Goal: Task Accomplishment & Management: Use online tool/utility

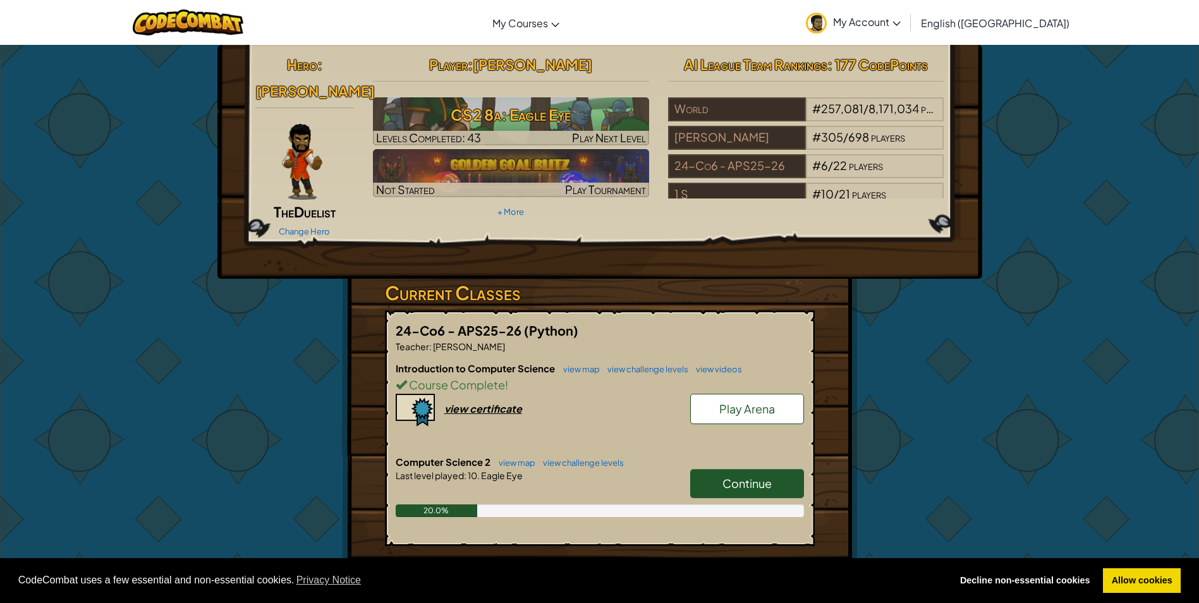
click at [732, 469] on link "Continue" at bounding box center [747, 483] width 114 height 29
select select "en-GB"
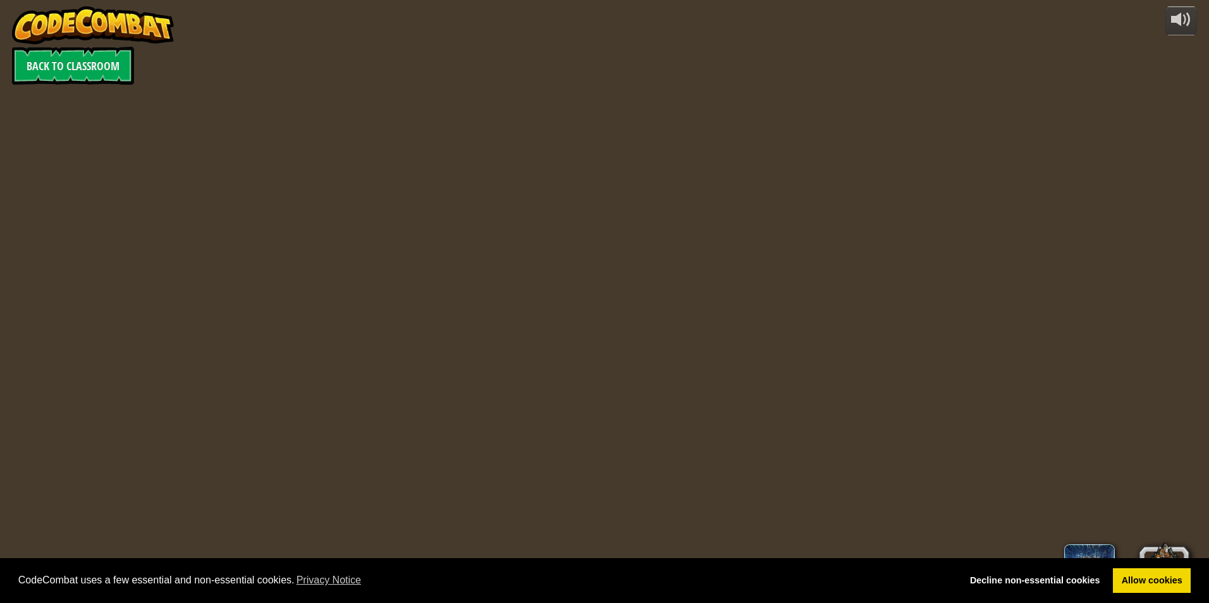
select select "en-GB"
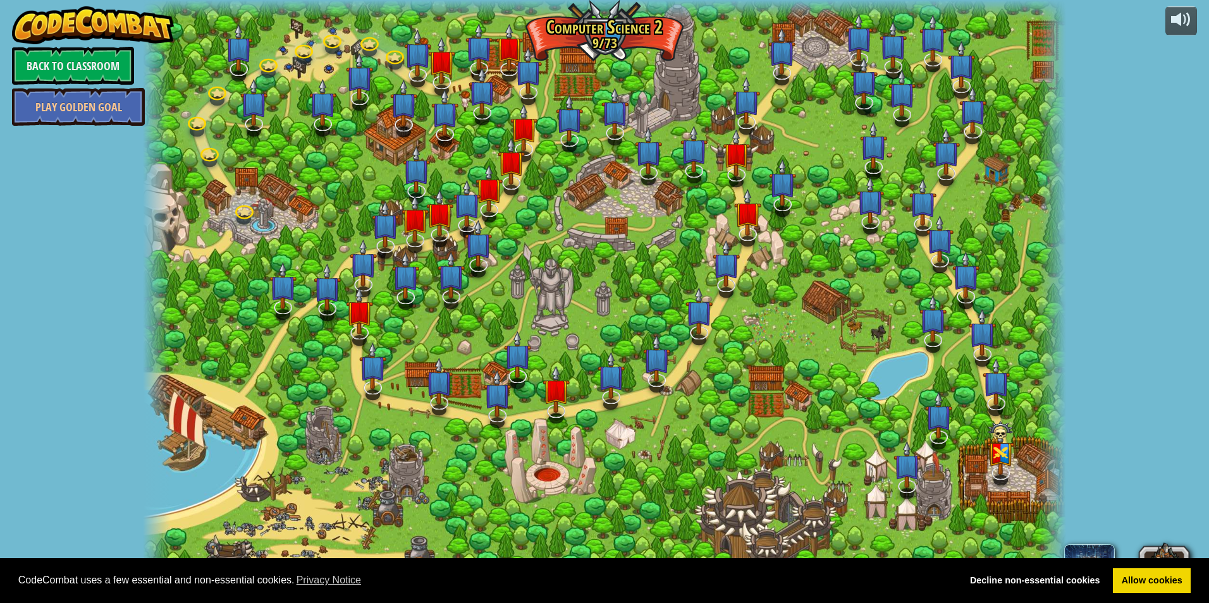
select select "en-GB"
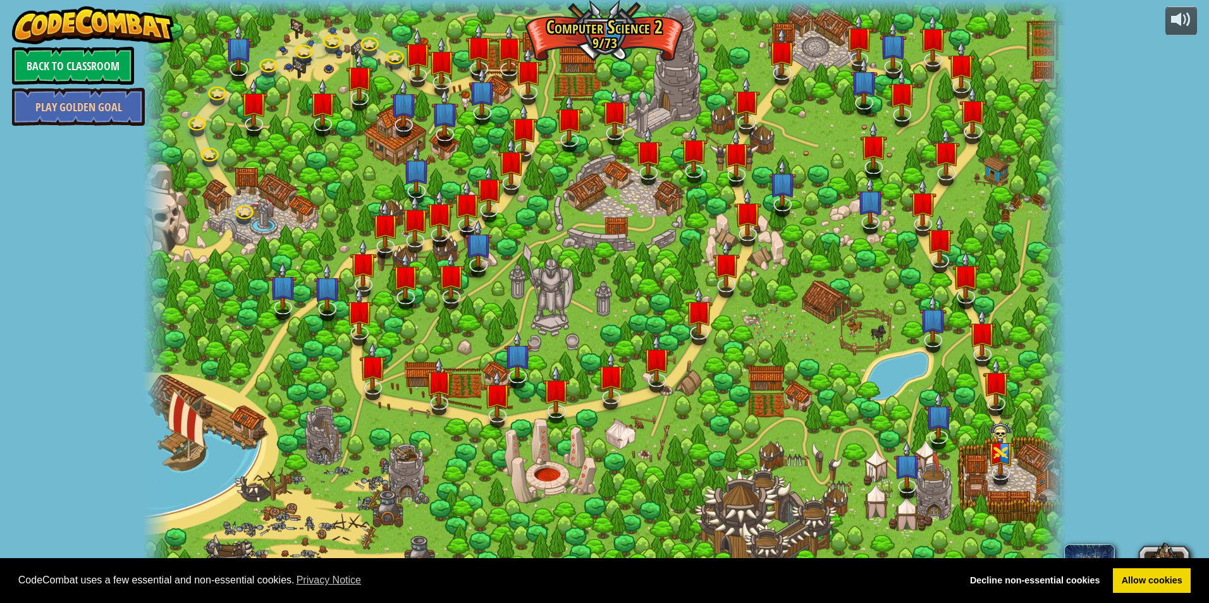
select select "en-GB"
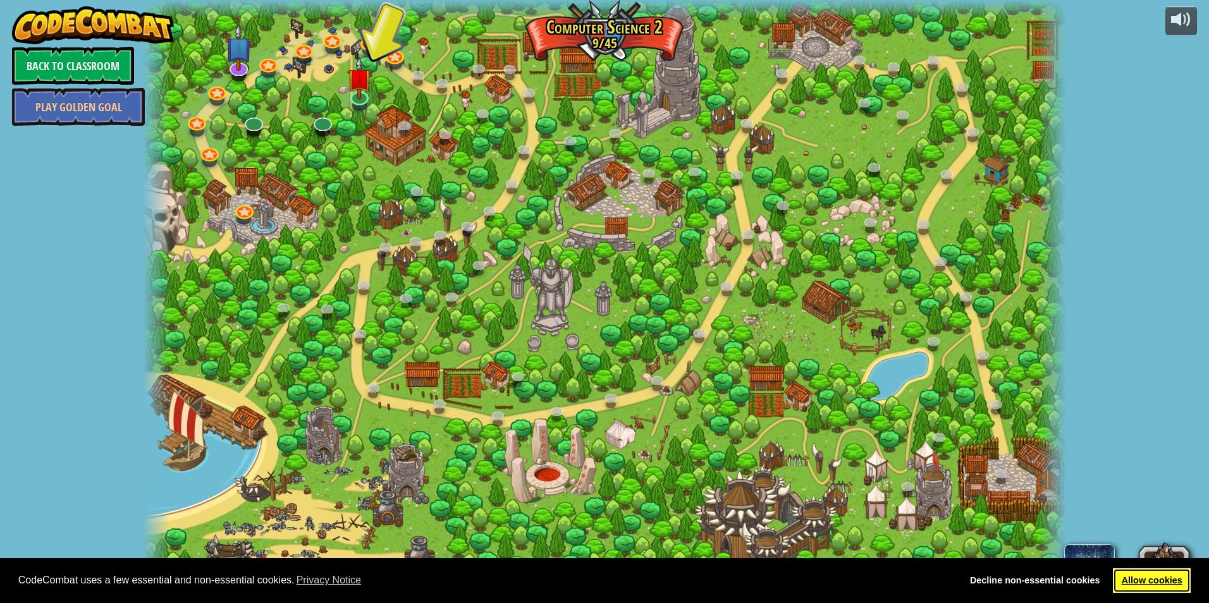
click at [1150, 579] on link "Allow cookies" at bounding box center [1152, 580] width 78 height 25
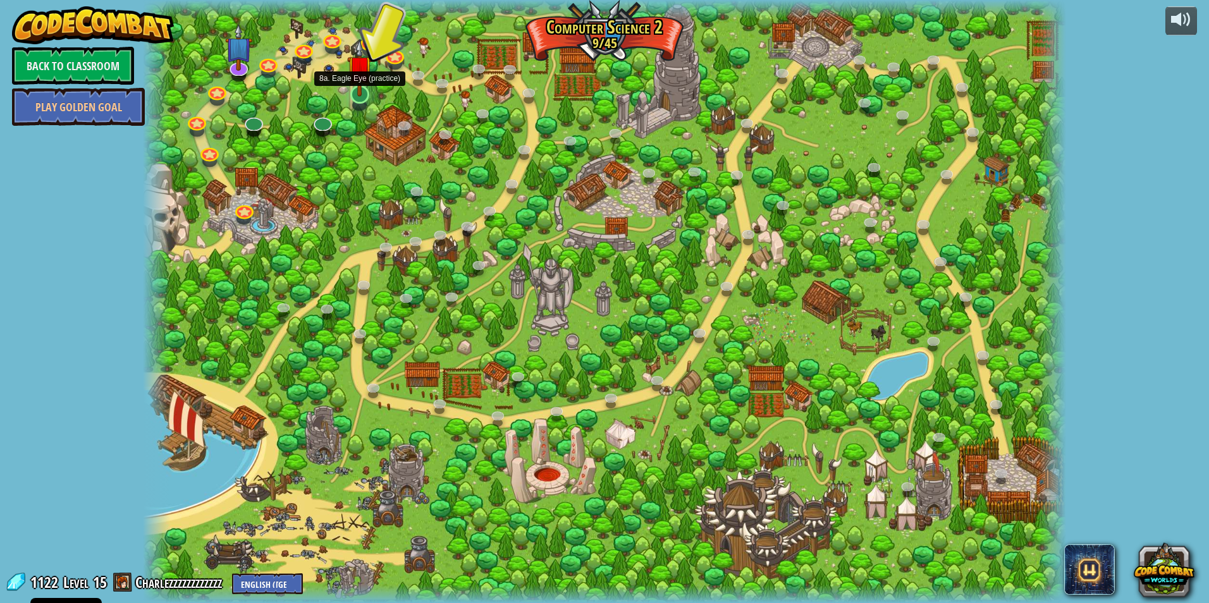
click at [357, 76] on img at bounding box center [359, 67] width 25 height 57
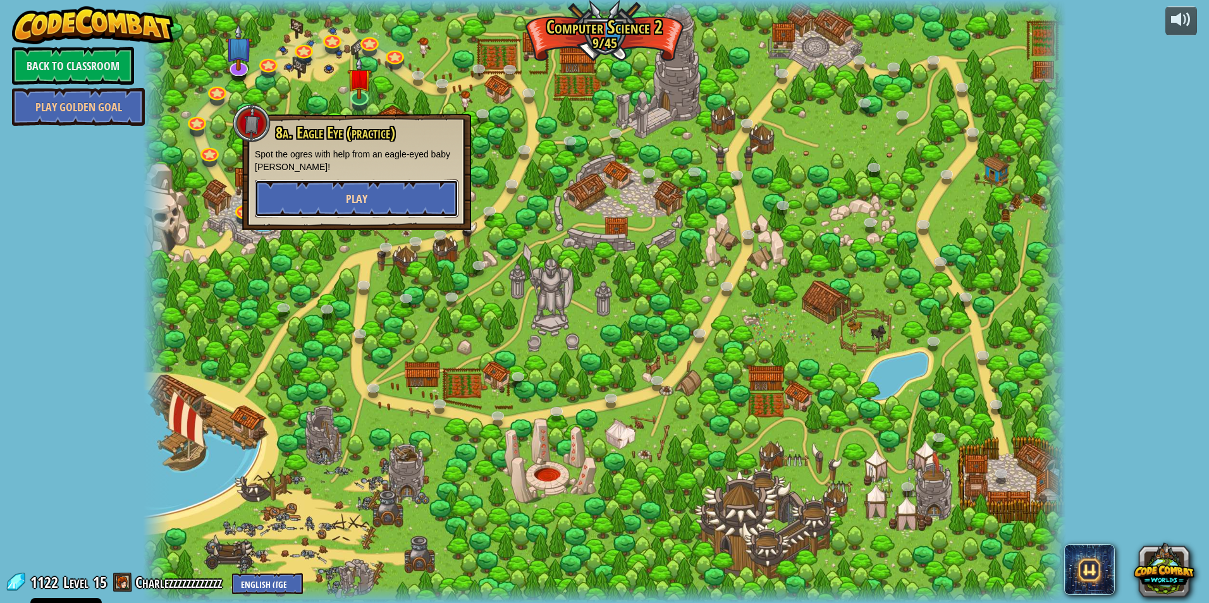
click at [368, 192] on button "Play" at bounding box center [357, 199] width 204 height 38
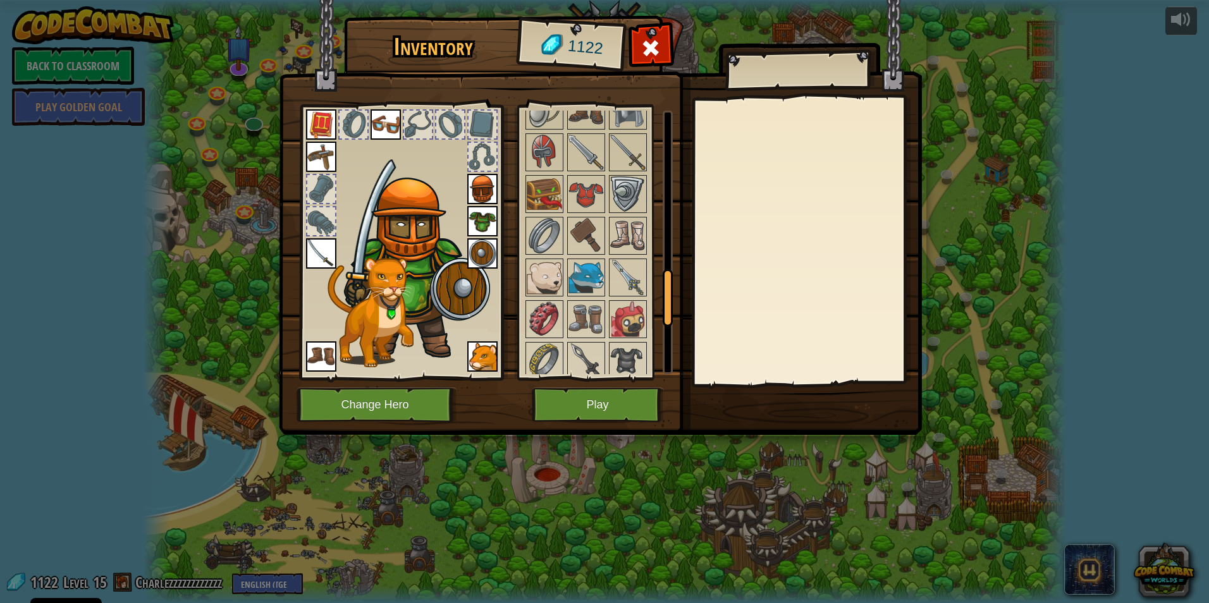
scroll to position [1016, 0]
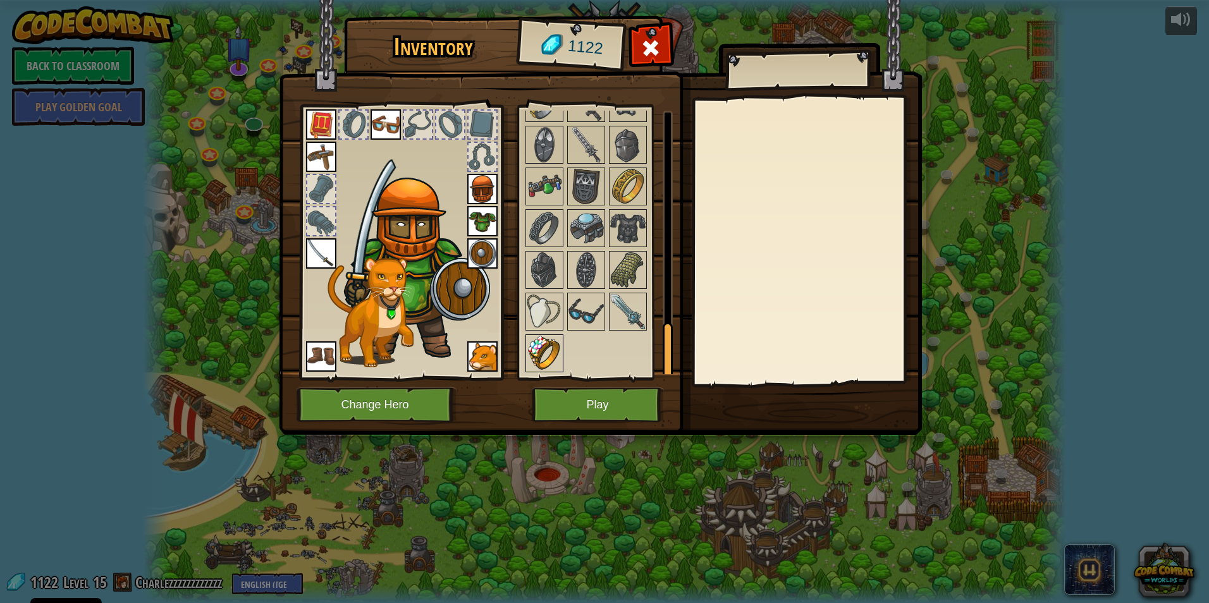
click at [535, 353] on img at bounding box center [544, 353] width 35 height 35
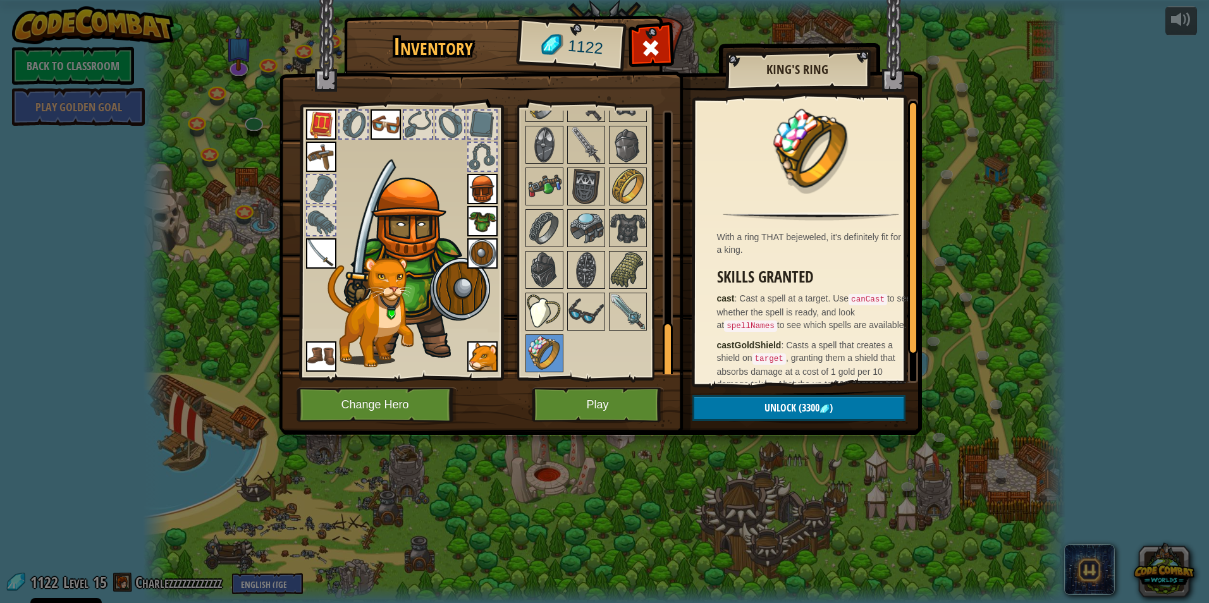
click at [543, 322] on img at bounding box center [544, 311] width 35 height 35
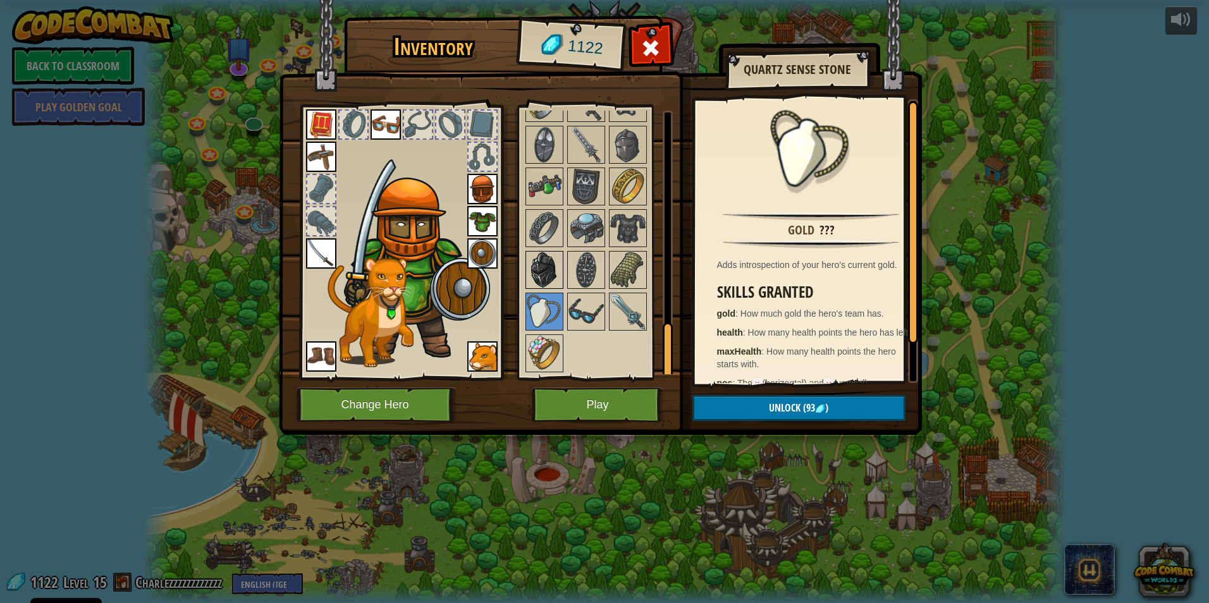
click at [552, 276] on img at bounding box center [544, 269] width 35 height 35
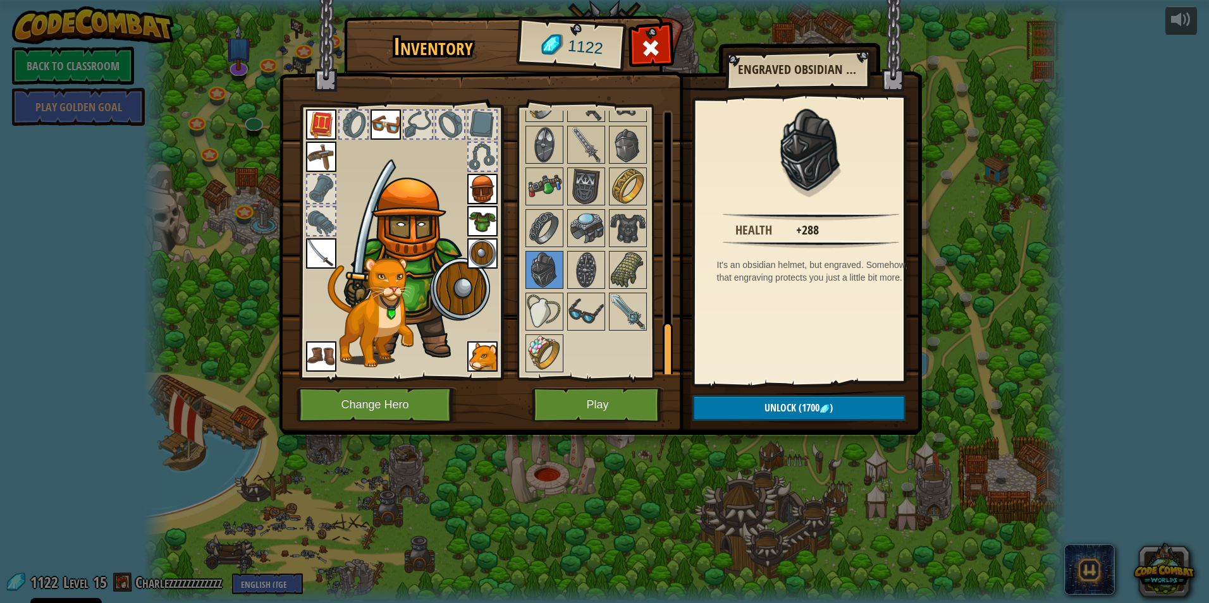
click at [482, 197] on img at bounding box center [482, 189] width 30 height 30
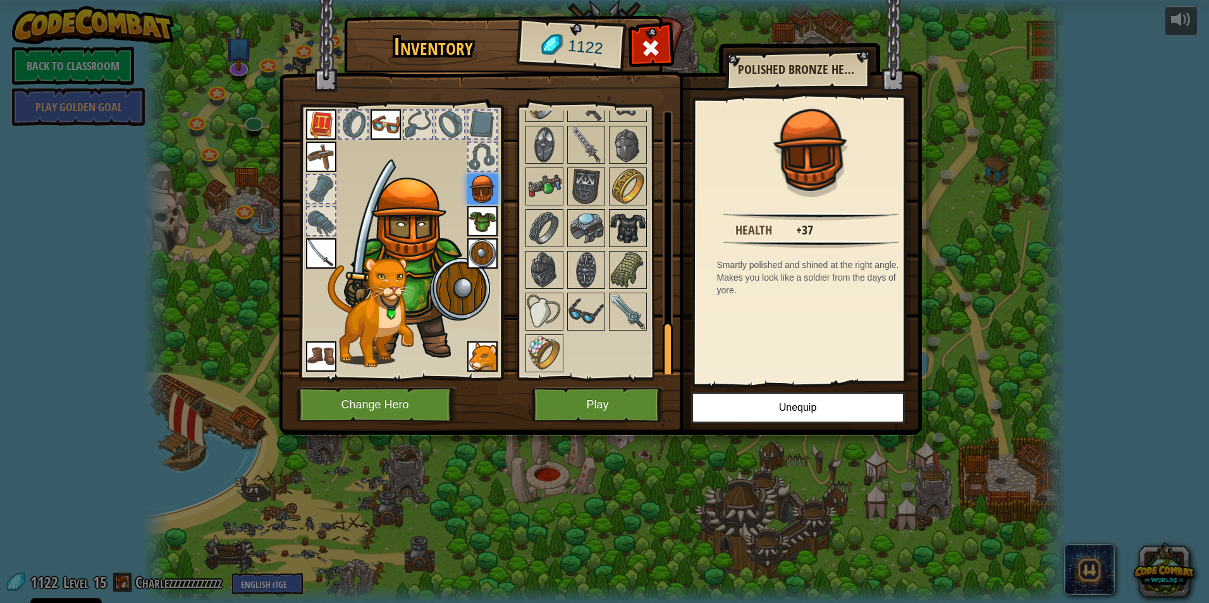
click at [619, 227] on img at bounding box center [627, 227] width 35 height 35
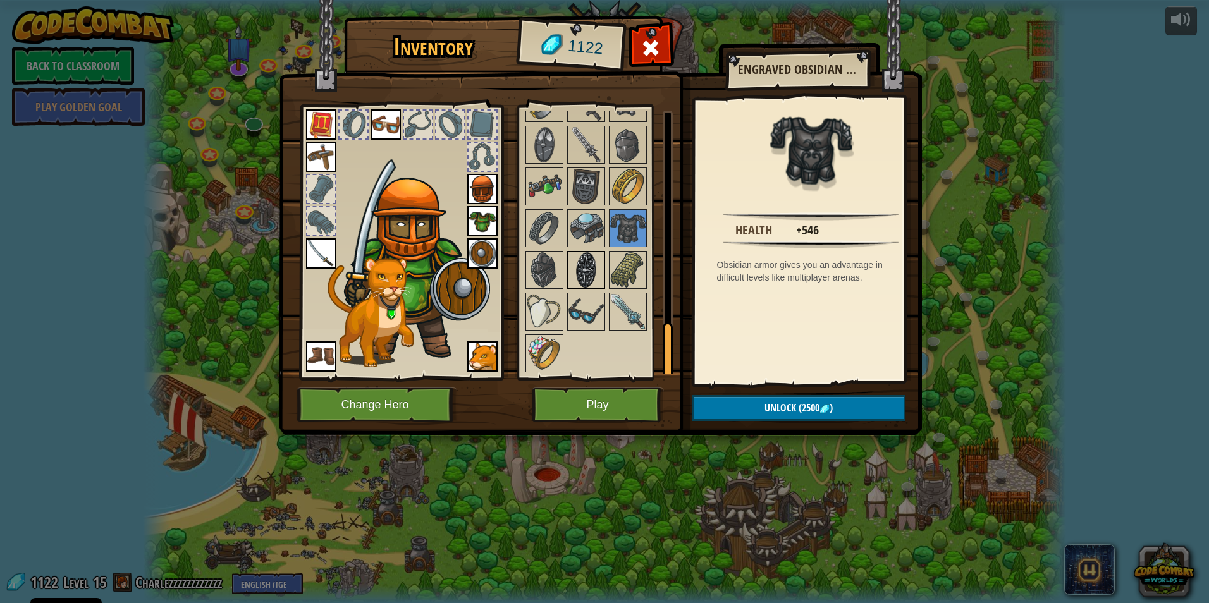
click at [585, 260] on img at bounding box center [585, 269] width 35 height 35
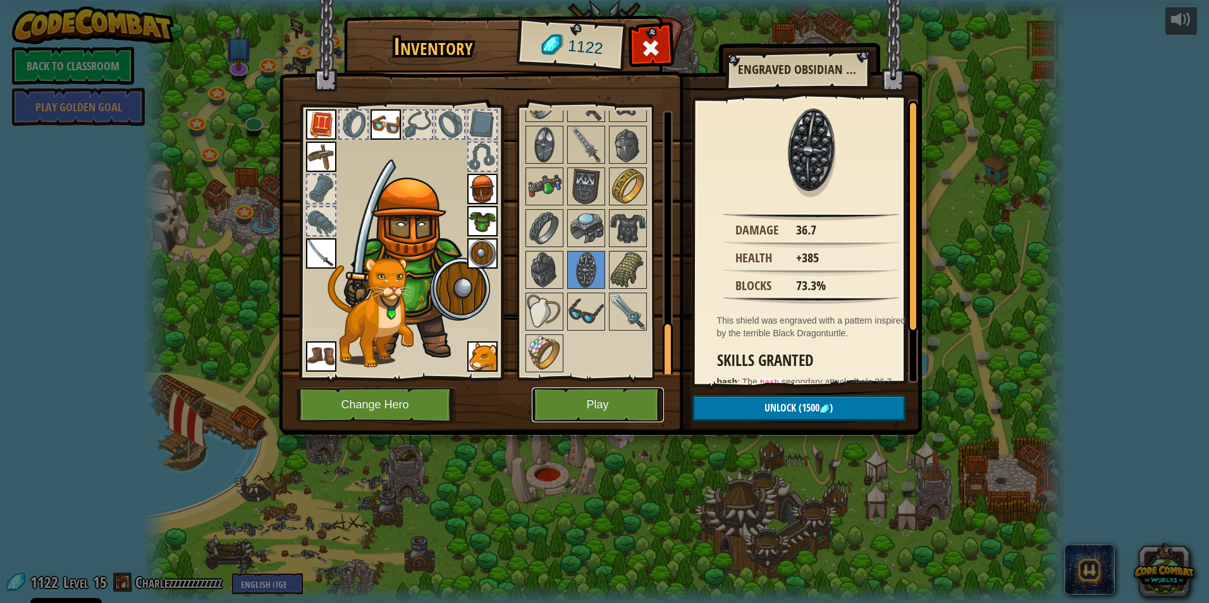
click at [609, 414] on button "Play" at bounding box center [598, 404] width 132 height 35
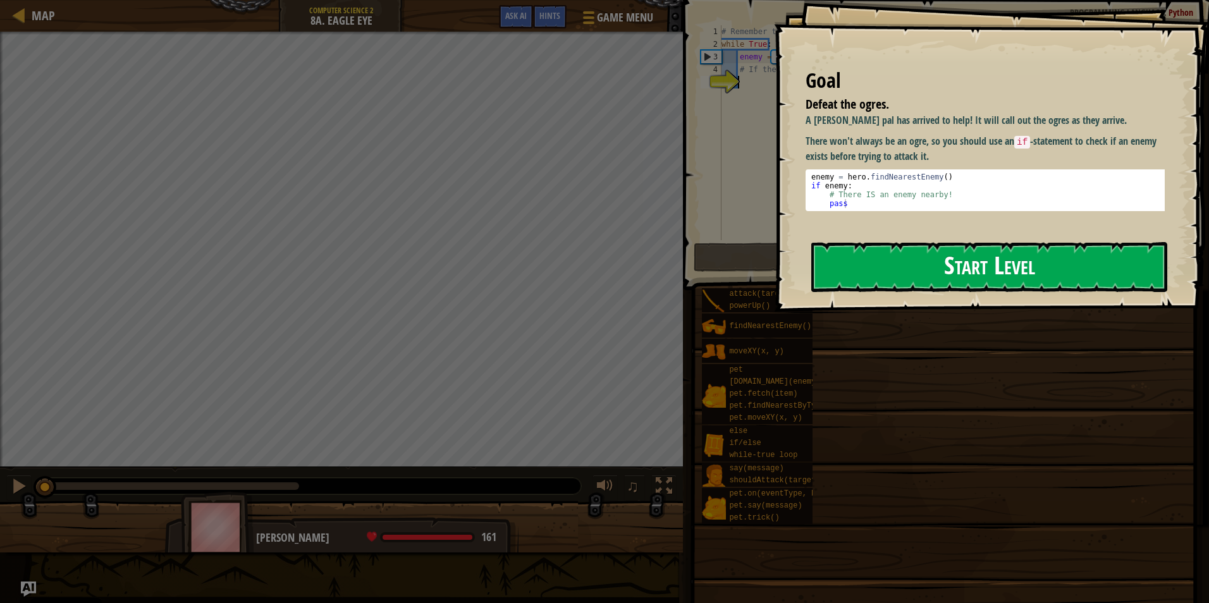
click at [1037, 259] on button "Start Level" at bounding box center [989, 267] width 356 height 50
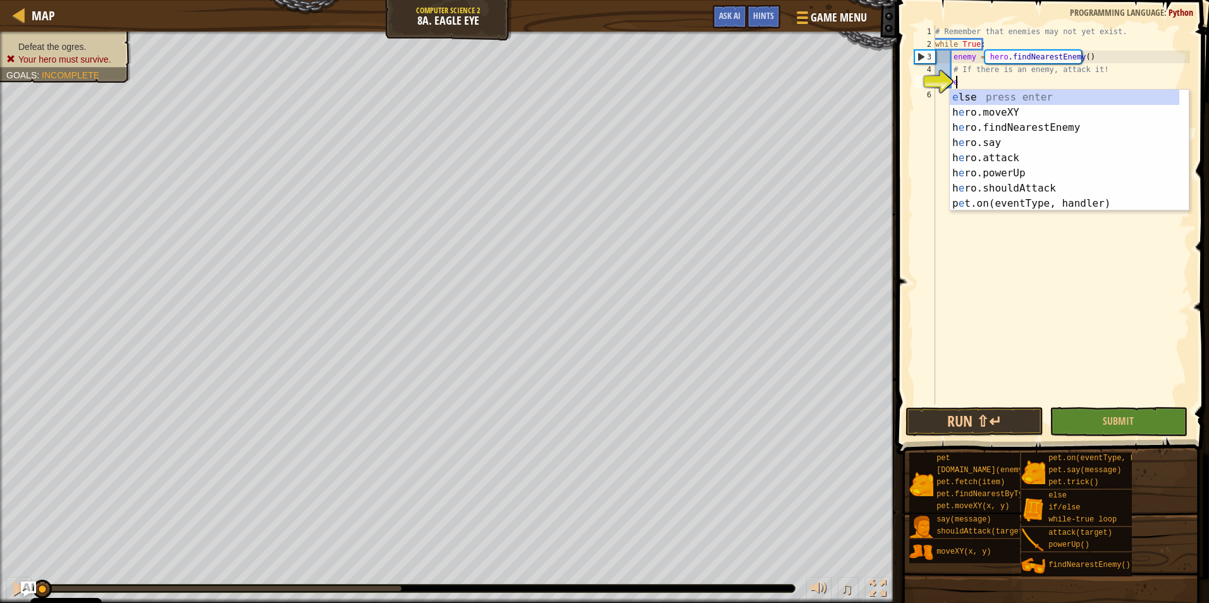
scroll to position [6, 1]
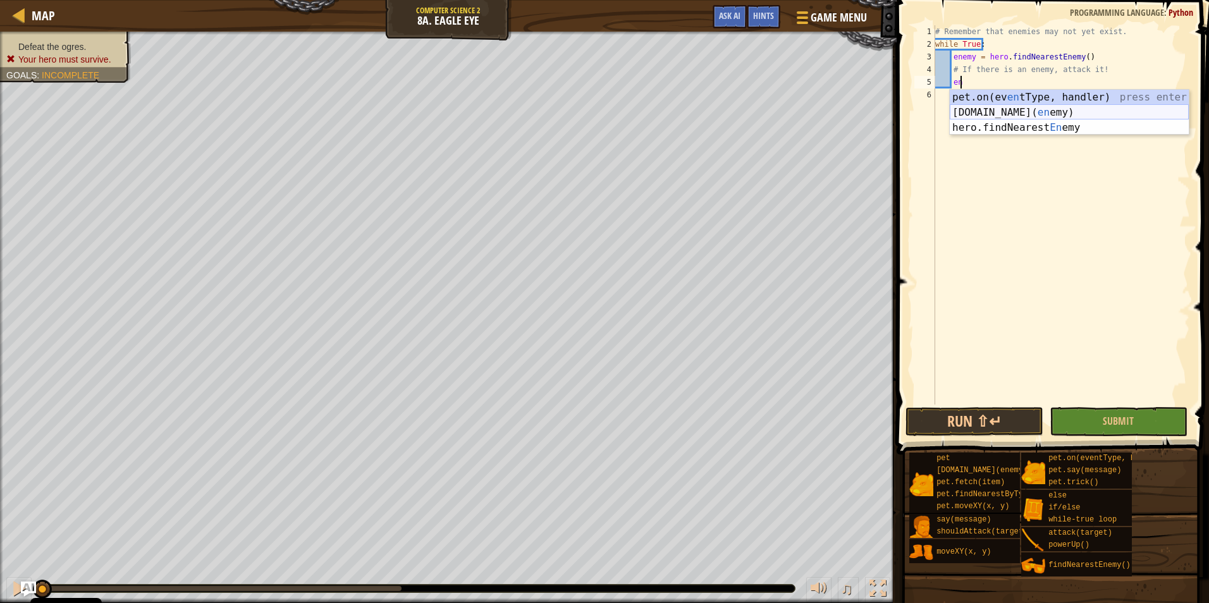
type textarea "e"
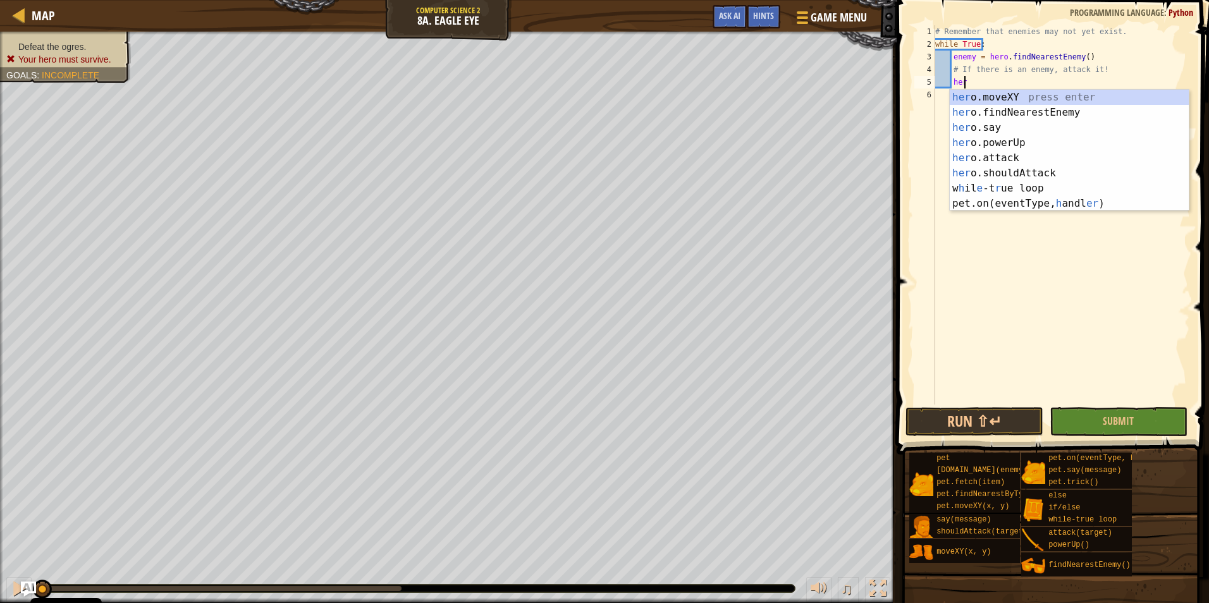
scroll to position [6, 2]
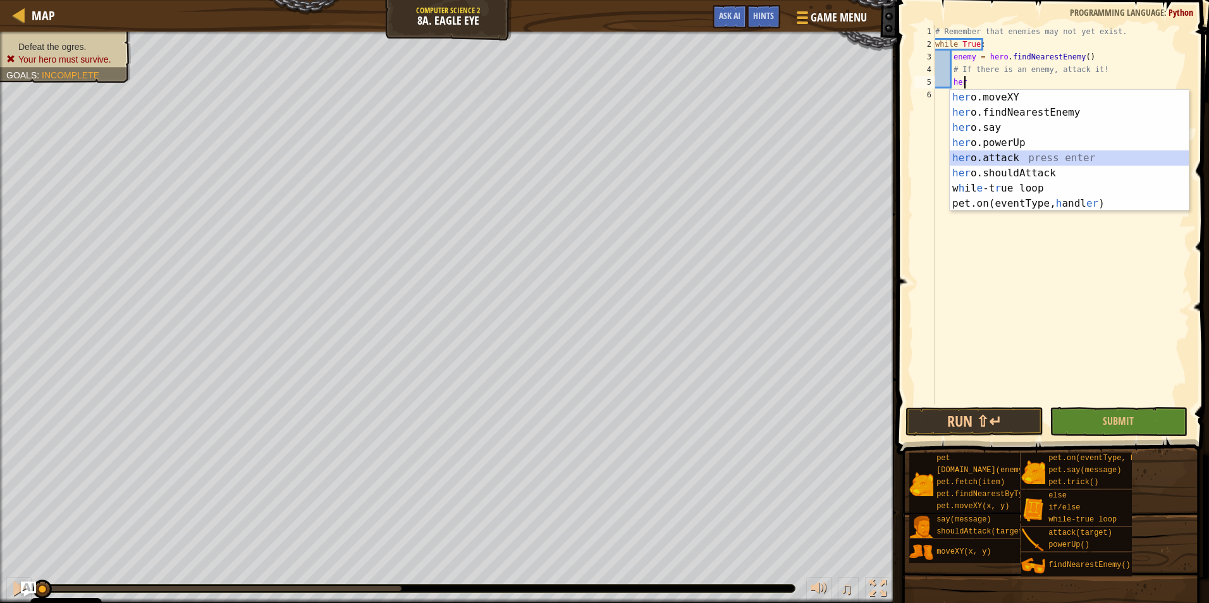
click at [1044, 159] on div "her o.moveXY press enter her o.findNearestEnemy press enter her o.say press ent…" at bounding box center [1068, 166] width 239 height 152
type textarea "hero.attack(enemy)"
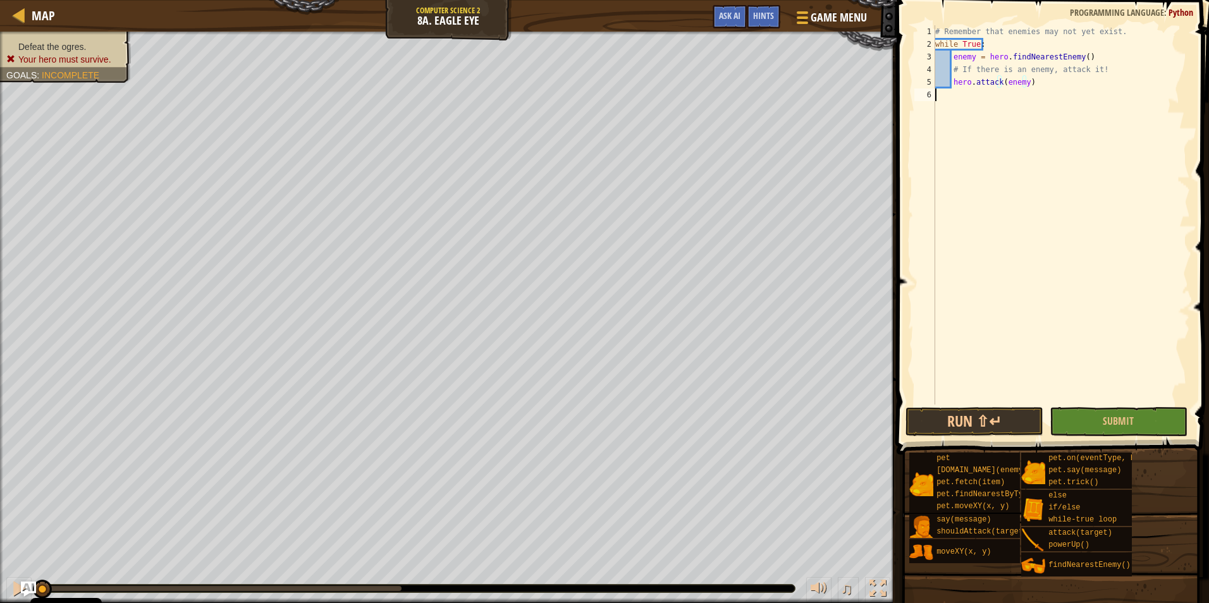
click at [1043, 93] on div "# Remember that enemies may not yet exist. while True : enemy = hero . findNear…" at bounding box center [1060, 227] width 257 height 405
drag, startPoint x: 1028, startPoint y: 84, endPoint x: 952, endPoint y: 88, distance: 75.9
click at [952, 88] on div "# Remember that enemies may not yet exist. while True : enemy = hero . findNear…" at bounding box center [1060, 227] width 257 height 405
type textarea "hero.attack(enemy)"
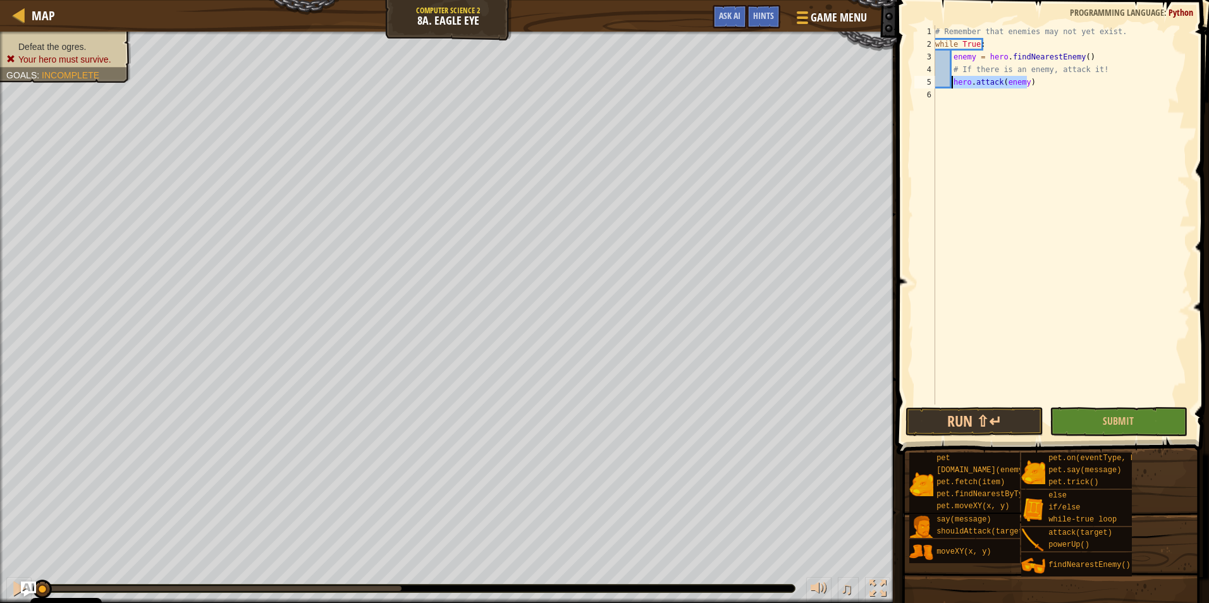
click at [1040, 85] on div "# Remember that enemies may not yet exist. while True : enemy = hero . findNear…" at bounding box center [1060, 214] width 257 height 379
click at [1018, 84] on div "# Remember that enemies may not yet exist. while True : enemy = hero . findNear…" at bounding box center [1060, 227] width 257 height 405
paste textarea "hero.attack(enemy)"
click at [1138, 420] on button "Submit" at bounding box center [1118, 421] width 138 height 29
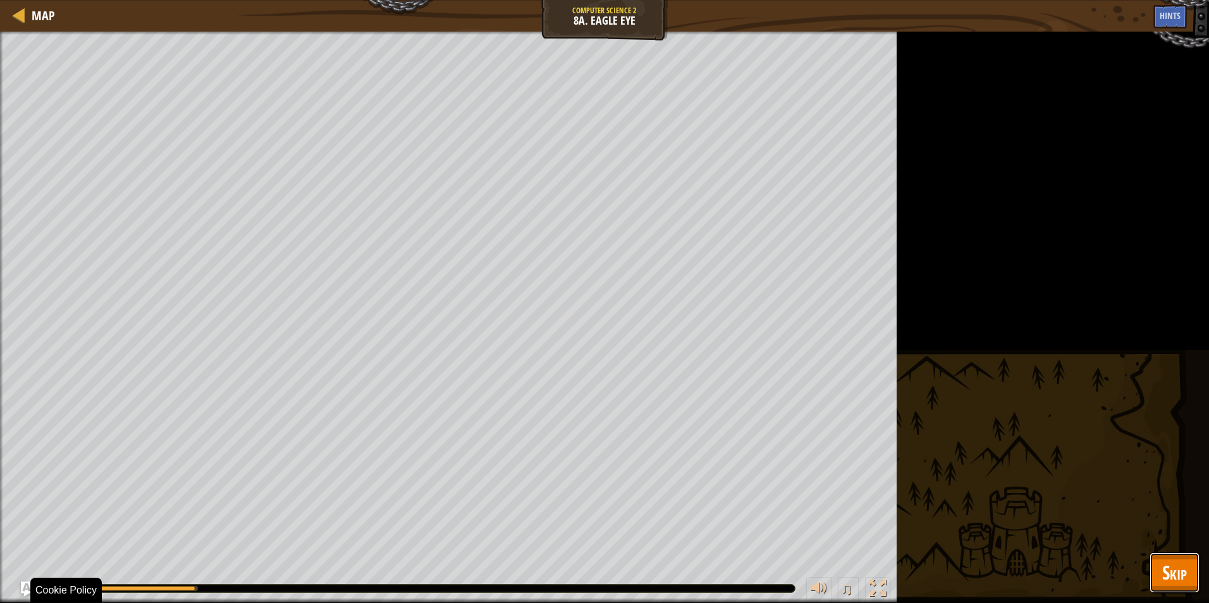
click at [1170, 582] on span "Skip" at bounding box center [1174, 572] width 25 height 26
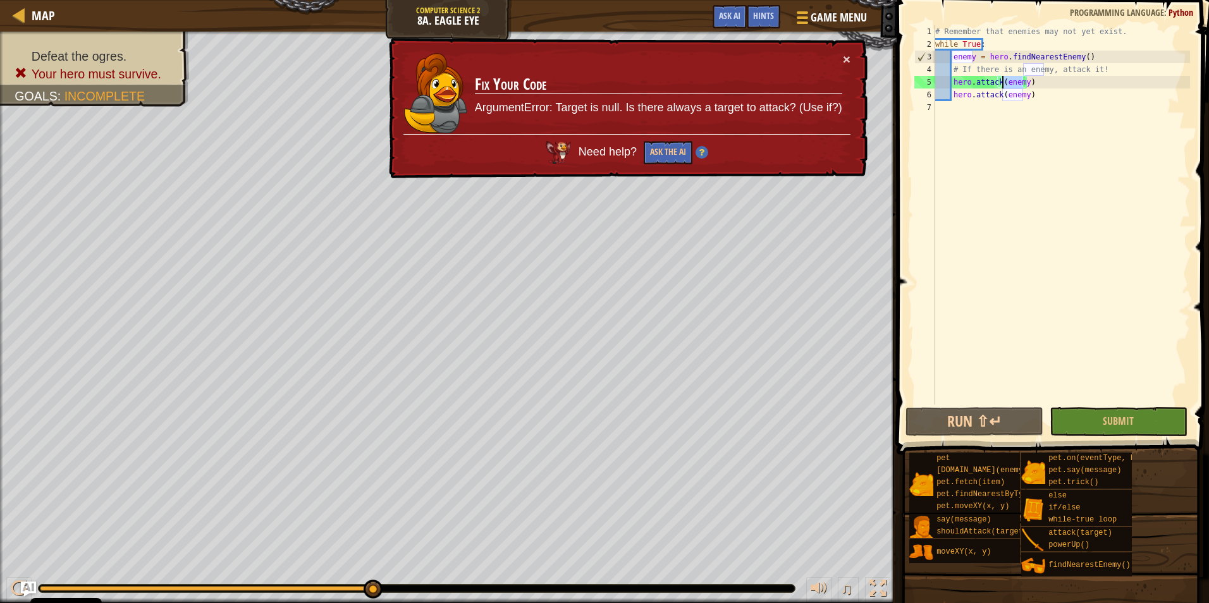
drag, startPoint x: 1022, startPoint y: 84, endPoint x: 1003, endPoint y: 87, distance: 19.8
click at [1003, 87] on div "# Remember that enemies may not yet exist. while True : enemy = hero . findNear…" at bounding box center [1060, 227] width 257 height 405
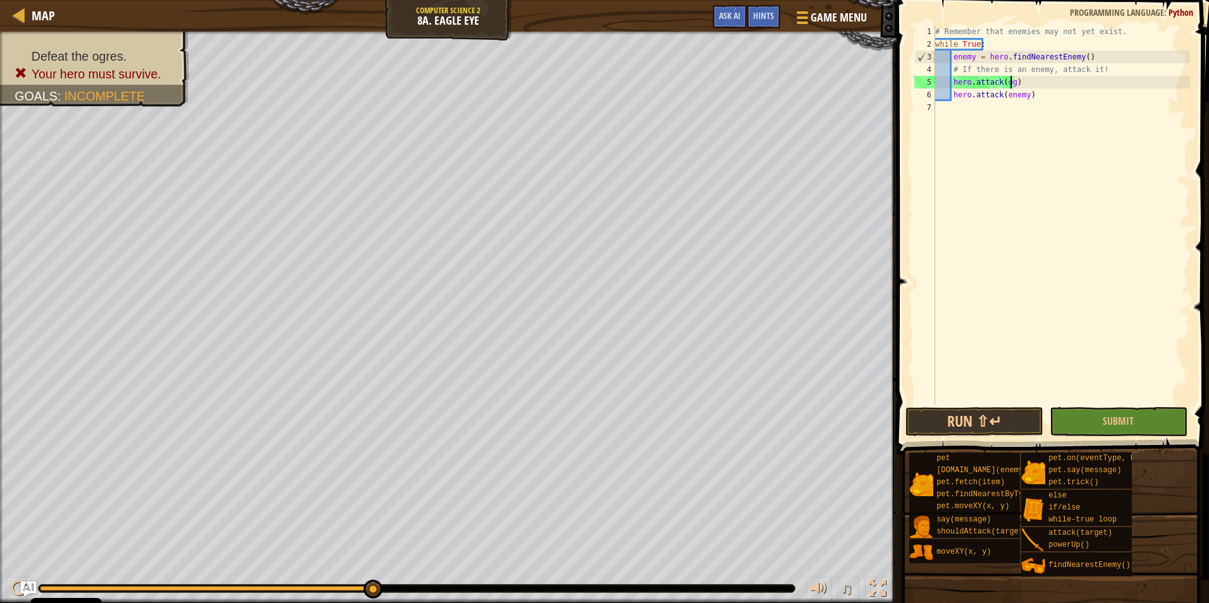
scroll to position [6, 7]
drag, startPoint x: 1024, startPoint y: 96, endPoint x: 1001, endPoint y: 100, distance: 23.1
click at [1001, 100] on div "# Remember that enemies may not yet exist. while True : enemy = hero . findNear…" at bounding box center [1060, 227] width 257 height 405
click at [1136, 419] on button "Submit" at bounding box center [1118, 421] width 138 height 29
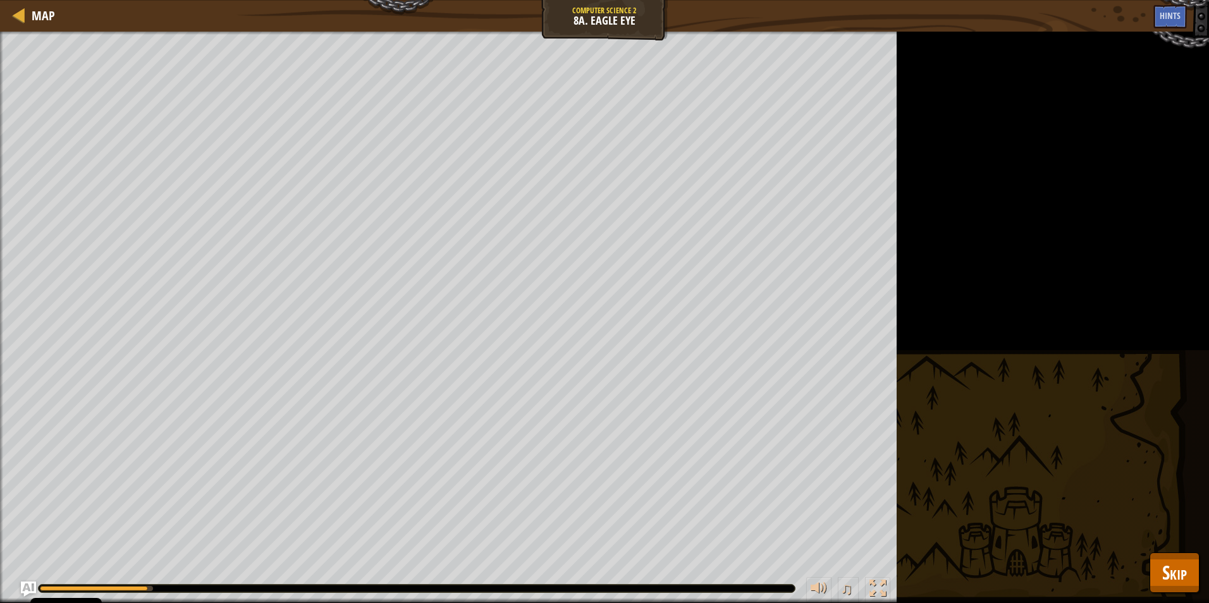
click at [106, 570] on div "♫" at bounding box center [448, 585] width 896 height 38
click at [1174, 567] on span "Skip" at bounding box center [1174, 572] width 25 height 26
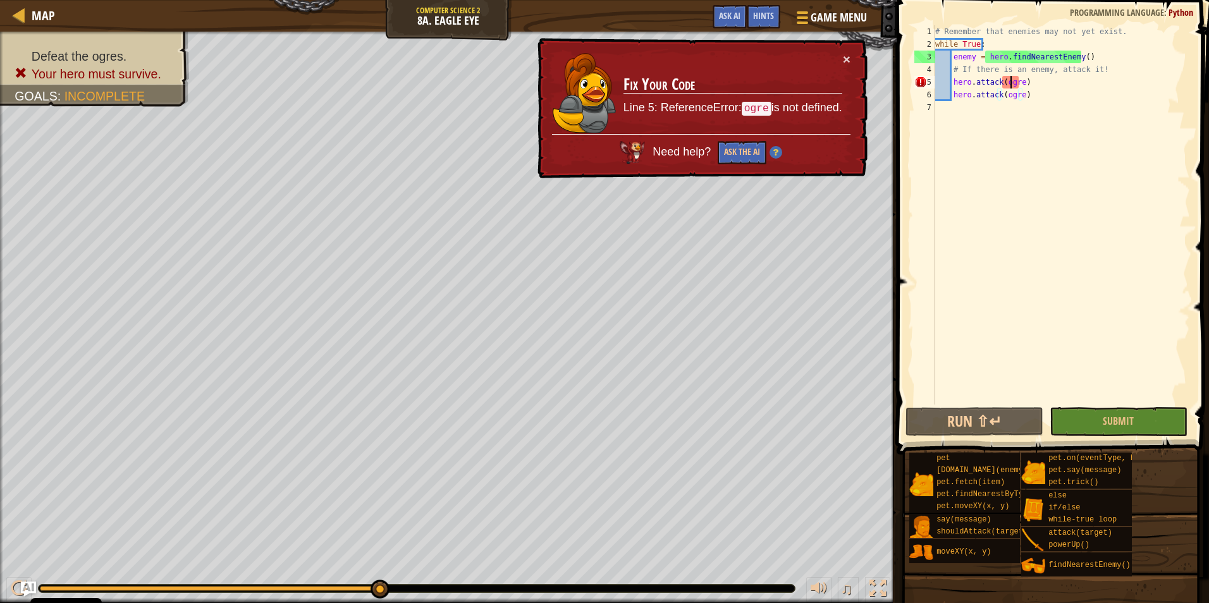
click at [1009, 84] on div "# Remember that enemies may not yet exist. while True : enemy = hero . findNear…" at bounding box center [1060, 227] width 257 height 405
click at [1007, 82] on div "# Remember that enemies may not yet exist. while True : enemy = hero . findNear…" at bounding box center [1060, 227] width 257 height 405
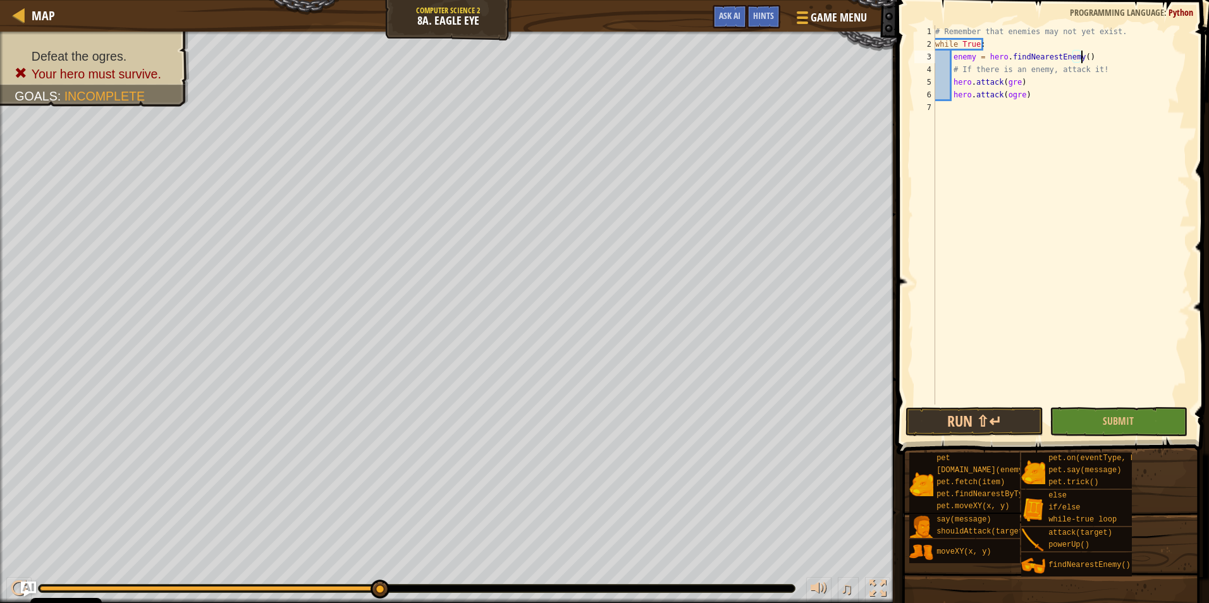
click at [1079, 61] on div "# Remember that enemies may not yet exist. while True : enemy = hero . findNear…" at bounding box center [1060, 227] width 257 height 405
click at [1076, 59] on div "# Remember that enemies may not yet exist. while True : enemy = hero . findNear…" at bounding box center [1060, 227] width 257 height 405
drag, startPoint x: 1001, startPoint y: 81, endPoint x: 1145, endPoint y: 66, distance: 144.2
click at [1022, 81] on div "# Remember that enemies may not yet exist. while True : enemy = hero . findNear…" at bounding box center [1060, 227] width 257 height 405
click at [1070, 60] on div "# Remember that enemies may not yet exist. while True : enemy = hero . findNear…" at bounding box center [1060, 227] width 257 height 405
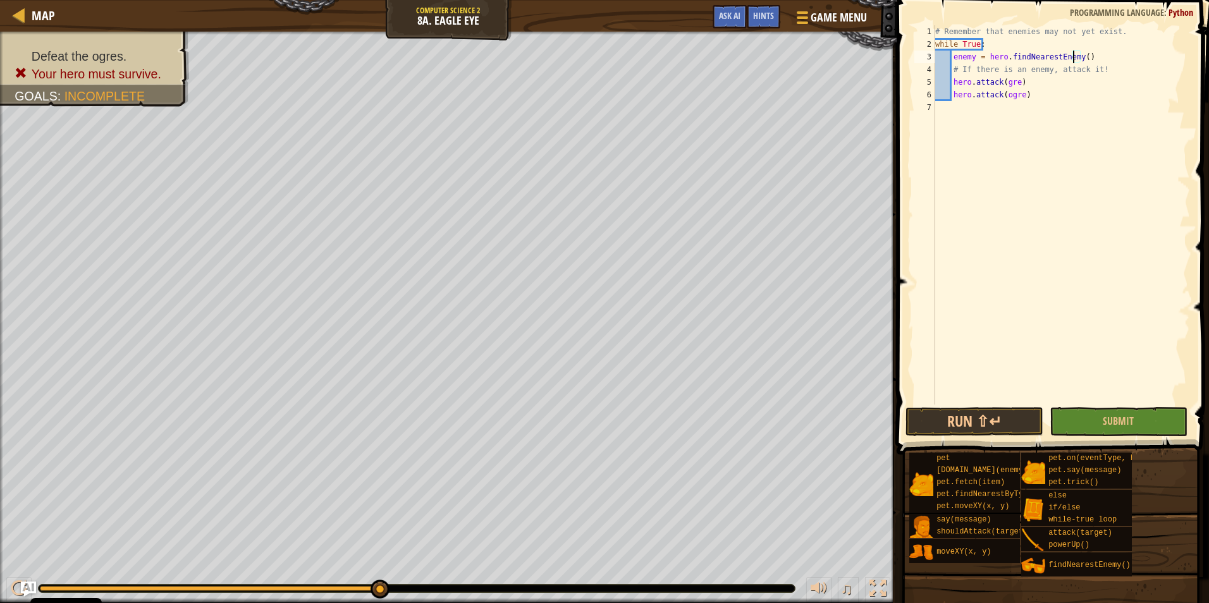
click at [1072, 54] on div "# Remember that enemies may not yet exist. while True : enemy = hero . findNear…" at bounding box center [1060, 227] width 257 height 405
click at [1076, 54] on div "# Remember that enemies may not yet exist. while True : enemy = hero . findNear…" at bounding box center [1060, 227] width 257 height 405
click at [1005, 84] on div "# Remember that enemies may not yet exist. while True : enemy = hero . findNear…" at bounding box center [1060, 227] width 257 height 405
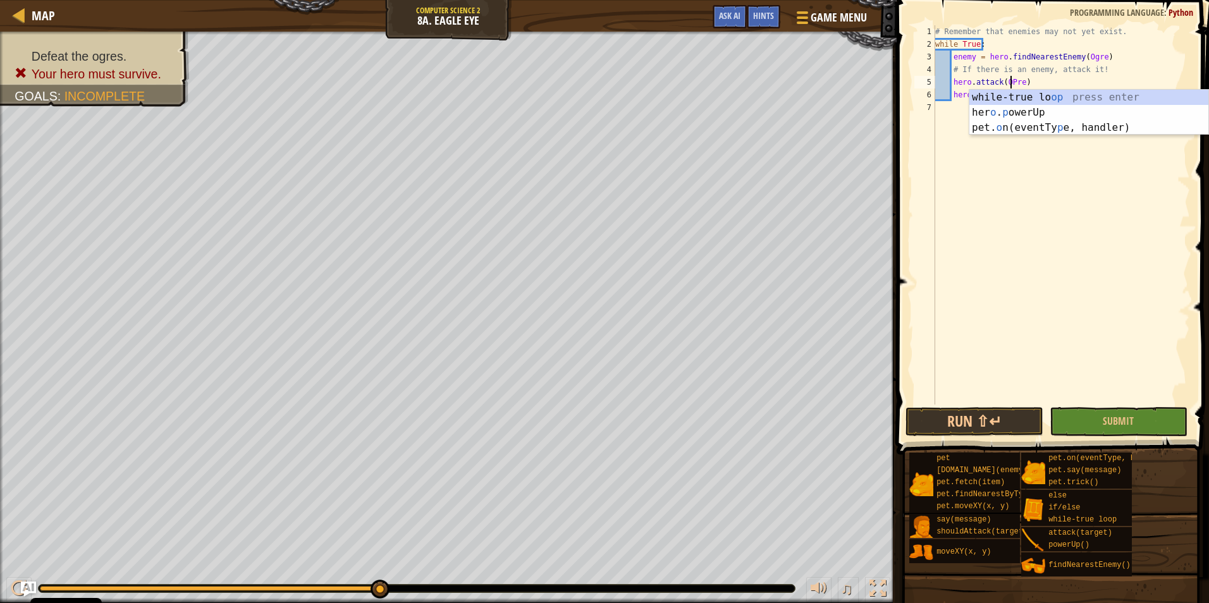
scroll to position [6, 6]
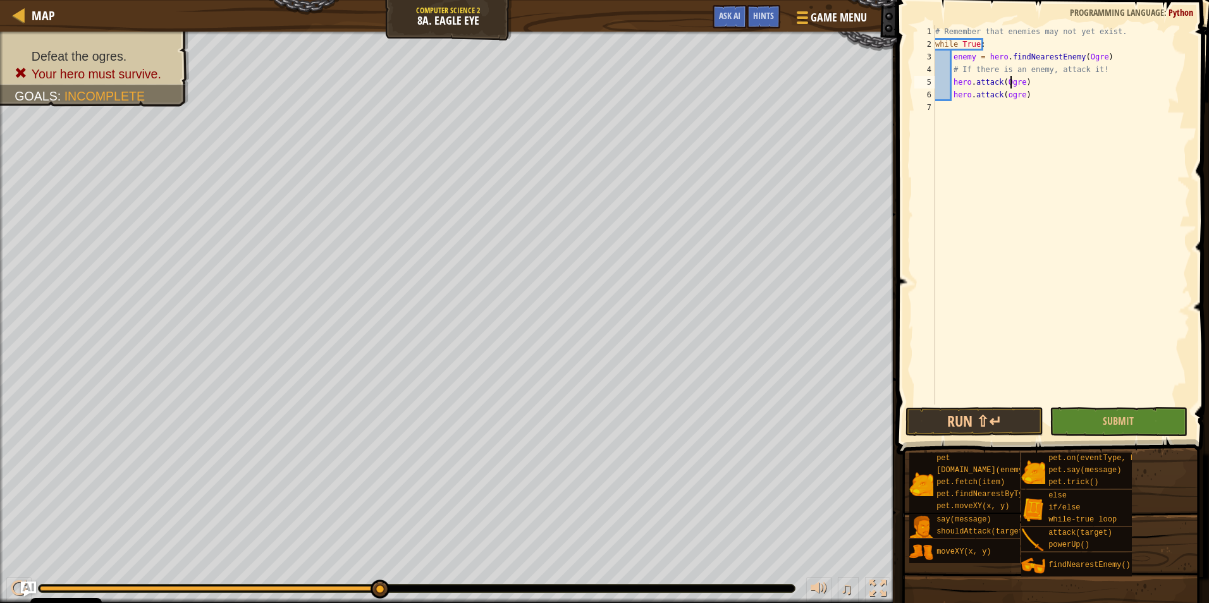
click at [1004, 94] on div "# Remember that enemies may not yet exist. while True : enemy = hero . findNear…" at bounding box center [1060, 227] width 257 height 405
type textarea "hero.attack(Ogre)"
click at [1116, 396] on div "# Remember that enemies may not yet exist. while True : enemy = hero . findNear…" at bounding box center [1060, 227] width 257 height 405
click at [1113, 414] on button "Submit" at bounding box center [1118, 421] width 138 height 29
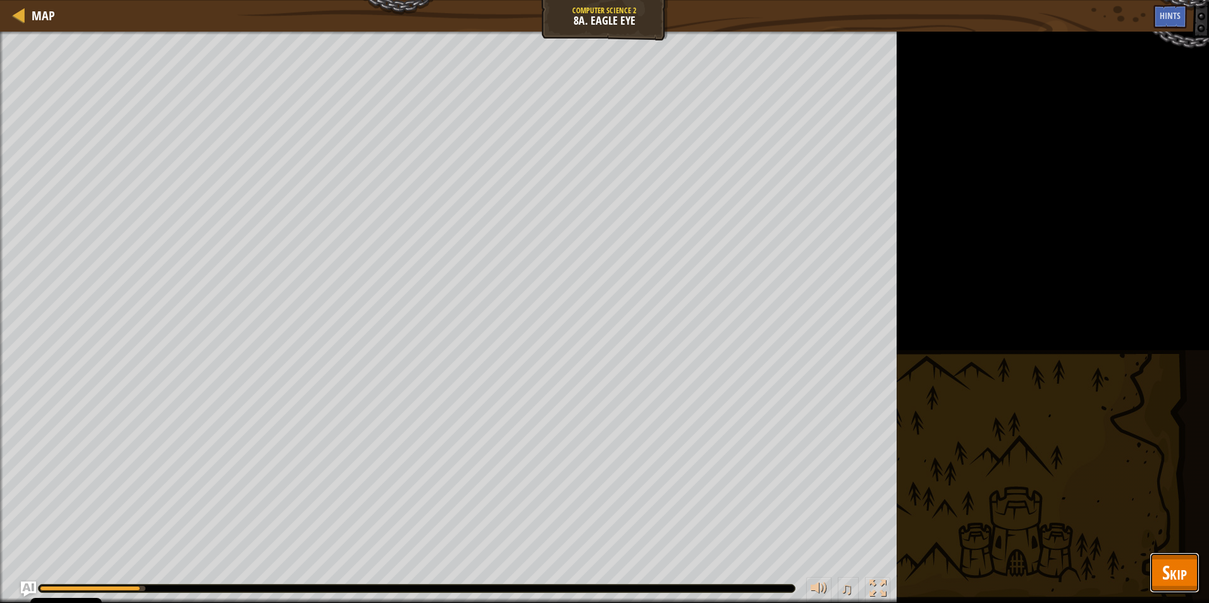
click at [1168, 579] on span "Skip" at bounding box center [1174, 572] width 25 height 26
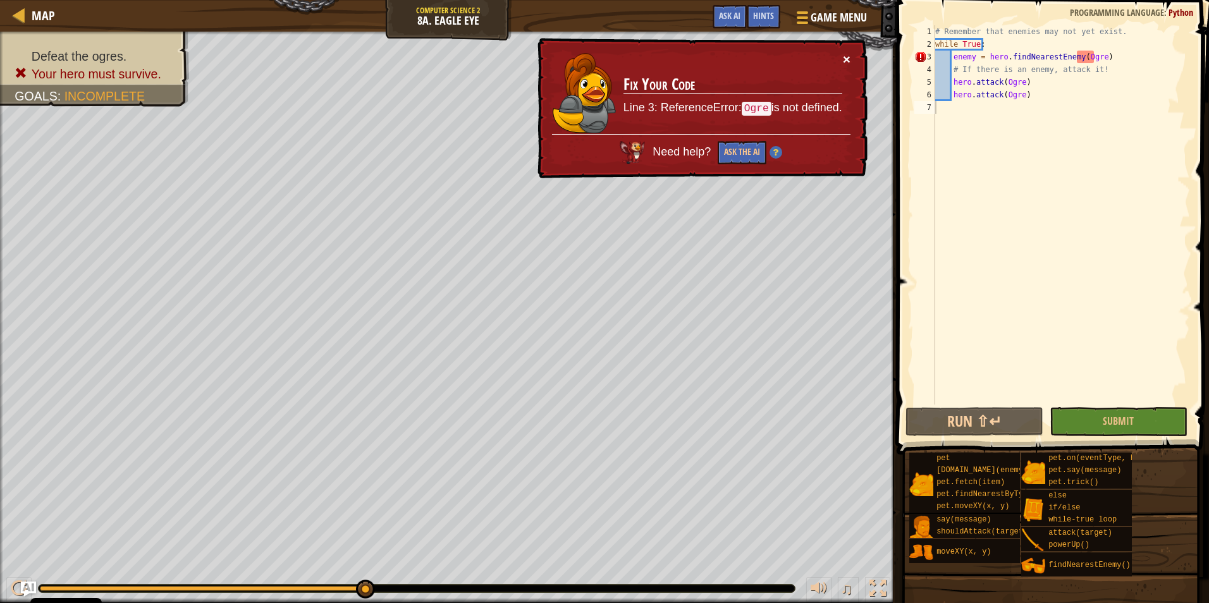
click at [850, 59] on button "×" at bounding box center [847, 60] width 8 height 13
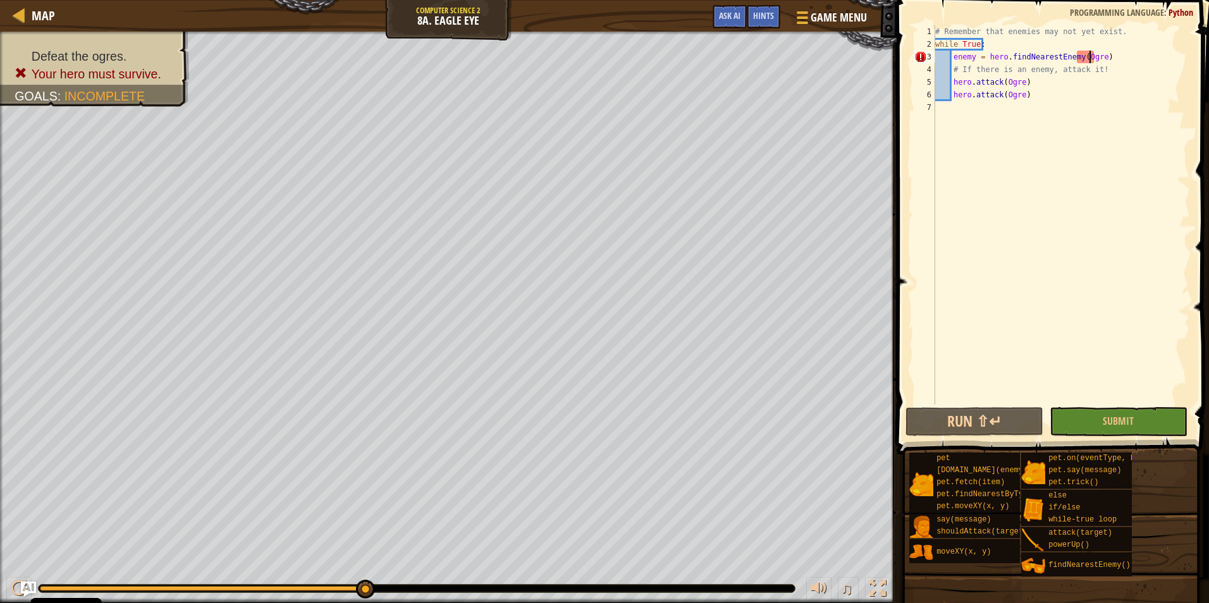
click at [1088, 58] on div "# Remember that enemies may not yet exist. while True : enemy = hero . findNear…" at bounding box center [1060, 227] width 257 height 405
click at [1095, 63] on div "# Remember that enemies may not yet exist. while True : enemy = hero . findNear…" at bounding box center [1060, 227] width 257 height 405
drag, startPoint x: 1091, startPoint y: 63, endPoint x: 1078, endPoint y: 56, distance: 15.0
click at [1078, 56] on div "# Remember that enemies may not yet exist. while True : enemy = hero . findNear…" at bounding box center [1060, 227] width 257 height 405
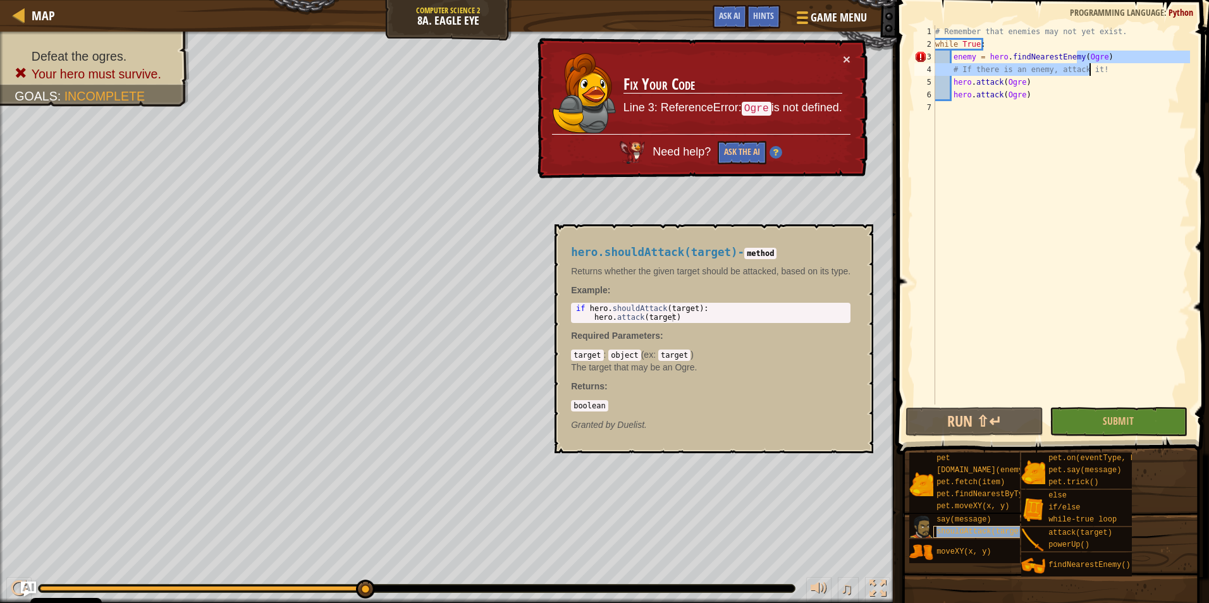
click at [1013, 530] on span "shouldAttack(target)" at bounding box center [981, 531] width 91 height 9
click at [1011, 531] on span "shouldAttack(target)" at bounding box center [981, 531] width 91 height 9
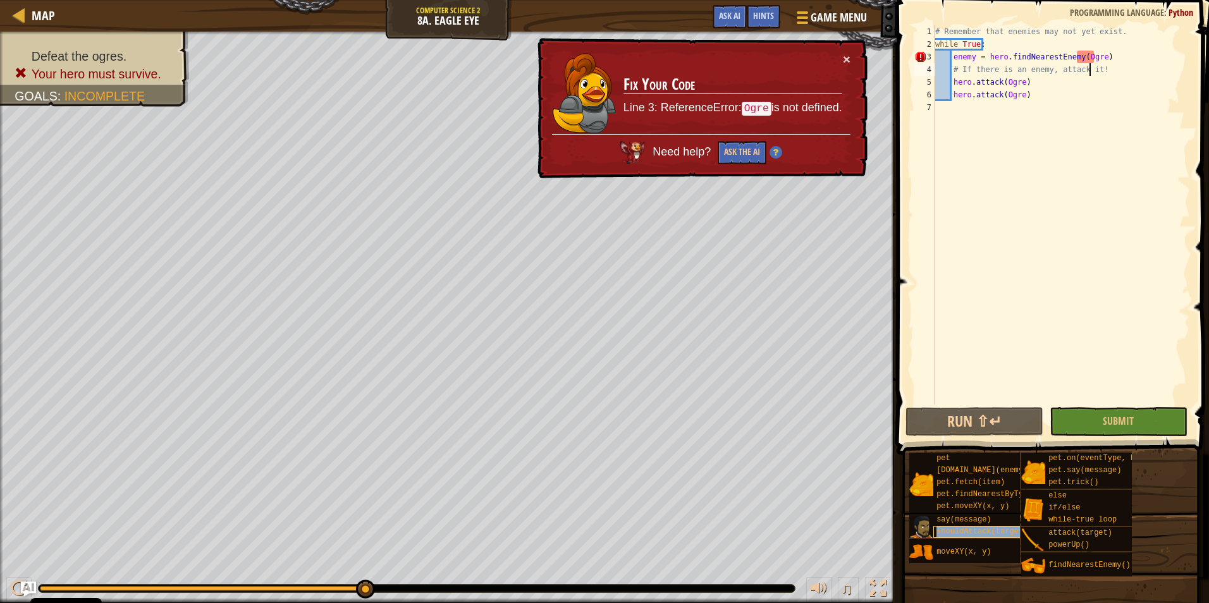
click at [1011, 530] on span "shouldAttack(target)" at bounding box center [981, 531] width 91 height 9
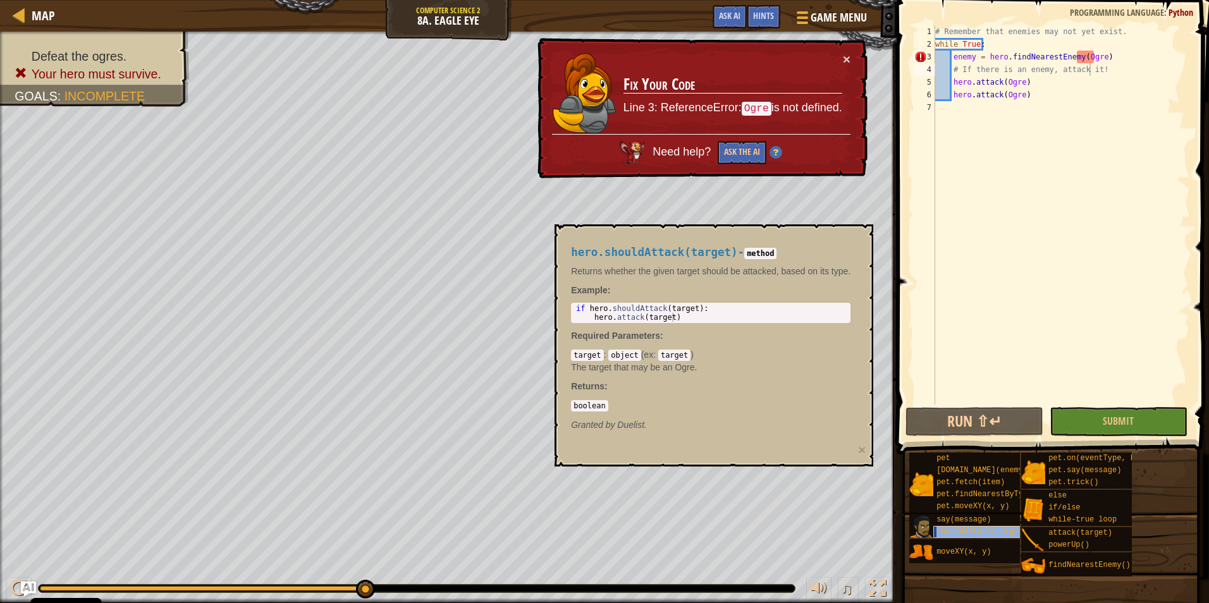
click at [1011, 530] on span "shouldAttack(target)" at bounding box center [981, 531] width 91 height 9
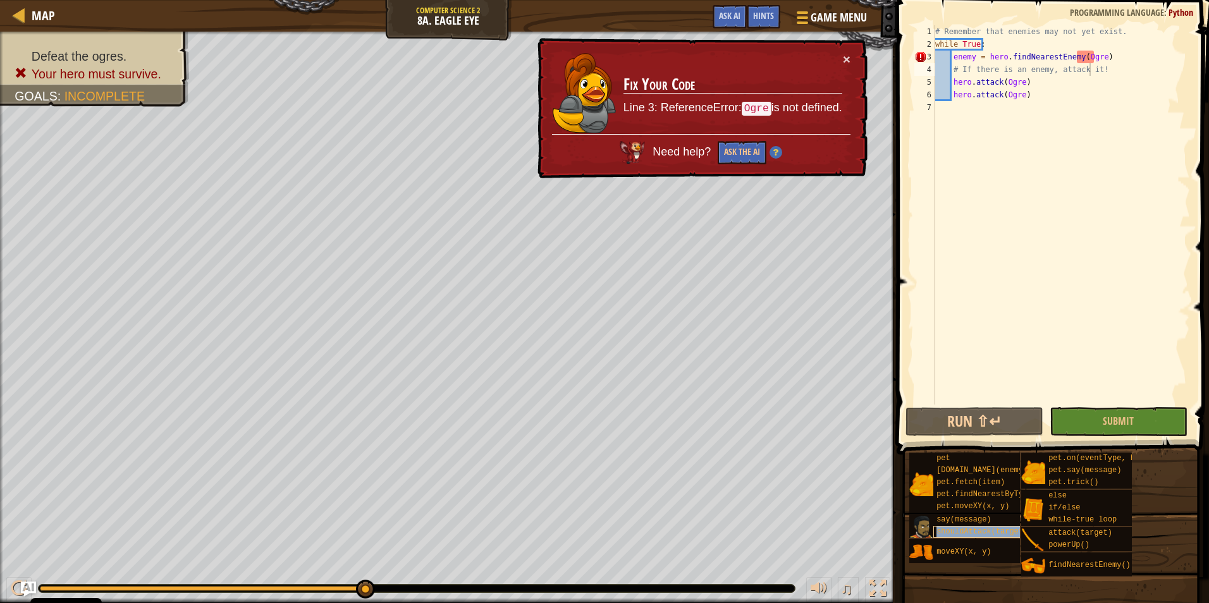
click at [1011, 530] on span "shouldAttack(target)" at bounding box center [981, 531] width 91 height 9
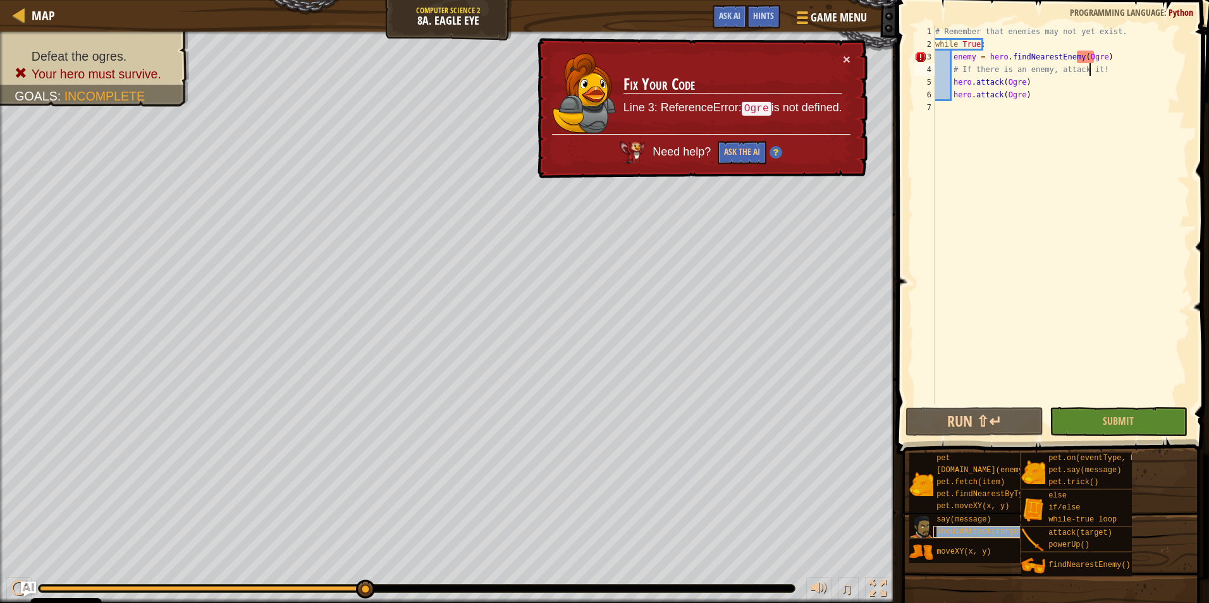
click at [1011, 530] on span "shouldAttack(target)" at bounding box center [981, 531] width 91 height 9
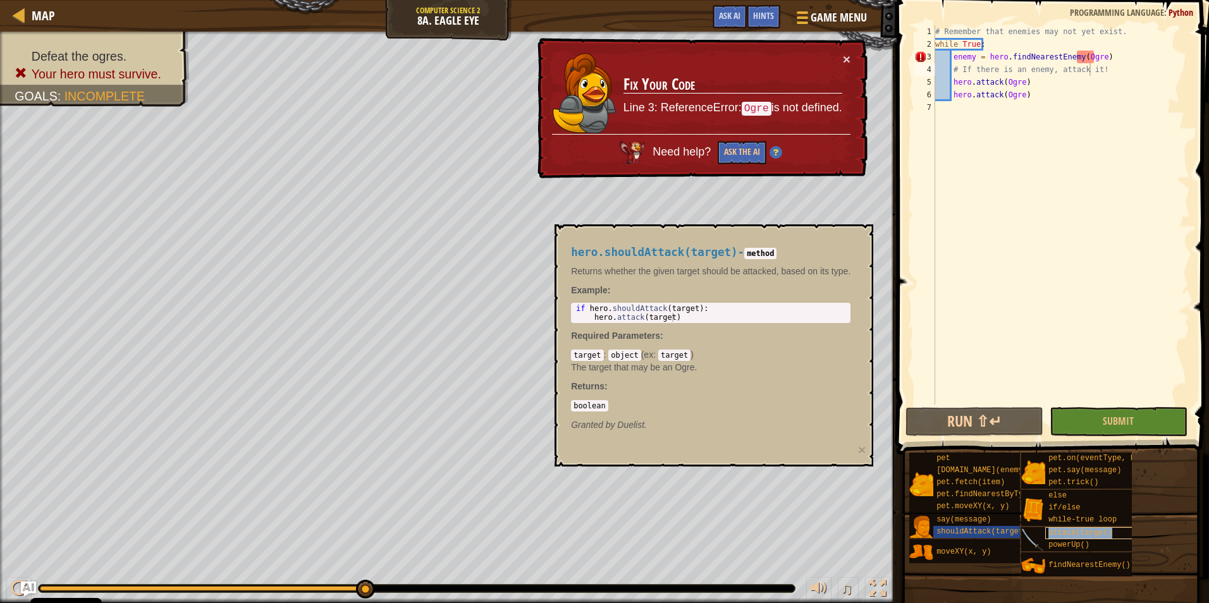
click at [1066, 533] on span "attack(target)" at bounding box center [1080, 532] width 64 height 9
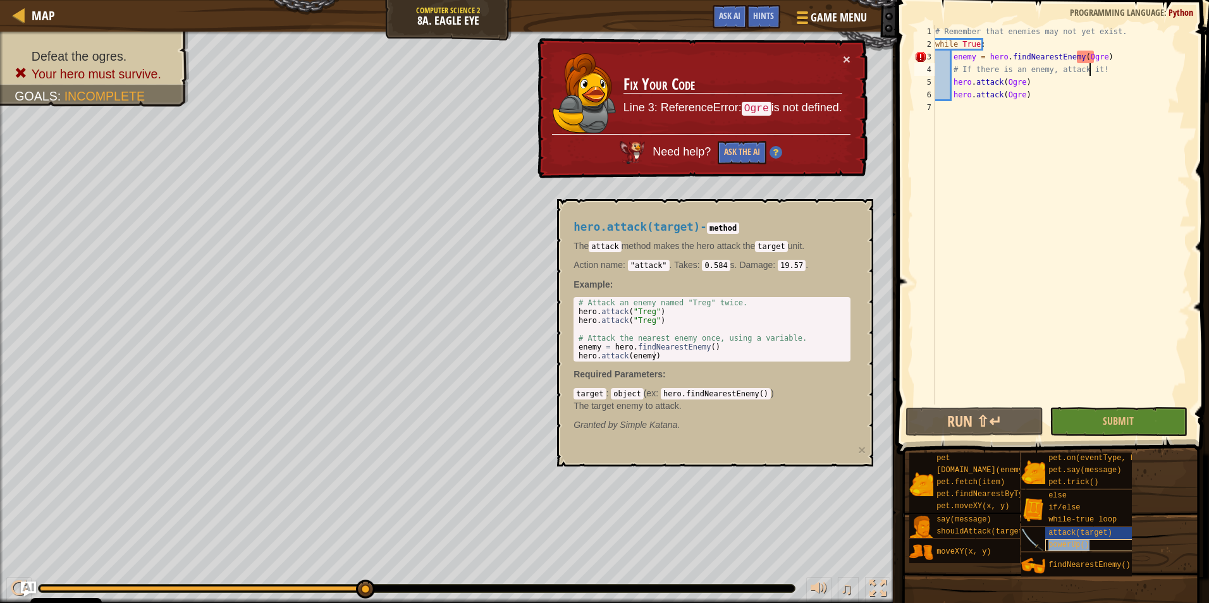
click at [1067, 546] on span "powerUp()" at bounding box center [1068, 544] width 41 height 9
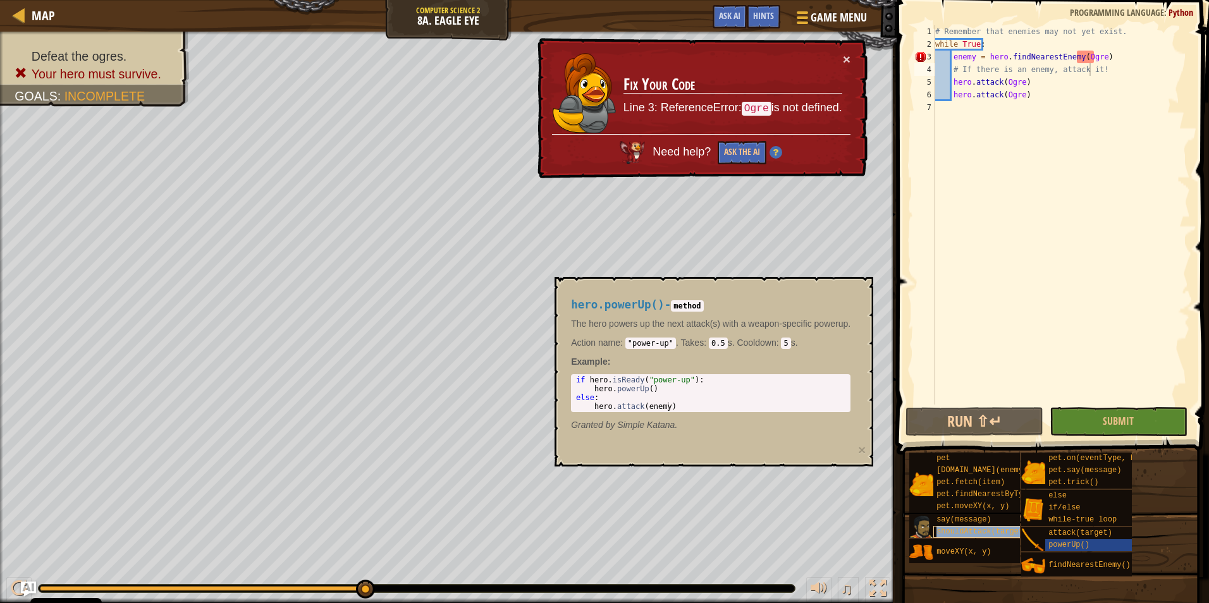
click at [970, 529] on span "shouldAttack(target)" at bounding box center [981, 531] width 91 height 9
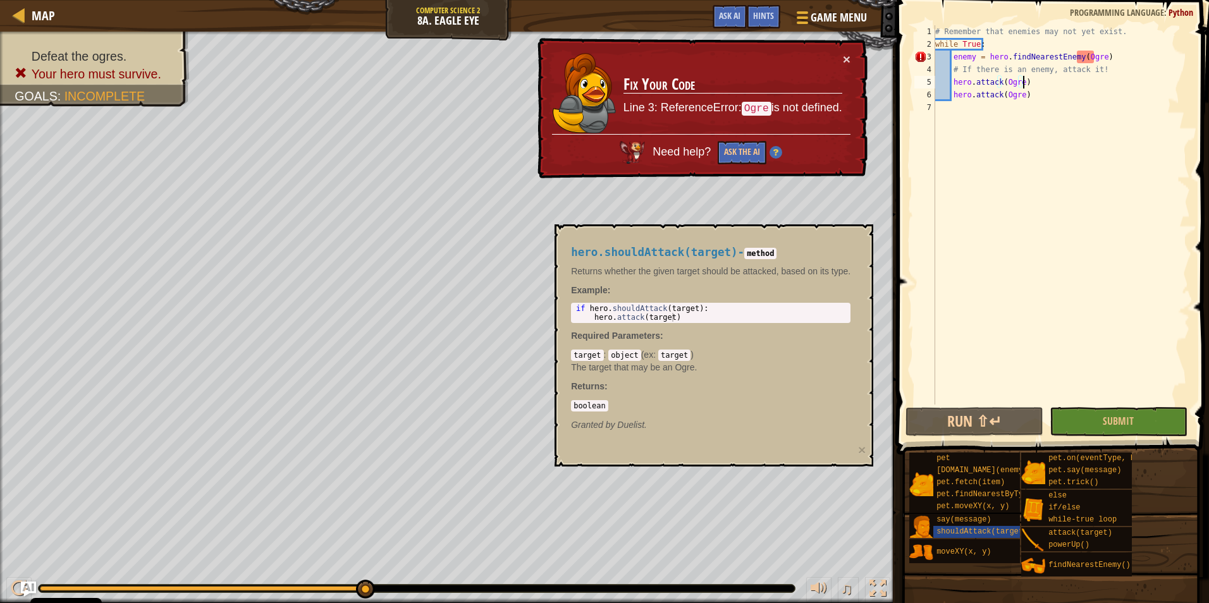
click at [1049, 82] on div "# Remember that enemies may not yet exist. while True : enemy = hero . findNear…" at bounding box center [1060, 227] width 257 height 405
click at [1094, 34] on div "hero.attack(Ogre) 1 2 3 4 5 6 7 # Remember that enemies may not yet exist. whil…" at bounding box center [1051, 252] width 316 height 492
click at [1099, 49] on div "# Remember that enemies may not yet exist. while True : enemy = hero . findNear…" at bounding box center [1060, 227] width 257 height 405
click at [1099, 51] on div "# Remember that enemies may not yet exist. while True : enemy = hero . findNear…" at bounding box center [1060, 227] width 257 height 405
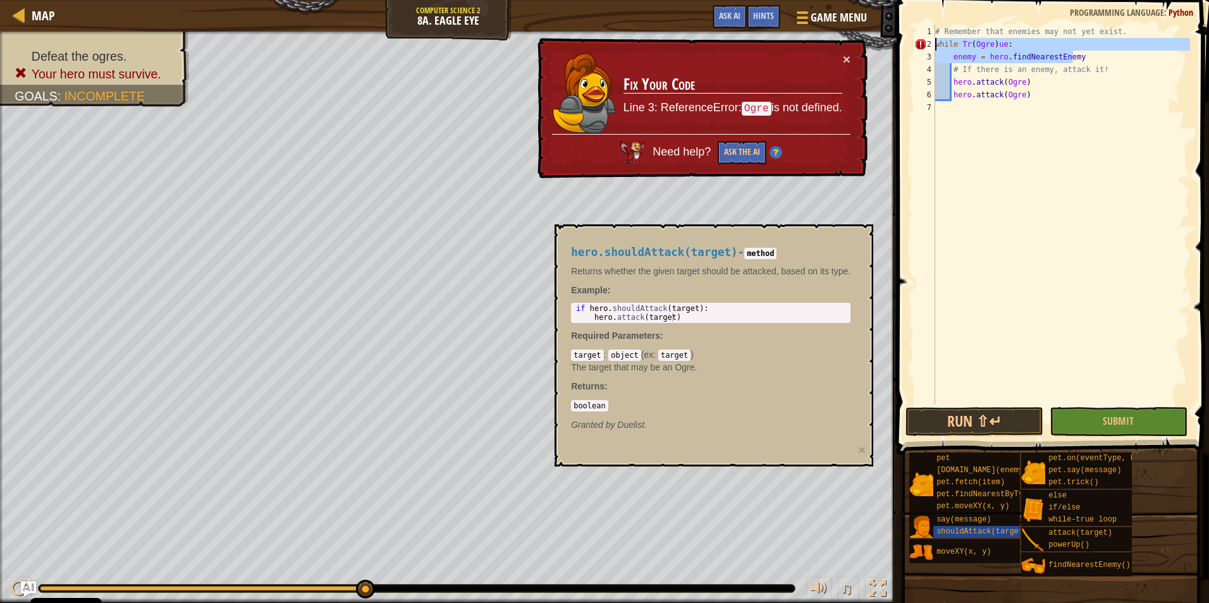
drag, startPoint x: 1107, startPoint y: 60, endPoint x: 922, endPoint y: 49, distance: 185.6
click at [922, 49] on div "while Tr(Ogre)ue: 1 2 3 4 5 6 7 # Remember that enemies may not yet exist. whil…" at bounding box center [1051, 214] width 278 height 379
type textarea "while Tr(Ogre)ue: enemy = hero.findNearestEnemy"
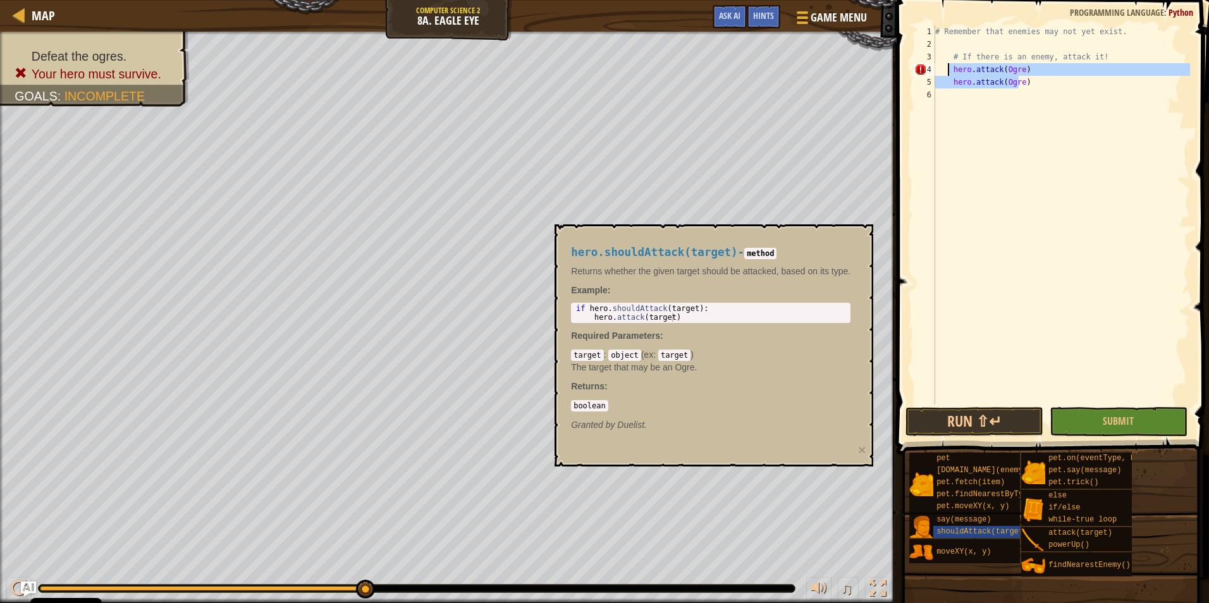
drag, startPoint x: 1018, startPoint y: 86, endPoint x: 946, endPoint y: 72, distance: 73.4
click at [946, 72] on div "# Remember that enemies may not yet exist. # If there is an enemy, attack it! h…" at bounding box center [1060, 227] width 257 height 405
click at [947, 72] on div "# Remember that enemies may not yet exist. # If there is an enemy, attack it! h…" at bounding box center [1060, 214] width 257 height 379
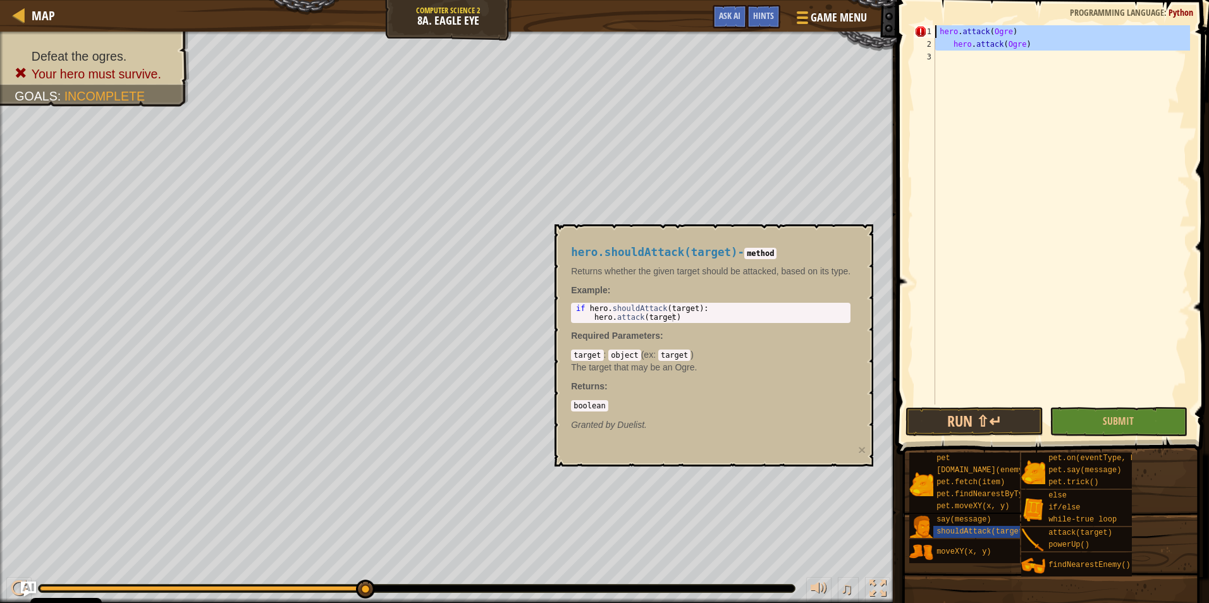
drag, startPoint x: 1036, startPoint y: 55, endPoint x: 905, endPoint y: 28, distance: 133.6
click at [905, 28] on div "hero.attack(Ogre) 1 2 3 hero . attack ( Ogre ) hero . attack ( Ogre ) ההההההההה…" at bounding box center [1051, 252] width 316 height 492
type textarea "hero.attack(Ogre) hero.attack(Ogre)"
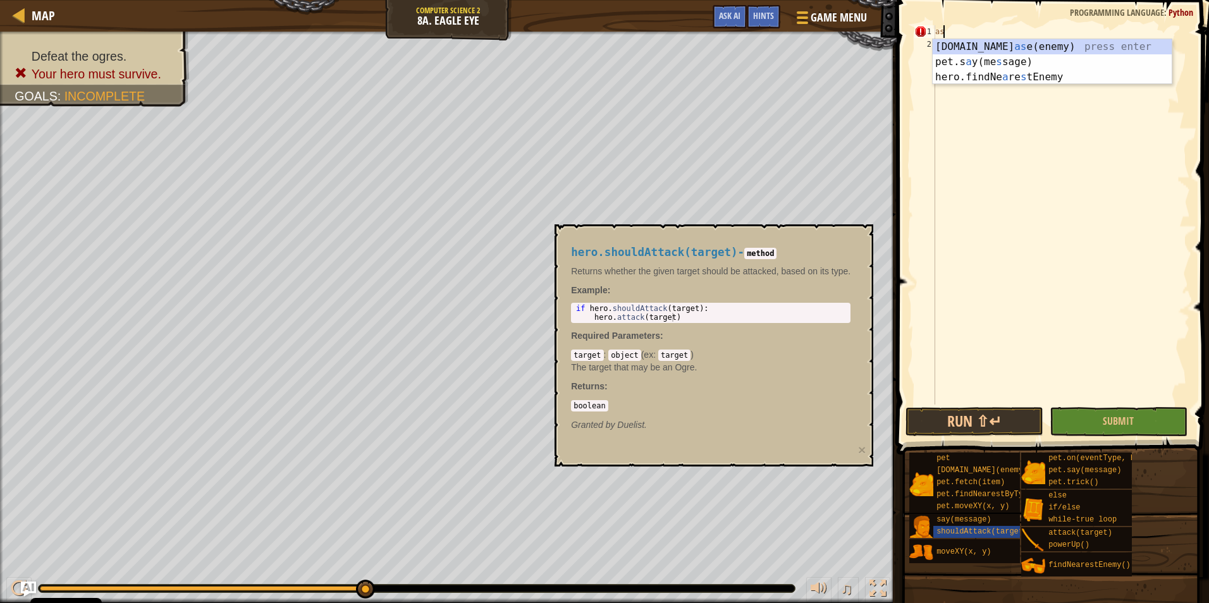
type textarea "a"
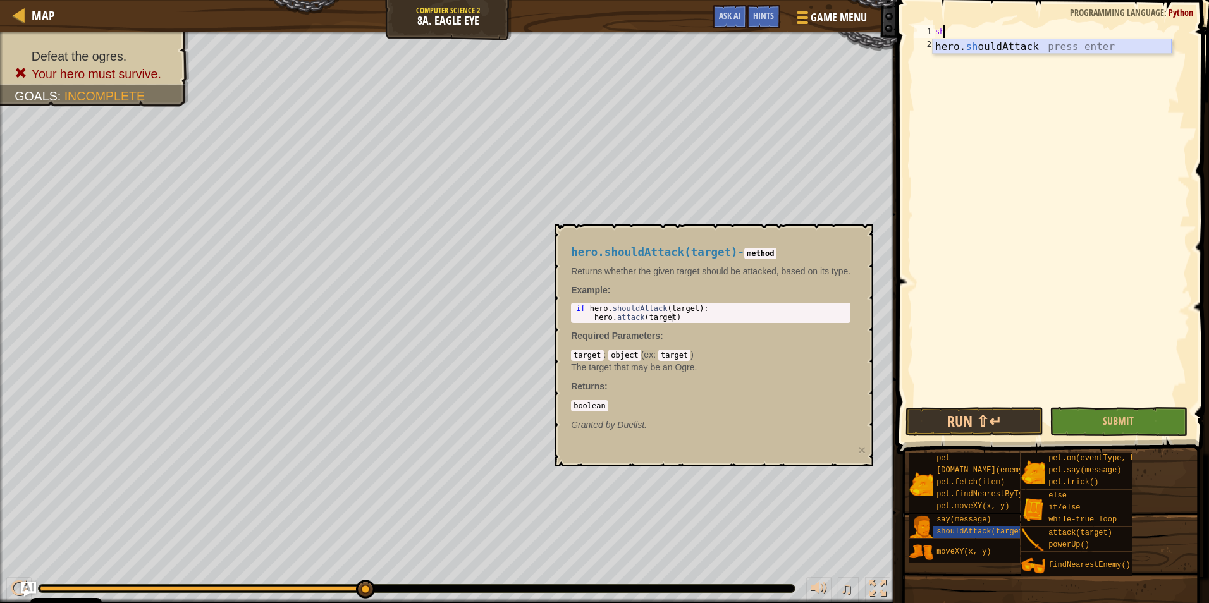
click at [1030, 46] on div "hero. sh ouldAttack press enter" at bounding box center [1051, 62] width 239 height 46
type textarea "hero.shouldAttack(Ogre)"
click at [1109, 425] on span "Submit" at bounding box center [1117, 421] width 31 height 14
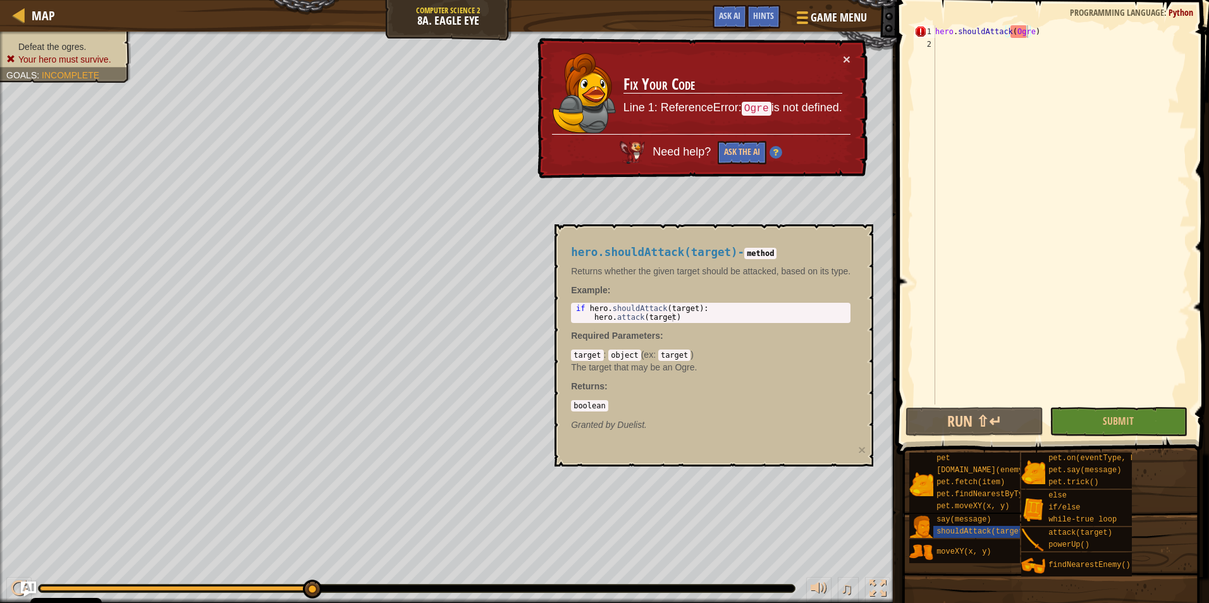
click at [60, 44] on div "Defeat the ogres. Your hero must survive. Goals : Incomplete" at bounding box center [65, 52] width 118 height 25
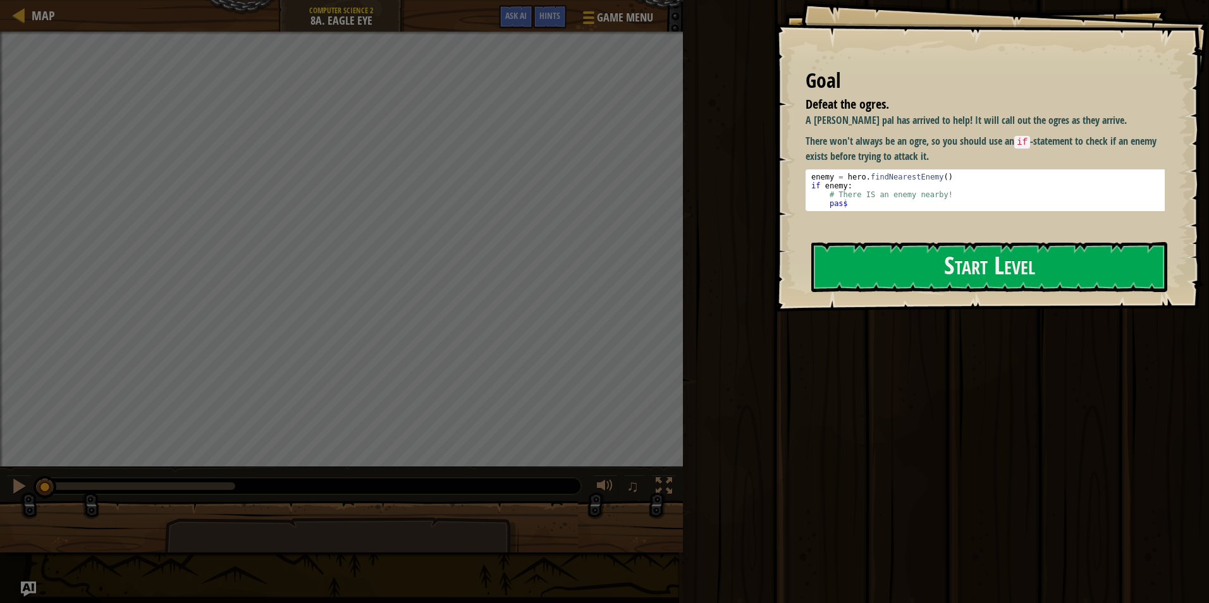
drag, startPoint x: 1001, startPoint y: 131, endPoint x: 1210, endPoint y: 153, distance: 210.3
click at [1208, 0] on html "Cookie Policy CodeCombat uses a few essential and non-essential cookies. Privac…" at bounding box center [604, 0] width 1209 height 0
click at [1069, 266] on button "Start Level" at bounding box center [989, 267] width 356 height 50
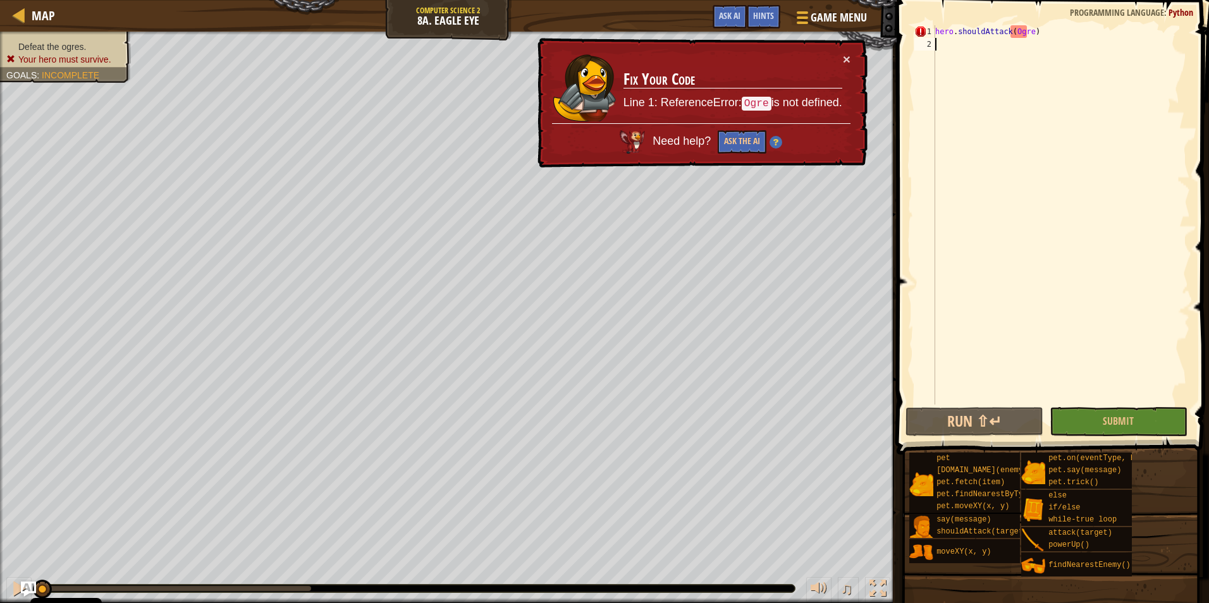
click at [1035, 32] on div "hero . shouldAttack ( Ogre )" at bounding box center [1060, 227] width 257 height 405
type textarea "hero.shouldAttack(Ogre)"
drag, startPoint x: 1037, startPoint y: 32, endPoint x: 783, endPoint y: 14, distance: 254.1
click at [783, 14] on div "Map Computer Science 2 8a. Eagle Eye Game Menu Done Hints Ask AI 1 הההההההההההה…" at bounding box center [604, 301] width 1209 height 603
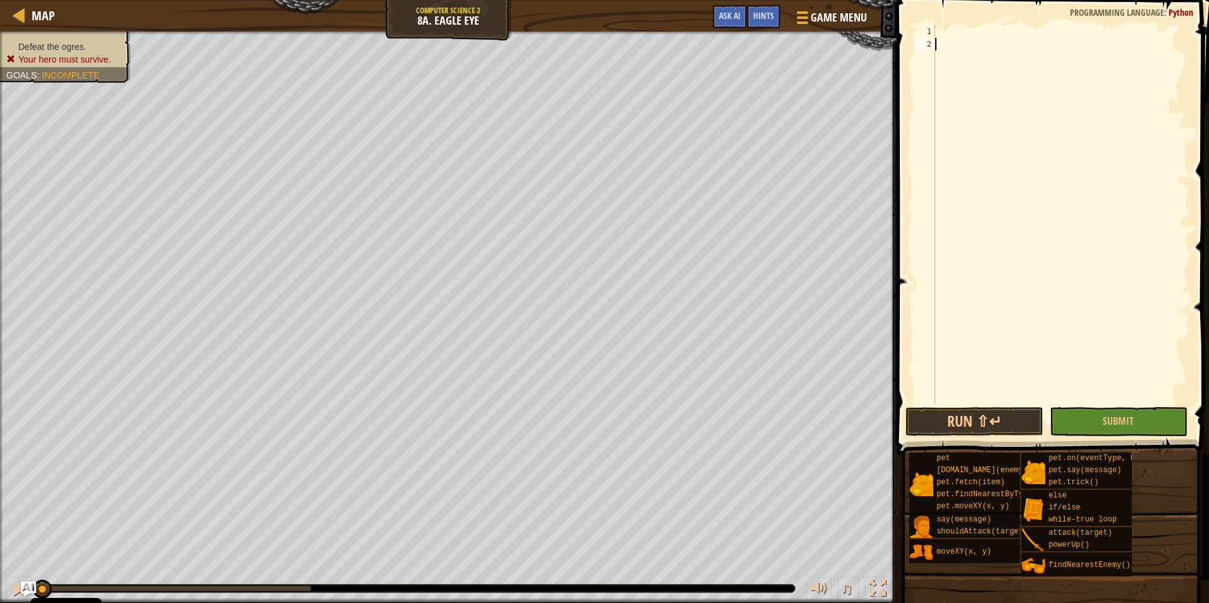
click at [1133, 252] on div at bounding box center [1060, 227] width 257 height 405
click at [849, 18] on span "Game Menu" at bounding box center [839, 17] width 59 height 17
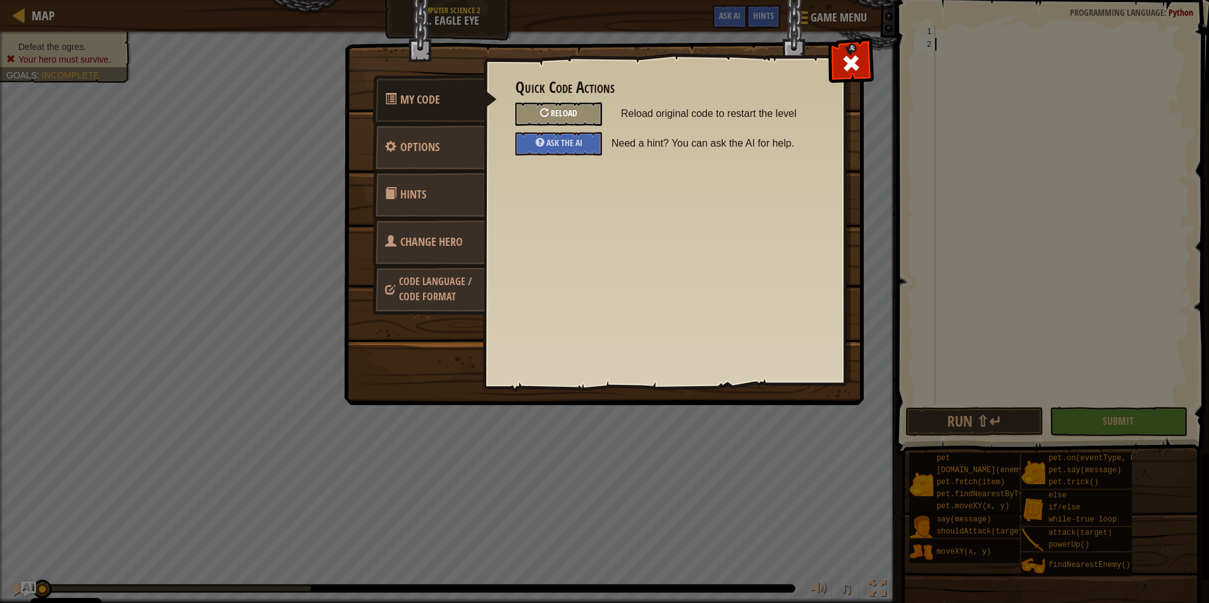
click at [556, 106] on div "Reload" at bounding box center [558, 113] width 87 height 23
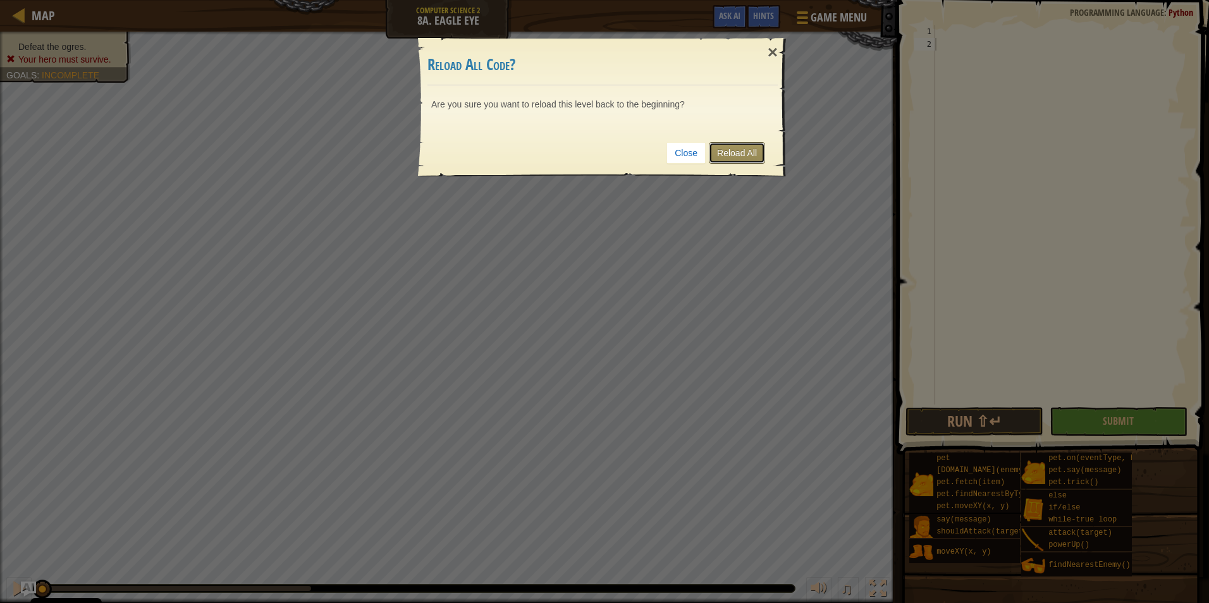
click at [724, 156] on link "Reload All" at bounding box center [737, 152] width 56 height 21
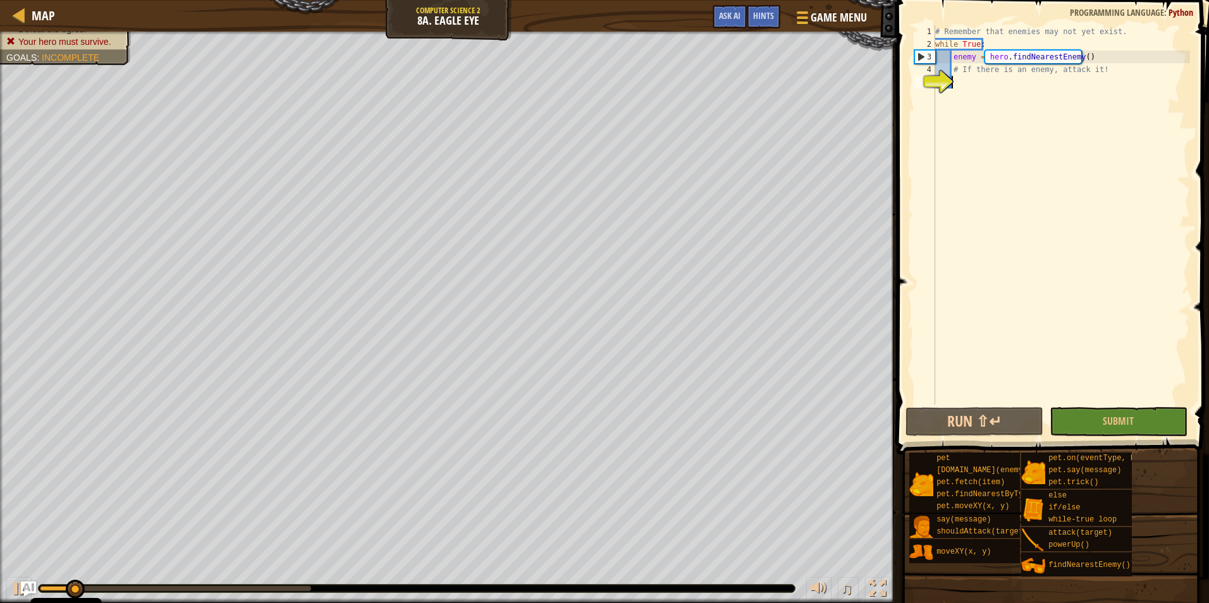
click at [965, 77] on div "# Remember that enemies may not yet exist. while True : enemy = hero . findNear…" at bounding box center [1060, 227] width 257 height 405
type textarea "if"
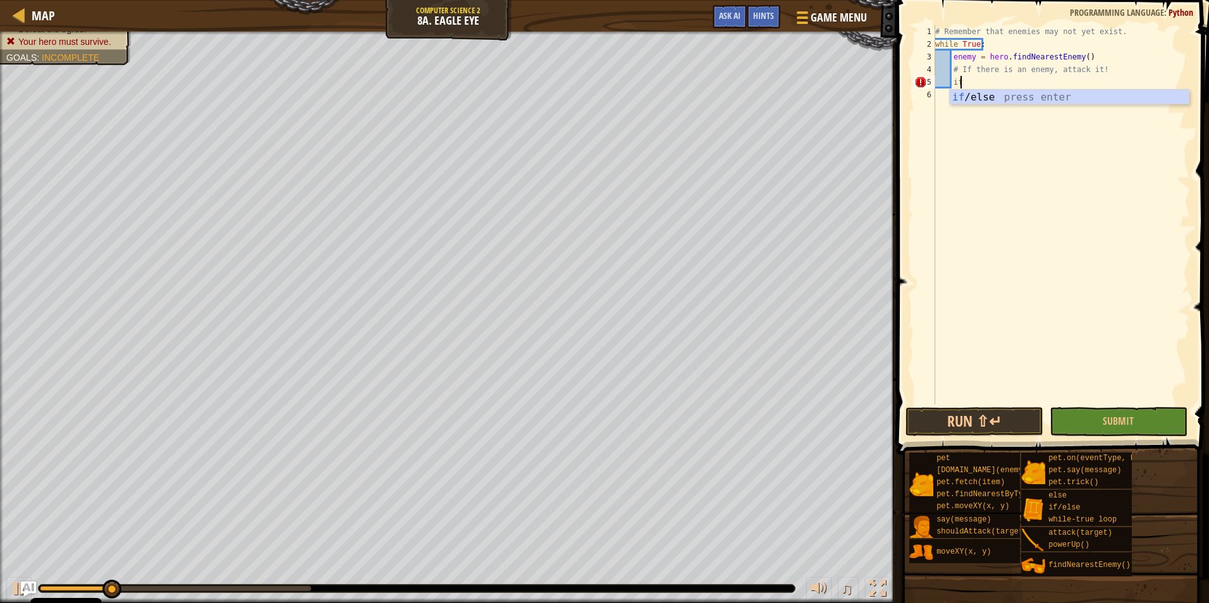
click at [977, 104] on div "# Remember that enemies may not yet exist. while True : enemy = hero . findNear…" at bounding box center [1060, 227] width 257 height 405
click at [975, 87] on div "# Remember that enemies may not yet exist. while True : enemy = hero . findNear…" at bounding box center [1060, 227] width 257 height 405
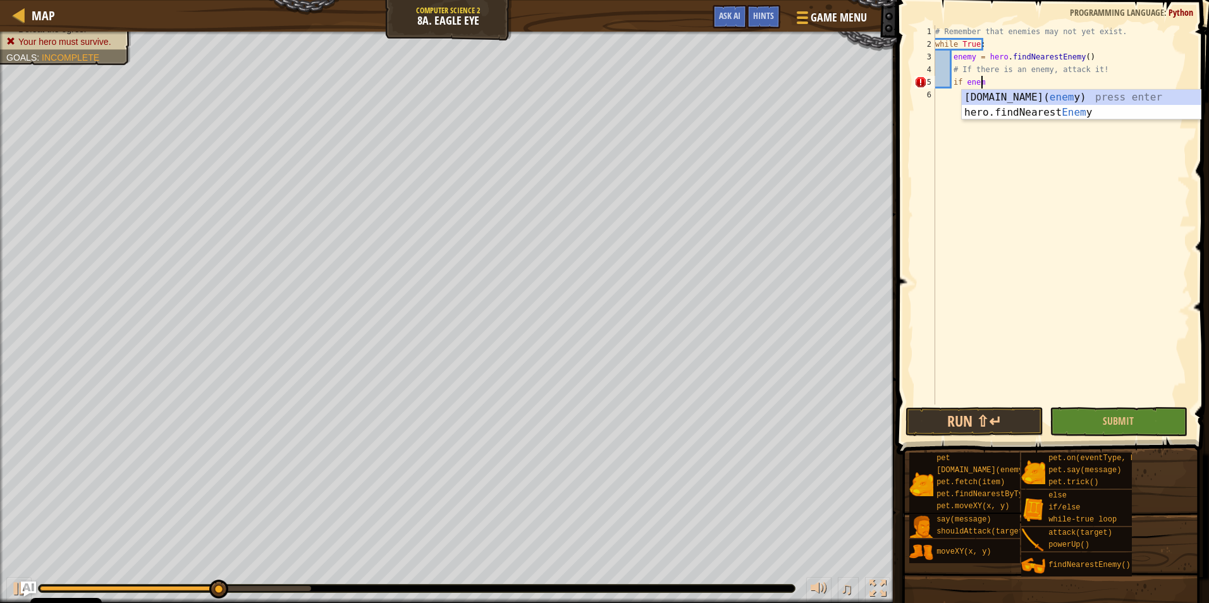
scroll to position [6, 4]
click at [1014, 74] on div "# Remember that enemies may not yet exist. while True : enemy = hero . findNear…" at bounding box center [1060, 227] width 257 height 405
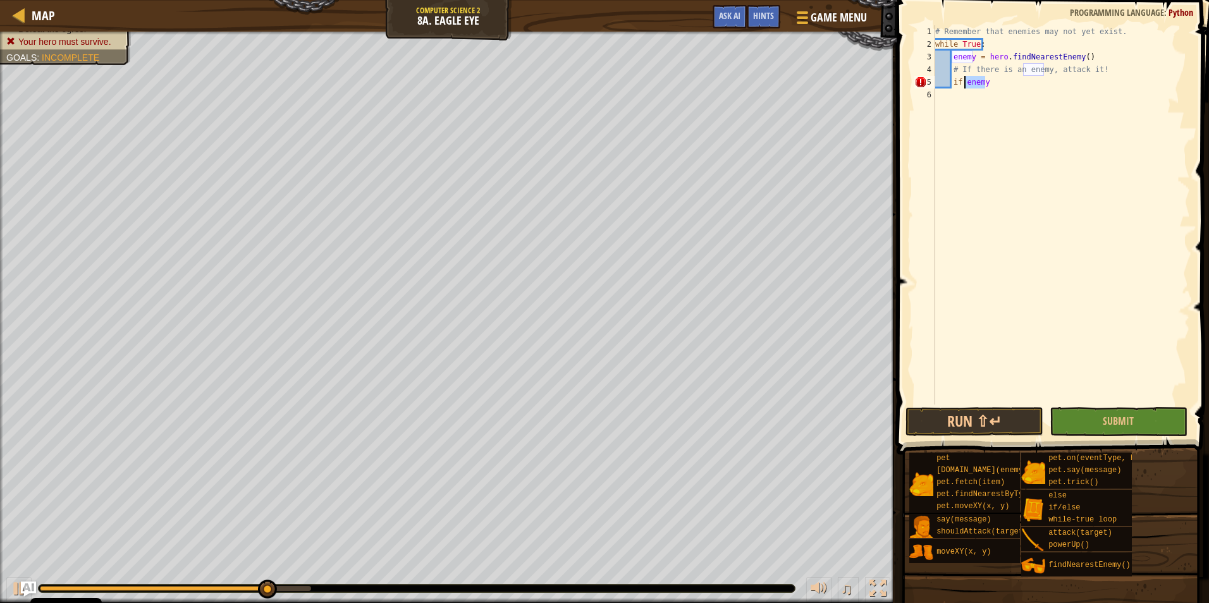
drag, startPoint x: 1001, startPoint y: 78, endPoint x: 964, endPoint y: 80, distance: 36.7
click at [964, 80] on div "# Remember that enemies may not yet exist. while True : enemy = hero . findNear…" at bounding box center [1060, 227] width 257 height 405
type textarea "if enemy"
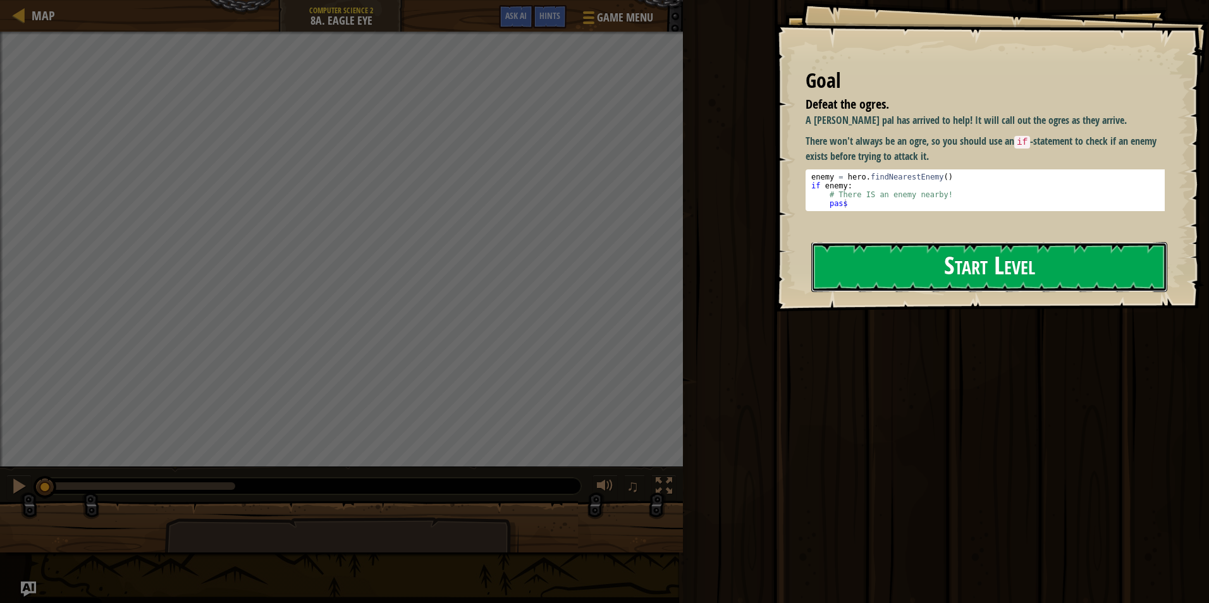
drag, startPoint x: 867, startPoint y: 250, endPoint x: 863, endPoint y: 244, distance: 6.8
click at [867, 250] on button "Start Level" at bounding box center [989, 267] width 356 height 50
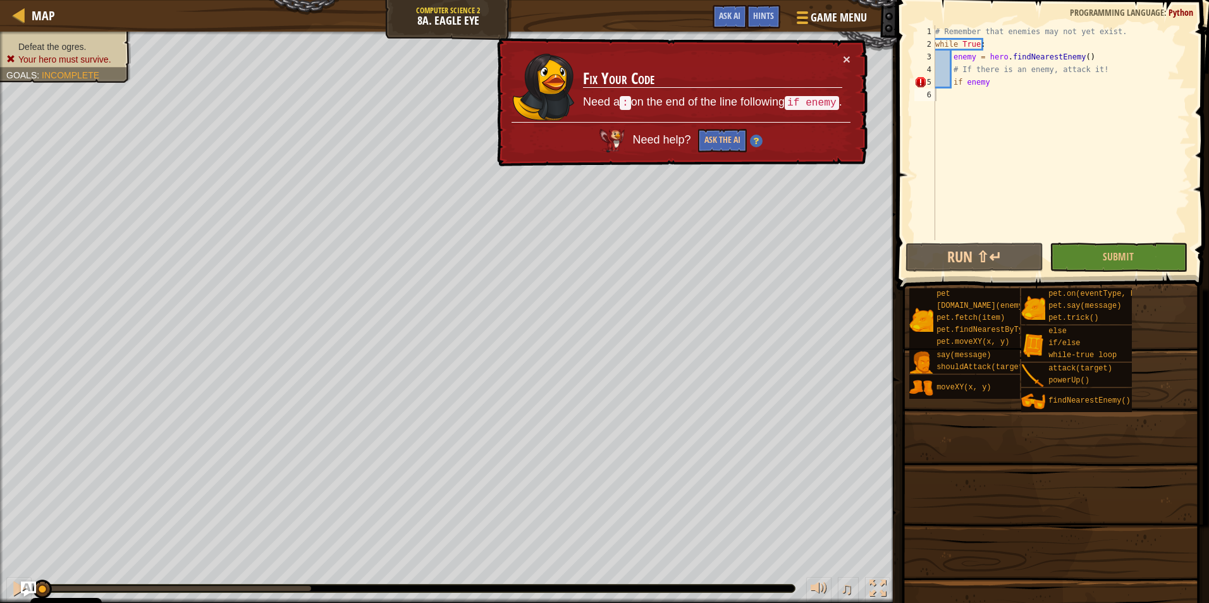
click at [786, 81] on h3 "Fix Your Code" at bounding box center [712, 79] width 259 height 18
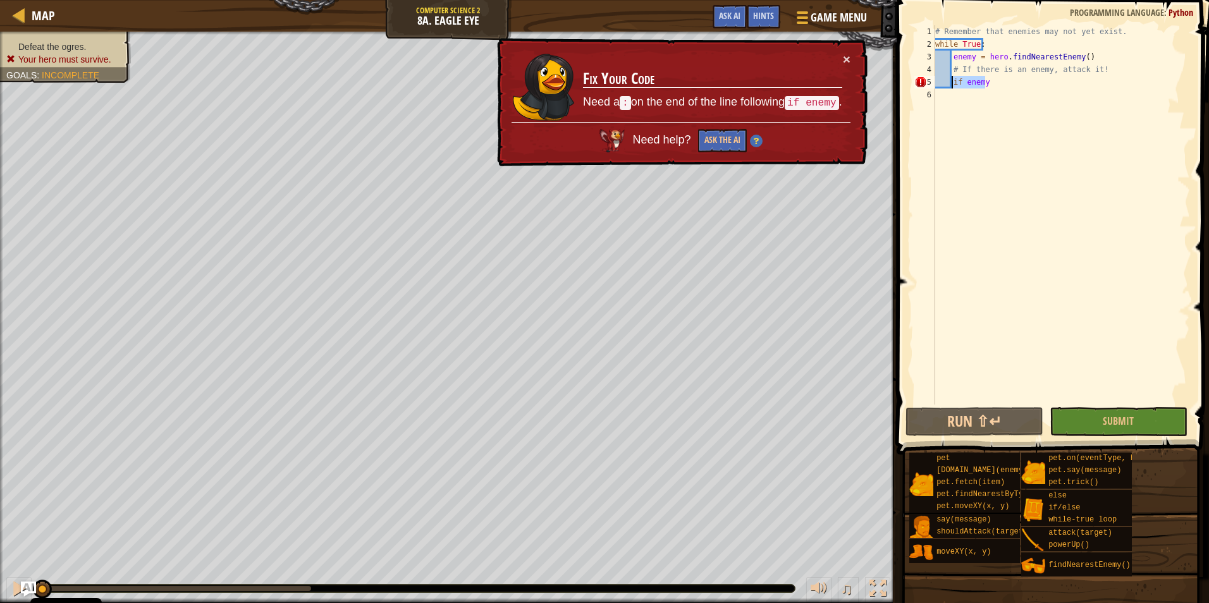
drag, startPoint x: 989, startPoint y: 82, endPoint x: 953, endPoint y: 80, distance: 36.1
click at [953, 80] on div "# Remember that enemies may not yet exist. while True : enemy = hero . findNear…" at bounding box center [1060, 227] width 257 height 405
click at [989, 85] on div "# Remember that enemies may not yet exist. while True : enemy = hero . findNear…" at bounding box center [1060, 214] width 257 height 379
click at [959, 82] on div "# Remember that enemies may not yet exist. while True : enemy = hero . findNear…" at bounding box center [1060, 227] width 257 height 405
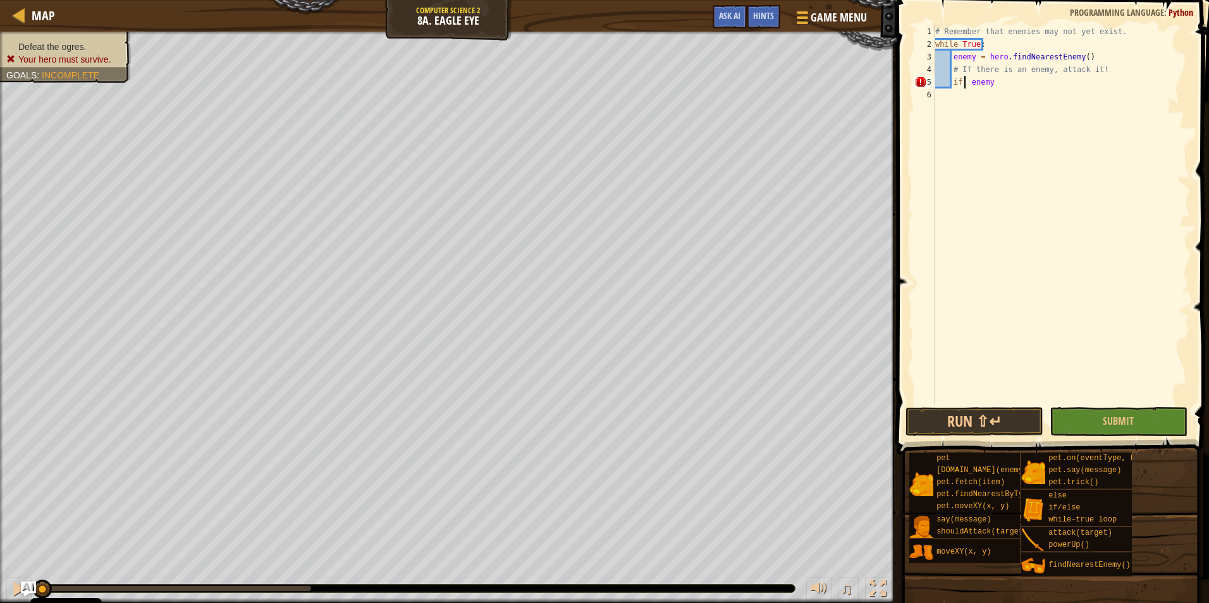
scroll to position [6, 3]
click at [994, 68] on div "# Remember that enemies may not yet exist. while True : enemy = hero . findNear…" at bounding box center [1060, 227] width 257 height 405
click at [994, 69] on div "# Remember that enemies may not yet exist. while True : enemy = hero . findNear…" at bounding box center [1060, 227] width 257 height 405
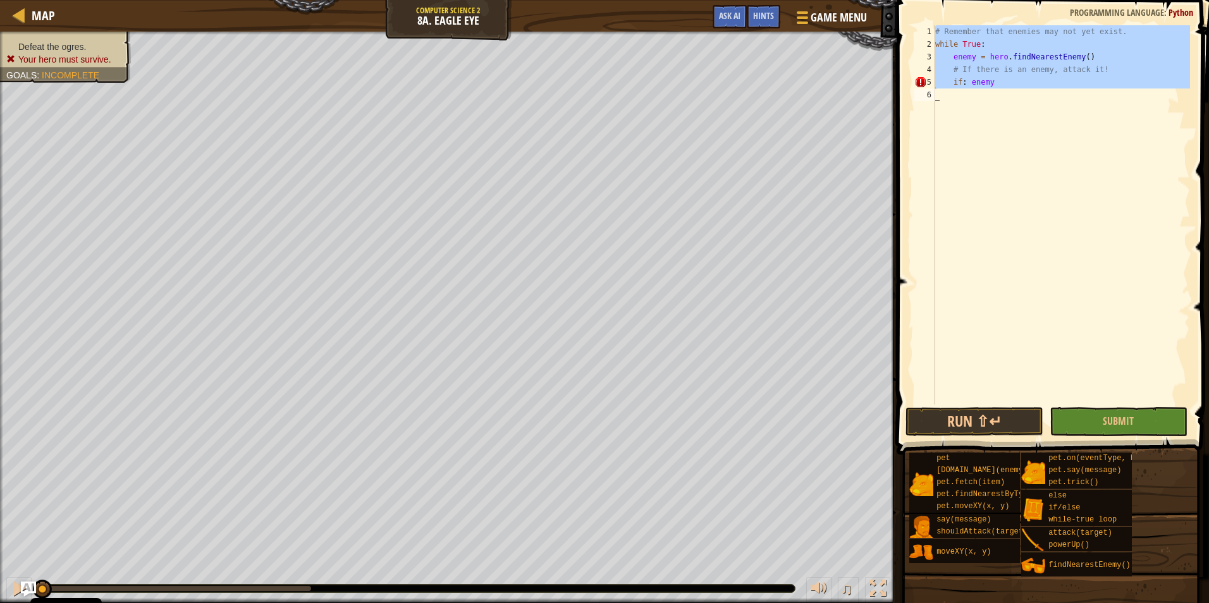
click at [993, 69] on div "# Remember that enemies may not yet exist. while True : enemy = hero . findNear…" at bounding box center [1060, 227] width 257 height 405
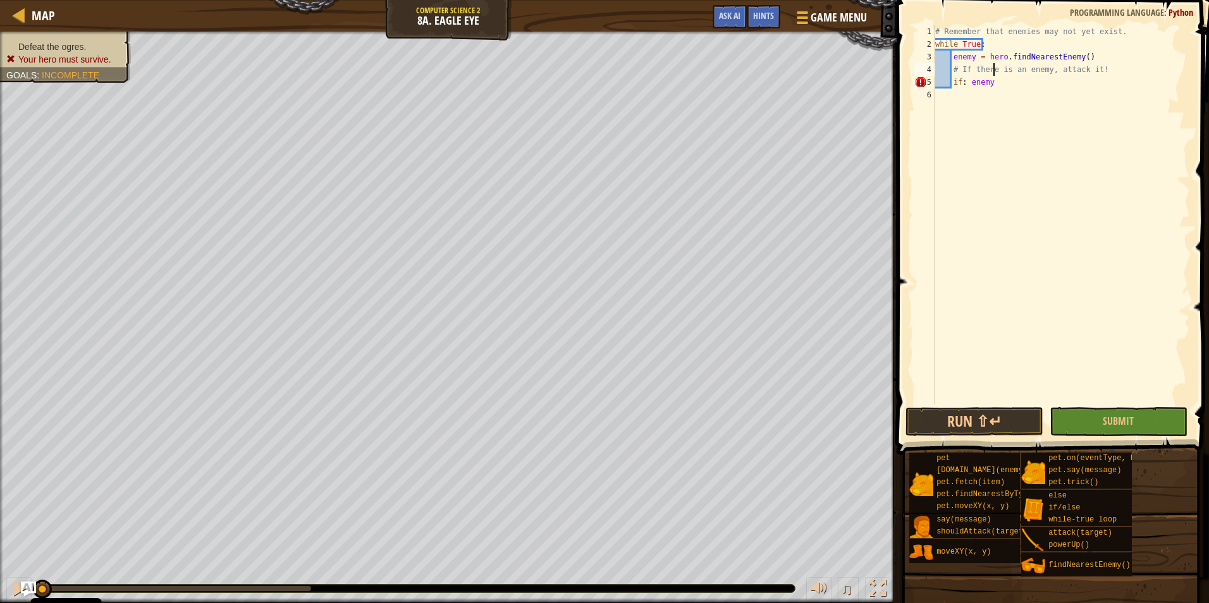
type textarea "if: enemy"
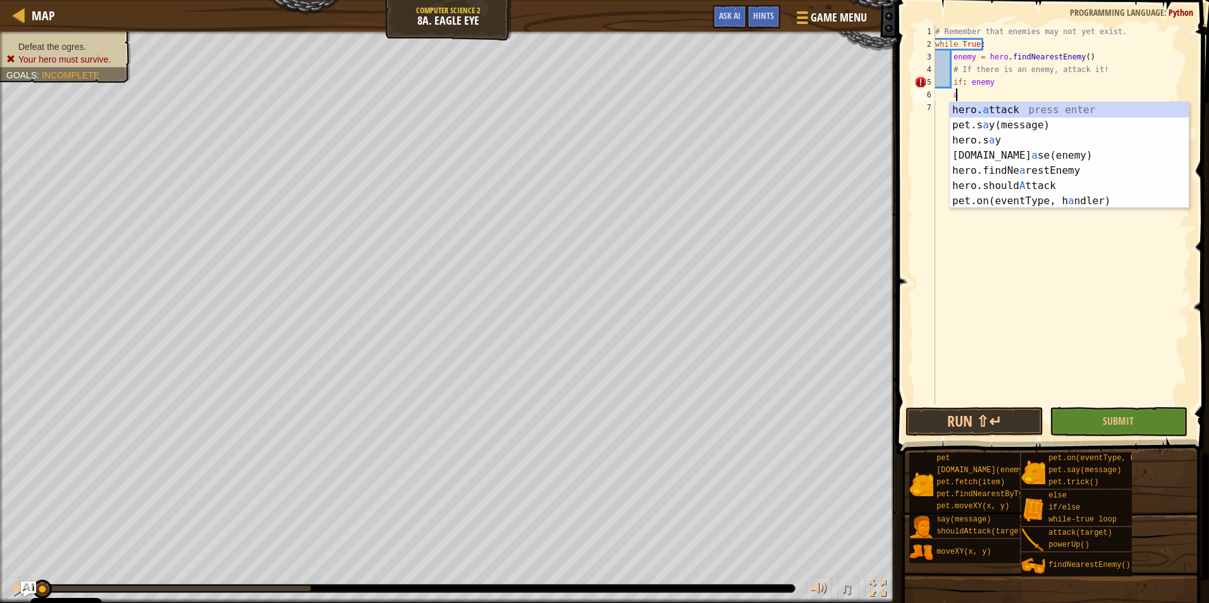
scroll to position [6, 1]
click at [989, 108] on div "hero. a ttack press enter pet.s a y(message) press enter hero.s a y press enter…" at bounding box center [1068, 170] width 239 height 137
type textarea "hero.attack(enemy)"
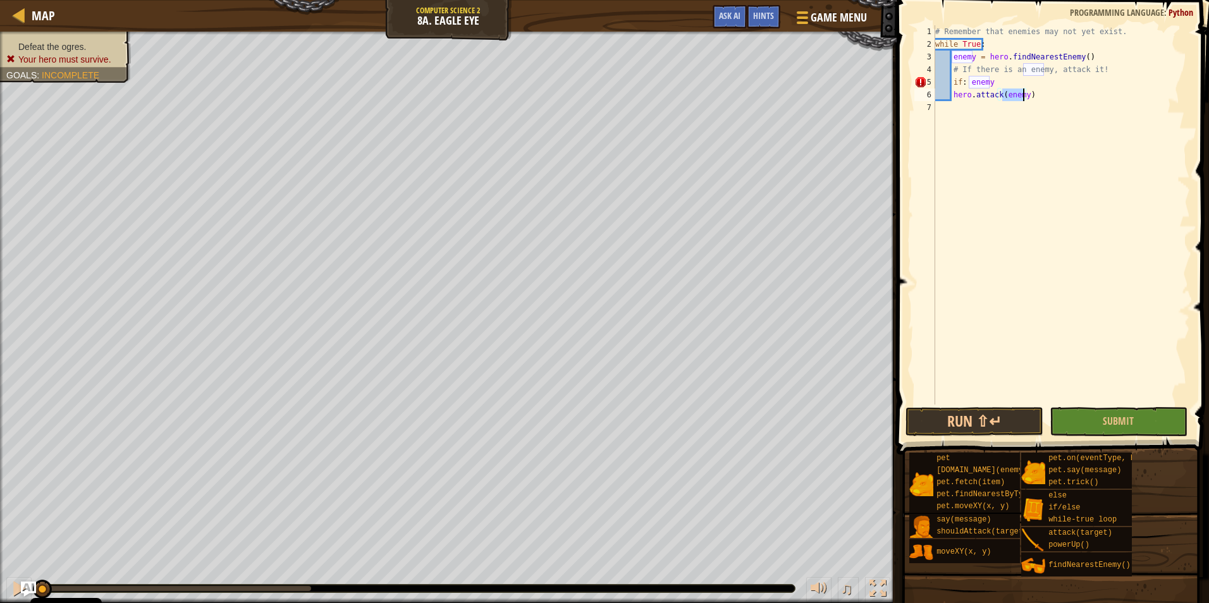
click at [1062, 201] on div "# Remember that enemies may not yet exist. while True : enemy = hero . findNear…" at bounding box center [1060, 227] width 257 height 405
click at [1141, 415] on button "Submit" at bounding box center [1118, 421] width 138 height 29
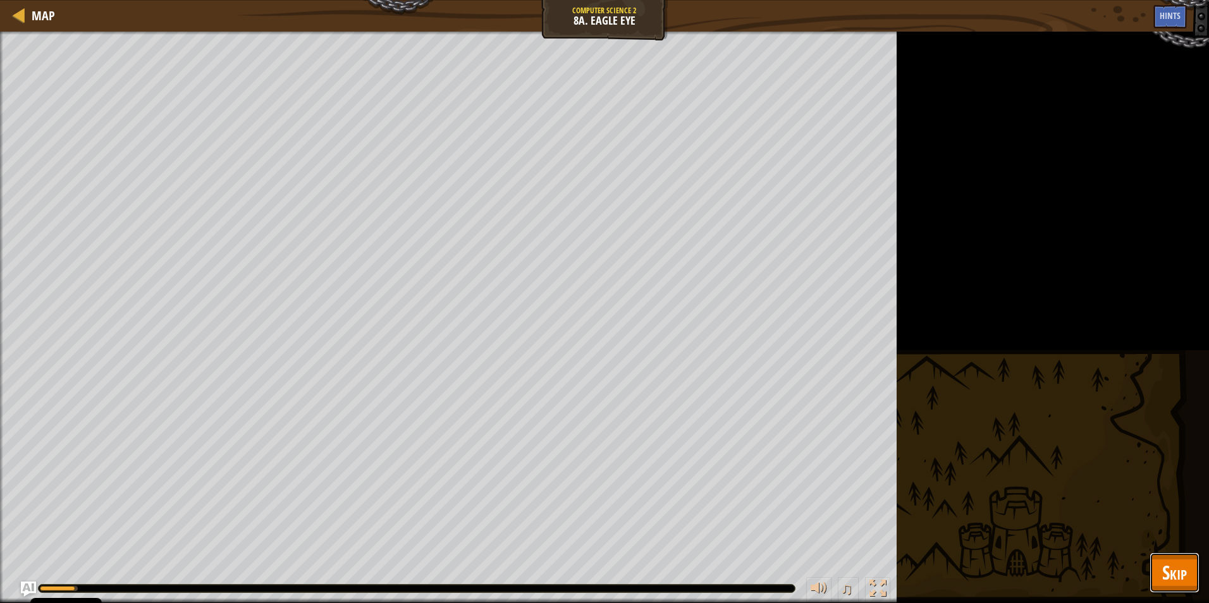
click at [1170, 559] on button "Skip" at bounding box center [1174, 572] width 50 height 40
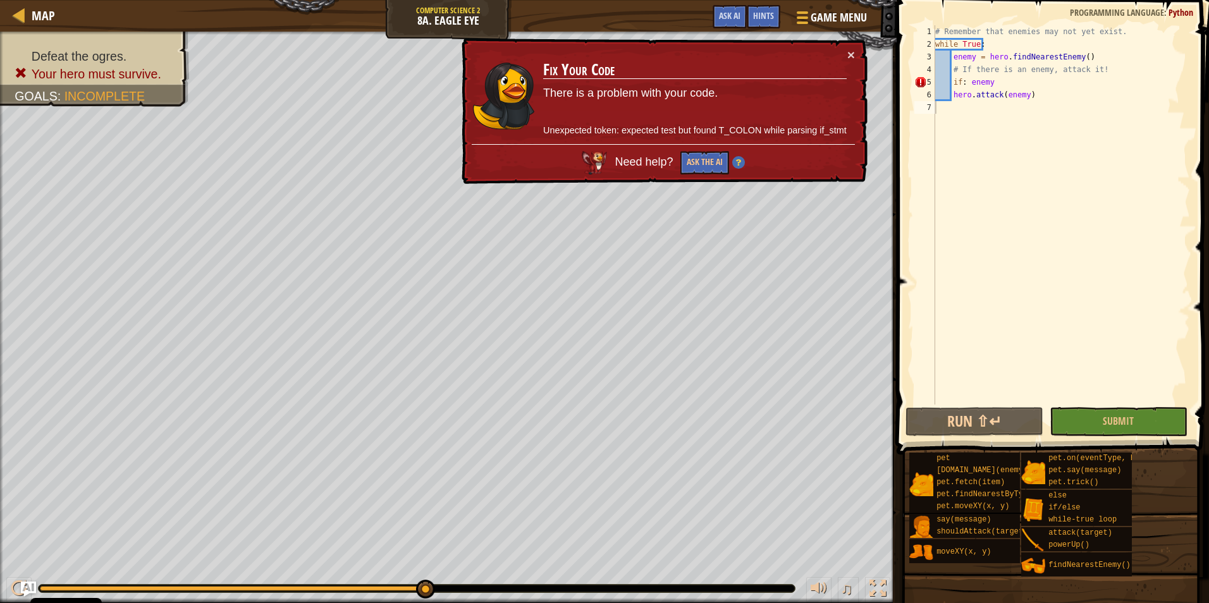
click at [965, 83] on div "# Remember that enemies may not yet exist. while True : enemy = hero . findNear…" at bounding box center [1060, 227] width 257 height 405
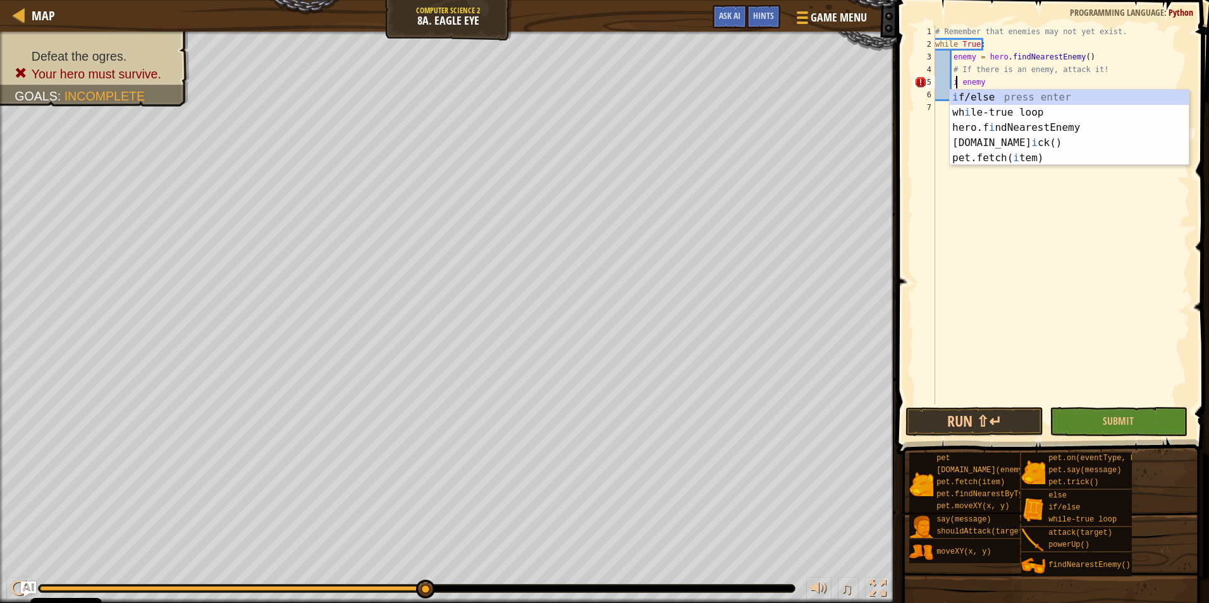
scroll to position [6, 3]
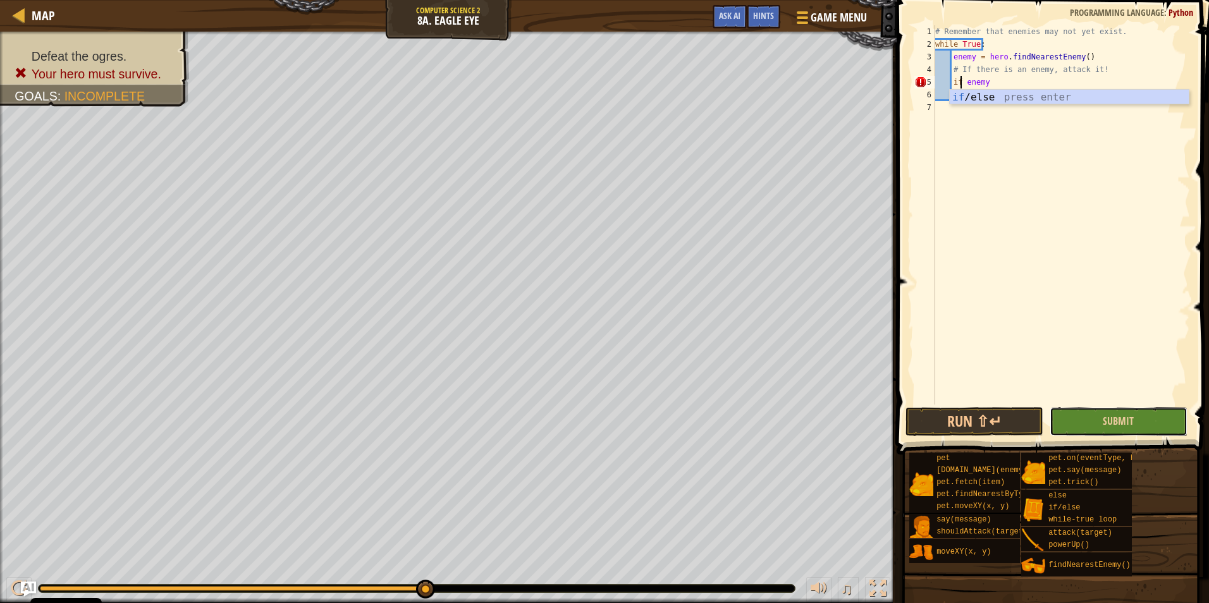
click at [1140, 412] on button "Submit" at bounding box center [1118, 421] width 138 height 29
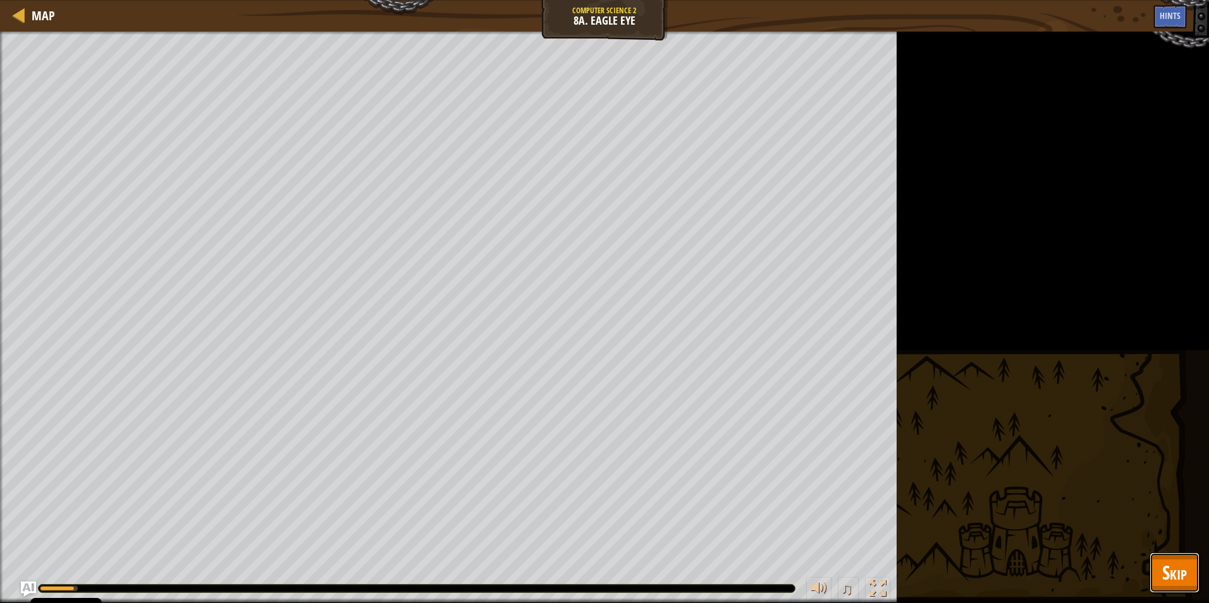
click at [1180, 570] on span "Skip" at bounding box center [1174, 572] width 25 height 26
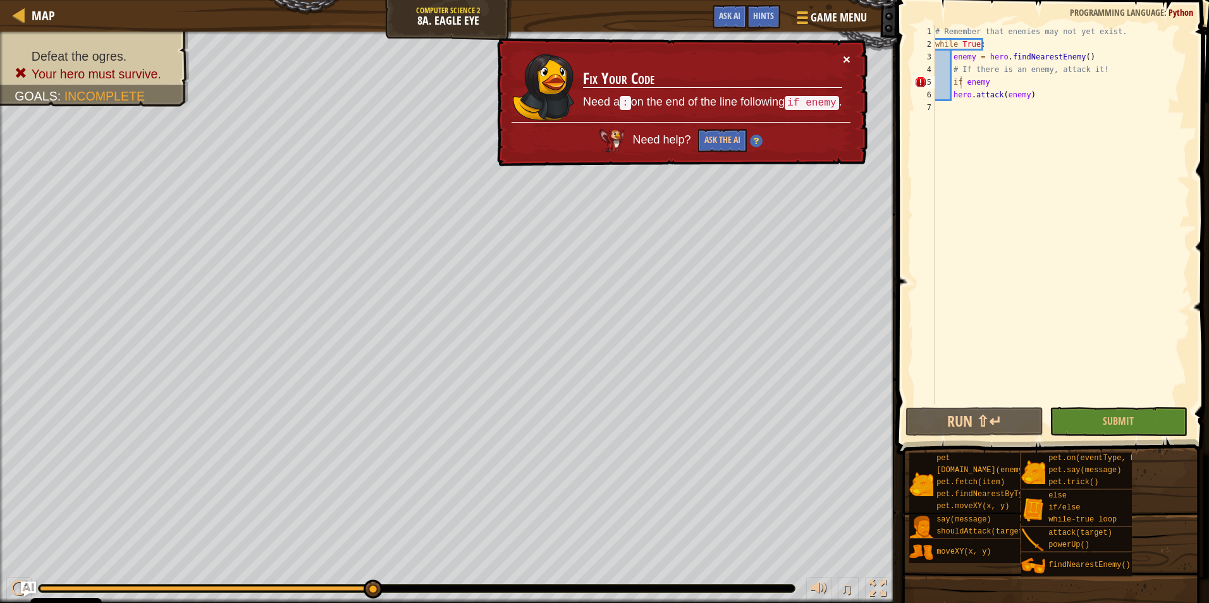
click at [843, 58] on button "×" at bounding box center [847, 58] width 8 height 13
click at [1004, 81] on div "# Remember that enemies may not yet exist. while True : enemy = hero . findNear…" at bounding box center [1060, 227] width 257 height 405
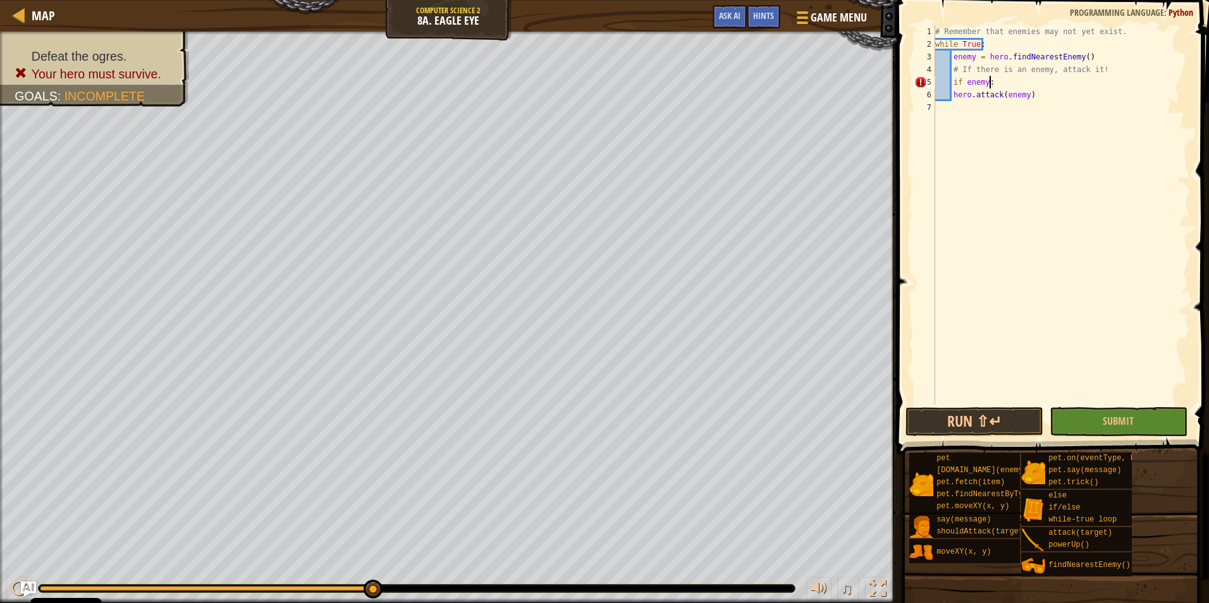
scroll to position [6, 4]
click at [1150, 415] on button "Submit" at bounding box center [1118, 421] width 138 height 29
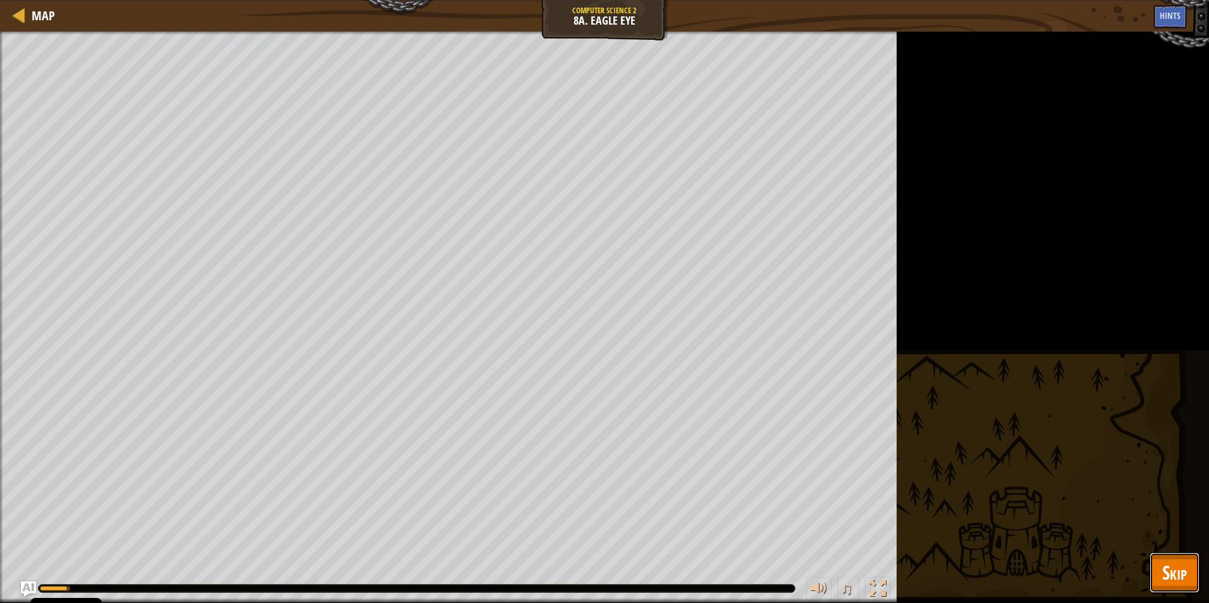
click at [1170, 574] on span "Skip" at bounding box center [1174, 572] width 25 height 26
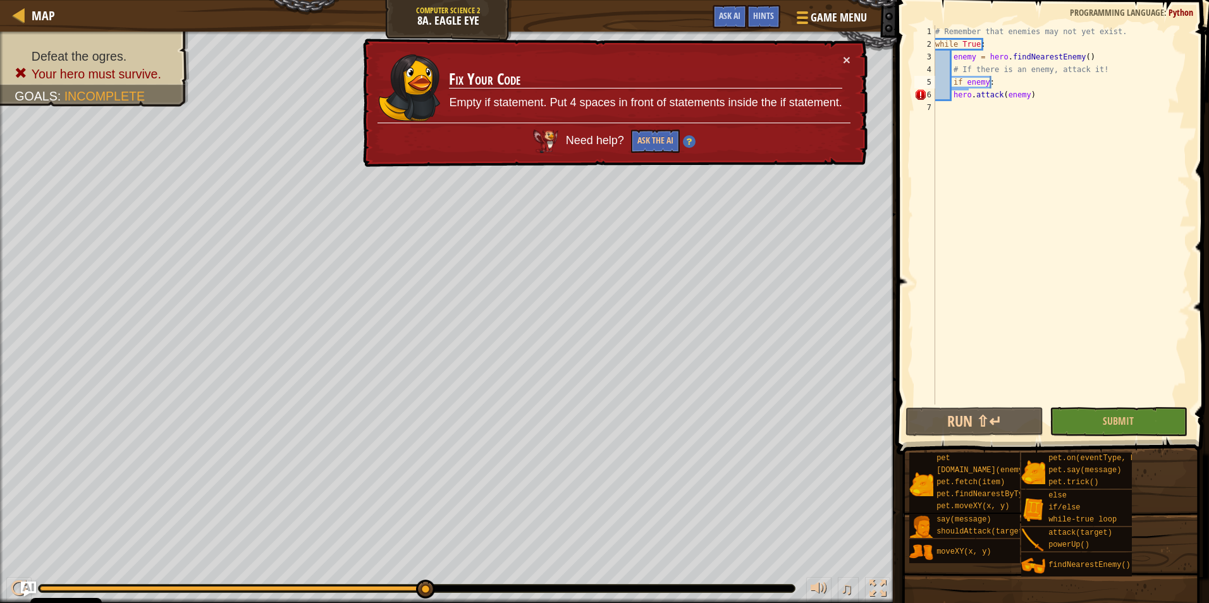
click at [948, 95] on div "# Remember that enemies may not yet exist. while True : enemy = hero . findNear…" at bounding box center [1060, 227] width 257 height 405
click at [949, 95] on div "# Remember that enemies may not yet exist. while True : enemy = hero . findNear…" at bounding box center [1060, 227] width 257 height 405
click at [953, 95] on div "# Remember that enemies may not yet exist. while True : enemy = hero . findNear…" at bounding box center [1060, 227] width 257 height 405
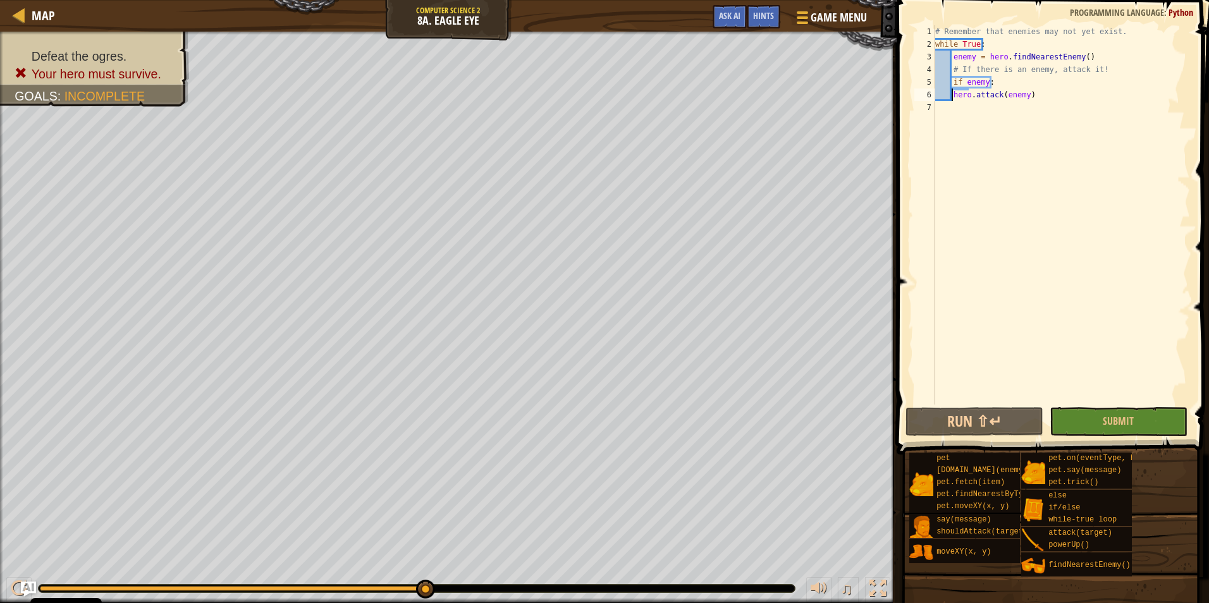
type textarea "hero.attack(enemy)"
click at [1128, 417] on span "Submit" at bounding box center [1117, 421] width 31 height 14
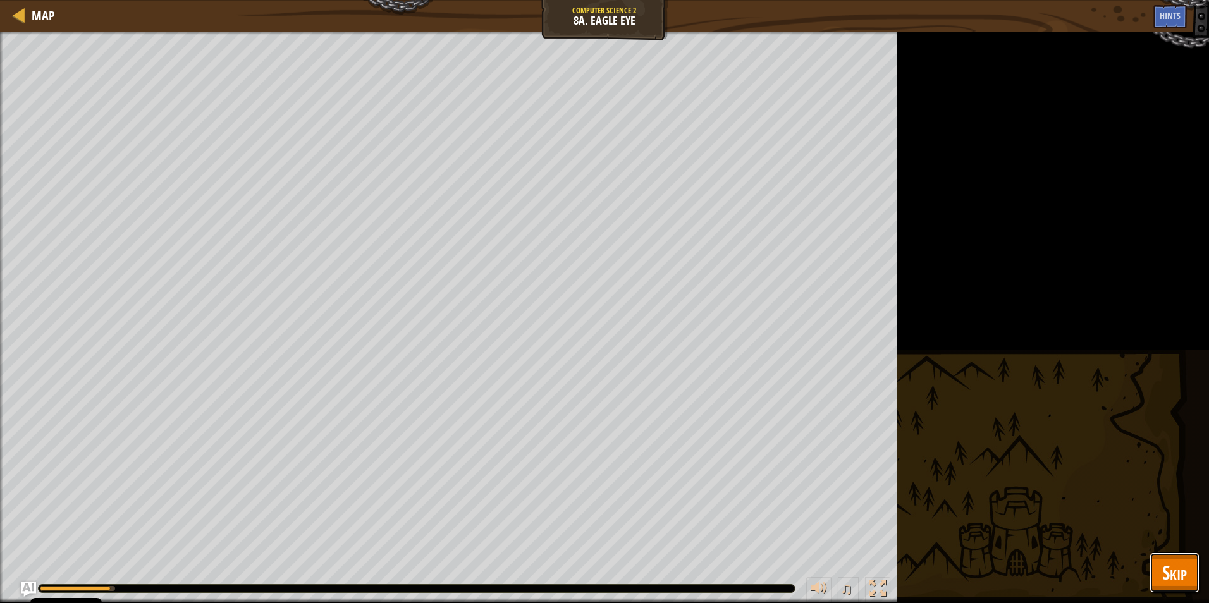
click at [1192, 571] on button "Skip" at bounding box center [1174, 572] width 50 height 40
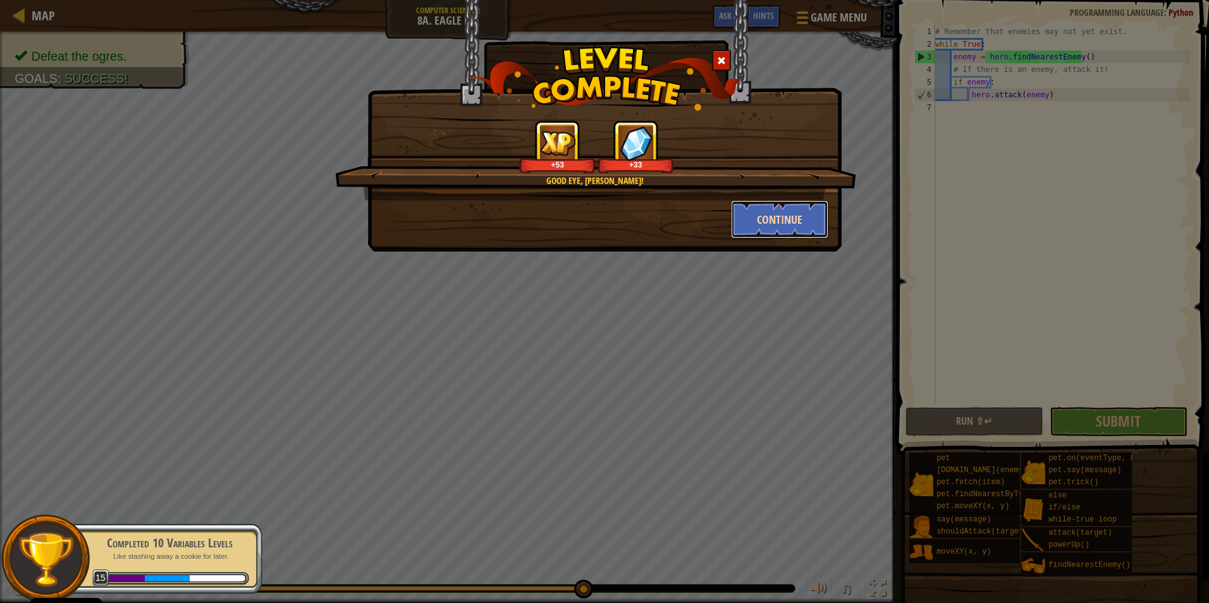
click at [743, 223] on button "Continue" at bounding box center [780, 219] width 98 height 38
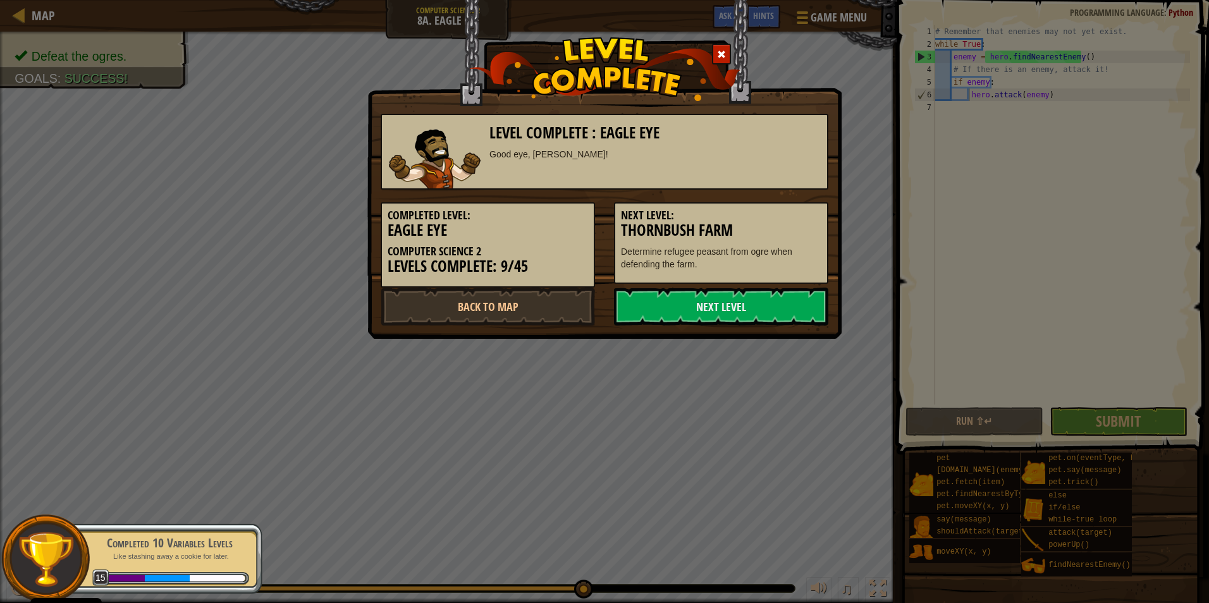
click at [743, 223] on h3 "Thornbush Farm" at bounding box center [721, 230] width 200 height 17
drag, startPoint x: 725, startPoint y: 247, endPoint x: 912, endPoint y: 291, distance: 191.6
click at [934, 289] on div "Level Complete : Eagle Eye Good eye, Griffy! Completed Level: Eagle Eye Compute…" at bounding box center [604, 301] width 1209 height 603
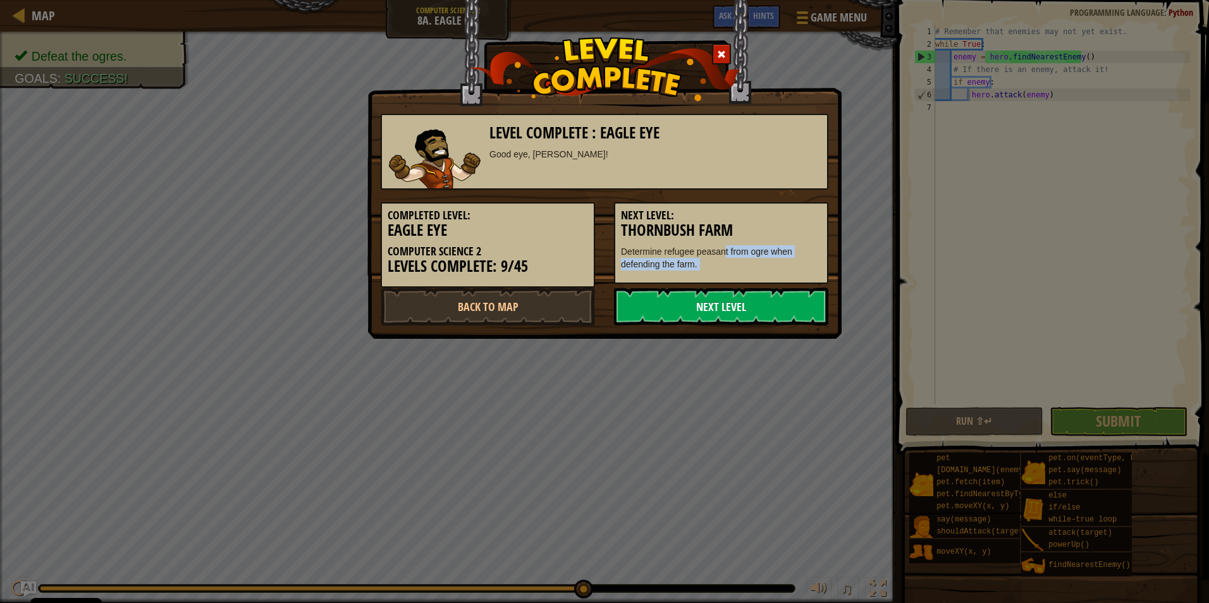
click at [762, 300] on link "Next Level" at bounding box center [721, 307] width 214 height 38
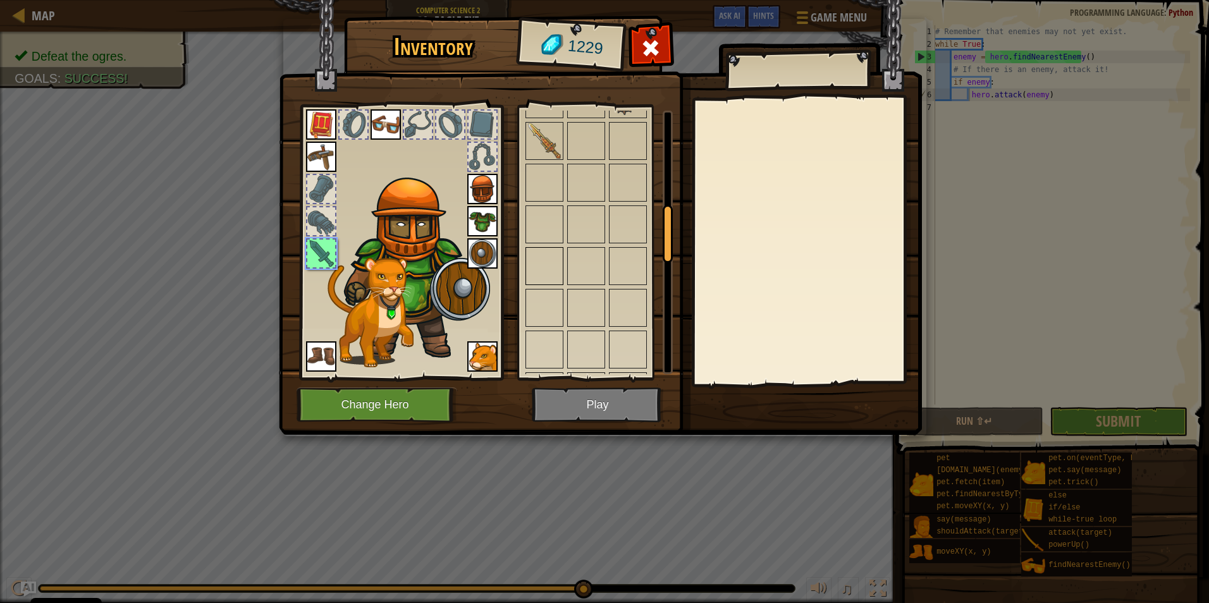
scroll to position [506, 0]
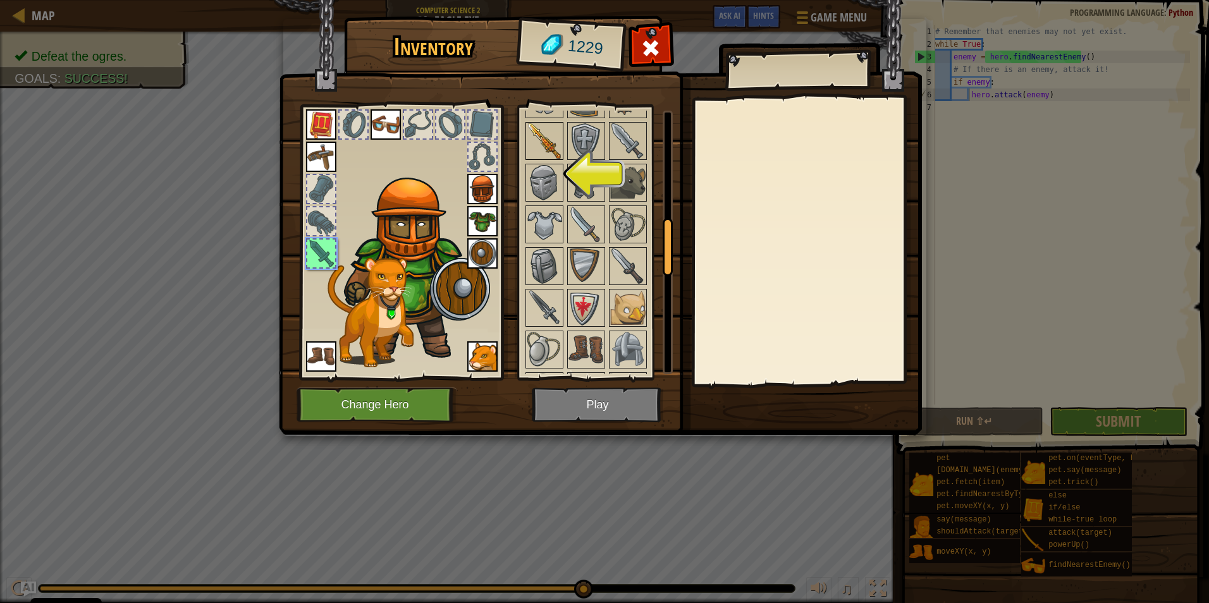
click at [558, 141] on img at bounding box center [544, 140] width 35 height 35
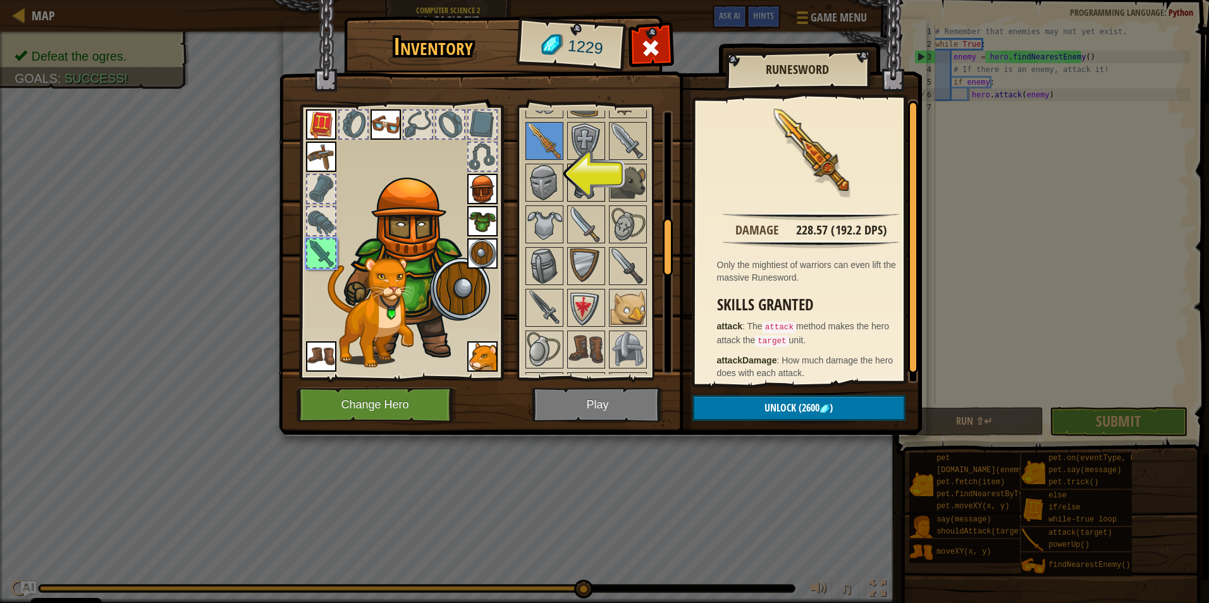
click at [594, 186] on img at bounding box center [585, 182] width 35 height 35
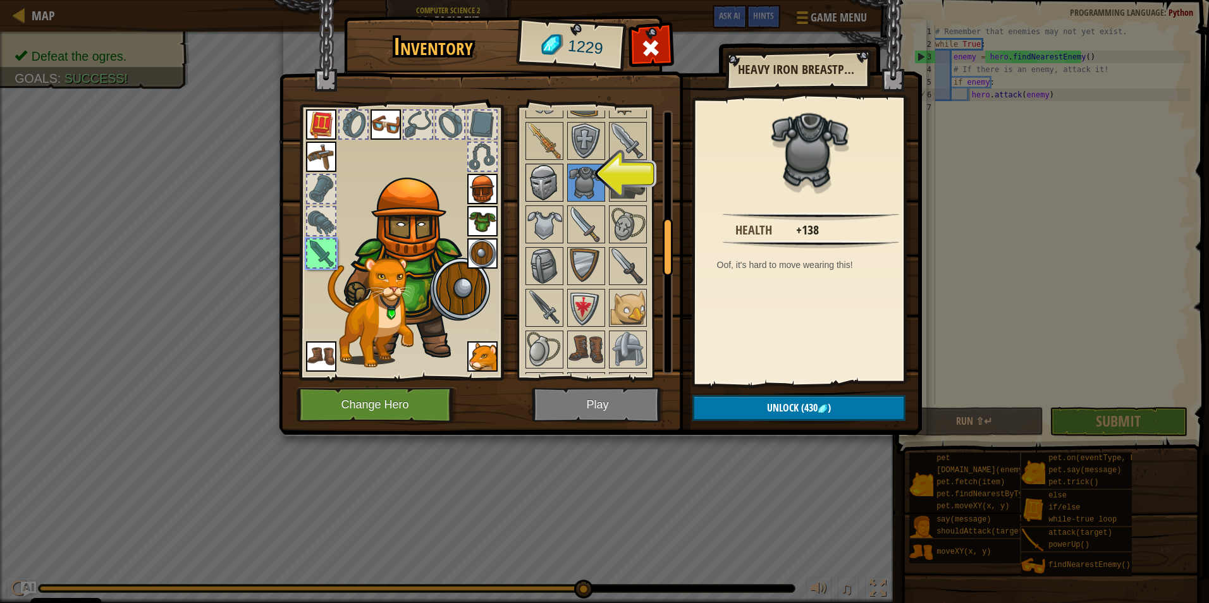
click at [551, 178] on img at bounding box center [544, 182] width 35 height 35
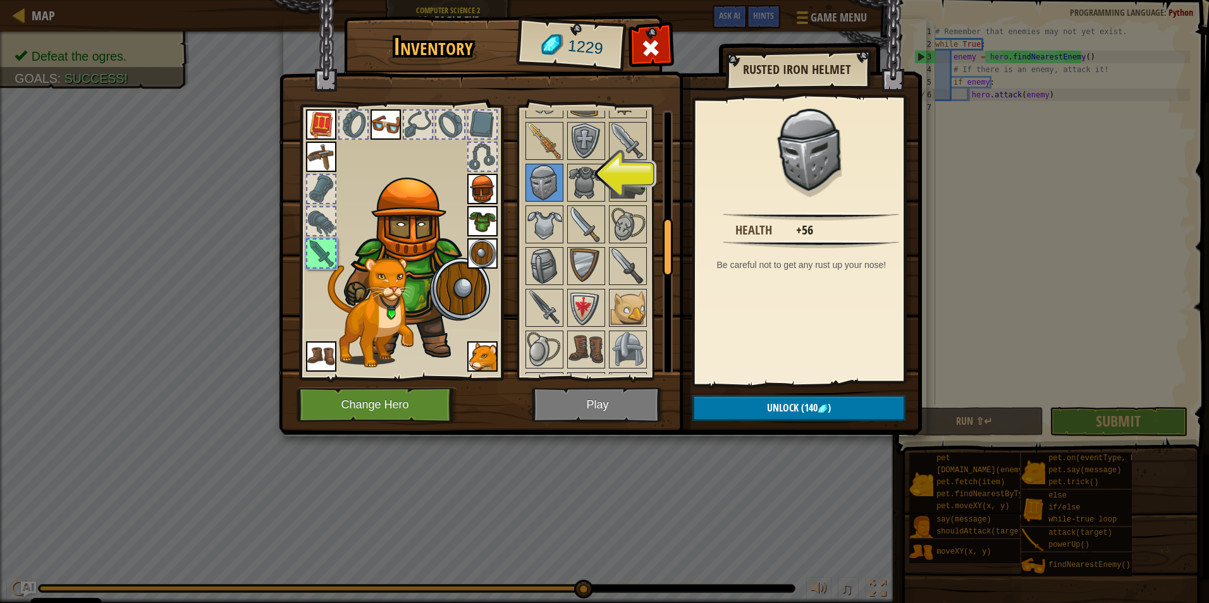
click at [336, 256] on div at bounding box center [400, 239] width 209 height 284
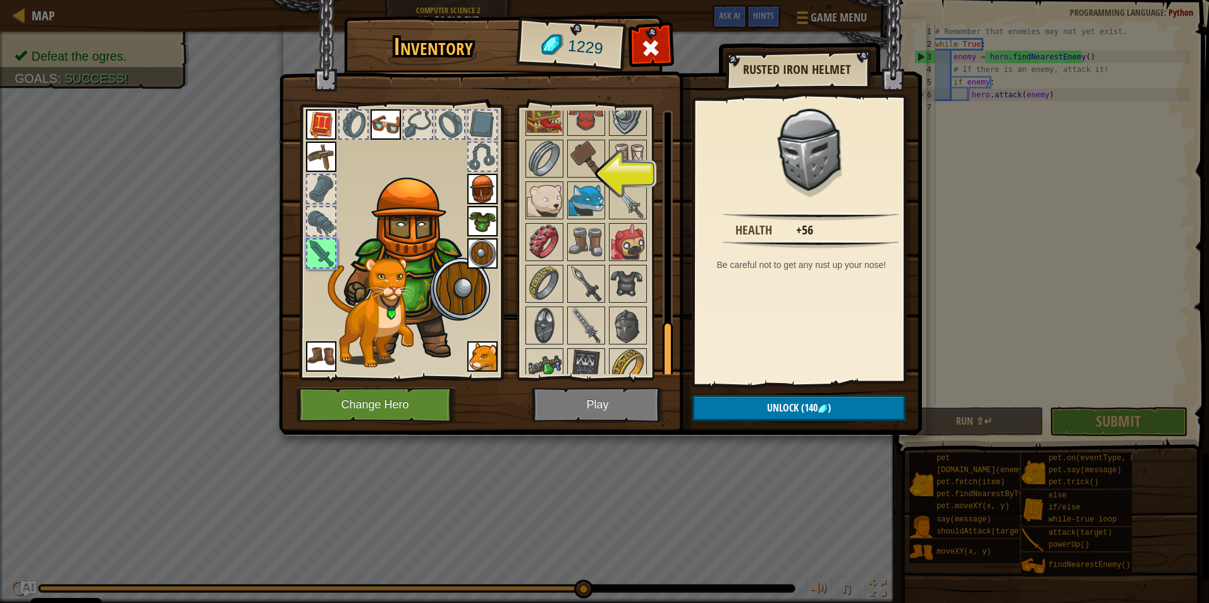
scroll to position [1003, 0]
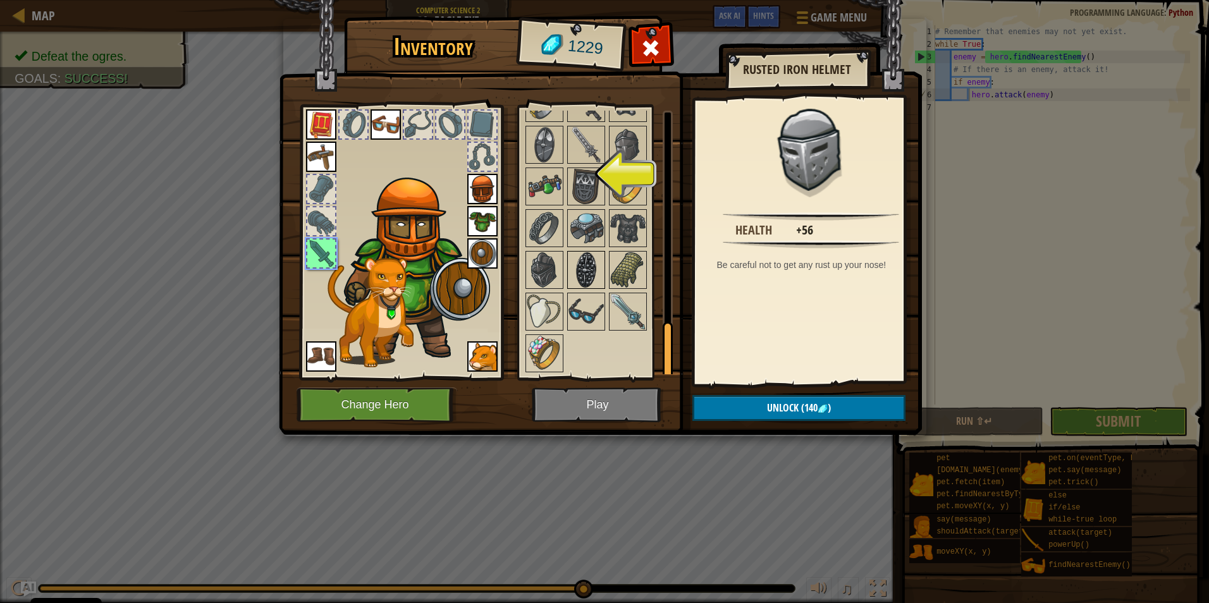
click at [575, 280] on img at bounding box center [585, 269] width 35 height 35
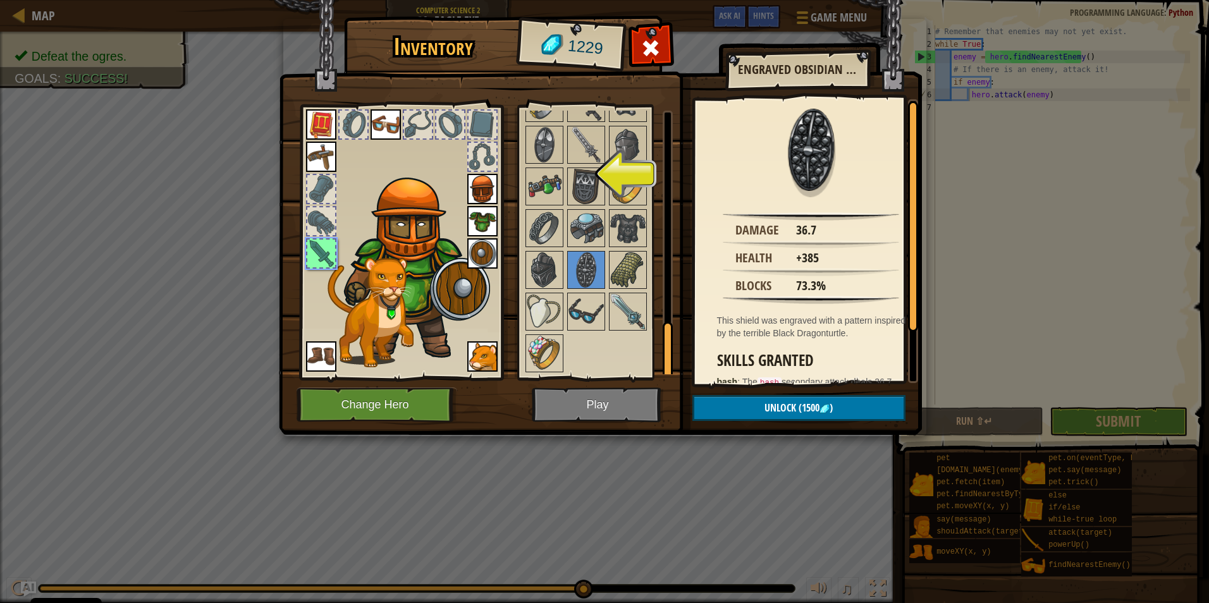
click at [614, 405] on img at bounding box center [600, 205] width 643 height 459
drag, startPoint x: 614, startPoint y: 405, endPoint x: 598, endPoint y: 401, distance: 16.9
click at [614, 405] on img at bounding box center [600, 205] width 643 height 459
click at [597, 401] on img at bounding box center [600, 205] width 643 height 459
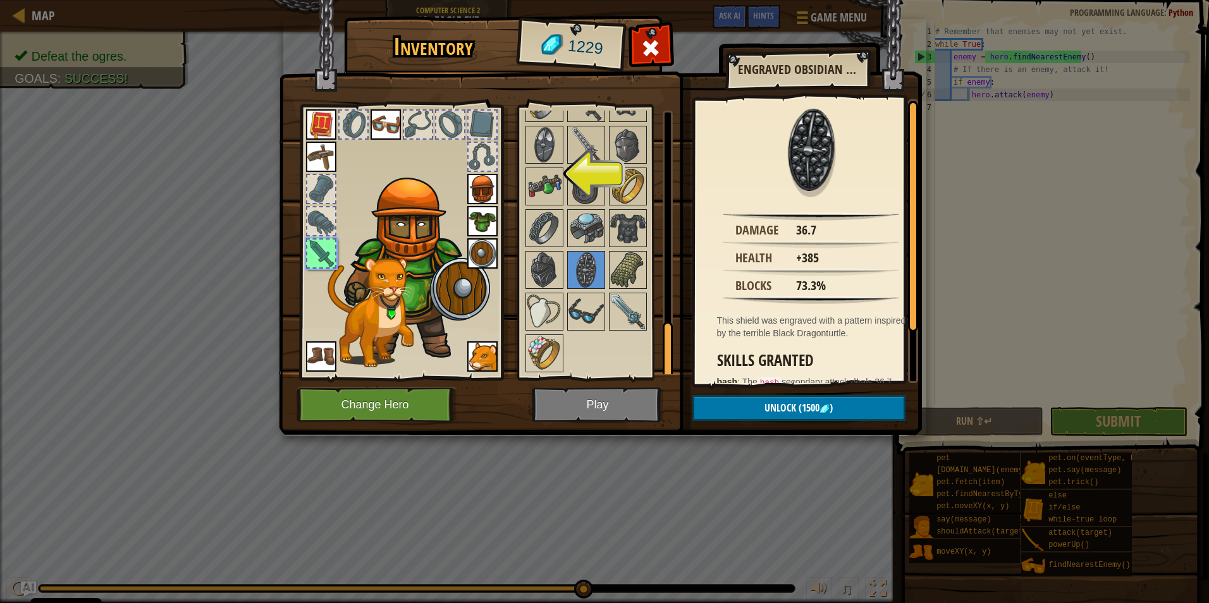
drag, startPoint x: 597, startPoint y: 401, endPoint x: 561, endPoint y: 425, distance: 43.3
click at [546, 422] on img at bounding box center [600, 205] width 643 height 459
click at [528, 415] on img at bounding box center [600, 205] width 643 height 459
click at [533, 415] on img at bounding box center [600, 205] width 643 height 459
click at [541, 412] on img at bounding box center [600, 205] width 643 height 459
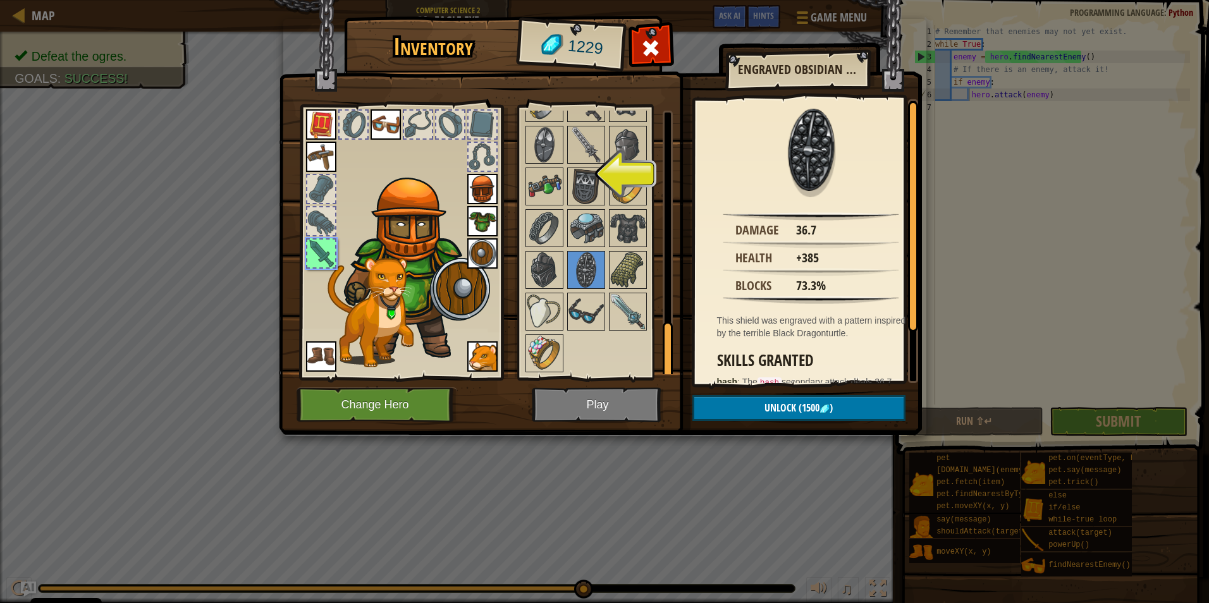
click at [556, 409] on img at bounding box center [600, 205] width 643 height 459
drag, startPoint x: 563, startPoint y: 410, endPoint x: 544, endPoint y: 401, distance: 21.5
click at [544, 401] on img at bounding box center [600, 205] width 643 height 459
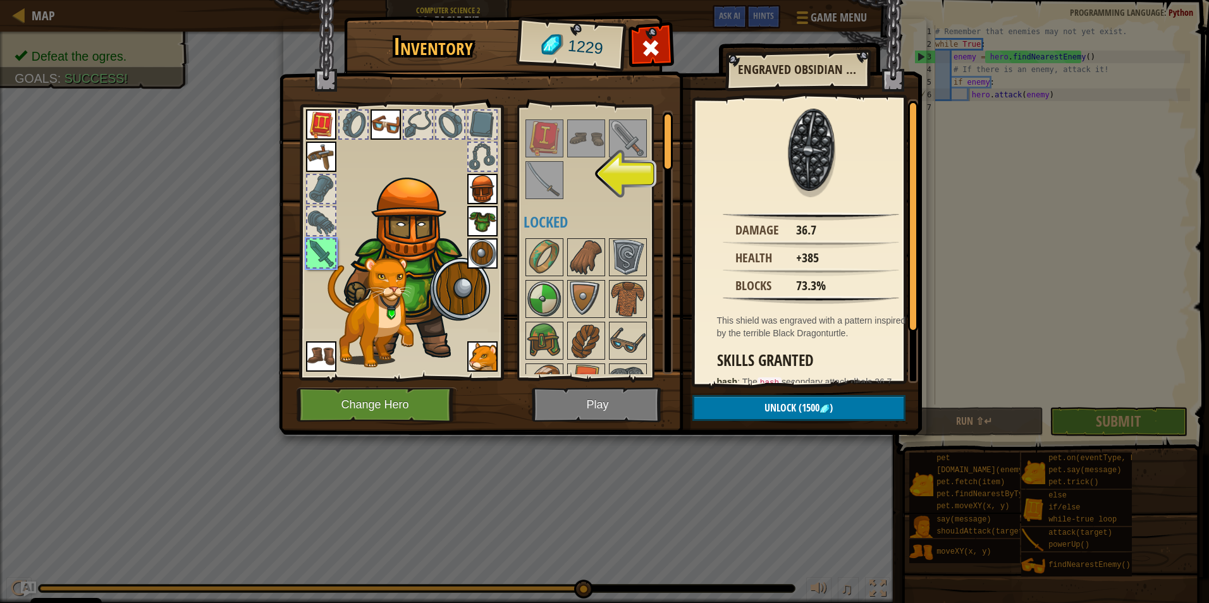
scroll to position [0, 0]
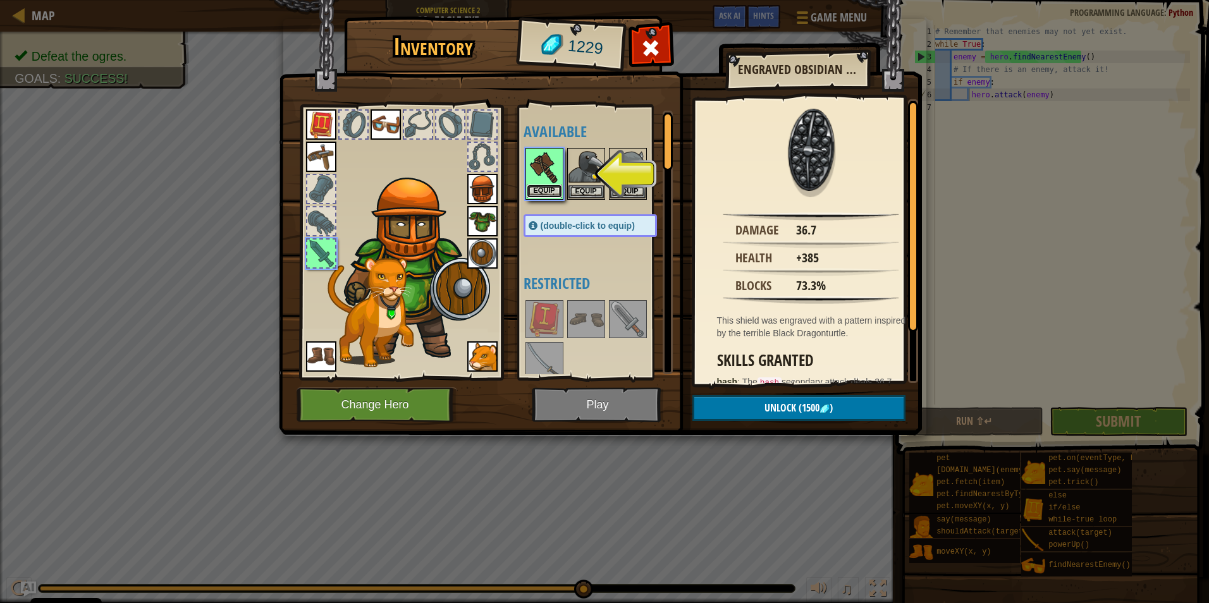
click at [528, 185] on button "Equip" at bounding box center [544, 191] width 35 height 13
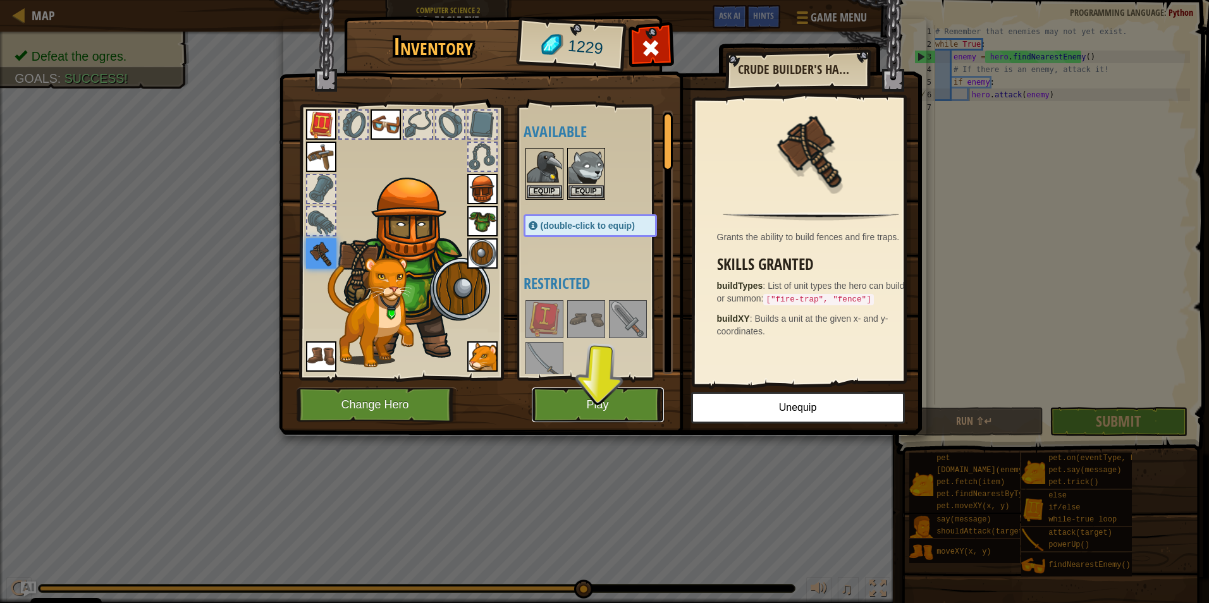
click at [623, 411] on button "Play" at bounding box center [598, 404] width 132 height 35
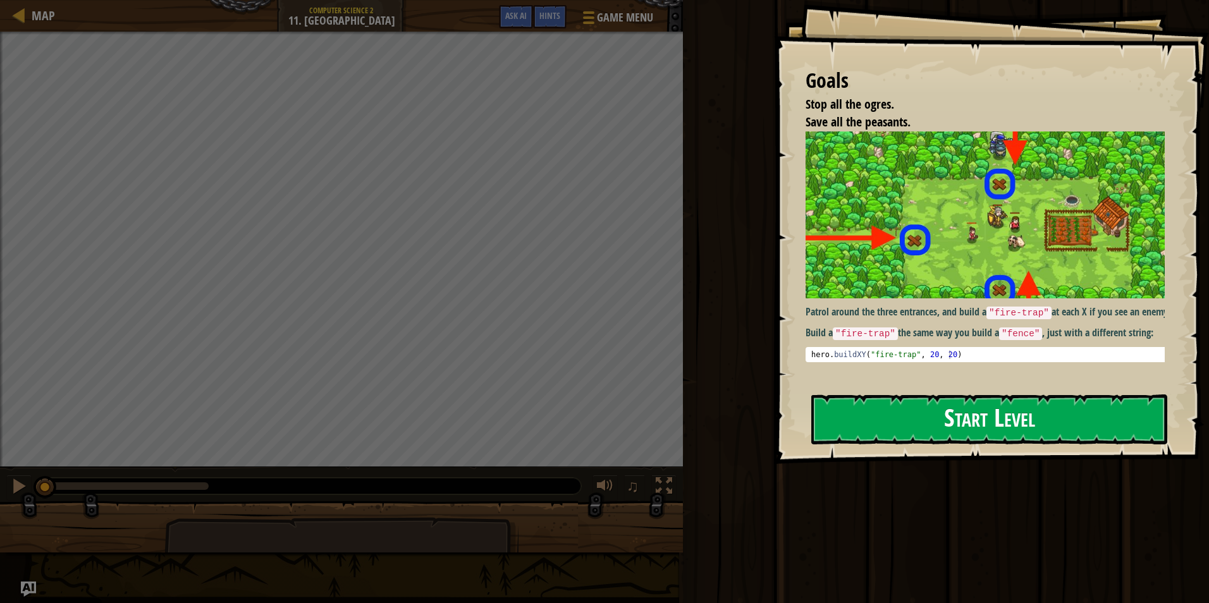
click at [961, 410] on button "Start Level" at bounding box center [989, 419] width 356 height 50
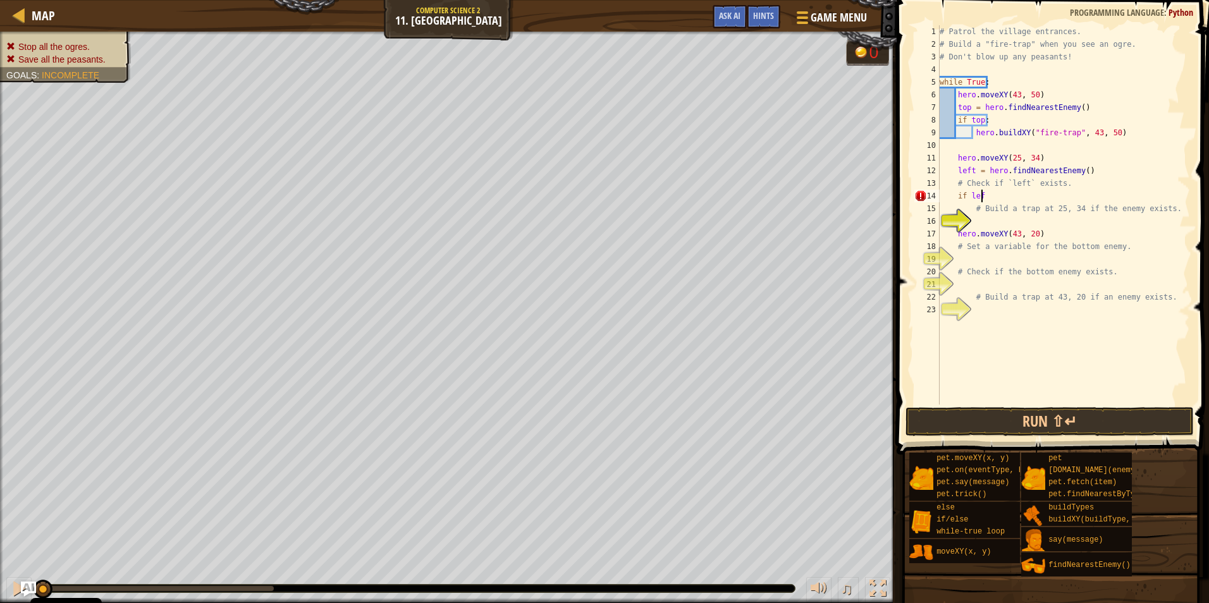
scroll to position [6, 3]
type textarea "if left:"
click at [976, 220] on div "# Patrol the village entrances. # Build a "fire-trap" when you see an ogre. # D…" at bounding box center [1063, 227] width 253 height 405
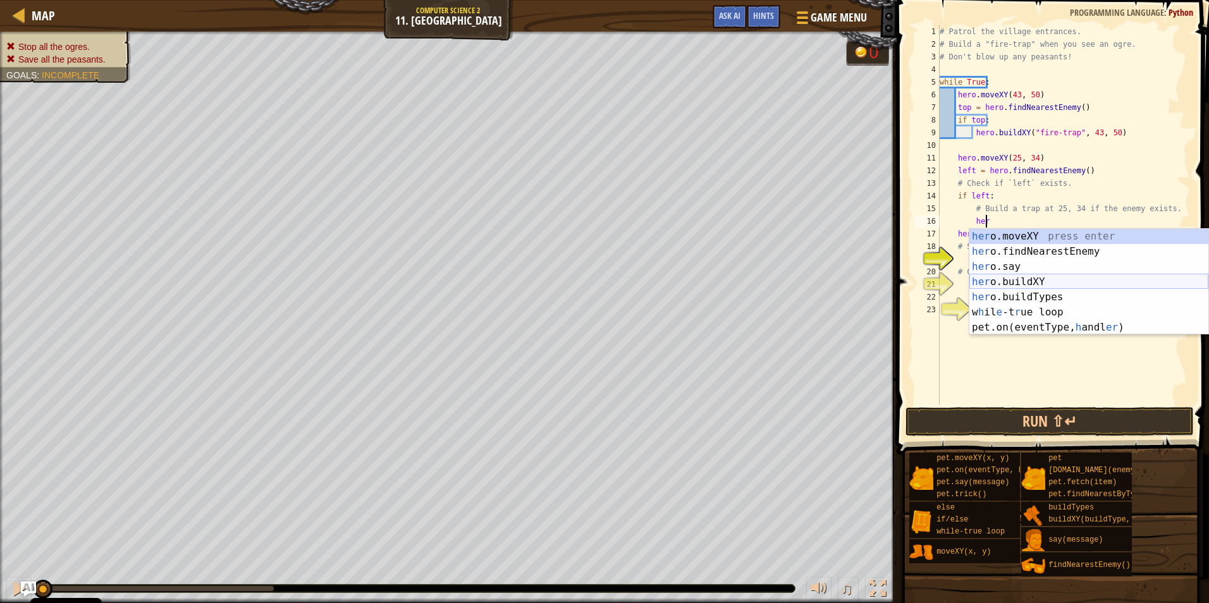
click at [1042, 277] on div "her o.moveXY press enter her o.findNearestEnemy press enter her o.say press ent…" at bounding box center [1088, 297] width 239 height 137
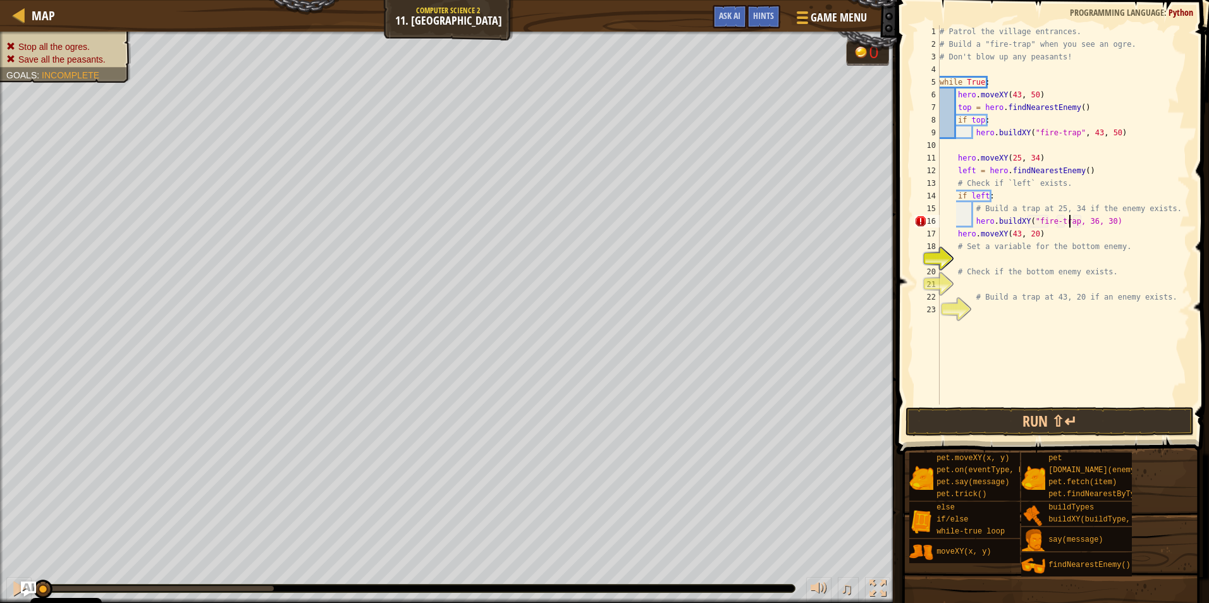
scroll to position [6, 11]
click at [1087, 223] on div "# Patrol the village entrances. # Build a "fire-trap" when you see an ogre. # D…" at bounding box center [1063, 227] width 253 height 405
click at [1101, 219] on div "# Patrol the village entrances. # Build a "fire-trap" when you see an ogre. # D…" at bounding box center [1063, 227] width 253 height 405
type textarea "hero.buildXY("fire-trap", 25, 34)"
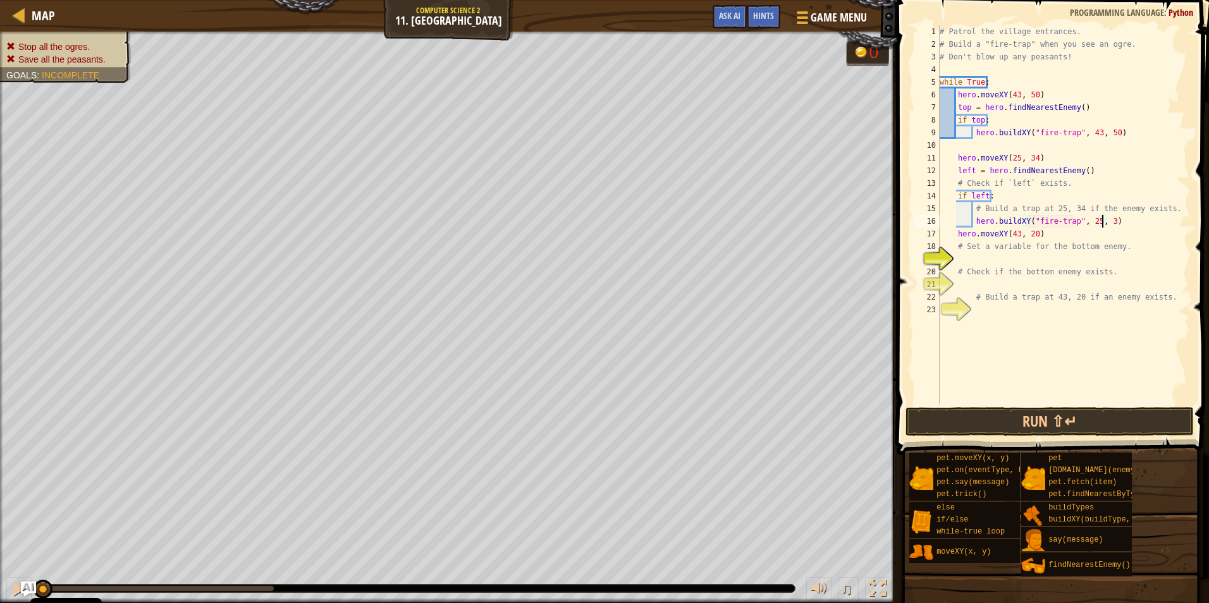
scroll to position [6, 14]
click at [1008, 256] on div "# Patrol the village entrances. # Build a "fire-trap" when you see an ogre. # D…" at bounding box center [1063, 227] width 253 height 405
type textarea "a"
drag, startPoint x: 978, startPoint y: 262, endPoint x: 955, endPoint y: 260, distance: 22.8
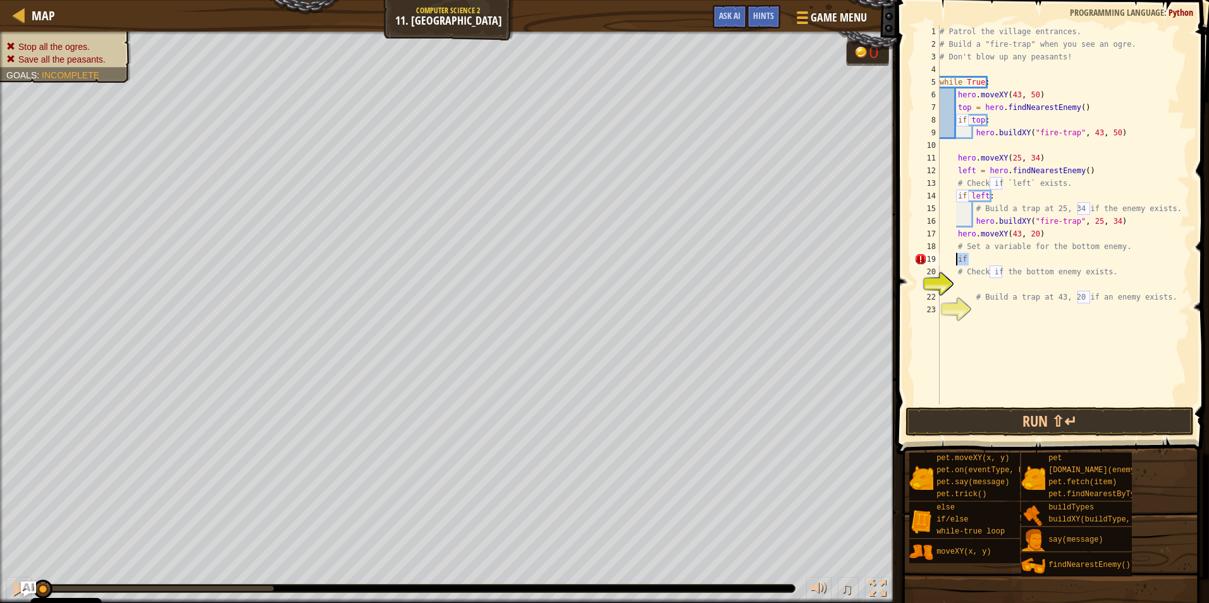
click at [955, 260] on div "# Patrol the village entrances. # Build a "fire-trap" when you see an ogre. # D…" at bounding box center [1063, 227] width 253 height 405
drag, startPoint x: 1083, startPoint y: 171, endPoint x: 956, endPoint y: 174, distance: 127.1
click at [956, 174] on div "# Patrol the village entrances. # Build a "fire-trap" when you see an ogre. # D…" at bounding box center [1063, 227] width 253 height 405
drag, startPoint x: 968, startPoint y: 260, endPoint x: 956, endPoint y: 262, distance: 11.5
click at [956, 262] on div "# Patrol the village entrances. # Build a "fire-trap" when you see an ogre. # D…" at bounding box center [1063, 227] width 253 height 405
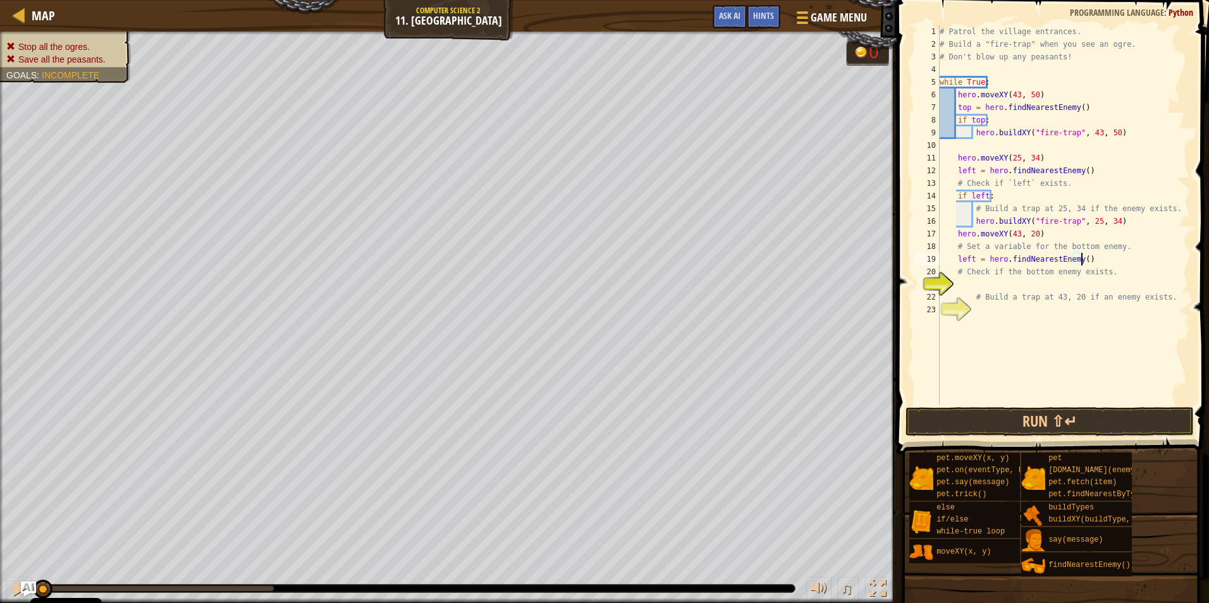
click at [968, 255] on div "# Patrol the village entrances. # Build a "fire-trap" when you see an ogre. # D…" at bounding box center [1063, 227] width 253 height 405
type textarea "bottom = hero.findNearestEnemy()"
click at [957, 281] on div "# Patrol the village entrances. # Build a "fire-trap" when you see an ogre. # D…" at bounding box center [1063, 227] width 253 height 405
type textarea "if bottom:"
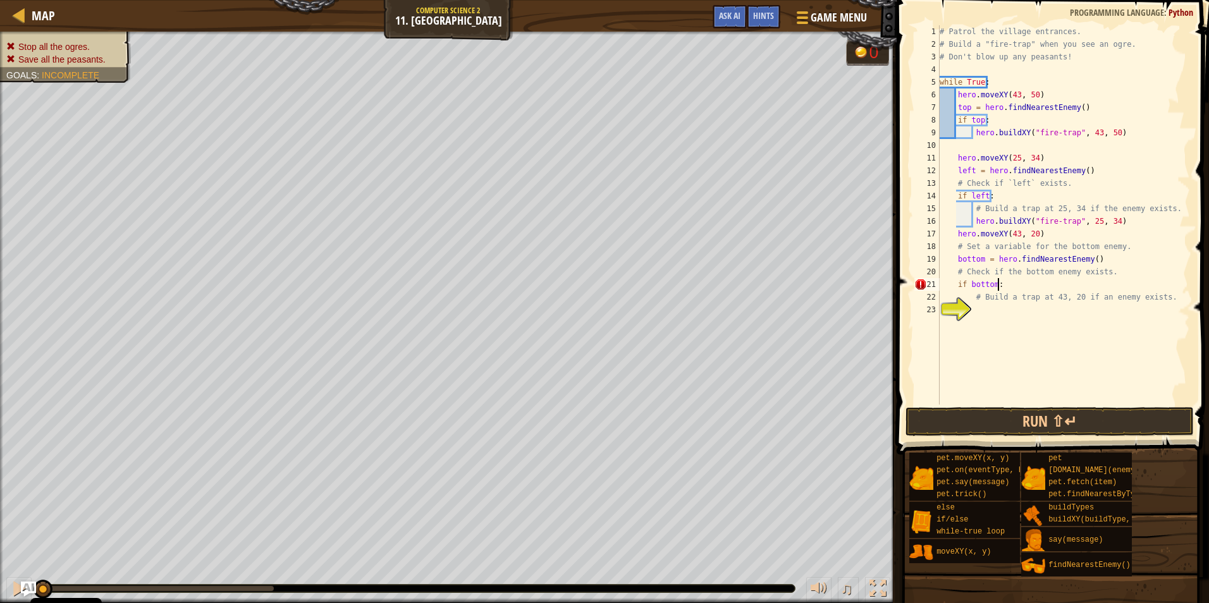
scroll to position [6, 4]
click at [979, 313] on div "# Patrol the village entrances. # Build a "fire-trap" when you see an ogre. # D…" at bounding box center [1063, 227] width 253 height 405
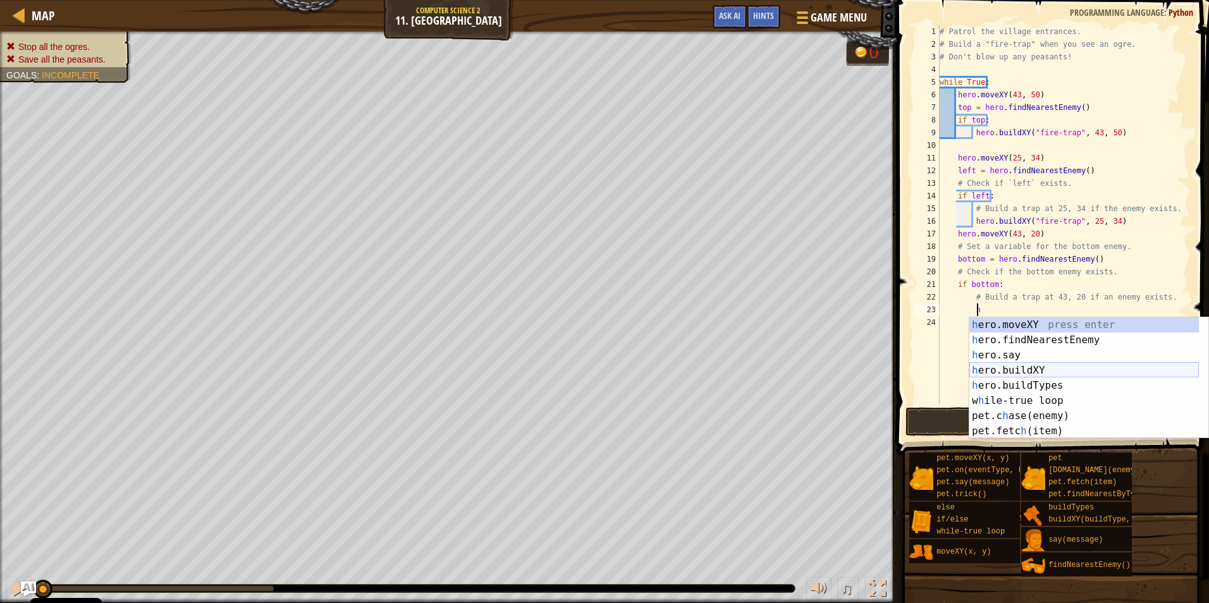
click at [1034, 369] on div "h ero.moveXY press enter h ero.findNearestEnemy press enter h ero.say press ent…" at bounding box center [1083, 393] width 229 height 152
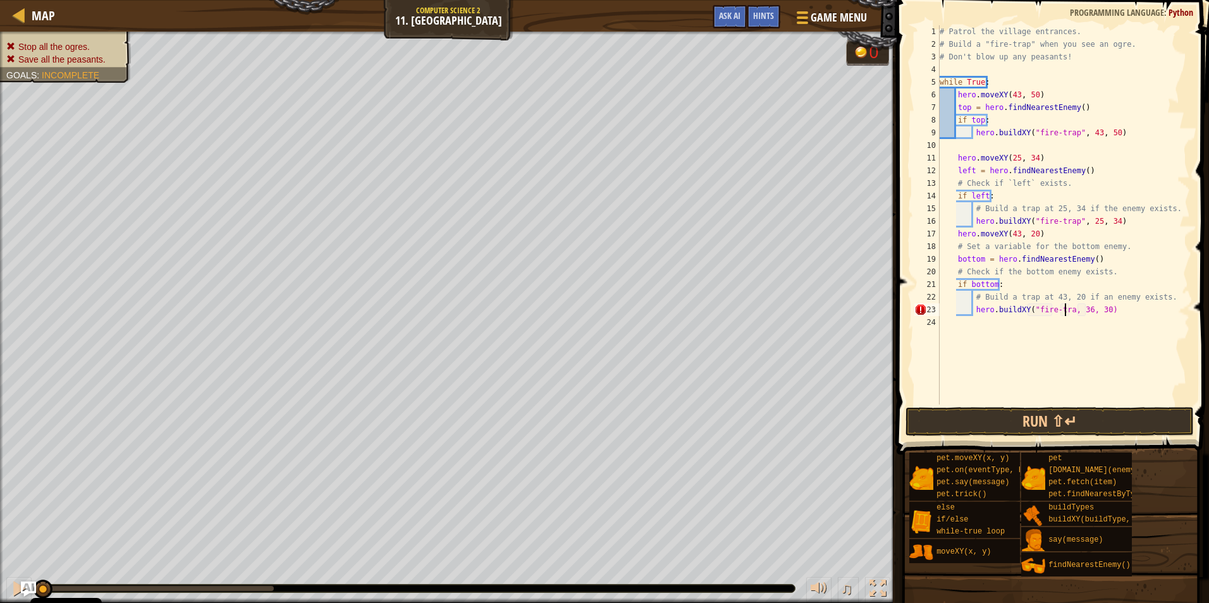
scroll to position [6, 11]
click at [1088, 310] on div "# Patrol the village entrances. # Build a "fire-trap" when you see an ogre. # D…" at bounding box center [1063, 227] width 253 height 405
type textarea "hero.buildXY("fire-trap", 43, 30)"
type textarea "hero.buildXY("fire-trap", 43, 20)"
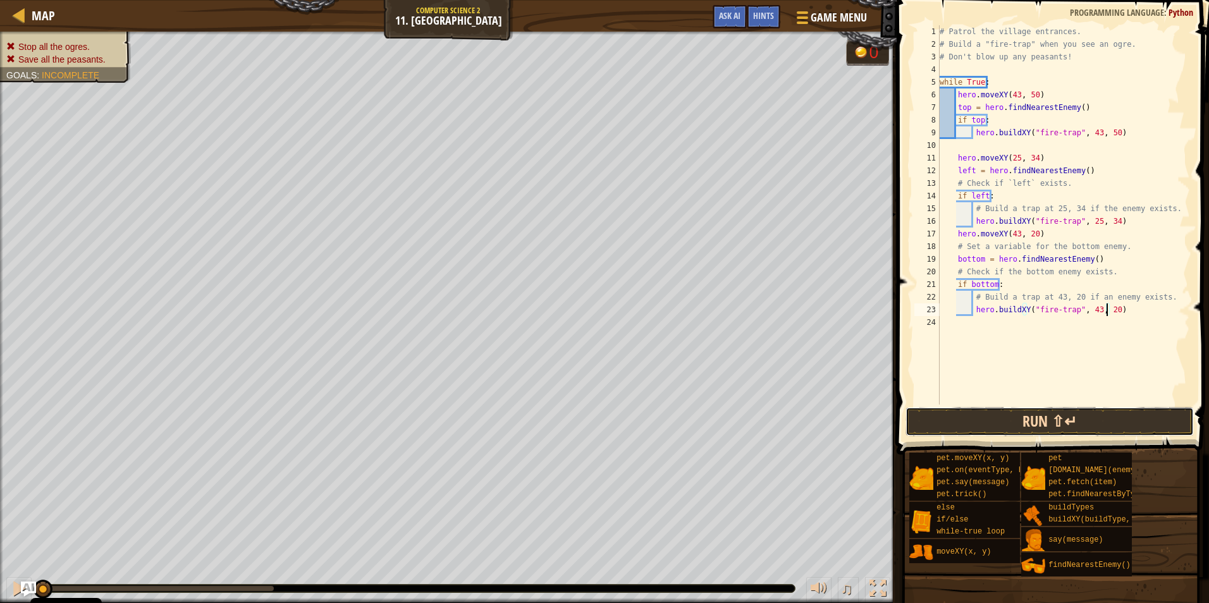
click at [1059, 412] on button "Run ⇧↵" at bounding box center [1049, 421] width 288 height 29
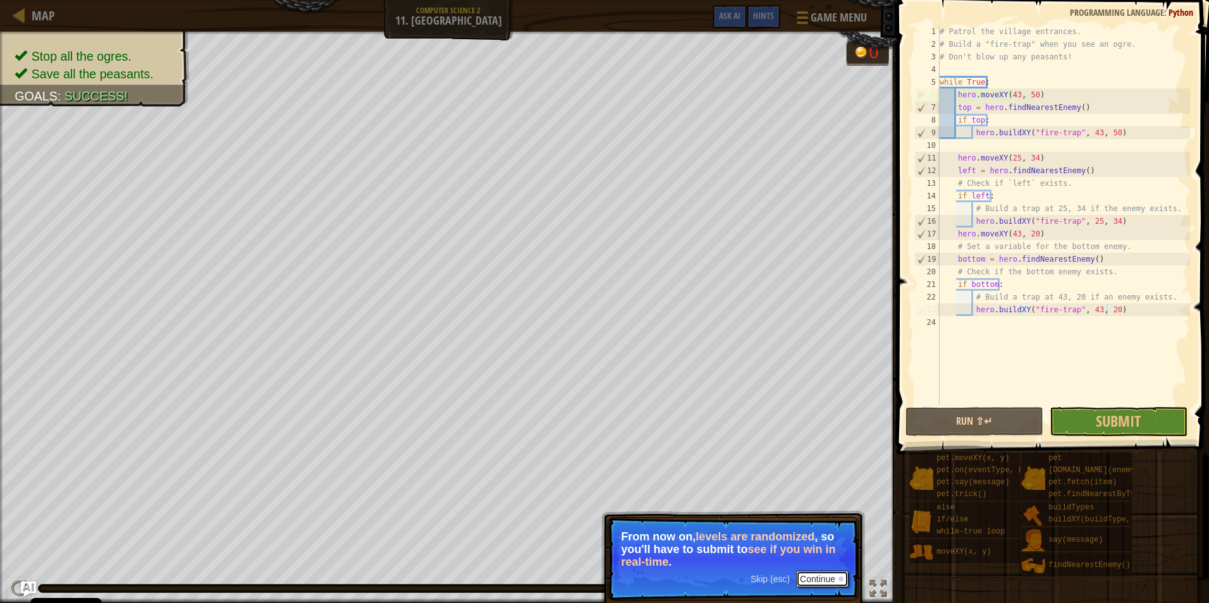
click at [805, 580] on button "Continue" at bounding box center [822, 579] width 52 height 16
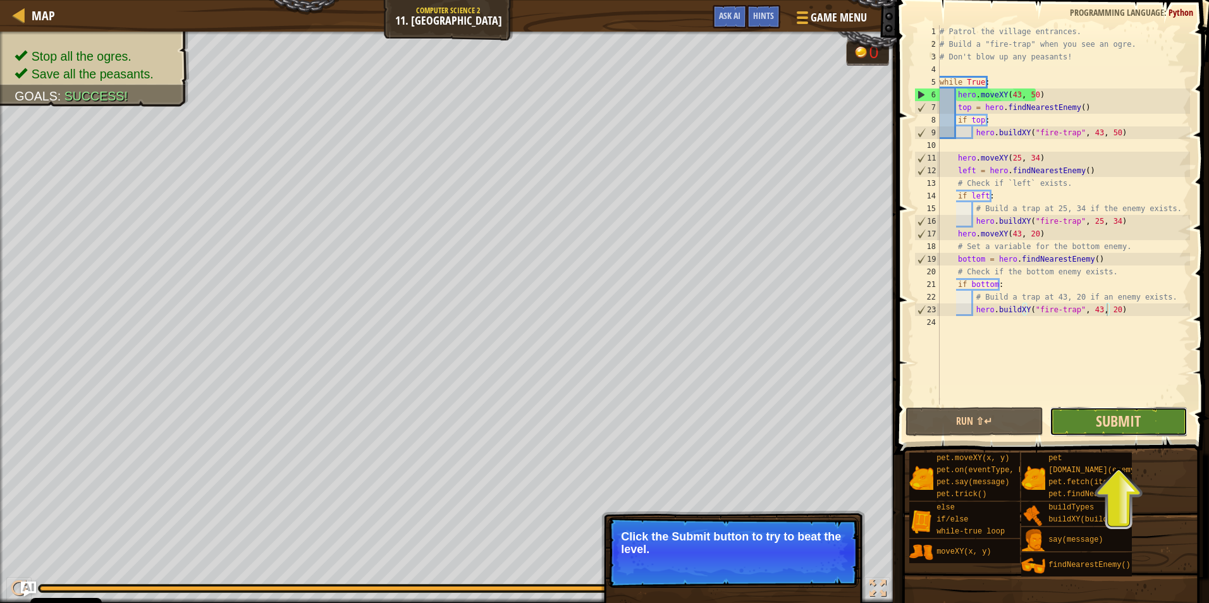
click at [1099, 420] on span "Submit" at bounding box center [1117, 421] width 45 height 20
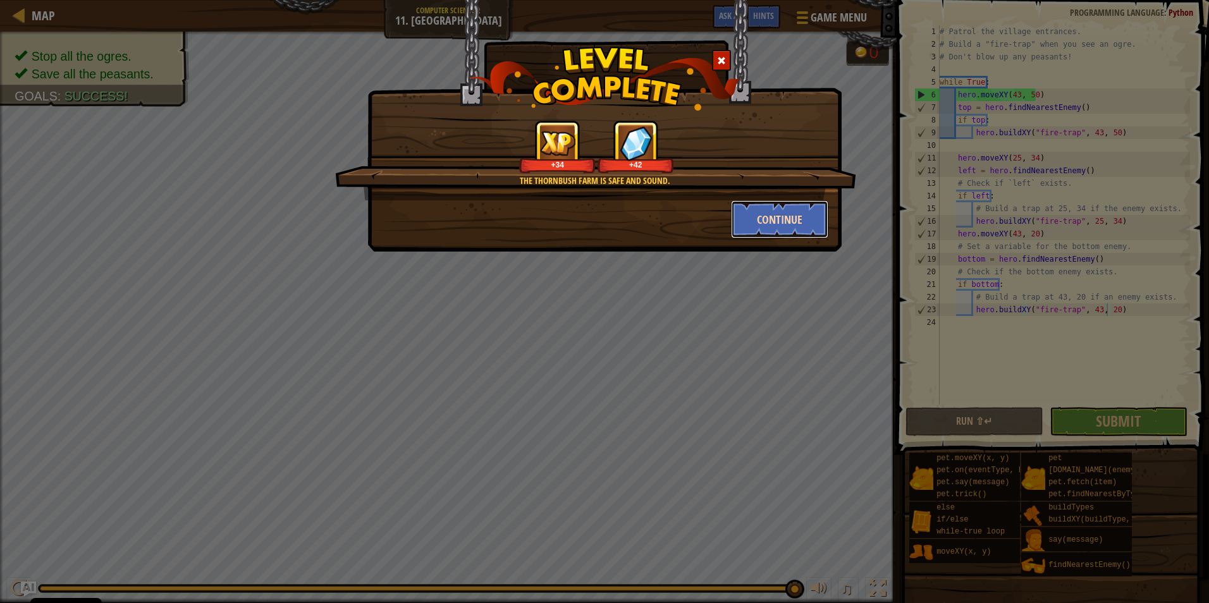
click at [777, 226] on button "Continue" at bounding box center [780, 219] width 98 height 38
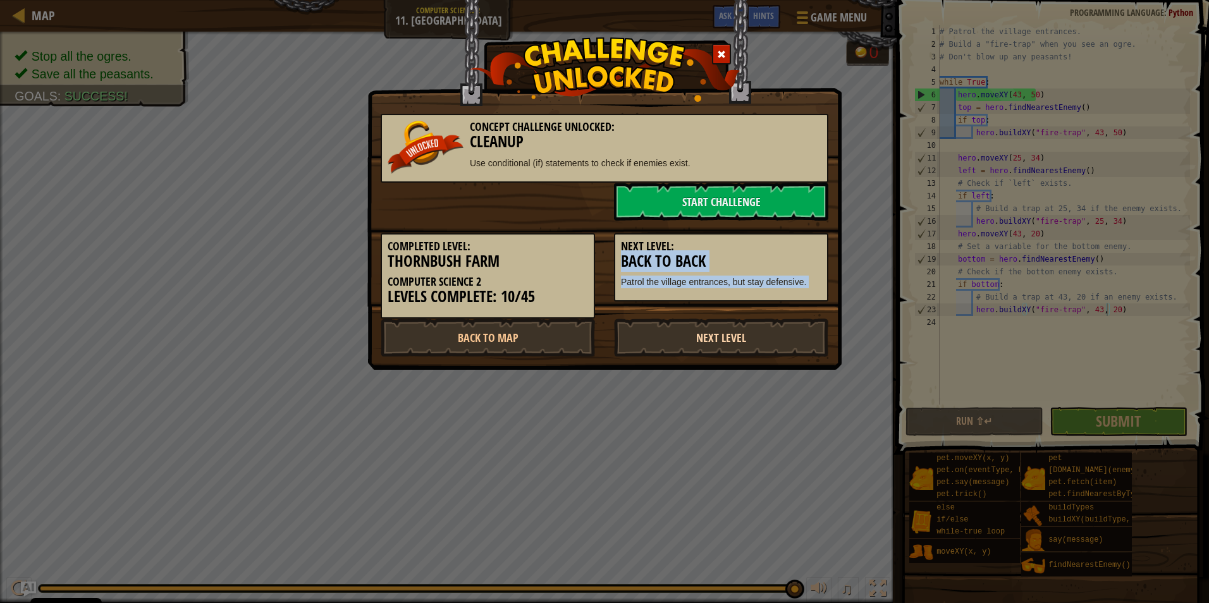
drag, startPoint x: 774, startPoint y: 233, endPoint x: 750, endPoint y: 339, distance: 108.7
click at [750, 339] on div "Concept Challenge Unlocked: Cleanup Use conditional (if) statements to check if…" at bounding box center [605, 228] width 448 height 255
click at [748, 336] on link "Next Level" at bounding box center [721, 338] width 214 height 38
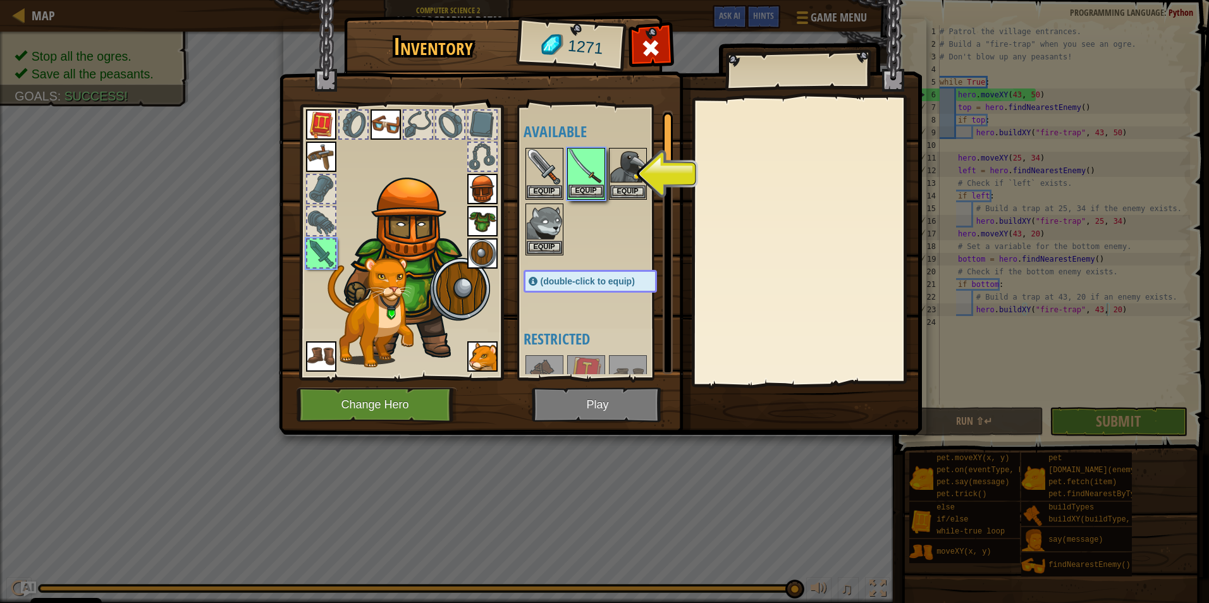
click at [577, 170] on img at bounding box center [585, 166] width 35 height 35
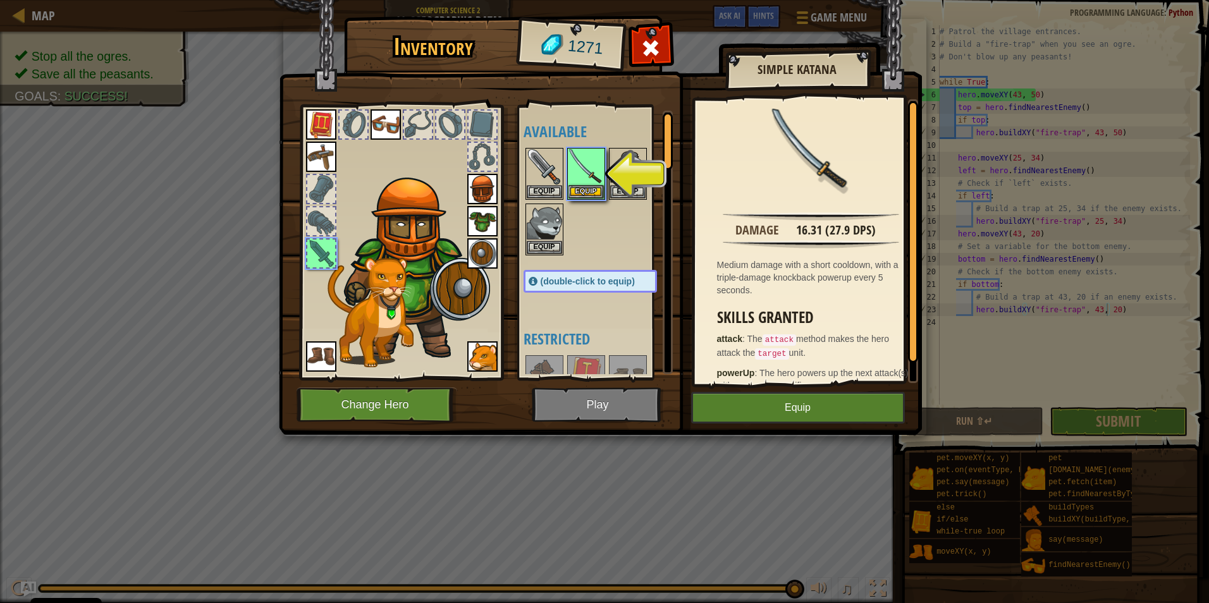
click at [293, 255] on img at bounding box center [600, 205] width 643 height 459
click at [303, 253] on div at bounding box center [400, 239] width 209 height 284
click at [315, 253] on div at bounding box center [321, 254] width 28 height 28
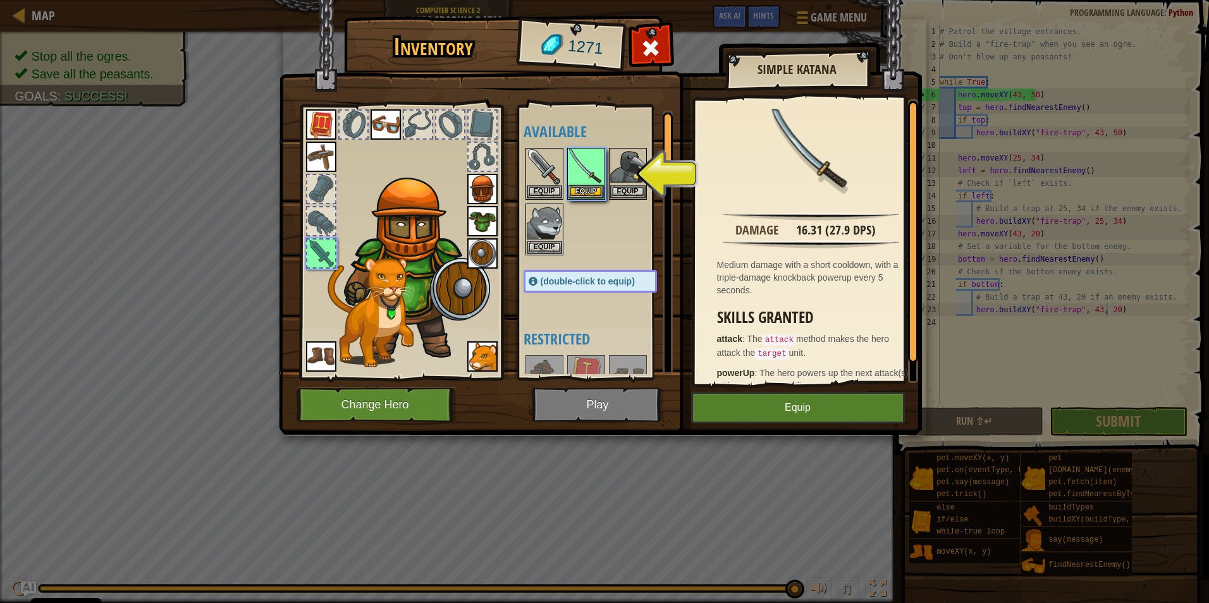
drag, startPoint x: 319, startPoint y: 249, endPoint x: 381, endPoint y: 237, distance: 62.5
click at [319, 248] on div at bounding box center [321, 254] width 28 height 28
click at [585, 185] on button "Equip" at bounding box center [585, 191] width 35 height 13
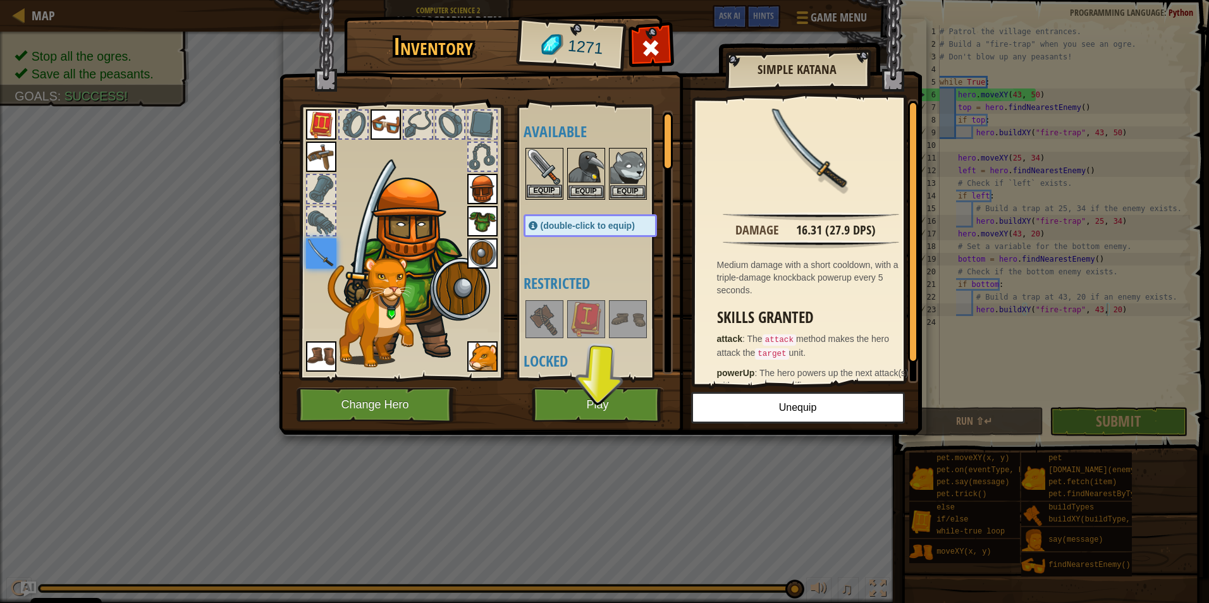
click at [544, 169] on img at bounding box center [544, 166] width 35 height 35
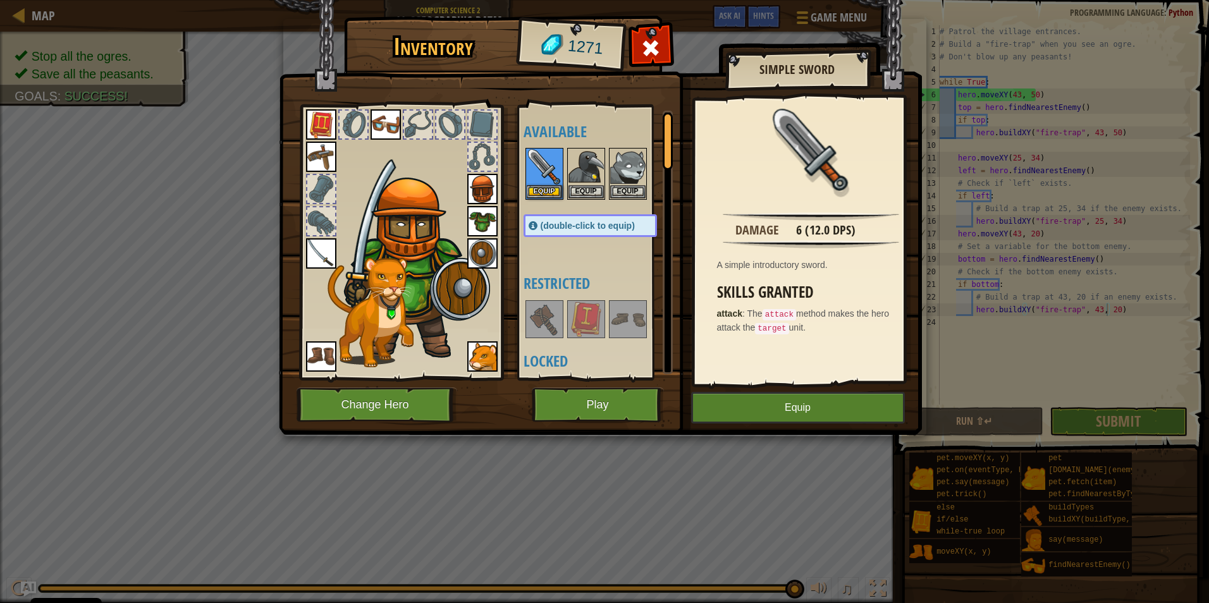
click at [487, 347] on img at bounding box center [482, 356] width 30 height 30
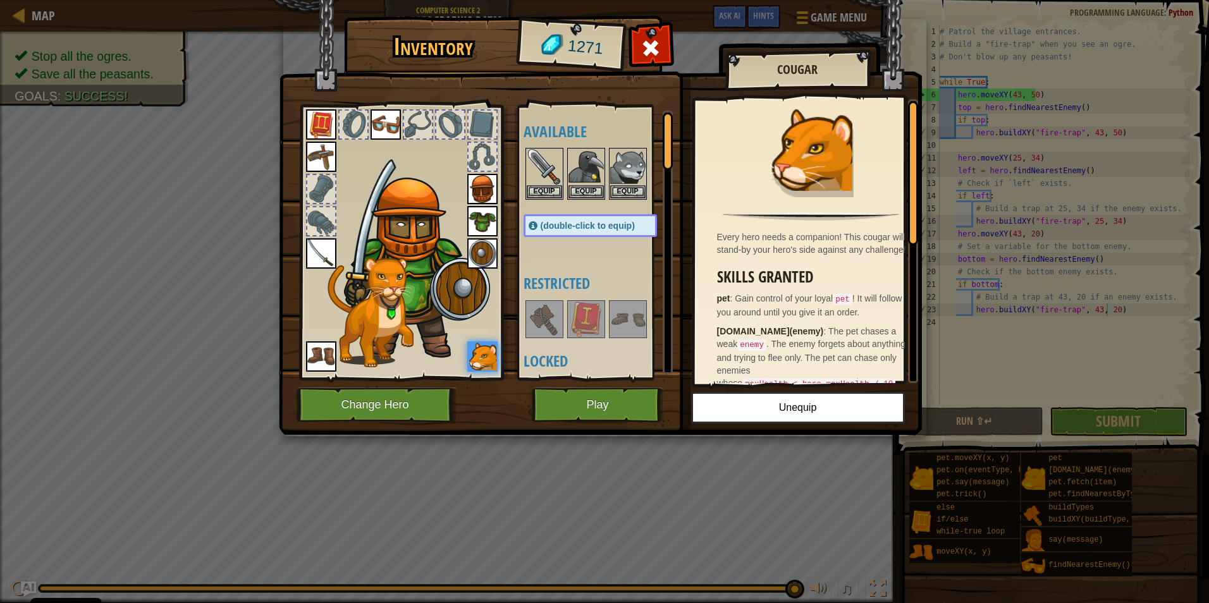
click at [317, 357] on img at bounding box center [321, 356] width 30 height 30
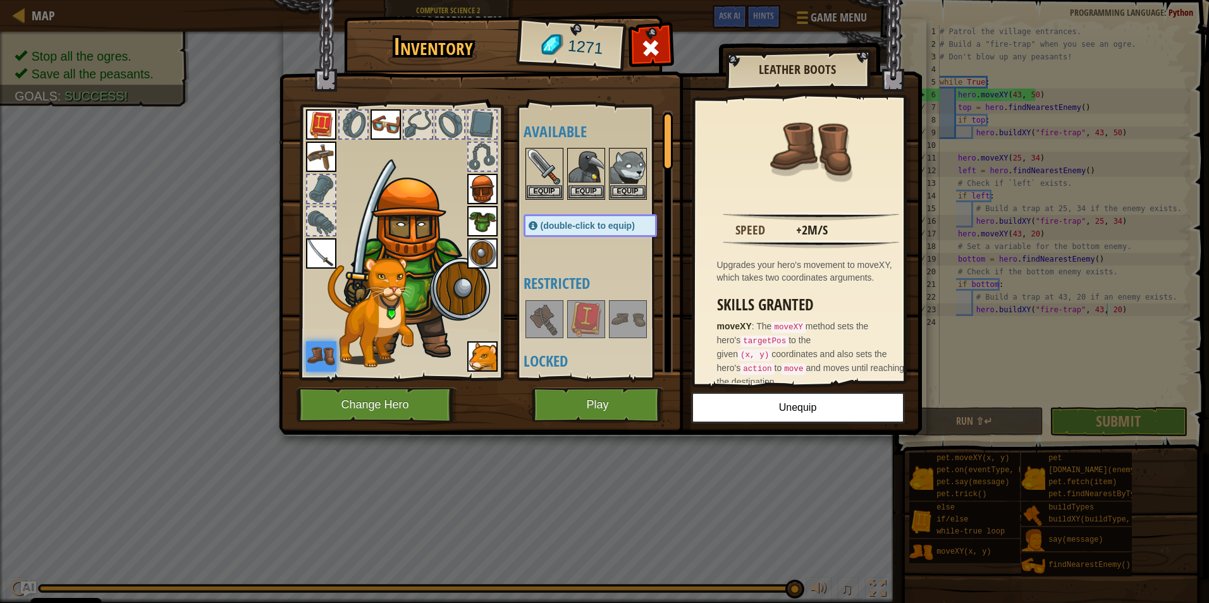
click at [583, 387] on img at bounding box center [600, 205] width 643 height 459
click at [582, 407] on button "Play" at bounding box center [598, 404] width 132 height 35
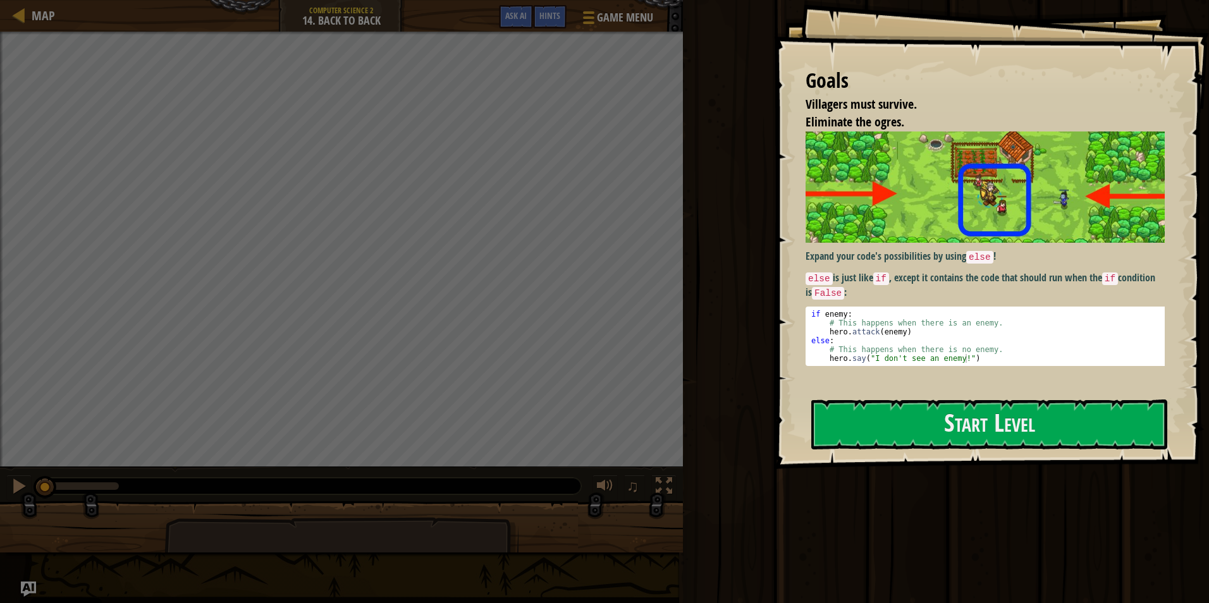
click at [623, 238] on div "Goals Villagers must survive. Eliminate the ogres. Expand your code's possibili…" at bounding box center [604, 301] width 1209 height 603
type textarea "# This happens when there is an enemy."
drag, startPoint x: 907, startPoint y: 317, endPoint x: 954, endPoint y: 319, distance: 46.8
click at [954, 319] on div "if enemy : # This happens when there is an enemy. hero . attack ( enemy ) else …" at bounding box center [989, 345] width 362 height 71
drag, startPoint x: 954, startPoint y: 319, endPoint x: 925, endPoint y: 413, distance: 98.0
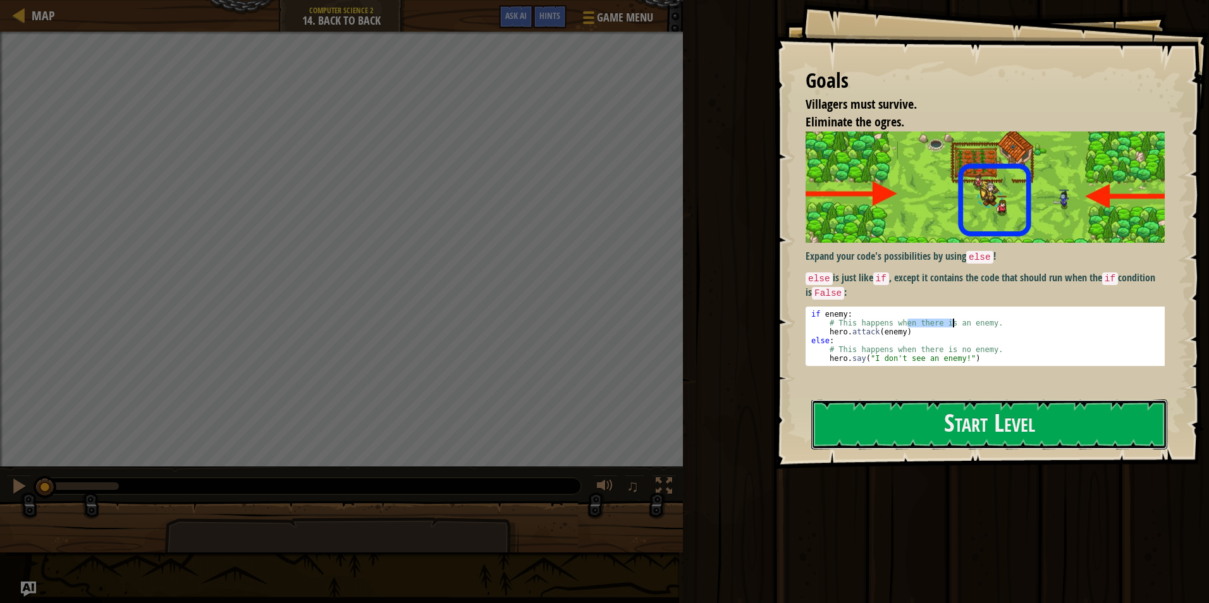
click at [925, 413] on button "Start Level" at bounding box center [989, 424] width 356 height 50
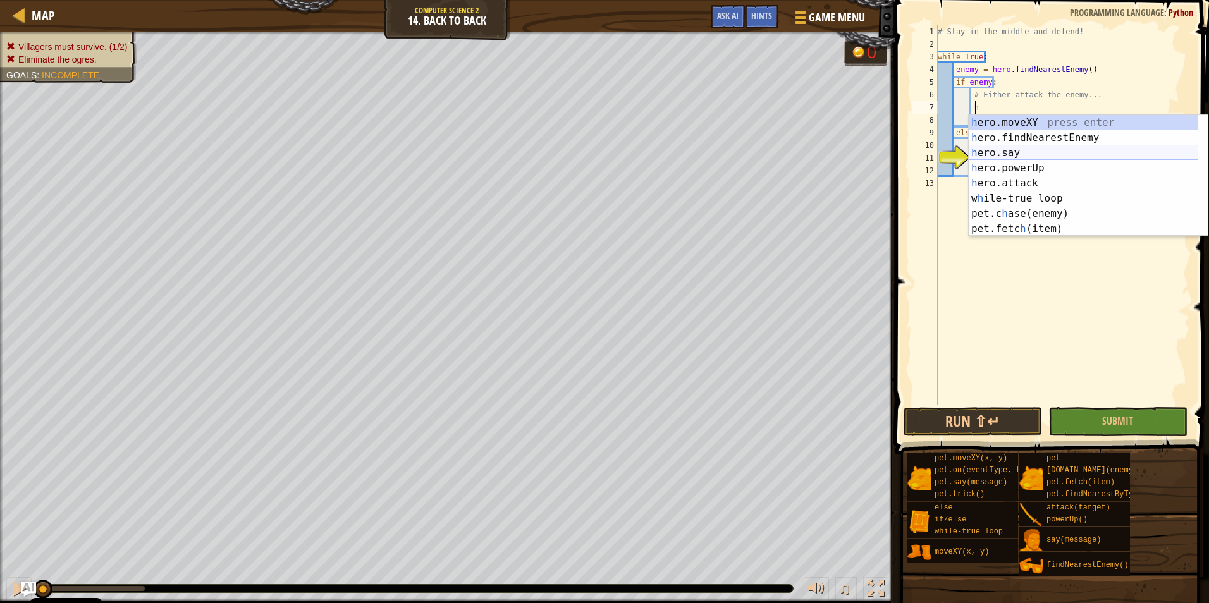
scroll to position [6, 3]
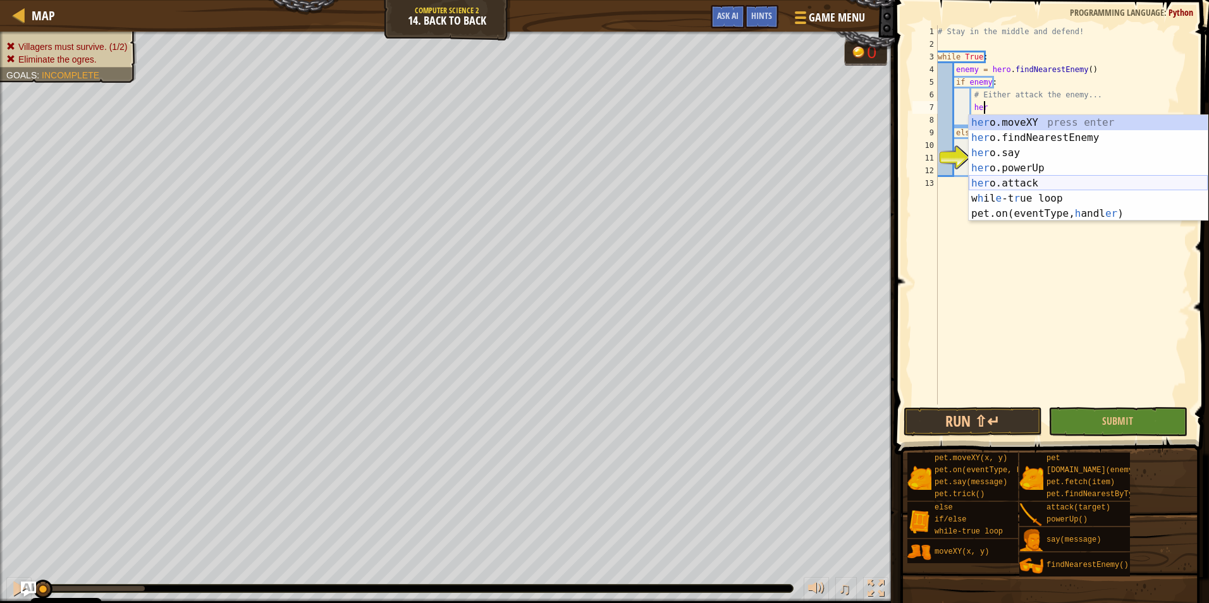
click at [1049, 181] on div "her o.moveXY press enter her o.findNearestEnemy press enter her o.say press ent…" at bounding box center [1087, 183] width 239 height 137
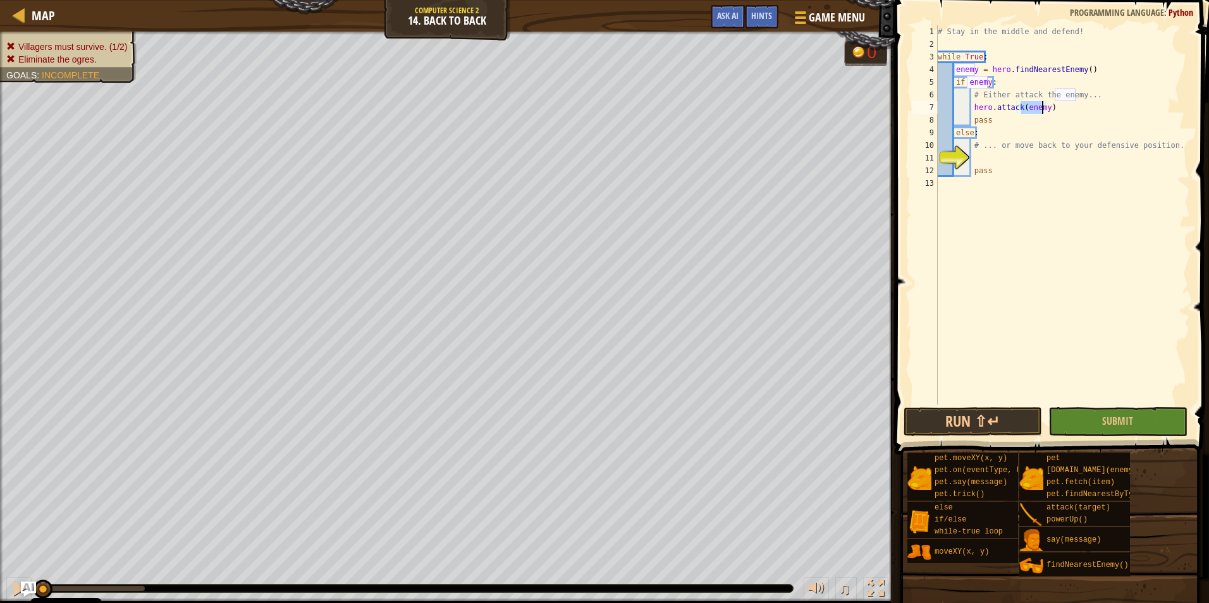
click at [1020, 137] on div "# Stay in the middle and defend! while True : enemy = hero . findNearestEnemy (…" at bounding box center [1062, 227] width 255 height 405
type textarea "else:"
type textarea "h"
click at [996, 306] on div "# Stay in the middle and defend! while True : enemy = hero . findNearestEnemy (…" at bounding box center [1062, 227] width 255 height 405
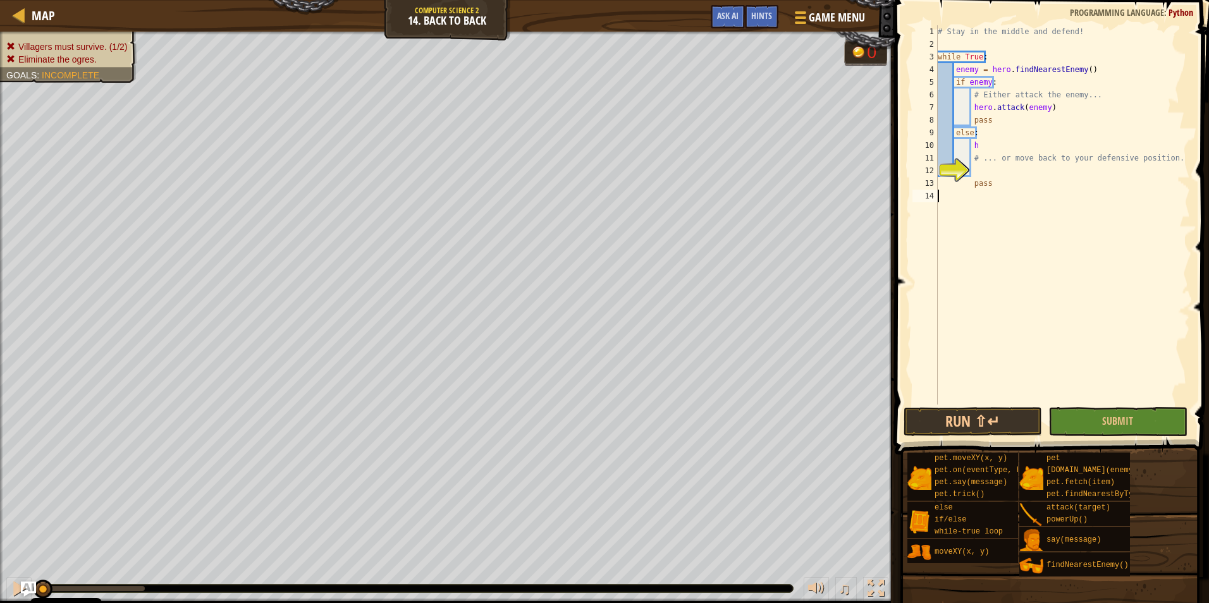
scroll to position [6, 0]
click at [986, 145] on div "# Stay in the middle and defend! while True : enemy = hero . findNearestEnemy (…" at bounding box center [1062, 227] width 255 height 405
type textarea "h"
type textarea "="
type textarea "else:"
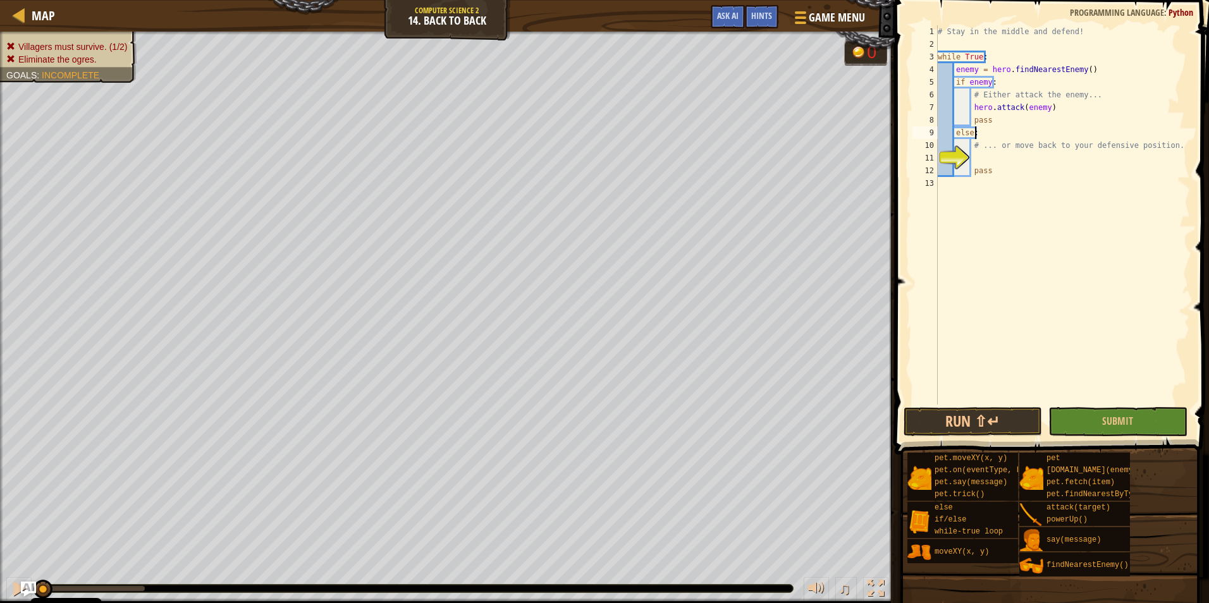
click at [977, 157] on div "# Stay in the middle and defend! while True : enemy = hero . findNearestEnemy (…" at bounding box center [1062, 227] width 255 height 405
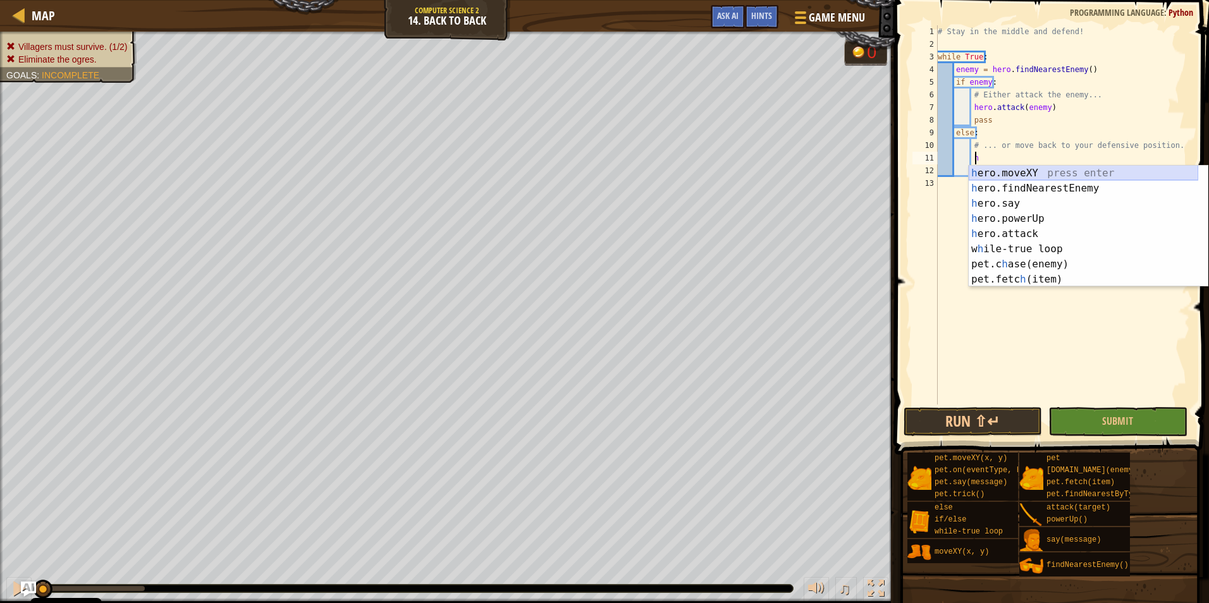
click at [1017, 174] on div "h ero.moveXY press enter h ero.findNearestEnemy press enter h ero.say press ent…" at bounding box center [1082, 242] width 229 height 152
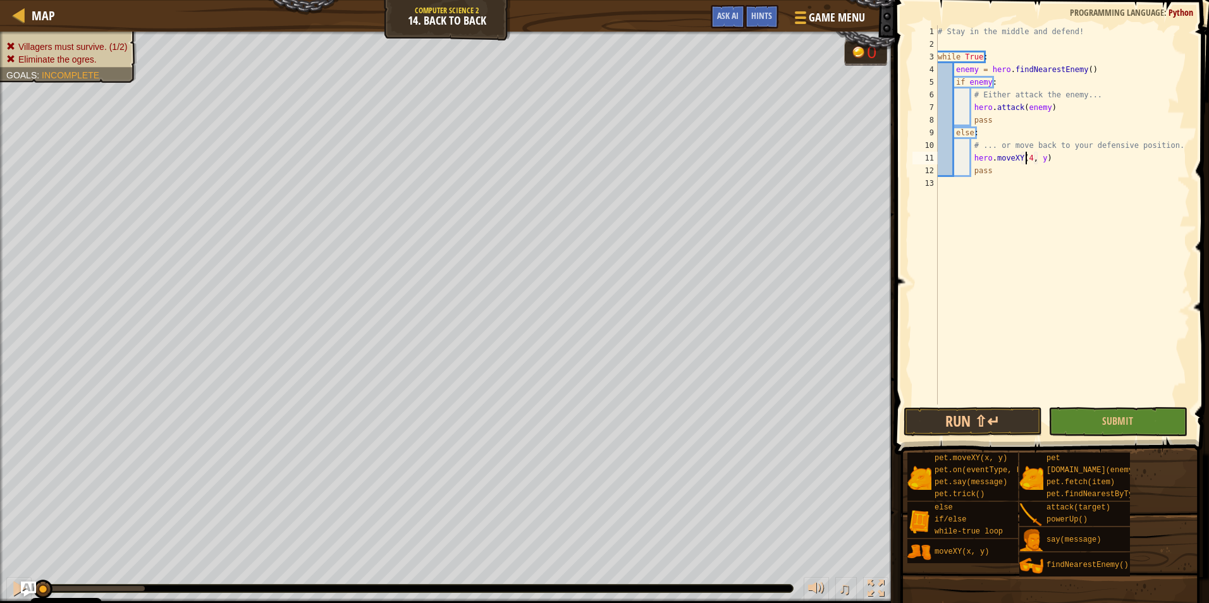
scroll to position [6, 8]
click at [1037, 154] on div "# Stay in the middle and defend! while True : enemy = hero . findNearestEnemy (…" at bounding box center [1062, 227] width 255 height 405
type textarea "hero.moveXY(40, 34)"
click at [1108, 261] on div "# Stay in the middle and defend! while True : enemy = hero . findNearestEnemy (…" at bounding box center [1062, 227] width 255 height 405
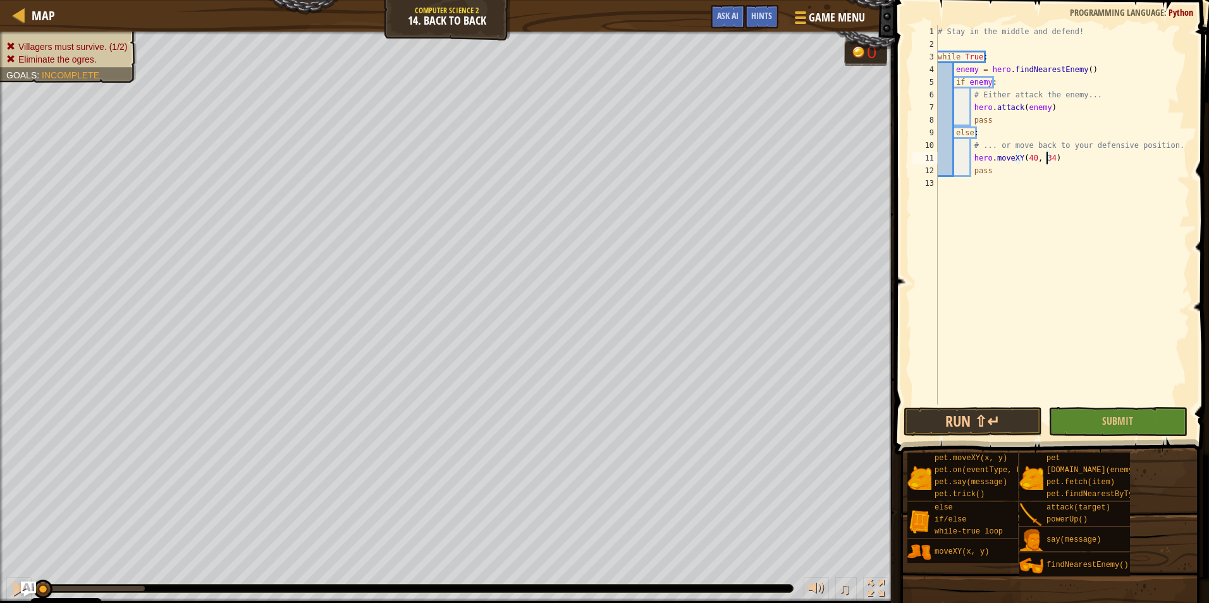
scroll to position [6, 0]
click at [1113, 426] on span "Submit" at bounding box center [1117, 421] width 31 height 14
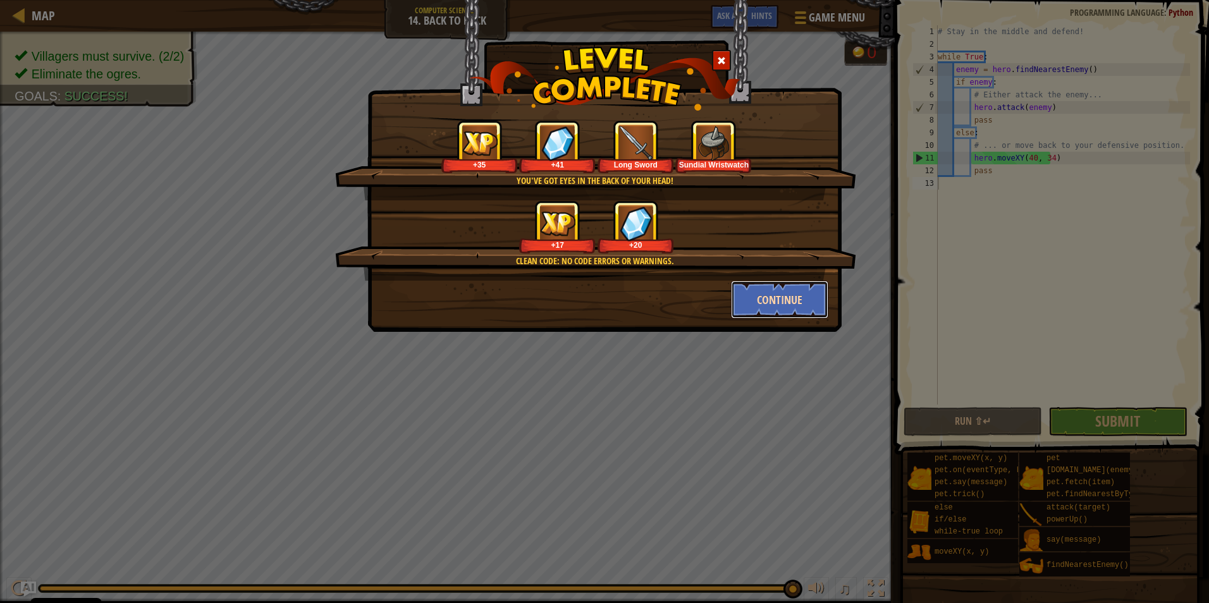
click at [760, 295] on button "Continue" at bounding box center [780, 300] width 98 height 38
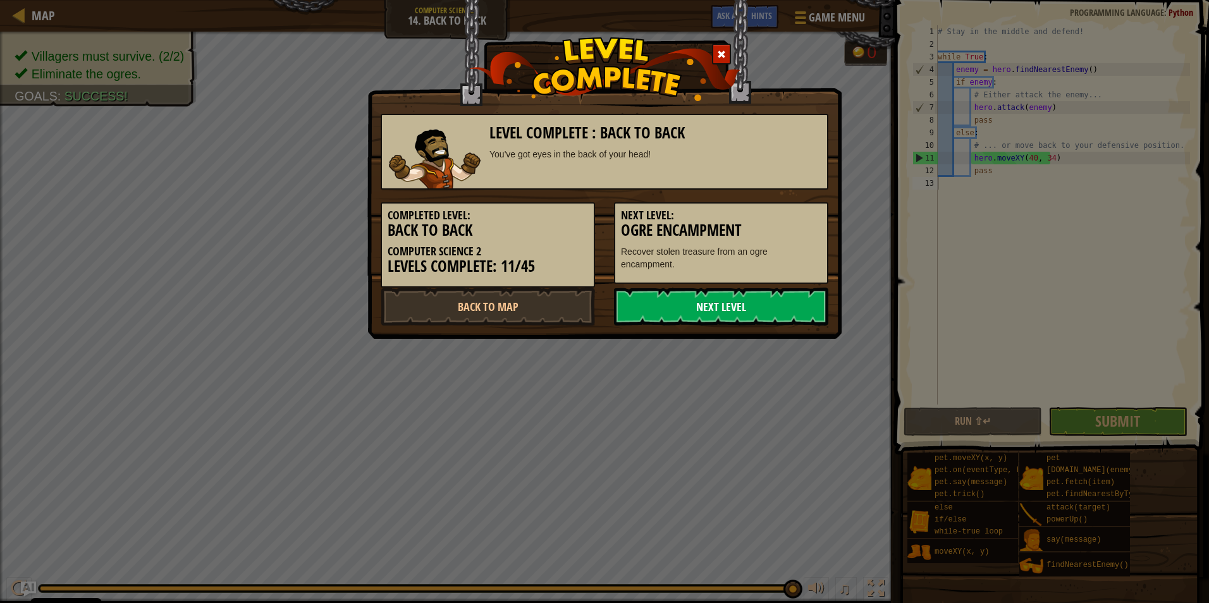
click at [698, 308] on link "Next Level" at bounding box center [721, 307] width 214 height 38
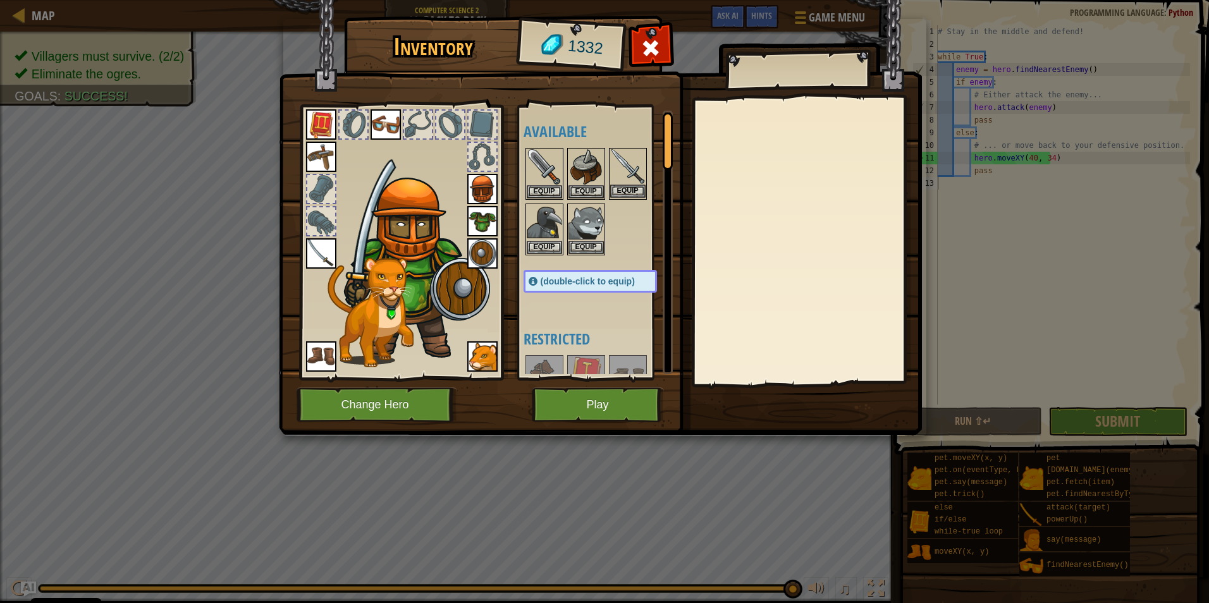
click at [622, 169] on img at bounding box center [627, 166] width 35 height 35
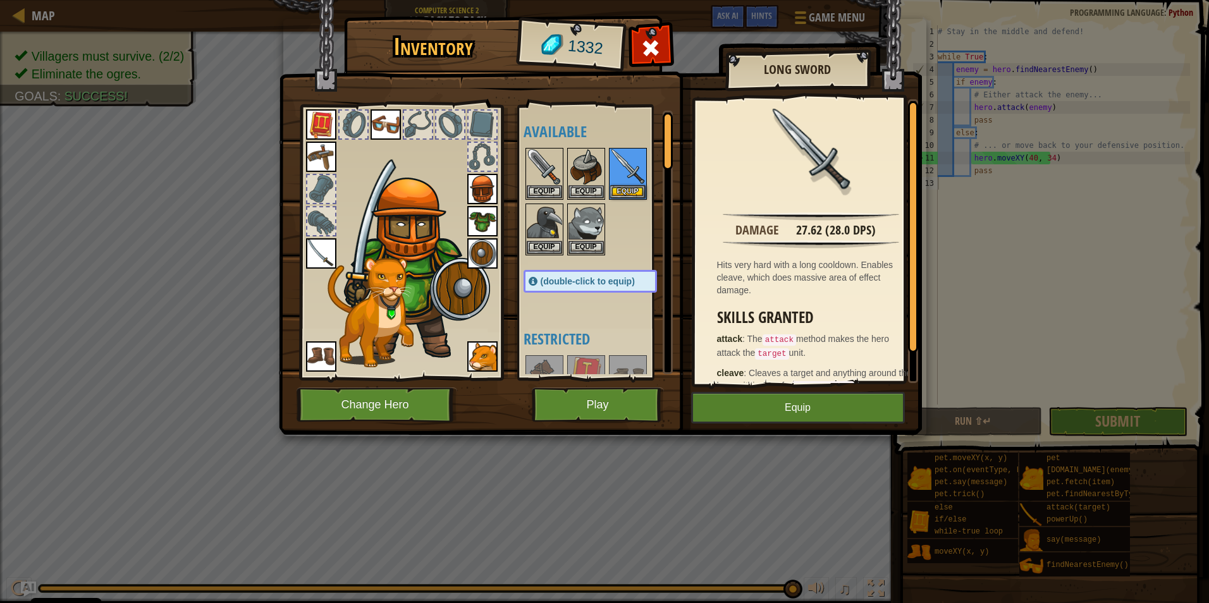
click at [311, 248] on img at bounding box center [321, 253] width 30 height 30
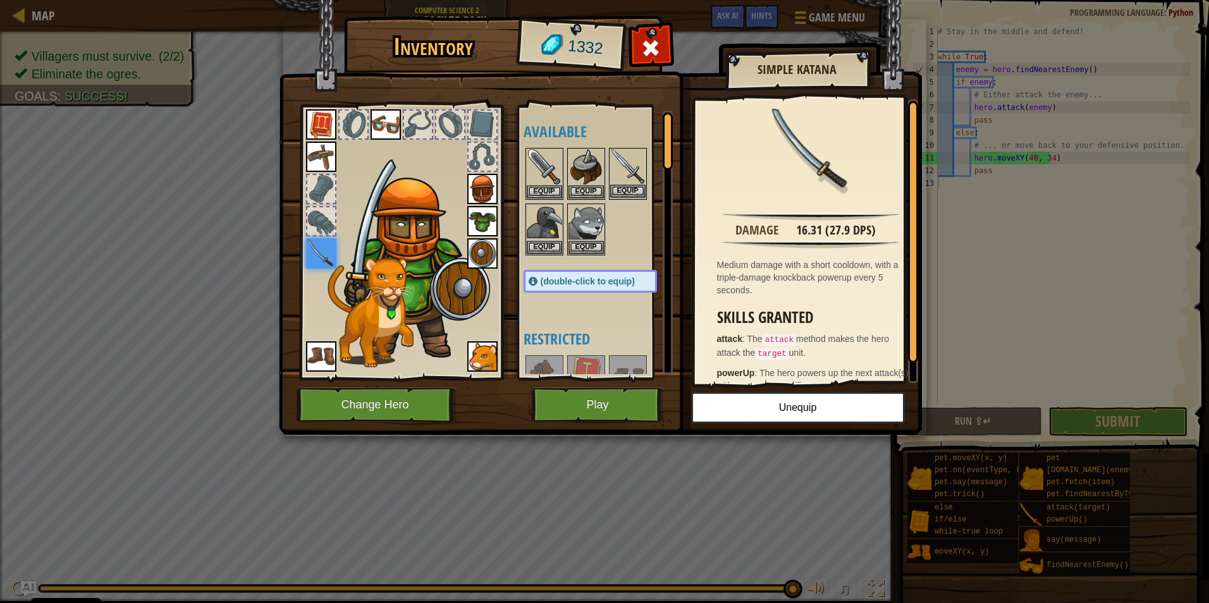
click at [621, 165] on img at bounding box center [627, 166] width 35 height 35
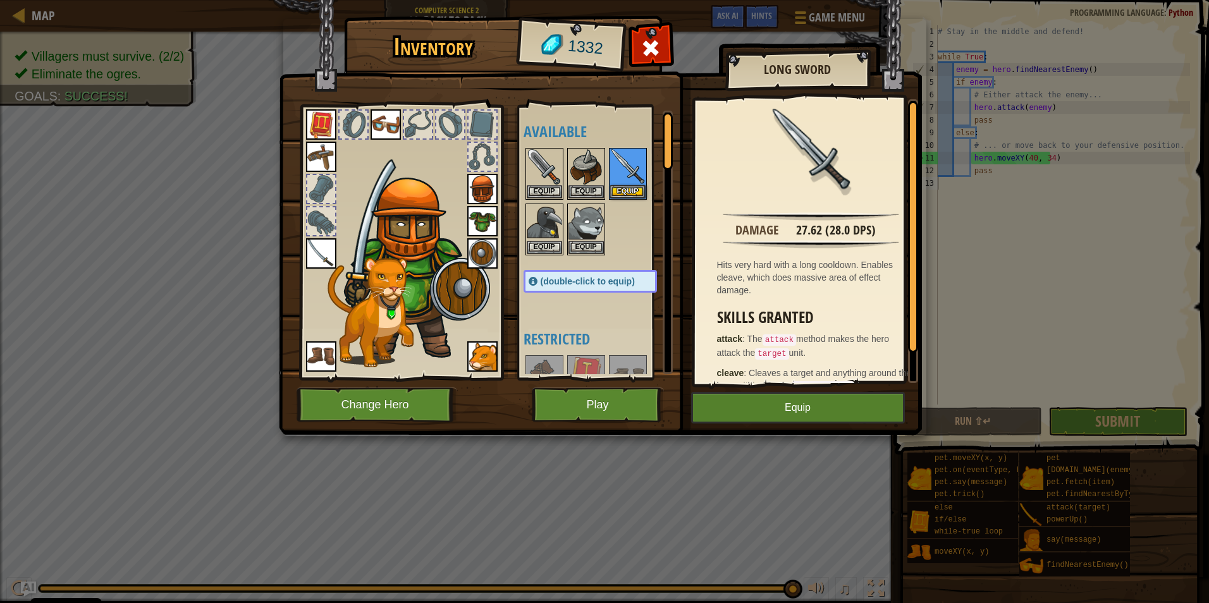
click at [324, 263] on img at bounding box center [321, 253] width 30 height 30
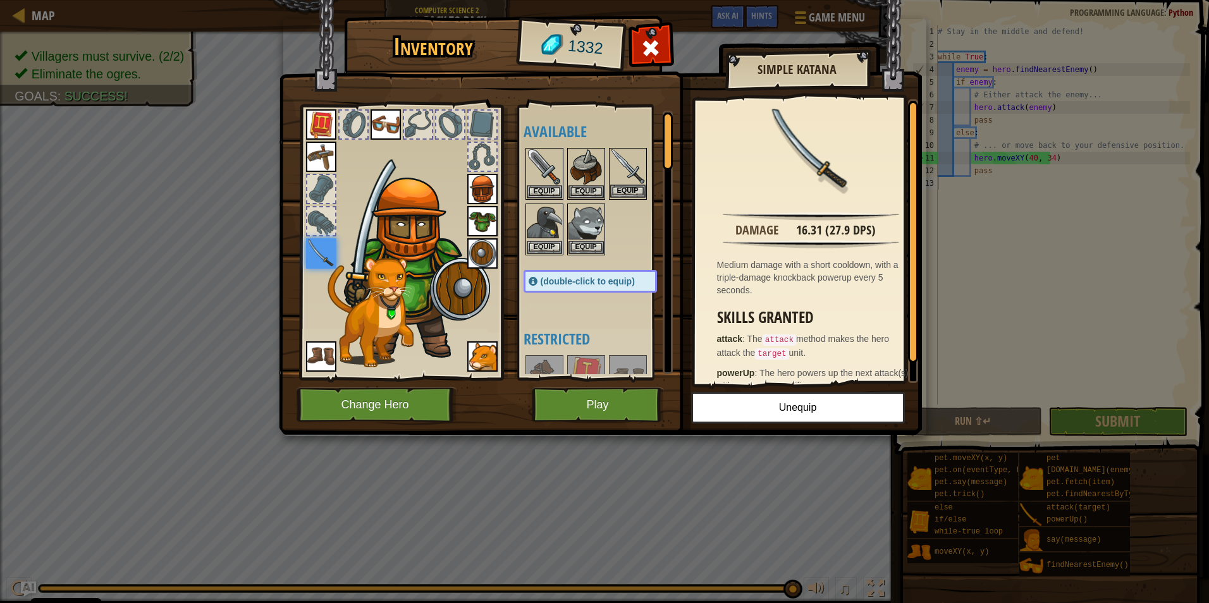
click at [627, 166] on img at bounding box center [627, 166] width 35 height 35
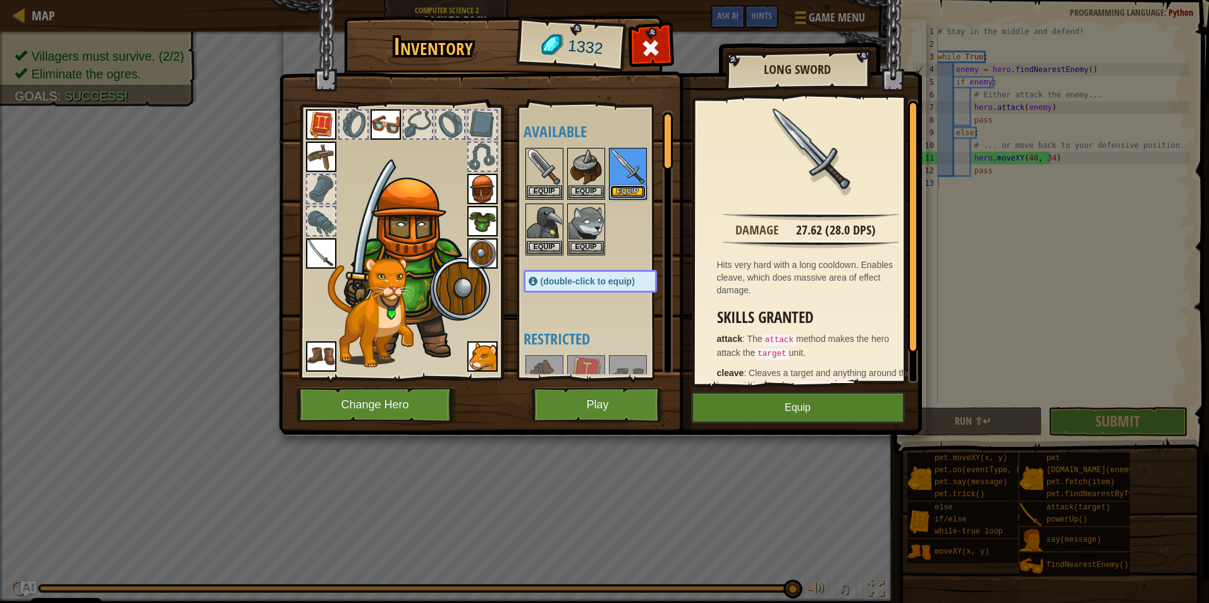
click at [632, 193] on button "Equip" at bounding box center [627, 191] width 35 height 13
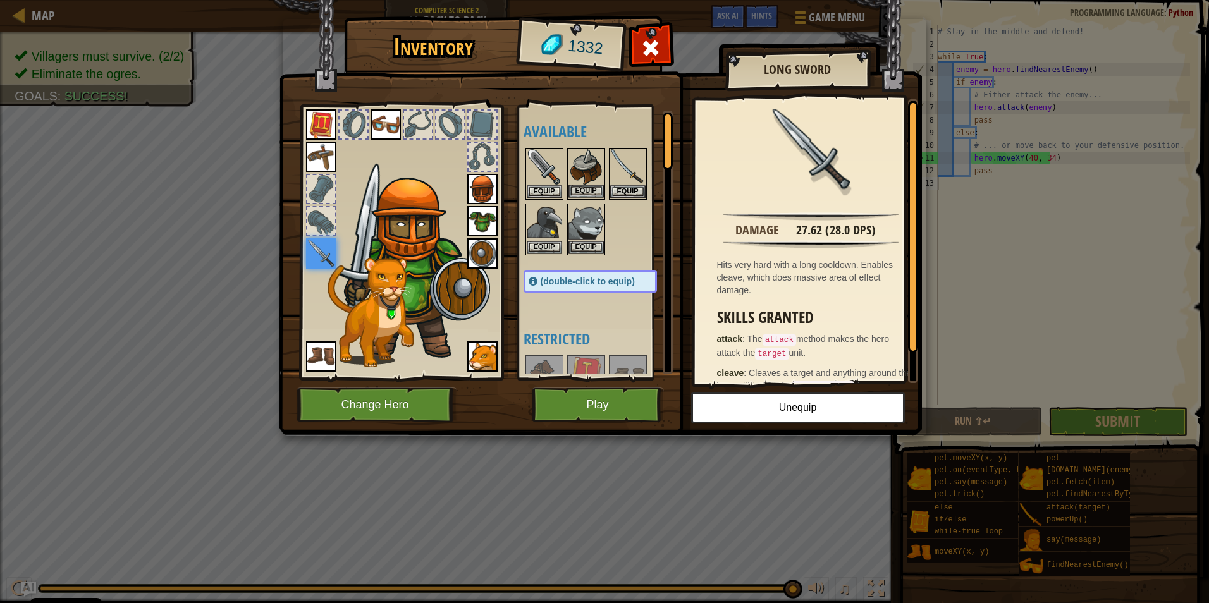
click at [582, 159] on img at bounding box center [585, 166] width 35 height 35
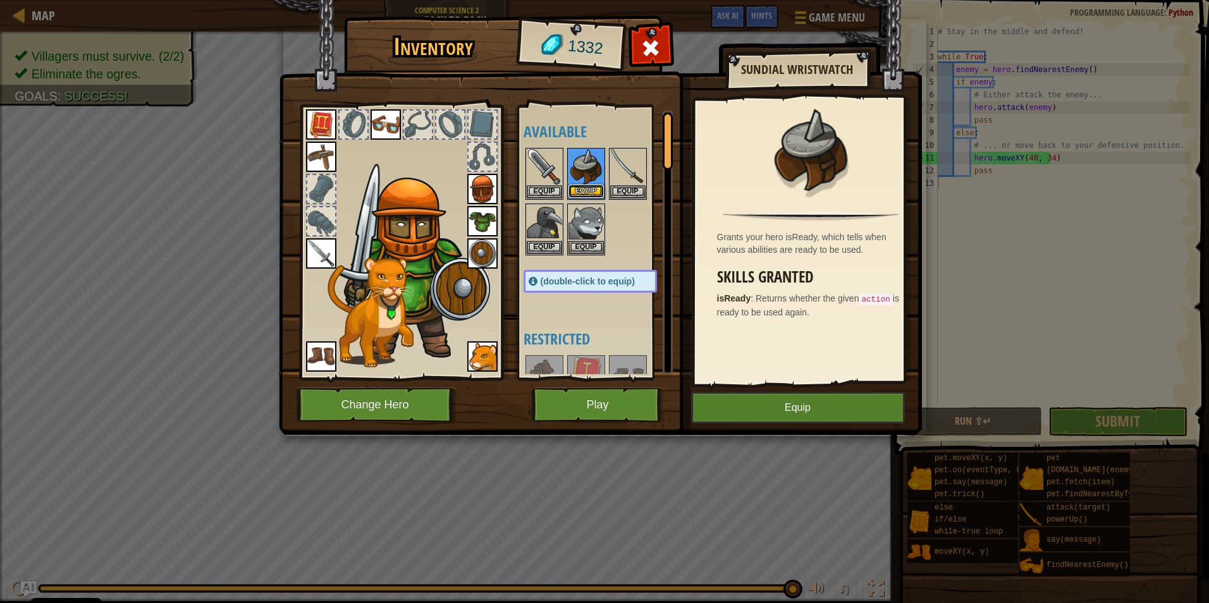
click at [594, 188] on button "Equip" at bounding box center [585, 191] width 35 height 13
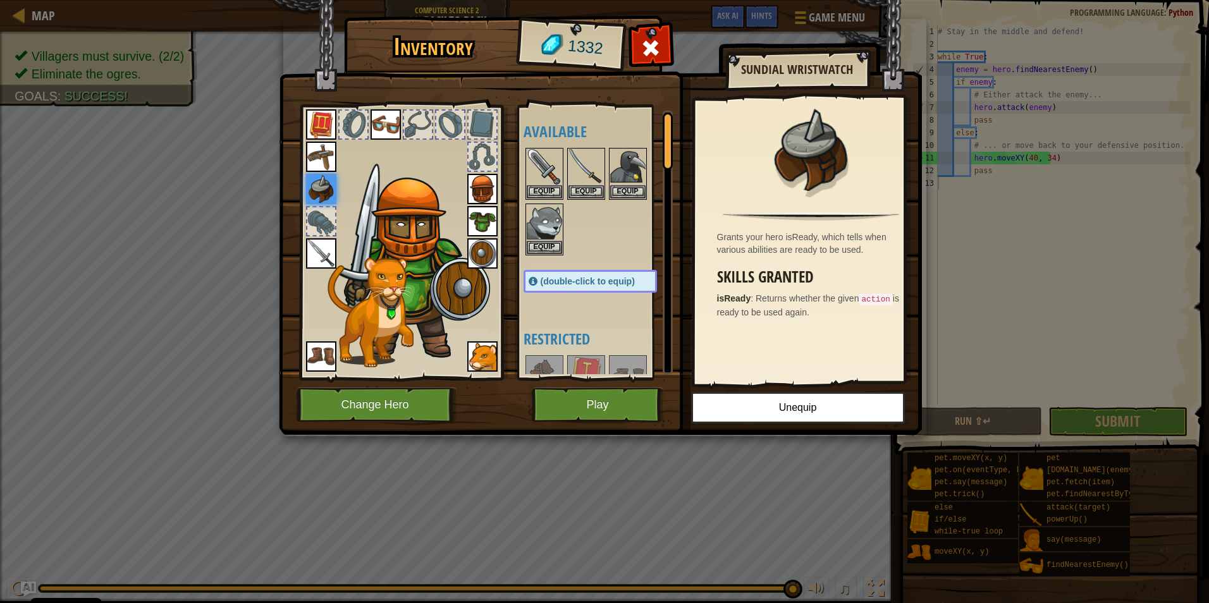
click at [628, 319] on div "Available Equip Equip Equip Equip Equip Equip Equip Equip Equip Equip Equip Equ…" at bounding box center [602, 243] width 159 height 264
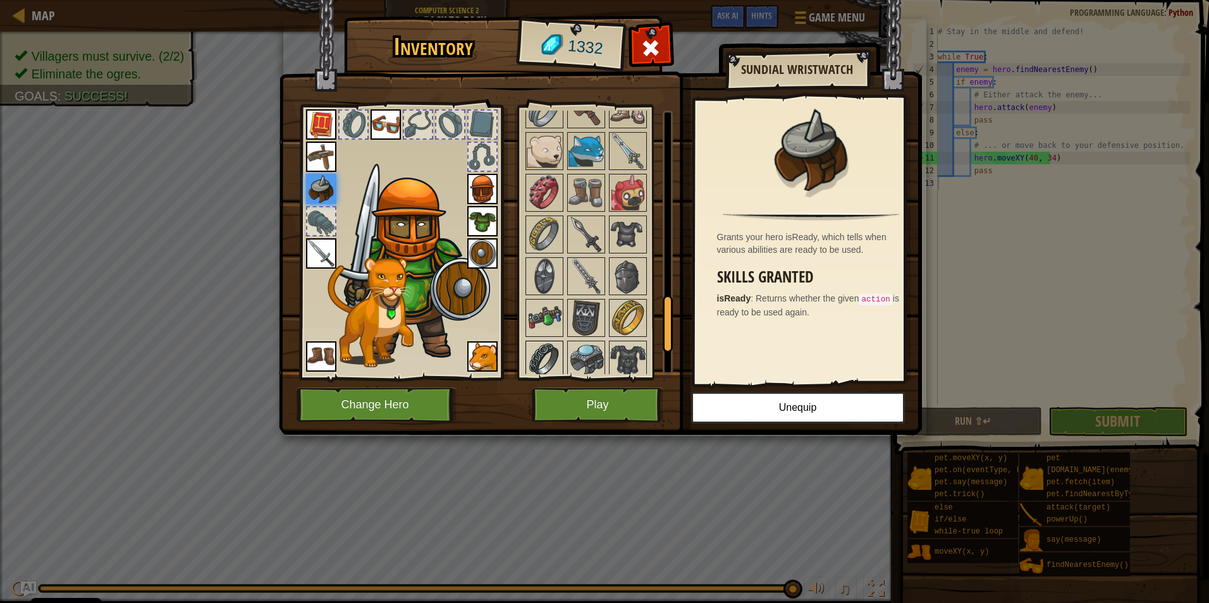
scroll to position [1016, 0]
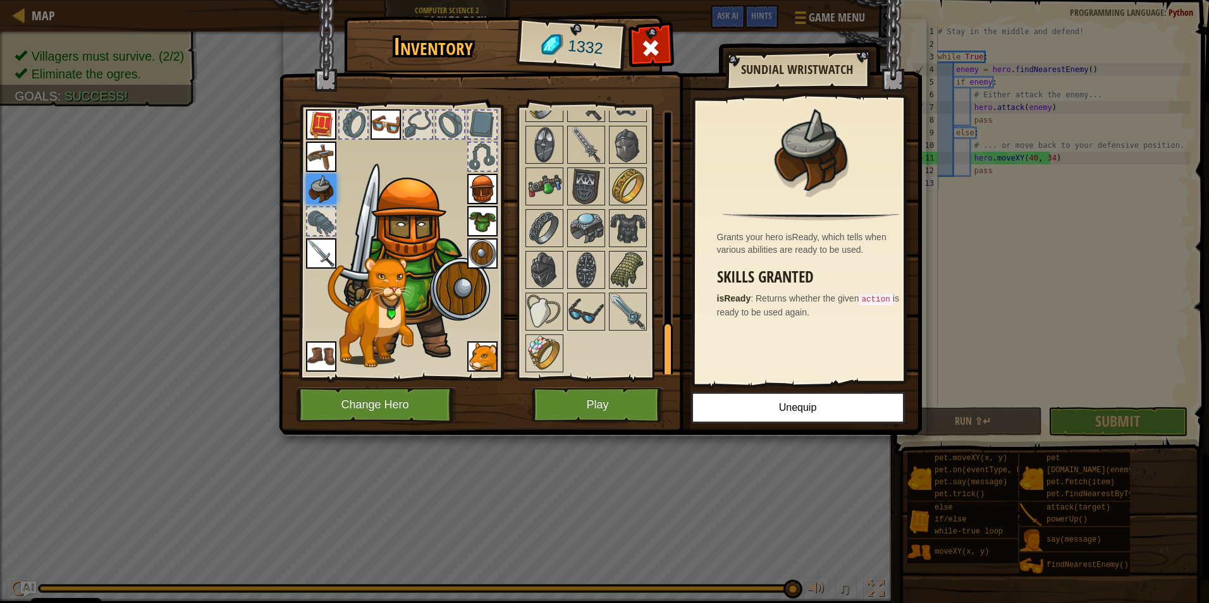
click at [546, 315] on img at bounding box center [544, 311] width 35 height 35
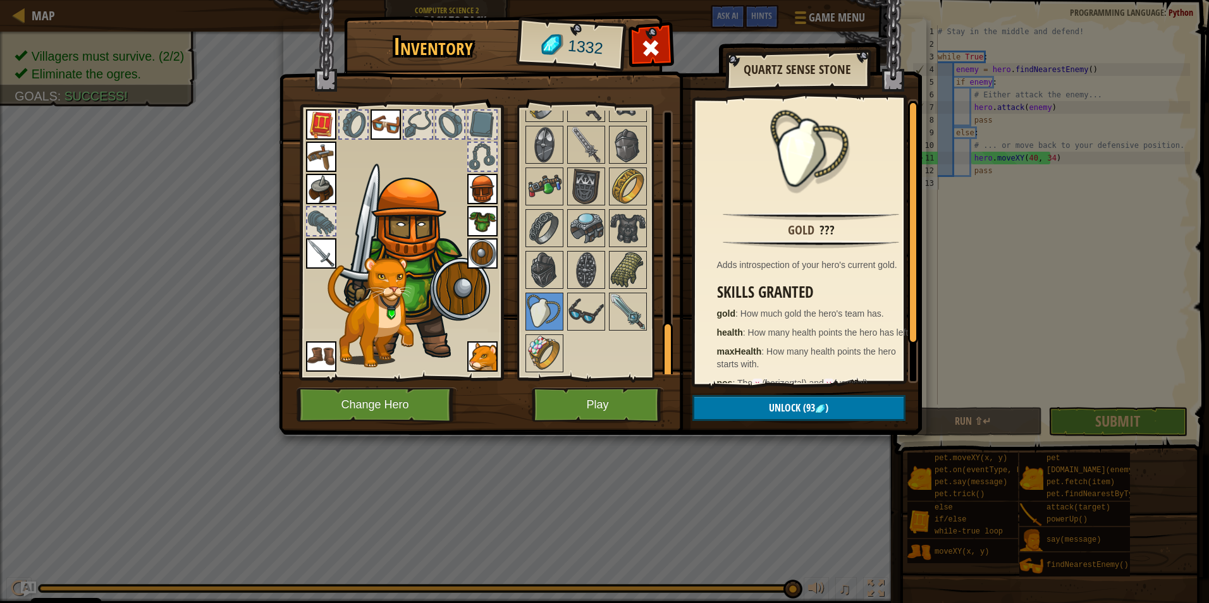
click at [626, 414] on button "Play" at bounding box center [598, 404] width 132 height 35
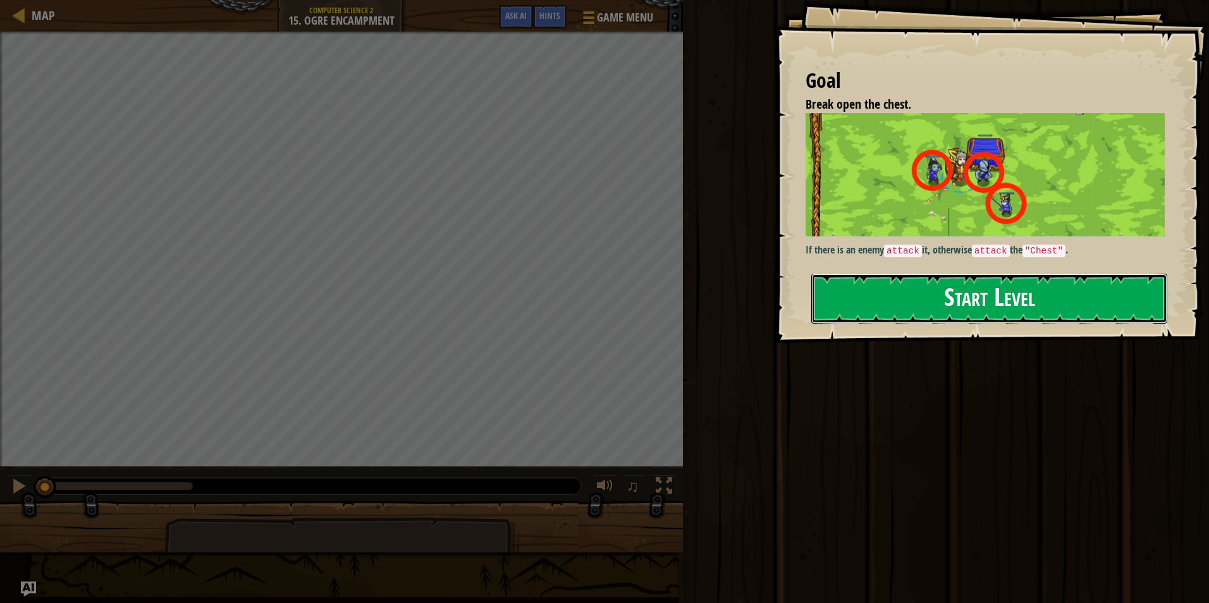
click at [895, 308] on button "Start Level" at bounding box center [989, 299] width 356 height 50
drag, startPoint x: 778, startPoint y: 231, endPoint x: 1059, endPoint y: 259, distance: 282.0
click at [1059, 259] on div "Goal Break open the chest. If there is an enemy attack it, otherwise attack the…" at bounding box center [991, 171] width 435 height 343
click at [1013, 254] on p "If there is an enemy attack it, otherwise attack the "Chest" ." at bounding box center [989, 250] width 369 height 15
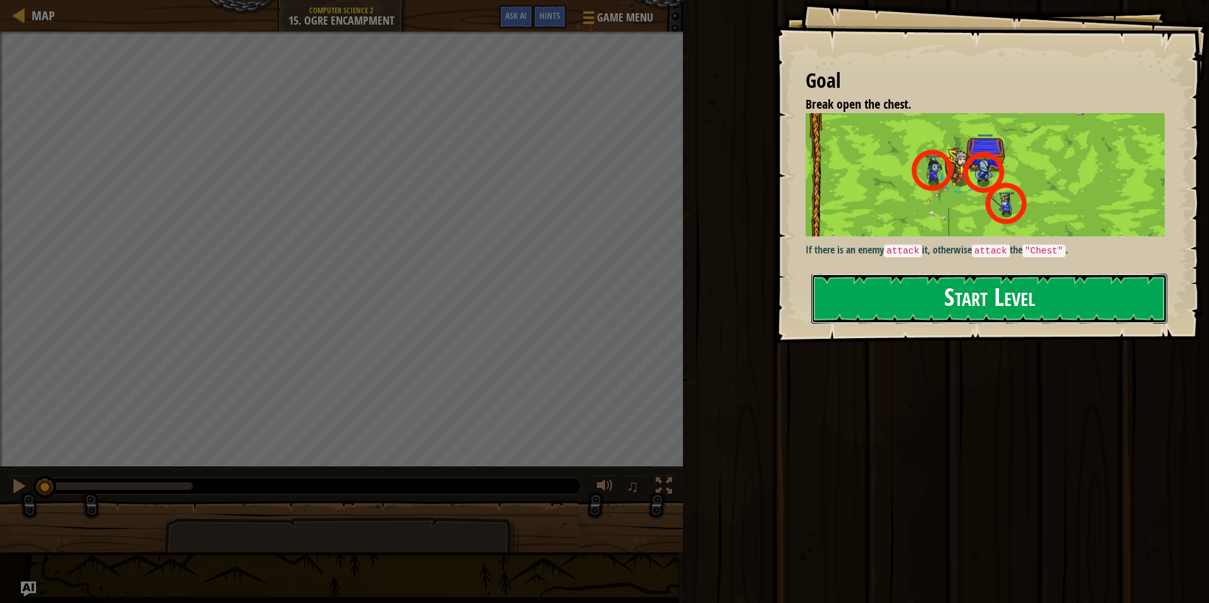
click at [980, 299] on button "Start Level" at bounding box center [989, 299] width 356 height 50
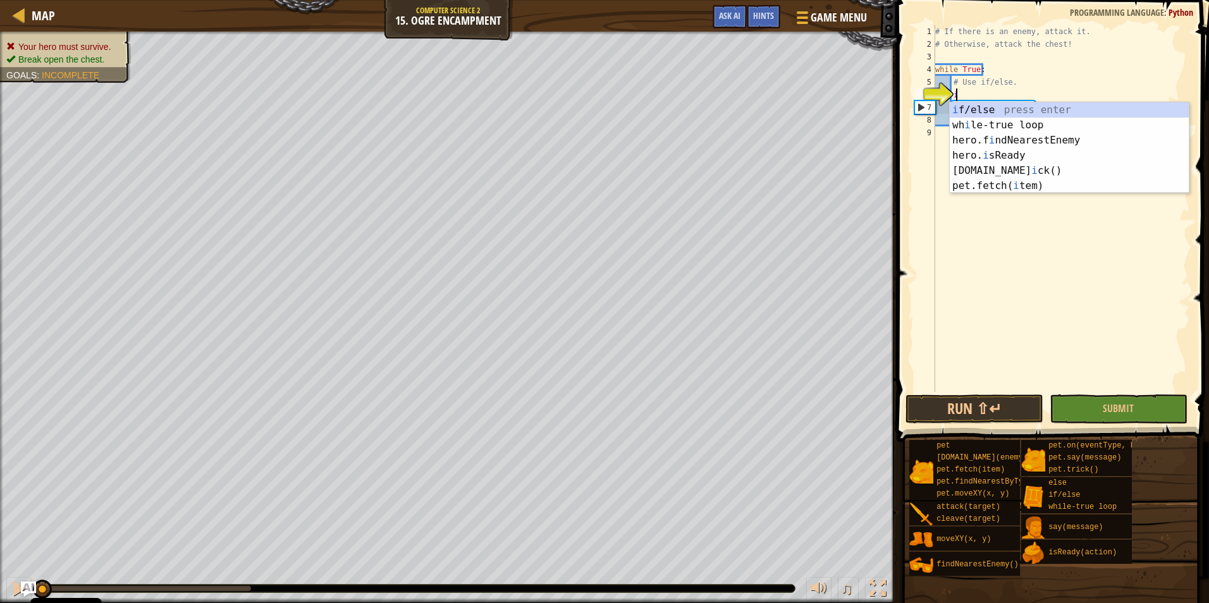
scroll to position [6, 1]
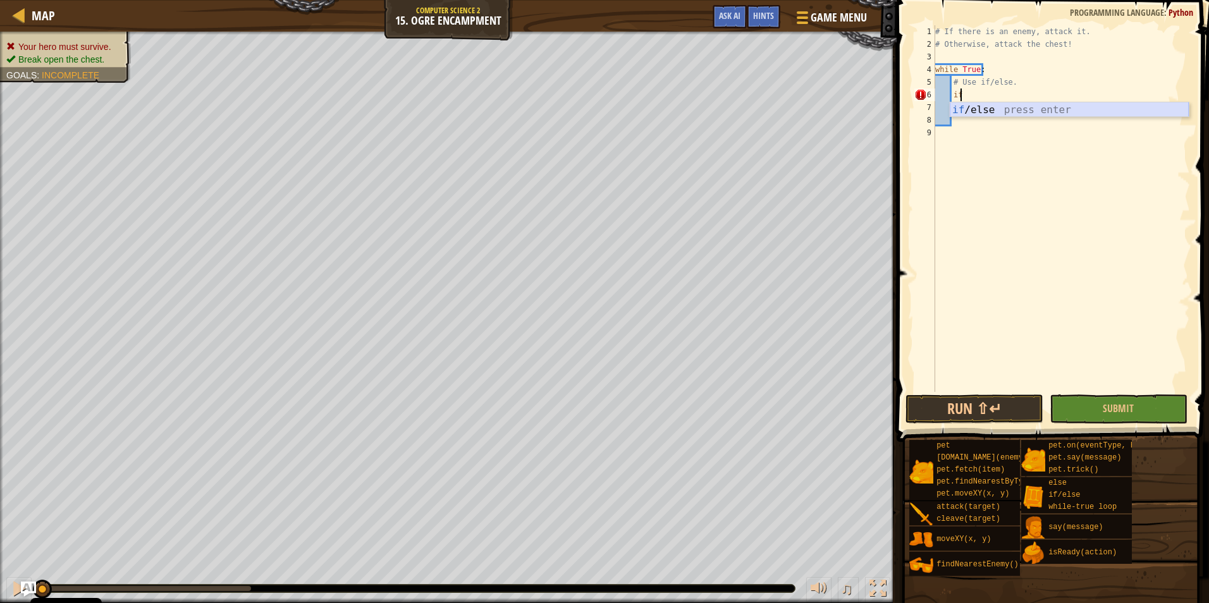
click at [997, 107] on div "if /else press enter" at bounding box center [1068, 125] width 239 height 46
type textarea "if enemy:"
click at [961, 109] on div "# If there is an enemy, attack it. # Otherwise, attack the chest! while True : …" at bounding box center [1062, 221] width 253 height 392
click at [982, 104] on div "# If there is an enemy, attack it. # Otherwise, attack the chest! while True : …" at bounding box center [1062, 221] width 253 height 392
drag, startPoint x: 965, startPoint y: 94, endPoint x: 956, endPoint y: 95, distance: 8.9
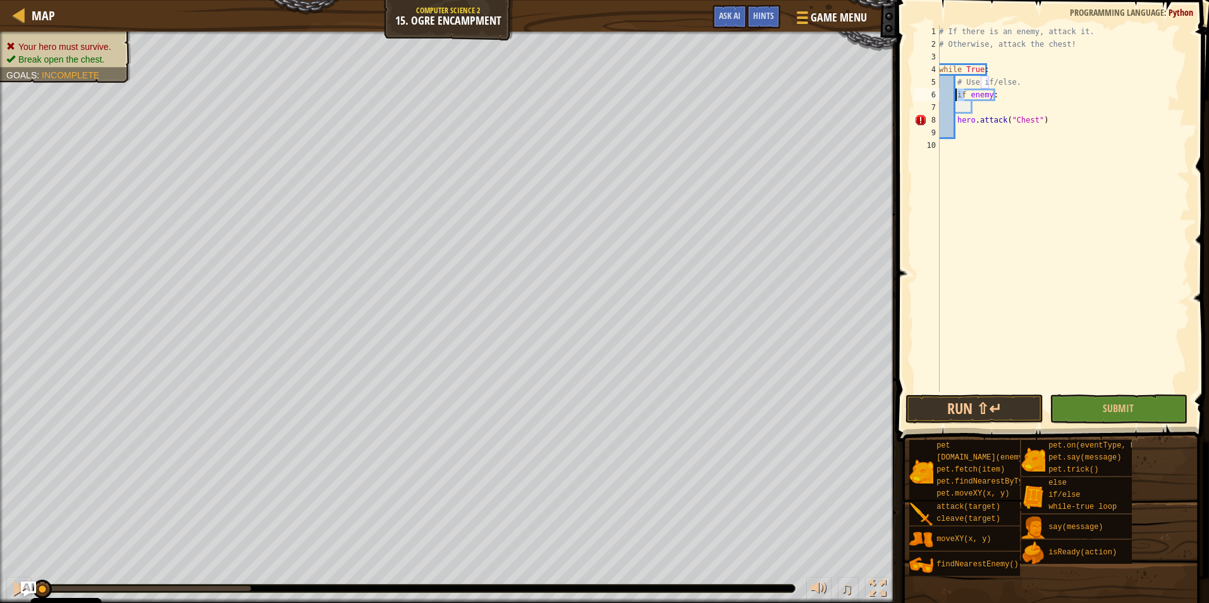
click at [956, 95] on div "# If there is an enemy, attack it. # Otherwise, attack the chest! while True : …" at bounding box center [1062, 221] width 253 height 392
type textarea "if enemy:"
drag, startPoint x: 986, startPoint y: 92, endPoint x: 957, endPoint y: 96, distance: 29.3
click at [957, 96] on div "# If there is an enemy, attack it. # Otherwise, attack the chest! while True : …" at bounding box center [1062, 221] width 253 height 392
click at [992, 96] on div "# If there is an enemy, attack it. # Otherwise, attack the chest! while True : …" at bounding box center [1062, 221] width 253 height 392
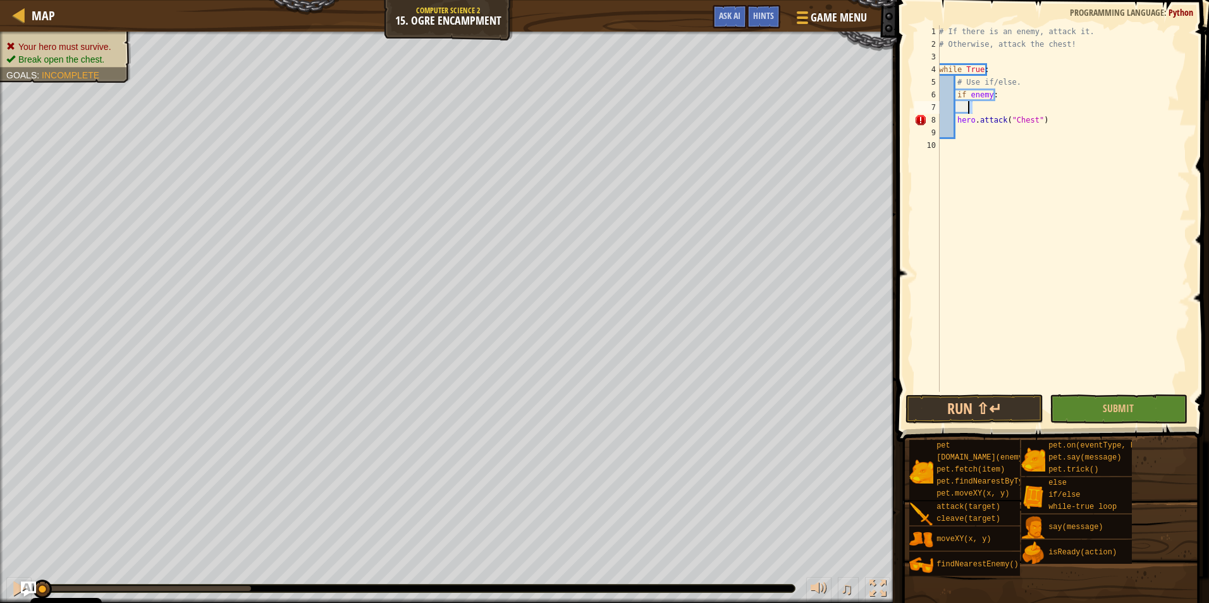
drag, startPoint x: 1063, startPoint y: 113, endPoint x: 960, endPoint y: 100, distance: 103.9
click at [968, 104] on div "# If there is an enemy, attack it. # Otherwise, attack the chest! while True : …" at bounding box center [1062, 221] width 253 height 392
click at [957, 95] on div "# If there is an enemy, attack it. # Otherwise, attack the chest! while True : …" at bounding box center [1062, 221] width 253 height 392
drag, startPoint x: 957, startPoint y: 95, endPoint x: 1034, endPoint y: 121, distance: 81.6
click at [1034, 121] on div "# If there is an enemy, attack it. # Otherwise, attack the chest! while True : …" at bounding box center [1062, 221] width 253 height 392
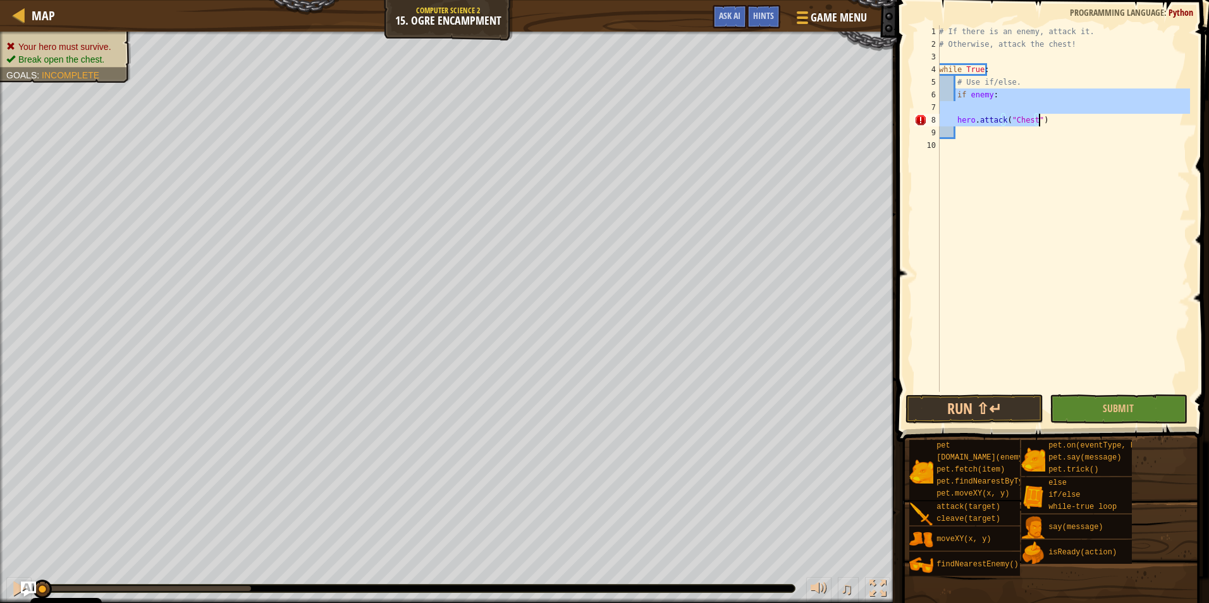
type textarea "hero.attack("Chest")"
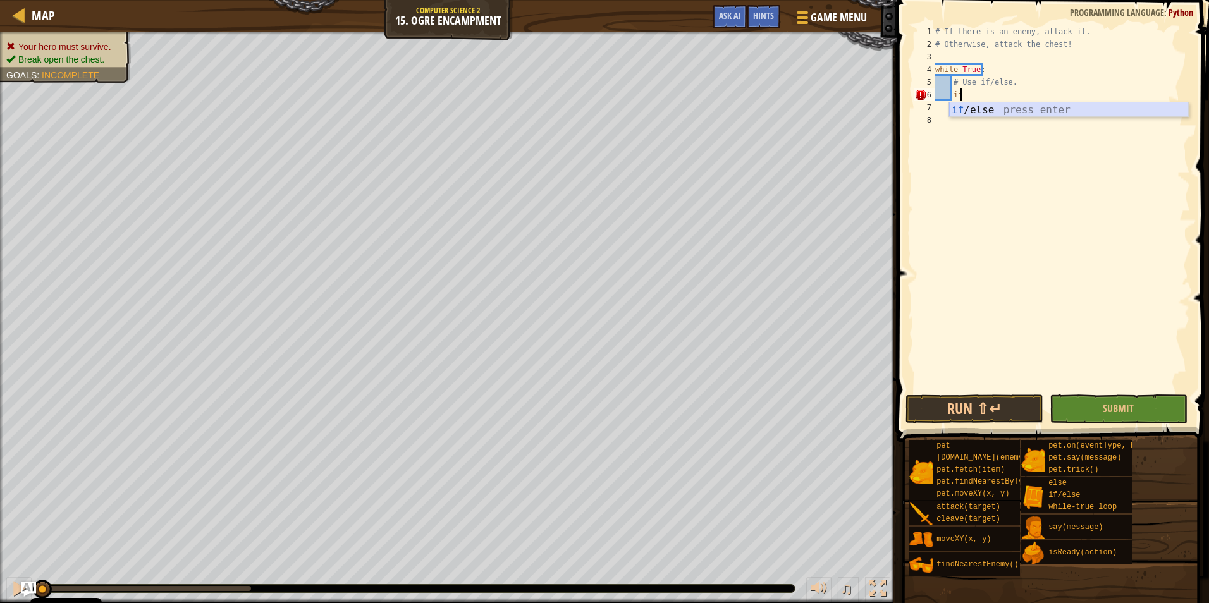
click at [1022, 112] on div "if /else press enter" at bounding box center [1068, 125] width 239 height 46
type textarea "if enemy:"
click at [967, 106] on div "# If there is an enemy, attack it. # Otherwise, attack the chest! while True : …" at bounding box center [1060, 221] width 257 height 392
click at [999, 95] on div "# If there is an enemy, attack it. # Otherwise, attack the chest! while True : …" at bounding box center [1060, 221] width 257 height 392
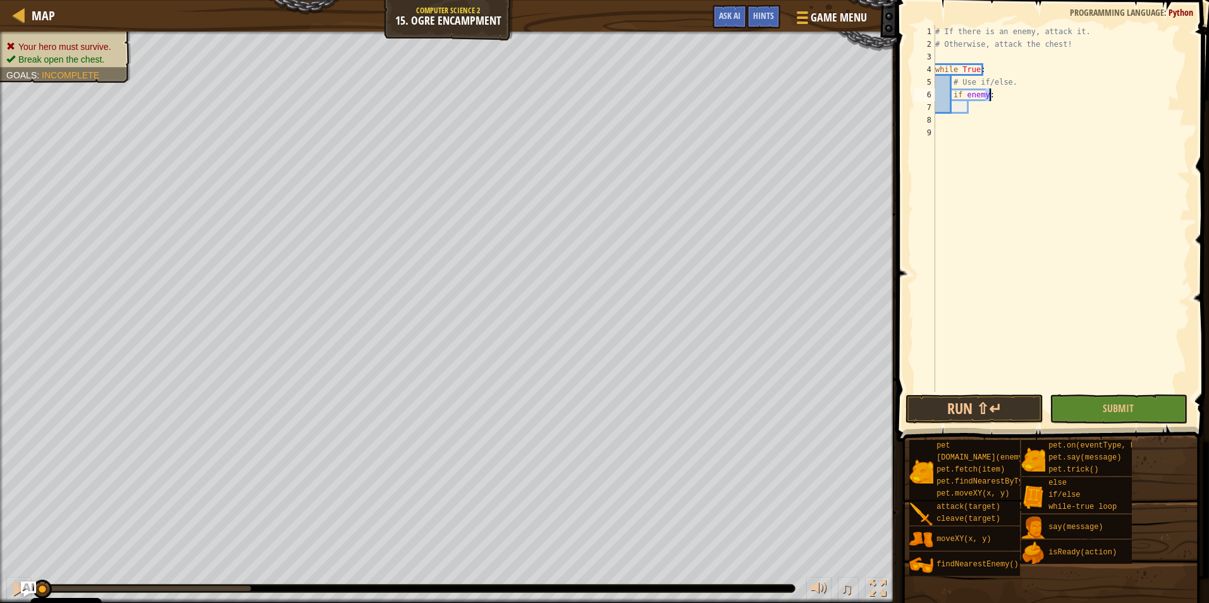
scroll to position [6, 0]
drag, startPoint x: 999, startPoint y: 95, endPoint x: 992, endPoint y: 88, distance: 9.8
click at [992, 88] on div "# If there is an enemy, attack it. # Otherwise, attack the chest! while True : …" at bounding box center [1060, 208] width 257 height 367
type textarea "if enemy:"
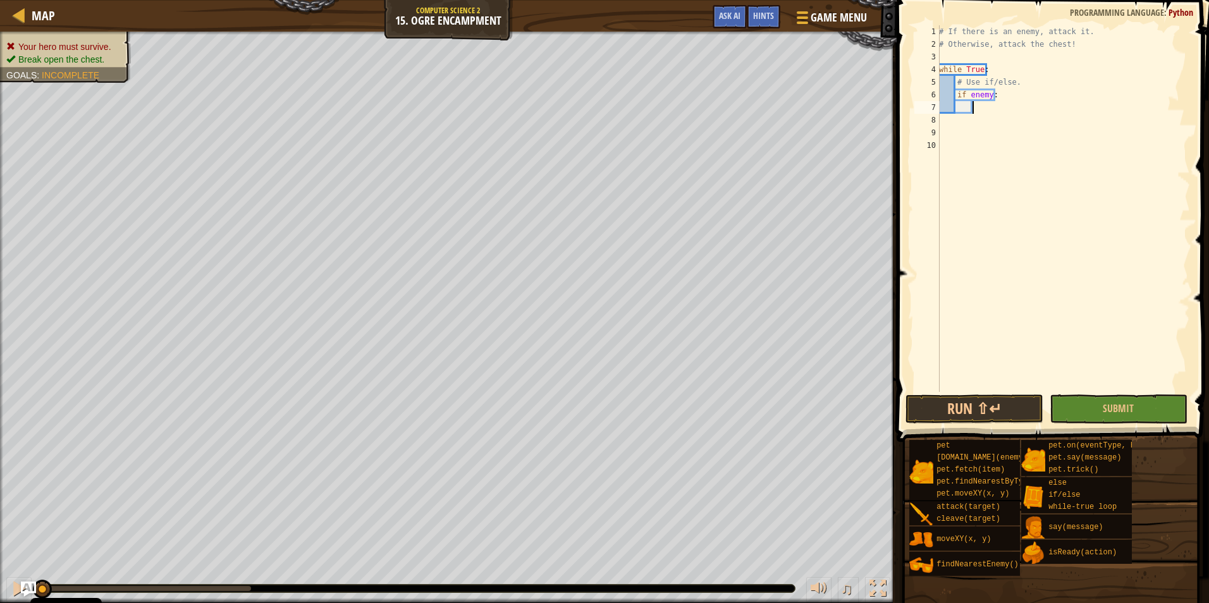
type textarea "h"
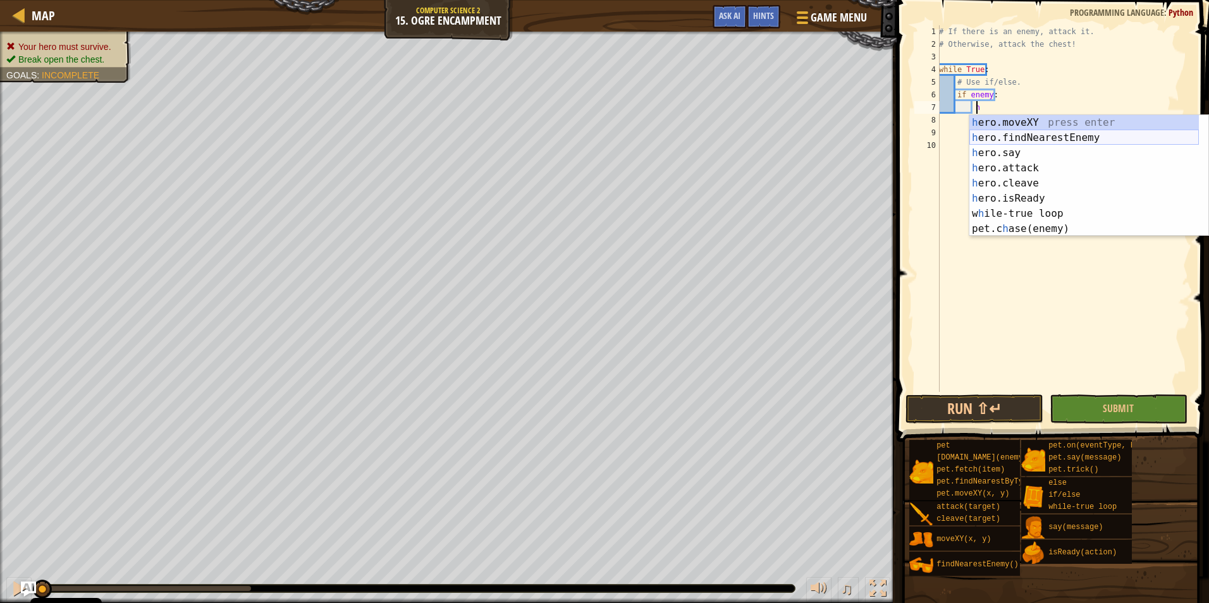
click at [1056, 140] on div "h ero.moveXY press enter h ero.findNearestEnemy press enter h ero.say press ent…" at bounding box center [1083, 191] width 229 height 152
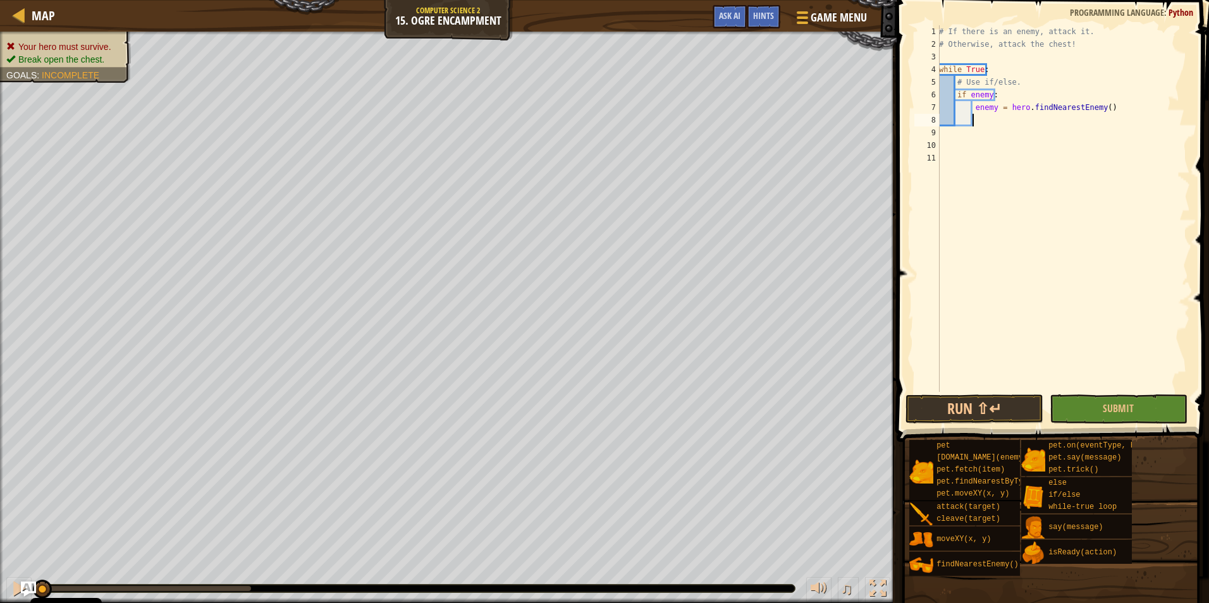
scroll to position [6, 2]
type textarea "e"
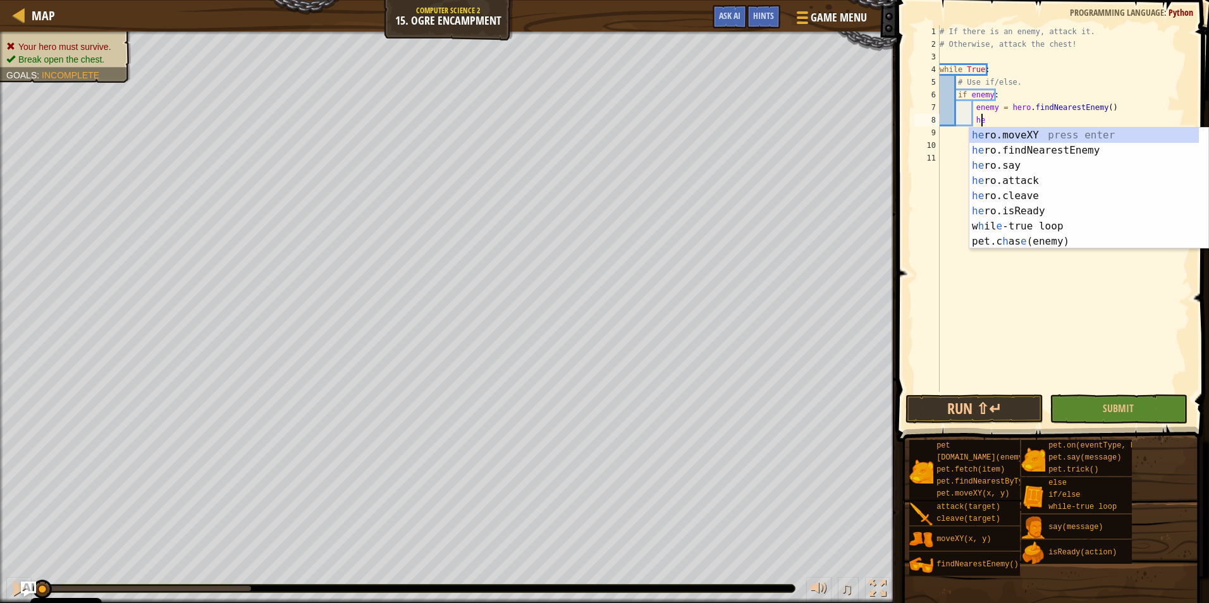
scroll to position [6, 3]
click at [1028, 179] on div "her o.moveXY press enter her o.findNearestEnemy press enter her o.say press ent…" at bounding box center [1088, 204] width 239 height 152
type textarea "hero.attack(enemy)"
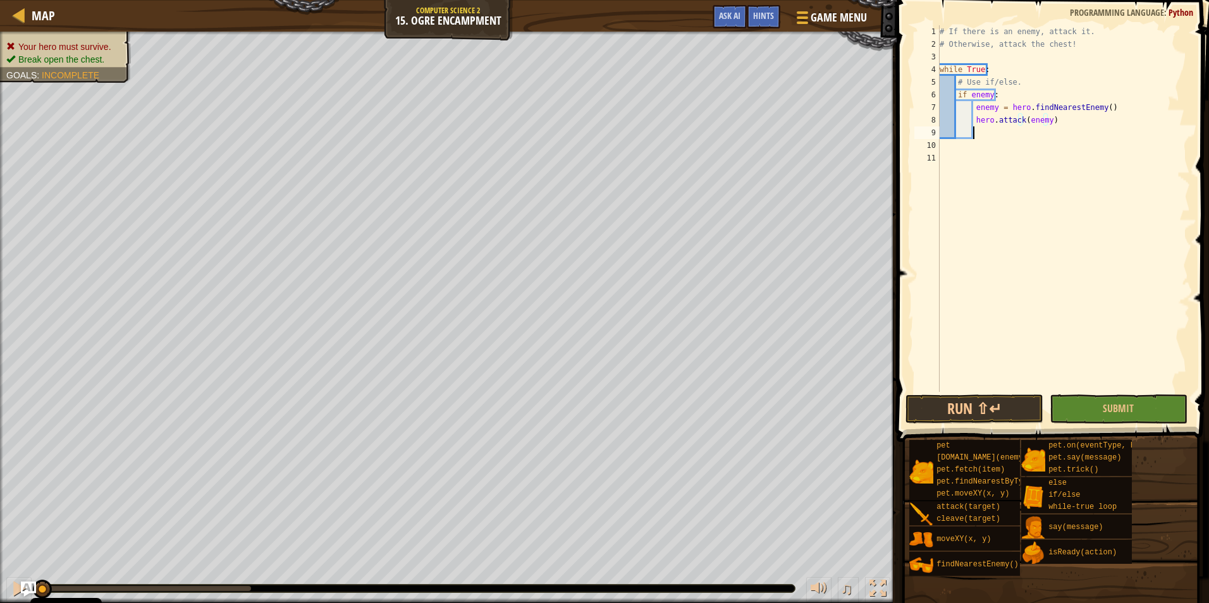
click at [1067, 127] on div "# If there is an enemy, attack it. # Otherwise, attack the chest! while True : …" at bounding box center [1063, 221] width 253 height 392
drag, startPoint x: 1067, startPoint y: 126, endPoint x: 973, endPoint y: 119, distance: 93.8
click at [973, 119] on div "# If there is an enemy, attack it. # Otherwise, attack the chest! while True : …" at bounding box center [1063, 221] width 253 height 392
type textarea "hero.attack(enemy)"
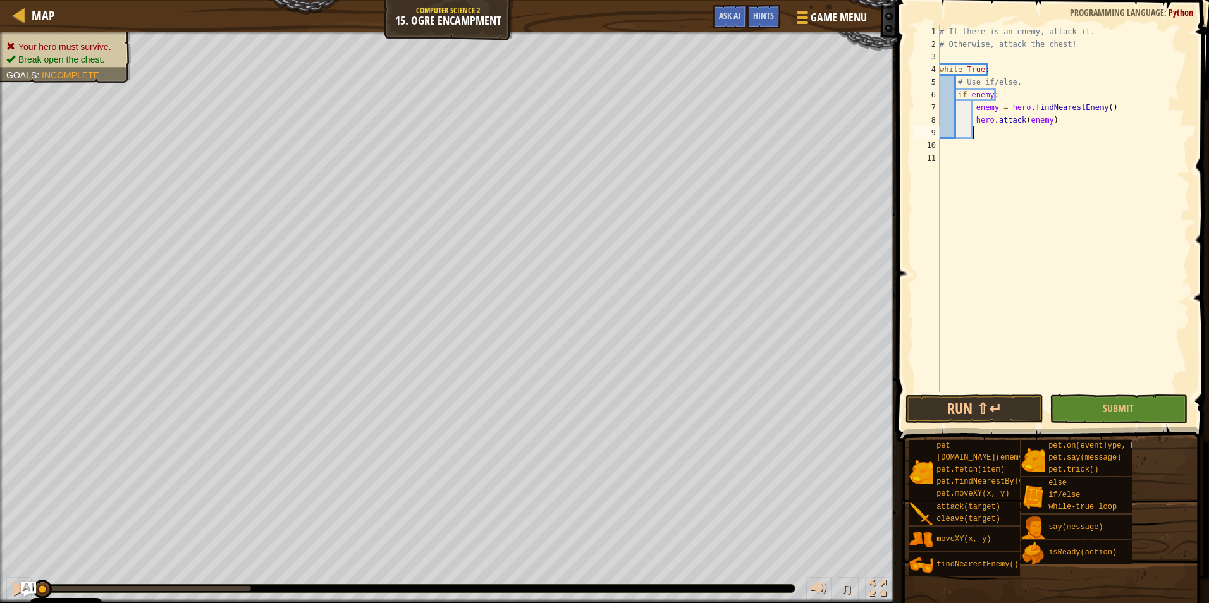
click at [979, 128] on div "# If there is an enemy, attack it. # Otherwise, attack the chest! while True : …" at bounding box center [1063, 221] width 253 height 392
paste textarea "hero.attack(enemy)"
type textarea "hero.attack(enemy)"
click at [959, 147] on div "# If there is an enemy, attack it. # Otherwise, attack the chest! while True : …" at bounding box center [1063, 221] width 253 height 392
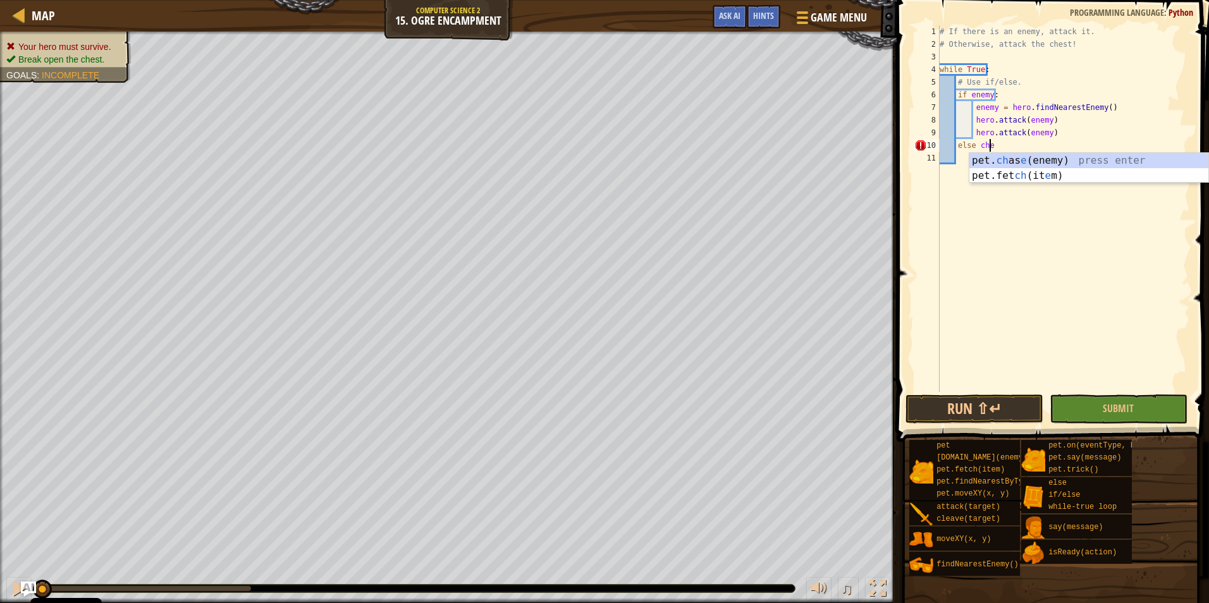
scroll to position [6, 4]
type textarea "else chest:"
type textarea "else:"
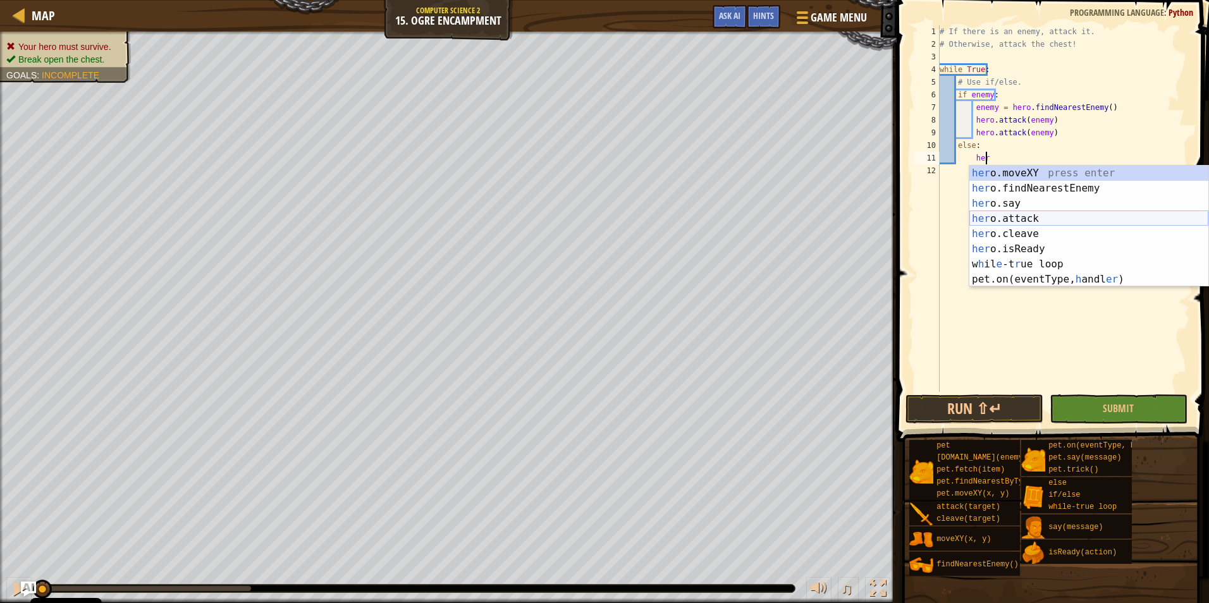
click at [1042, 222] on div "her o.moveXY press enter her o.findNearestEnemy press enter her o.say press ent…" at bounding box center [1088, 242] width 239 height 152
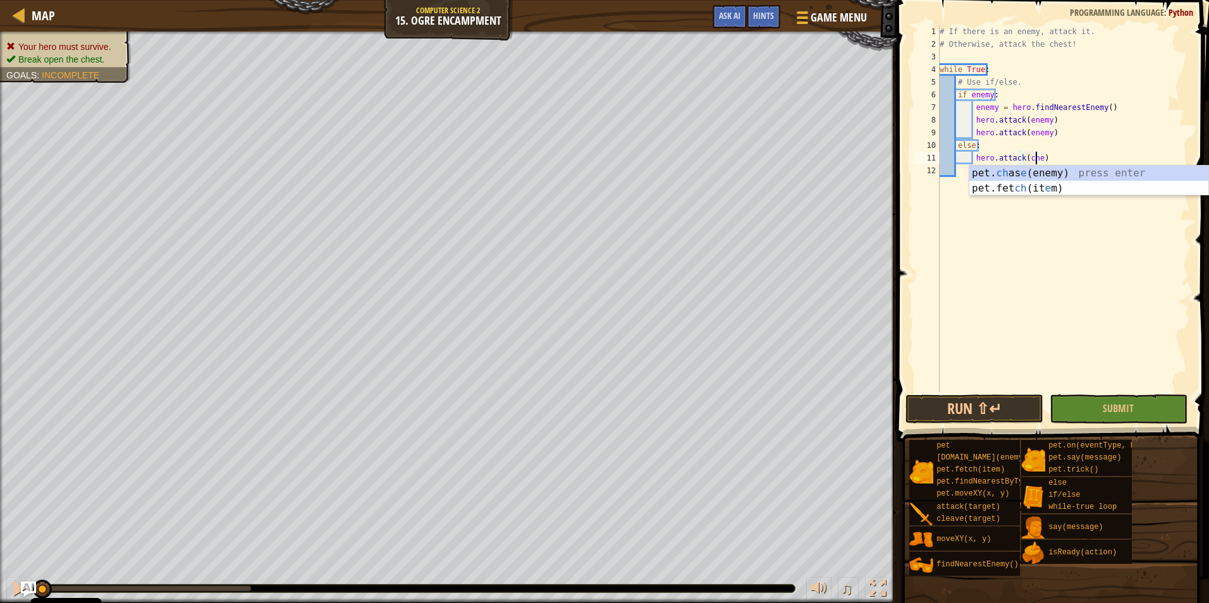
scroll to position [6, 8]
click at [1094, 408] on button "Submit" at bounding box center [1118, 408] width 138 height 29
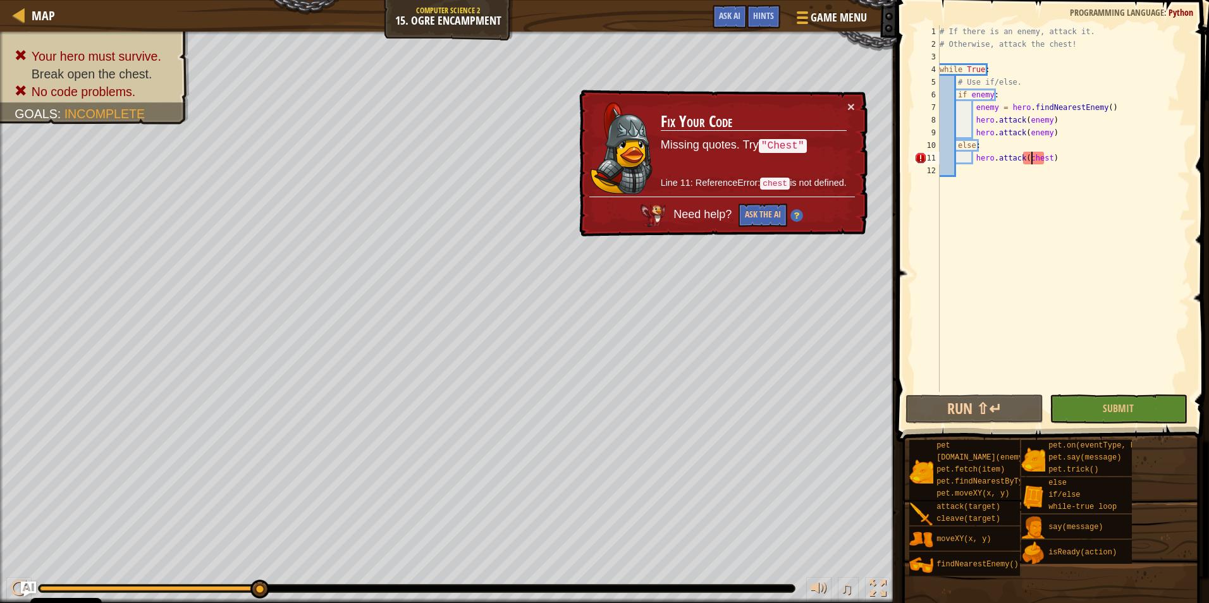
click at [1030, 161] on div "# If there is an enemy, attack it. # Otherwise, attack the chest! while True : …" at bounding box center [1063, 221] width 253 height 392
click at [1023, 160] on div "# If there is an enemy, attack it. # Otherwise, attack the chest! while True : …" at bounding box center [1063, 221] width 253 height 392
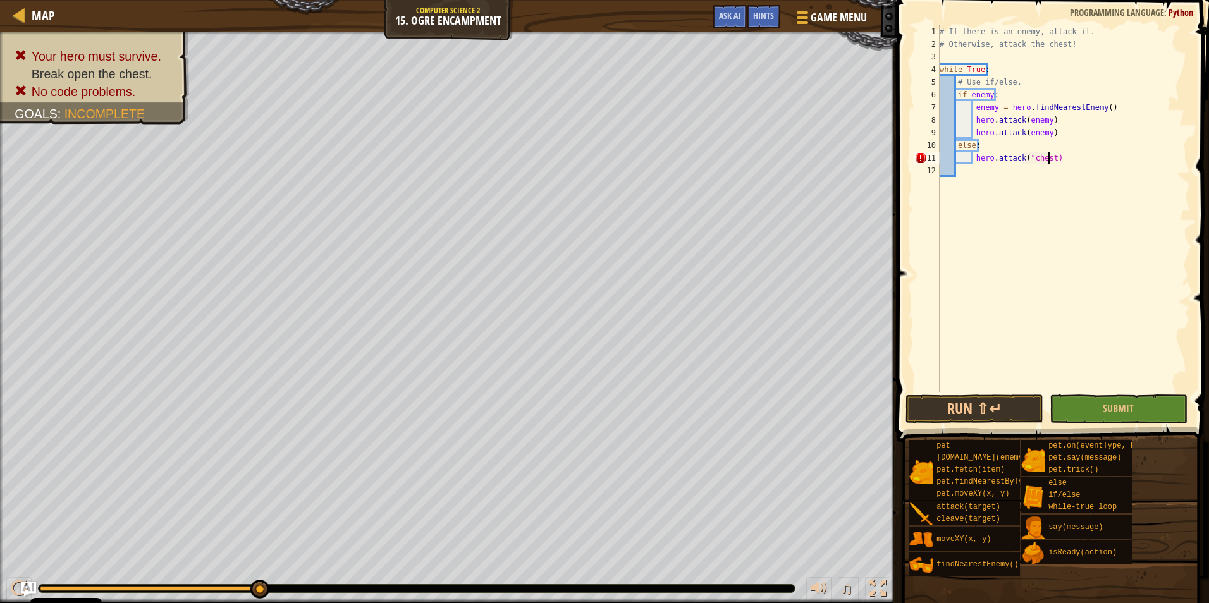
scroll to position [6, 9]
click at [1134, 406] on button "Submit" at bounding box center [1118, 408] width 138 height 29
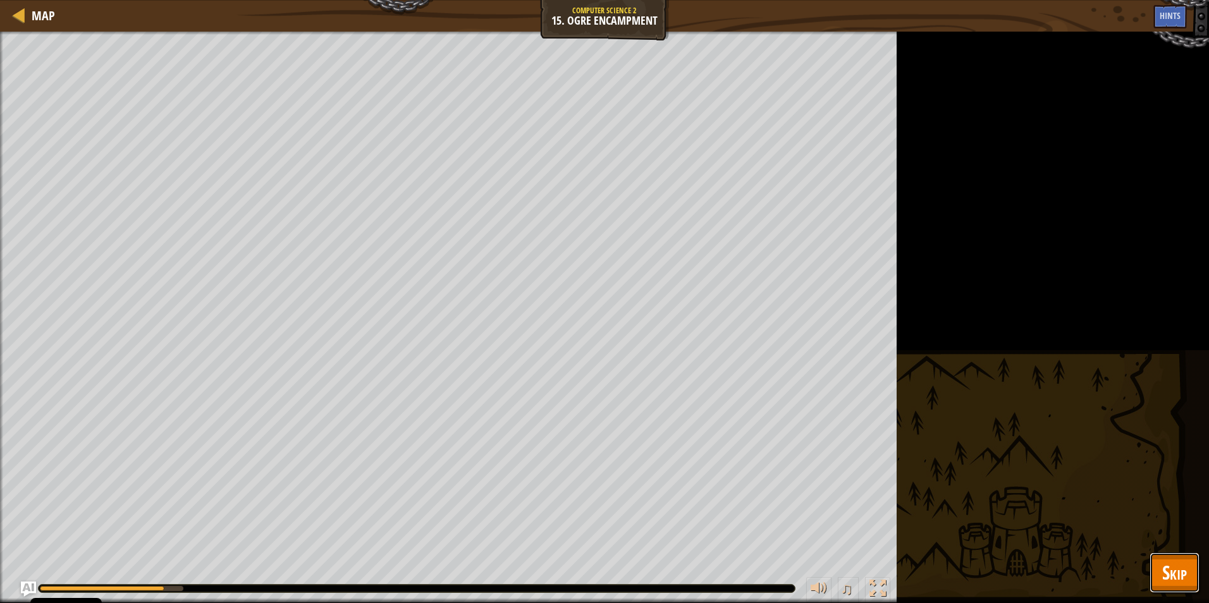
click at [1174, 560] on span "Skip" at bounding box center [1174, 572] width 25 height 26
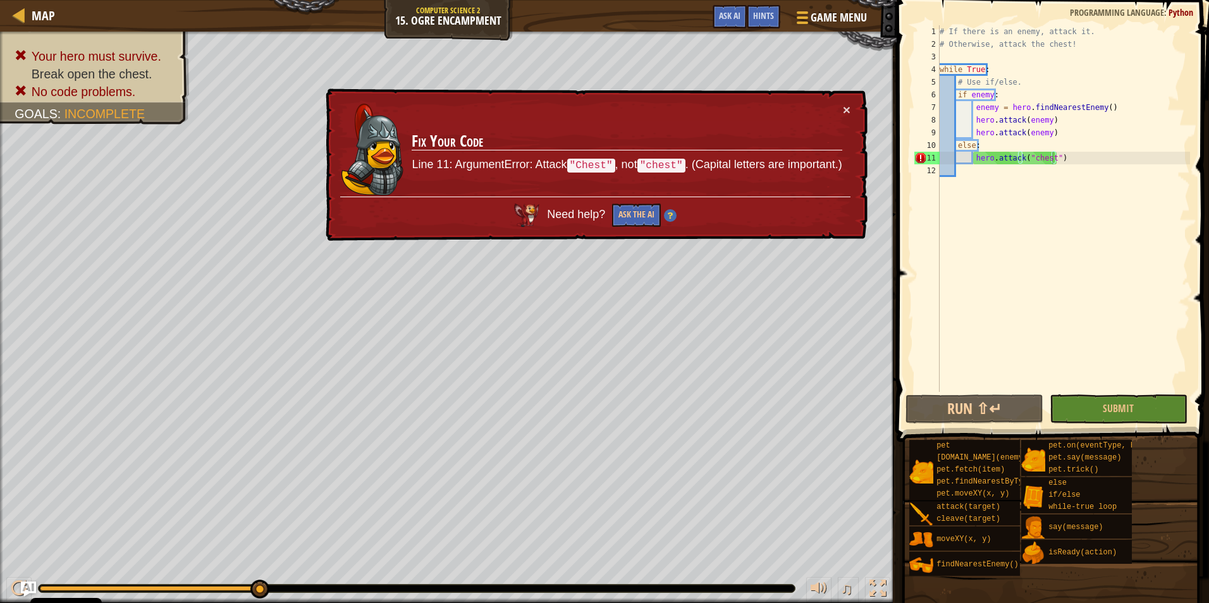
click at [1030, 156] on div "# If there is an enemy, attack it. # Otherwise, attack the chest! while True : …" at bounding box center [1063, 221] width 253 height 392
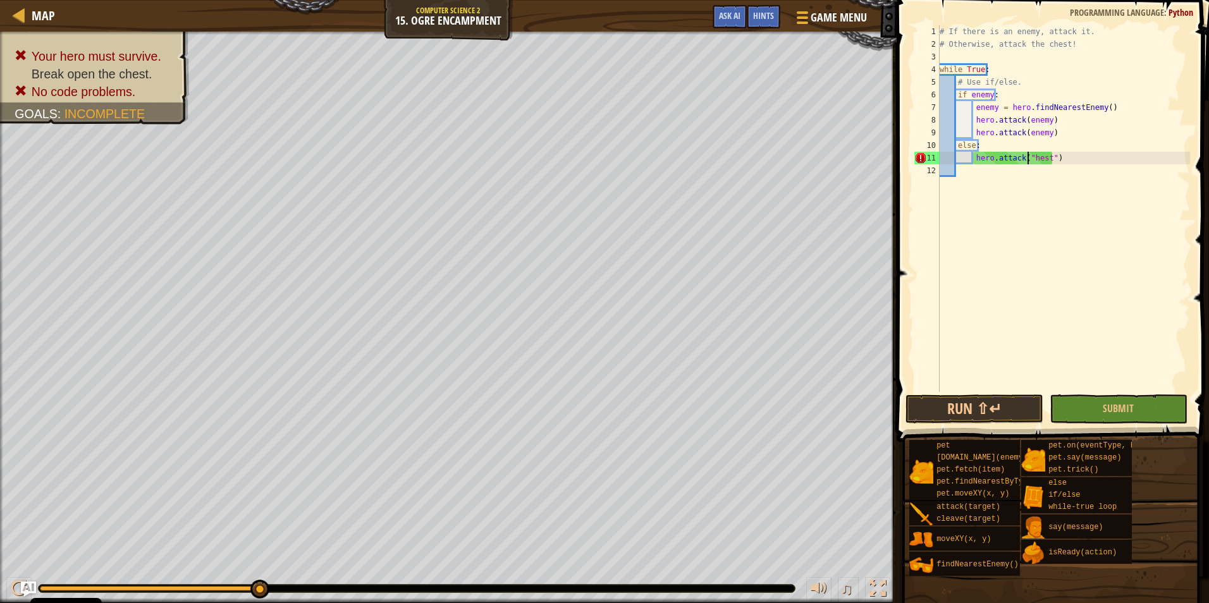
scroll to position [6, 8]
click at [1123, 402] on span "Submit" at bounding box center [1117, 408] width 31 height 14
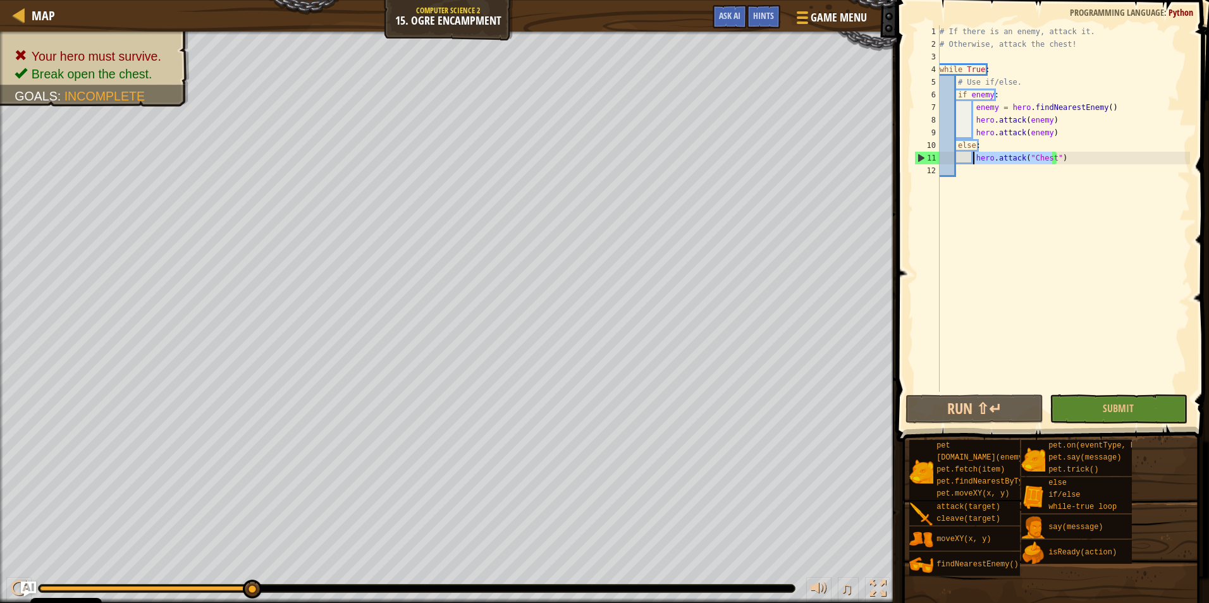
drag, startPoint x: 1053, startPoint y: 162, endPoint x: 973, endPoint y: 160, distance: 79.7
click at [973, 160] on div "# If there is an enemy, attack it. # Otherwise, attack the chest! while True : …" at bounding box center [1063, 221] width 253 height 392
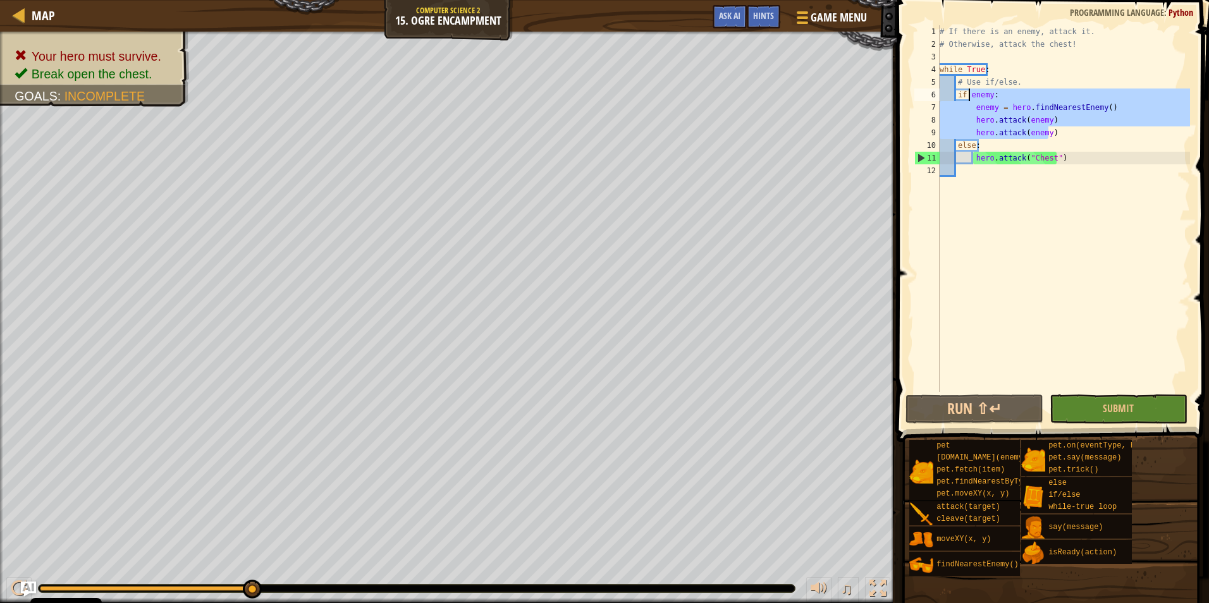
drag, startPoint x: 1040, startPoint y: 133, endPoint x: 969, endPoint y: 99, distance: 79.2
click at [969, 99] on div "# If there is an enemy, attack it. # Otherwise, attack the chest! while True : …" at bounding box center [1063, 221] width 253 height 392
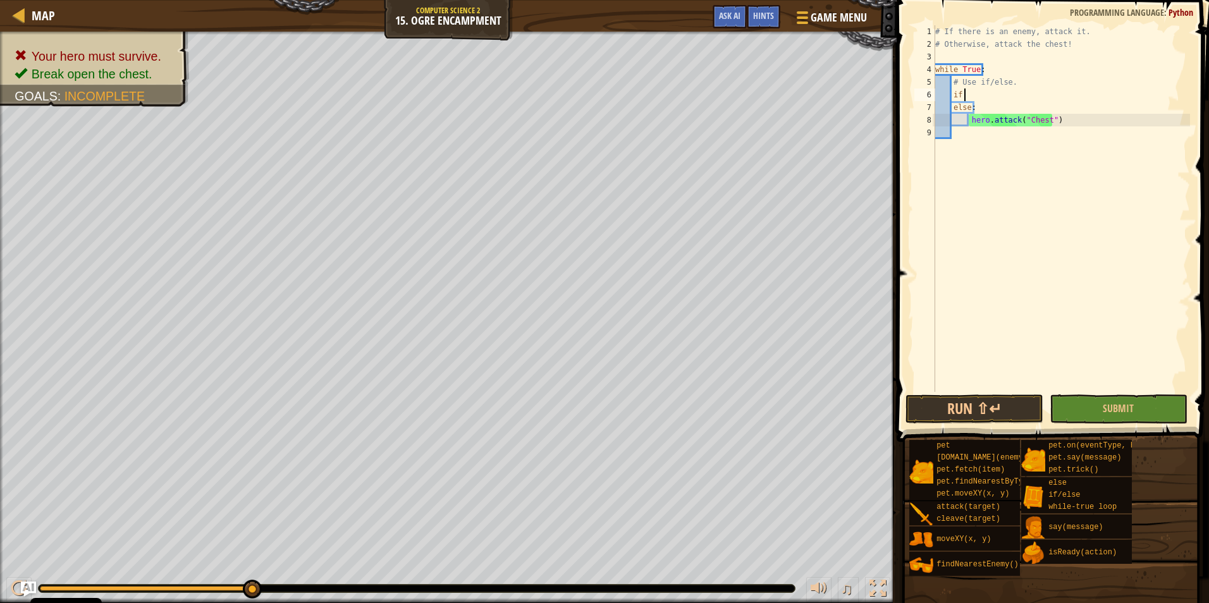
scroll to position [6, 2]
drag, startPoint x: 1051, startPoint y: 125, endPoint x: 970, endPoint y: 121, distance: 81.7
click at [970, 121] on div "# If there is an enemy, attack it. # Otherwise, attack the chest! while True : …" at bounding box center [1060, 221] width 257 height 392
type textarea "hero.attack("Chest")"
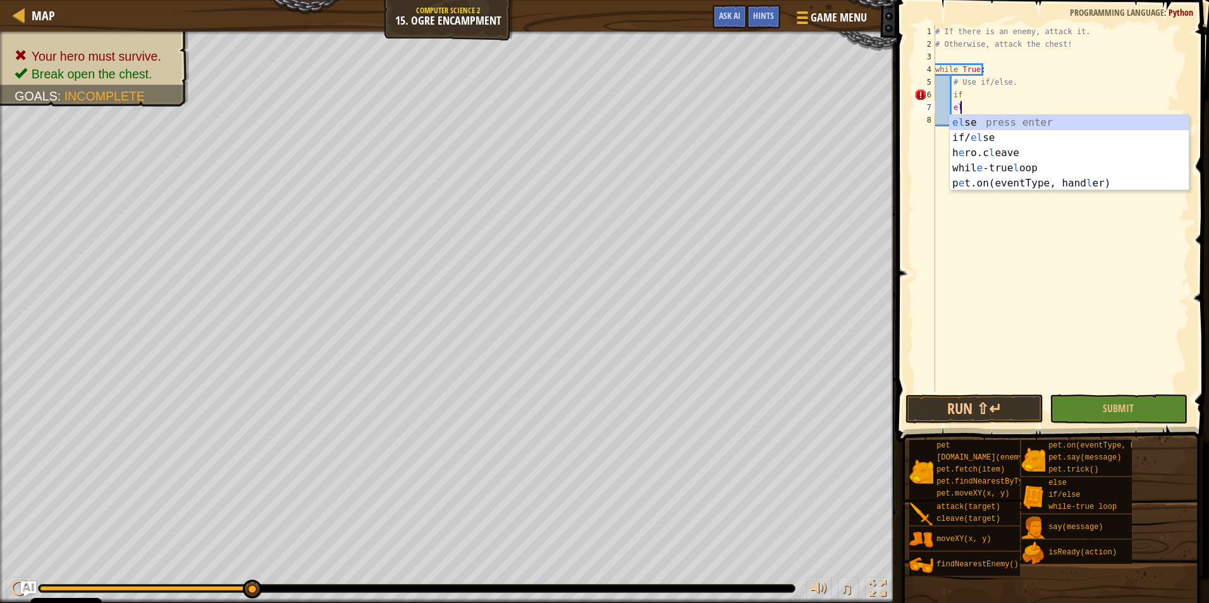
type textarea "e"
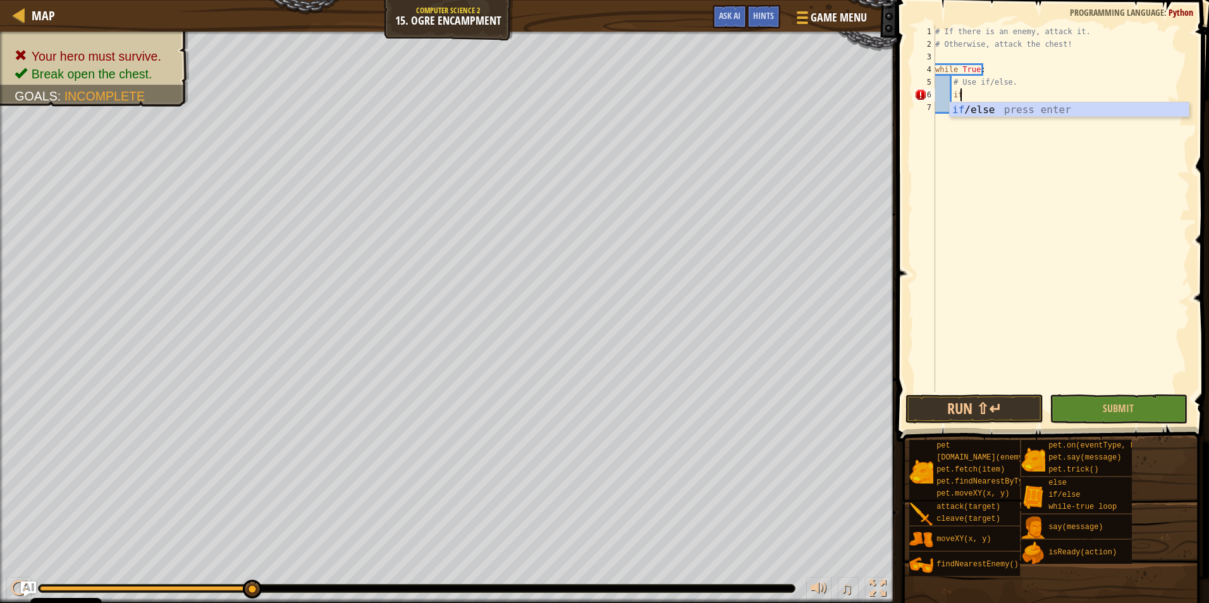
type textarea "if:"
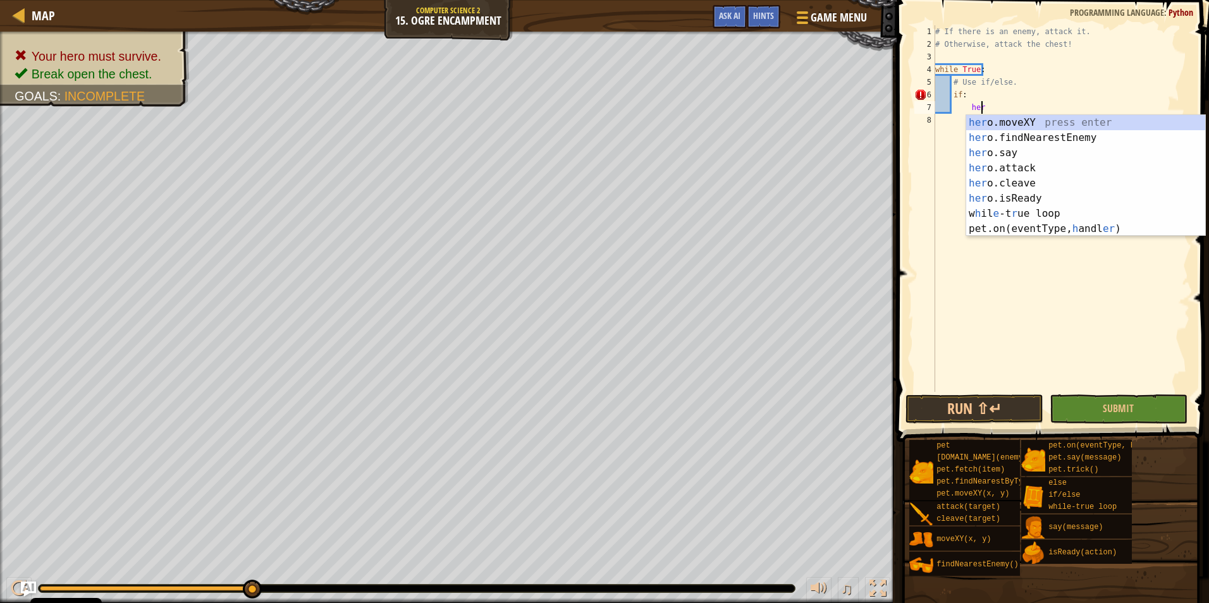
scroll to position [6, 3]
click at [1023, 161] on div "her o.moveXY press enter her o.findNearestEnemy press enter her o.say press ent…" at bounding box center [1085, 191] width 239 height 152
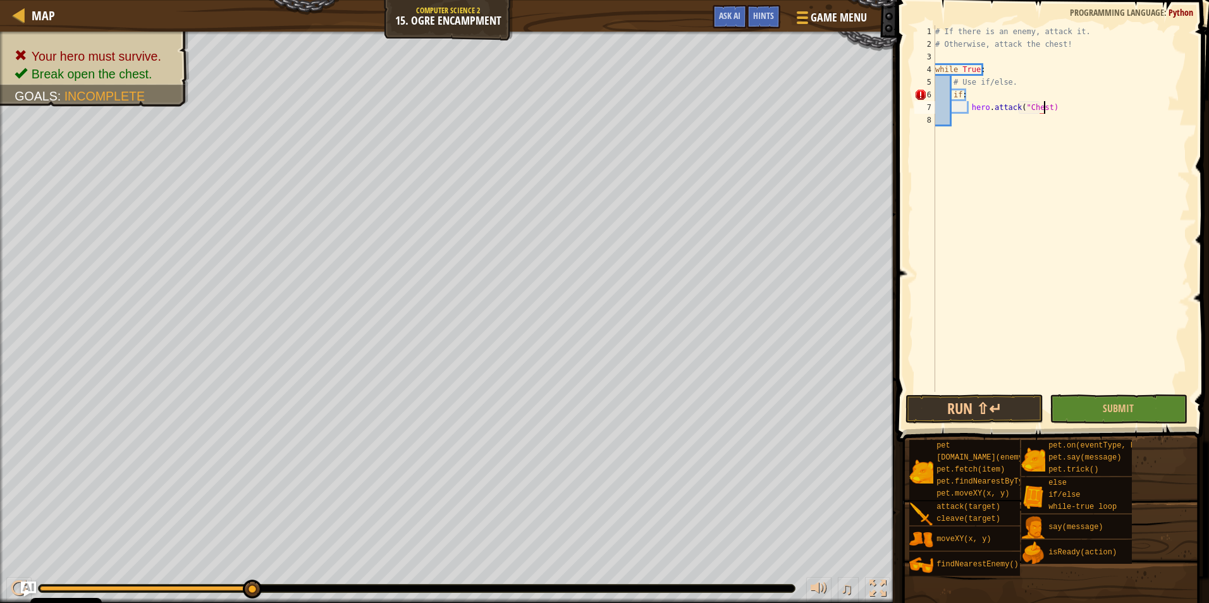
scroll to position [6, 9]
click at [1070, 111] on div "# If there is an enemy, attack it. # Otherwise, attack the chest! while True : …" at bounding box center [1060, 221] width 257 height 392
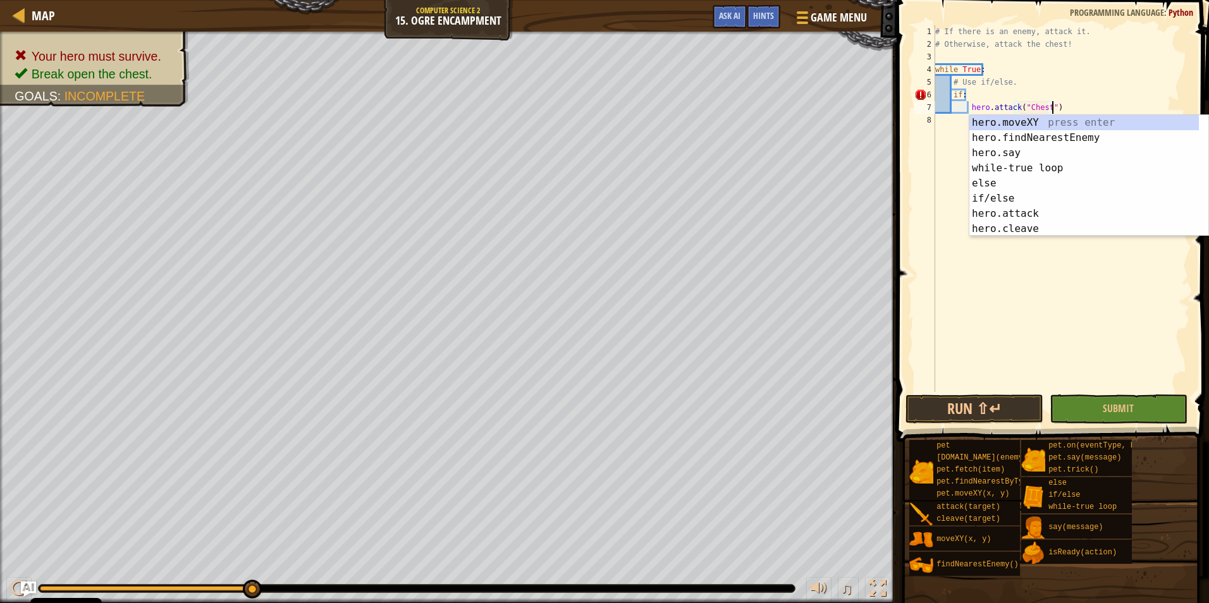
type textarea "hero.attack("Chest")hero.moveXY(x, y)"
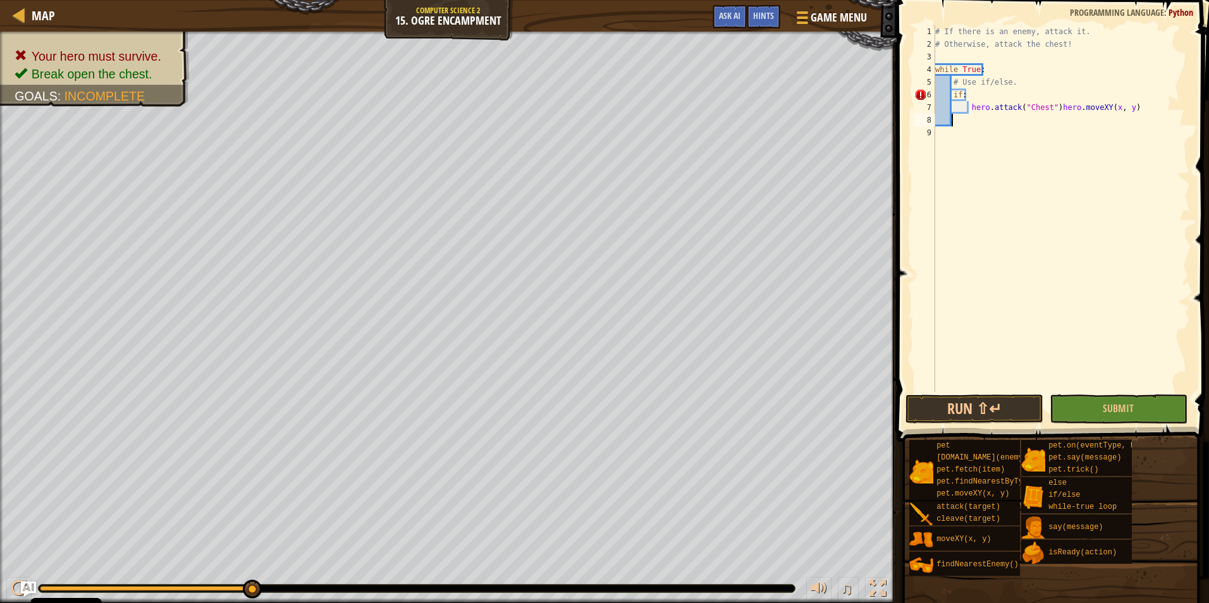
scroll to position [6, 0]
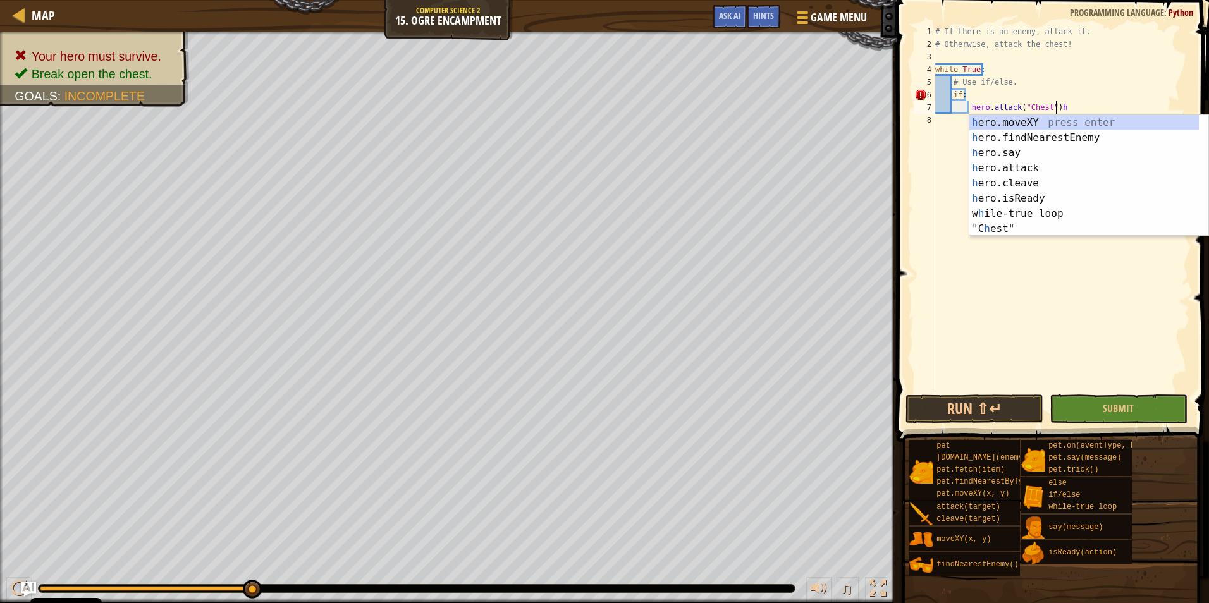
type textarea "hero.attack("Chest")"
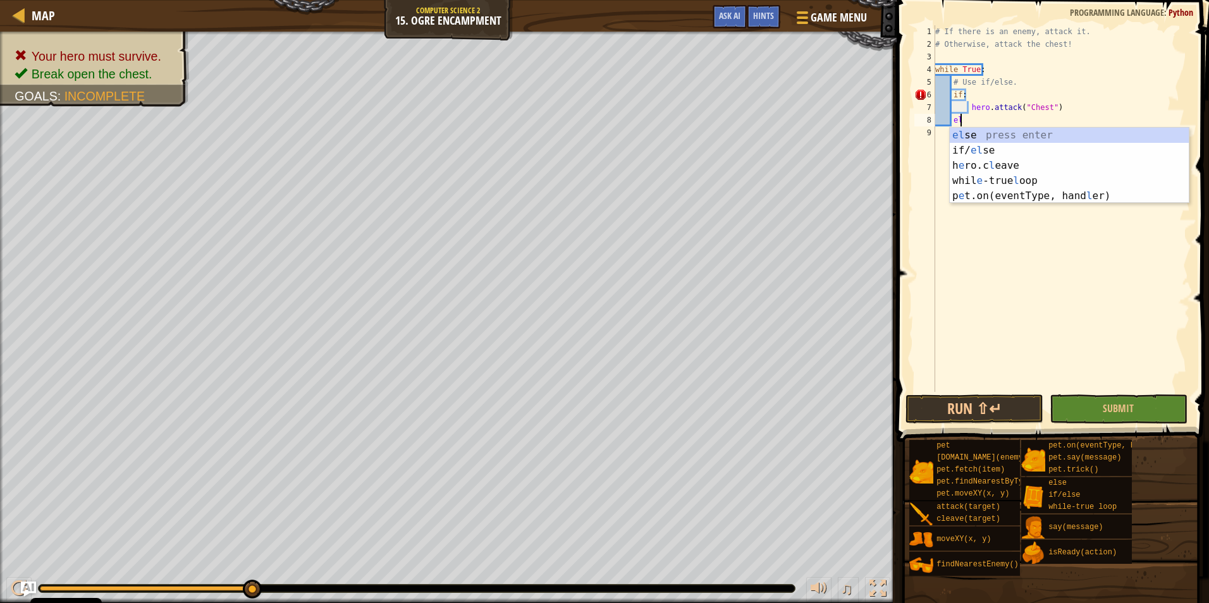
scroll to position [6, 2]
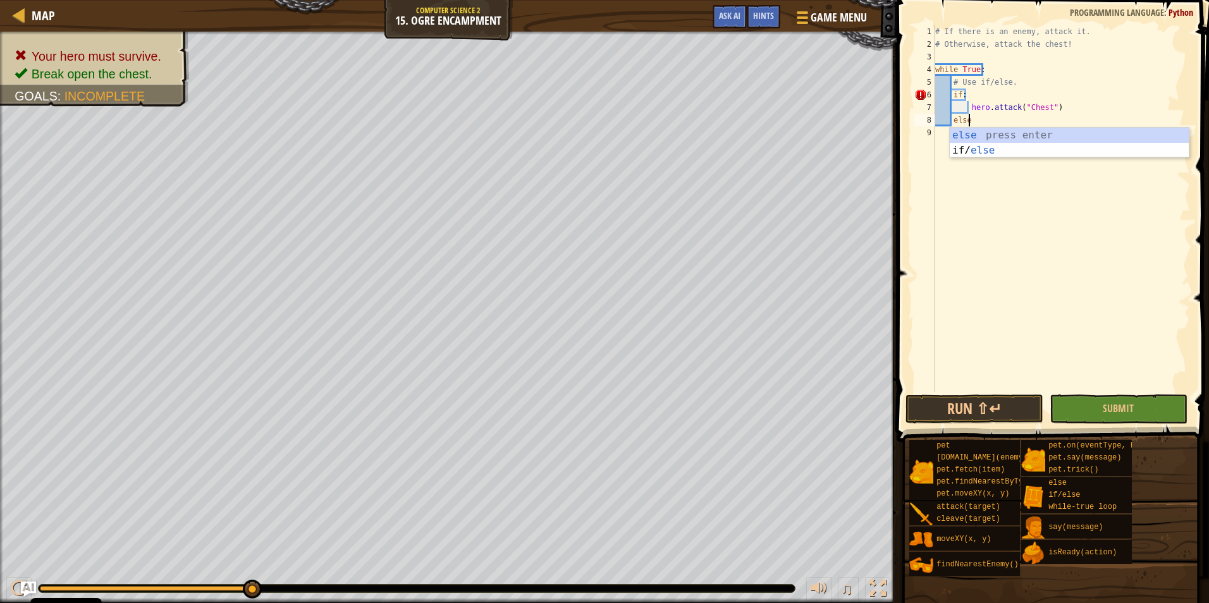
type textarea "else:"
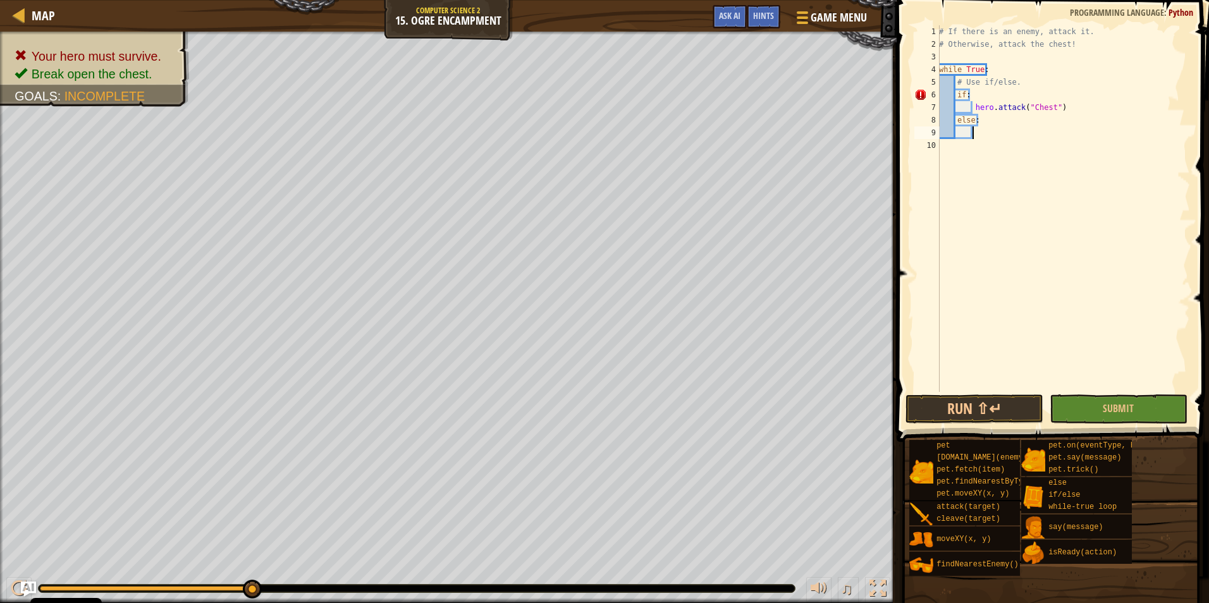
scroll to position [6, 3]
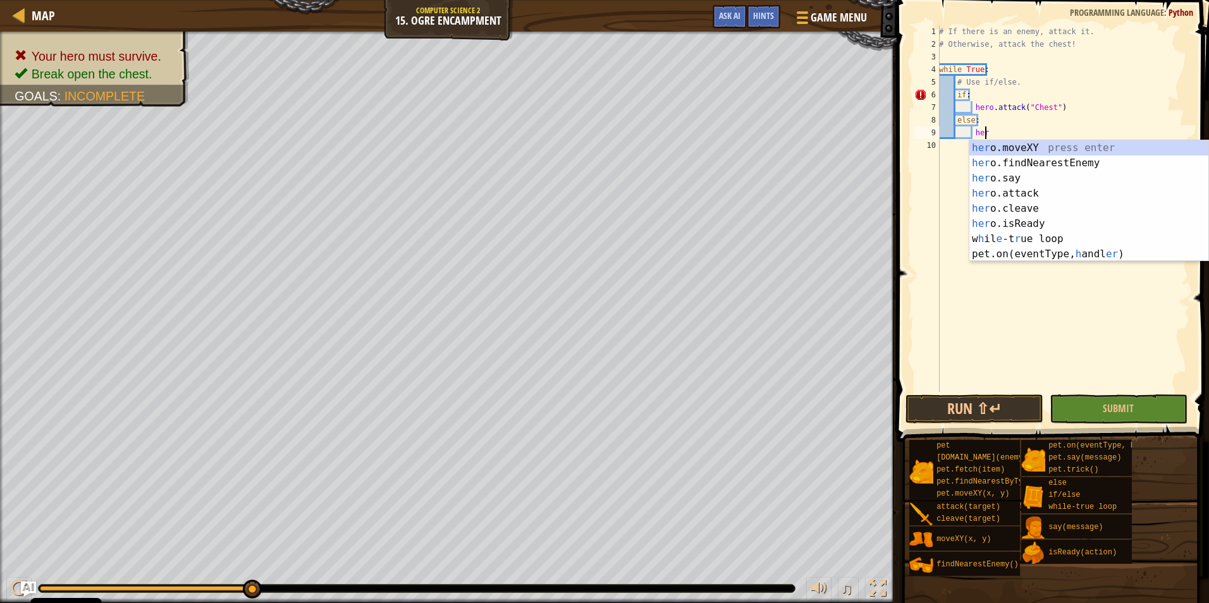
type textarea "her"
click at [1045, 158] on div "her o.moveXY press enter her o.findNearestEnemy press enter her o.say press ent…" at bounding box center [1088, 216] width 239 height 152
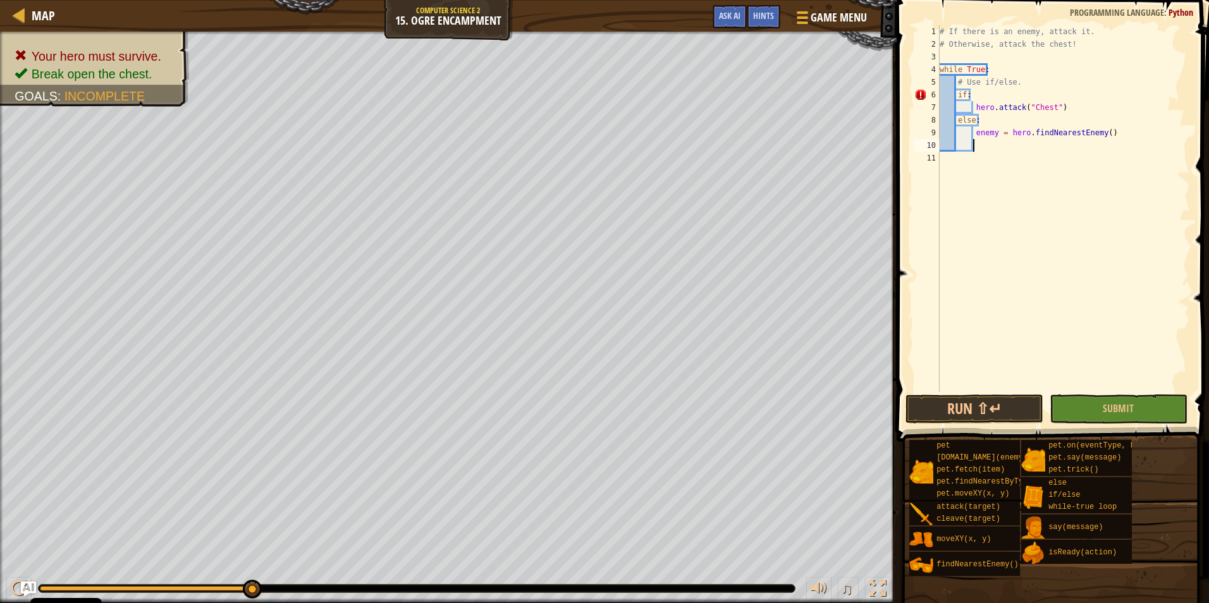
scroll to position [6, 3]
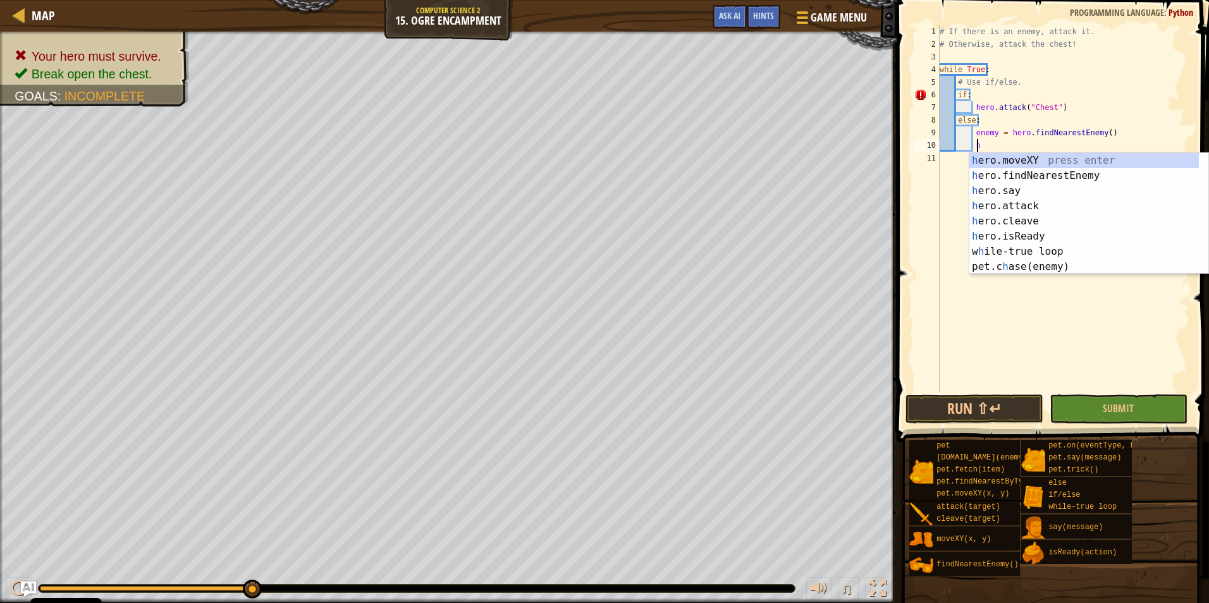
click at [1092, 141] on div "# If there is an enemy, attack it. # Otherwise, attack the chest! while True : …" at bounding box center [1063, 221] width 253 height 392
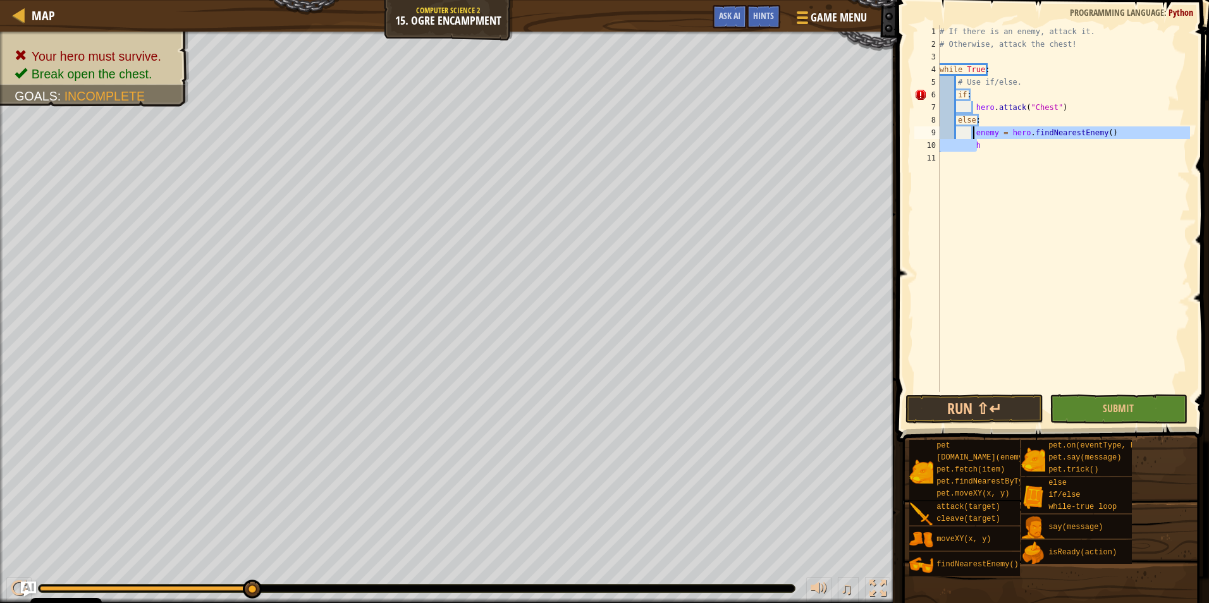
drag, startPoint x: 1020, startPoint y: 140, endPoint x: 974, endPoint y: 137, distance: 45.6
click at [974, 137] on div "# If there is an enemy, attack it. # Otherwise, attack the chest! while True : …" at bounding box center [1063, 221] width 253 height 392
paste textarea
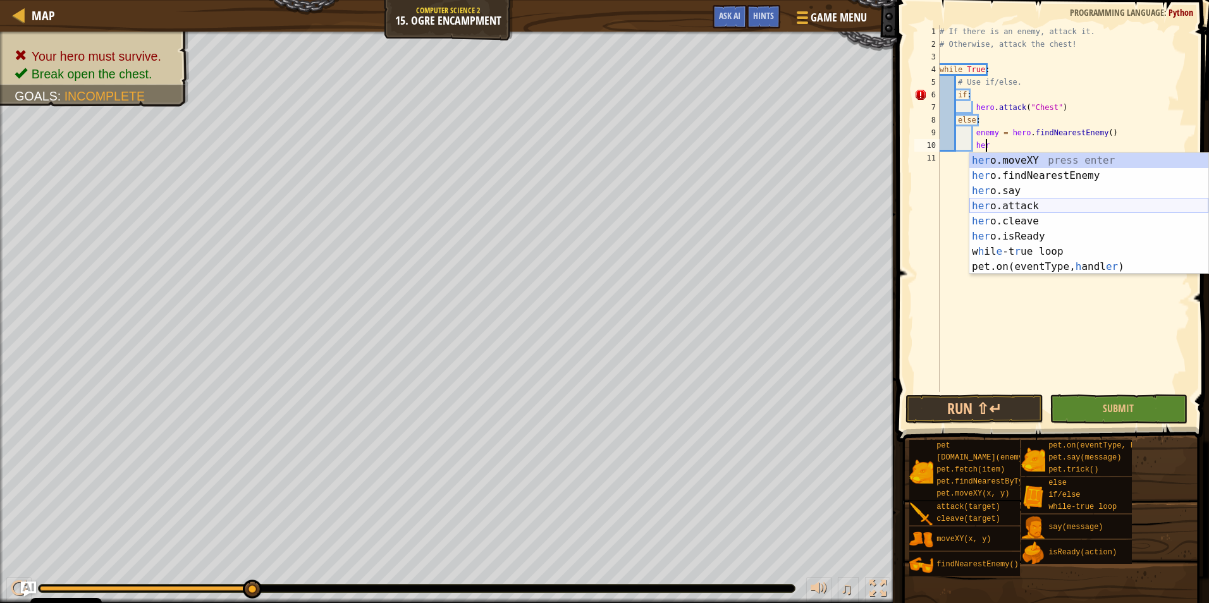
click at [1024, 208] on div "her o.moveXY press enter her o.findNearestEnemy press enter her o.say press ent…" at bounding box center [1088, 229] width 239 height 152
type textarea "hero.attack(enemy)"
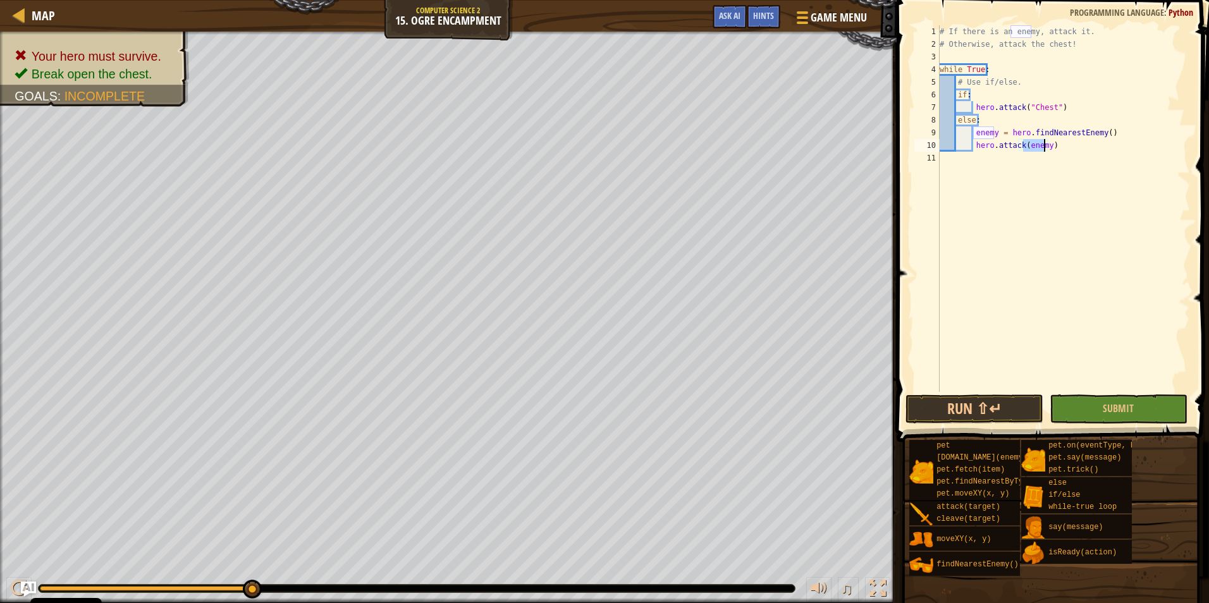
click at [1059, 154] on div "# If there is an enemy, attack it. # Otherwise, attack the chest! while True : …" at bounding box center [1063, 221] width 253 height 392
drag, startPoint x: 1056, startPoint y: 144, endPoint x: 975, endPoint y: 147, distance: 80.9
click at [975, 147] on div "# If there is an enemy, attack it. # Otherwise, attack the chest! while True : …" at bounding box center [1063, 221] width 253 height 392
type textarea "hero.attack(enemy)"
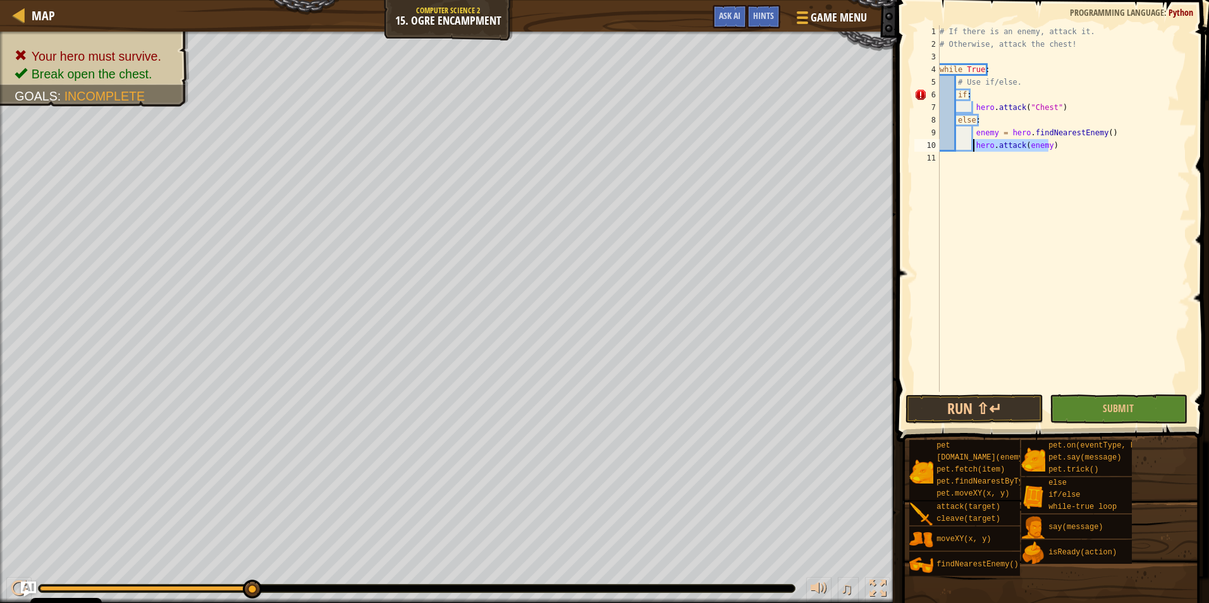
click at [1074, 140] on div "# If there is an enemy, attack it. # Otherwise, attack the chest! while True : …" at bounding box center [1063, 208] width 253 height 367
paste textarea "hero.attack(enemy)"
click at [1174, 417] on button "Submit" at bounding box center [1118, 408] width 138 height 29
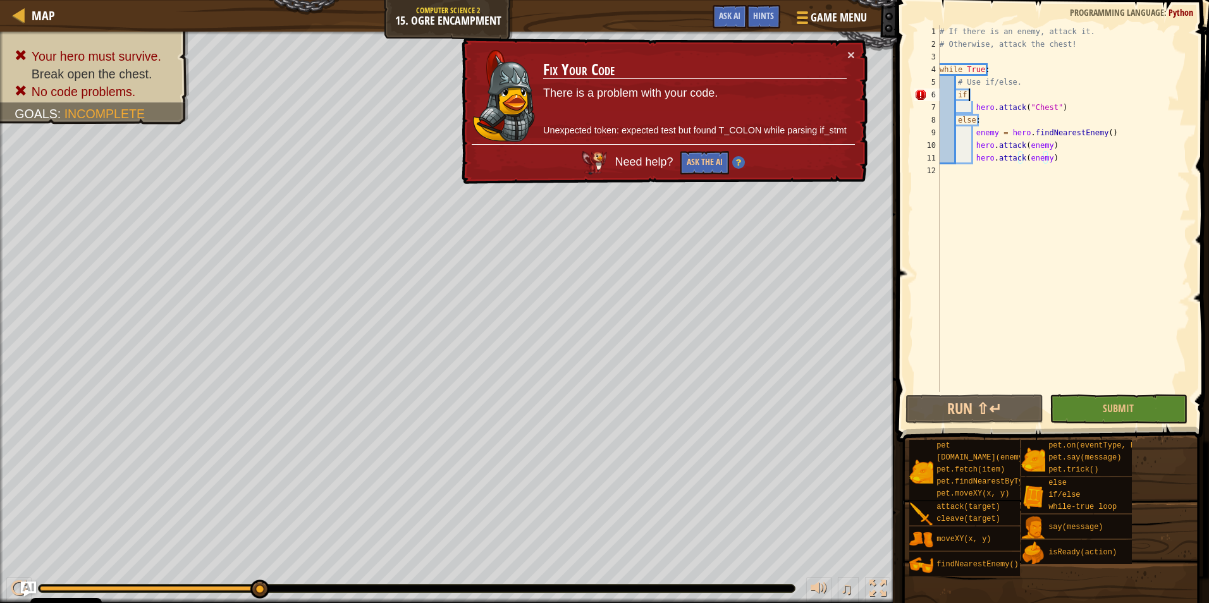
click at [970, 92] on div "# If there is an enemy, attack it. # Otherwise, attack the chest! while True : …" at bounding box center [1063, 221] width 253 height 392
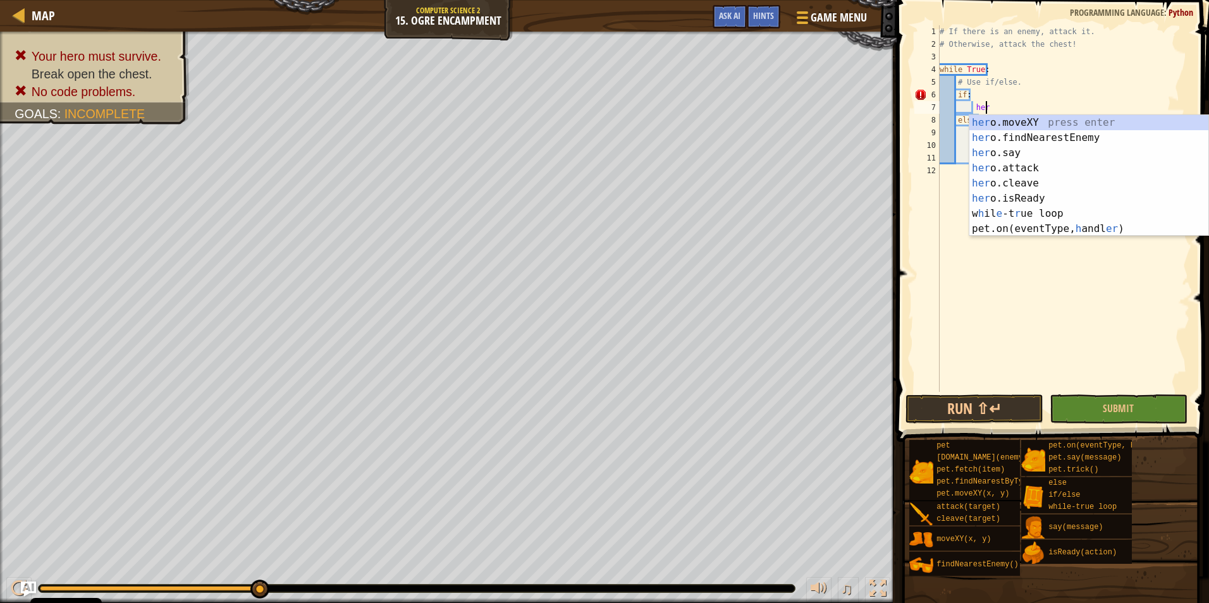
type textarea "h"
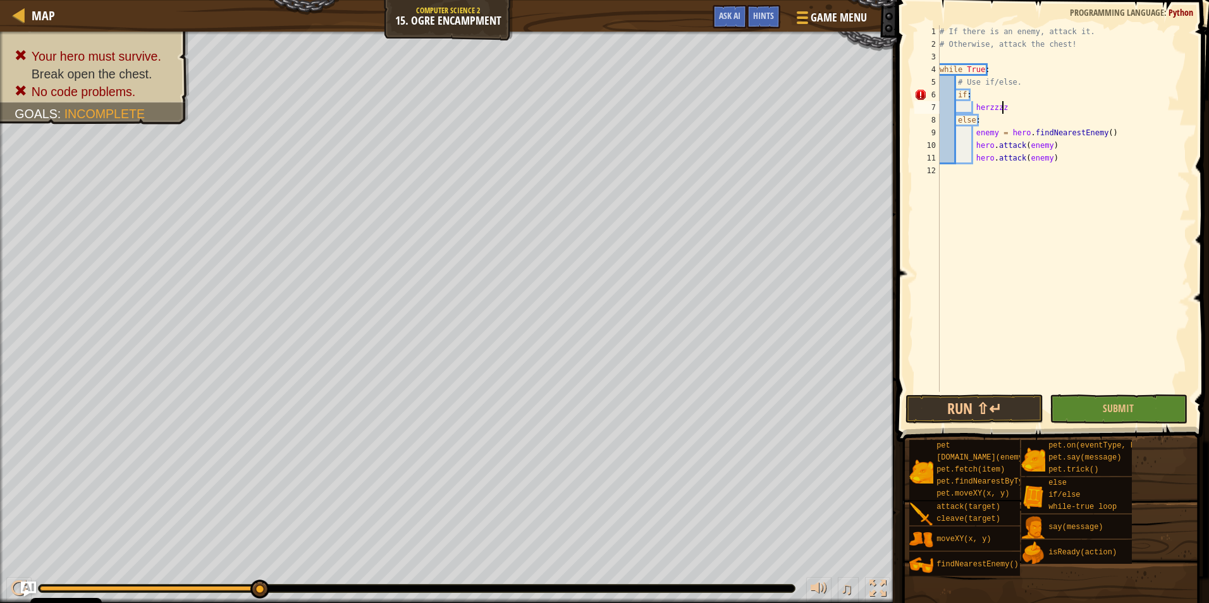
type textarea "hero.attack("Chest")"
type textarea "enemy = hero.findNearestEnemy() h"
type textarea "her"
type textarea "else:"
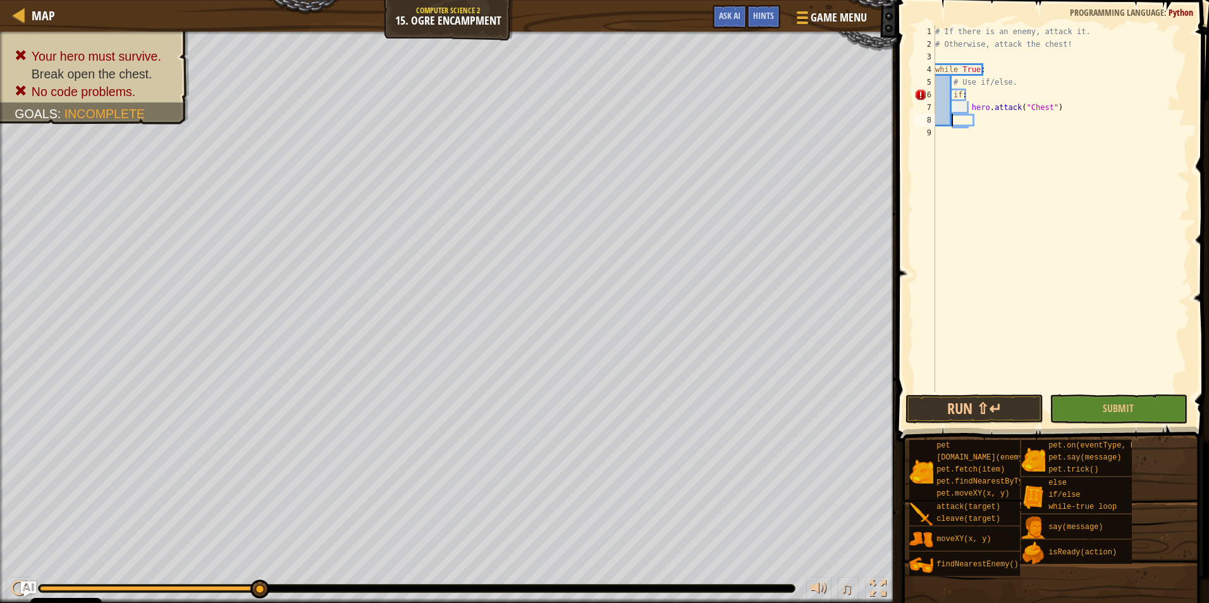
scroll to position [6, 1]
type textarea "her"
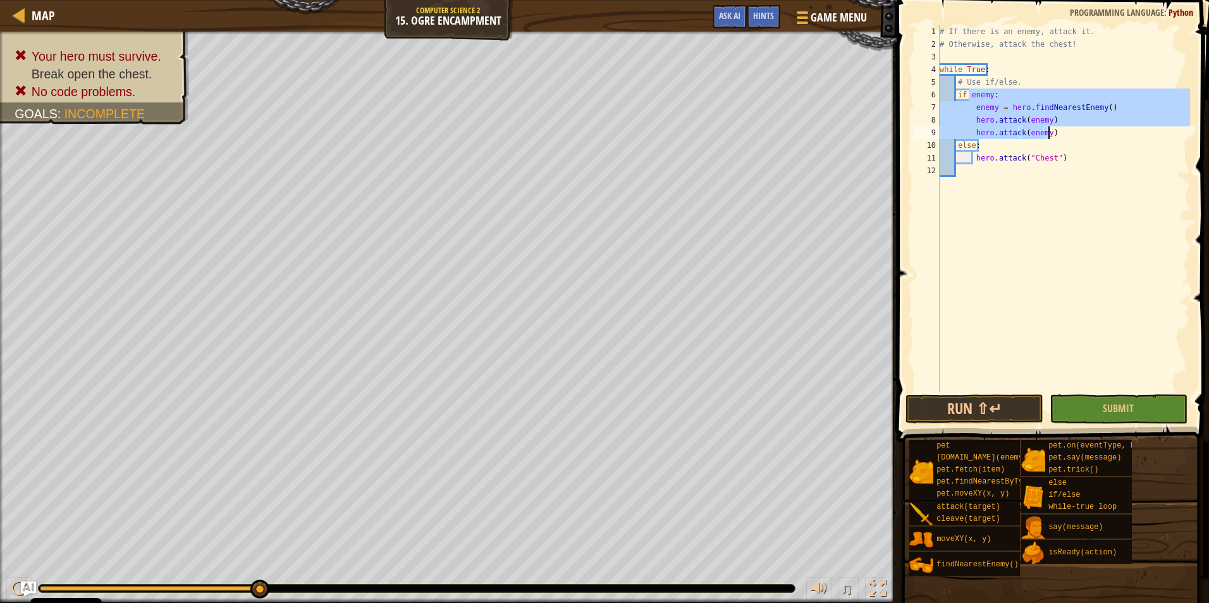
click at [1085, 134] on div "# If there is an enemy, attack it. # Otherwise, attack the chest! while True : …" at bounding box center [1063, 208] width 253 height 367
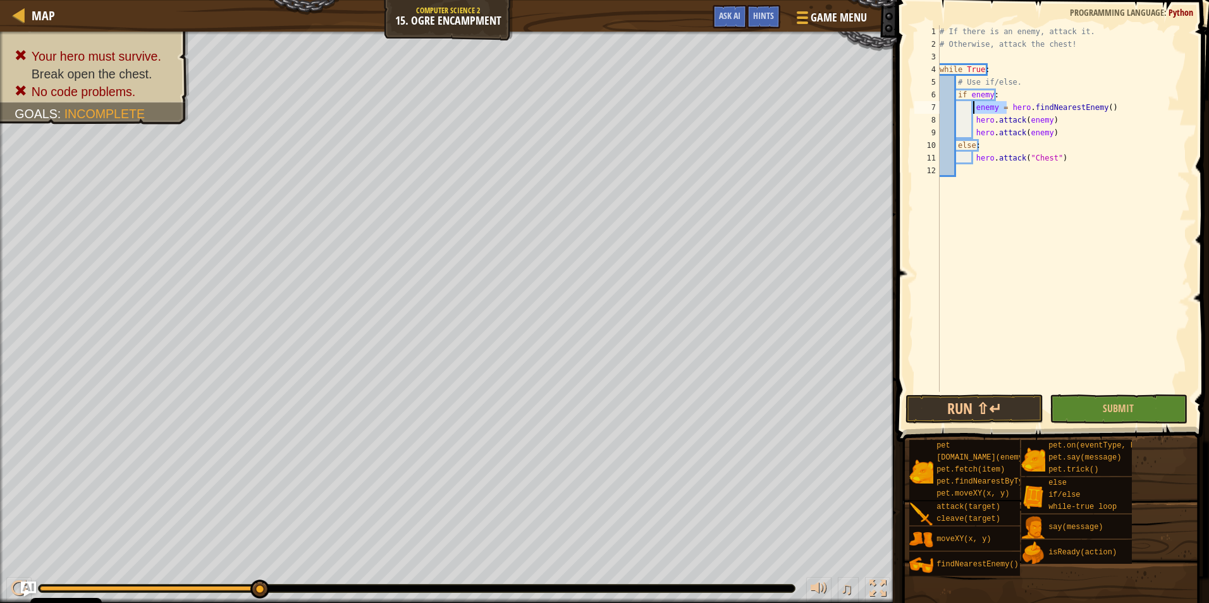
drag, startPoint x: 1005, startPoint y: 107, endPoint x: 974, endPoint y: 111, distance: 31.3
click at [974, 111] on div "# If there is an enemy, attack it. # Otherwise, attack the chest! while True : …" at bounding box center [1063, 221] width 253 height 392
click at [1116, 405] on span "Submit" at bounding box center [1117, 408] width 31 height 14
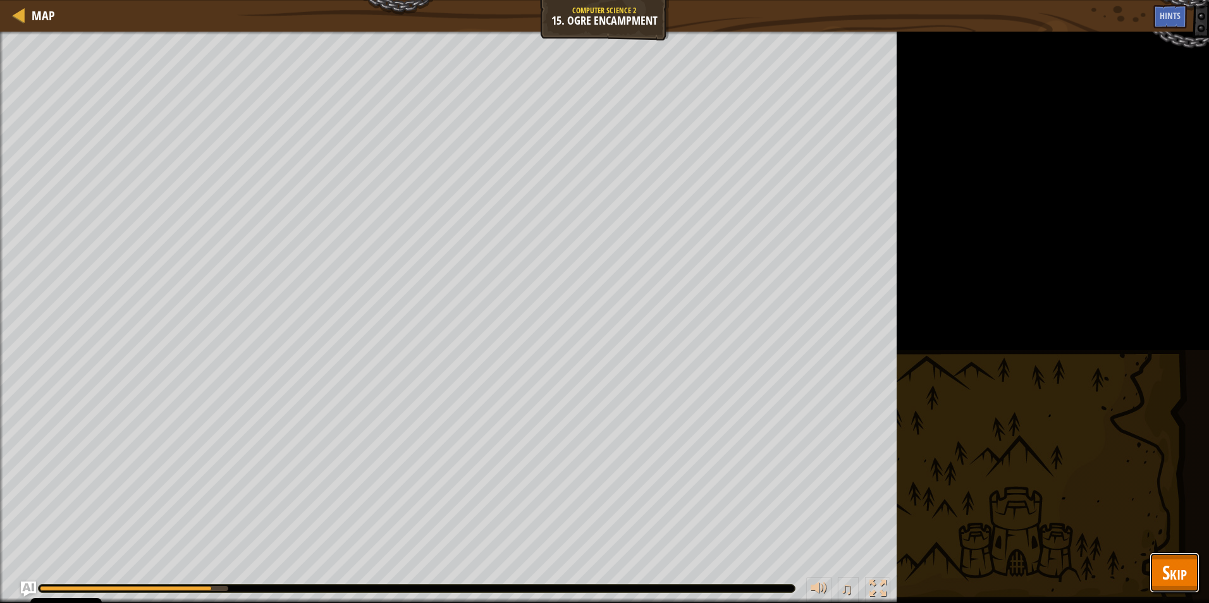
click at [1176, 569] on span "Skip" at bounding box center [1174, 572] width 25 height 26
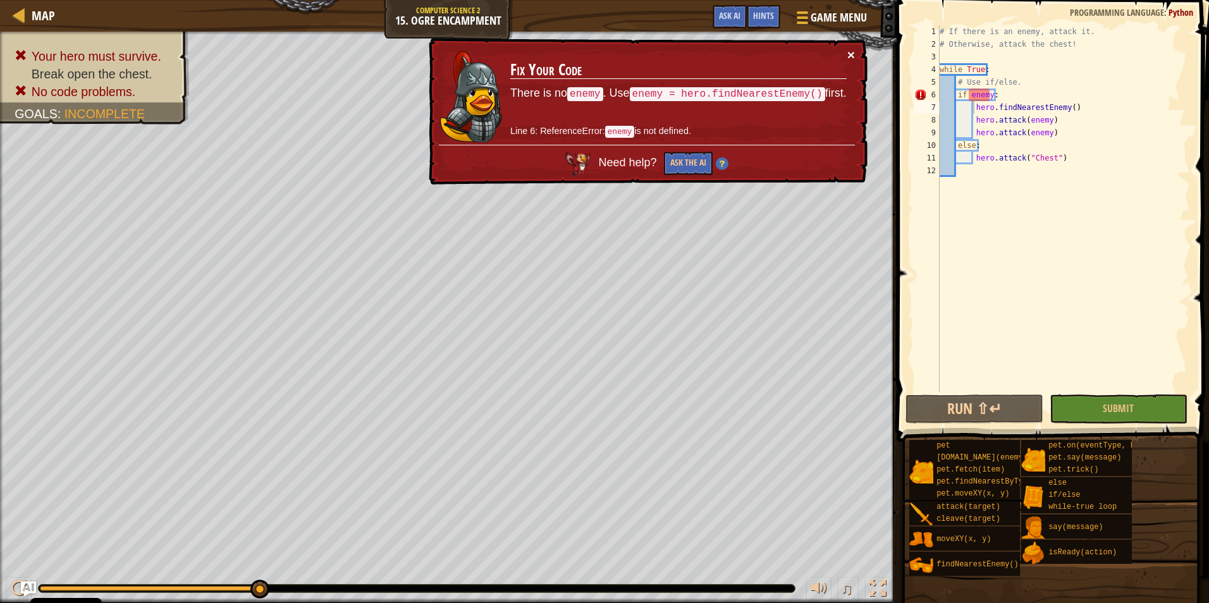
click at [850, 48] on button "×" at bounding box center [851, 54] width 8 height 13
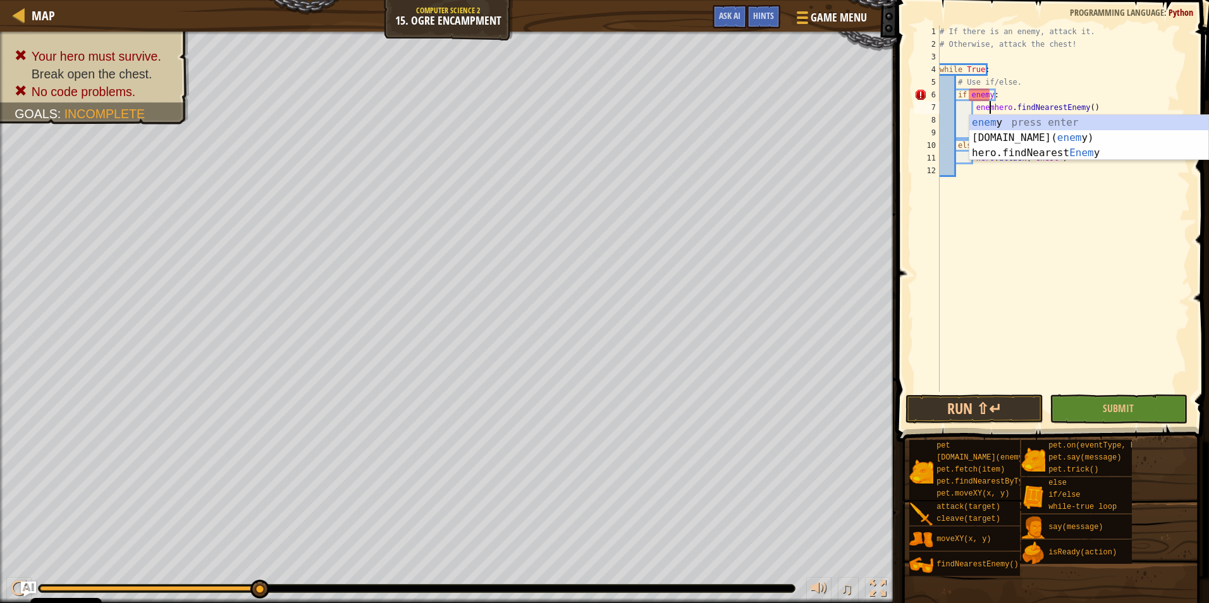
scroll to position [6, 4]
click at [1060, 152] on div "enem y press enter [DOMAIN_NAME]( enem y) press enter hero.findNearest Enem y p…" at bounding box center [1088, 153] width 239 height 76
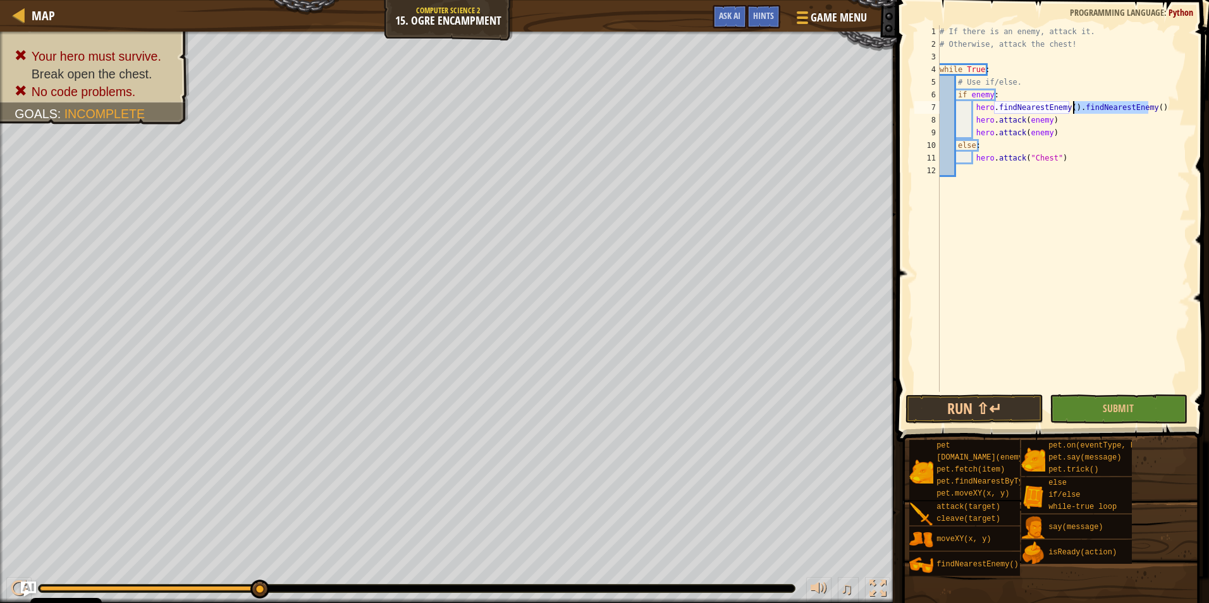
drag, startPoint x: 1162, startPoint y: 112, endPoint x: 1071, endPoint y: 106, distance: 91.2
click at [1071, 106] on div "# If there is an enemy, attack it. # Otherwise, attack the chest! while True : …" at bounding box center [1063, 221] width 253 height 392
click at [1112, 155] on div "# If there is an enemy, attack it. # Otherwise, attack the chest! while True : …" at bounding box center [1063, 221] width 253 height 392
click at [1064, 107] on div "# If there is an enemy, attack it. # Otherwise, attack the chest! while True : …" at bounding box center [1063, 221] width 253 height 392
click at [1102, 413] on button "Submit" at bounding box center [1118, 408] width 138 height 29
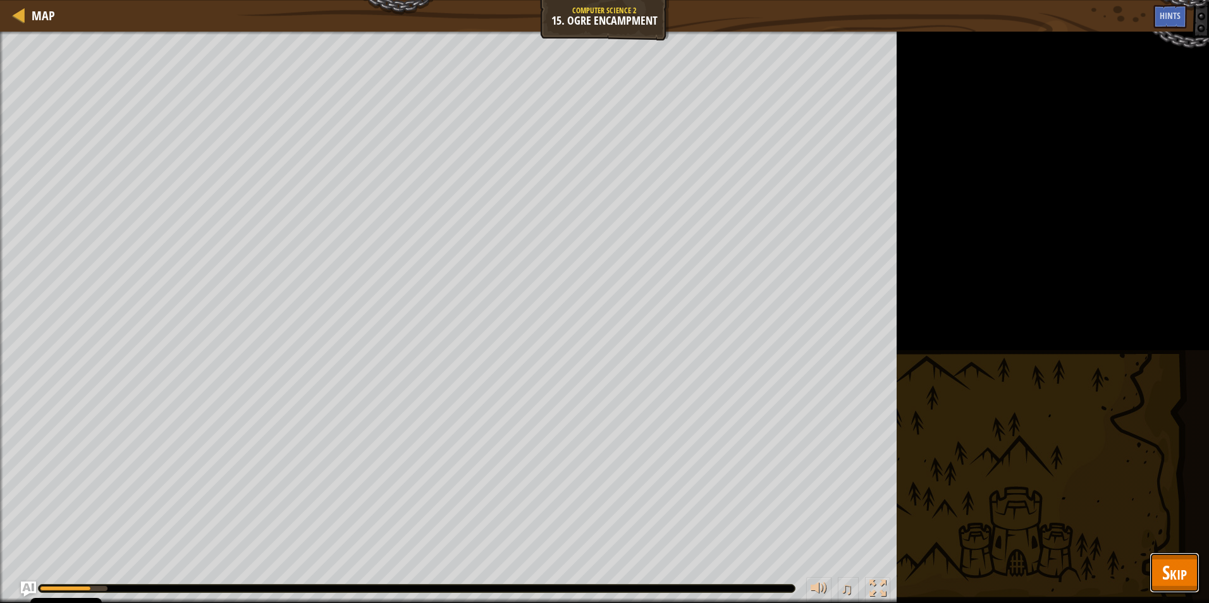
click at [1191, 563] on button "Skip" at bounding box center [1174, 572] width 50 height 40
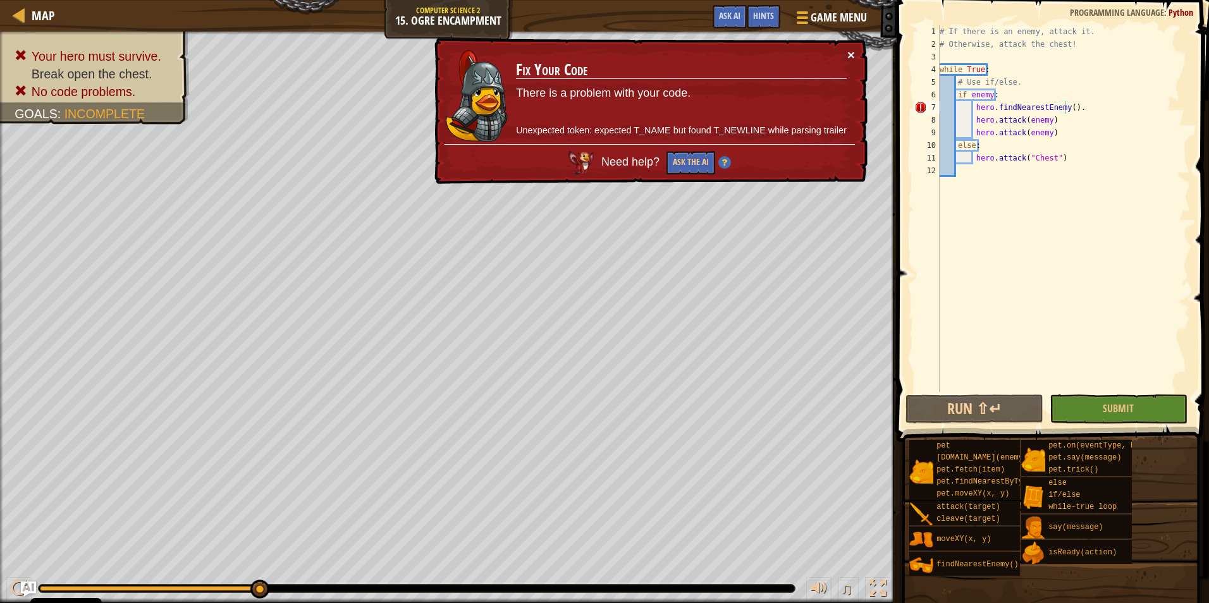
click at [853, 48] on button "×" at bounding box center [851, 54] width 8 height 13
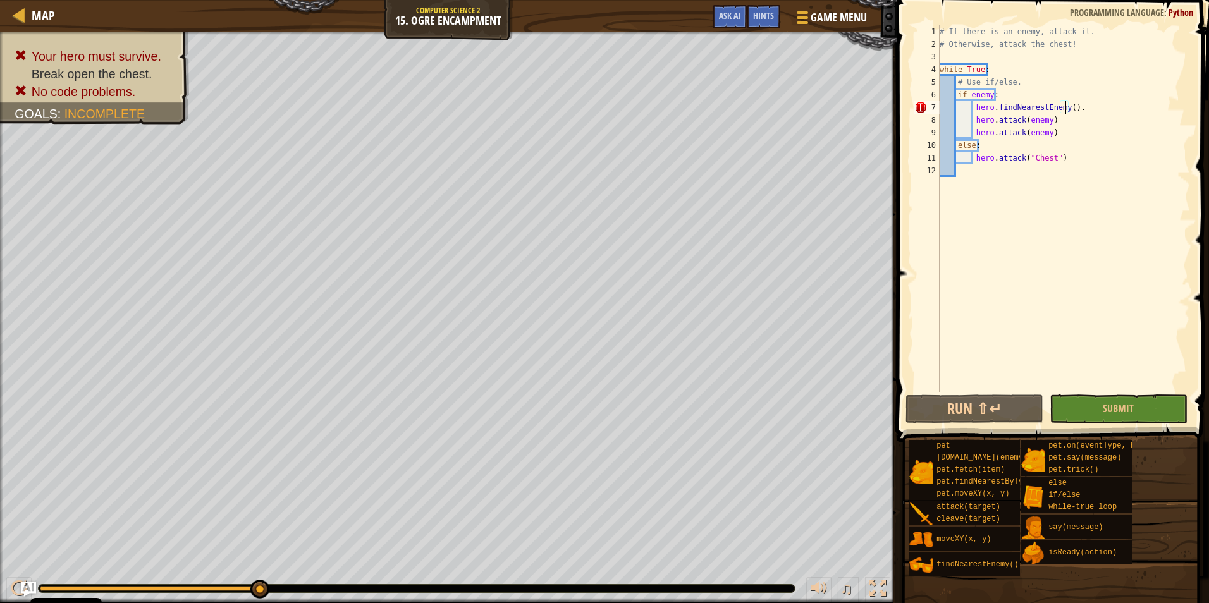
click at [972, 107] on div "# If there is an enemy, attack it. # Otherwise, attack the chest! while True : …" at bounding box center [1063, 221] width 253 height 392
click at [1121, 64] on div "# If there is an enemy, attack it. # Otherwise, attack the chest! while True : …" at bounding box center [1063, 221] width 253 height 392
drag, startPoint x: 990, startPoint y: 97, endPoint x: 970, endPoint y: 92, distance: 20.2
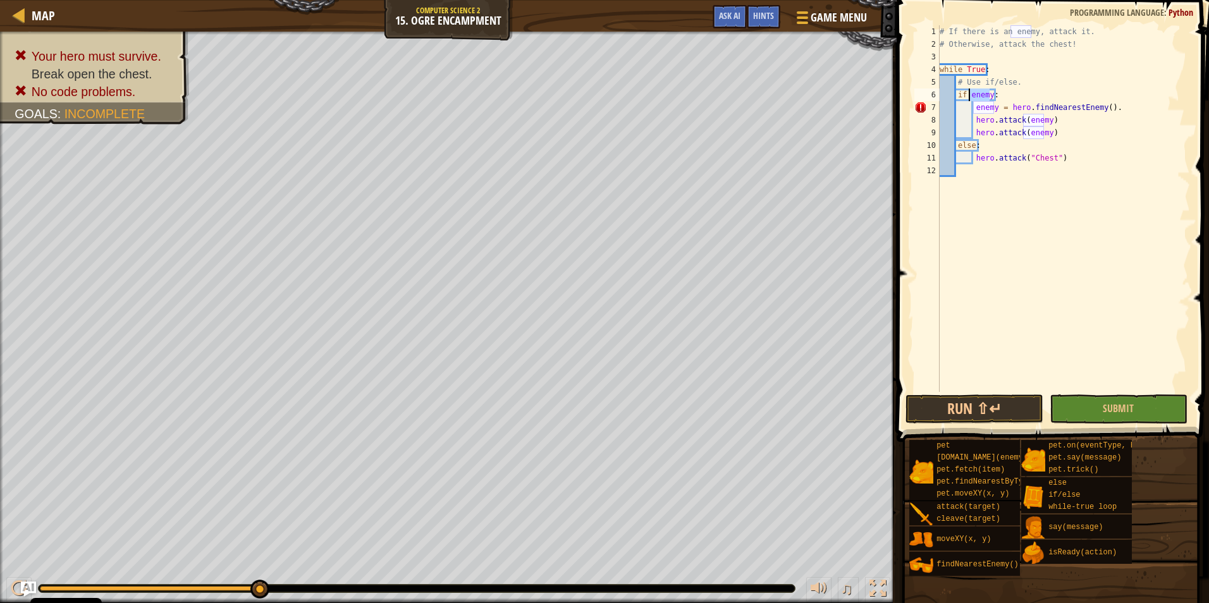
click at [970, 92] on div "# If there is an enemy, attack it. # Otherwise, attack the chest! while True : …" at bounding box center [1063, 221] width 253 height 392
click at [1156, 410] on button "Submit" at bounding box center [1118, 408] width 138 height 29
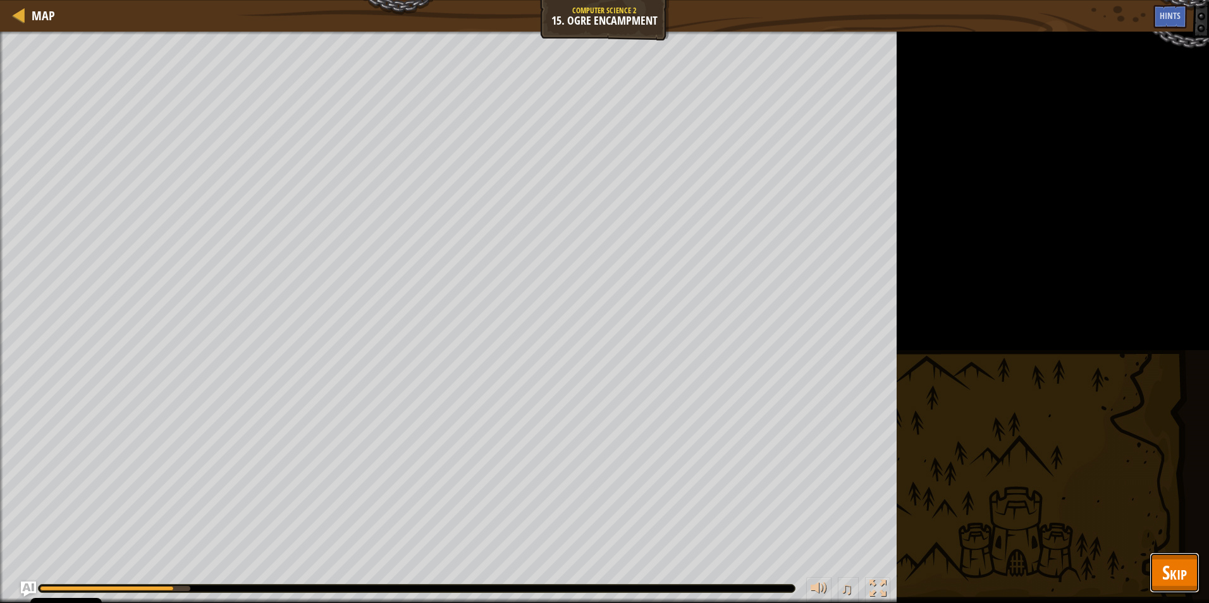
click at [1180, 568] on span "Skip" at bounding box center [1174, 572] width 25 height 26
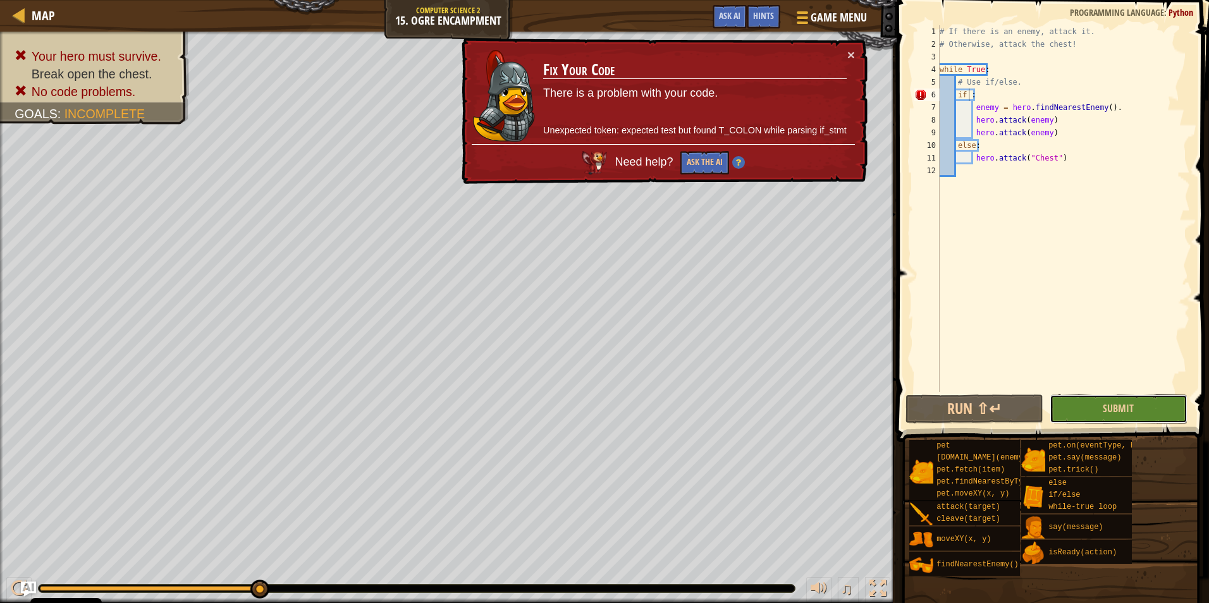
click at [1120, 400] on button "Submit" at bounding box center [1118, 408] width 138 height 29
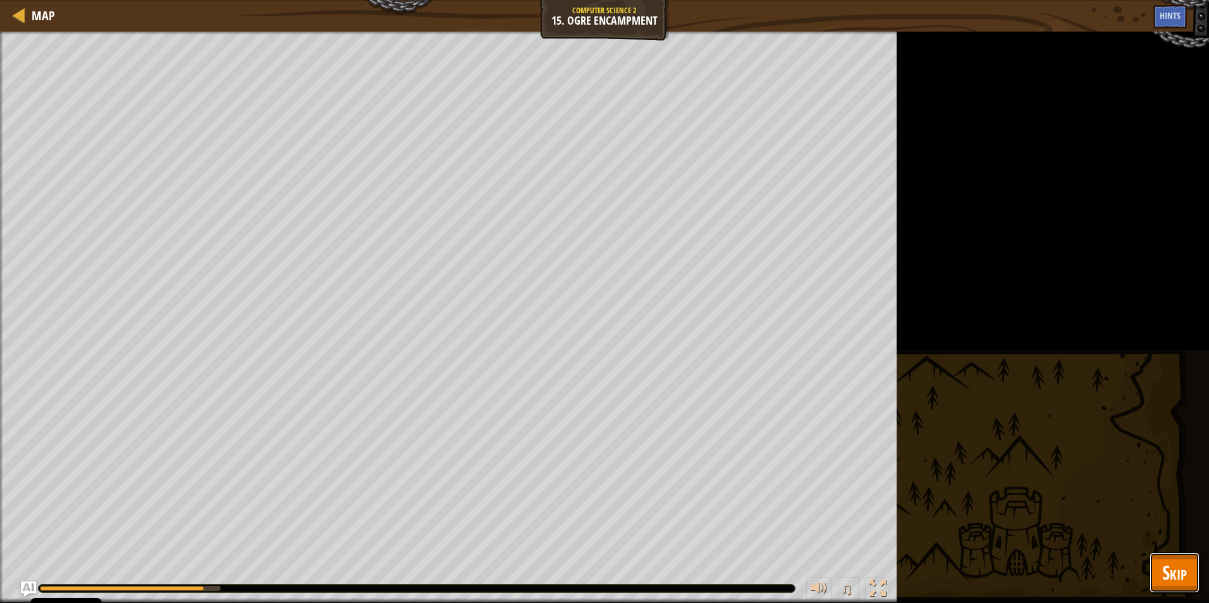
click at [1183, 562] on span "Skip" at bounding box center [1174, 572] width 25 height 26
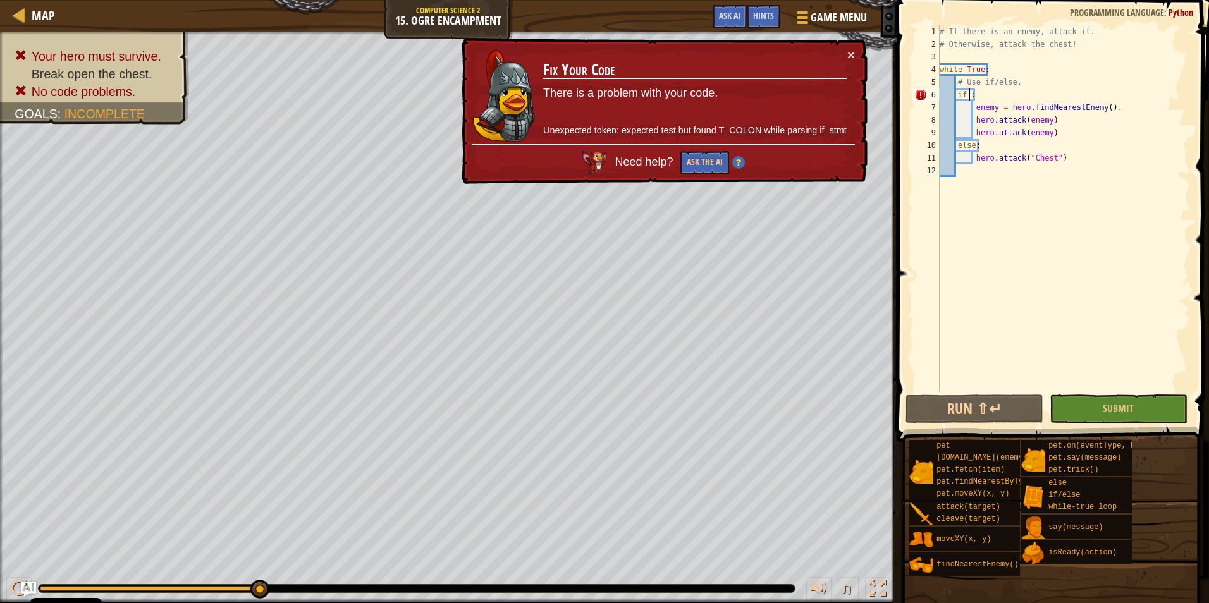
click at [967, 97] on div "# If there is an enemy, attack it. # Otherwise, attack the chest! while True : …" at bounding box center [1063, 221] width 253 height 392
type textarea "if:"
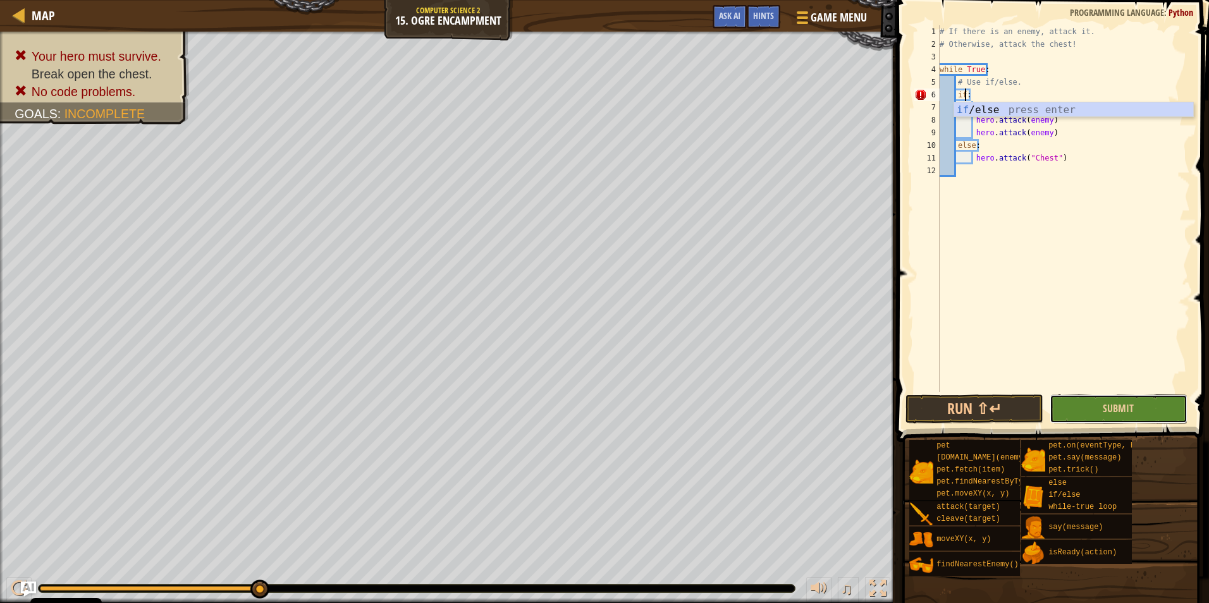
click at [1140, 406] on button "Submit" at bounding box center [1118, 408] width 138 height 29
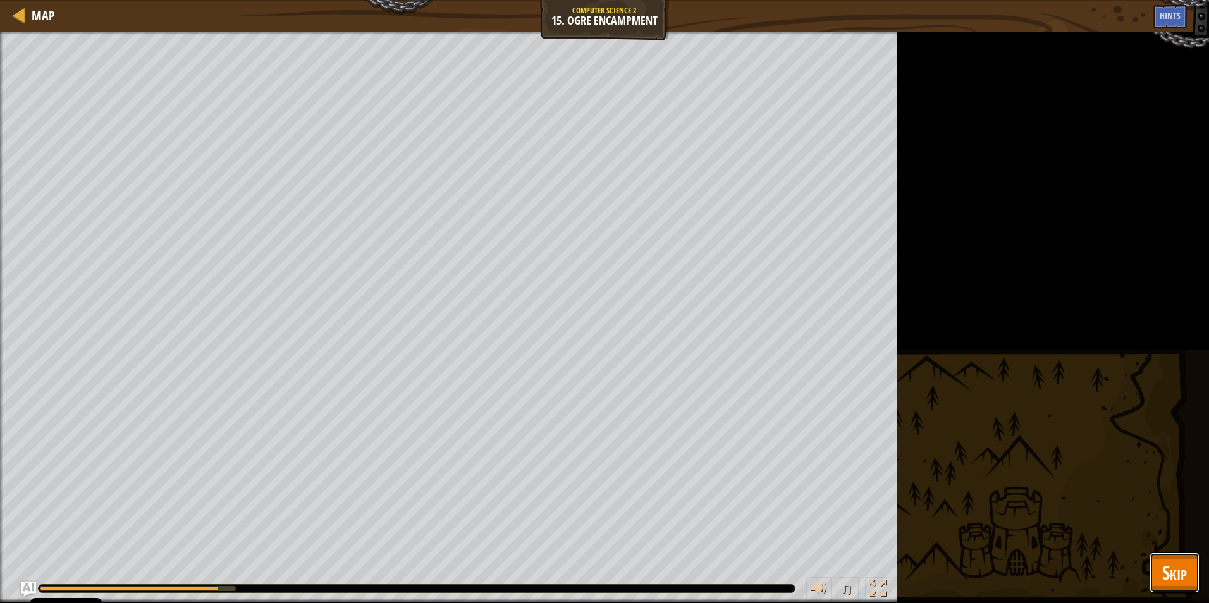
click at [1171, 568] on span "Skip" at bounding box center [1174, 572] width 25 height 26
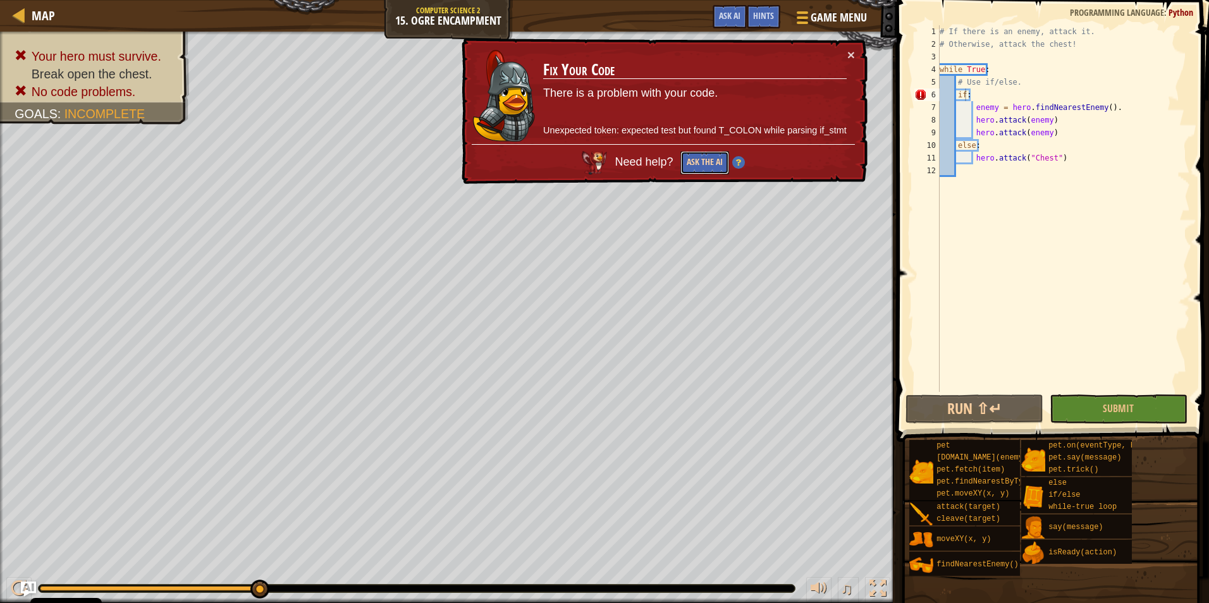
click at [689, 172] on button "Ask the AI" at bounding box center [704, 162] width 49 height 23
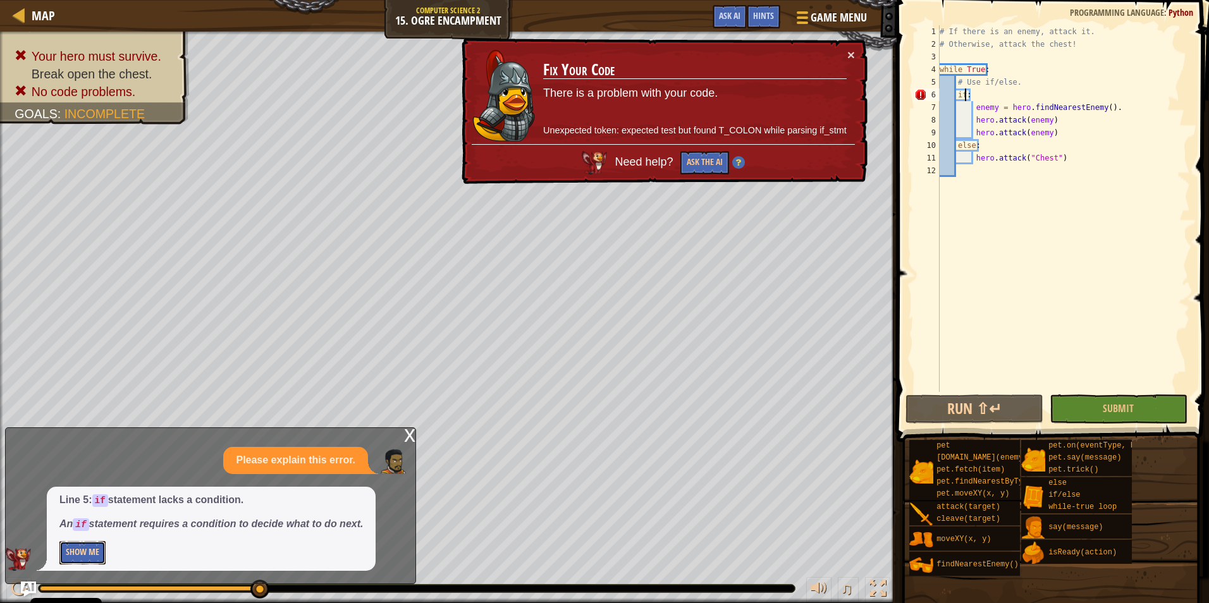
click at [85, 563] on button "Show Me" at bounding box center [82, 552] width 46 height 23
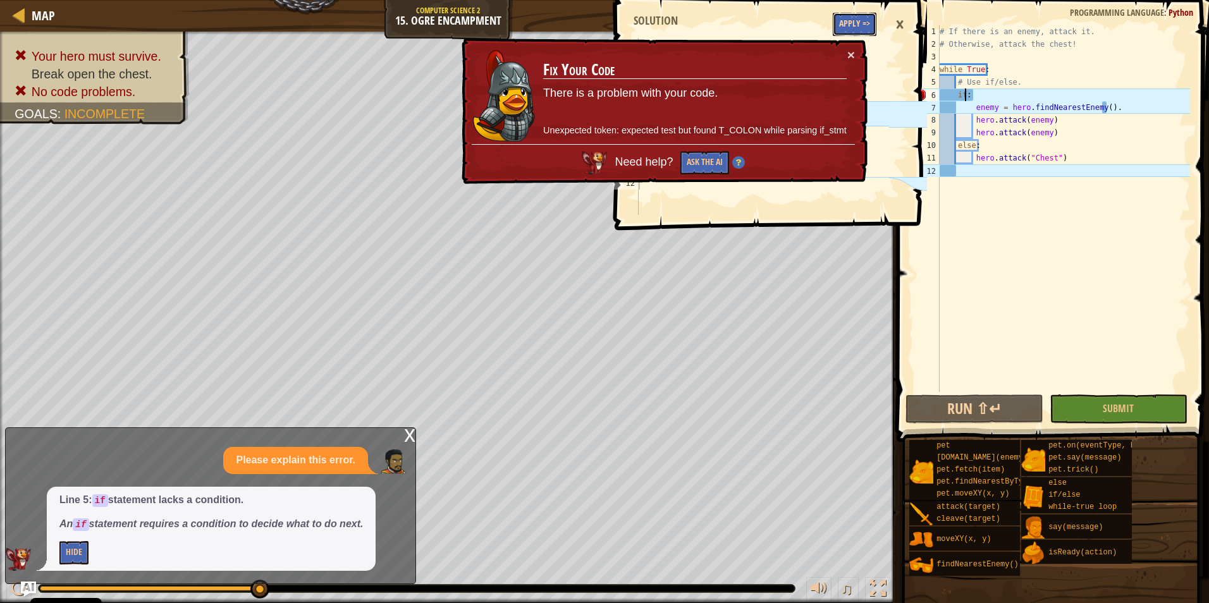
click at [861, 18] on button "Apply =>" at bounding box center [854, 24] width 44 height 23
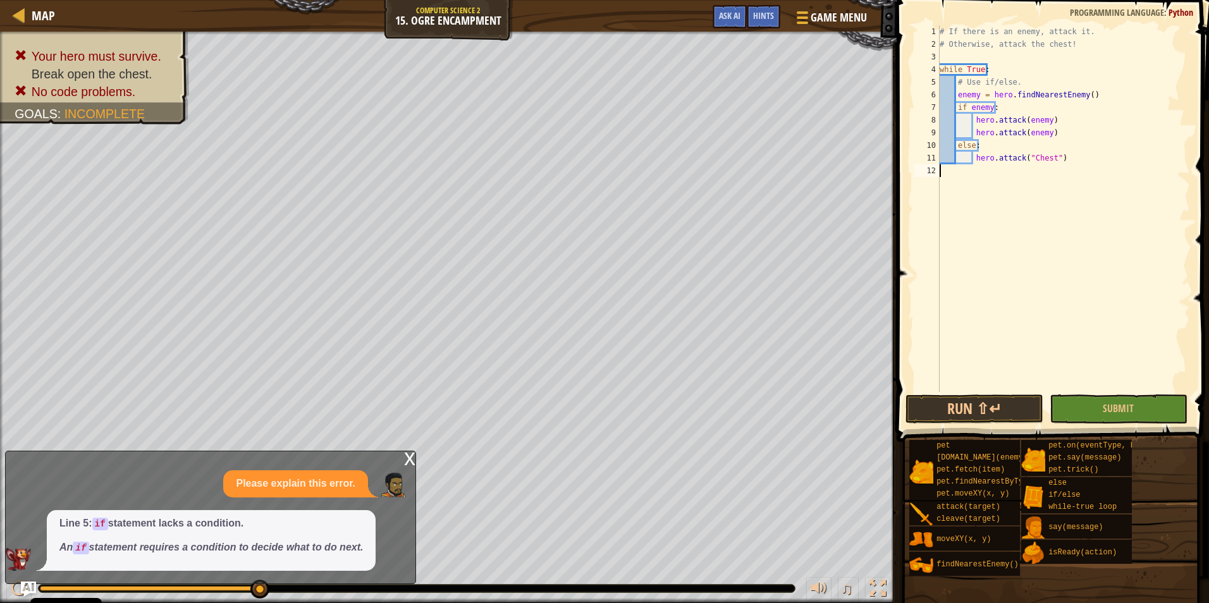
scroll to position [6, 0]
click at [1020, 270] on div "# If there is an enemy, attack it. # Otherwise, attack the chest! while True : …" at bounding box center [1063, 221] width 253 height 392
click at [1115, 407] on span "Submit" at bounding box center [1117, 408] width 31 height 14
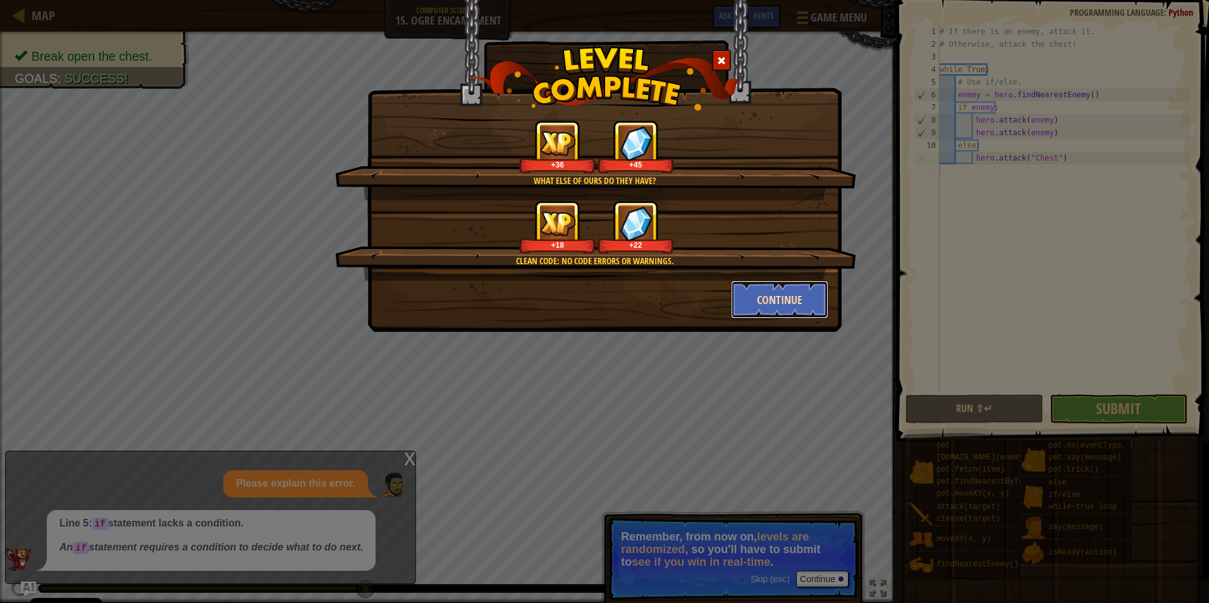
click at [762, 287] on button "Continue" at bounding box center [780, 300] width 98 height 38
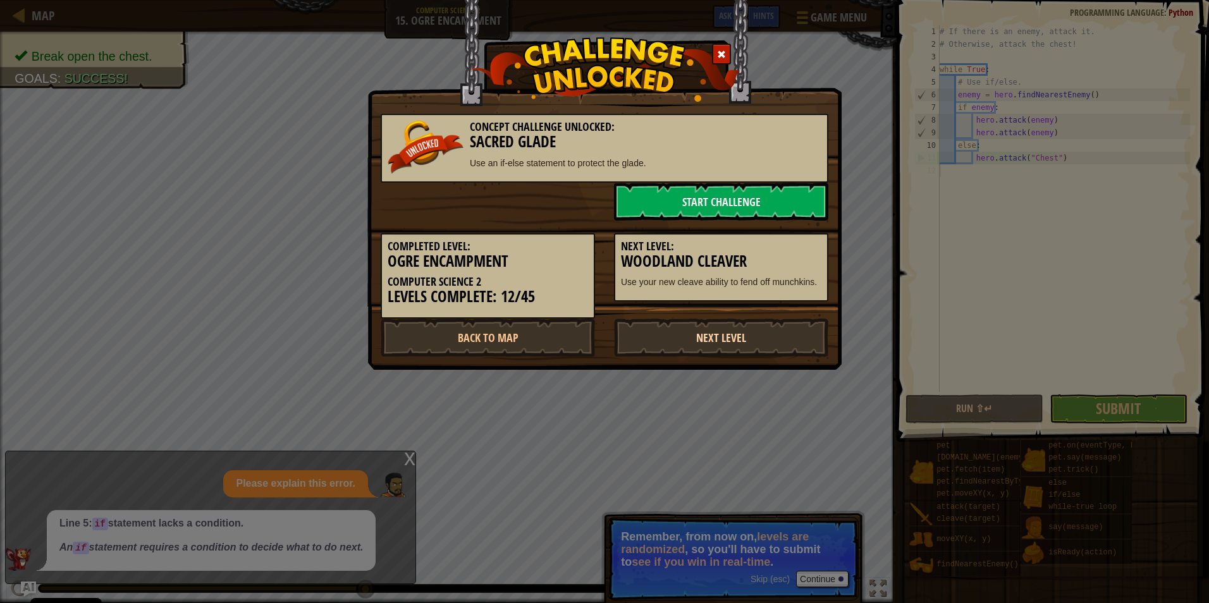
click at [702, 331] on link "Next Level" at bounding box center [721, 338] width 214 height 38
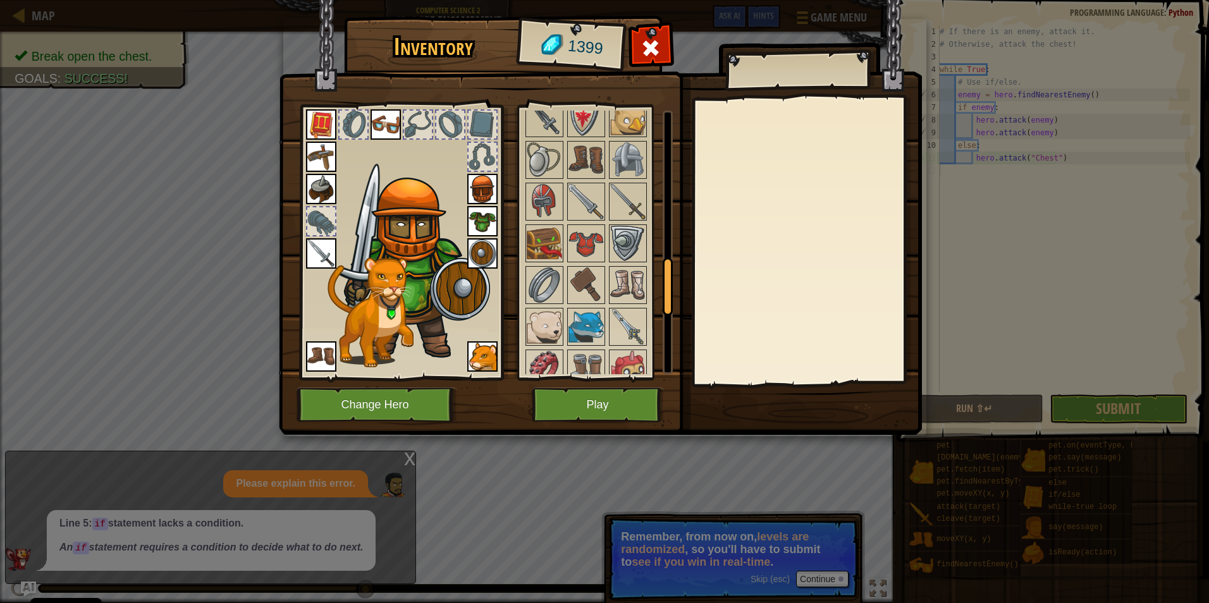
scroll to position [885, 0]
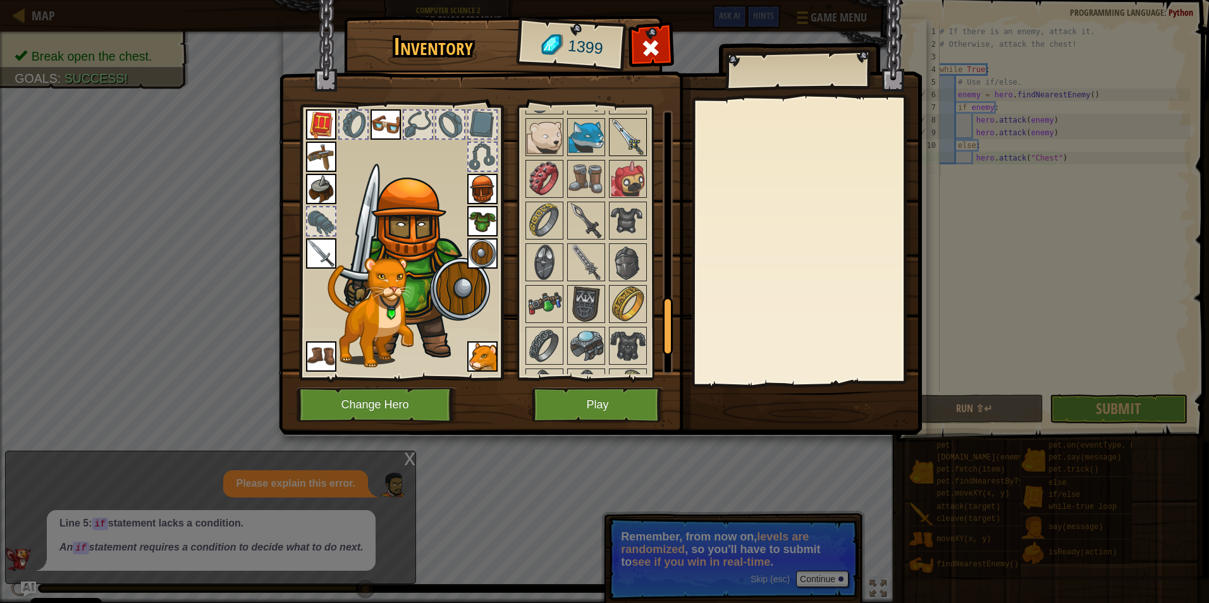
click at [628, 138] on img at bounding box center [627, 136] width 35 height 35
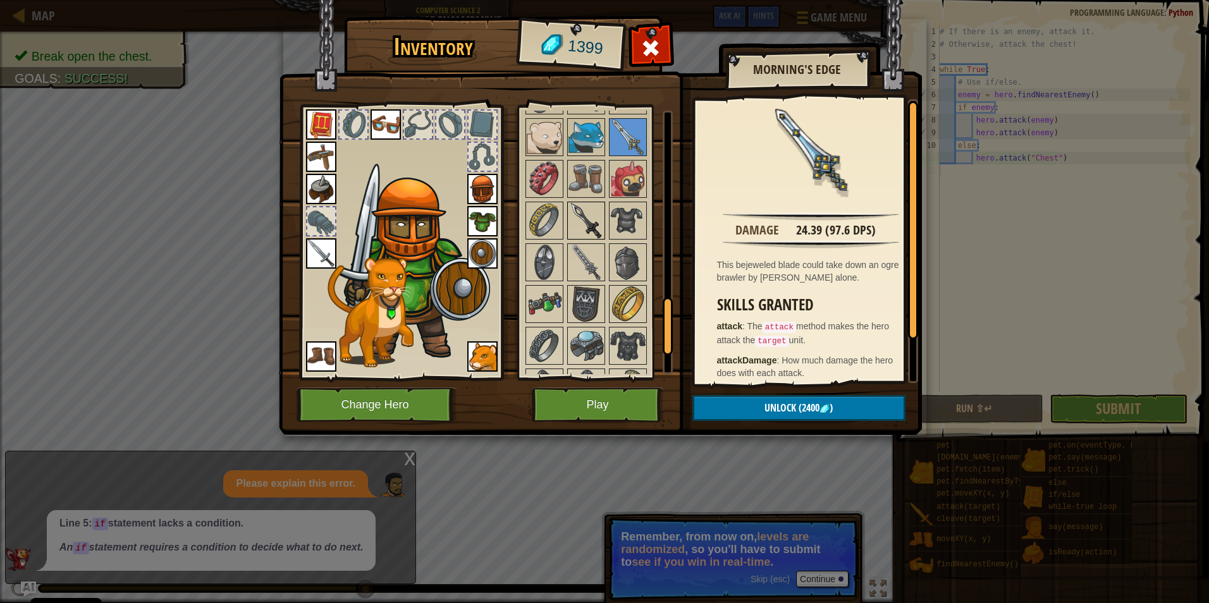
click at [596, 223] on img at bounding box center [585, 220] width 35 height 35
click at [590, 255] on img at bounding box center [585, 262] width 35 height 35
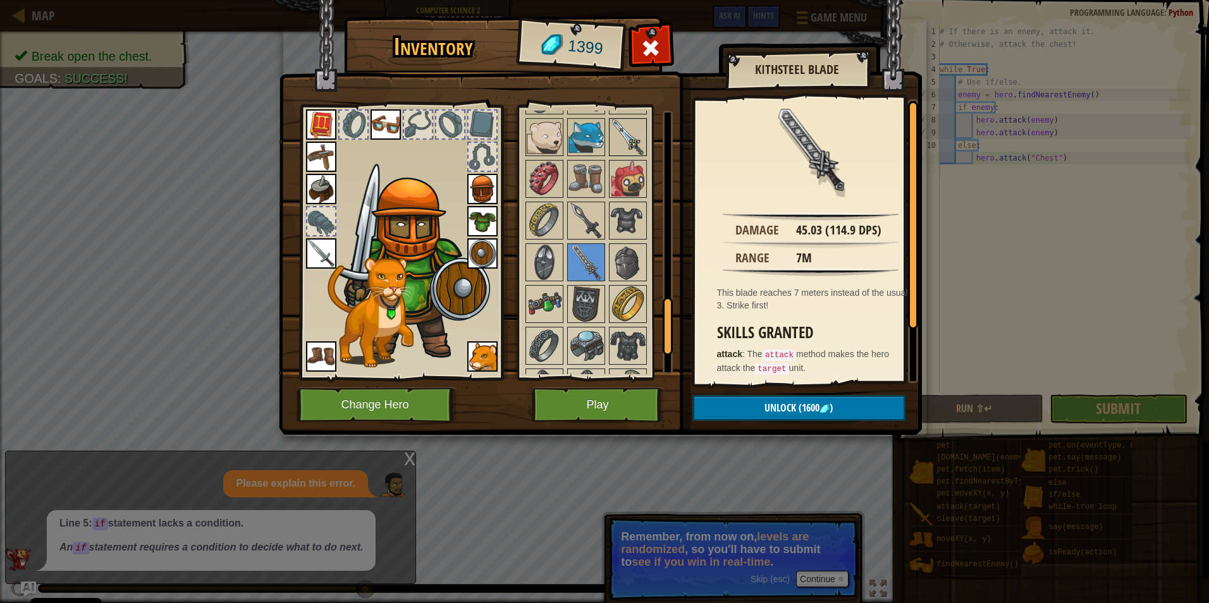
click at [621, 145] on img at bounding box center [627, 136] width 35 height 35
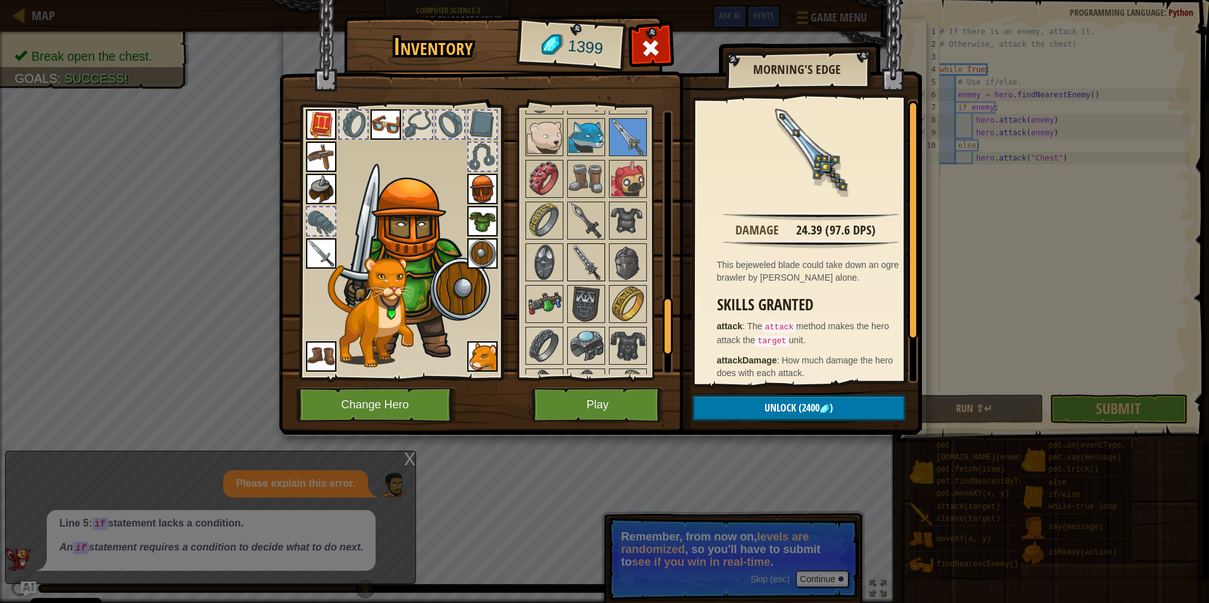
click at [578, 271] on img at bounding box center [585, 262] width 35 height 35
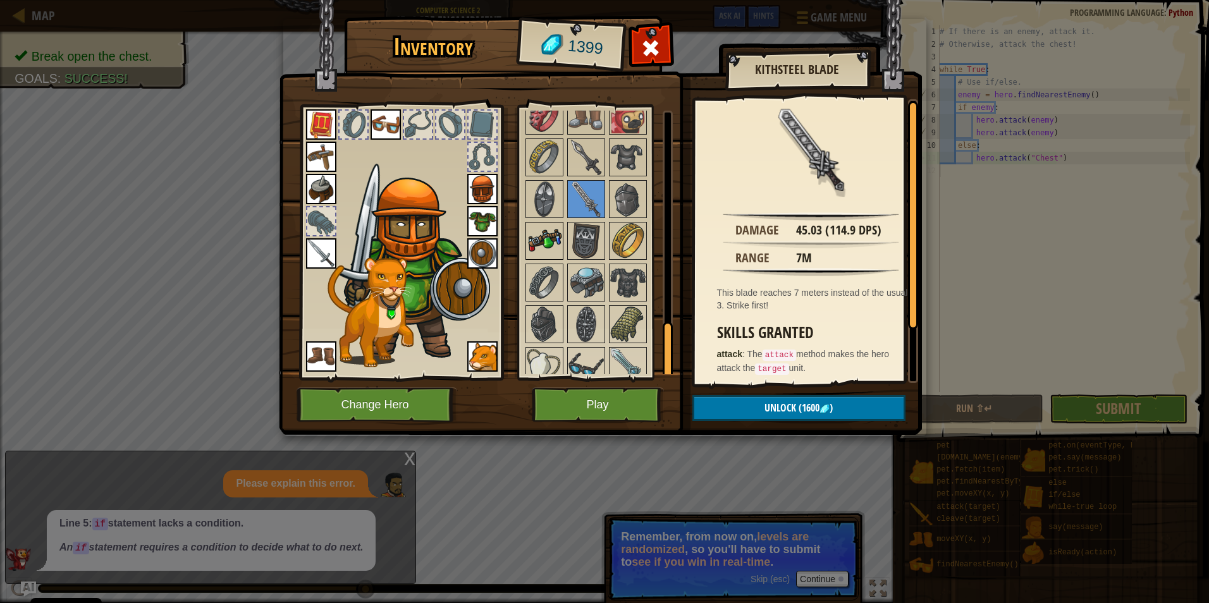
scroll to position [1003, 0]
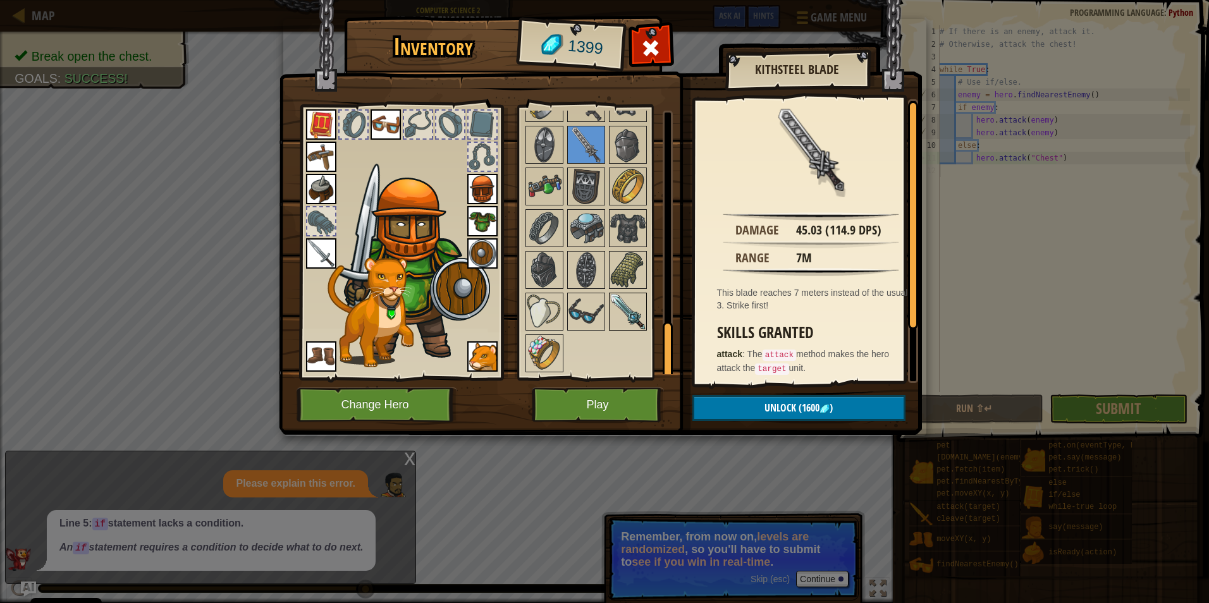
click at [616, 305] on img at bounding box center [627, 311] width 35 height 35
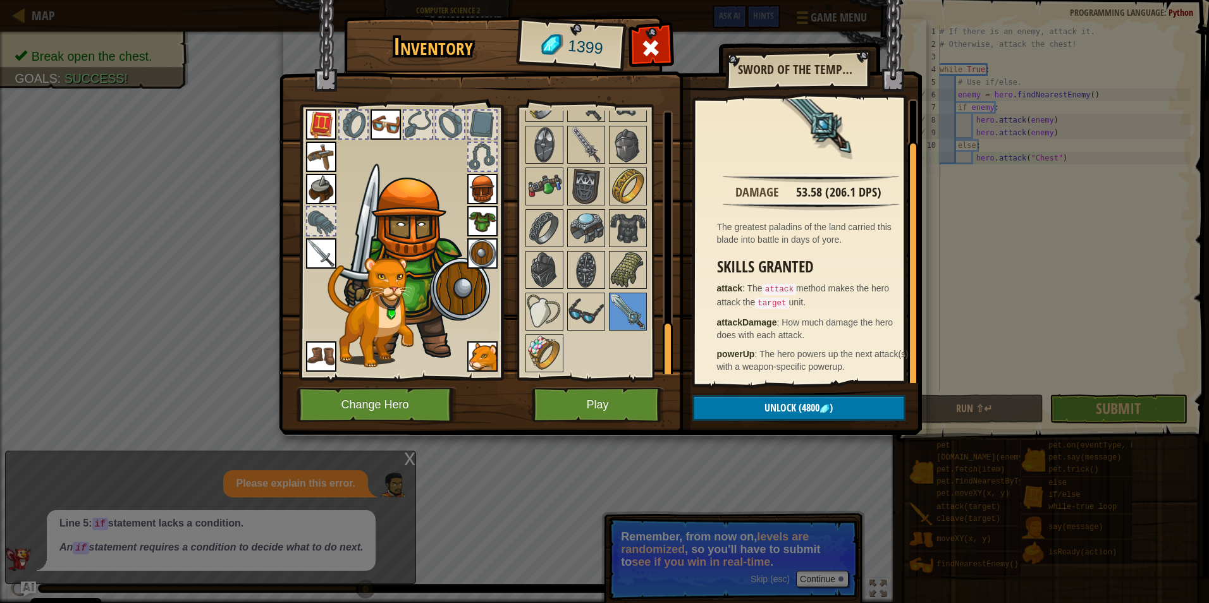
click at [468, 158] on div at bounding box center [482, 157] width 28 height 28
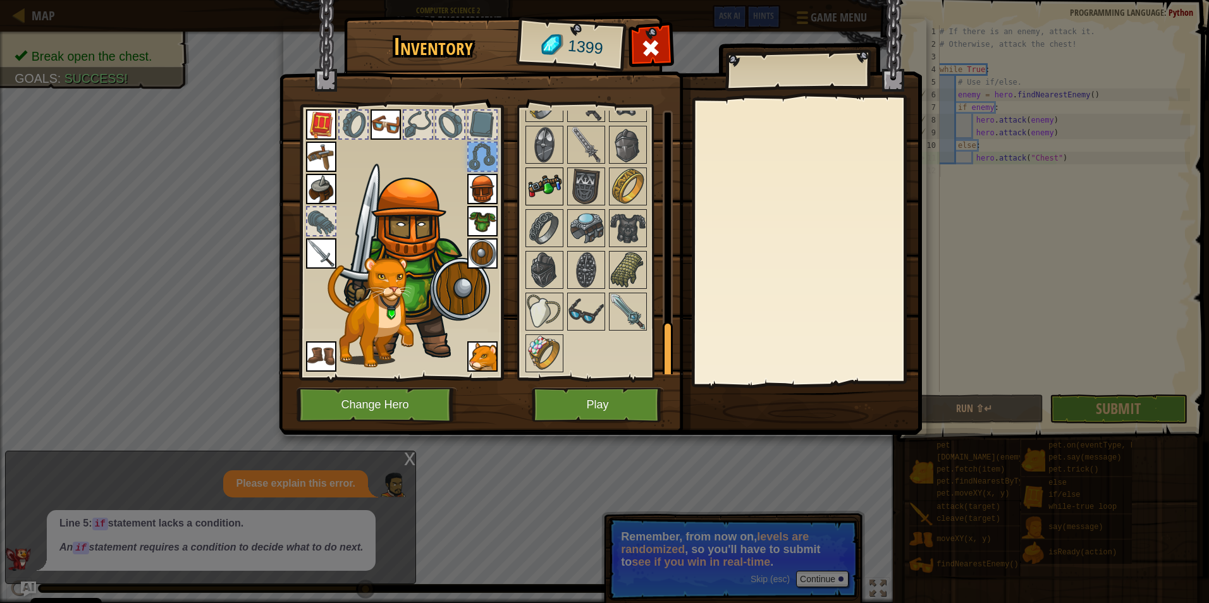
scroll to position [813, 0]
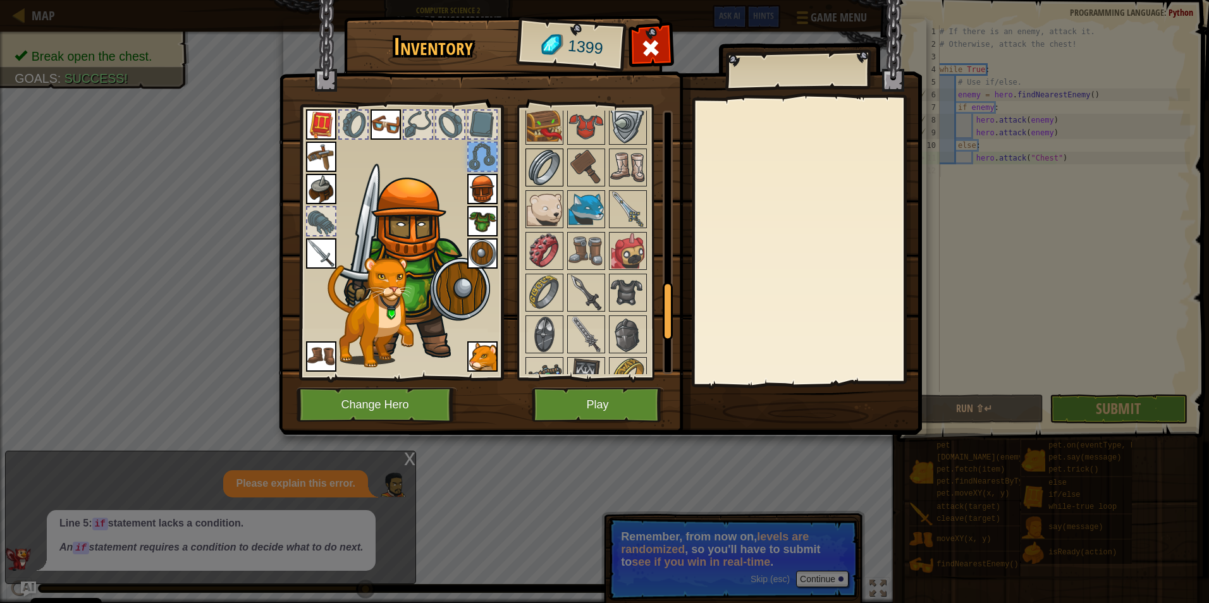
click at [552, 180] on img at bounding box center [544, 167] width 35 height 35
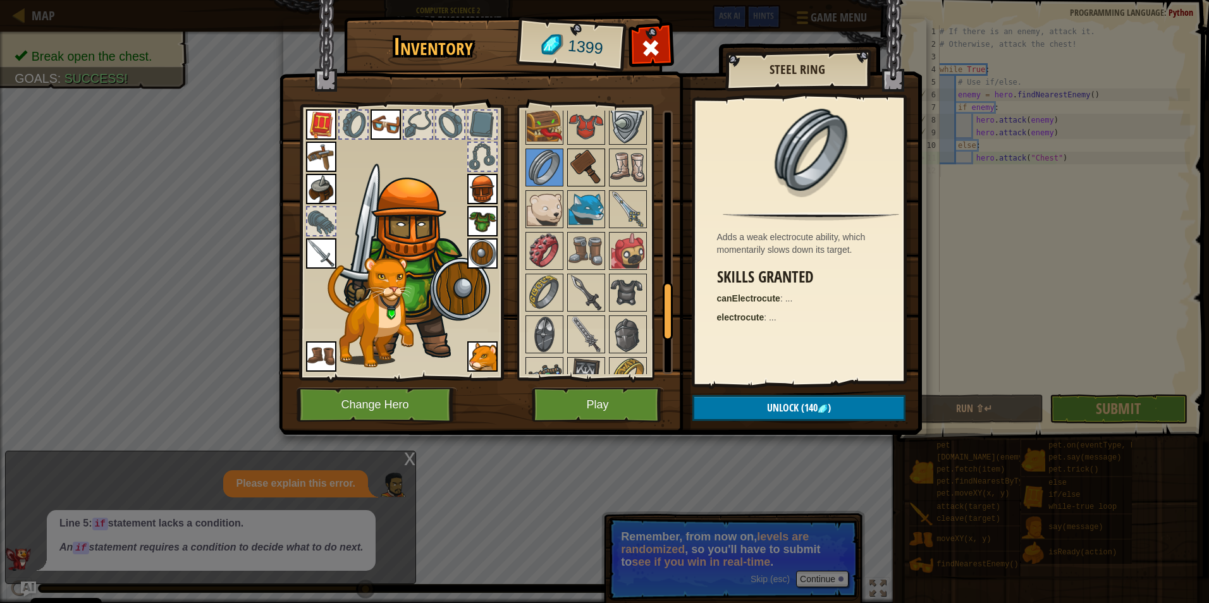
click at [587, 165] on img at bounding box center [585, 167] width 35 height 35
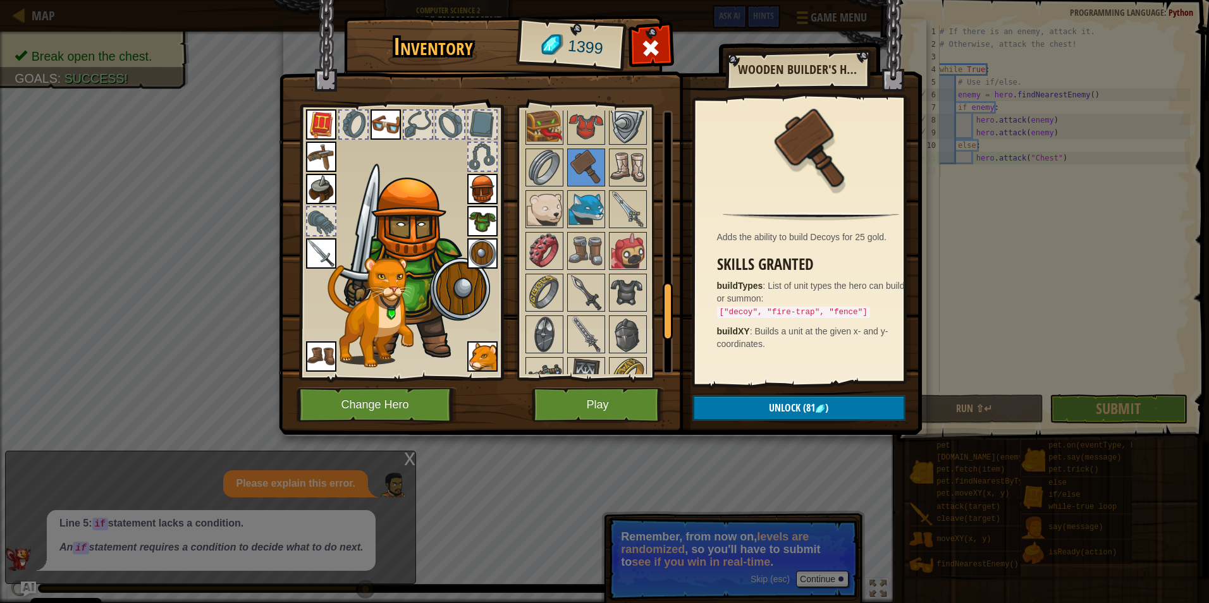
scroll to position [1003, 0]
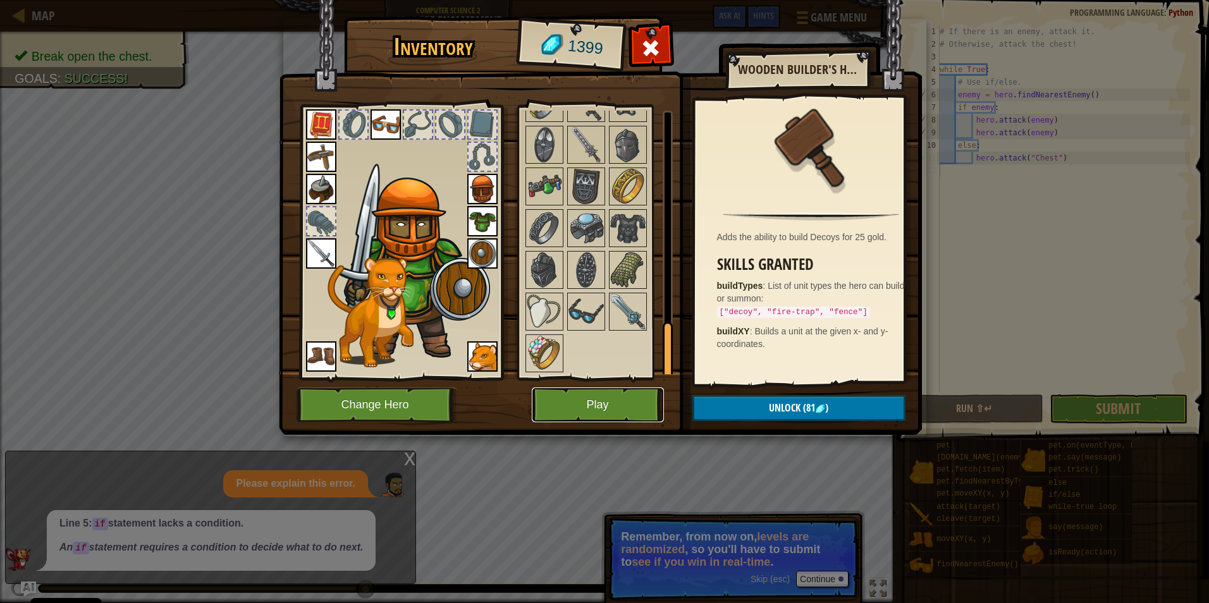
click at [613, 403] on button "Play" at bounding box center [598, 404] width 132 height 35
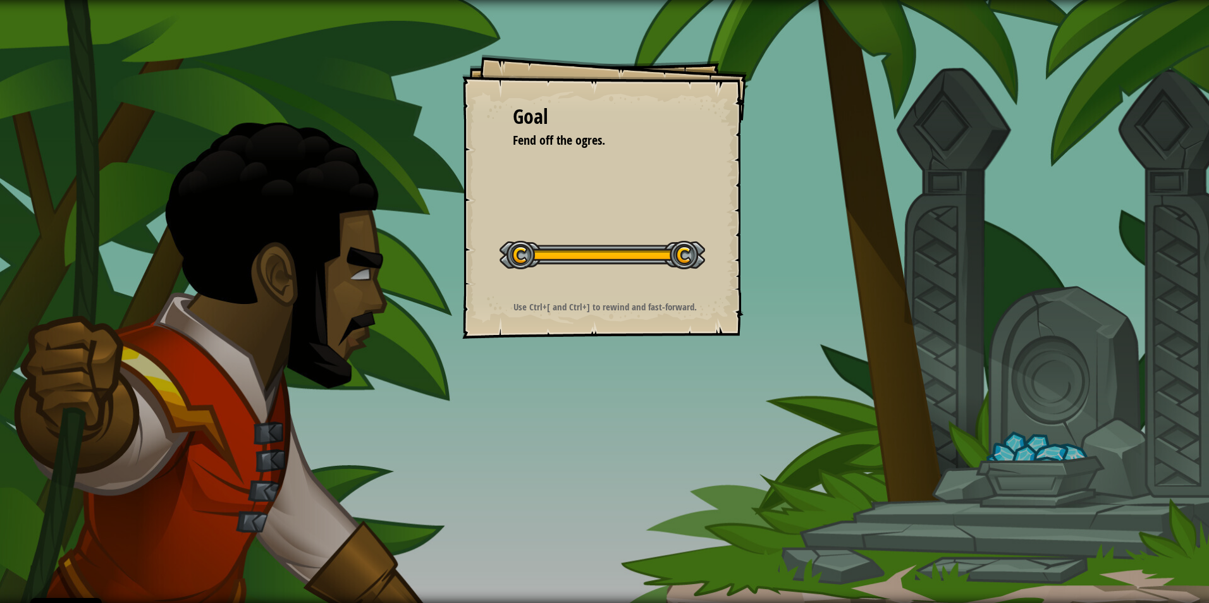
click at [634, 344] on div "Goal Fend off the ogres. Start Level Error loading from server. Try refreshing …" at bounding box center [604, 301] width 1209 height 603
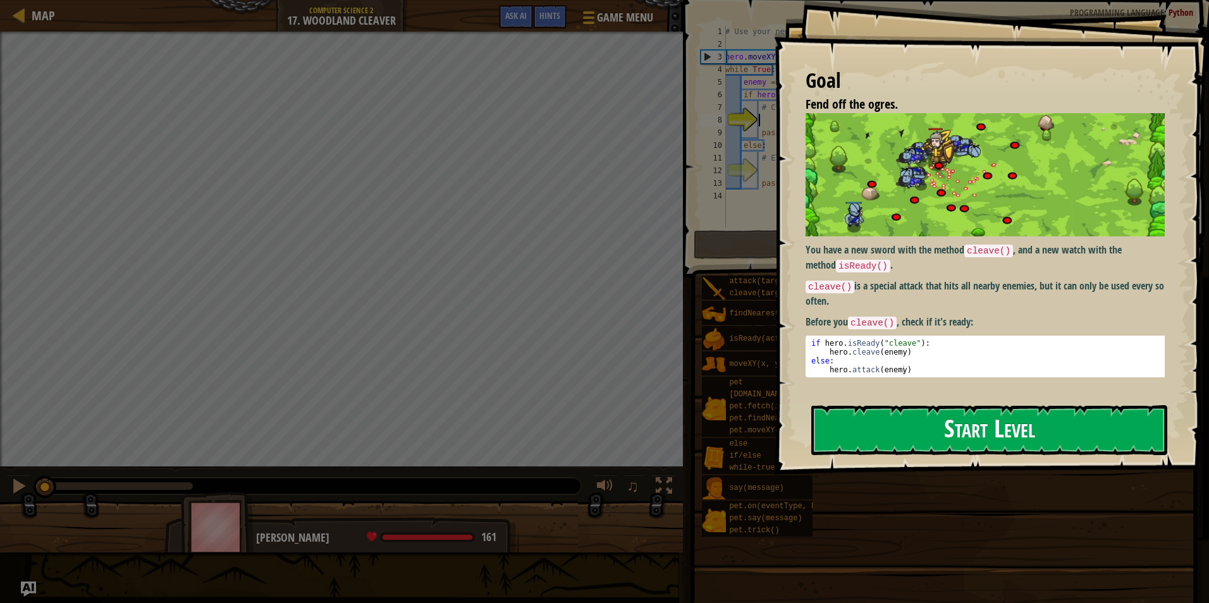
click at [973, 429] on button "Start Level" at bounding box center [989, 430] width 356 height 50
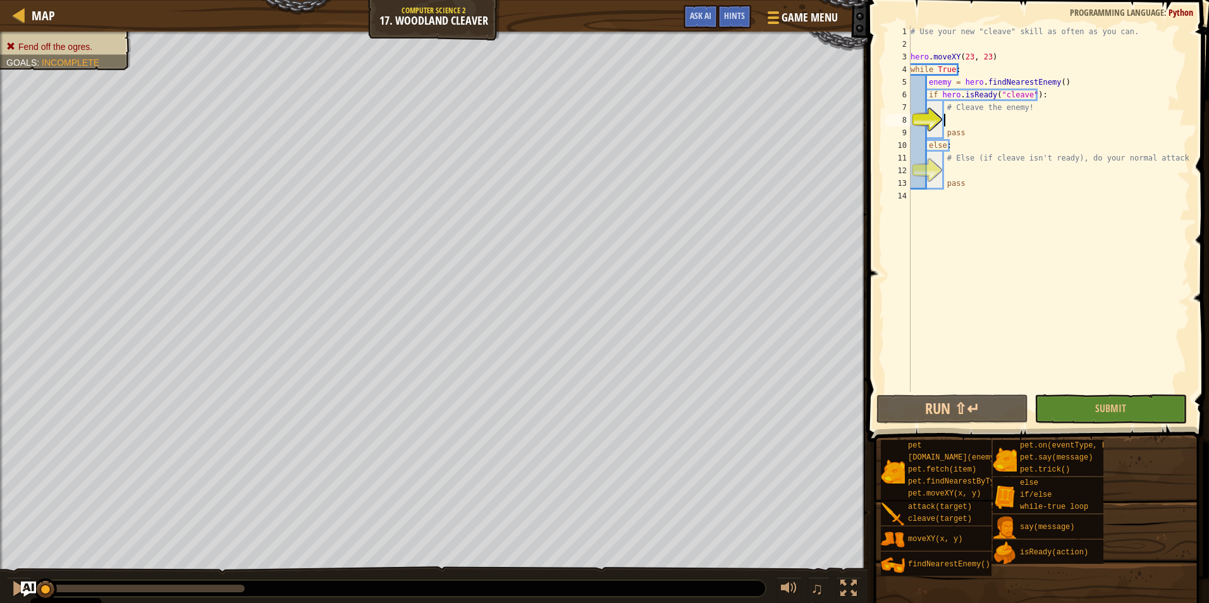
scroll to position [6, 2]
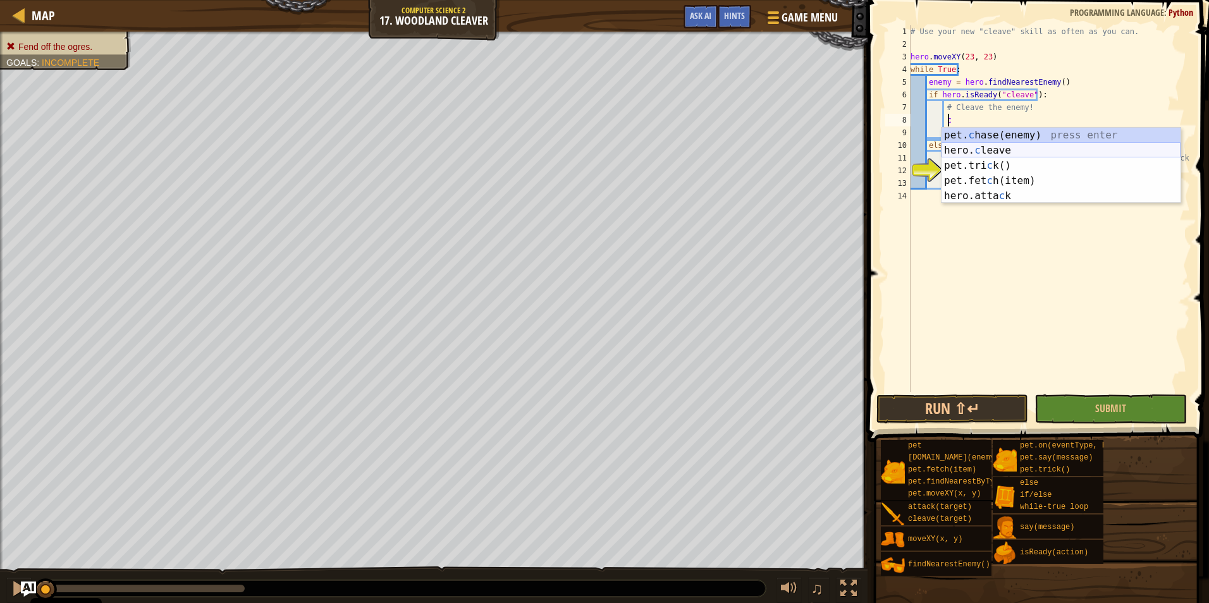
click at [987, 147] on div "pet. c hase(enemy) press enter hero. c leave press enter pet.tri c k() press en…" at bounding box center [1060, 181] width 239 height 106
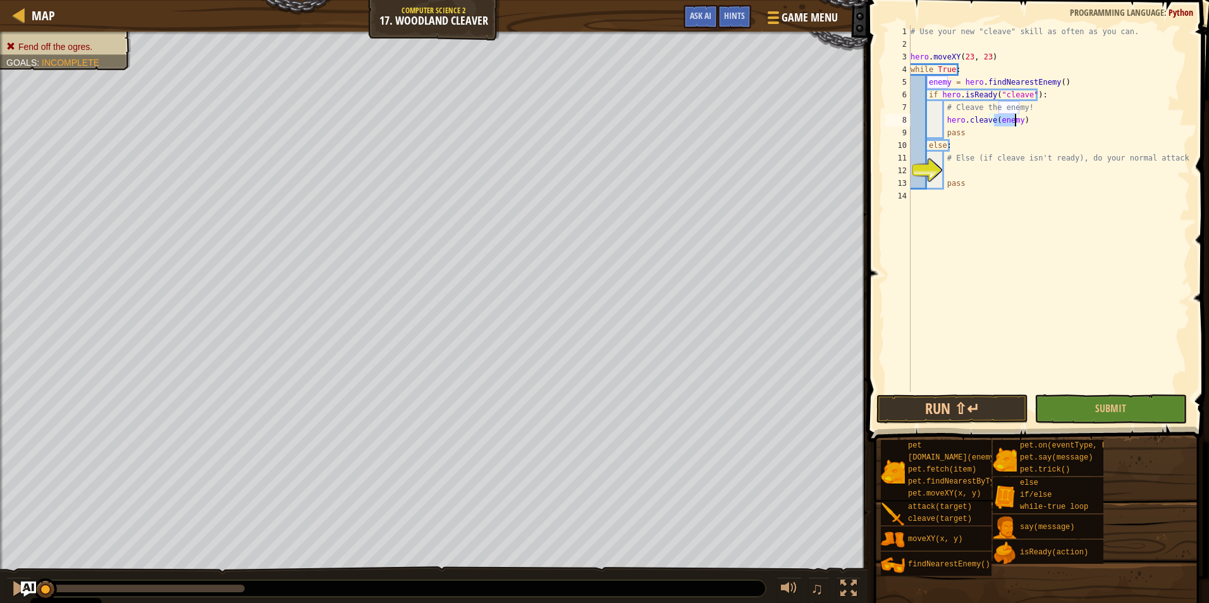
click at [996, 147] on div "# Use your new "cleave" skill as often as you can. hero . moveXY ( 23 , 23 ) wh…" at bounding box center [1049, 221] width 282 height 392
type textarea "else:"
click at [968, 173] on div "# Use your new "cleave" skill as often as you can. hero . moveXY ( 23 , 23 ) wh…" at bounding box center [1049, 221] width 282 height 392
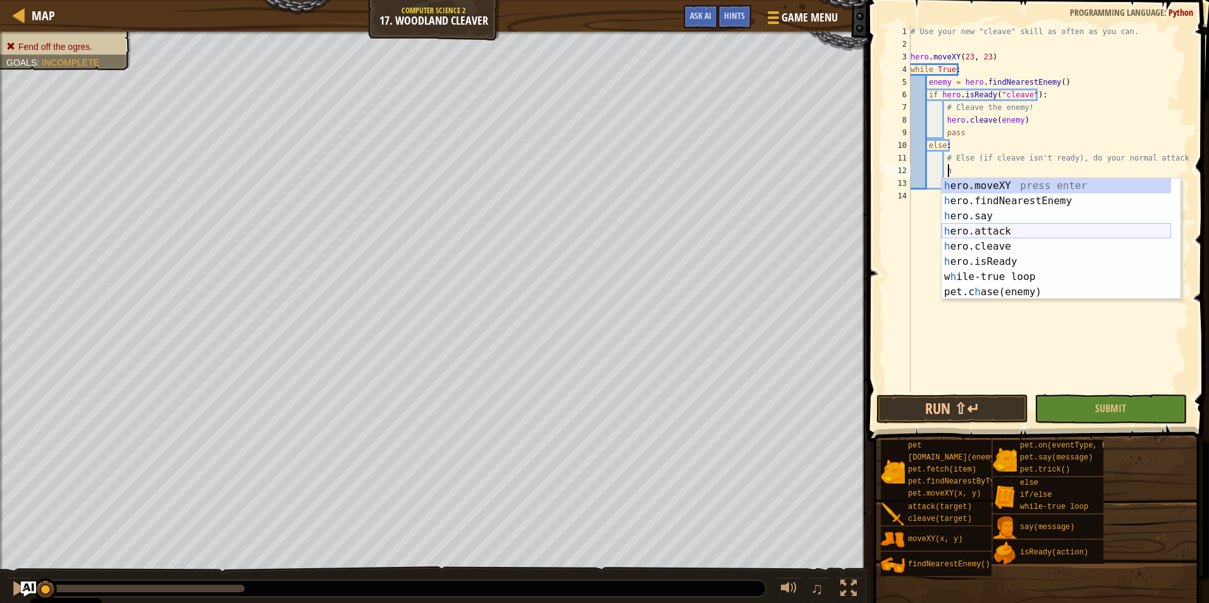
click at [993, 229] on div "h ero.moveXY press enter h ero.findNearestEnemy press enter h ero.say press ent…" at bounding box center [1055, 254] width 229 height 152
type textarea "hero.attack(enemy)"
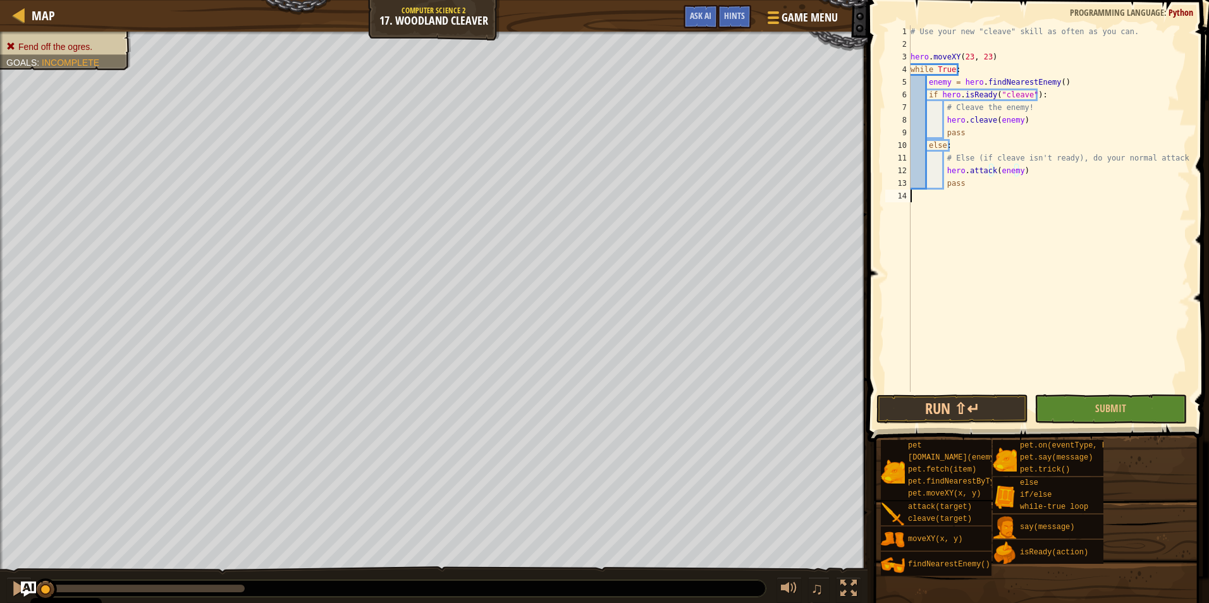
click at [1047, 267] on div "# Use your new "cleave" skill as often as you can. hero . moveXY ( 23 , 23 ) wh…" at bounding box center [1049, 221] width 282 height 392
click at [1119, 412] on span "Submit" at bounding box center [1110, 408] width 31 height 14
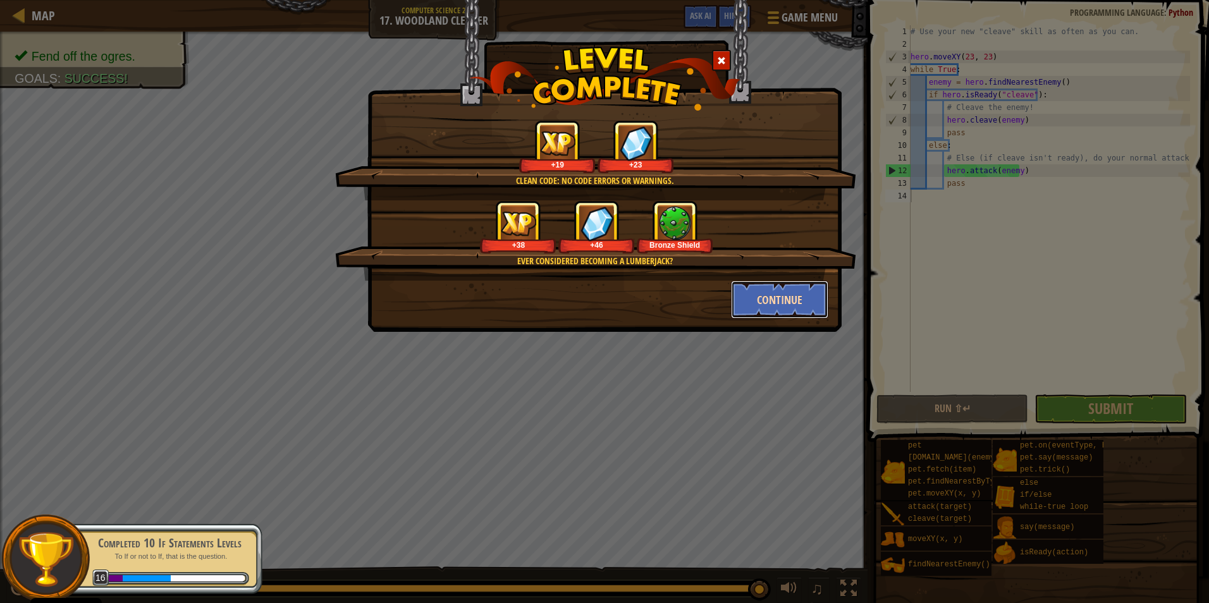
click at [753, 294] on button "Continue" at bounding box center [780, 300] width 98 height 38
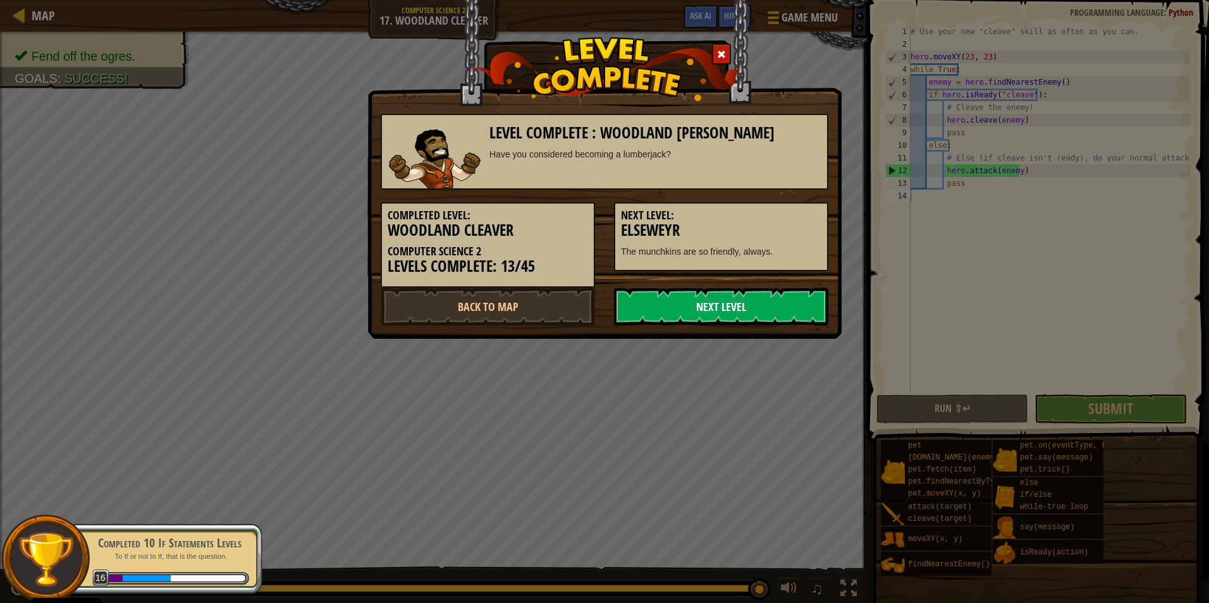
click at [723, 310] on link "Next Level" at bounding box center [721, 307] width 214 height 38
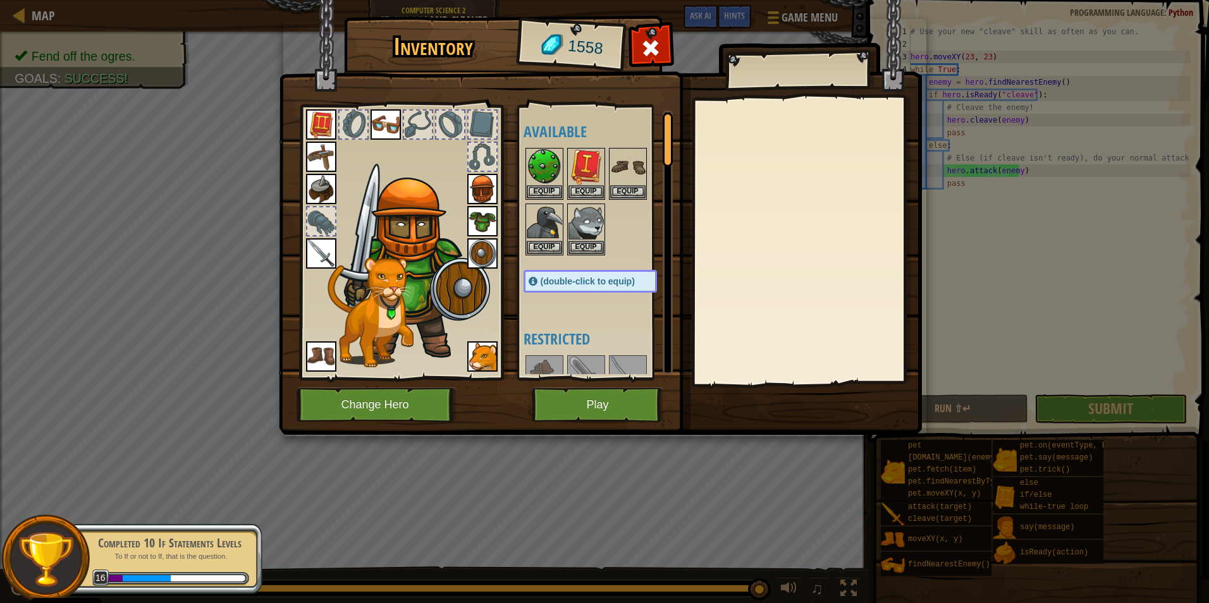
click at [489, 255] on img at bounding box center [482, 253] width 30 height 30
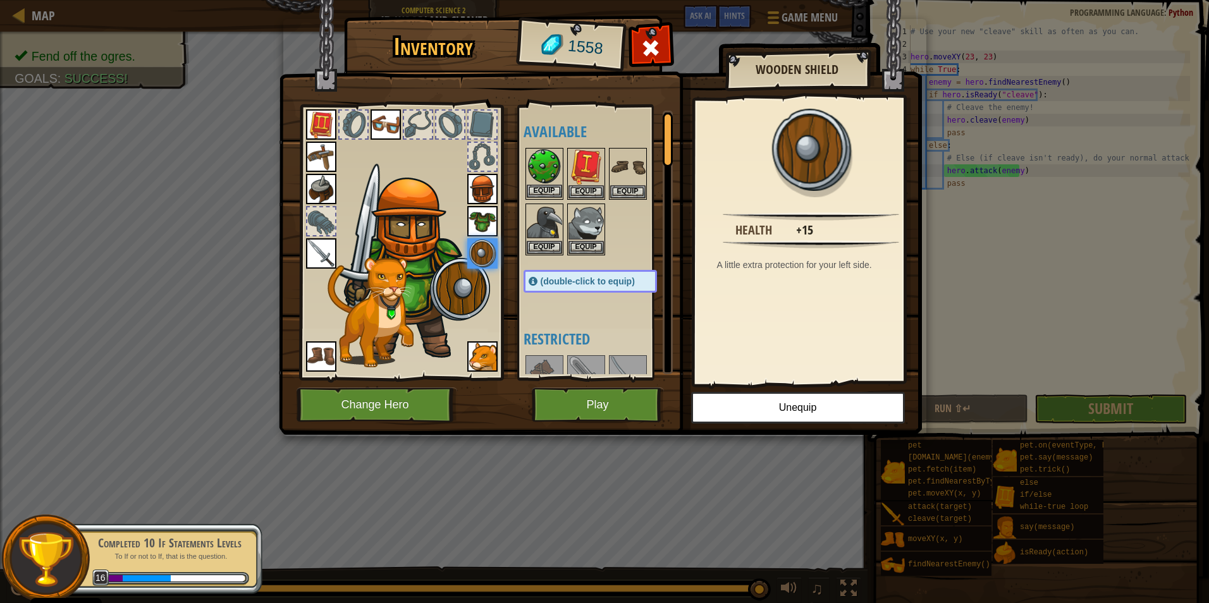
click at [545, 178] on img at bounding box center [544, 166] width 35 height 35
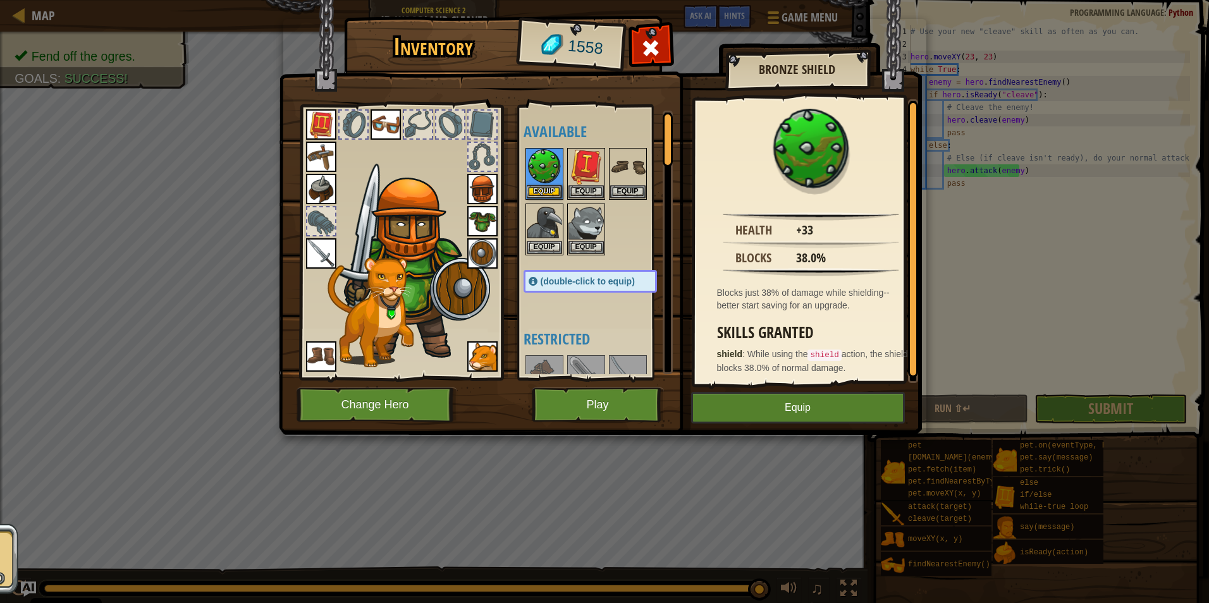
click at [482, 250] on img at bounding box center [482, 253] width 30 height 30
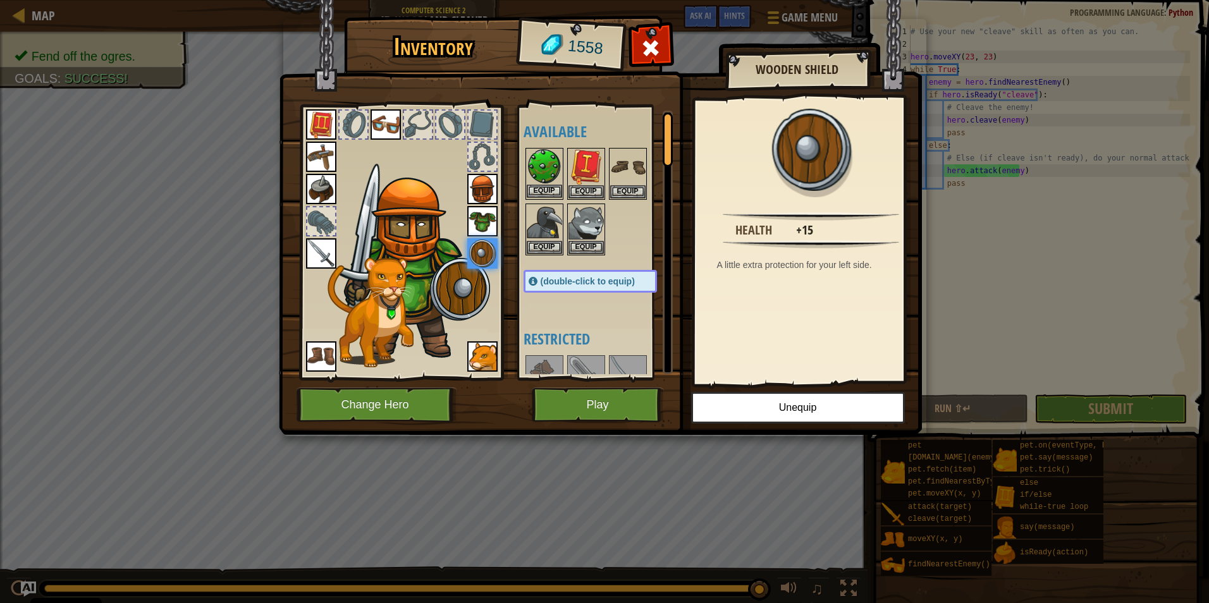
click at [561, 166] on img at bounding box center [544, 166] width 35 height 35
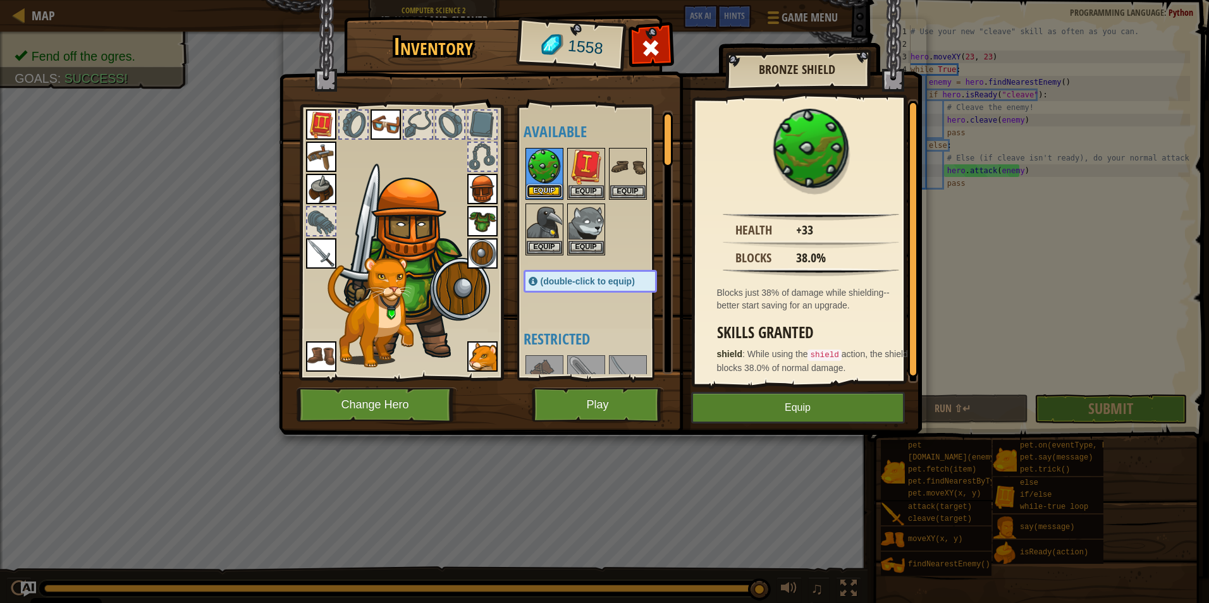
click at [553, 186] on button "Equip" at bounding box center [544, 191] width 35 height 13
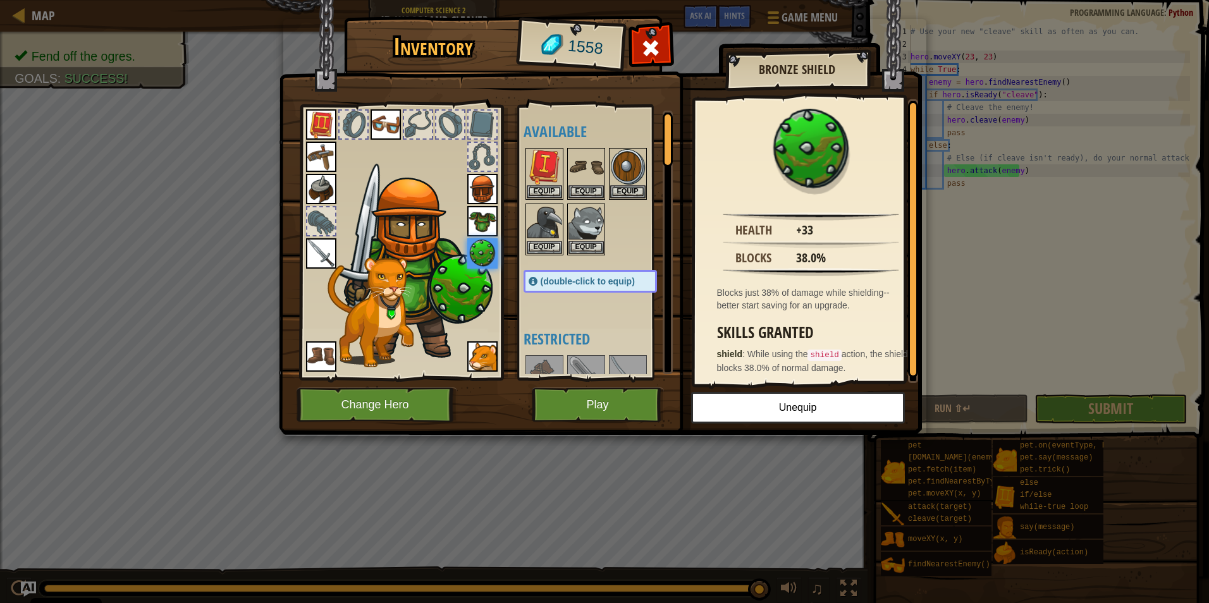
click at [551, 314] on div "Available Equip Equip Equip Equip Equip Equip Equip Equip Equip Equip Equip Equ…" at bounding box center [602, 243] width 159 height 264
click at [317, 357] on img at bounding box center [321, 356] width 30 height 30
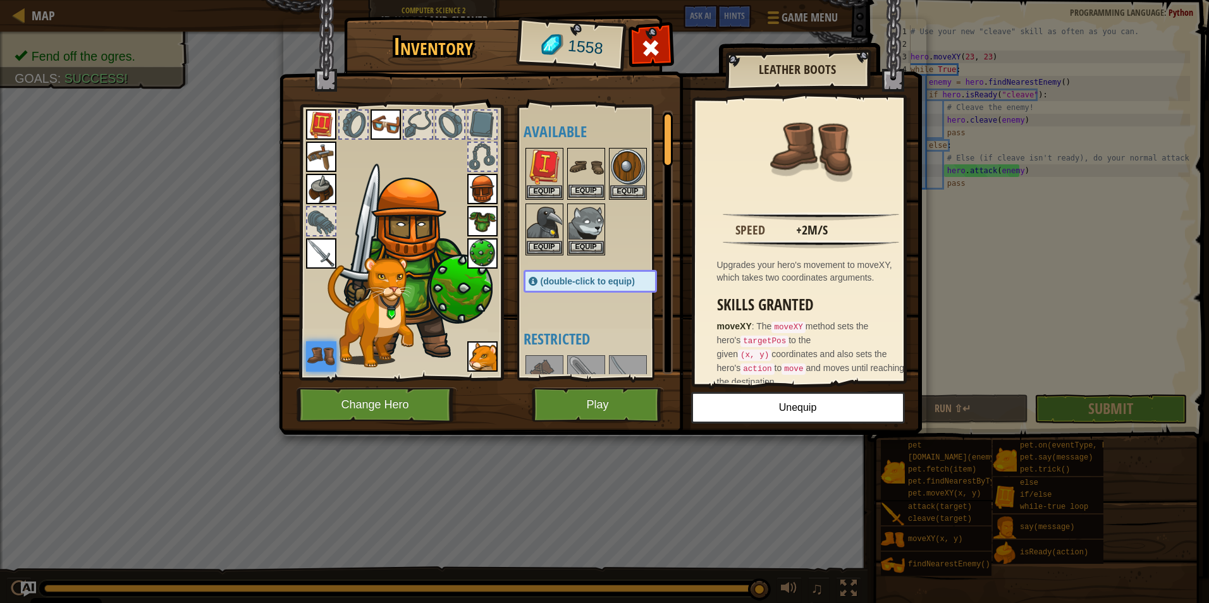
click at [582, 165] on img at bounding box center [585, 166] width 35 height 35
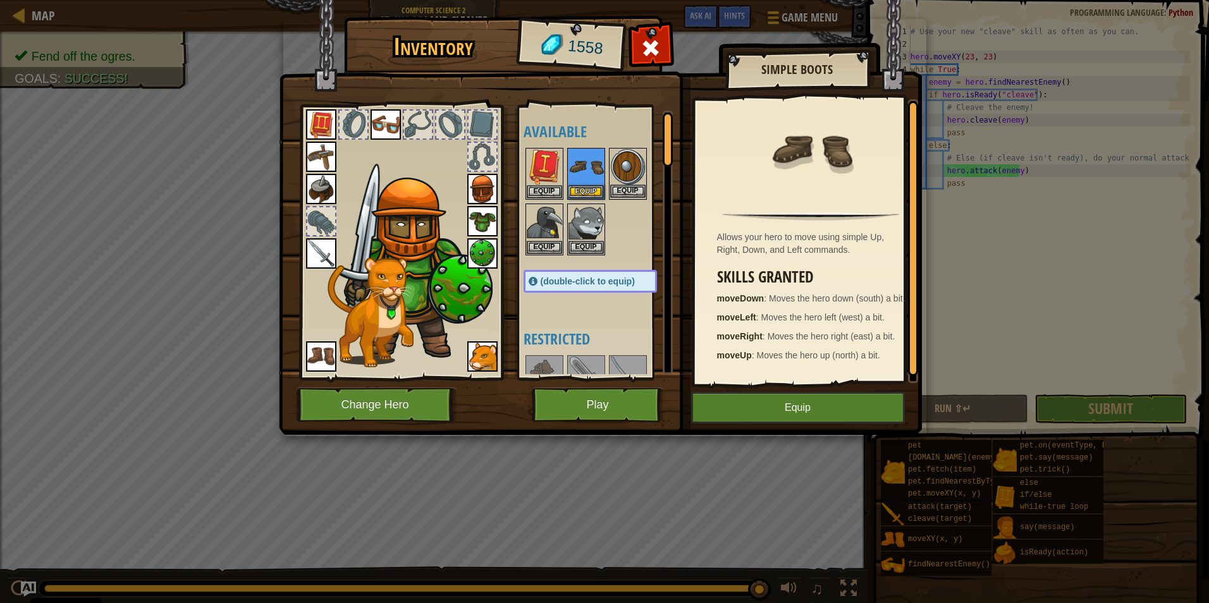
click at [637, 171] on img at bounding box center [627, 166] width 35 height 35
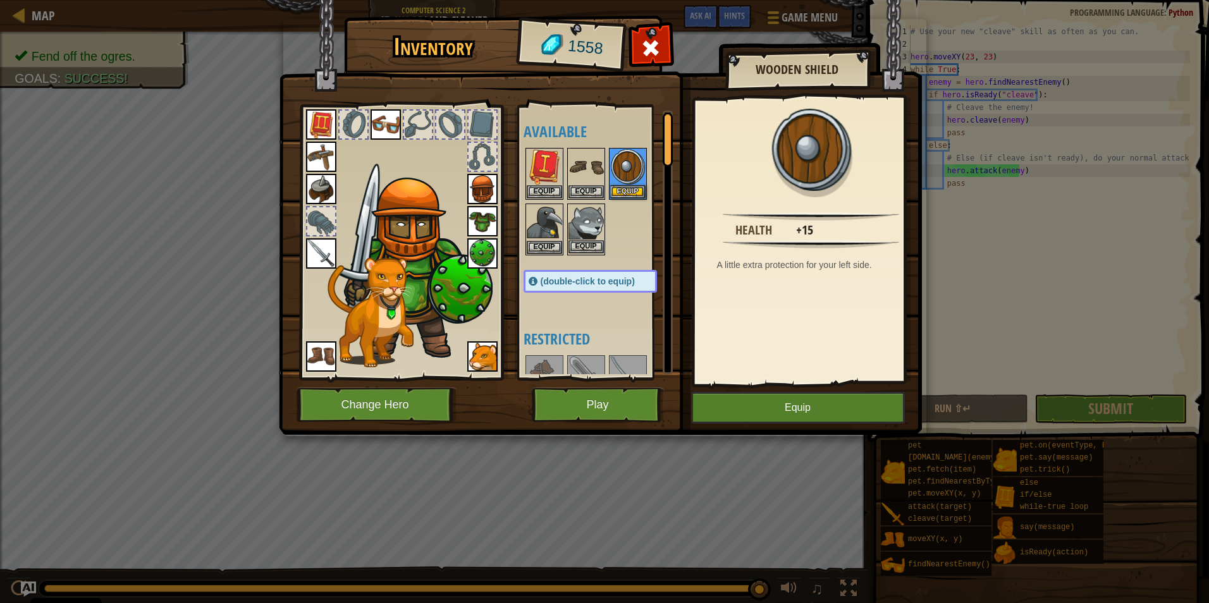
click at [582, 219] on img at bounding box center [585, 222] width 35 height 35
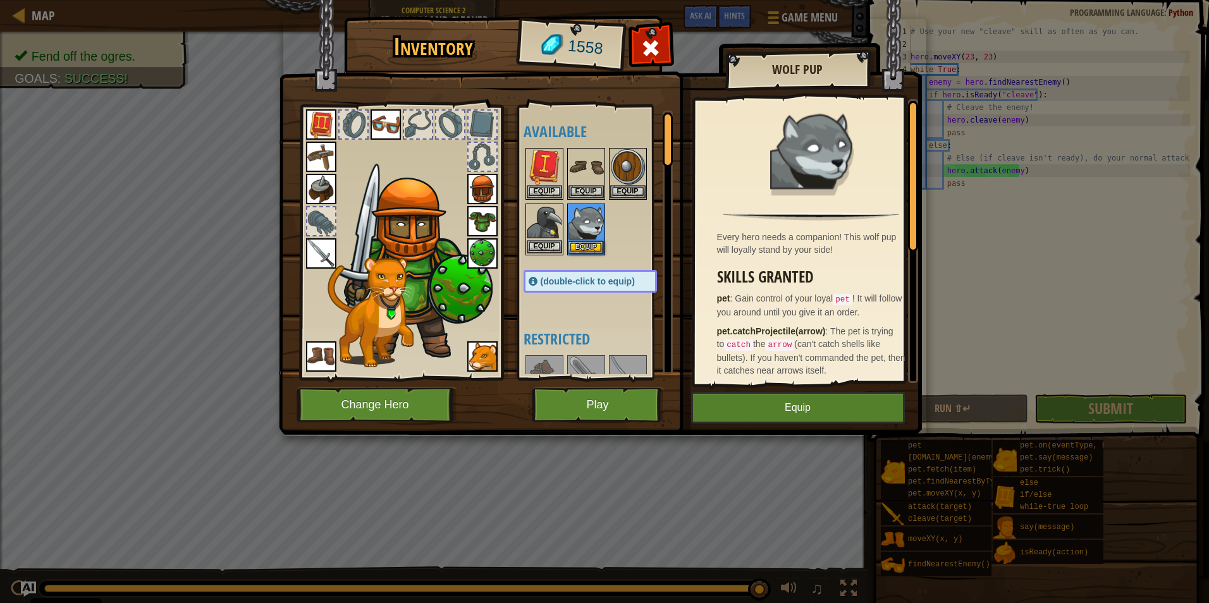
click at [563, 223] on div "Equip" at bounding box center [544, 230] width 38 height 52
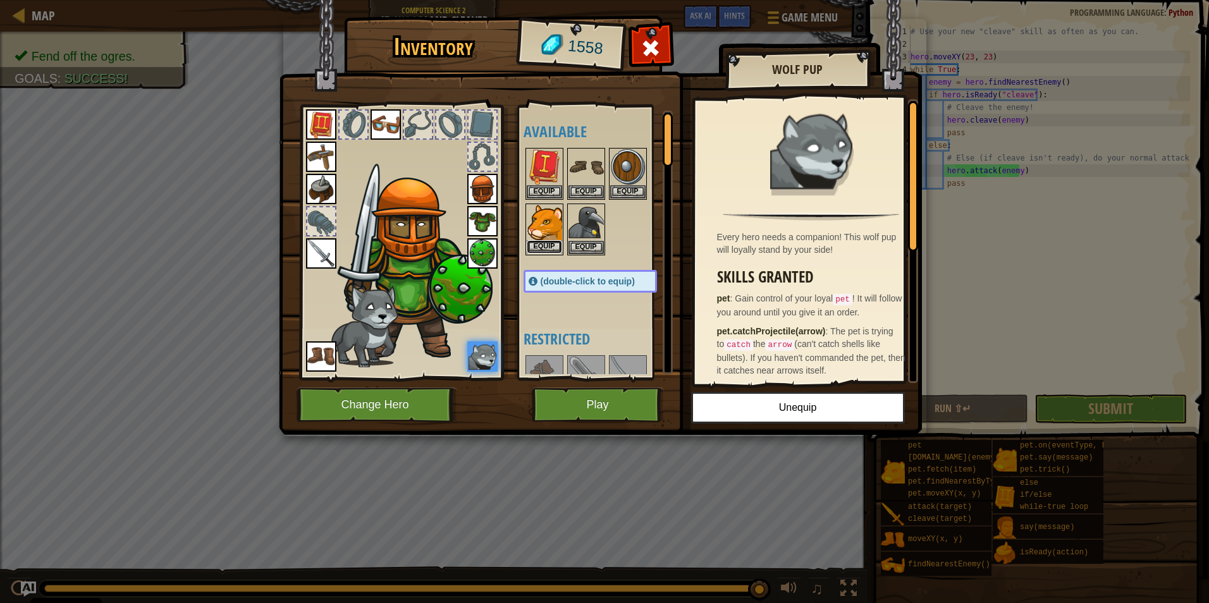
click at [539, 241] on button "Equip" at bounding box center [544, 246] width 35 height 13
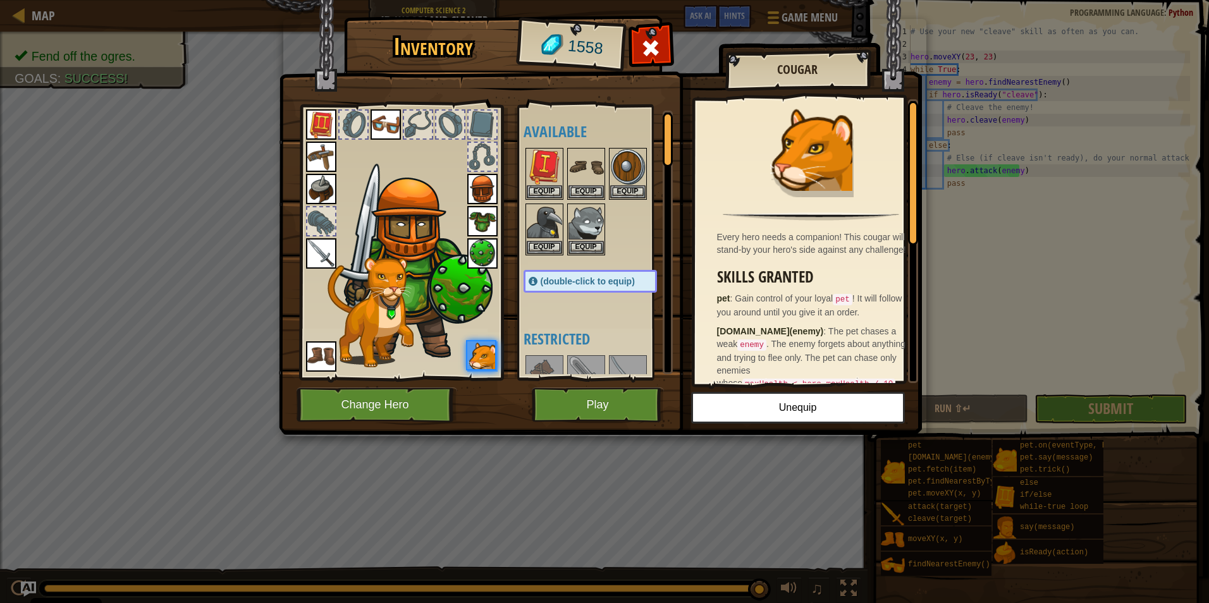
click at [591, 275] on div "(double-click to equip)" at bounding box center [589, 281] width 133 height 23
click at [605, 399] on button "Play" at bounding box center [598, 404] width 132 height 35
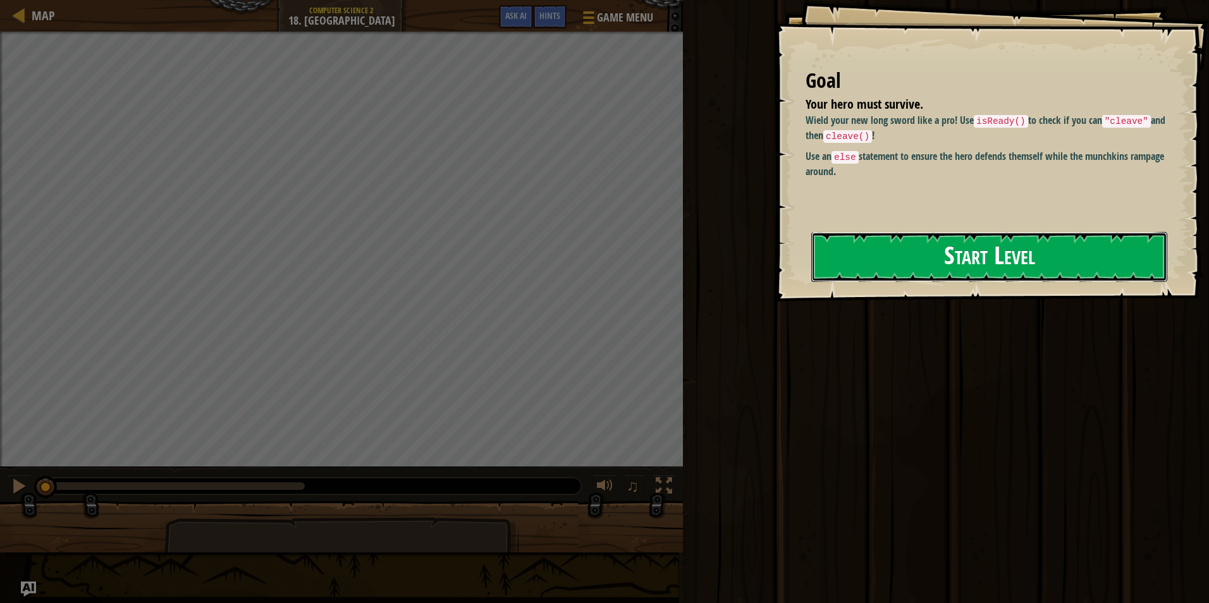
click at [939, 252] on button "Start Level" at bounding box center [989, 257] width 356 height 50
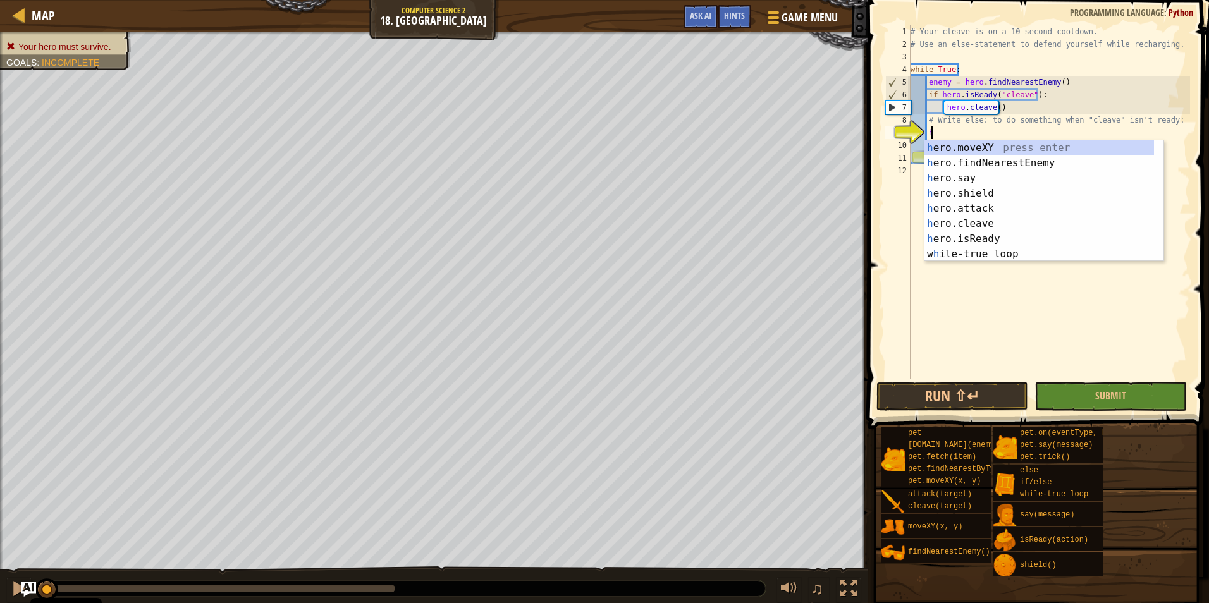
scroll to position [6, 1]
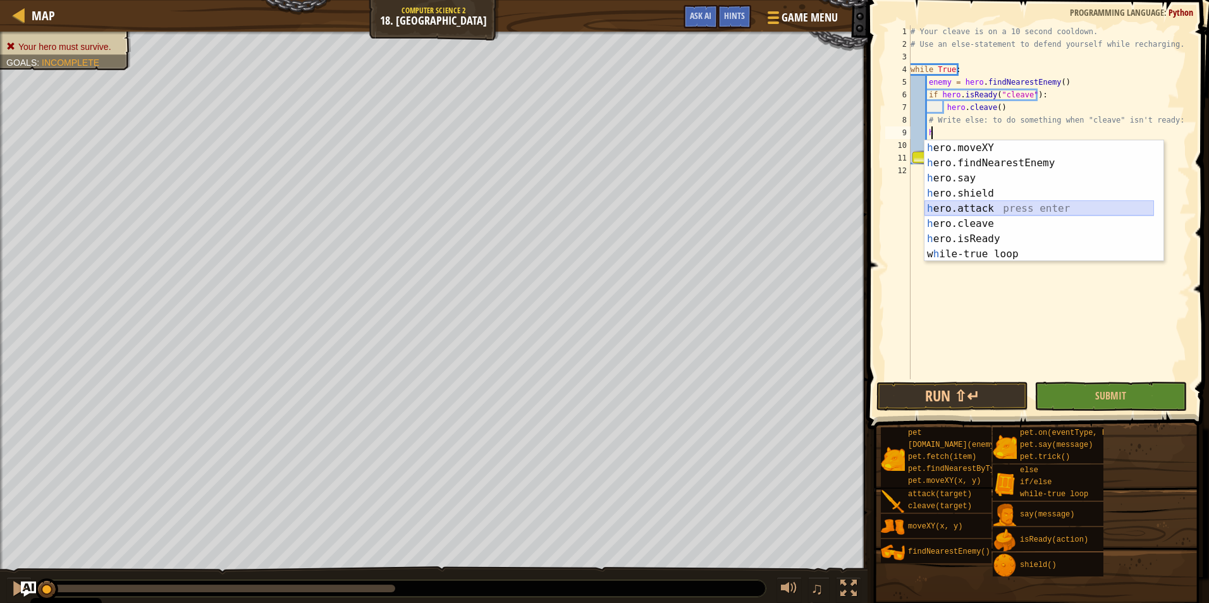
click at [978, 212] on div "h ero.moveXY press enter h ero.findNearestEnemy press enter h ero.say press ent…" at bounding box center [1038, 216] width 229 height 152
type textarea "hero.attack(enemy)"
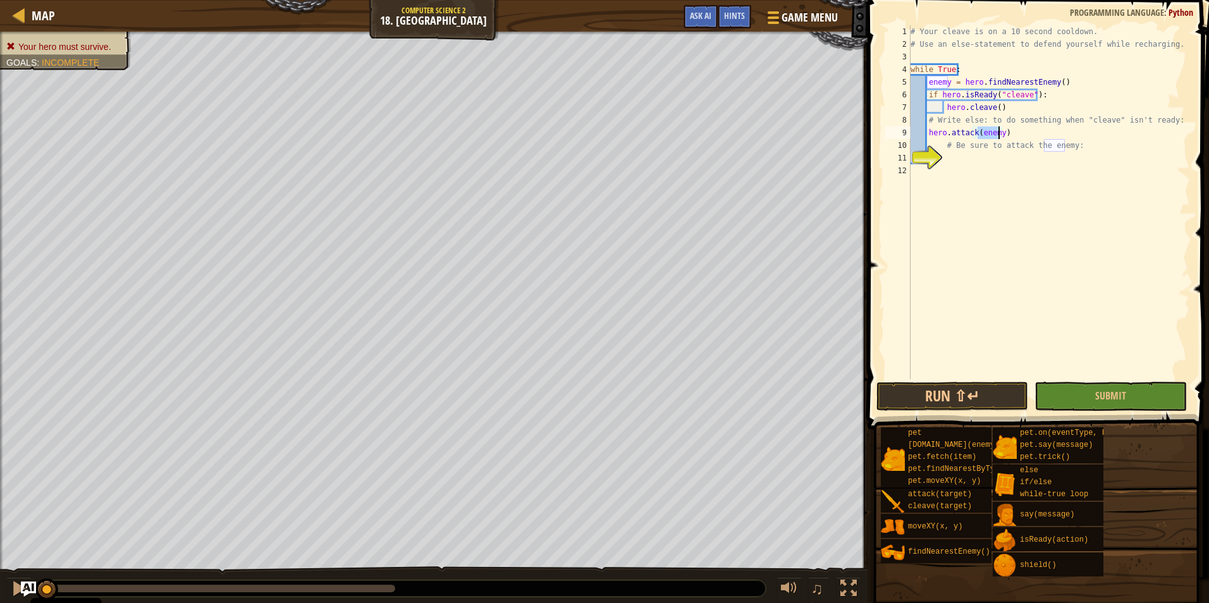
click at [997, 178] on div "# Your cleave is on a 10 second cooldown. # Use an else-statement to defend you…" at bounding box center [1049, 214] width 282 height 379
click at [975, 161] on div "# Your cleave is on a 10 second cooldown. # Use an else-statement to defend you…" at bounding box center [1049, 214] width 282 height 379
drag, startPoint x: 1000, startPoint y: 129, endPoint x: 927, endPoint y: 135, distance: 72.9
click at [927, 135] on div "# Your cleave is on a 10 second cooldown. # Use an else-statement to defend you…" at bounding box center [1049, 214] width 282 height 379
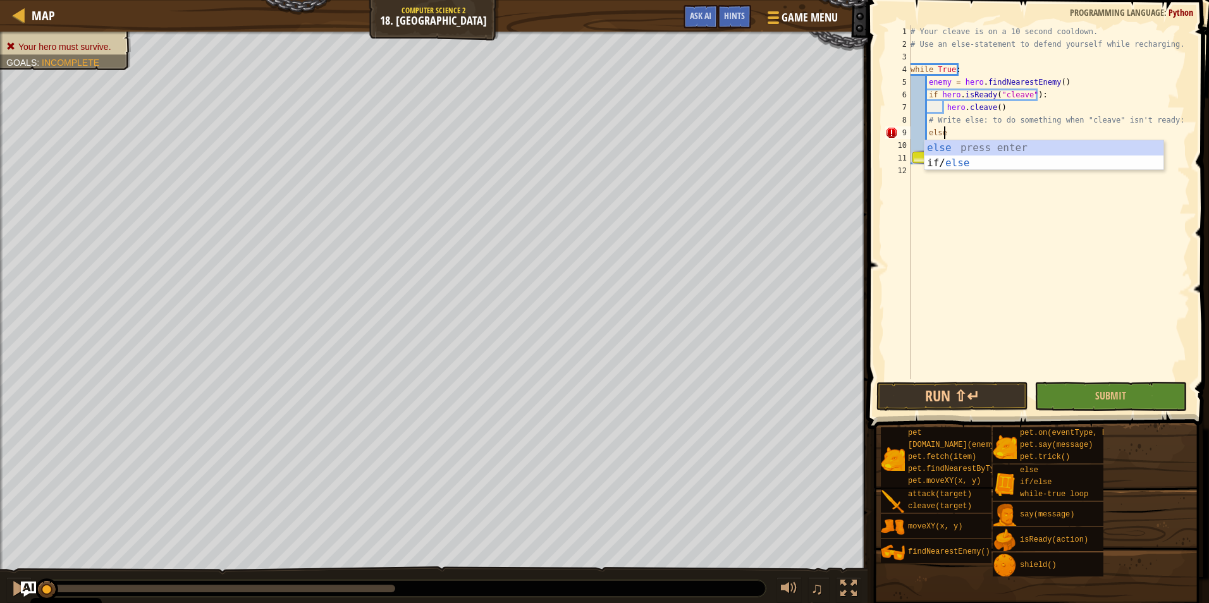
type textarea "else:"
click at [953, 157] on div "# Your cleave is on a 10 second cooldown. # Use an else-statement to defend you…" at bounding box center [1049, 214] width 282 height 379
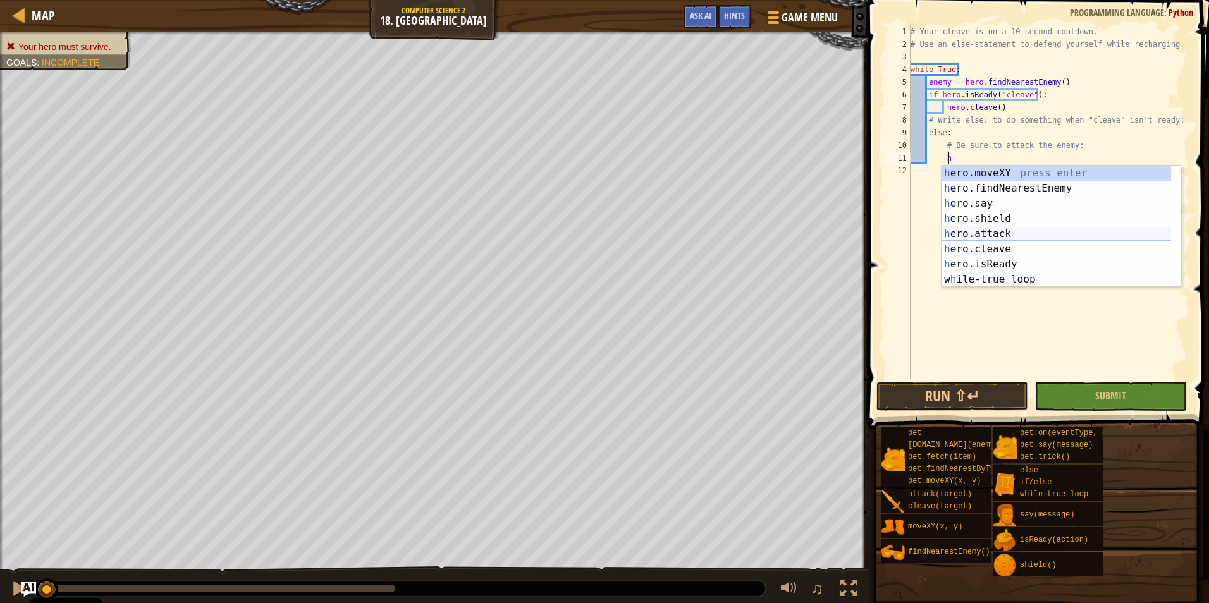
click at [1006, 231] on div "h ero.moveXY press enter h ero.findNearestEnemy press enter h ero.say press ent…" at bounding box center [1060, 242] width 239 height 152
type textarea "hero.attack(enemy)"
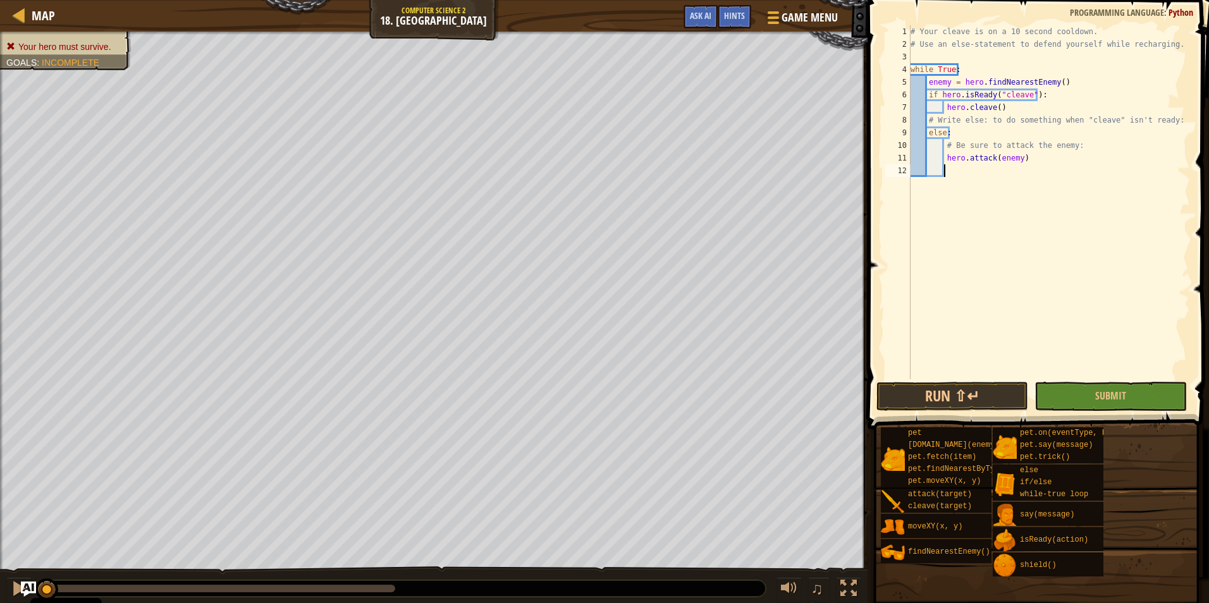
click at [1036, 217] on div "# Your cleave is on a 10 second cooldown. # Use an else-statement to defend you…" at bounding box center [1049, 214] width 282 height 379
click at [1114, 409] on button "Submit" at bounding box center [1110, 396] width 152 height 29
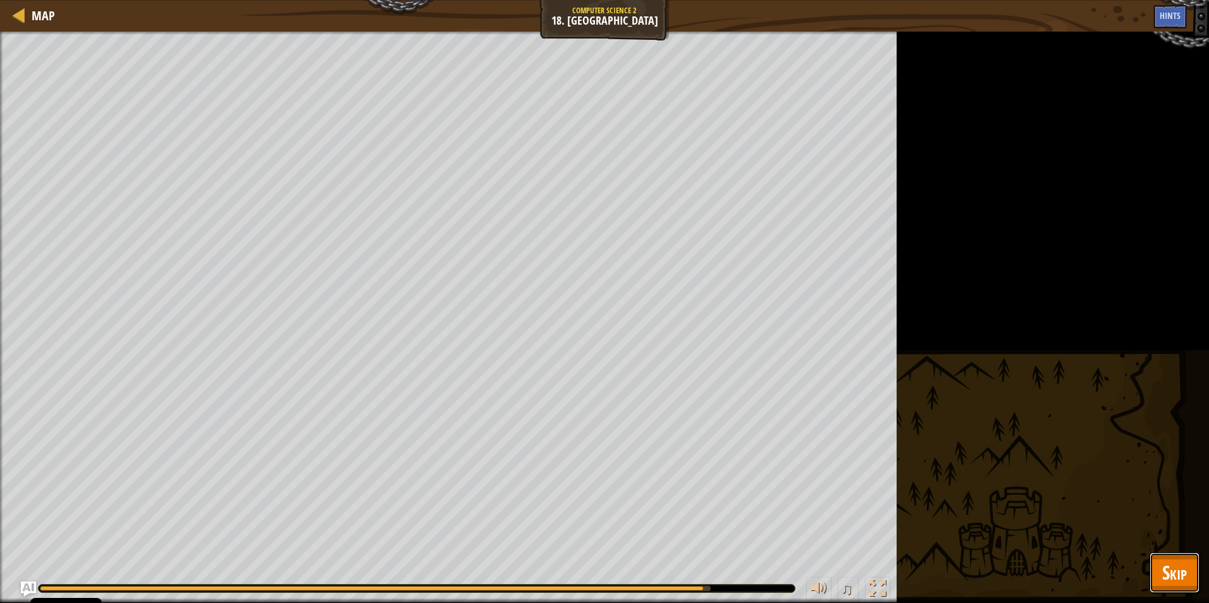
click at [1164, 566] on span "Skip" at bounding box center [1174, 572] width 25 height 26
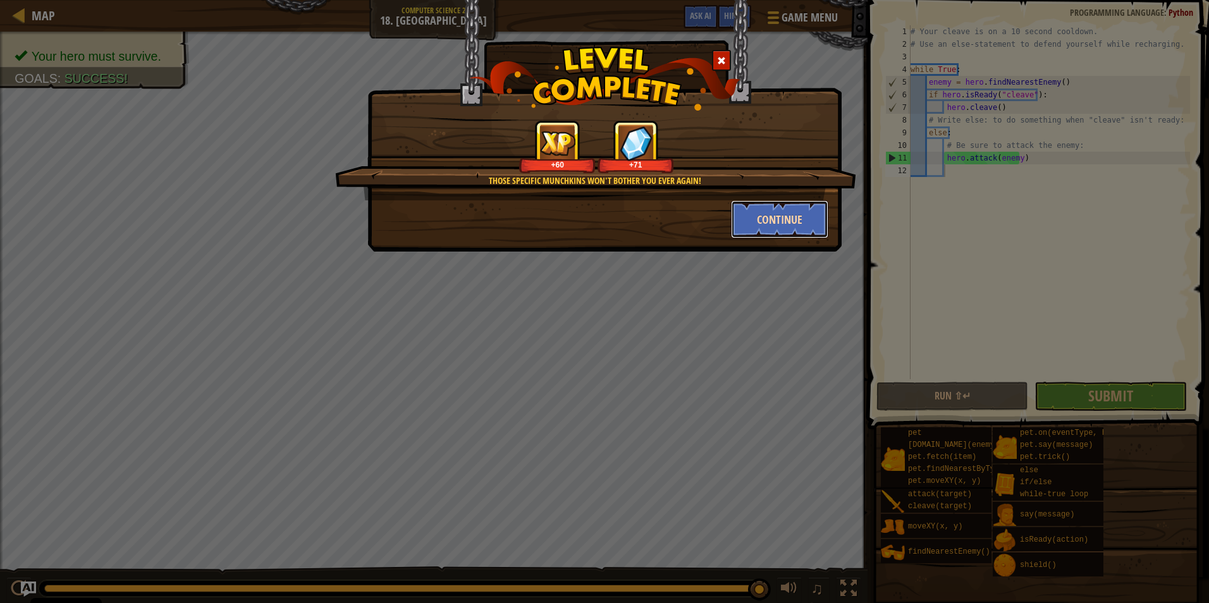
click at [805, 214] on button "Continue" at bounding box center [780, 219] width 98 height 38
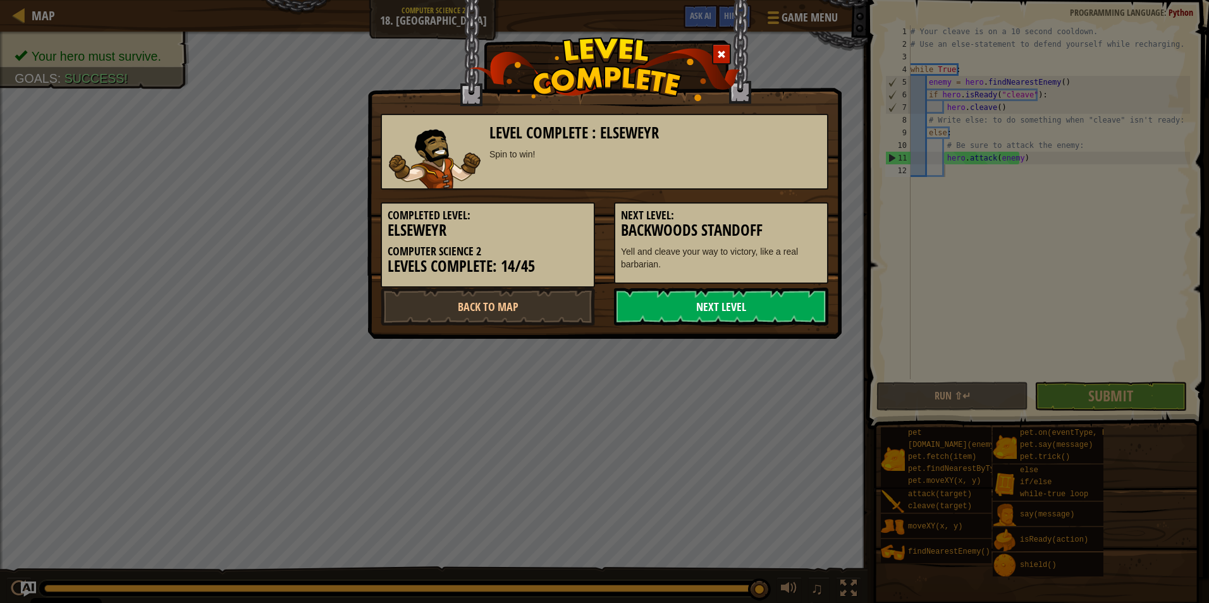
click at [741, 310] on link "Next Level" at bounding box center [721, 307] width 214 height 38
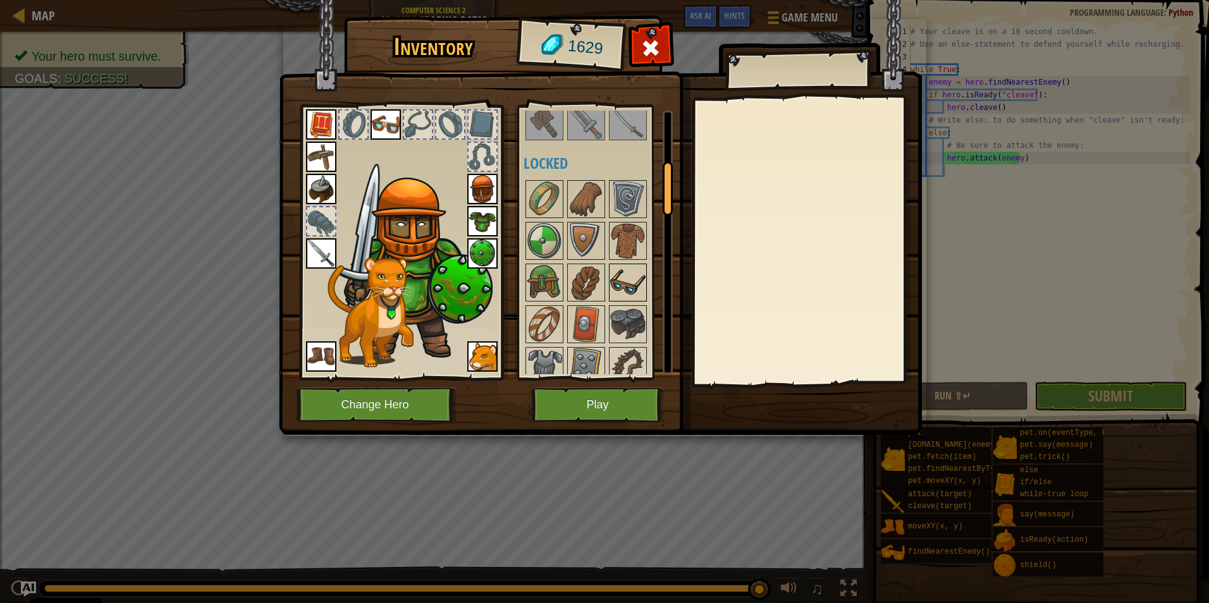
scroll to position [379, 0]
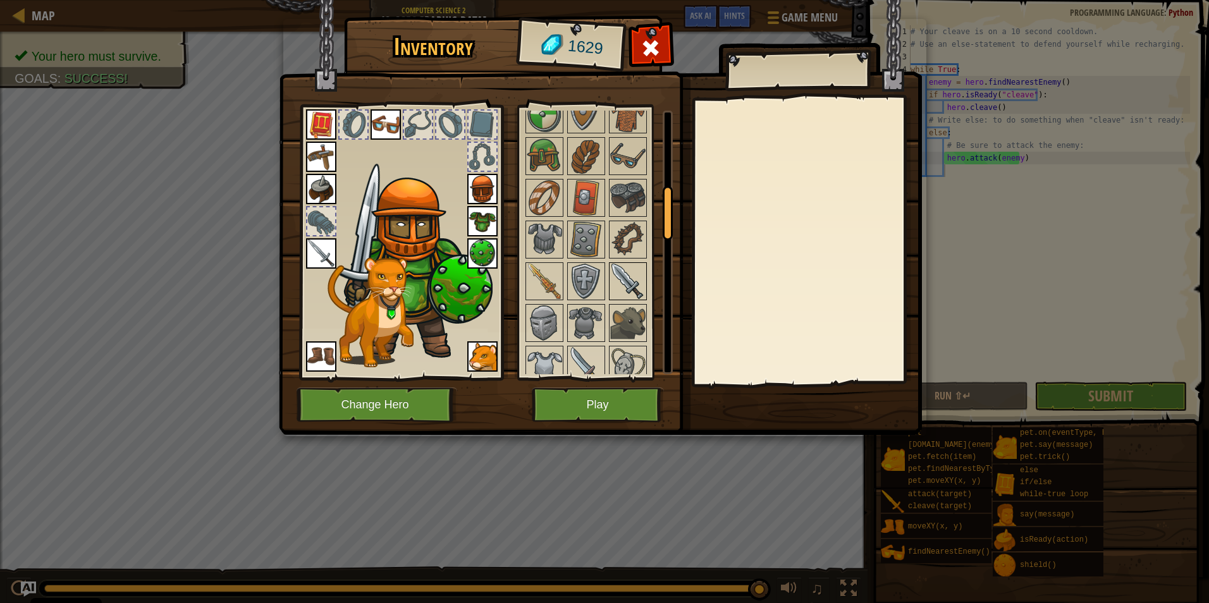
click at [619, 273] on img at bounding box center [627, 281] width 35 height 35
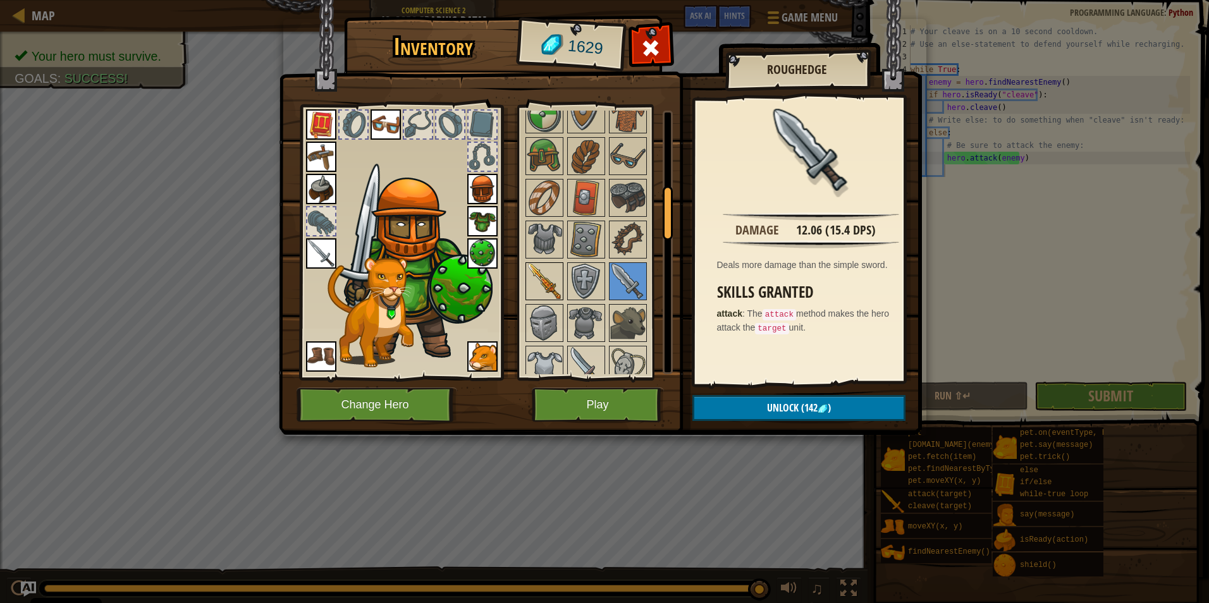
click at [542, 283] on img at bounding box center [544, 281] width 35 height 35
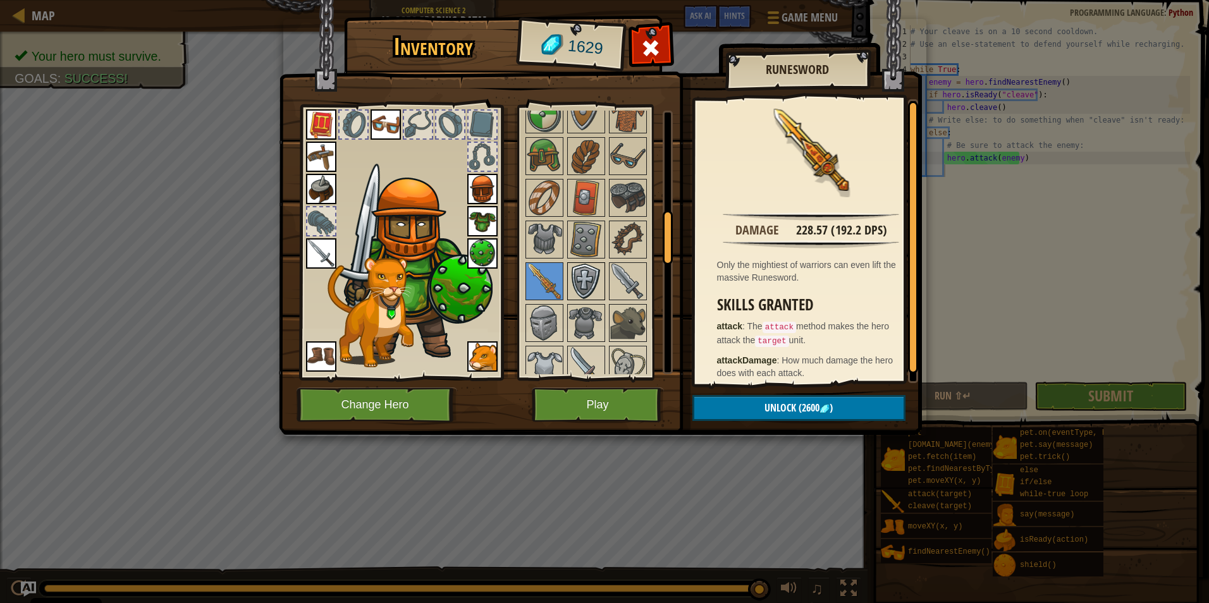
scroll to position [569, 0]
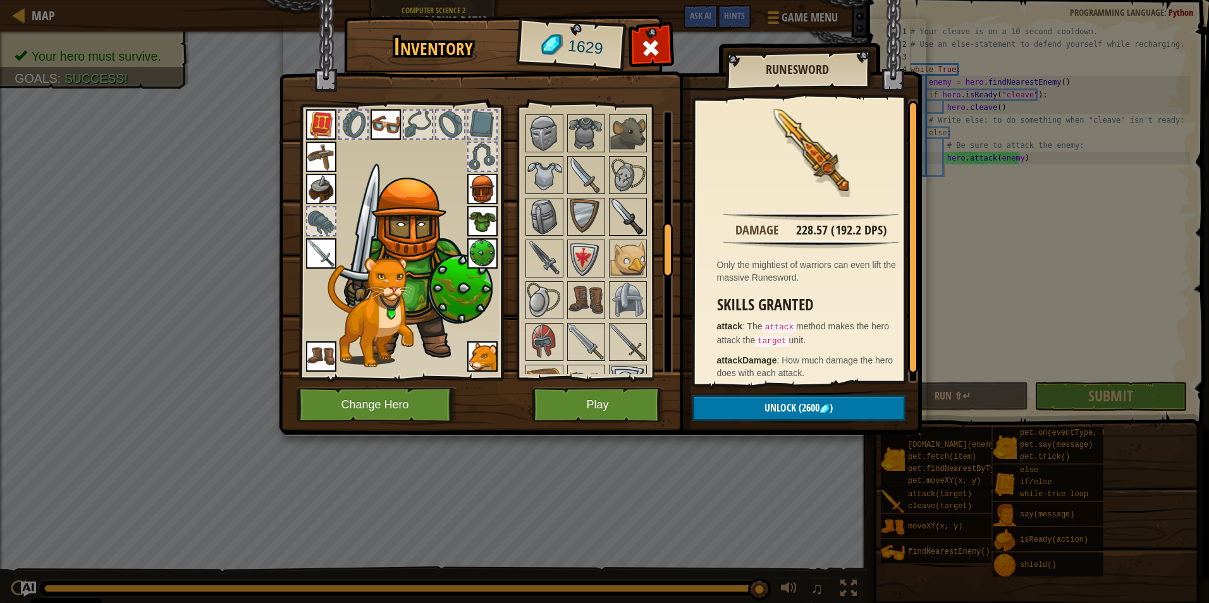
click at [625, 223] on img at bounding box center [627, 216] width 35 height 35
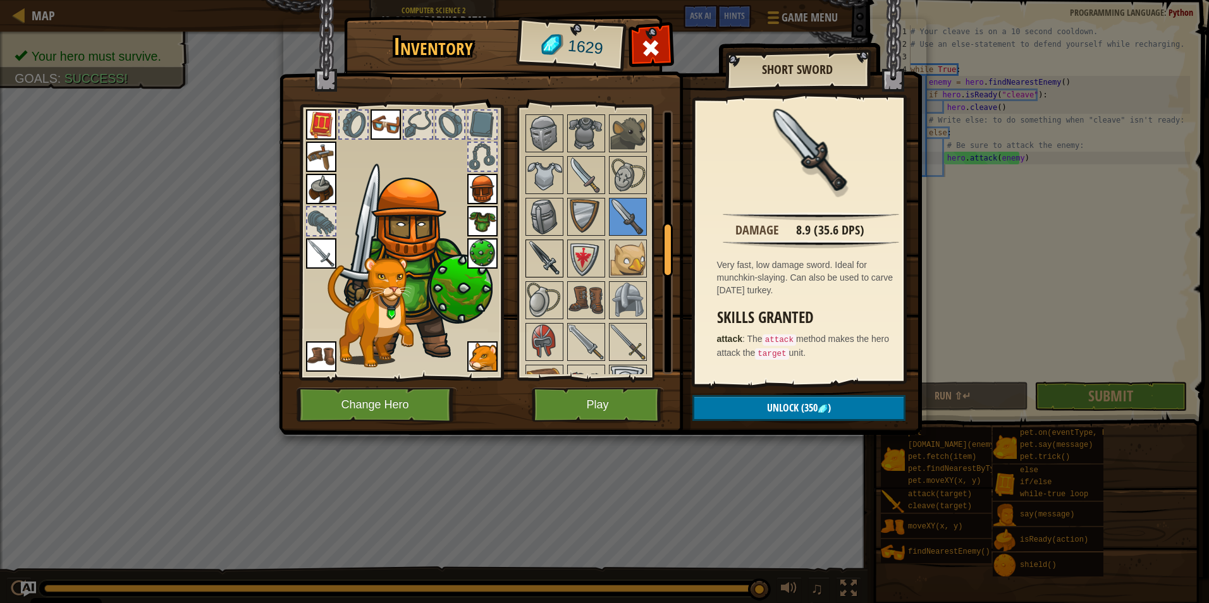
click at [538, 248] on img at bounding box center [544, 258] width 35 height 35
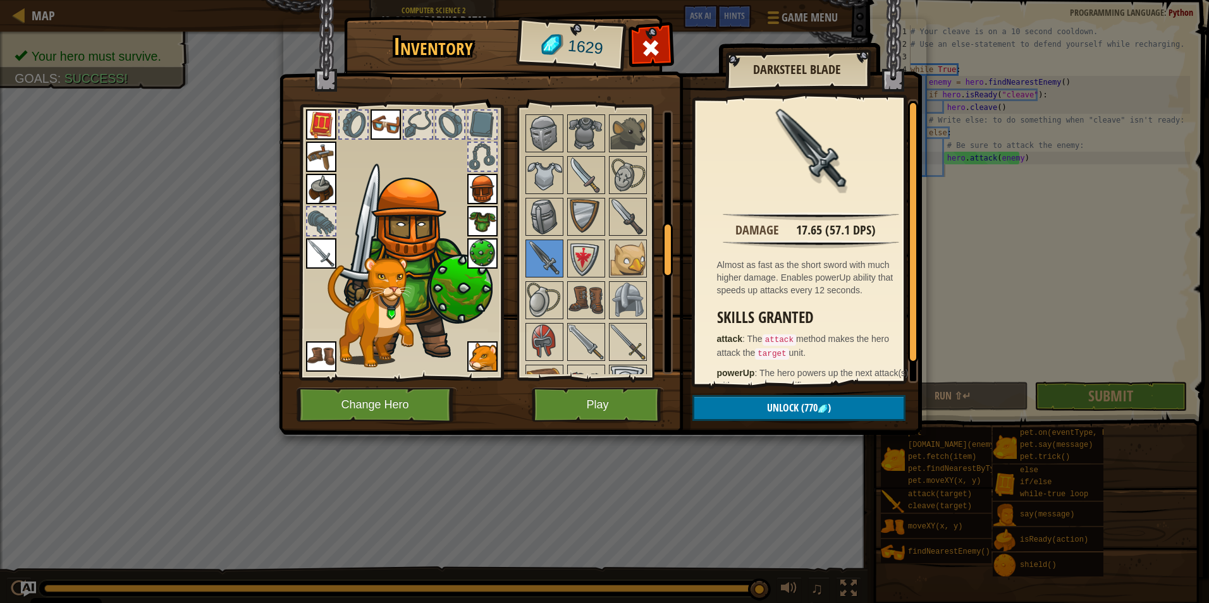
click at [326, 261] on img at bounding box center [321, 253] width 30 height 30
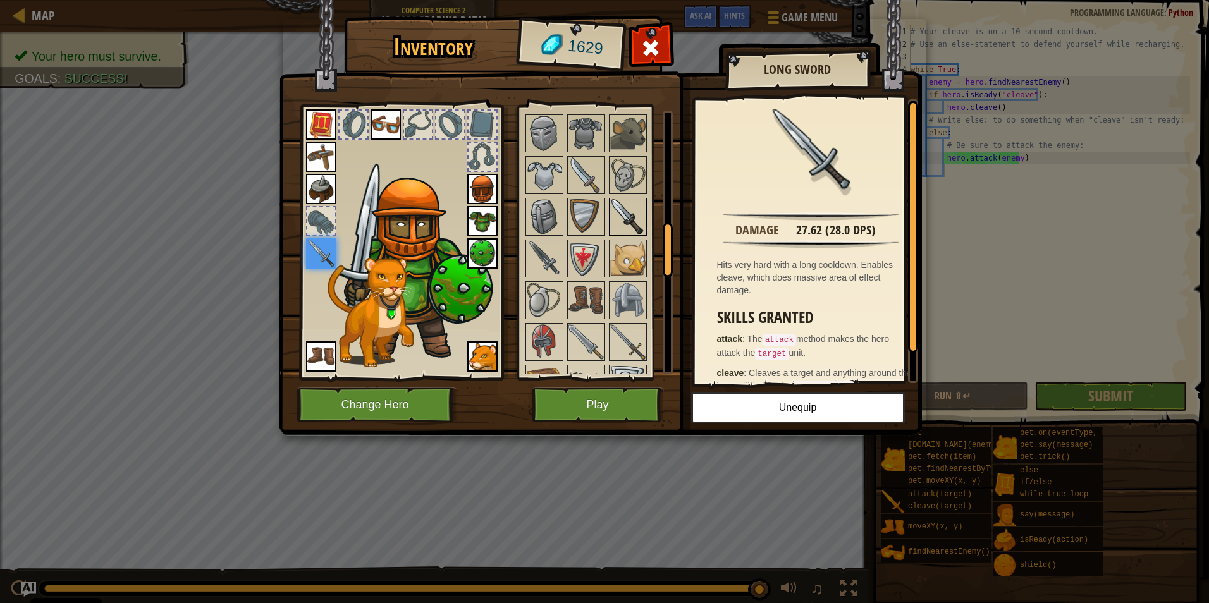
click at [632, 225] on img at bounding box center [627, 216] width 35 height 35
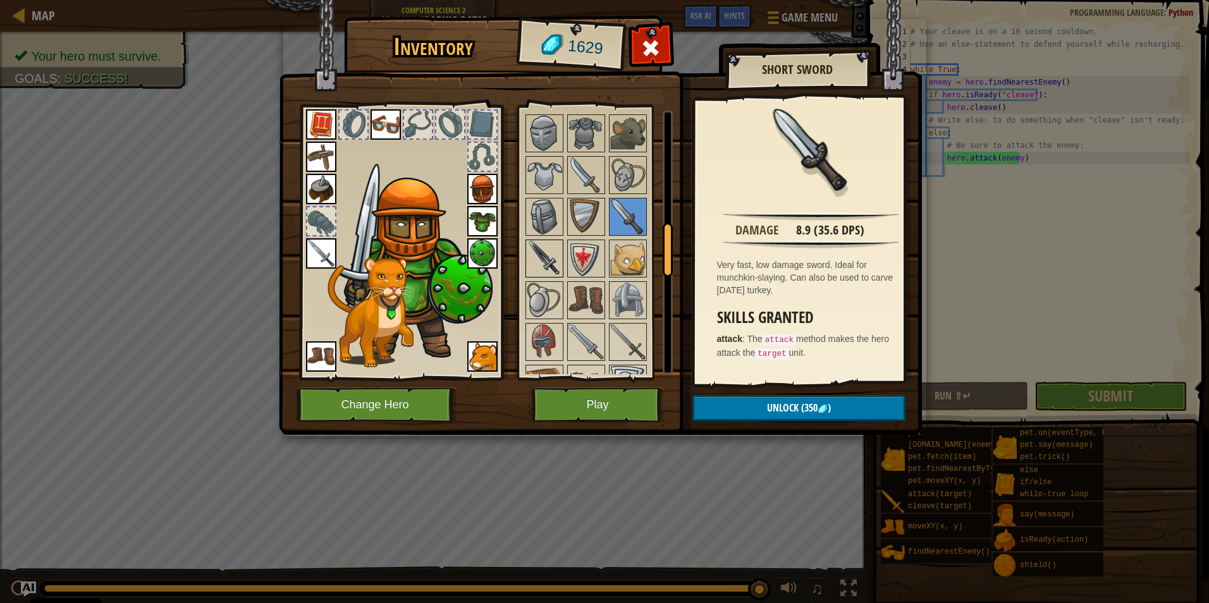
click at [550, 254] on img at bounding box center [544, 258] width 35 height 35
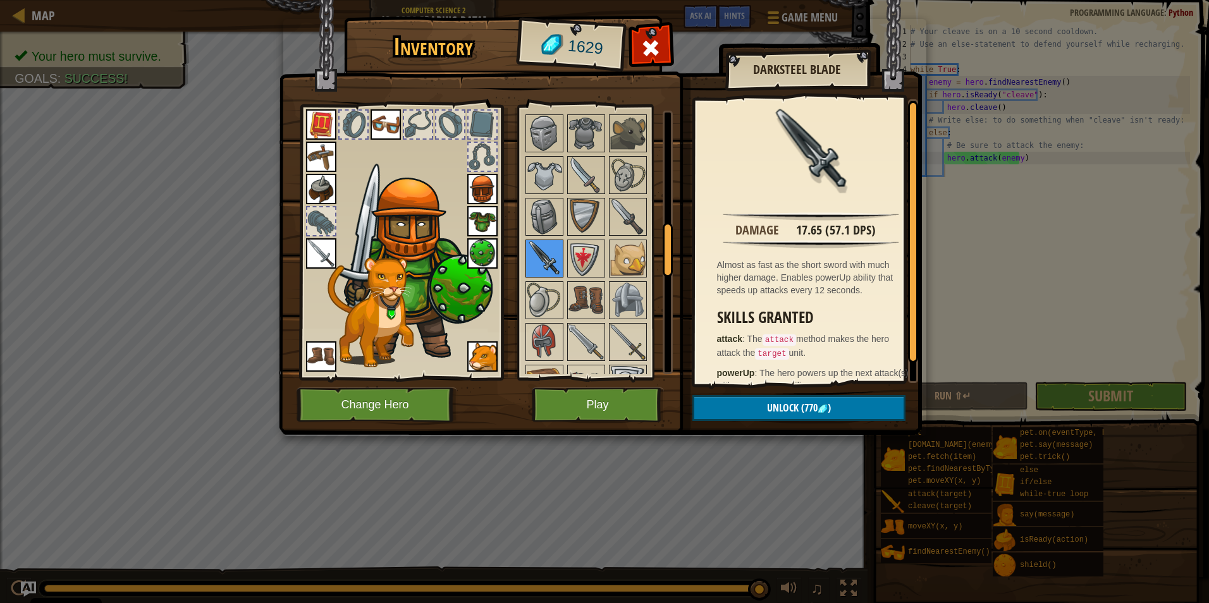
scroll to position [632, 0]
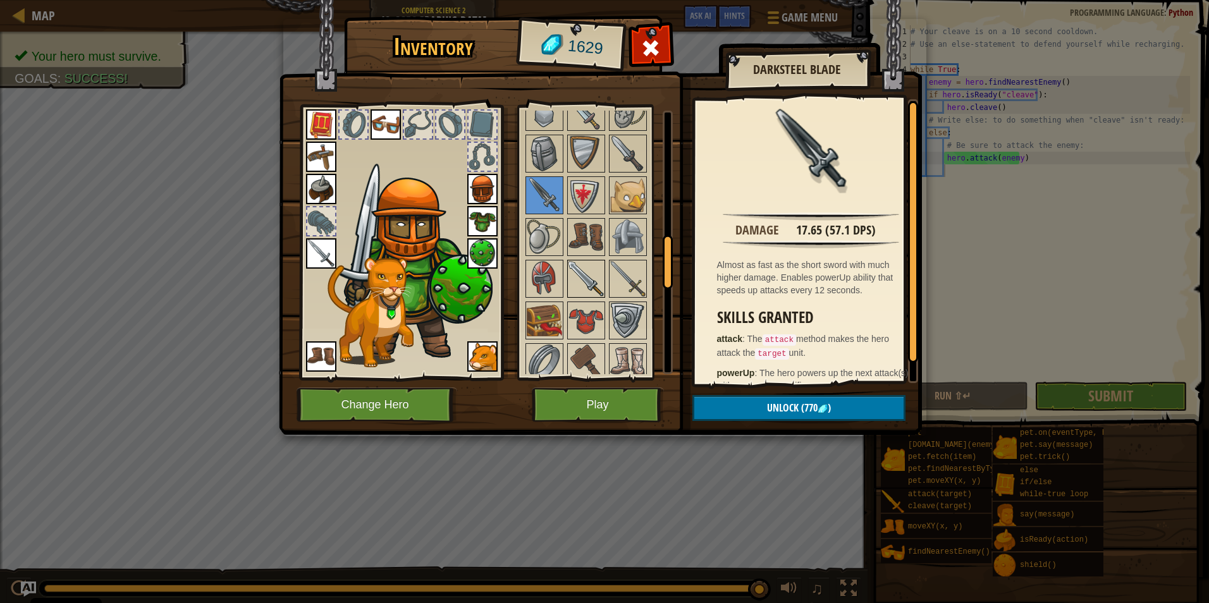
click at [587, 287] on img at bounding box center [585, 278] width 35 height 35
click at [626, 278] on img at bounding box center [627, 278] width 35 height 35
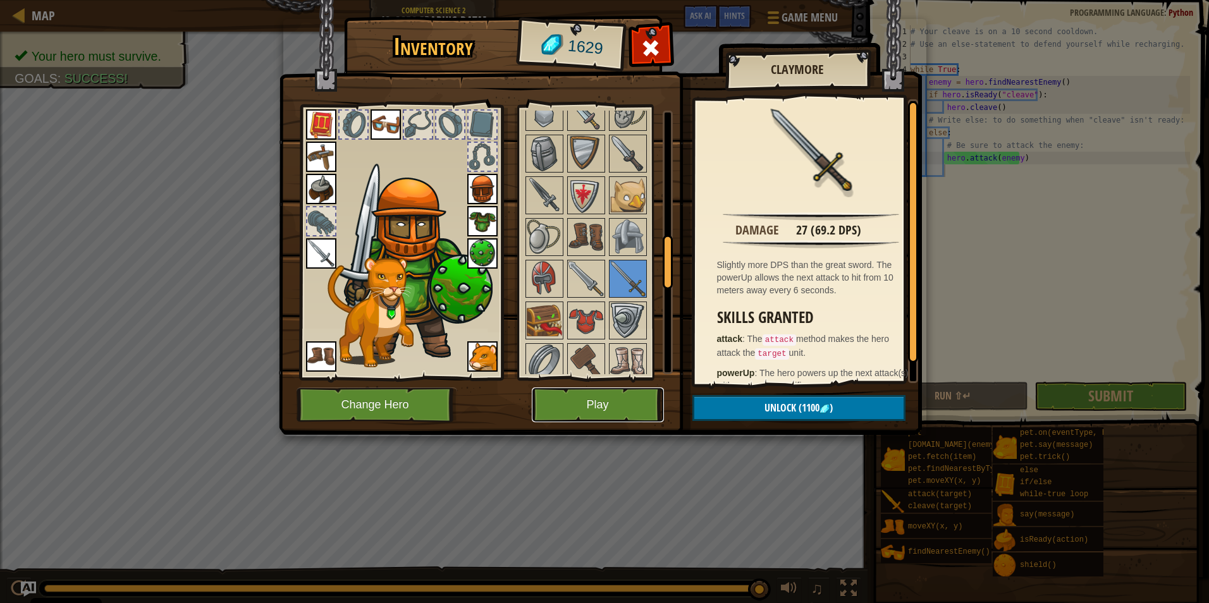
drag, startPoint x: 602, startPoint y: 392, endPoint x: 621, endPoint y: 394, distance: 19.1
click at [621, 394] on button "Play" at bounding box center [598, 404] width 132 height 35
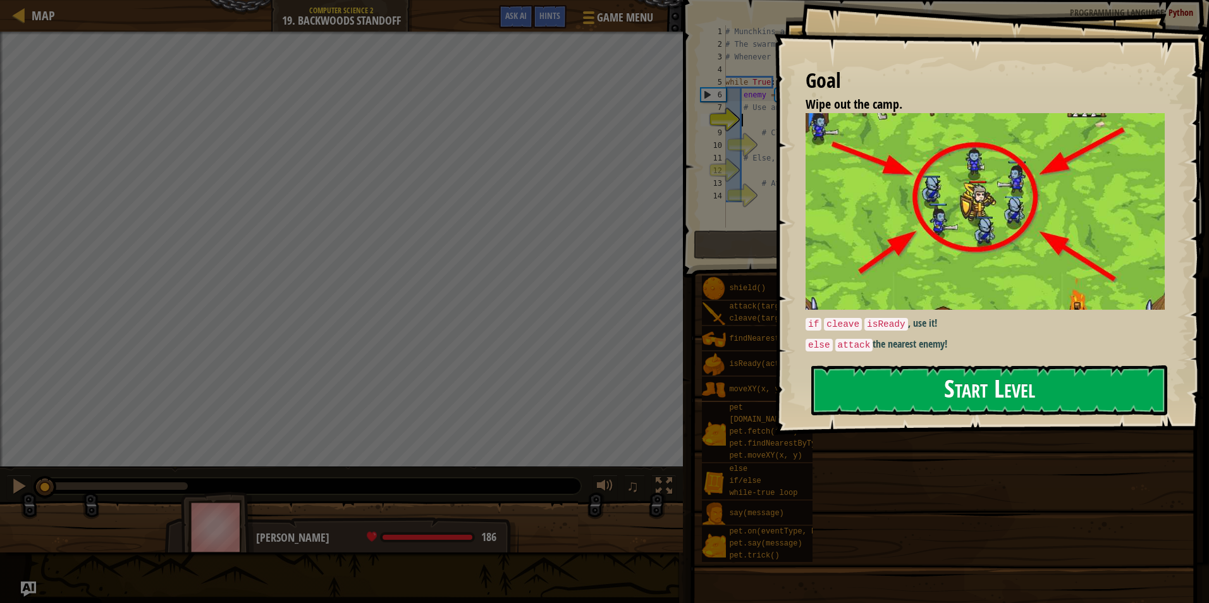
click at [948, 393] on button "Start Level" at bounding box center [989, 390] width 356 height 50
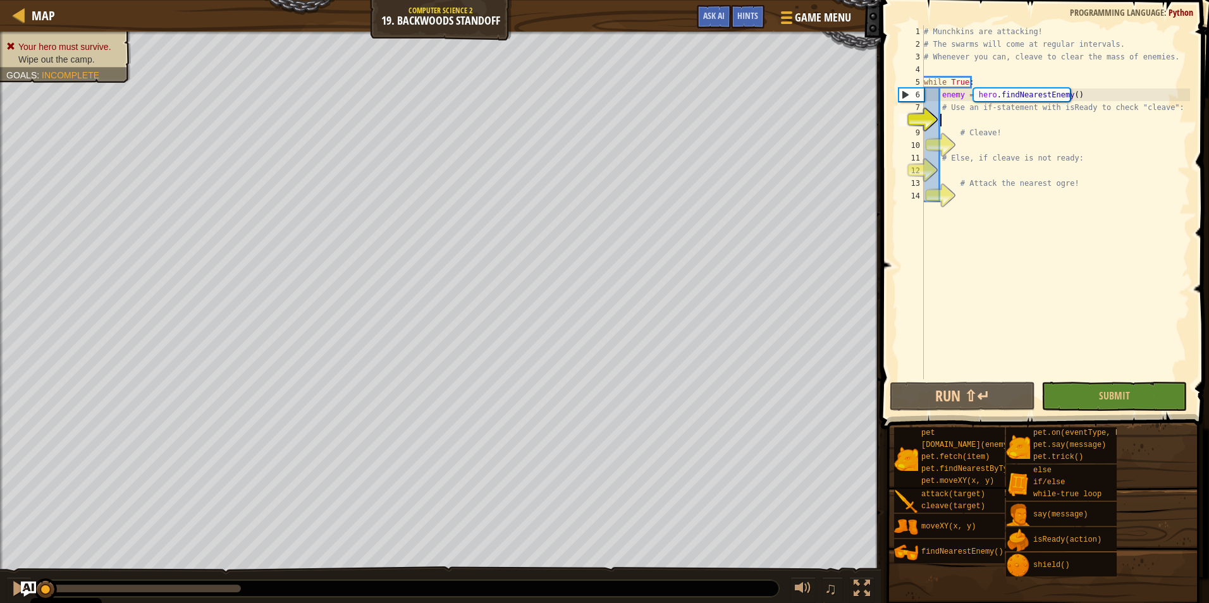
scroll to position [6, 1]
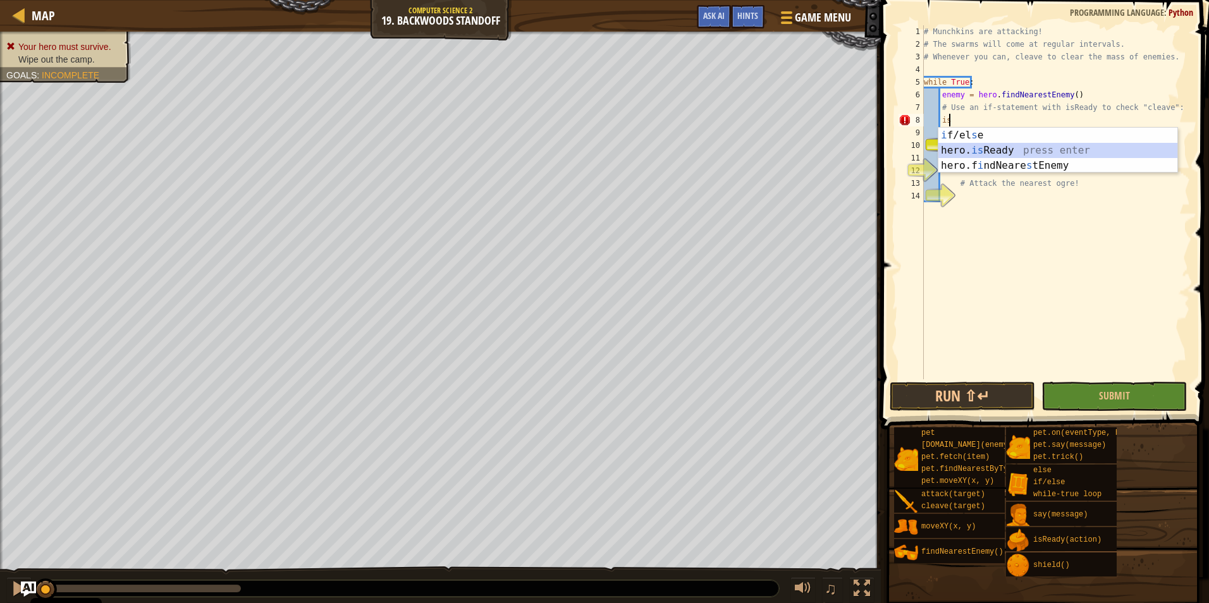
click at [1009, 146] on div "i f/el s e press enter hero. is Ready press enter hero.f i ndNeare s tEnemy pre…" at bounding box center [1057, 166] width 239 height 76
type textarea "ready = hero.isReady("cleave")"
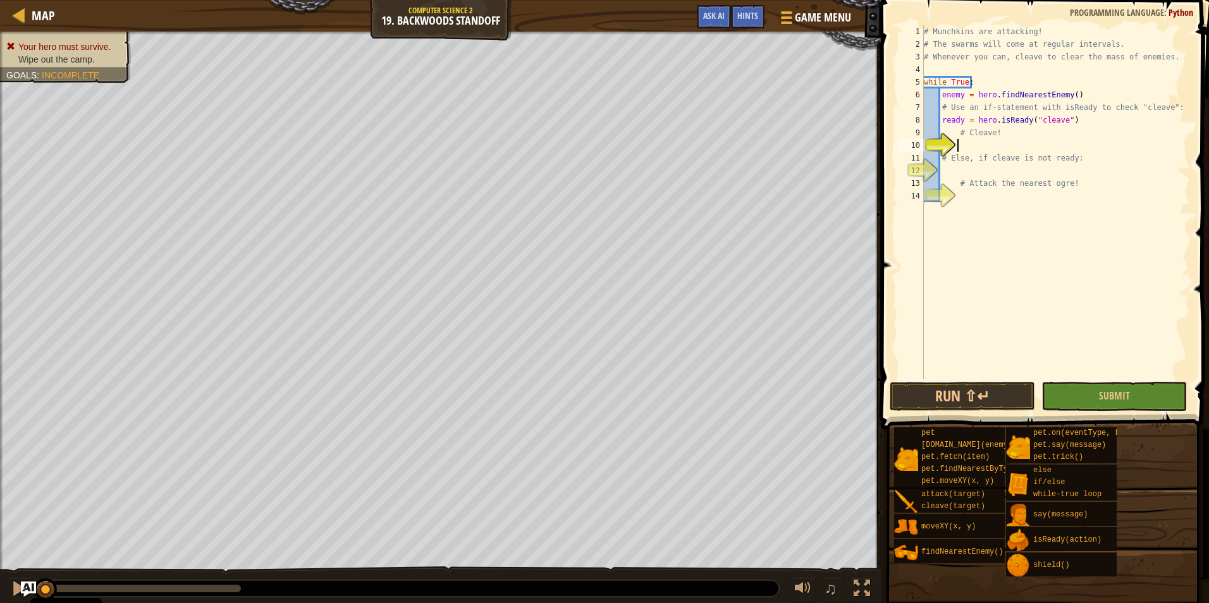
click at [991, 143] on div "# Munchkins are attacking! # The swarms will come at regular intervals. # Whene…" at bounding box center [1055, 214] width 269 height 379
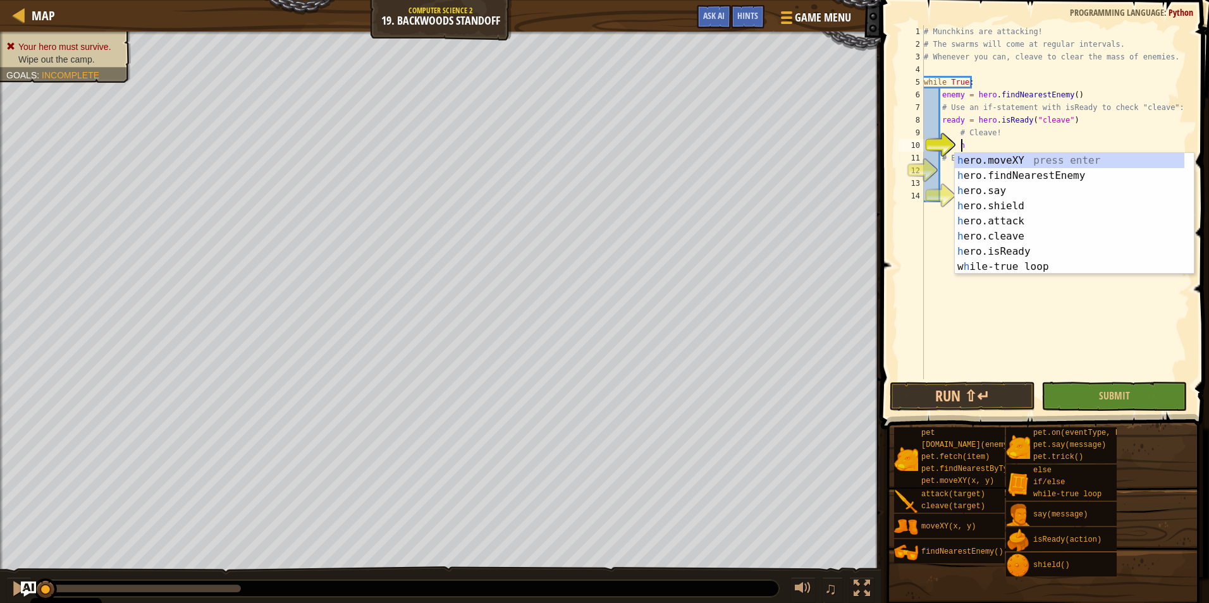
scroll to position [6, 3]
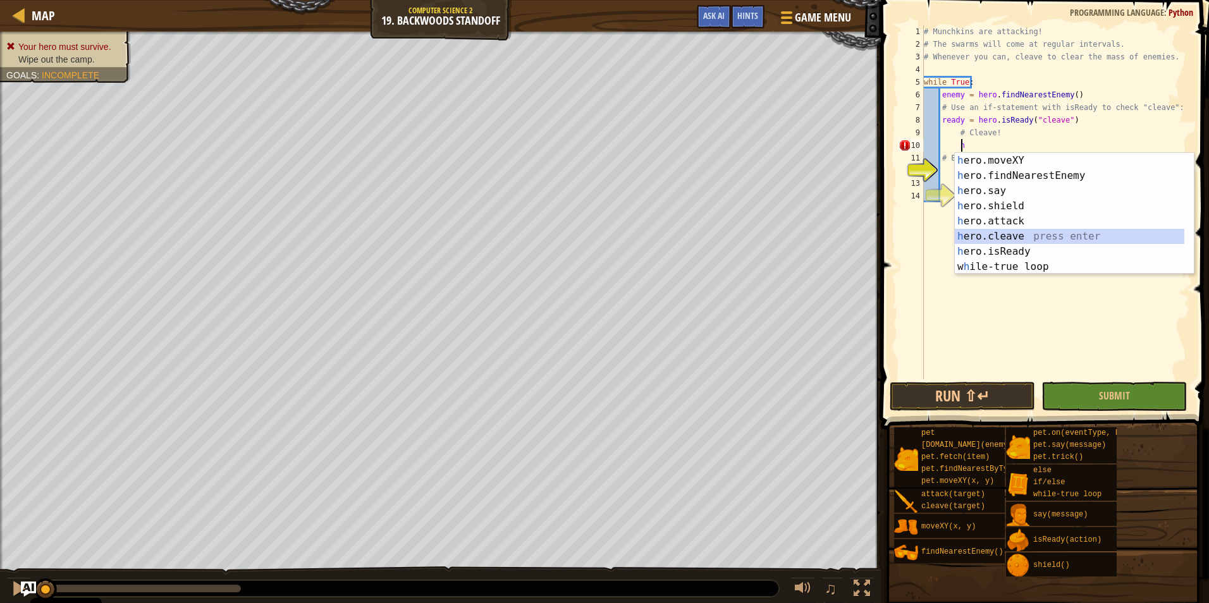
click at [1013, 235] on div "h ero.moveXY press enter h ero.findNearestEnemy press enter h ero.say press ent…" at bounding box center [1068, 229] width 229 height 152
type textarea "hero.cleave(enemy)"
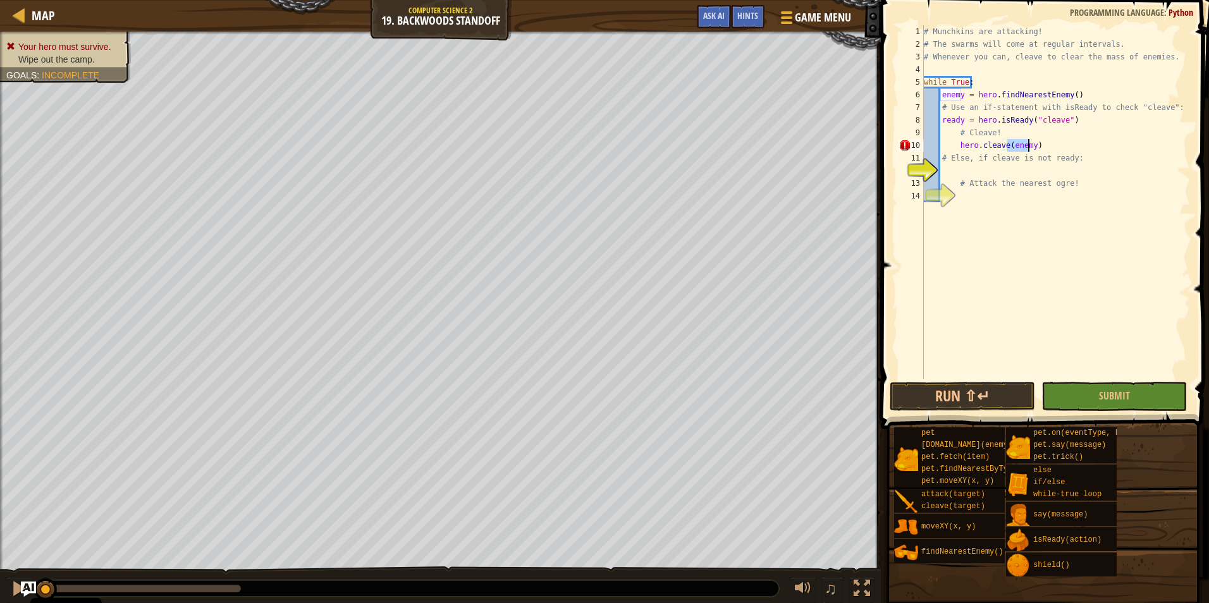
click at [965, 174] on div "# Munchkins are attacking! # The swarms will come at regular intervals. # Whene…" at bounding box center [1055, 214] width 269 height 379
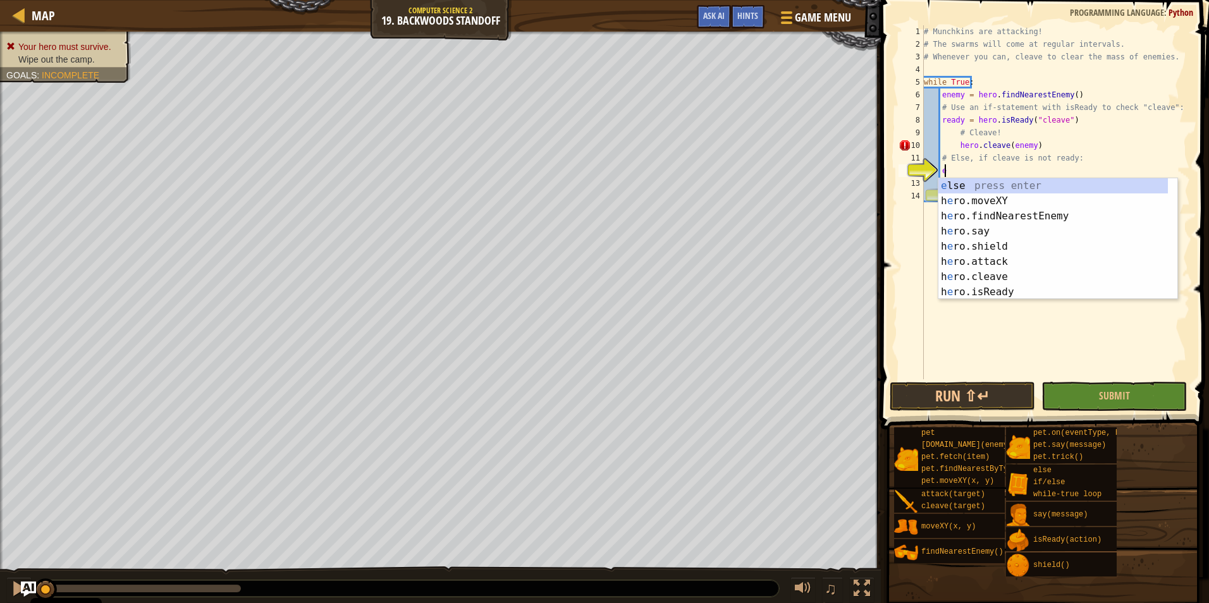
scroll to position [6, 2]
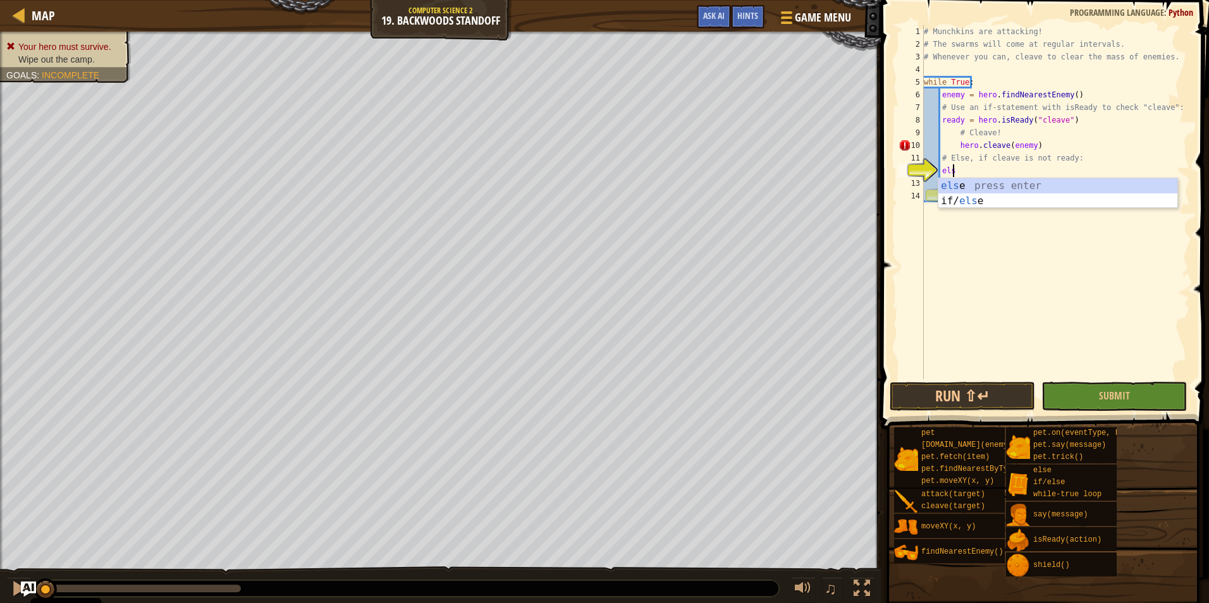
type textarea "else"
click at [949, 184] on div "else press enter if/ else press enter" at bounding box center [1057, 208] width 239 height 61
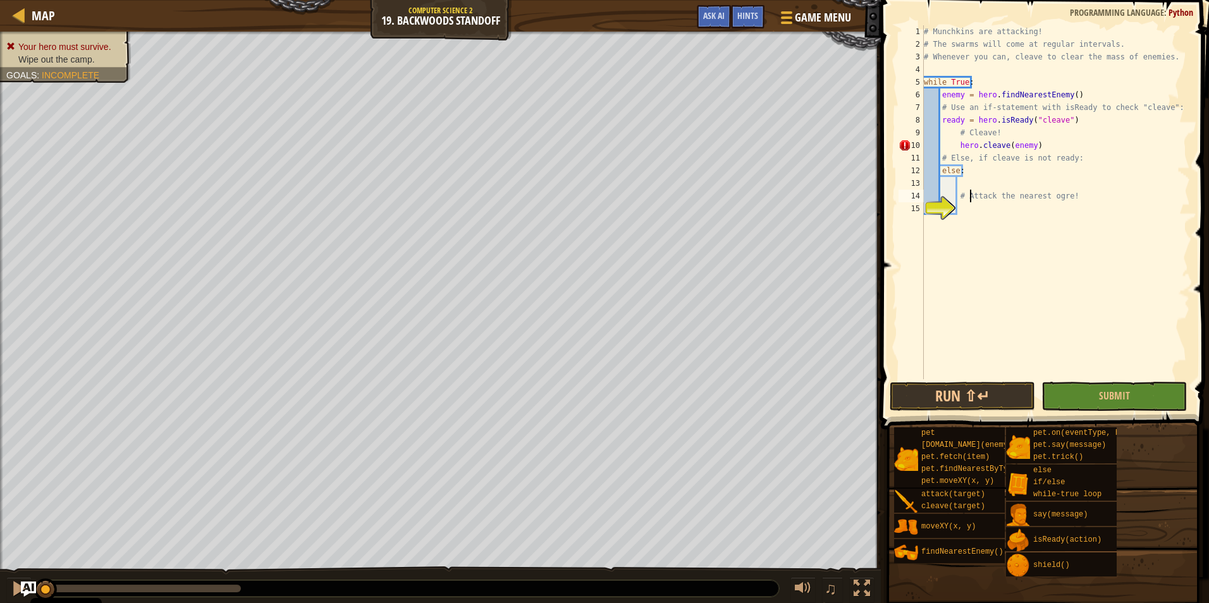
drag, startPoint x: 970, startPoint y: 202, endPoint x: 1020, endPoint y: 203, distance: 50.0
click at [974, 202] on div "# Munchkins are attacking! # The swarms will come at regular intervals. # Whene…" at bounding box center [1055, 214] width 269 height 379
type textarea "# Attack the nearest ogre!"
click at [972, 210] on div "# Munchkins are attacking! # The swarms will come at regular intervals. # Whene…" at bounding box center [1055, 214] width 269 height 379
type textarea "h"
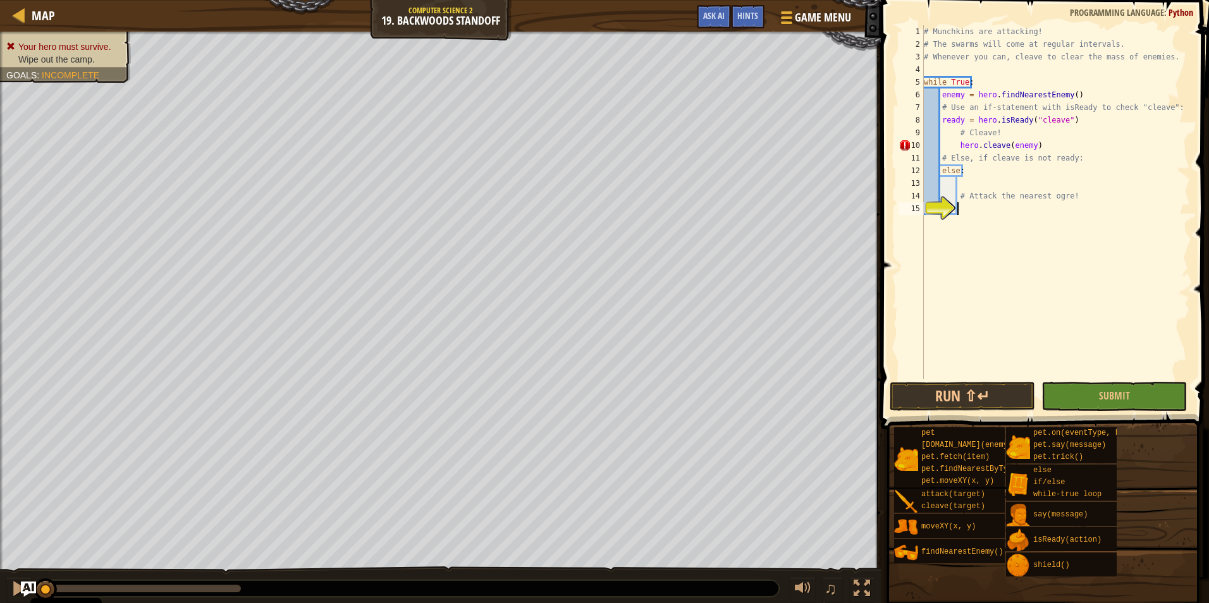
scroll to position [6, 3]
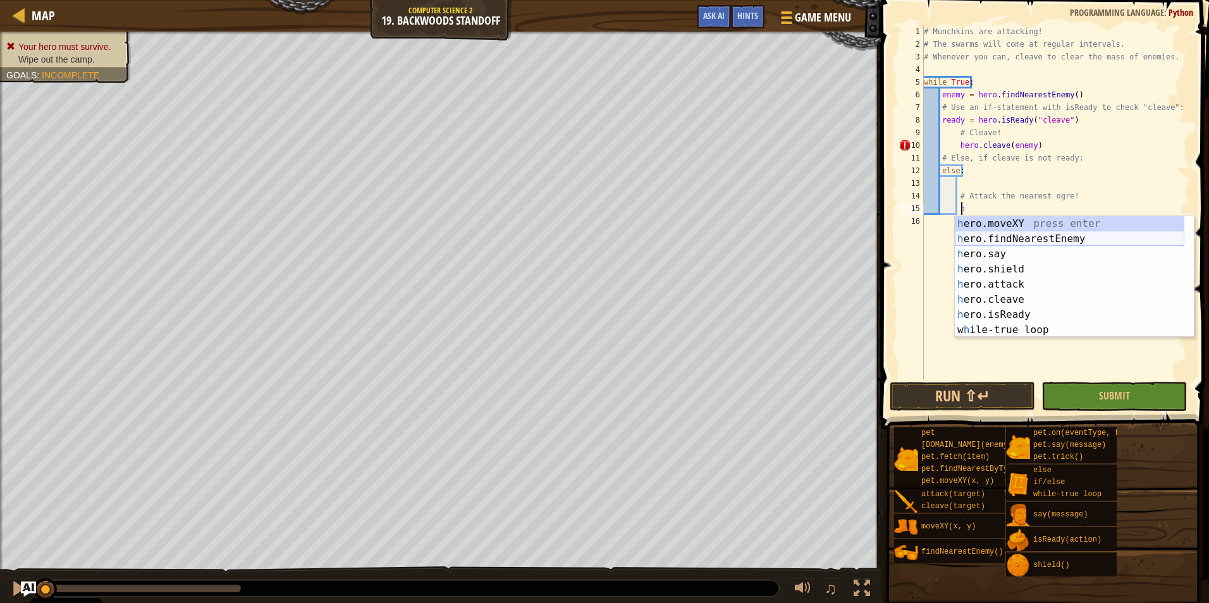
click at [1008, 233] on div "h ero.moveXY press enter h ero.findNearestEnemy press enter h ero.say press ent…" at bounding box center [1068, 292] width 229 height 152
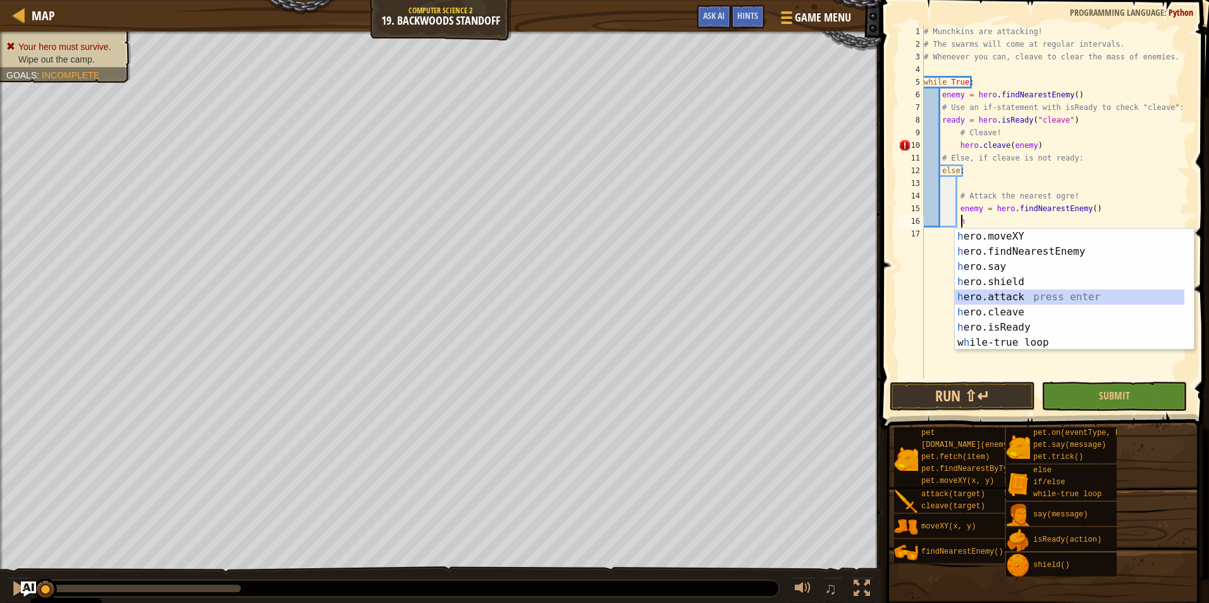
click at [1015, 300] on div "h ero.moveXY press enter h ero.findNearestEnemy press enter h ero.say press ent…" at bounding box center [1068, 305] width 229 height 152
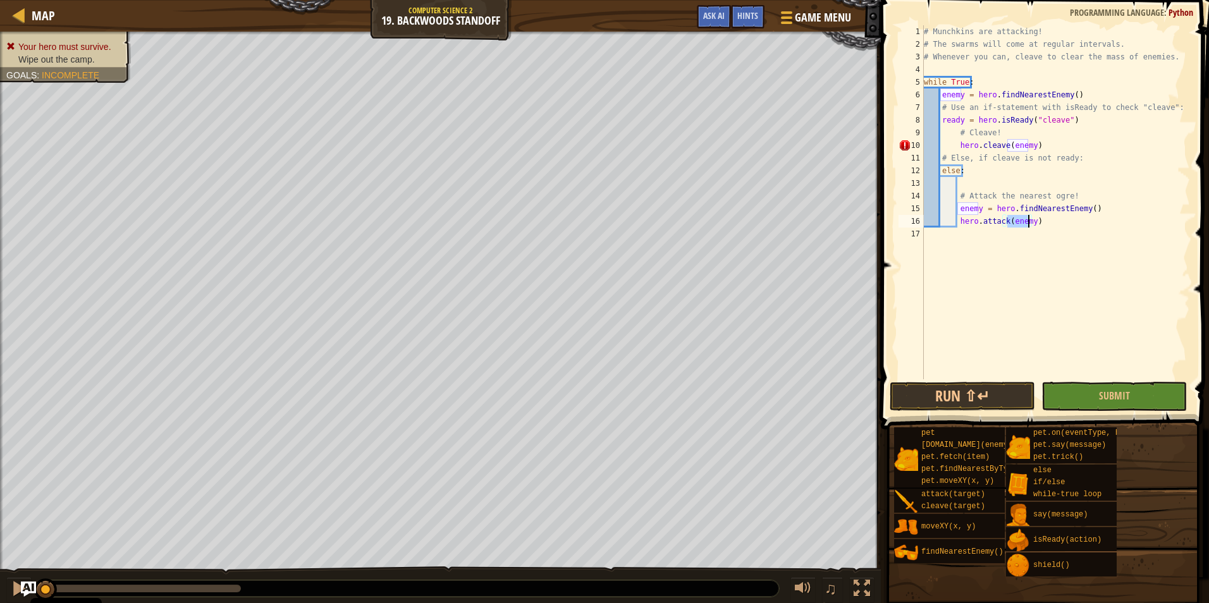
click at [1052, 223] on div "# Munchkins are attacking! # The swarms will come at regular intervals. # Whene…" at bounding box center [1055, 214] width 269 height 379
click at [1079, 393] on button "Submit" at bounding box center [1113, 396] width 145 height 29
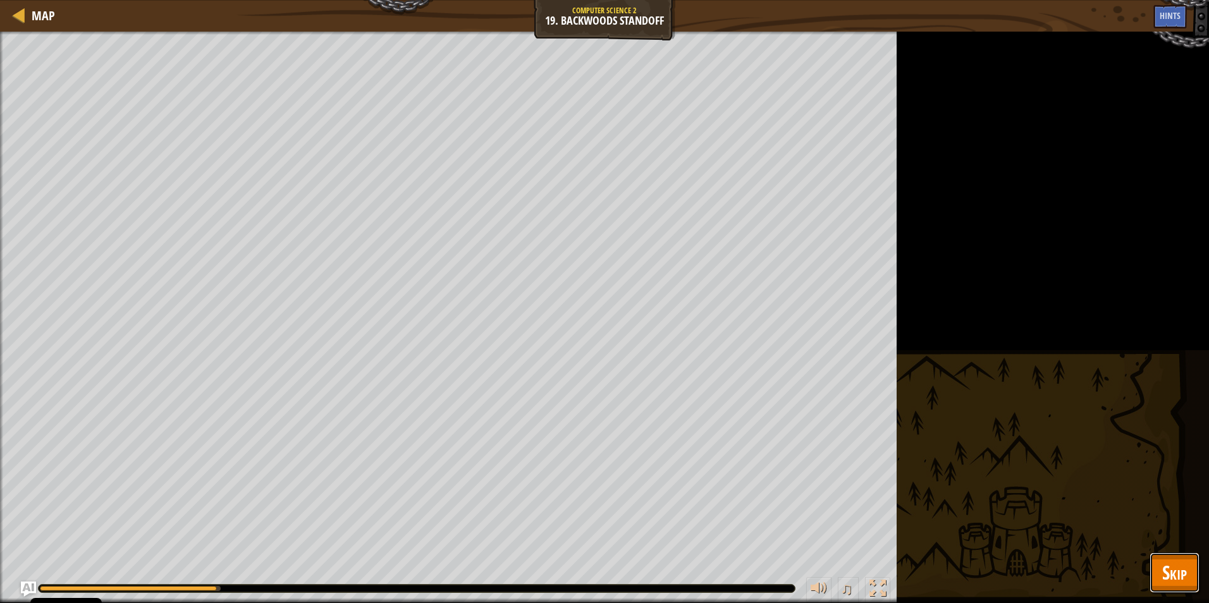
click at [1185, 556] on button "Skip" at bounding box center [1174, 572] width 50 height 40
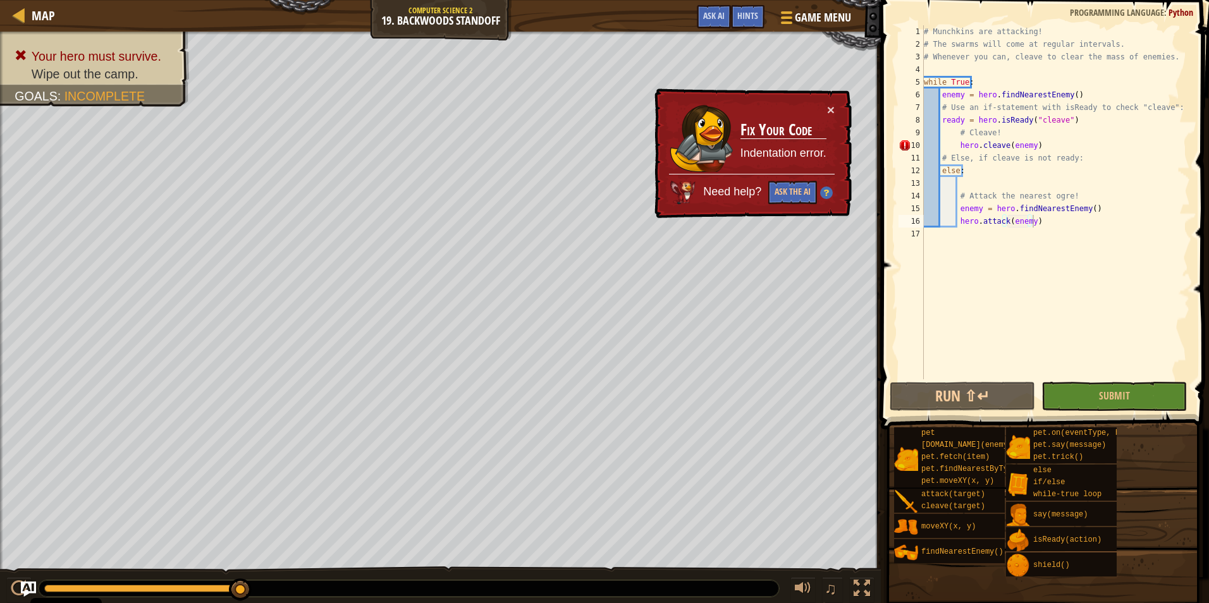
click at [1035, 150] on div "# Munchkins are attacking! # The swarms will come at regular intervals. # Whene…" at bounding box center [1055, 214] width 269 height 379
click at [1004, 149] on div "# Munchkins are attacking! # The swarms will come at regular intervals. # Whene…" at bounding box center [1055, 214] width 269 height 379
click at [1008, 149] on div "# Munchkins are attacking! # The swarms will come at regular intervals. # Whene…" at bounding box center [1055, 214] width 269 height 379
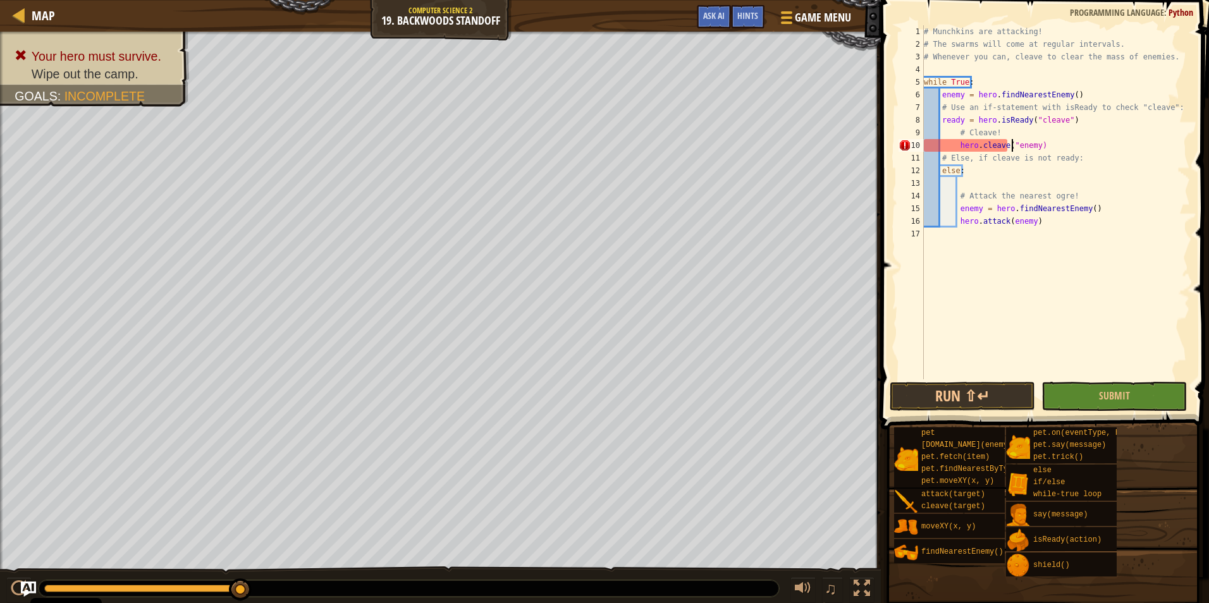
scroll to position [6, 8]
click at [1030, 146] on div "# Munchkins are attacking! # The swarms will come at regular intervals. # Whene…" at bounding box center [1055, 214] width 269 height 379
click at [1031, 146] on div "# Munchkins are attacking! # The swarms will come at regular intervals. # Whene…" at bounding box center [1055, 214] width 269 height 379
click at [1028, 142] on div "# Munchkins are attacking! # The swarms will come at regular intervals. # Whene…" at bounding box center [1055, 202] width 269 height 354
click at [1032, 144] on div "# Munchkins are attacking! # The swarms will come at regular intervals. # Whene…" at bounding box center [1055, 214] width 269 height 379
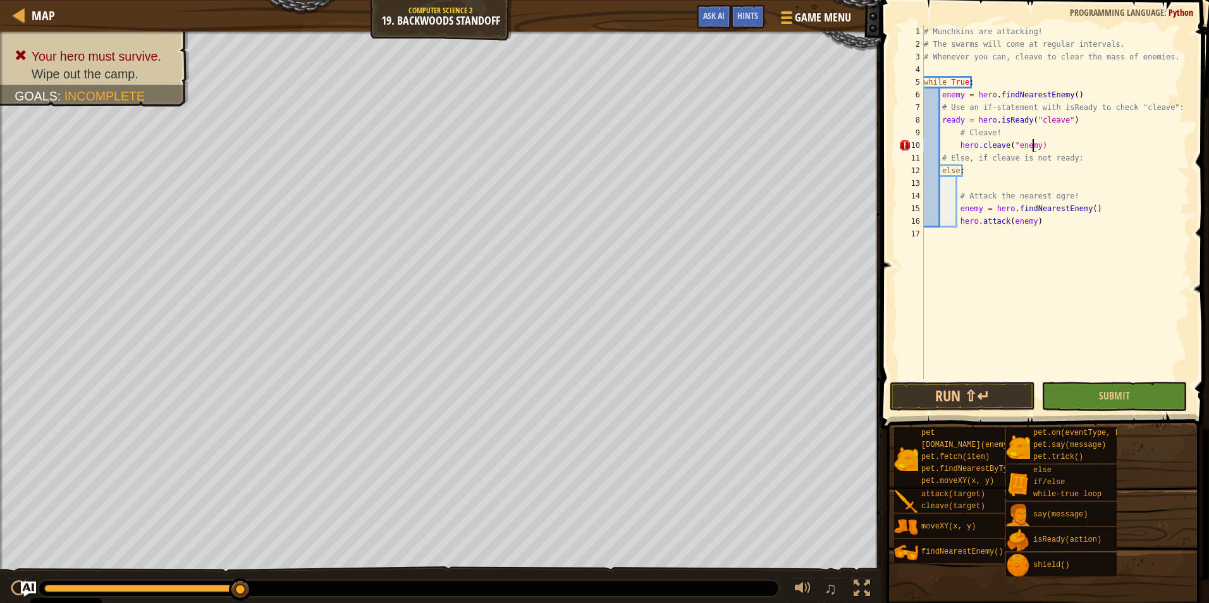
scroll to position [6, 9]
click at [1122, 392] on span "Submit" at bounding box center [1114, 396] width 31 height 14
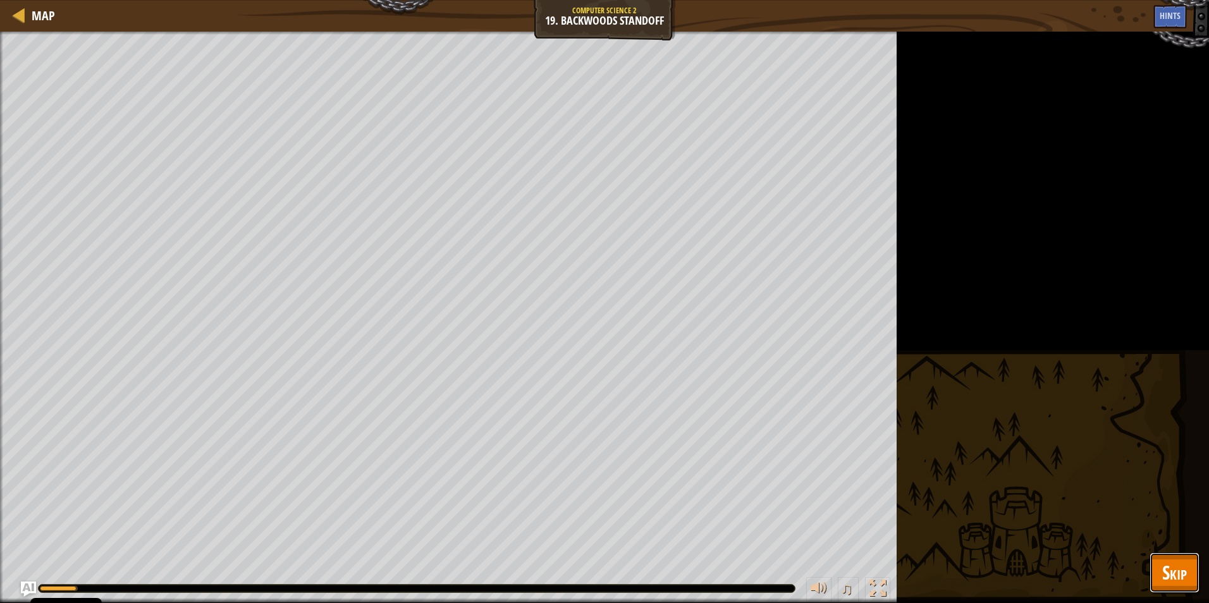
click at [1190, 566] on button "Skip" at bounding box center [1174, 572] width 50 height 40
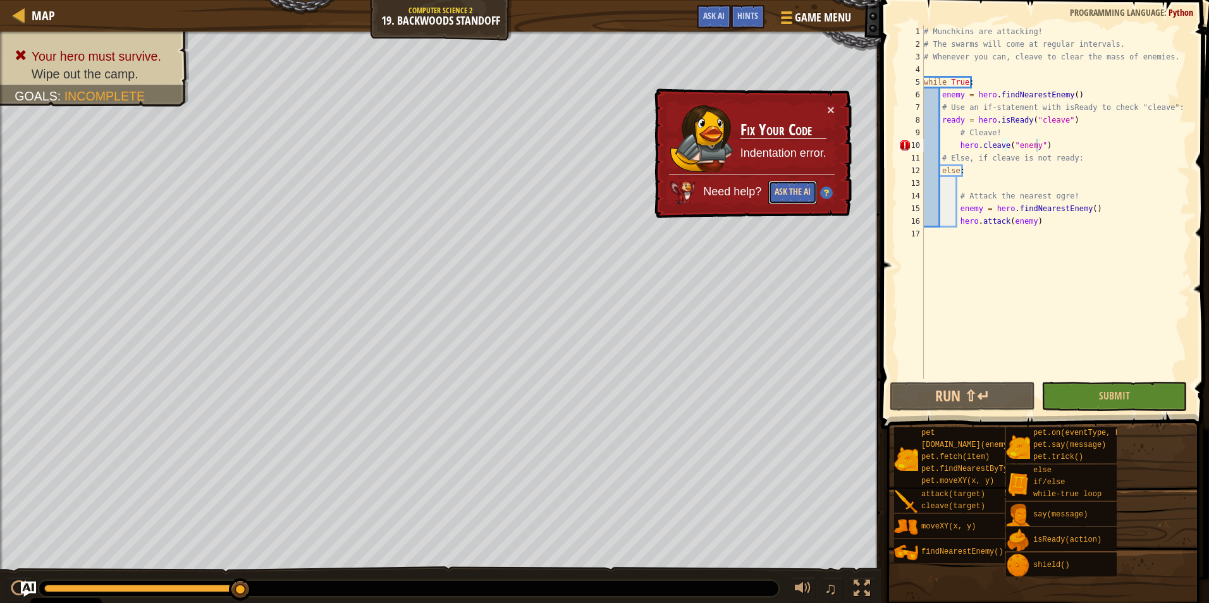
click at [783, 199] on button "Ask the AI" at bounding box center [793, 191] width 49 height 23
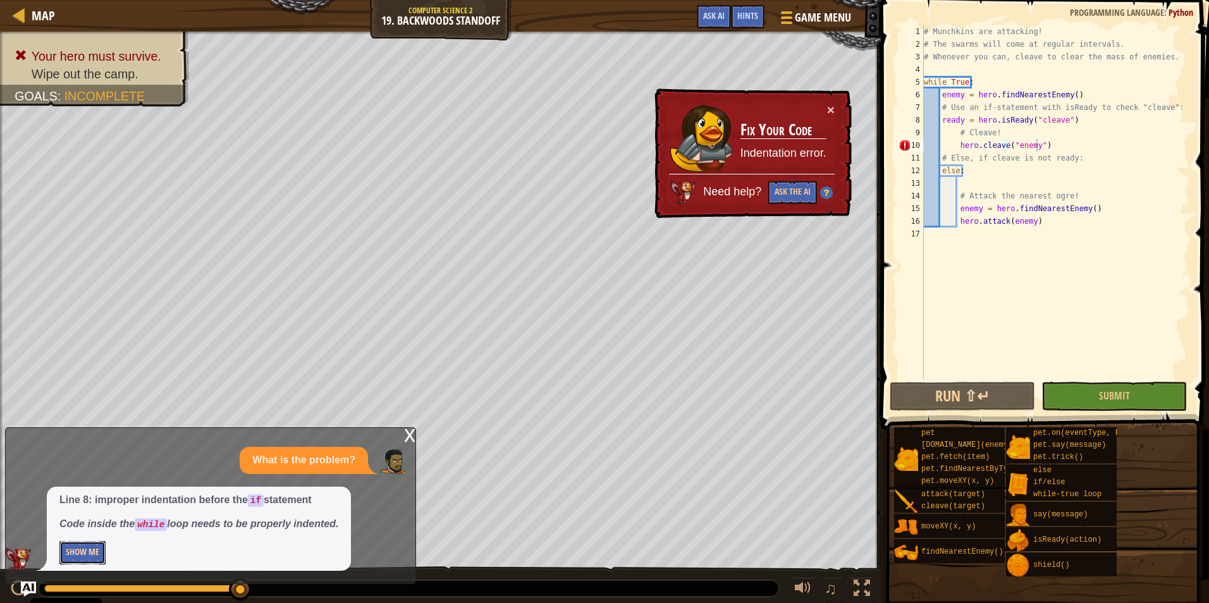
click at [88, 551] on button "Show Me" at bounding box center [82, 552] width 46 height 23
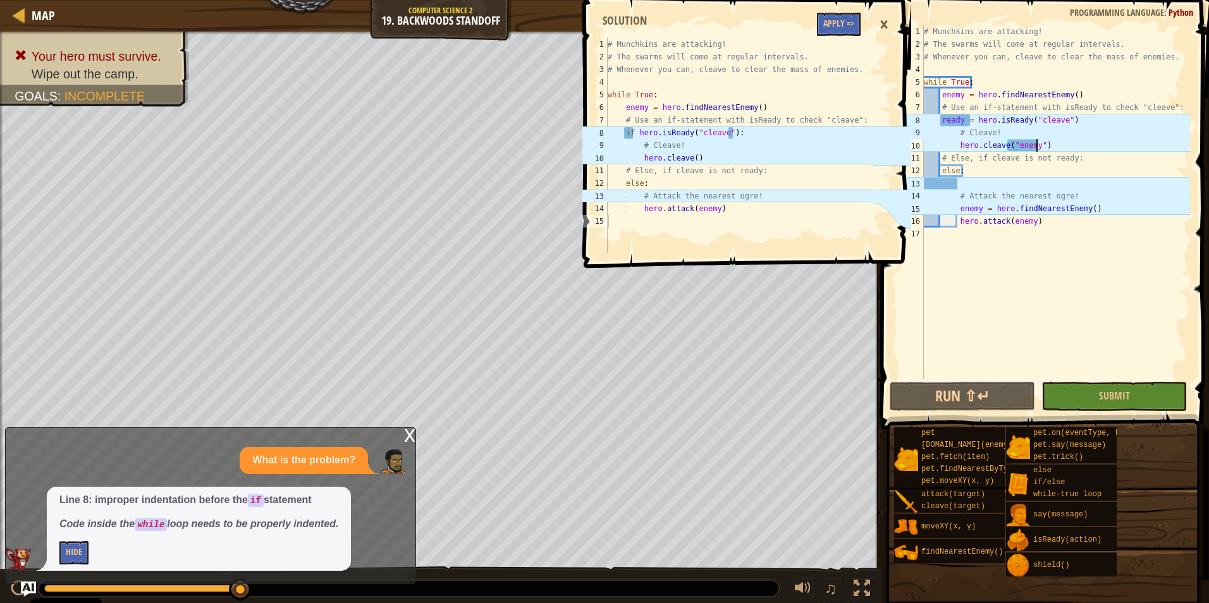
click at [960, 123] on div "# Munchkins are attacking! # The swarms will come at regular intervals. # Whene…" at bounding box center [1055, 214] width 269 height 379
drag, startPoint x: 974, startPoint y: 124, endPoint x: 941, endPoint y: 123, distance: 32.9
click at [941, 123] on div "# Munchkins are attacking! # The swarms will come at regular intervals. # Whene…" at bounding box center [1055, 214] width 269 height 379
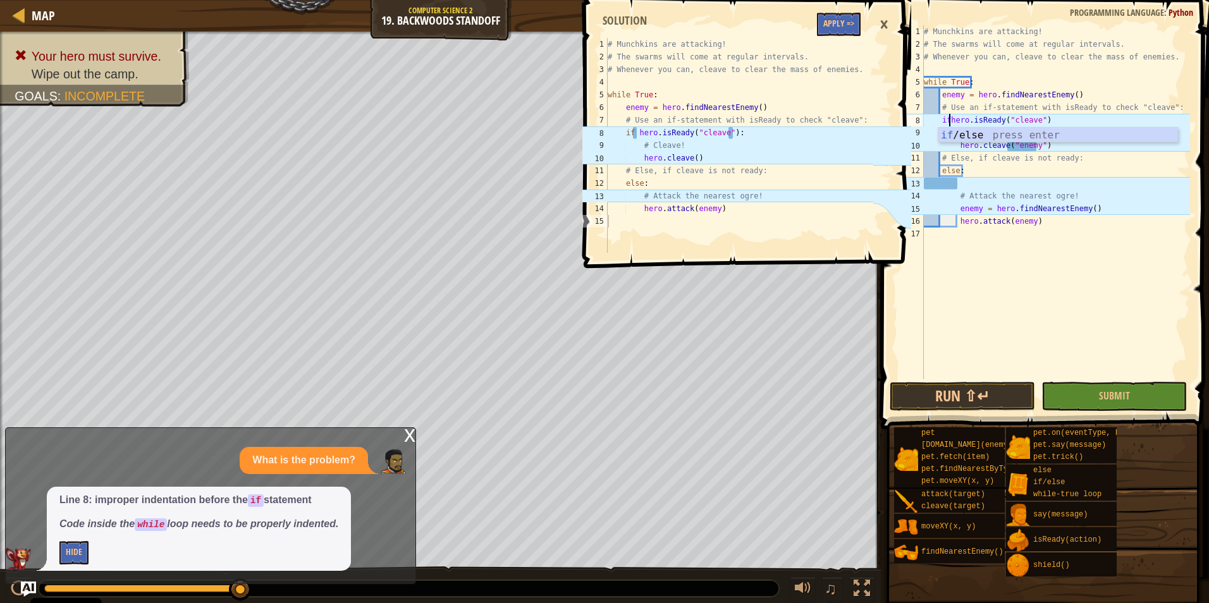
scroll to position [6, 3]
type textarea "if hero.isReady("cleave")"
click at [1106, 396] on span "Submit" at bounding box center [1114, 396] width 31 height 14
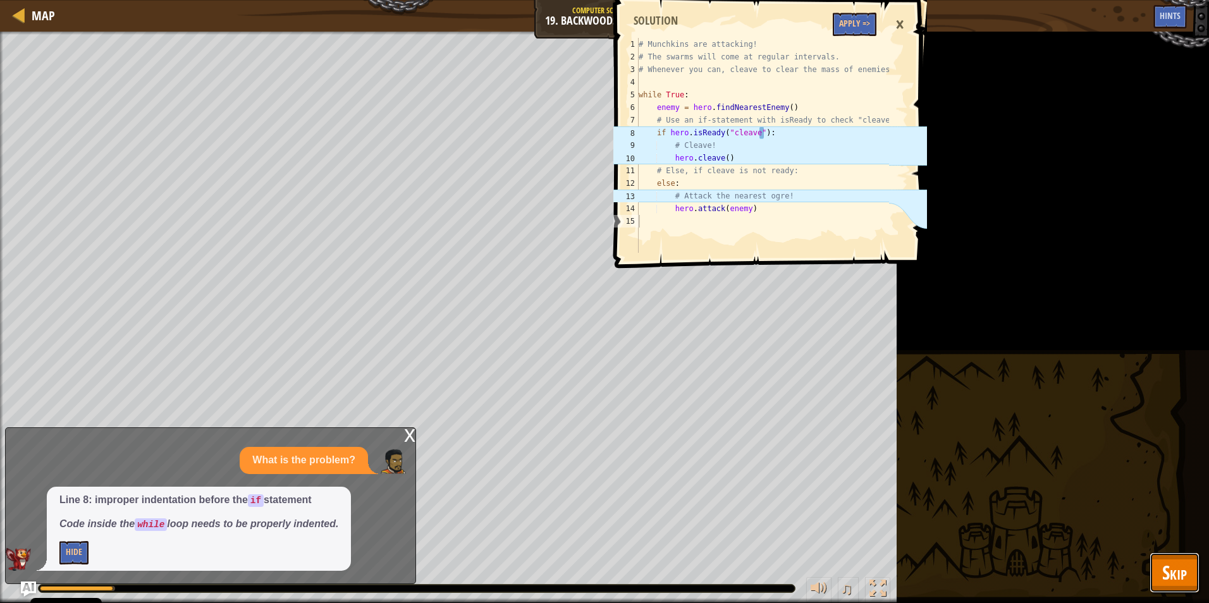
click at [1175, 571] on span "Skip" at bounding box center [1174, 572] width 25 height 26
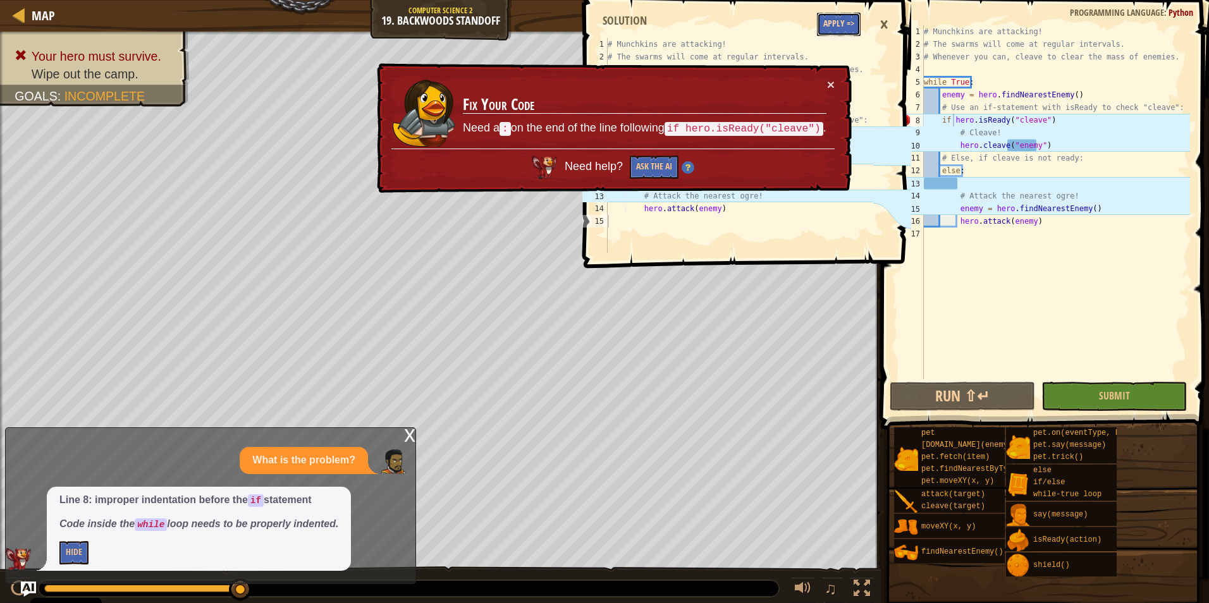
click at [852, 32] on button "Apply =>" at bounding box center [839, 24] width 44 height 23
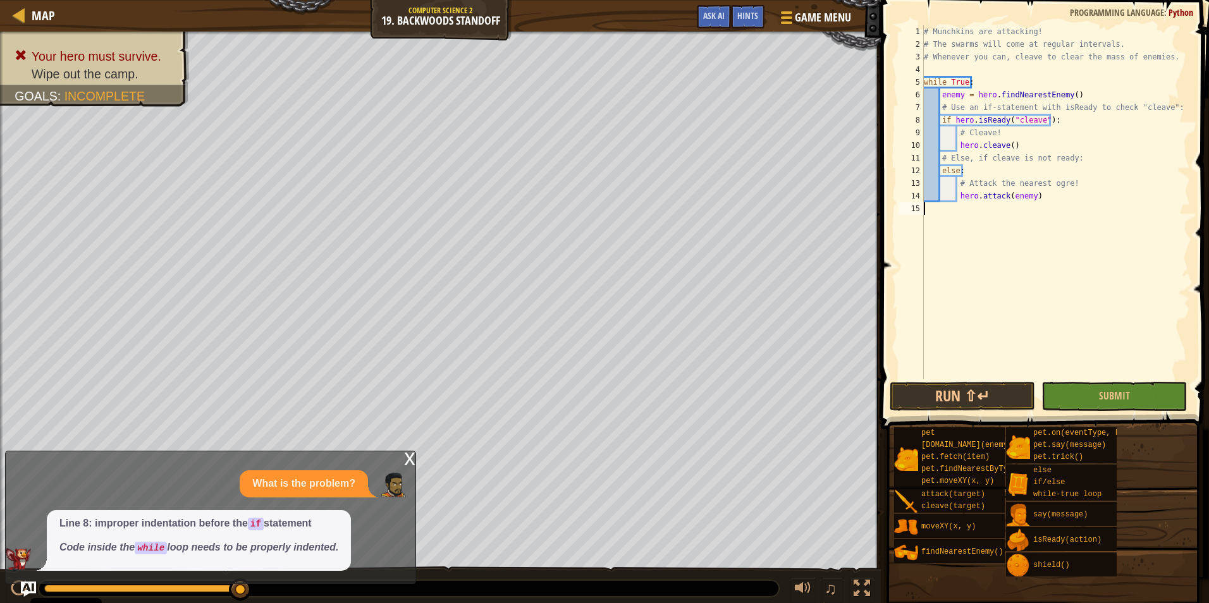
drag, startPoint x: 1054, startPoint y: 331, endPoint x: 1066, endPoint y: 343, distance: 17.4
click at [1055, 331] on div "# Munchkins are attacking! # The swarms will come at regular intervals. # Whene…" at bounding box center [1055, 214] width 269 height 379
click at [1082, 400] on button "Submit" at bounding box center [1113, 396] width 145 height 29
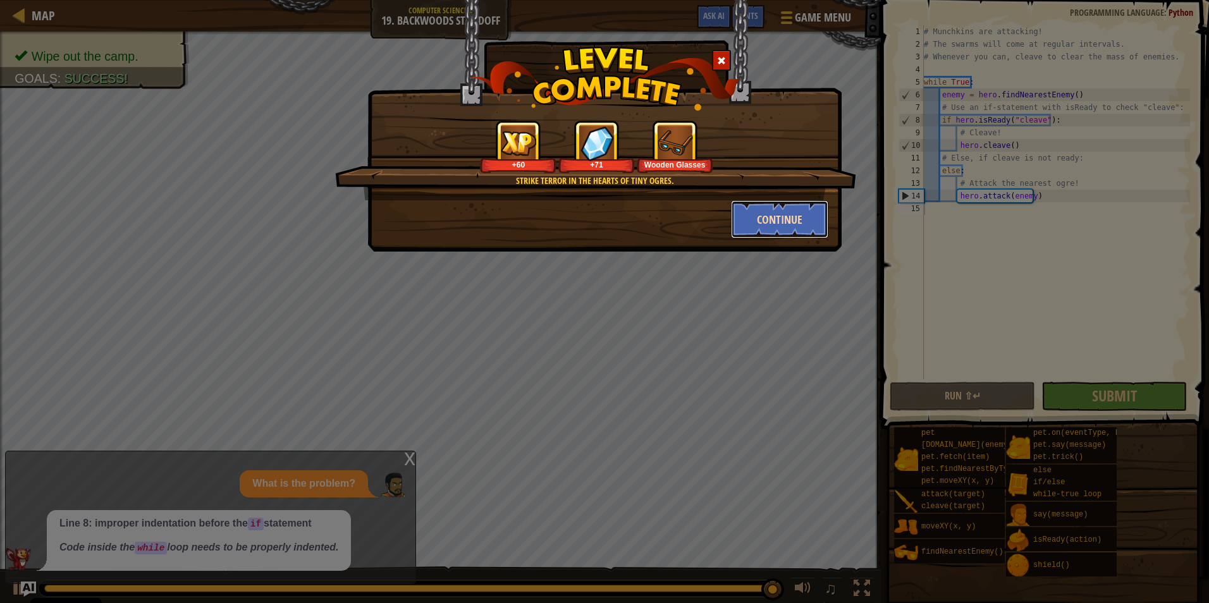
click at [753, 229] on button "Continue" at bounding box center [780, 219] width 98 height 38
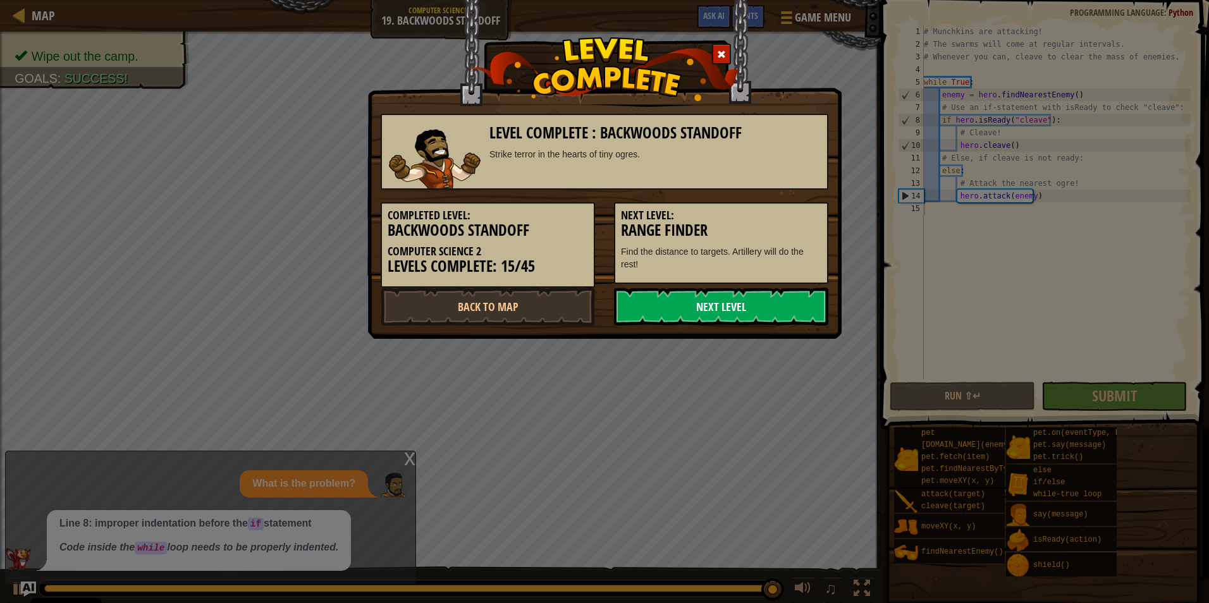
click at [685, 310] on link "Next Level" at bounding box center [721, 307] width 214 height 38
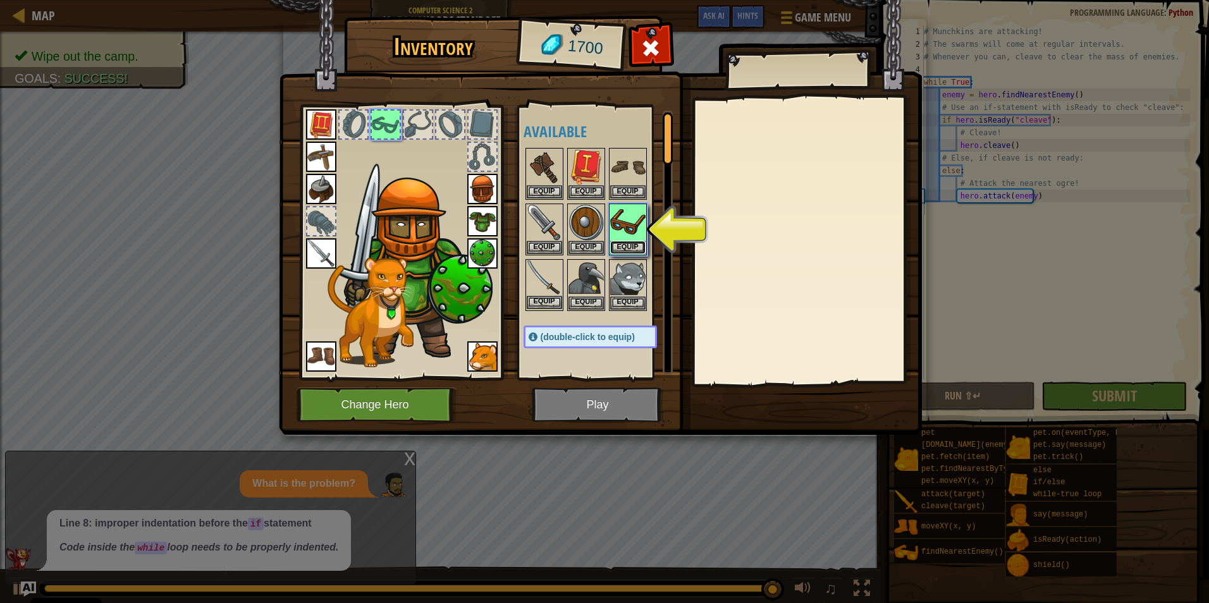
click at [630, 245] on button "Equip" at bounding box center [627, 247] width 35 height 13
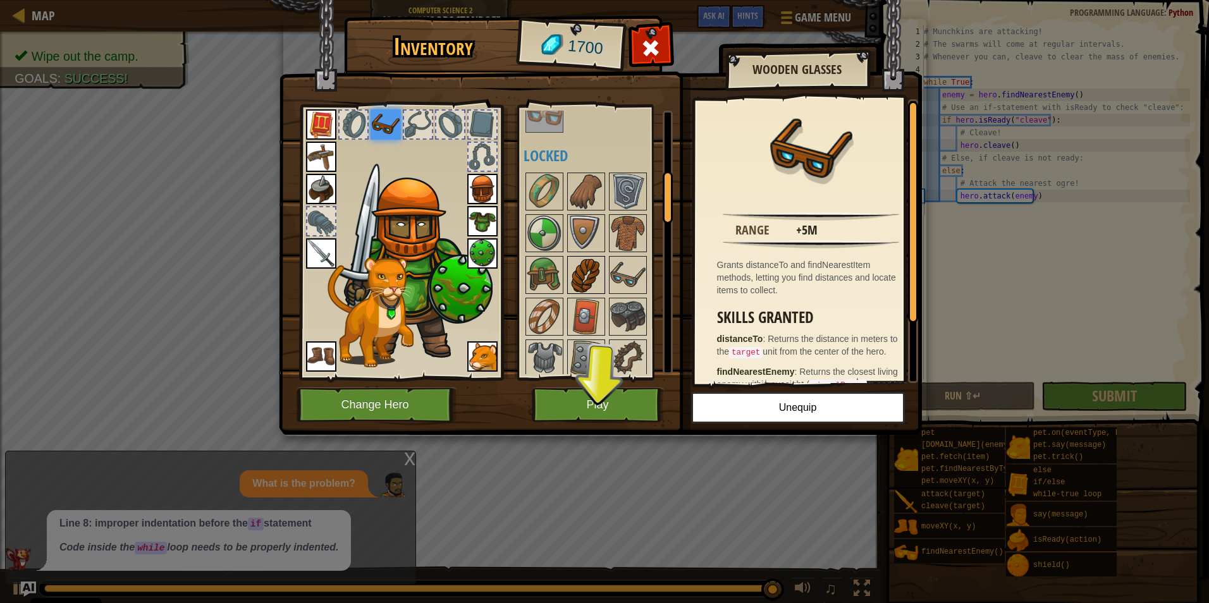
scroll to position [506, 0]
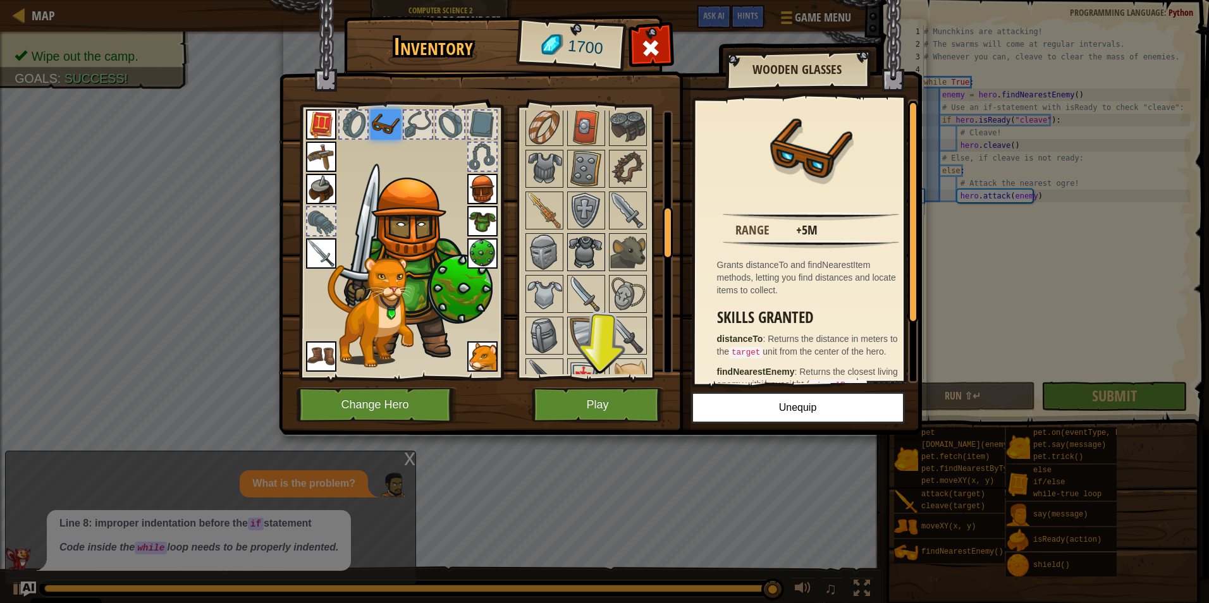
click at [594, 259] on img at bounding box center [585, 252] width 35 height 35
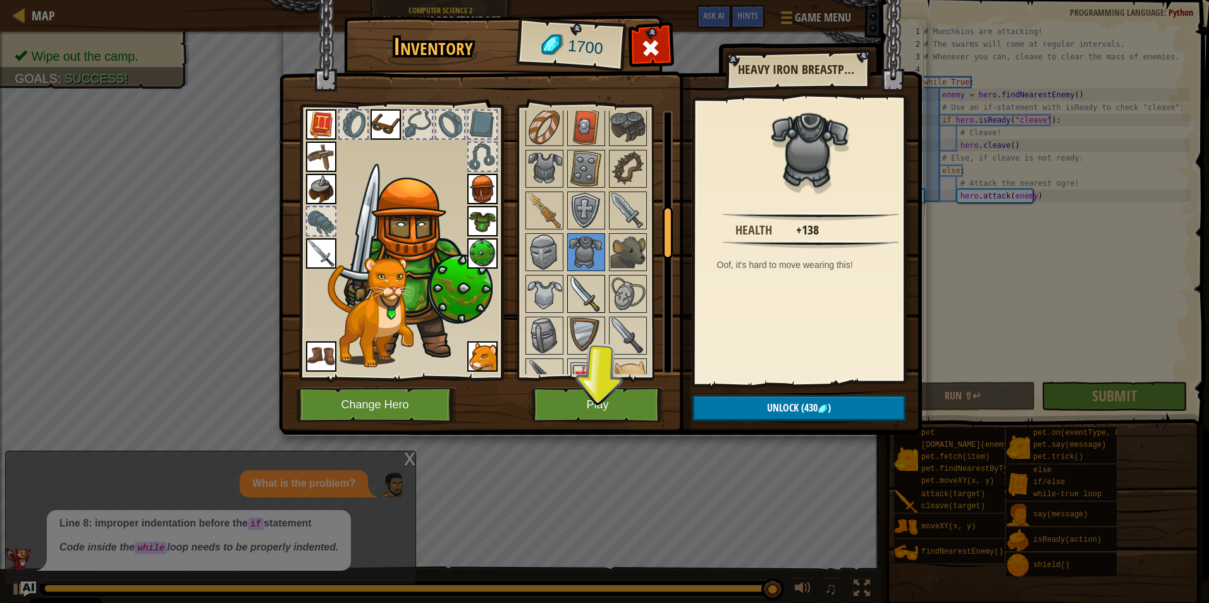
click at [583, 308] on img at bounding box center [585, 293] width 35 height 35
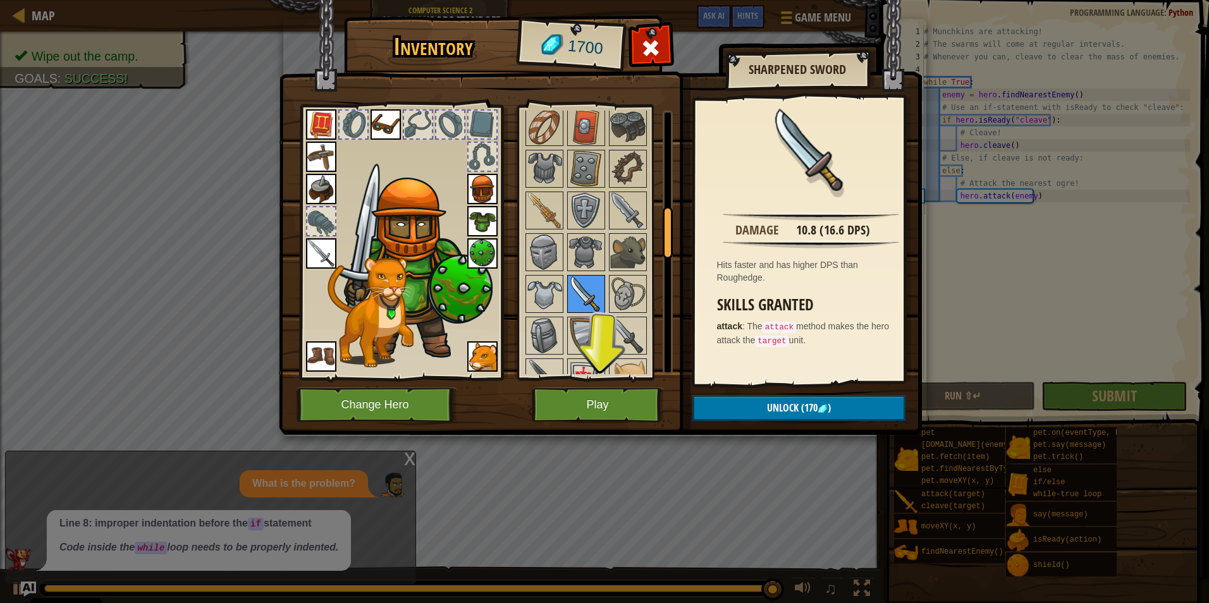
scroll to position [632, 0]
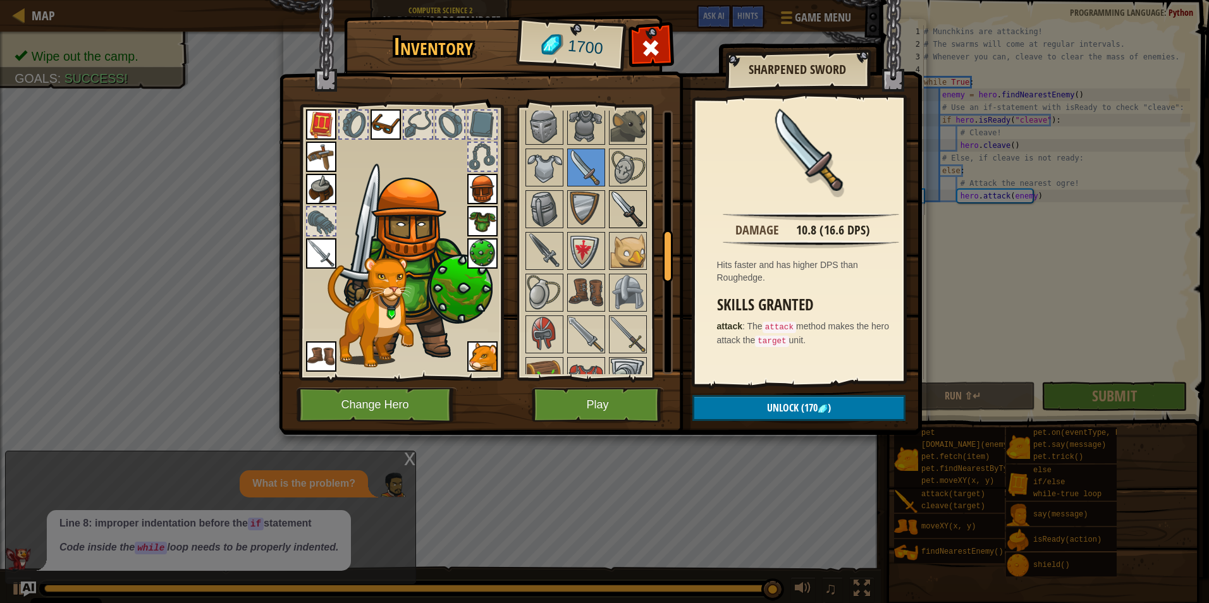
click at [628, 221] on img at bounding box center [627, 209] width 35 height 35
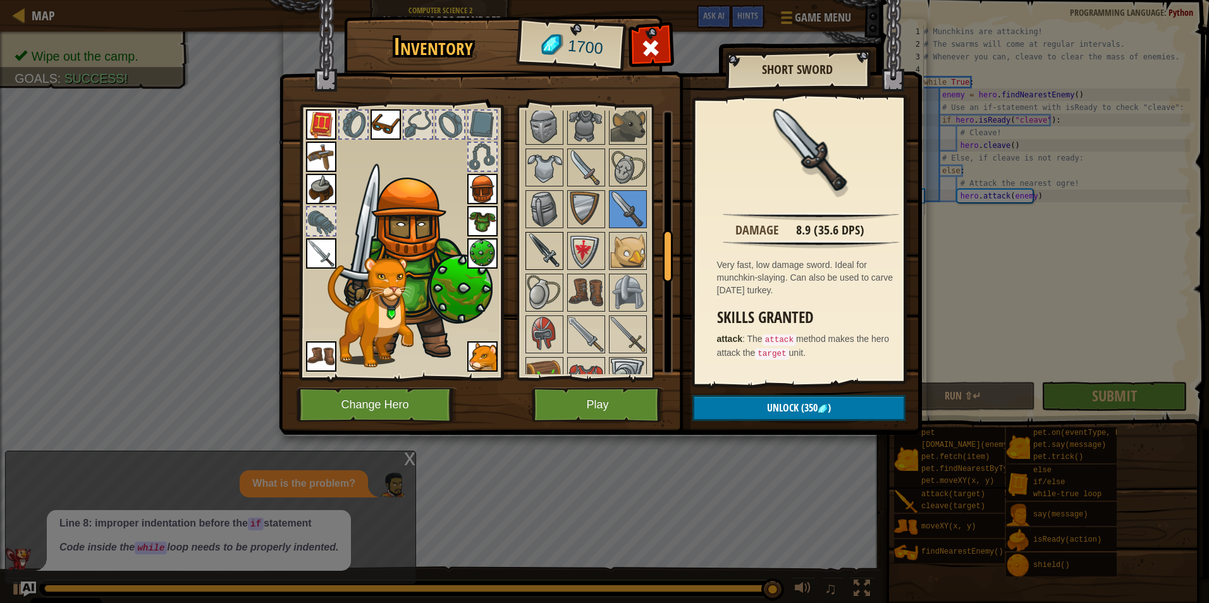
click at [540, 251] on img at bounding box center [544, 250] width 35 height 35
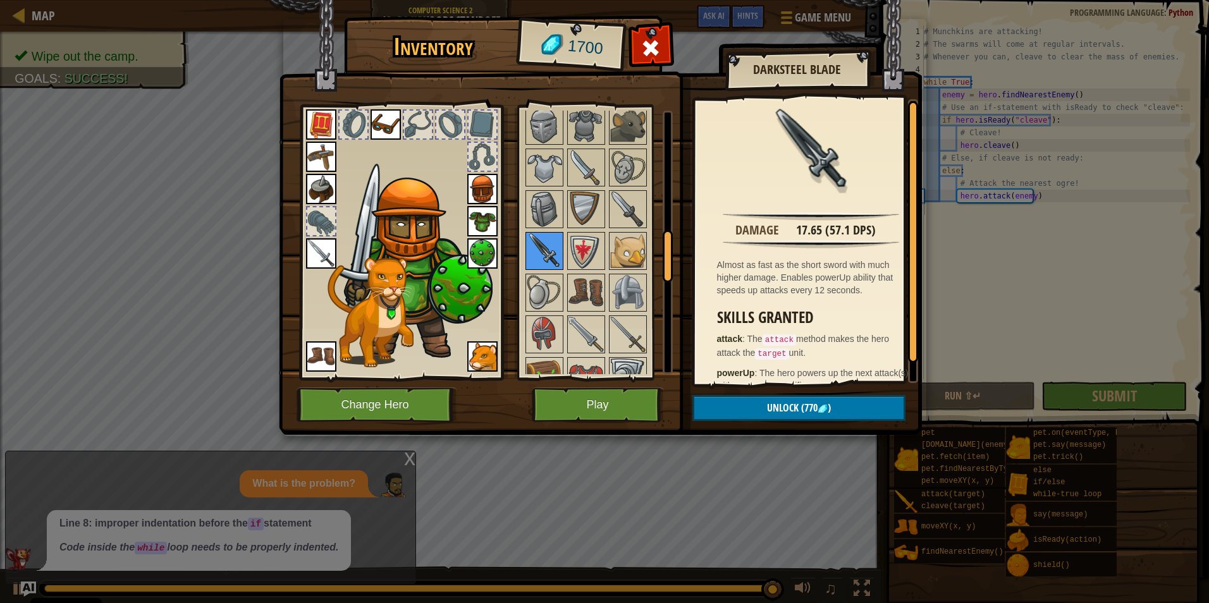
scroll to position [695, 0]
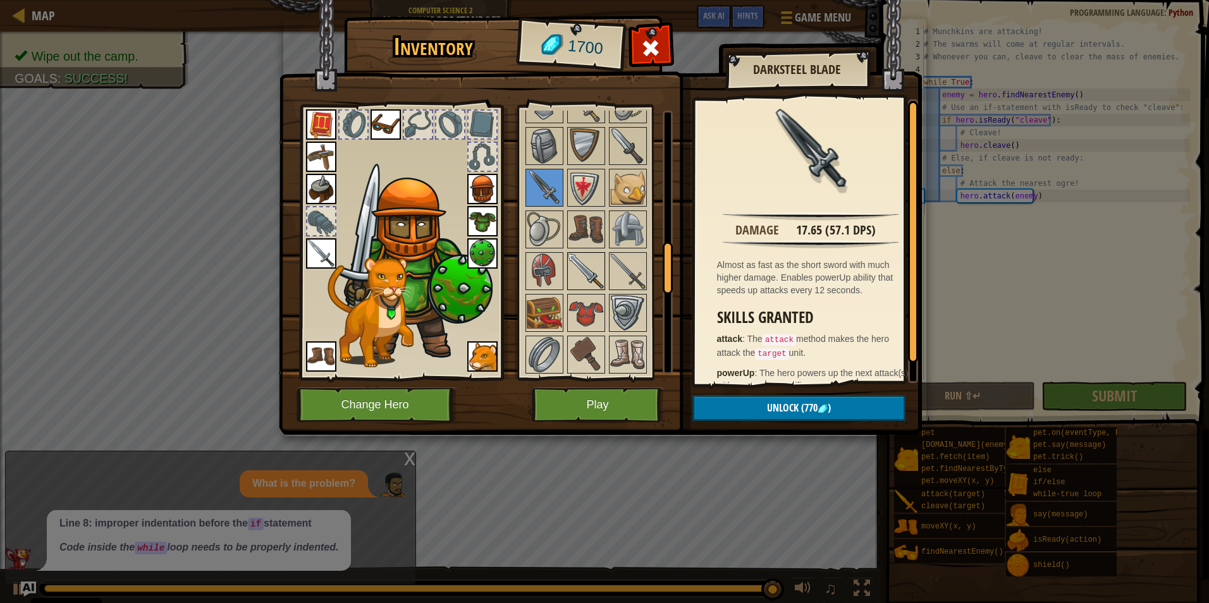
click at [580, 274] on img at bounding box center [585, 270] width 35 height 35
click at [612, 261] on img at bounding box center [627, 270] width 35 height 35
click at [613, 261] on img at bounding box center [627, 270] width 35 height 35
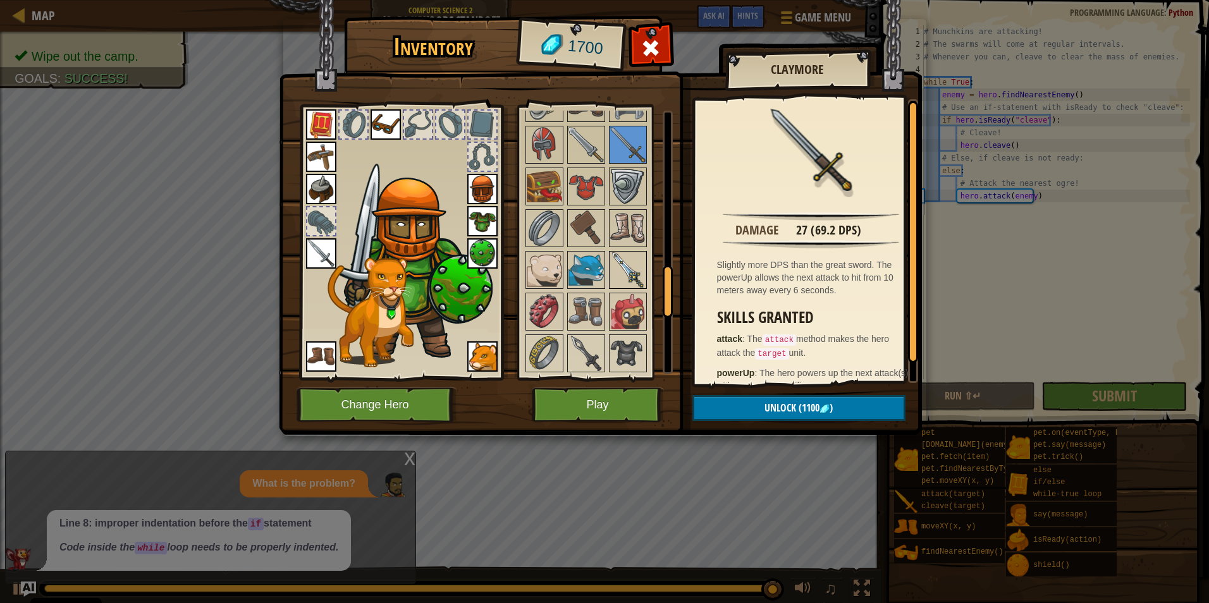
click at [619, 274] on img at bounding box center [627, 269] width 35 height 35
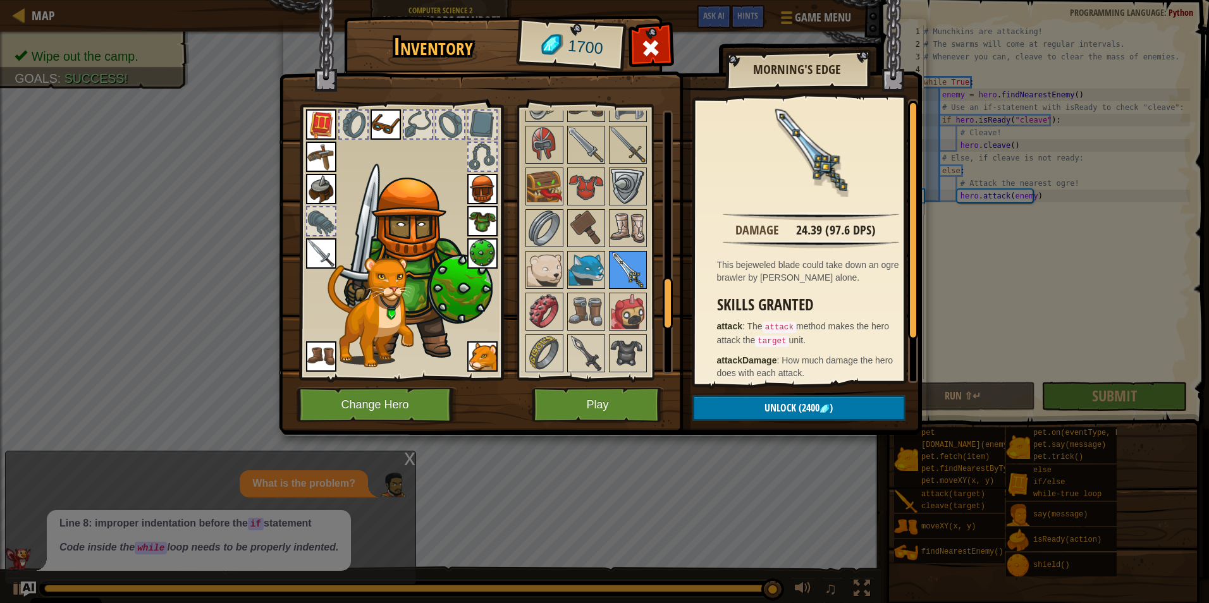
scroll to position [885, 0]
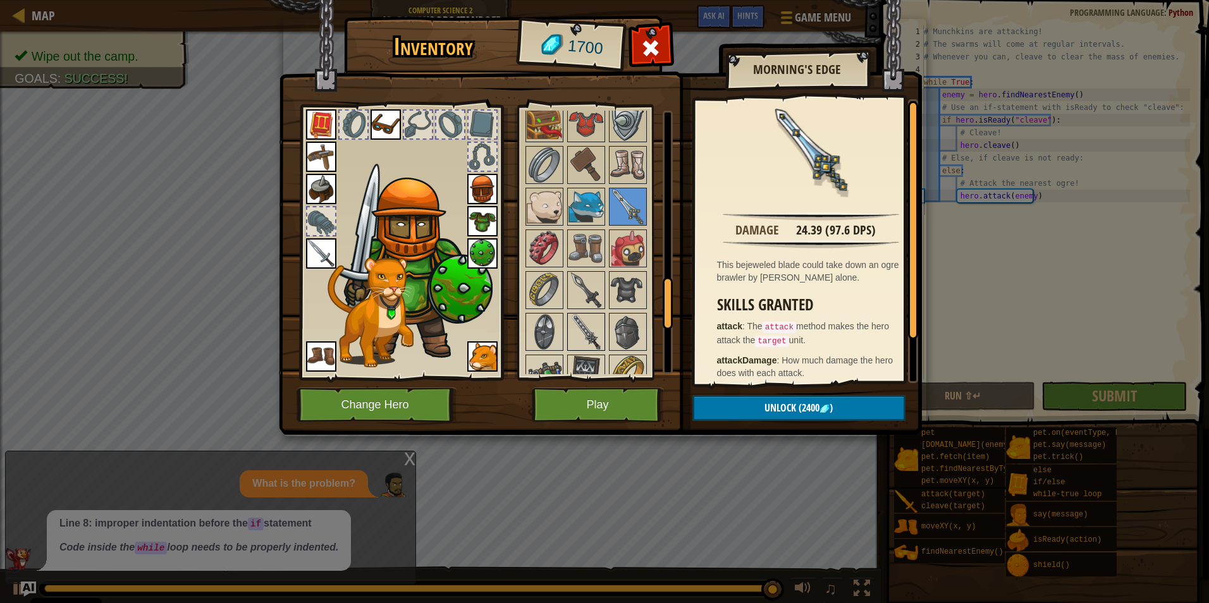
click at [589, 326] on img at bounding box center [585, 331] width 35 height 35
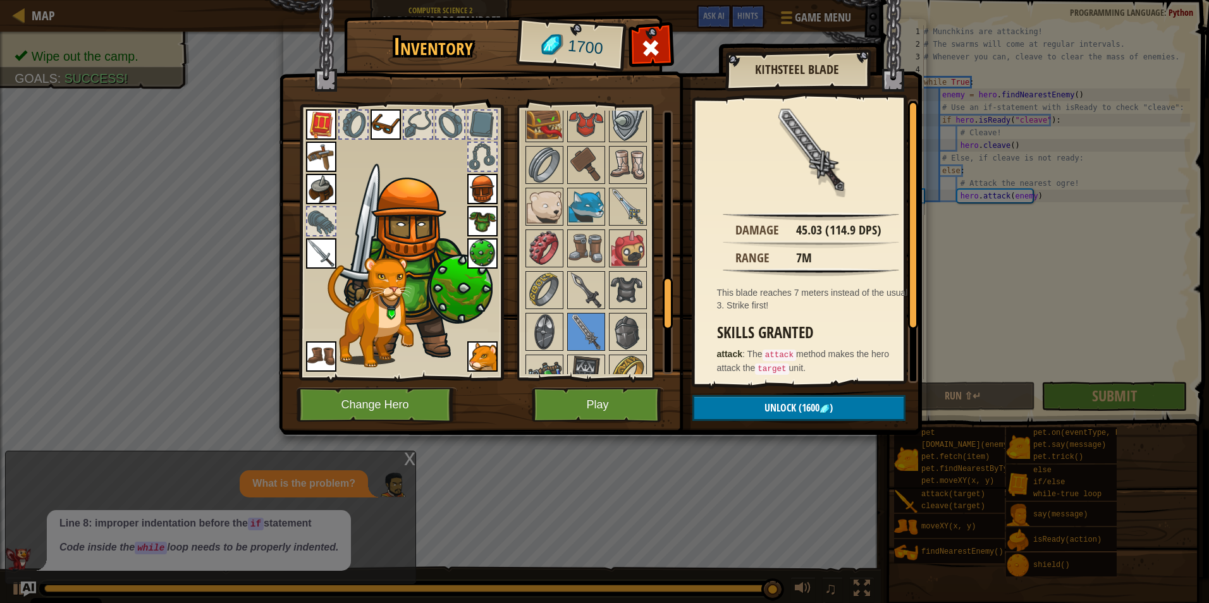
drag, startPoint x: 601, startPoint y: 50, endPoint x: 549, endPoint y: 49, distance: 51.8
click at [549, 49] on div "1700" at bounding box center [570, 46] width 104 height 51
click at [788, 410] on span "Unlock" at bounding box center [780, 408] width 32 height 14
click at [788, 410] on button "Confirm" at bounding box center [798, 408] width 213 height 26
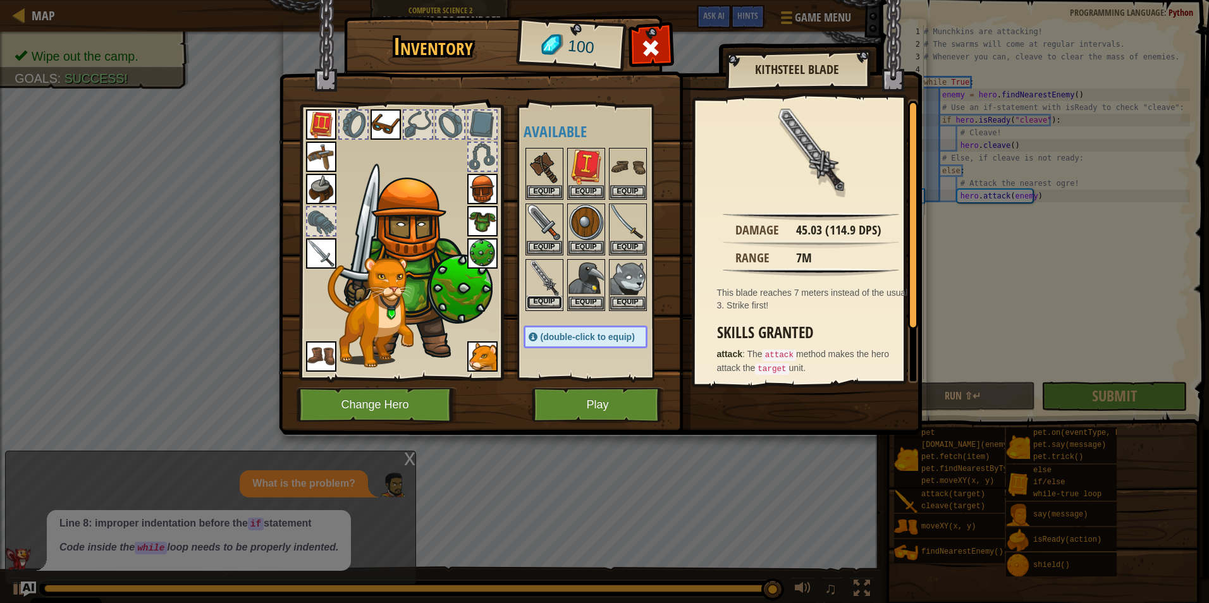
click at [559, 302] on button "Equip" at bounding box center [544, 302] width 35 height 13
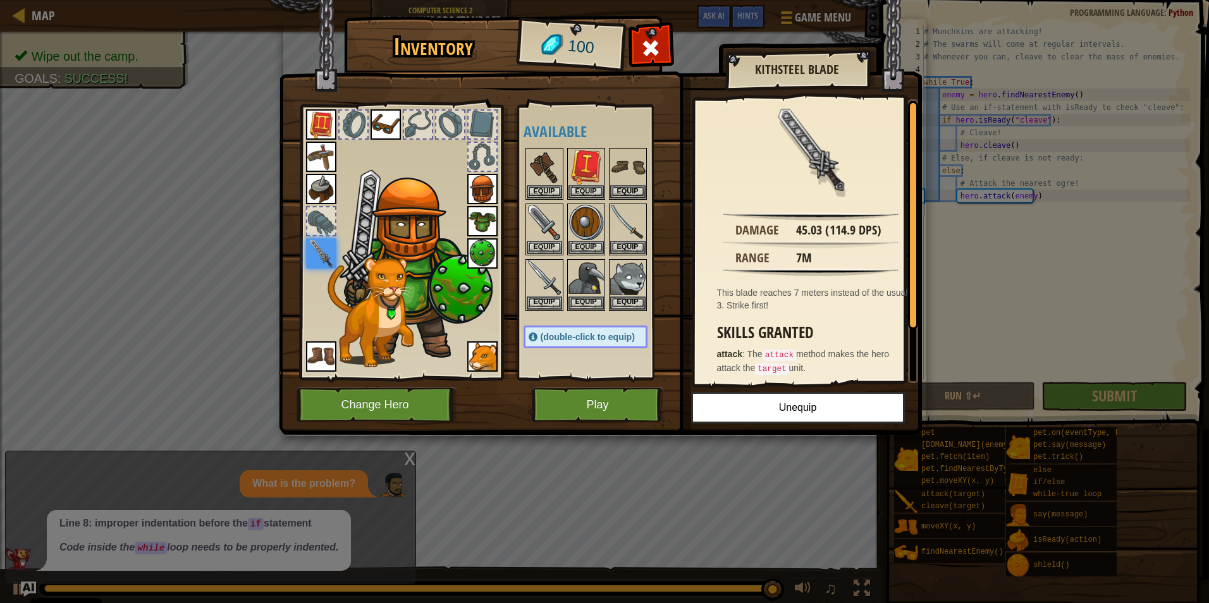
drag, startPoint x: 759, startPoint y: 130, endPoint x: 867, endPoint y: 350, distance: 245.9
click at [848, 384] on div "Inventory 100 Available Equip Equip Equip Equip Equip Equip Equip Equip Equip E…" at bounding box center [604, 227] width 643 height 417
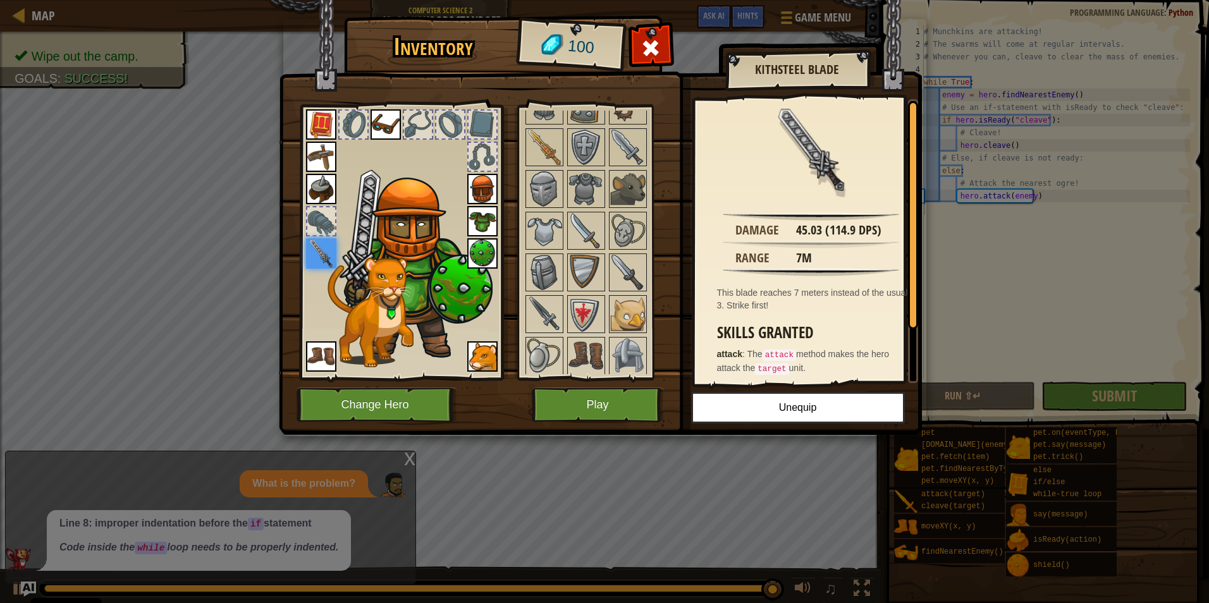
scroll to position [822, 0]
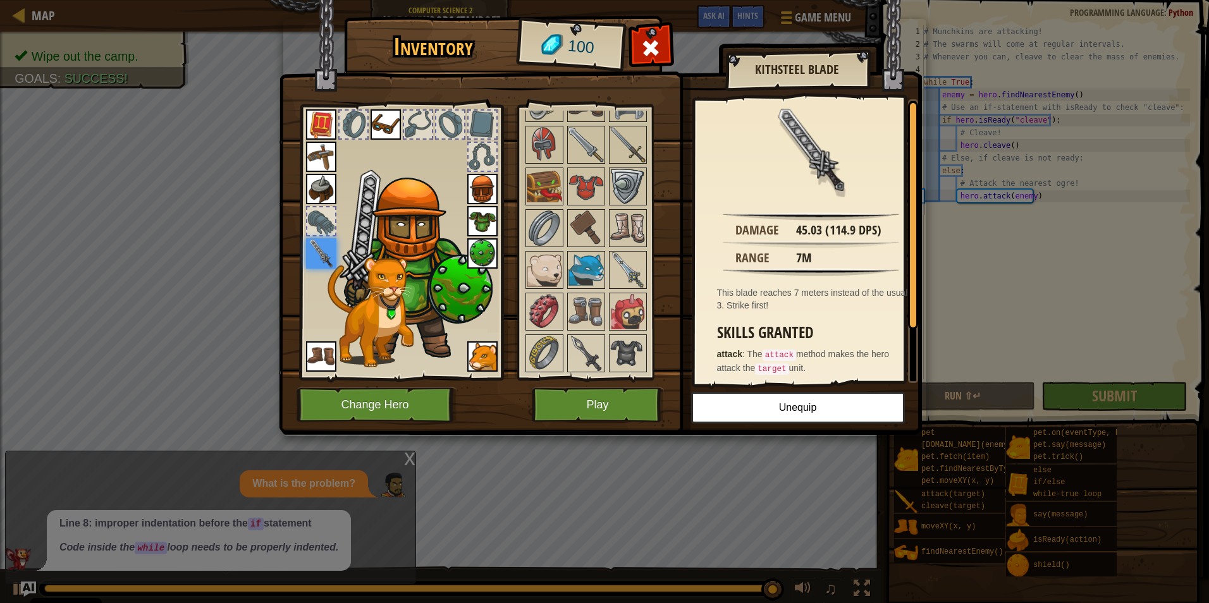
click at [491, 259] on img at bounding box center [482, 253] width 30 height 30
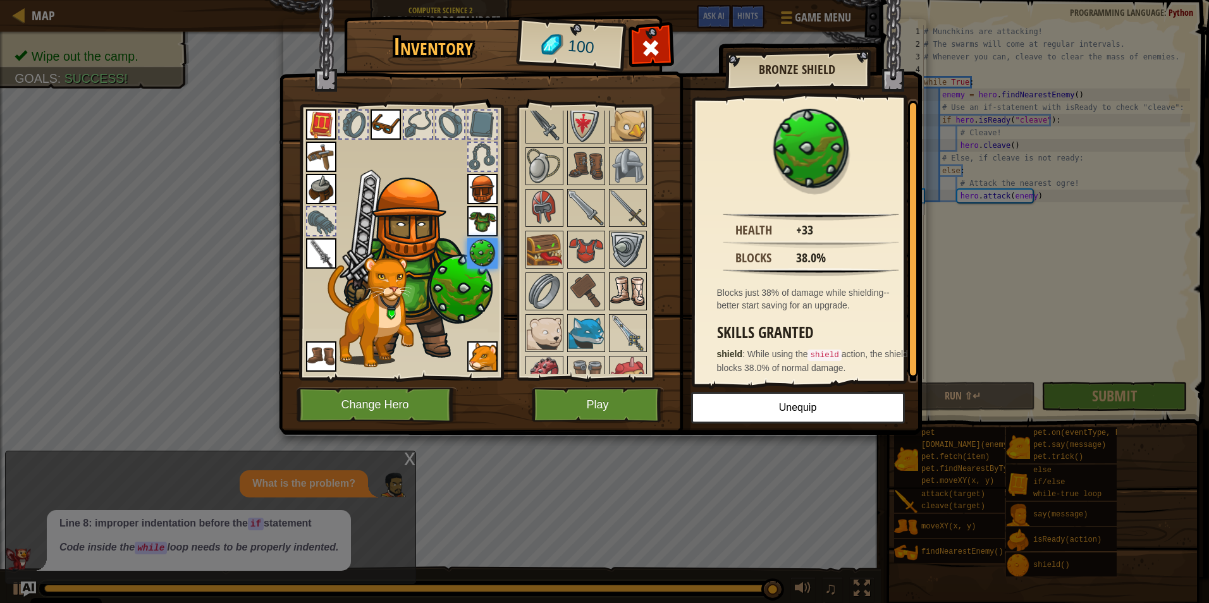
scroll to position [695, 0]
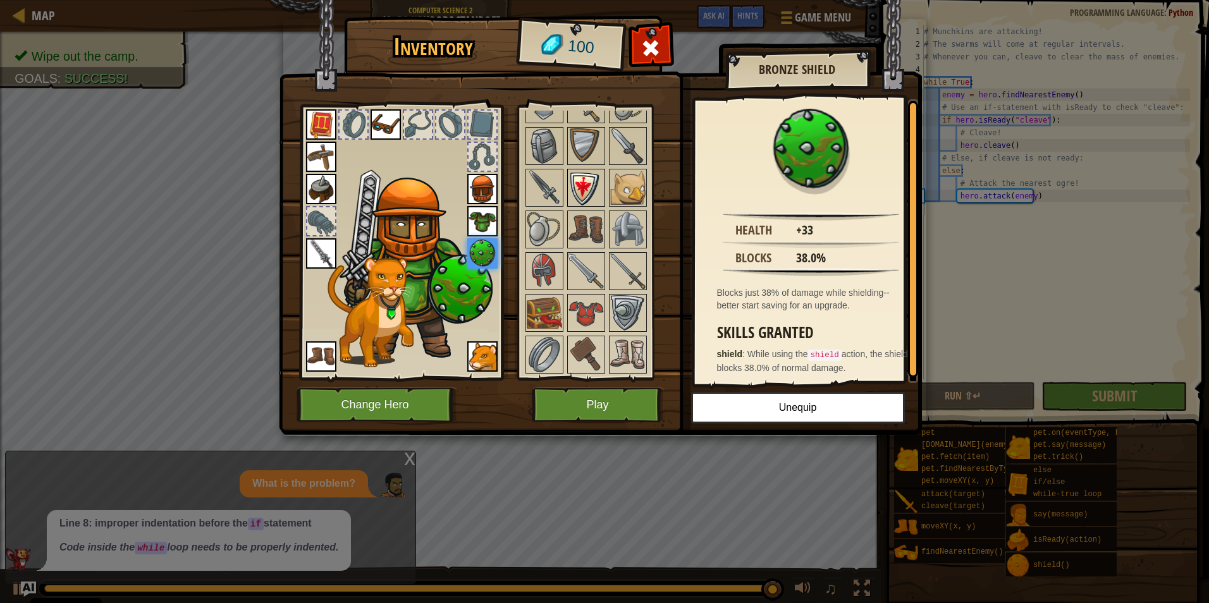
click at [576, 191] on img at bounding box center [585, 187] width 35 height 35
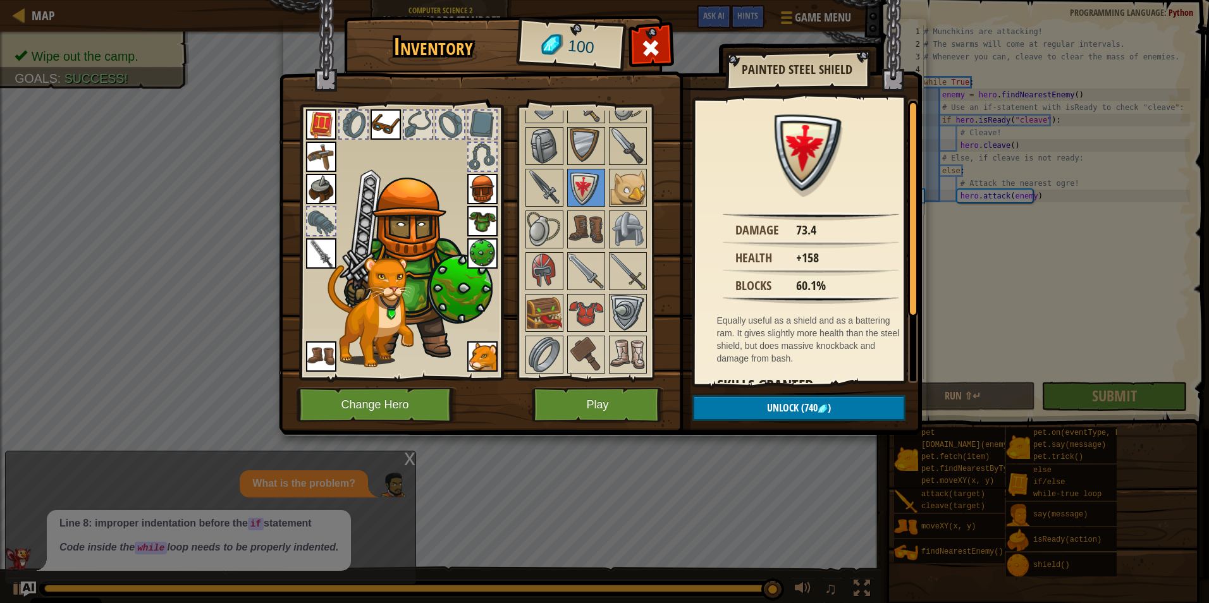
drag, startPoint x: 787, startPoint y: 283, endPoint x: 796, endPoint y: 231, distance: 53.2
click at [796, 231] on div "Damage 73.4 Health +158 Blocks 60.1% Equally useful as a shield and as a batter…" at bounding box center [811, 241] width 233 height 284
drag, startPoint x: 784, startPoint y: 230, endPoint x: 842, endPoint y: 217, distance: 59.6
click at [842, 217] on div "Damage 73.4 Health +158 Blocks 60.1% Equally useful as a shield and as a batter…" at bounding box center [811, 241] width 233 height 284
drag, startPoint x: 789, startPoint y: 245, endPoint x: 777, endPoint y: 254, distance: 14.4
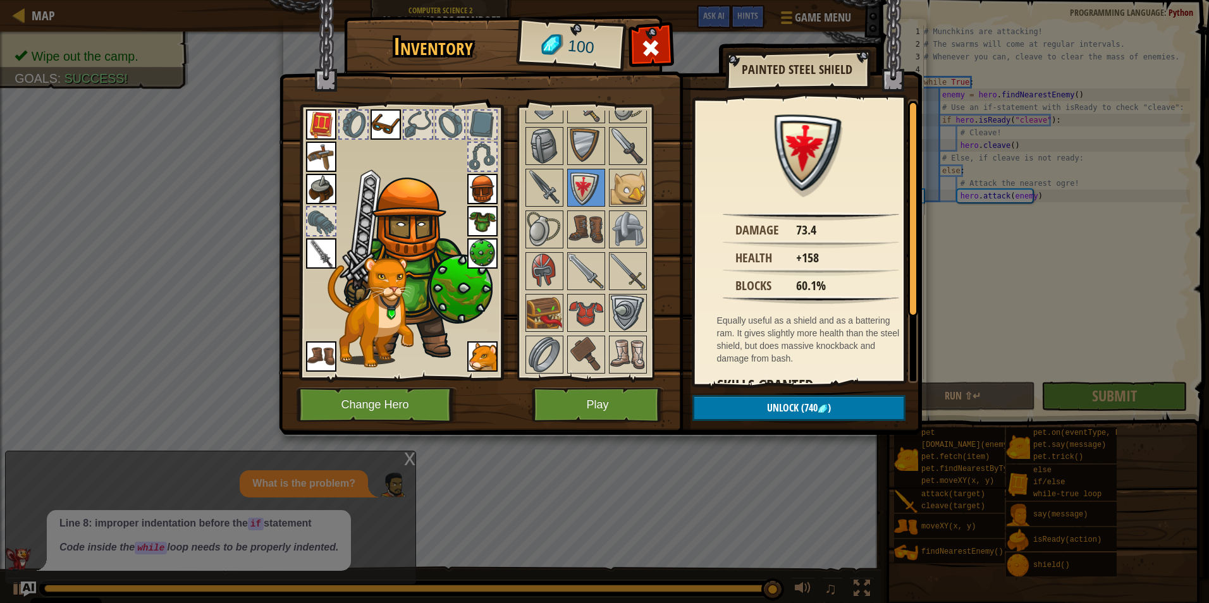
click at [808, 247] on img at bounding box center [811, 244] width 176 height 8
drag, startPoint x: 785, startPoint y: 258, endPoint x: 829, endPoint y: 261, distance: 44.4
click at [829, 261] on div "Health +158" at bounding box center [811, 256] width 220 height 15
click at [824, 278] on div "60.1%" at bounding box center [811, 286] width 30 height 18
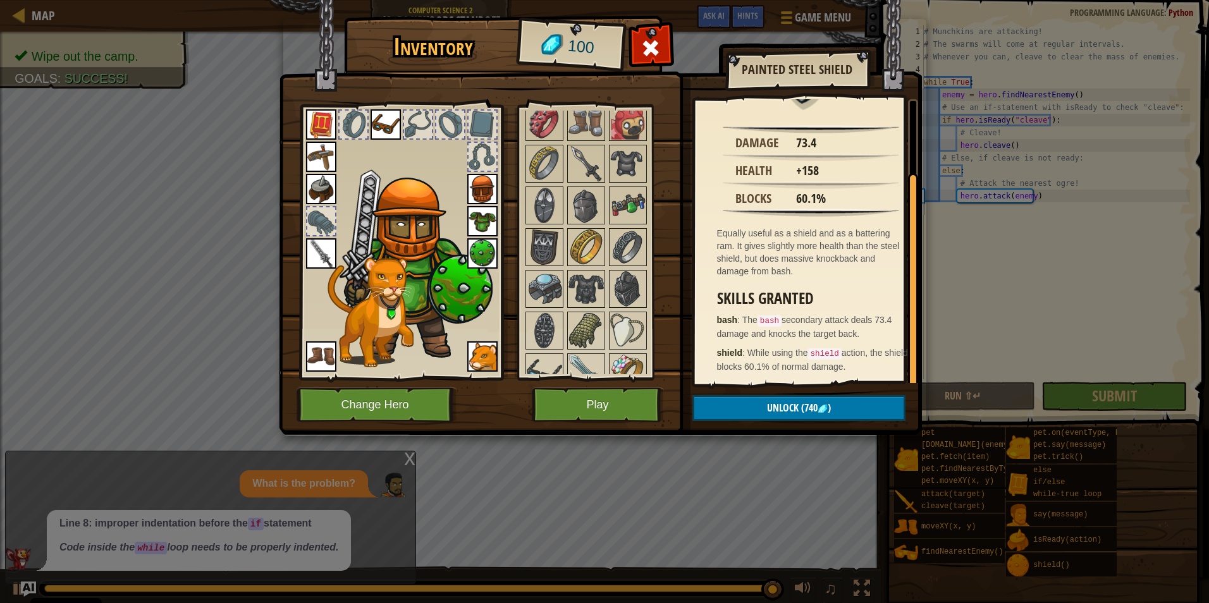
scroll to position [1155, 0]
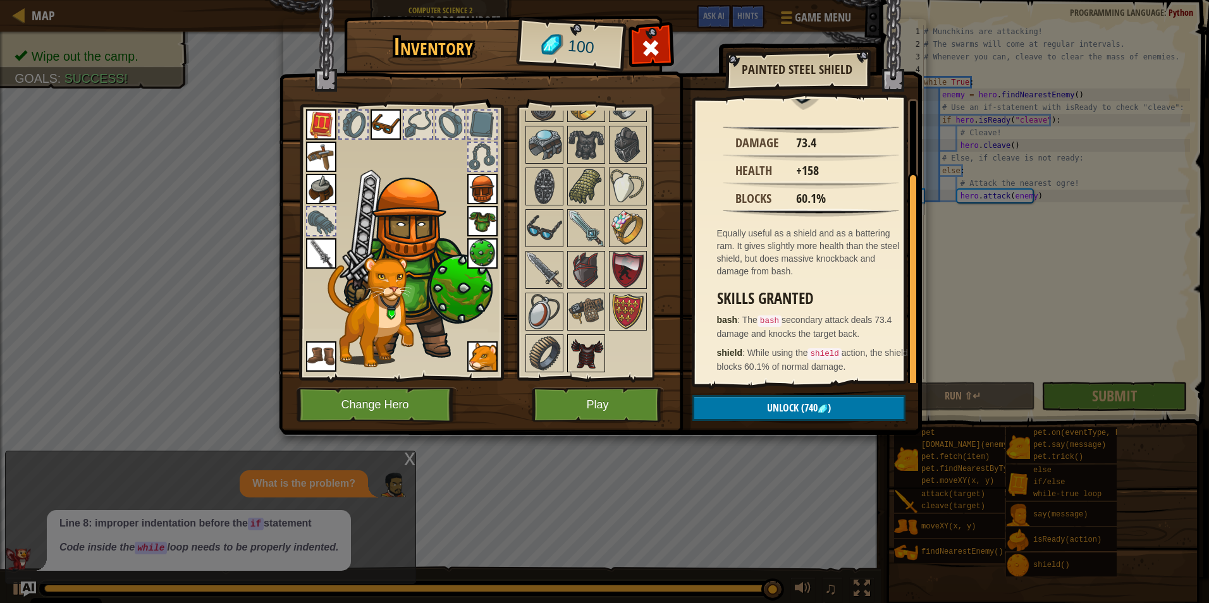
click at [578, 357] on img at bounding box center [585, 353] width 35 height 35
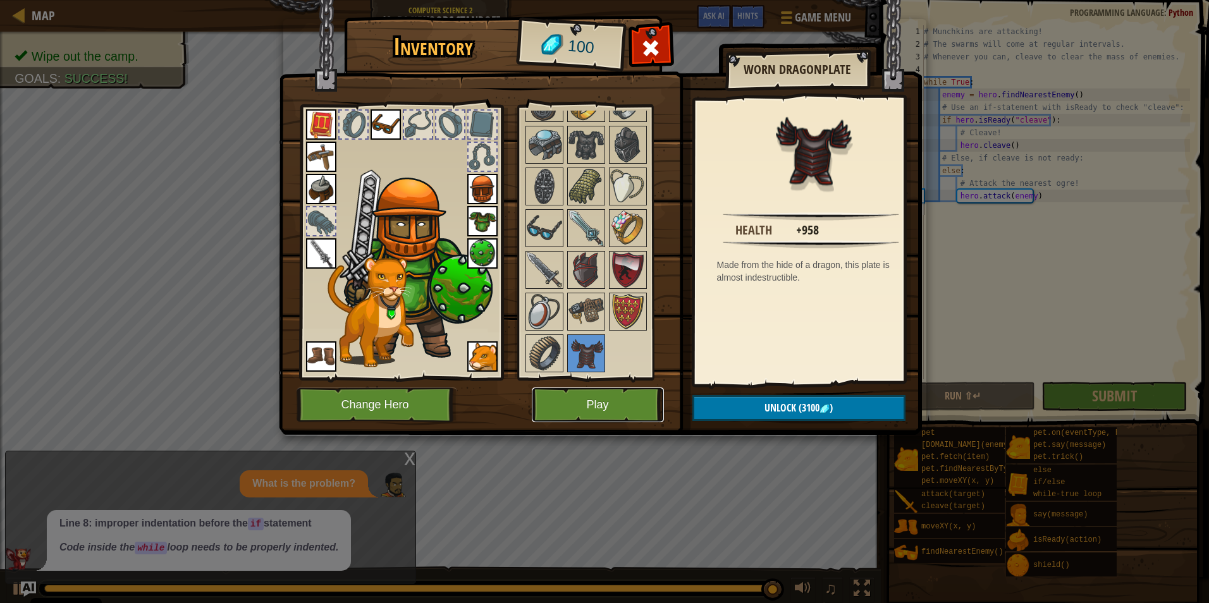
click at [621, 419] on button "Play" at bounding box center [598, 404] width 132 height 35
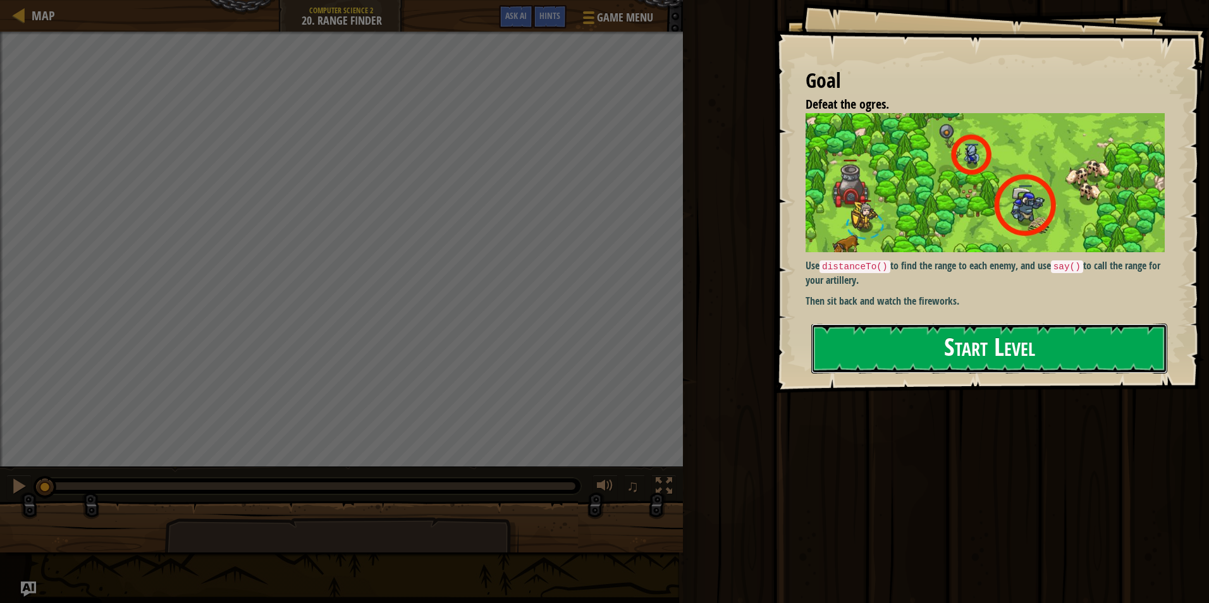
click at [1020, 350] on button "Start Level" at bounding box center [989, 349] width 356 height 50
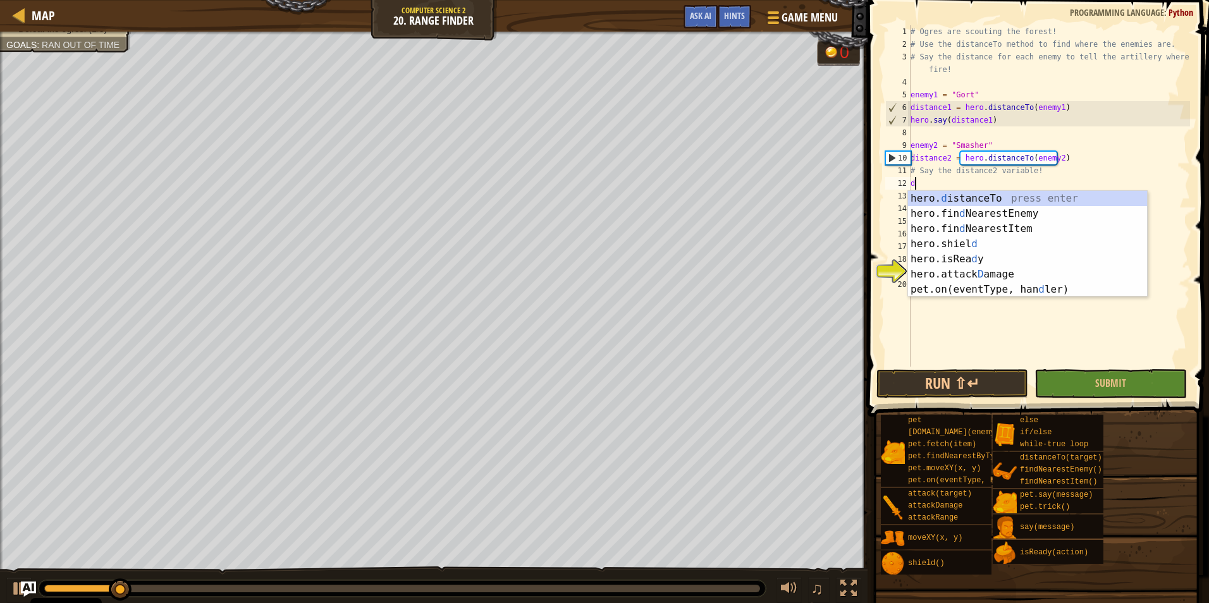
scroll to position [6, 0]
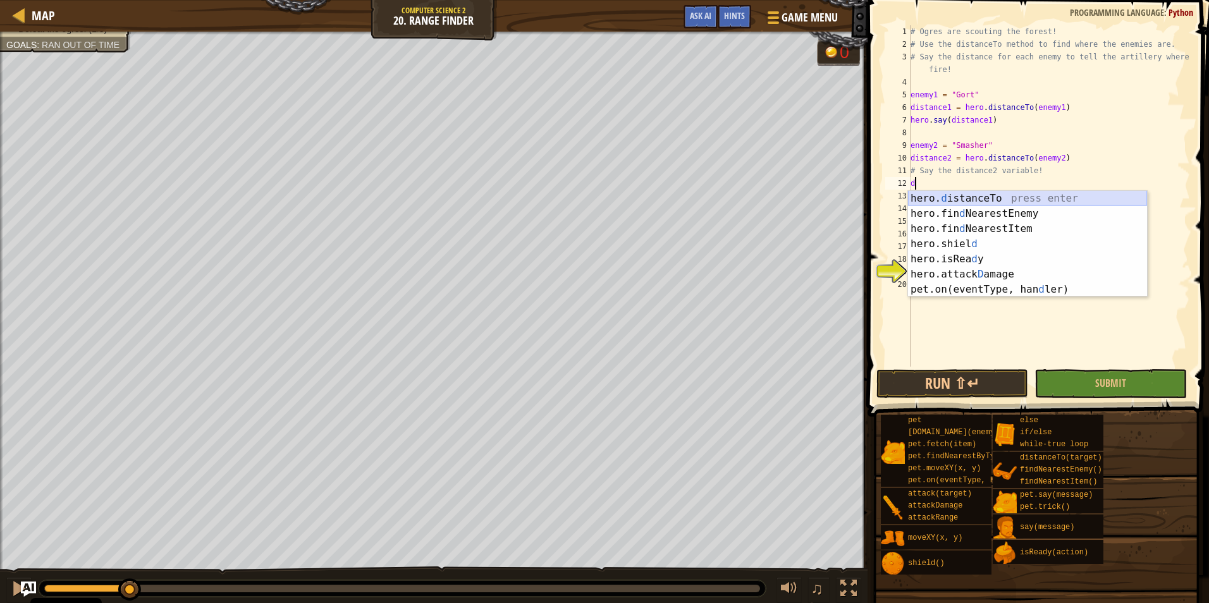
click at [1018, 202] on div "hero. d istanceTo press enter hero.fin d NearestEnemy press enter hero.fin d Ne…" at bounding box center [1027, 259] width 239 height 137
type textarea "distance = hero.distanceTo(target)"
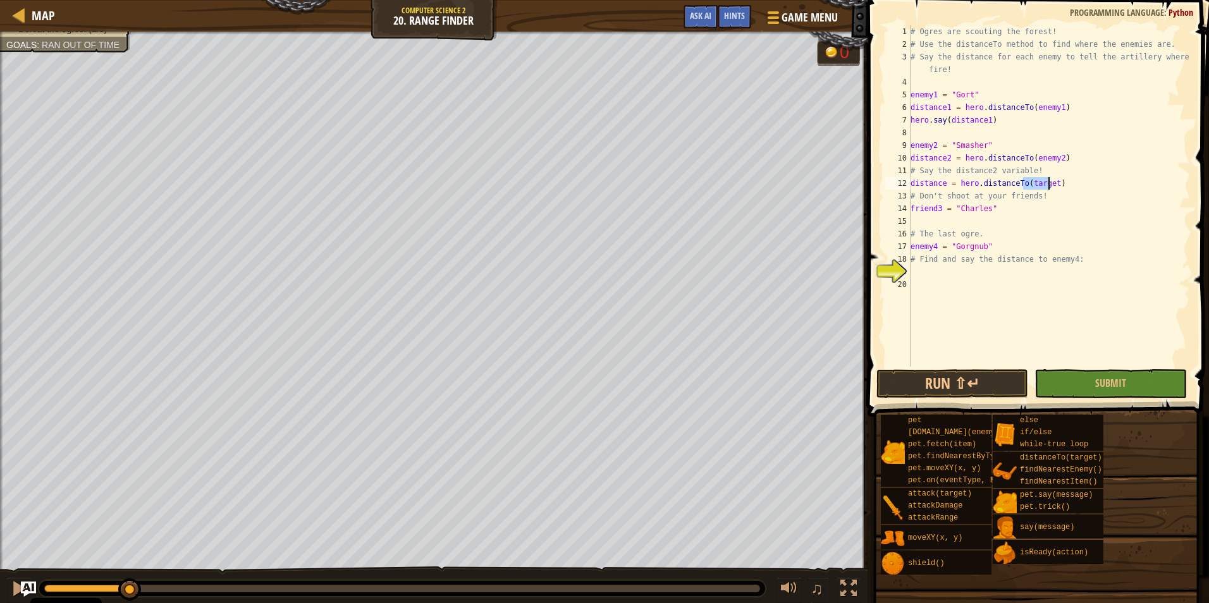
click at [987, 272] on div "# Ogres are scouting the forest! # Use the distanceTo method to find where the …" at bounding box center [1049, 208] width 282 height 367
type textarea "g"
click at [945, 186] on div "# Ogres are scouting the forest! # Use the distanceTo method to find where the …" at bounding box center [1049, 208] width 282 height 367
type textarea "distance2 = hero.distanceTo(target)"
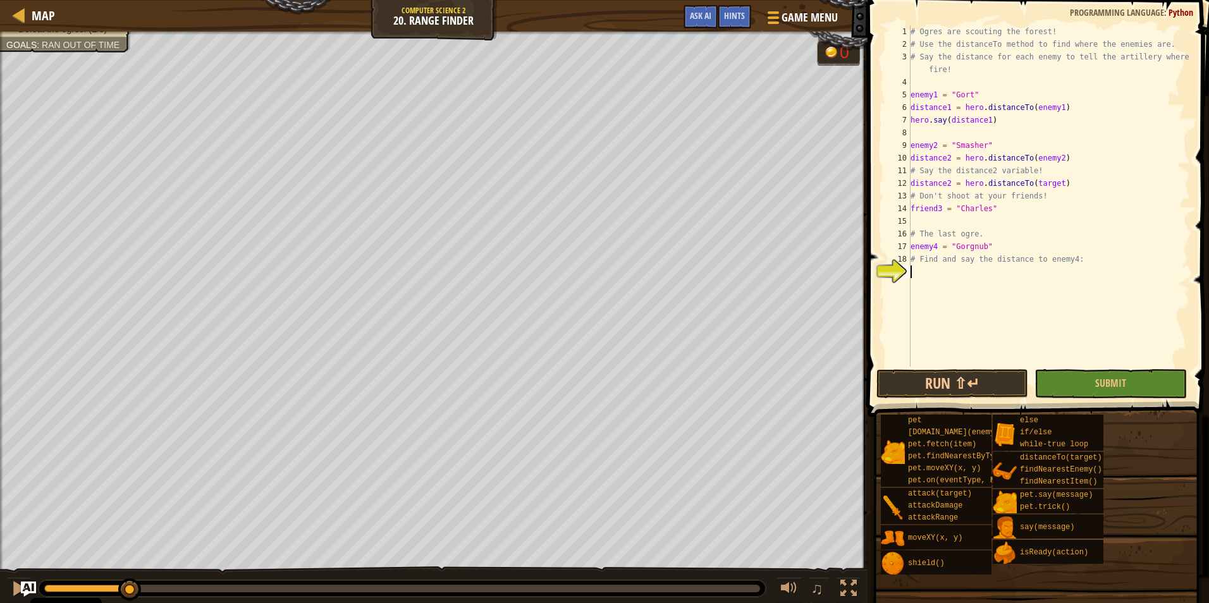
click at [937, 274] on div "# Ogres are scouting the forest! # Use the distanceTo method to find where the …" at bounding box center [1049, 208] width 282 height 367
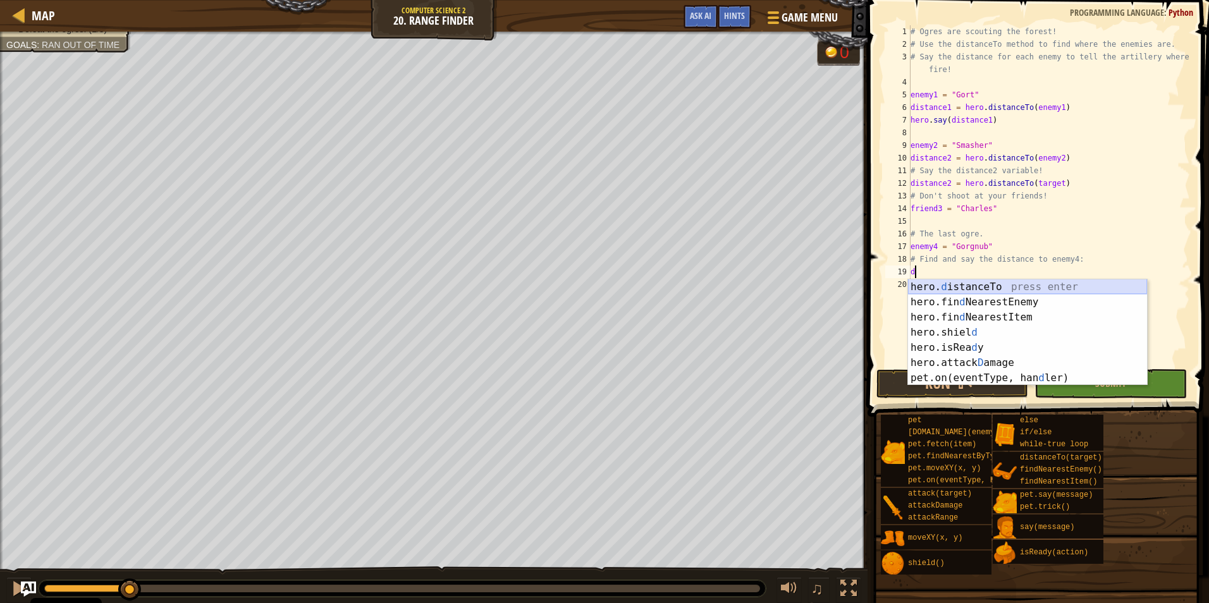
click at [950, 285] on div "hero. d istanceTo press enter hero.fin d NearestEnemy press enter hero.fin d Ne…" at bounding box center [1027, 347] width 239 height 137
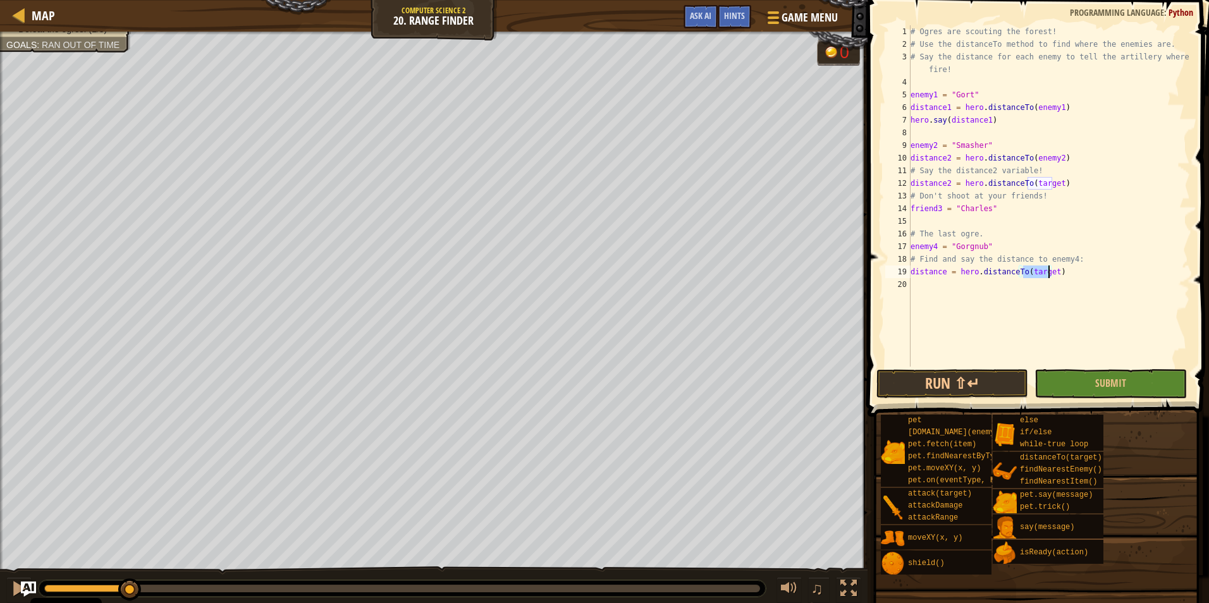
click at [941, 274] on div "# Ogres are scouting the forest! # Use the distanceTo method to find where the …" at bounding box center [1049, 208] width 282 height 367
click at [943, 273] on div "# Ogres are scouting the forest! # Use the distanceTo method to find where the …" at bounding box center [1049, 208] width 282 height 367
type textarea "distance4 = hero.distanceTo(target)"
click at [951, 284] on div "# Ogres are scouting the forest! # Use the distanceTo method to find where the …" at bounding box center [1049, 208] width 282 height 367
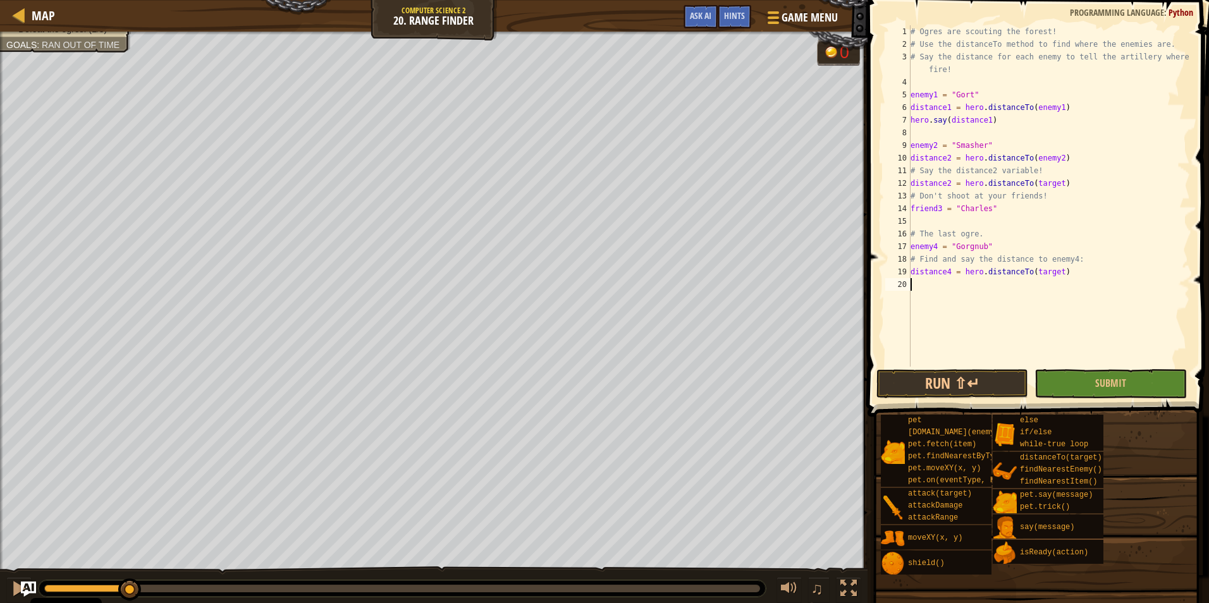
scroll to position [6, 0]
click at [1096, 388] on span "Submit" at bounding box center [1110, 383] width 31 height 14
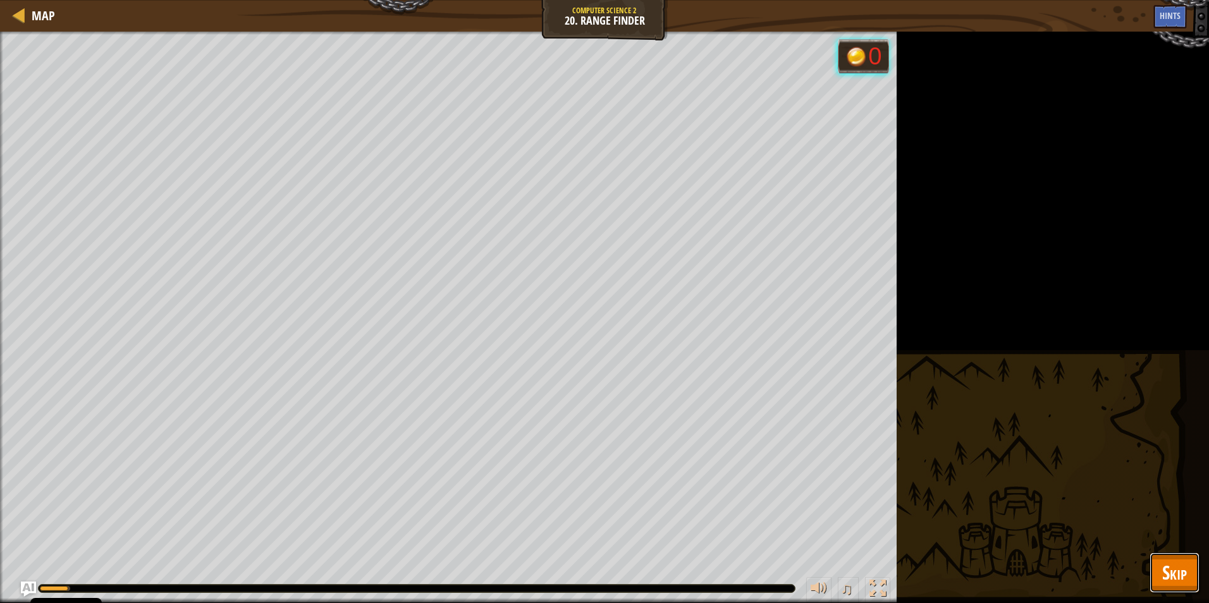
click at [1180, 558] on button "Skip" at bounding box center [1174, 572] width 50 height 40
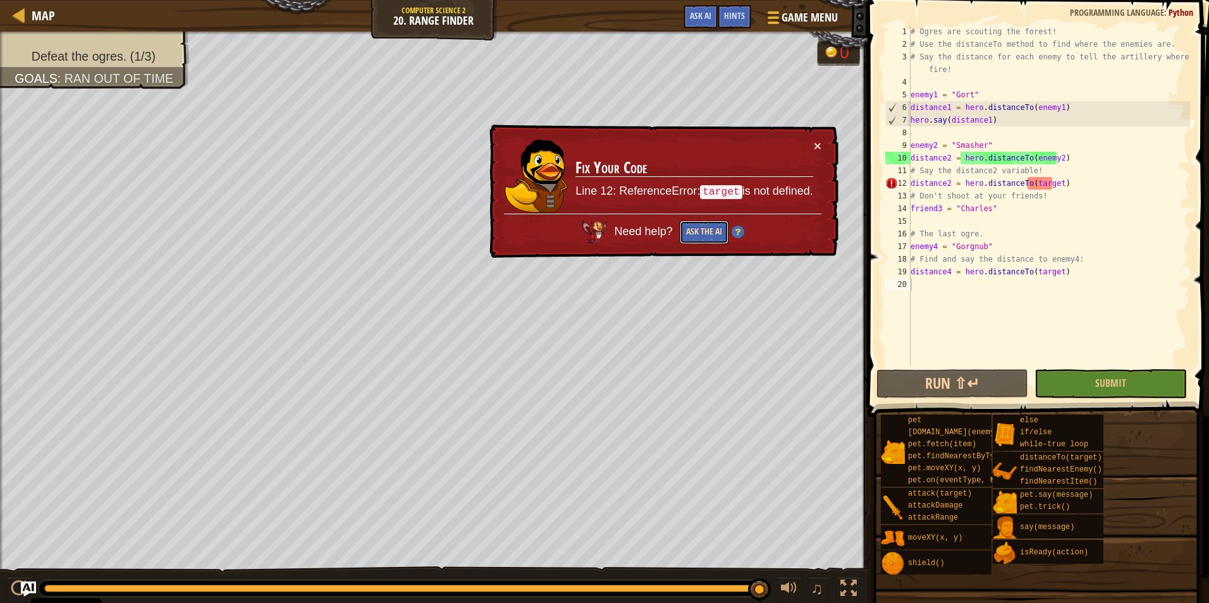
click at [692, 233] on button "Ask the AI" at bounding box center [704, 232] width 49 height 23
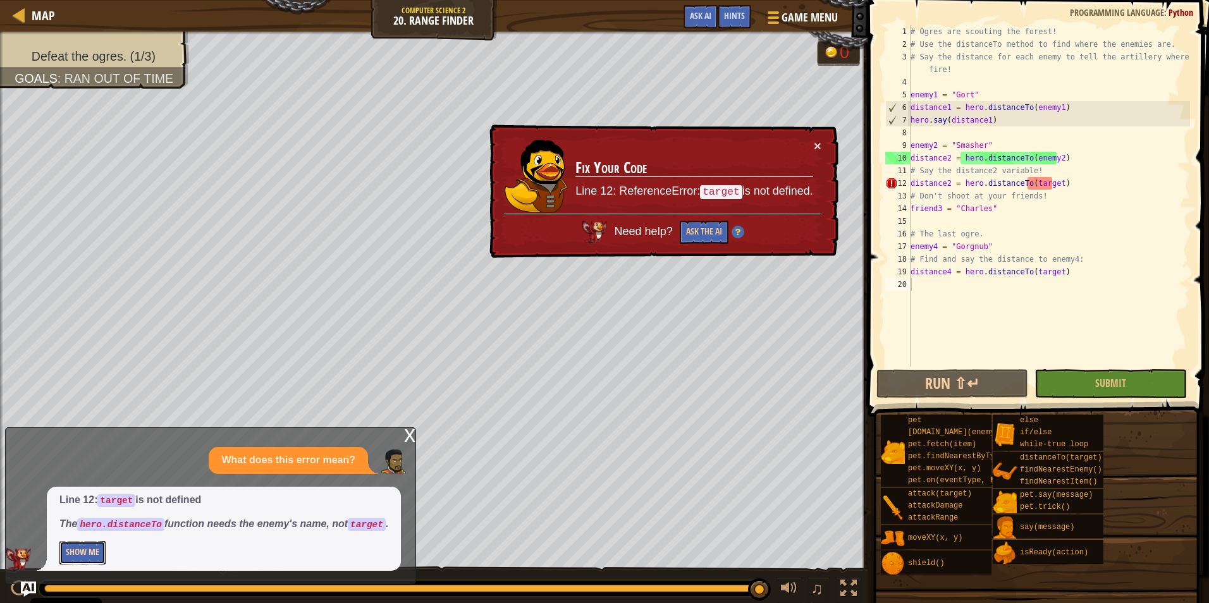
click at [92, 551] on button "Show Me" at bounding box center [82, 552] width 46 height 23
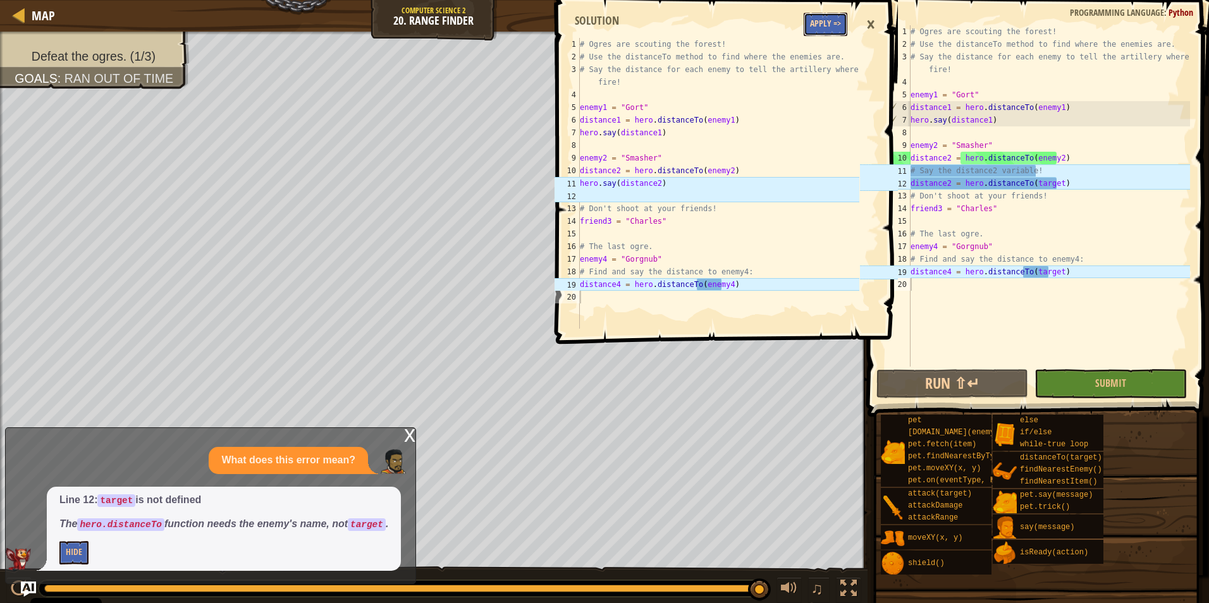
click at [814, 23] on button "Apply =>" at bounding box center [825, 24] width 44 height 23
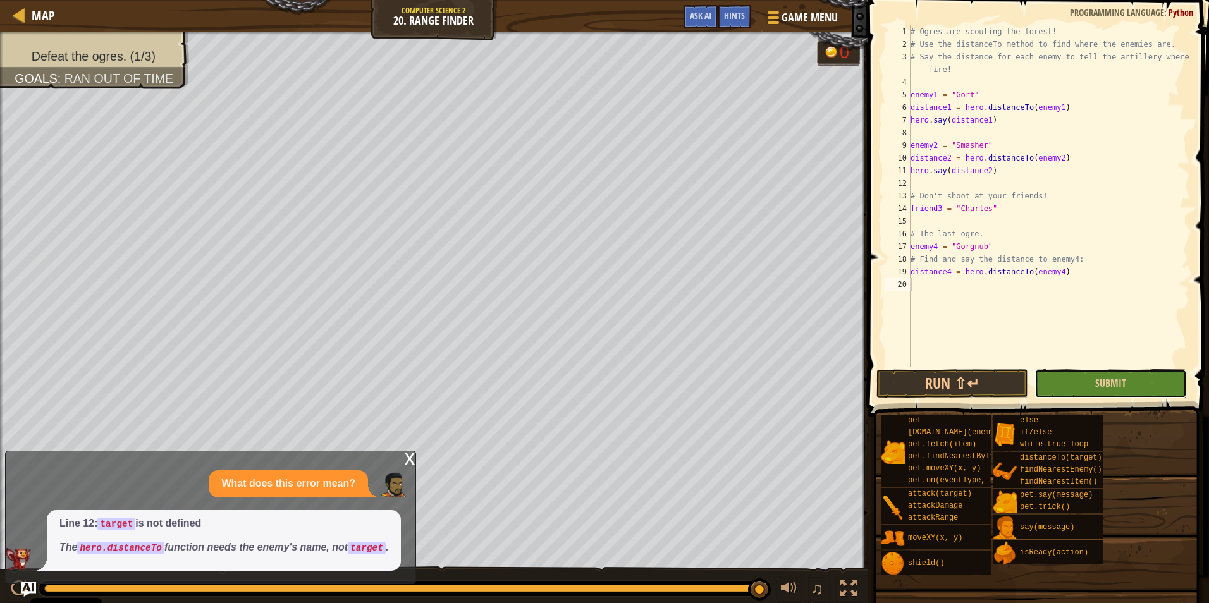
click at [1067, 377] on button "Submit" at bounding box center [1110, 383] width 152 height 29
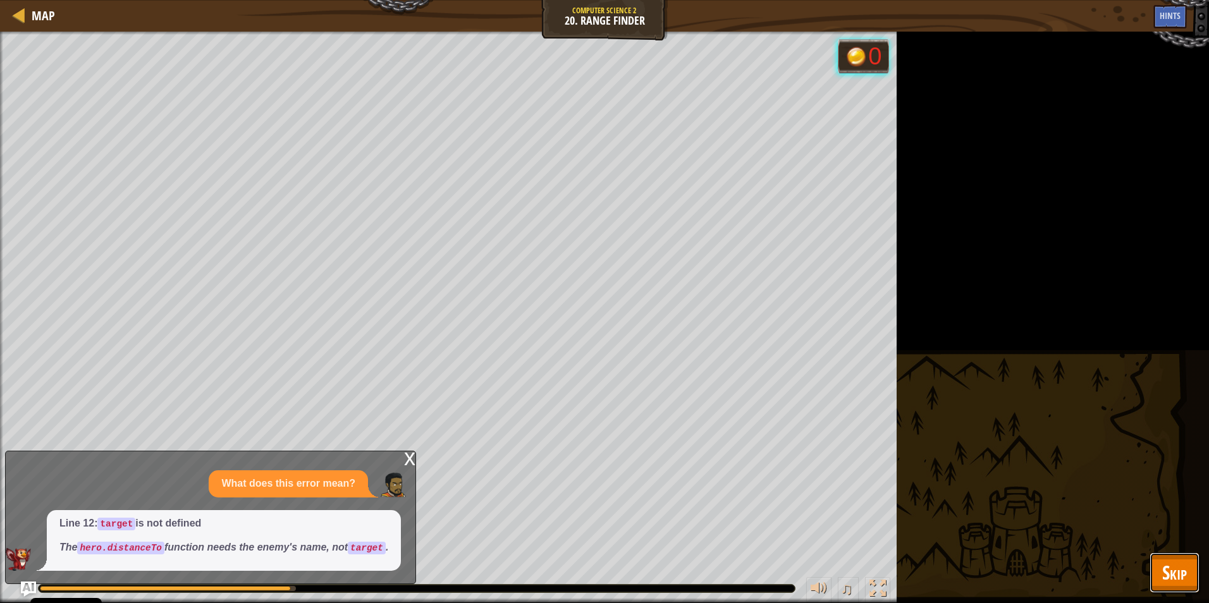
click at [1172, 573] on span "Skip" at bounding box center [1174, 572] width 25 height 26
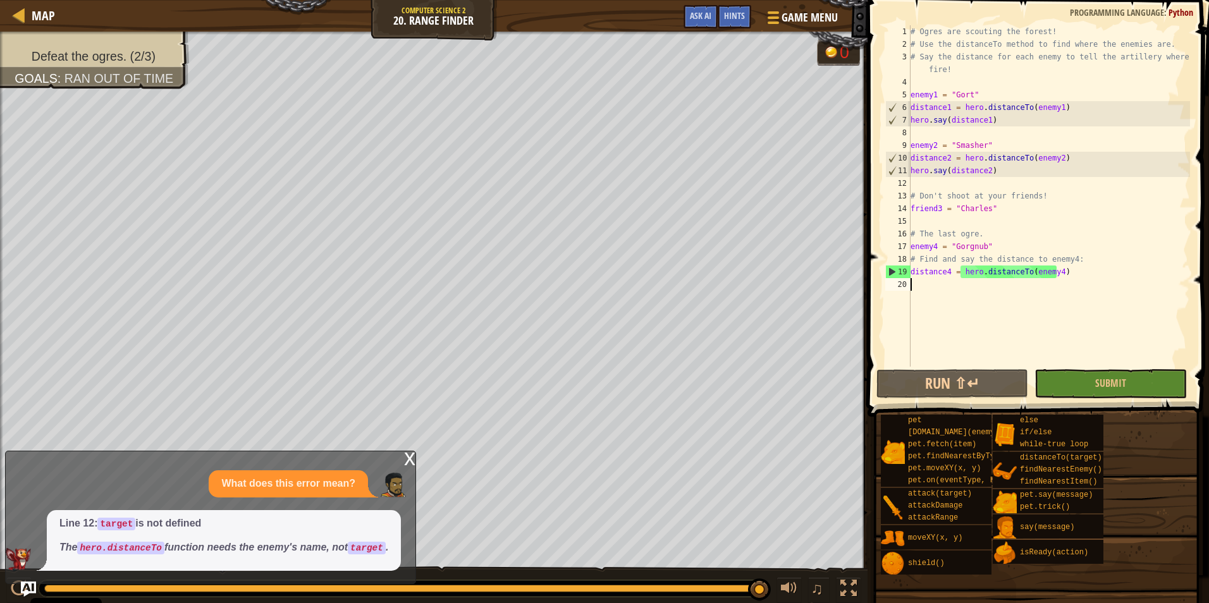
click at [953, 288] on div "# Ogres are scouting the forest! # Use the distanceTo method to find where the …" at bounding box center [1049, 208] width 282 height 367
click at [946, 273] on div "# Ogres are scouting the forest! # Use the distanceTo method to find where the …" at bounding box center [1049, 208] width 282 height 367
type textarea "distance4 = hero.distanceTo(enemy4)"
click at [938, 288] on div "# Ogres are scouting the forest! # Use the distanceTo method to find where the …" at bounding box center [1049, 208] width 282 height 367
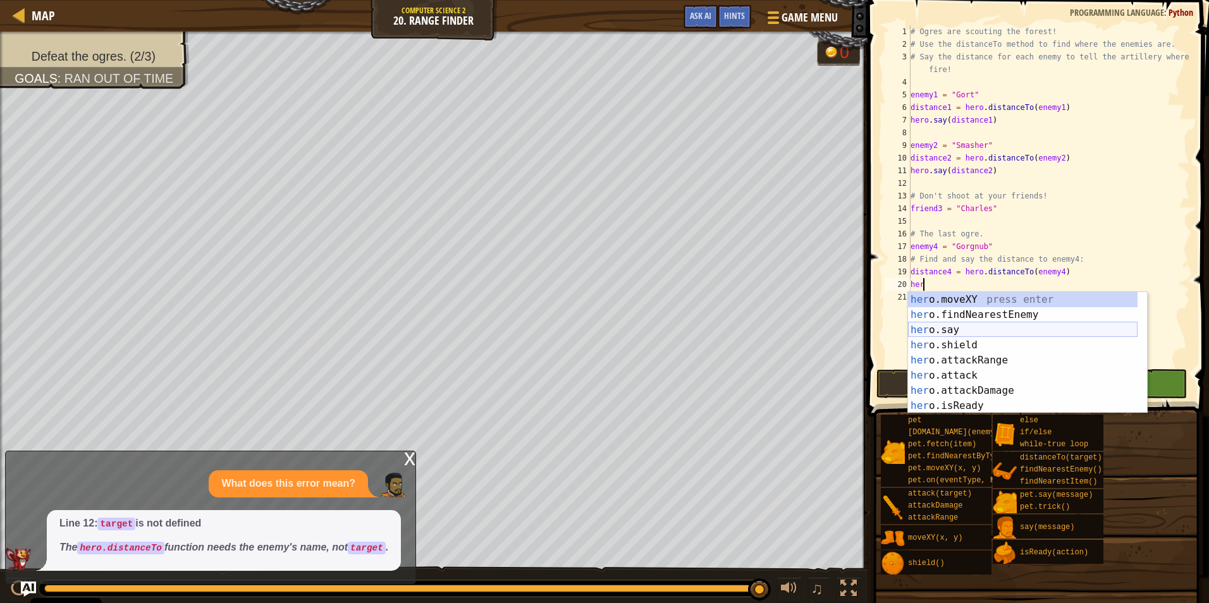
click at [1008, 332] on div "her o.moveXY press enter her o.findNearestEnemy press enter her o.say press ent…" at bounding box center [1022, 368] width 229 height 152
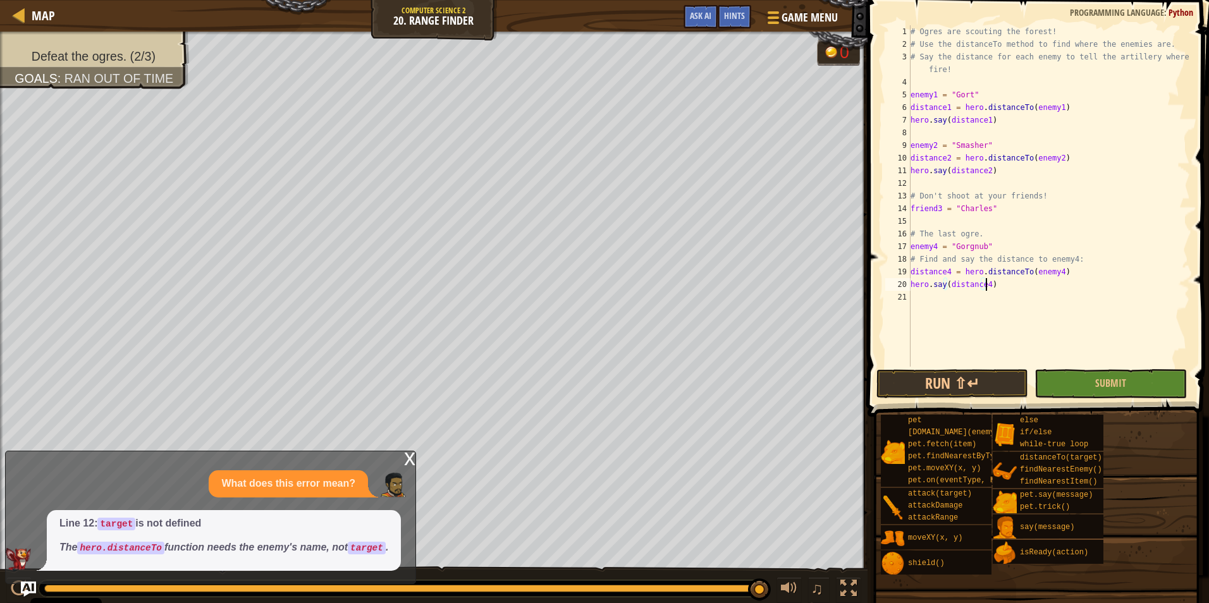
scroll to position [6, 6]
type textarea "hero.say(distance4)"
click at [1095, 375] on button "Submit" at bounding box center [1110, 383] width 152 height 29
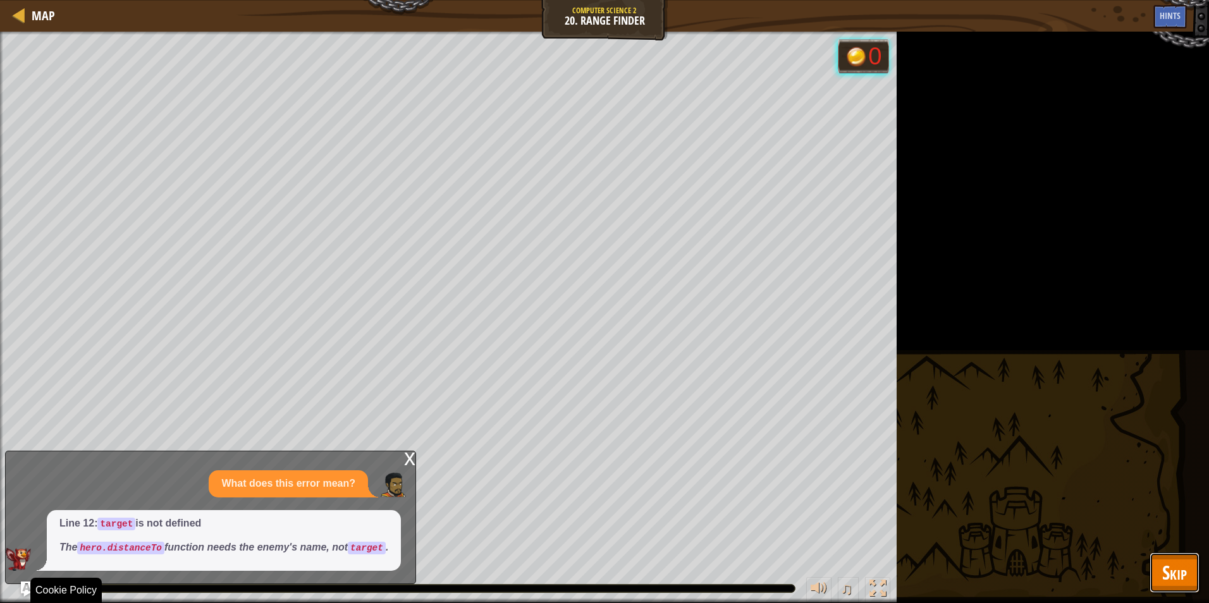
click at [1191, 586] on button "Skip" at bounding box center [1174, 572] width 50 height 40
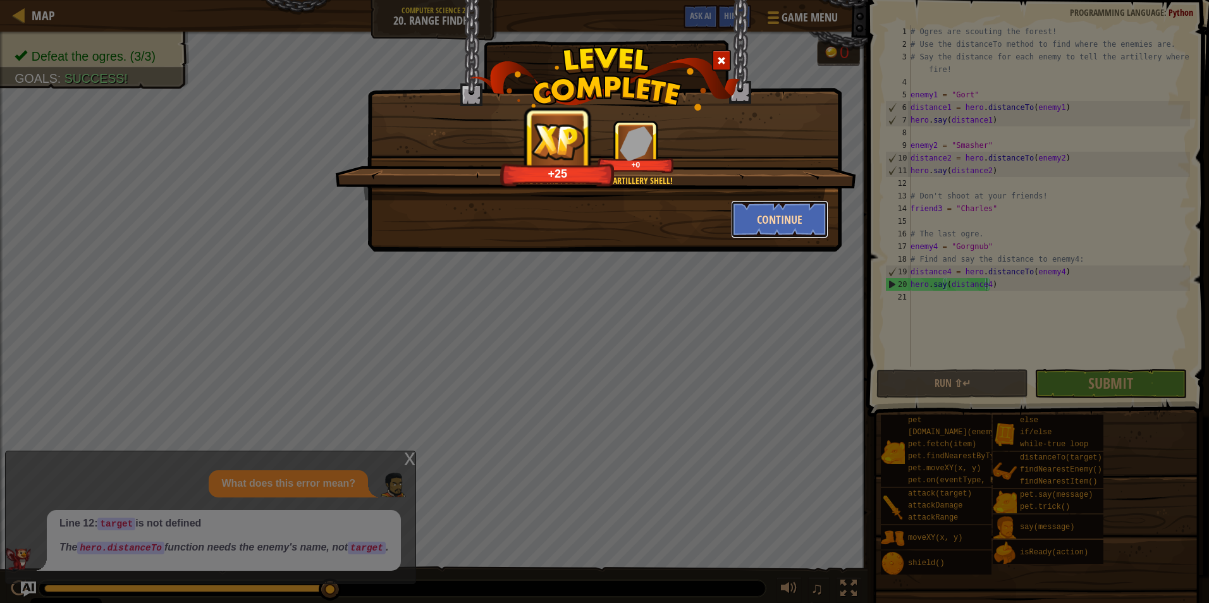
click at [765, 229] on button "Continue" at bounding box center [780, 219] width 98 height 38
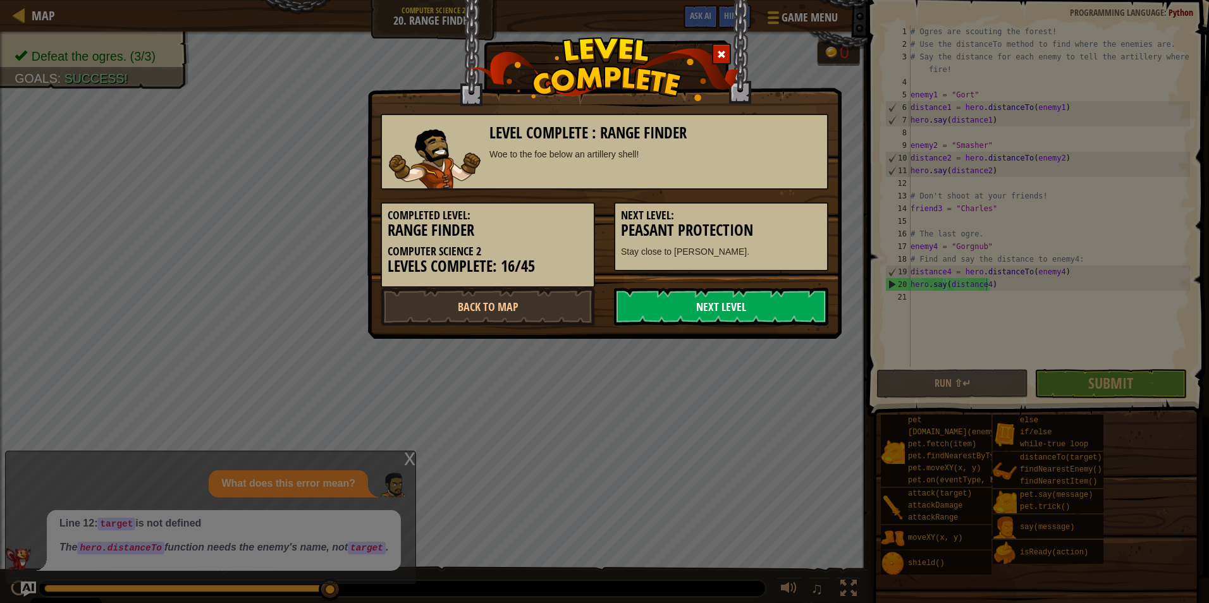
click at [745, 305] on link "Next Level" at bounding box center [721, 307] width 214 height 38
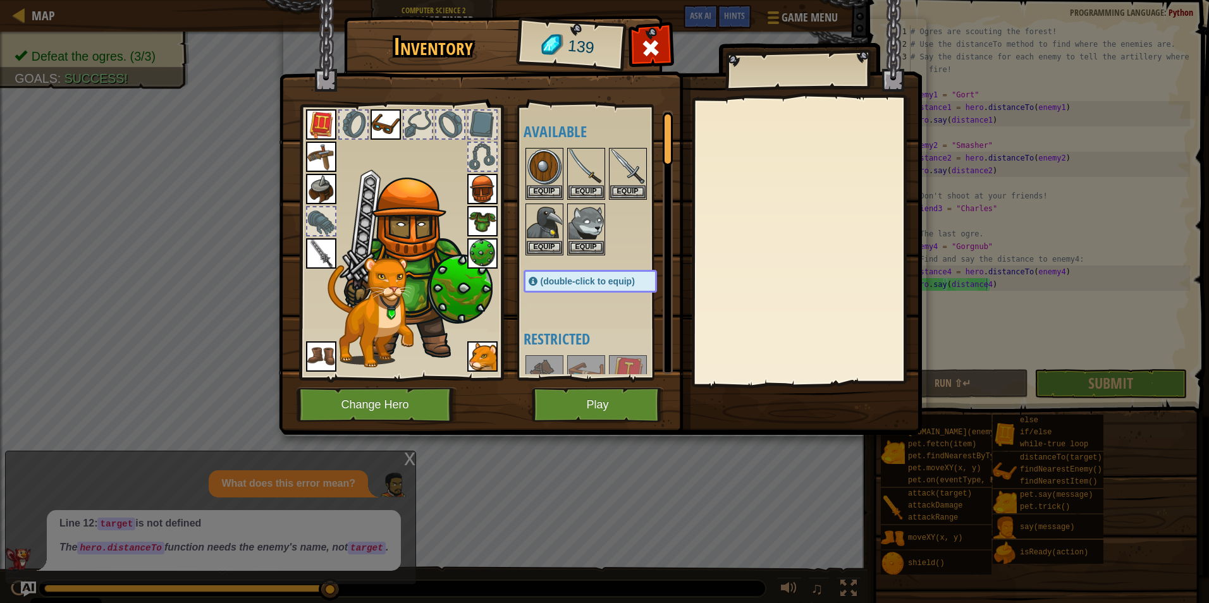
click at [339, 259] on img at bounding box center [370, 312] width 86 height 110
click at [331, 261] on img at bounding box center [321, 253] width 30 height 30
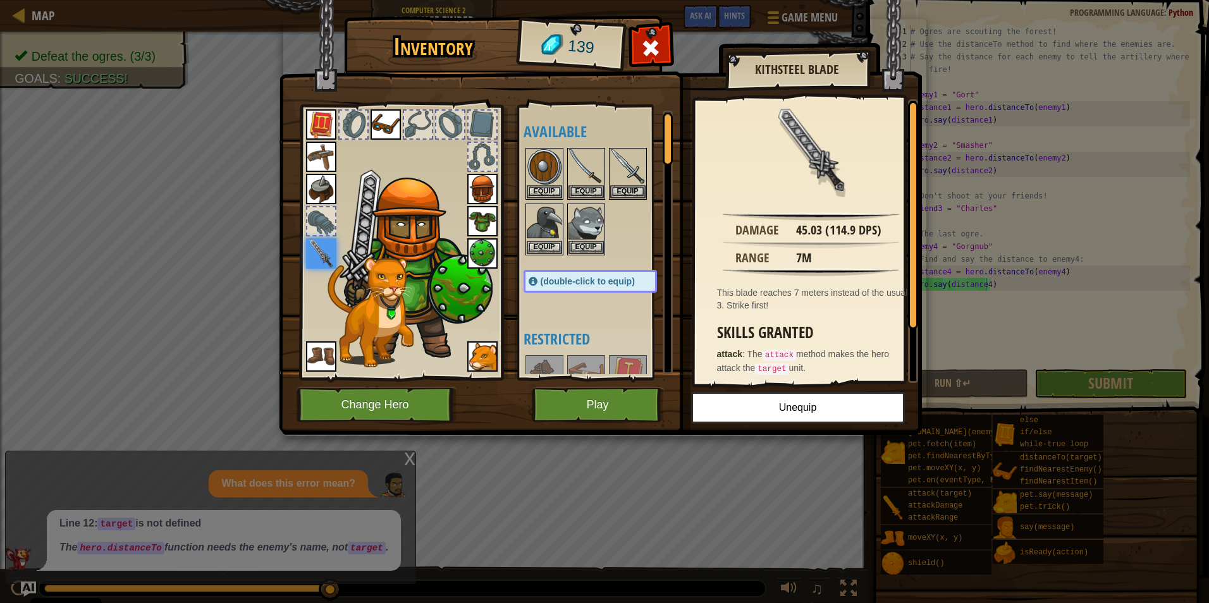
click at [475, 217] on img at bounding box center [482, 221] width 30 height 30
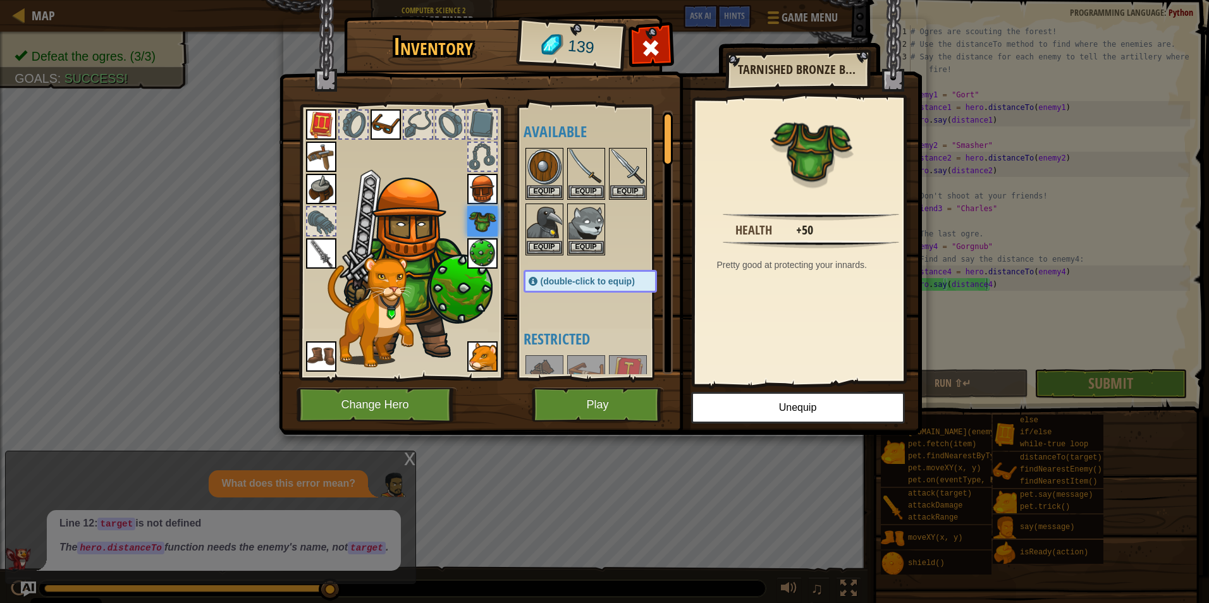
click at [477, 248] on img at bounding box center [482, 253] width 30 height 30
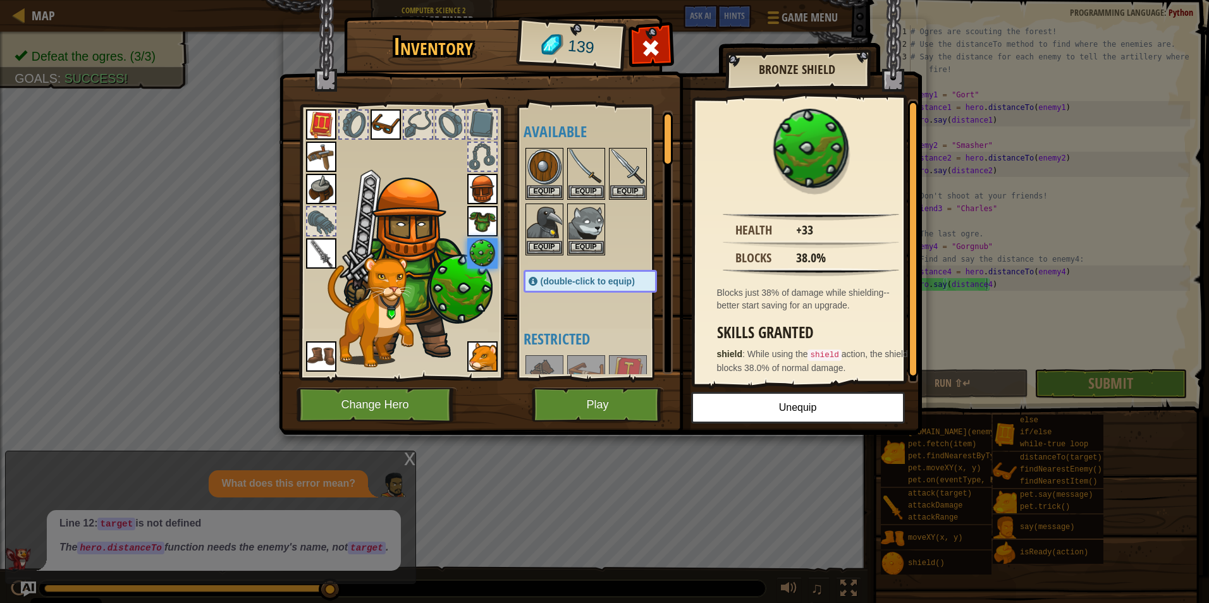
click at [476, 228] on img at bounding box center [482, 221] width 30 height 30
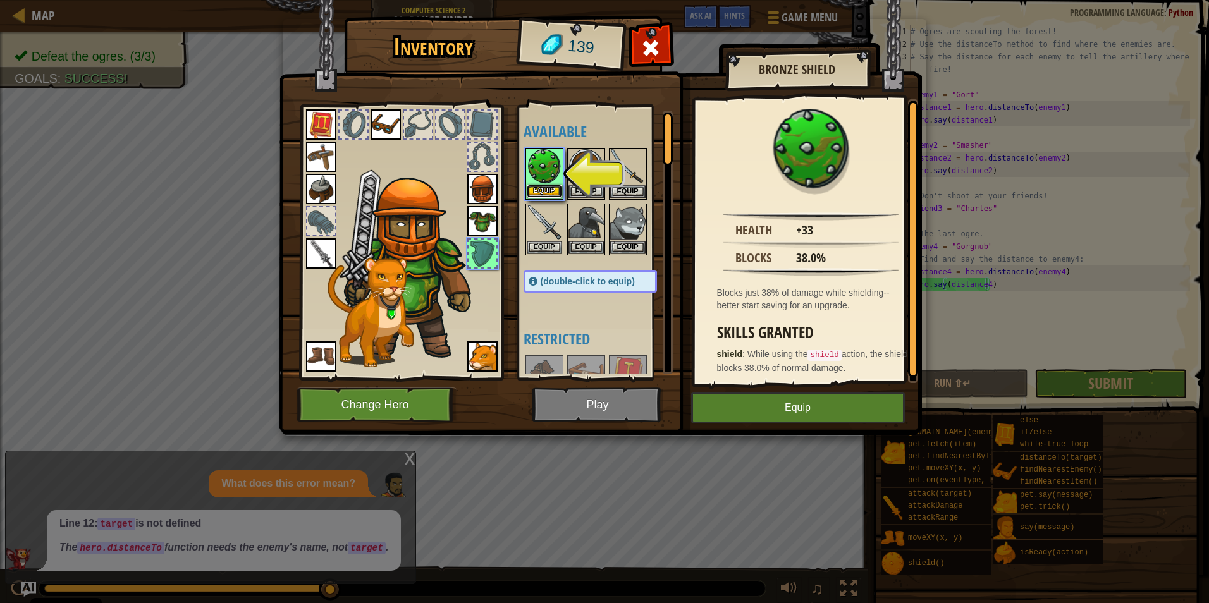
click at [543, 186] on button "Equip" at bounding box center [544, 191] width 35 height 13
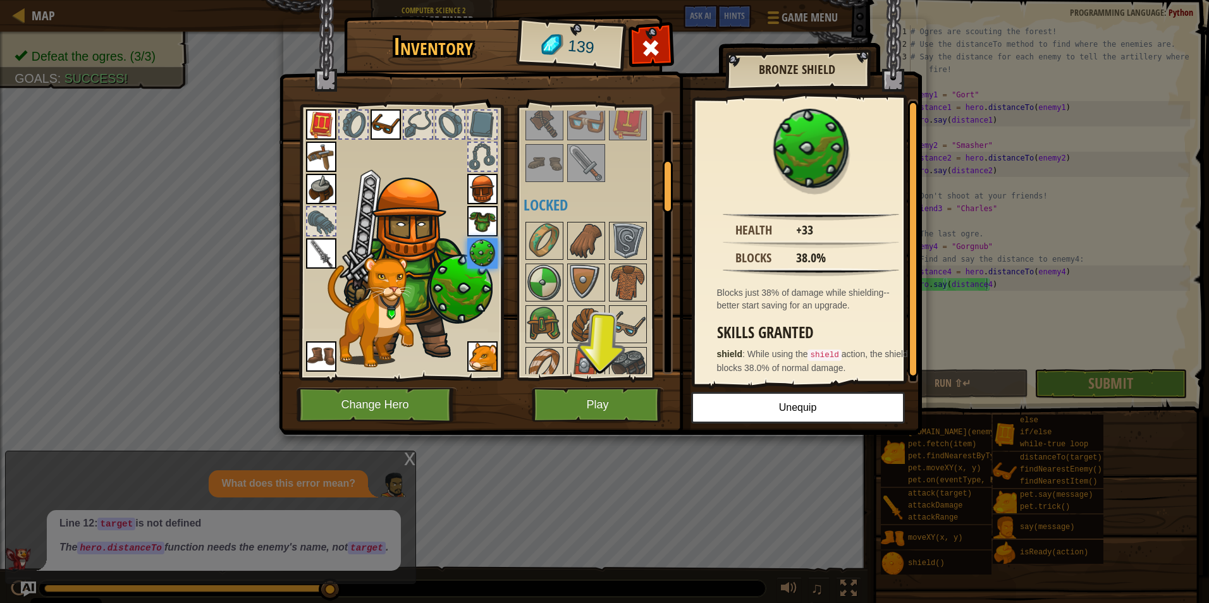
scroll to position [316, 0]
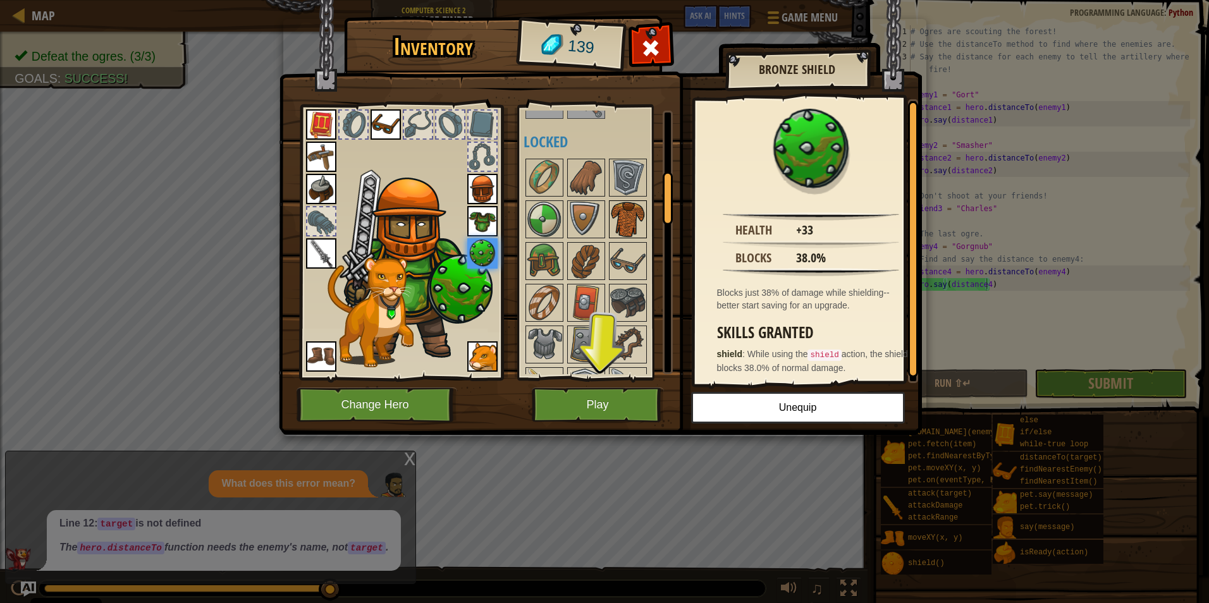
click at [643, 223] on img at bounding box center [627, 219] width 35 height 35
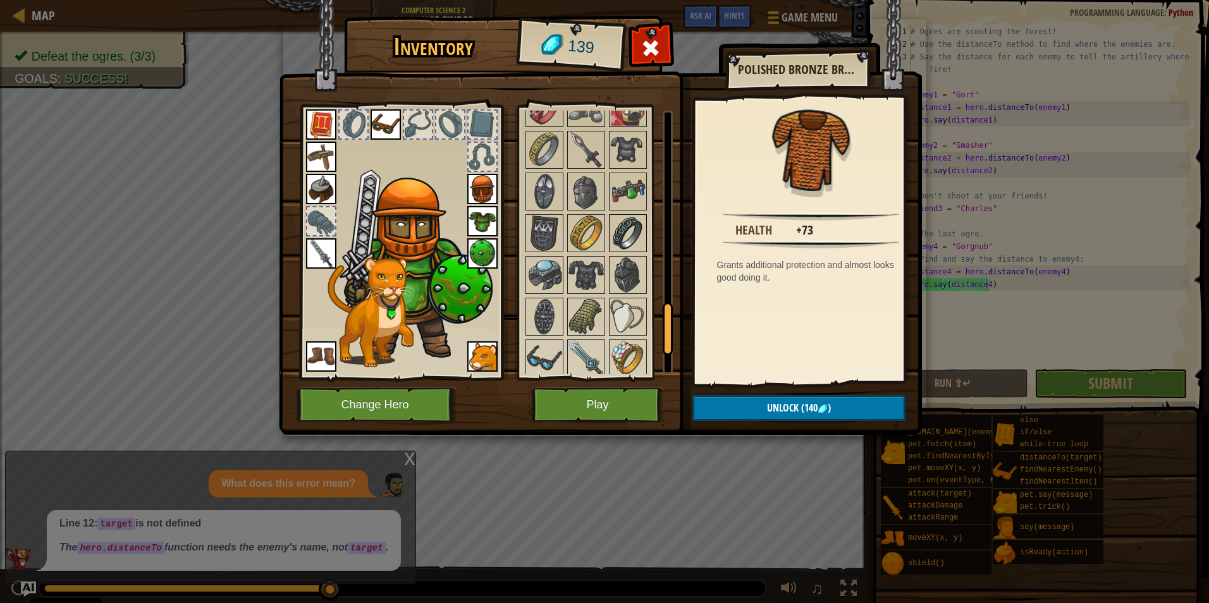
scroll to position [1142, 0]
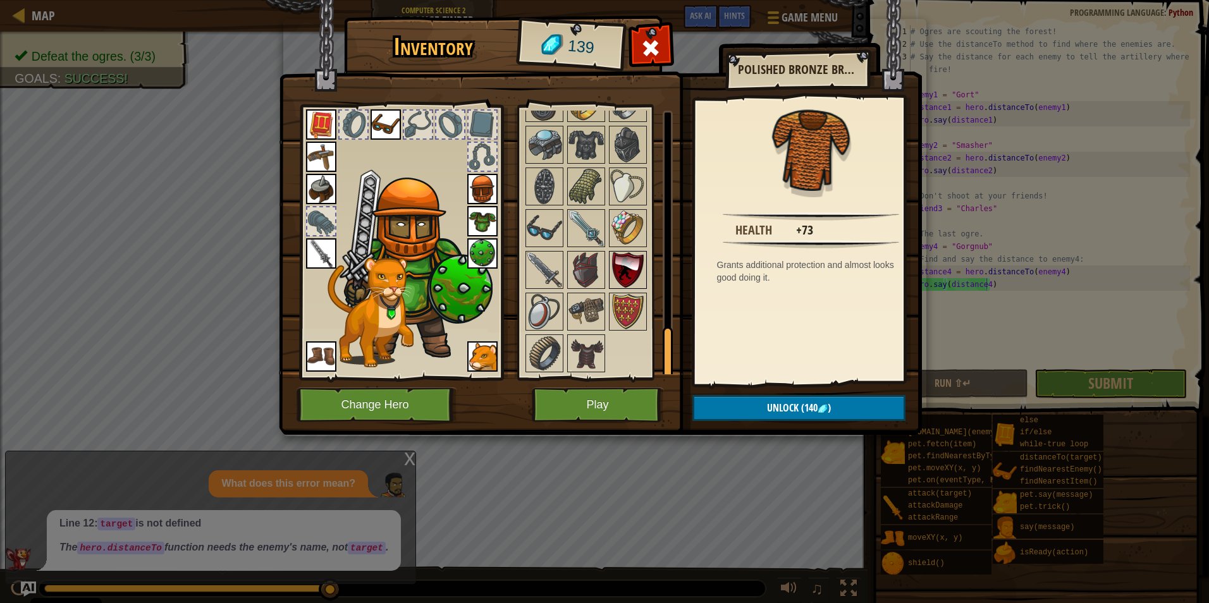
click at [625, 260] on img at bounding box center [627, 269] width 35 height 35
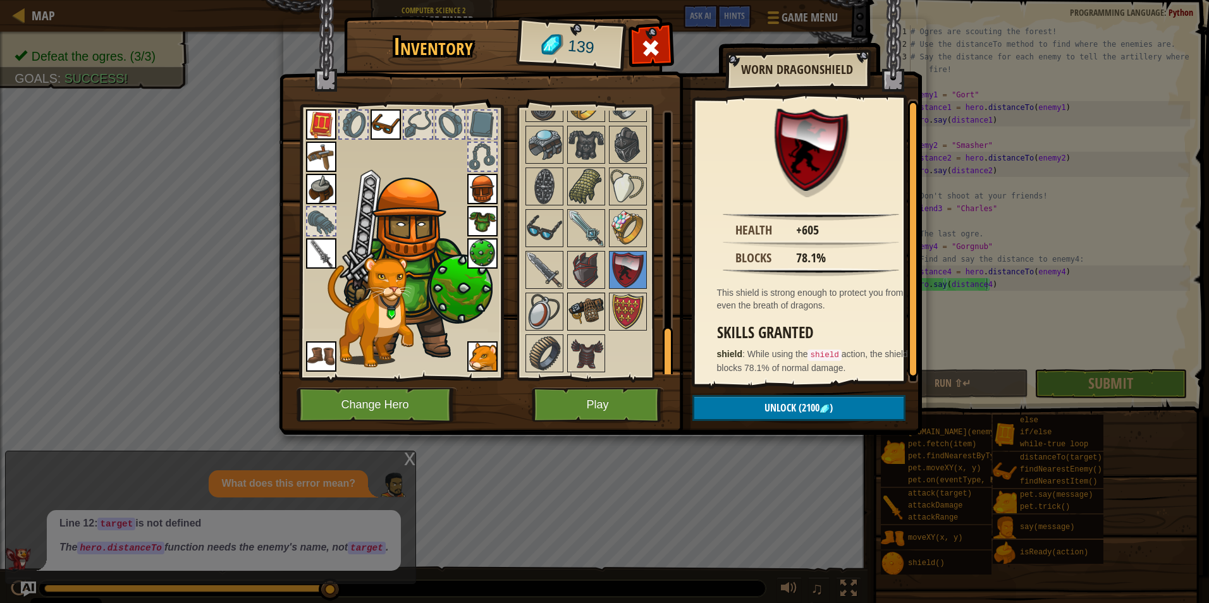
click at [593, 326] on img at bounding box center [585, 311] width 35 height 35
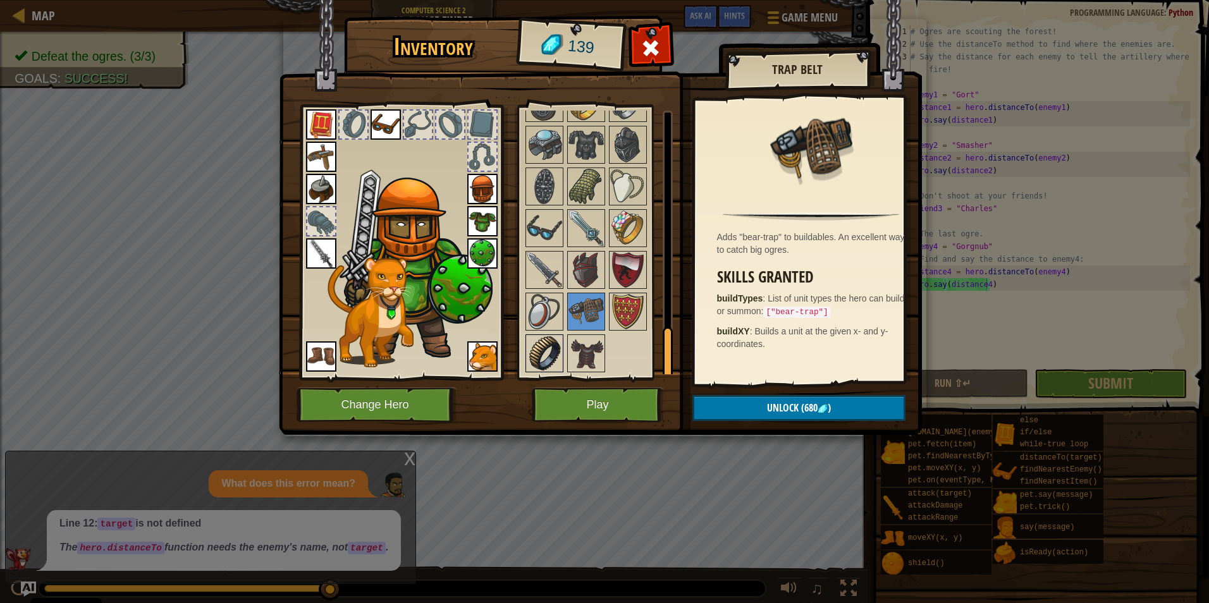
click at [554, 348] on img at bounding box center [544, 353] width 35 height 35
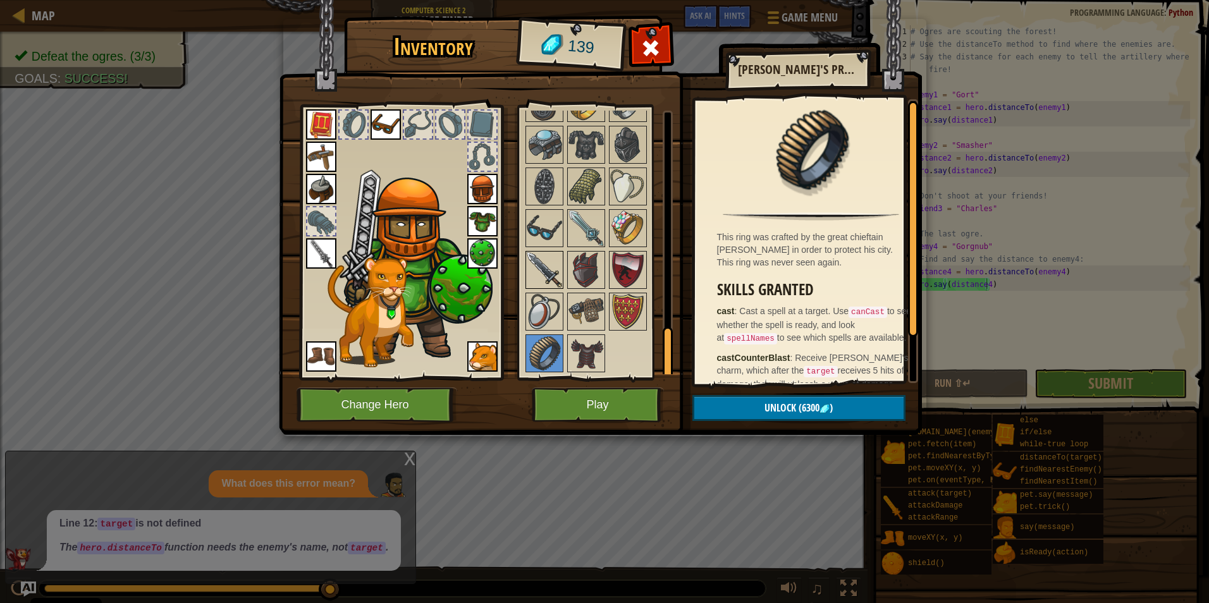
click at [540, 271] on img at bounding box center [544, 269] width 35 height 35
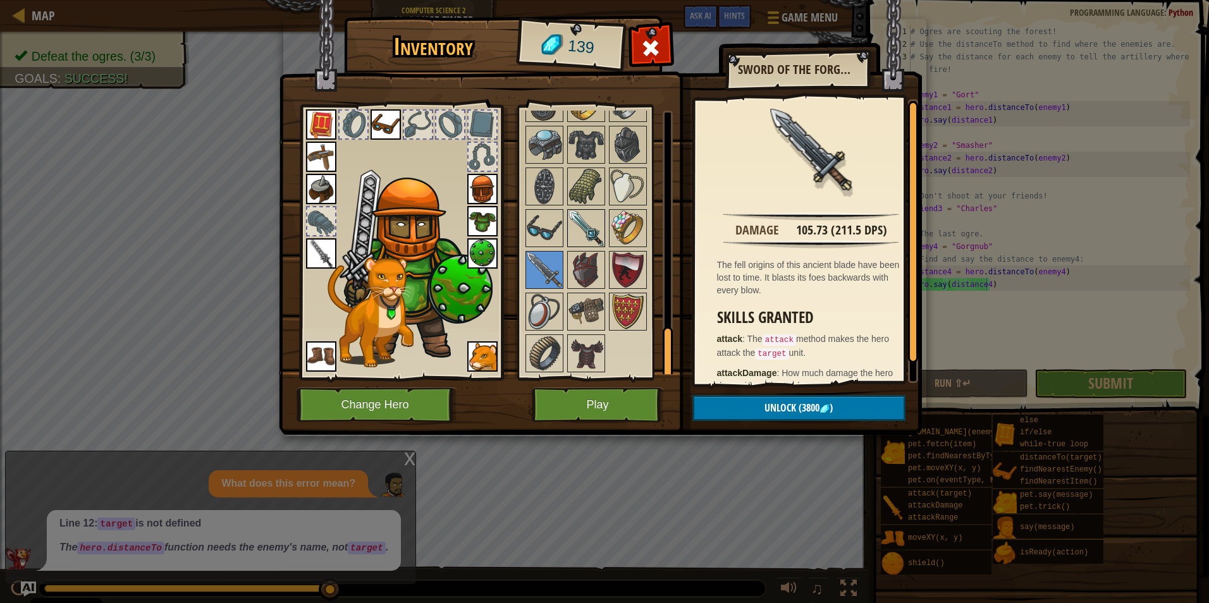
click at [580, 242] on img at bounding box center [585, 227] width 35 height 35
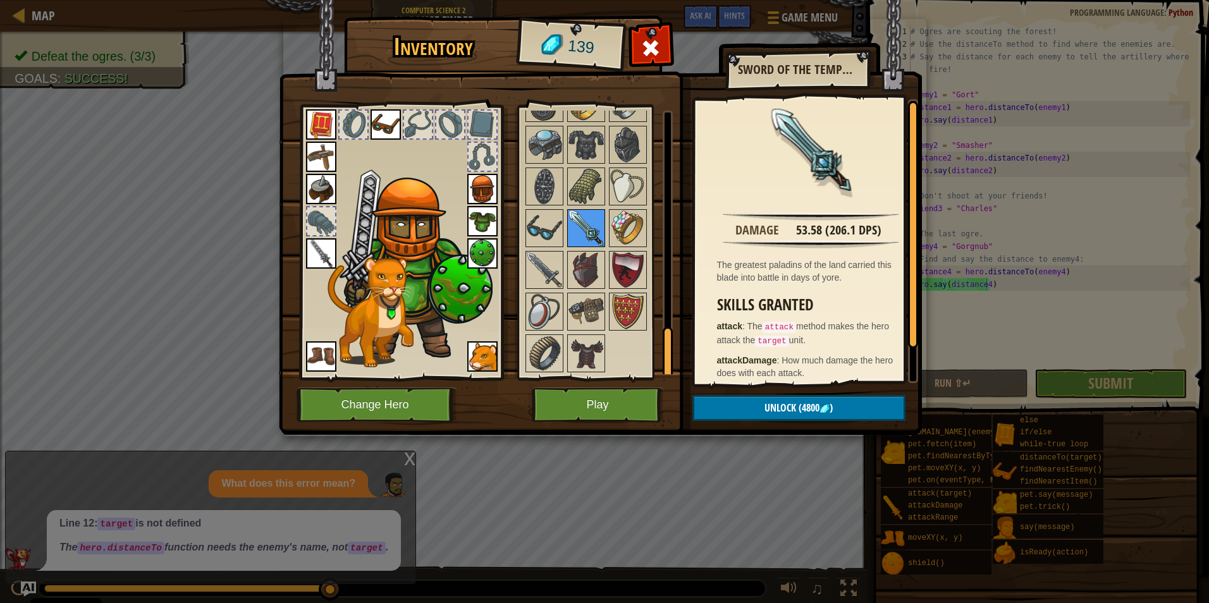
scroll to position [1078, 0]
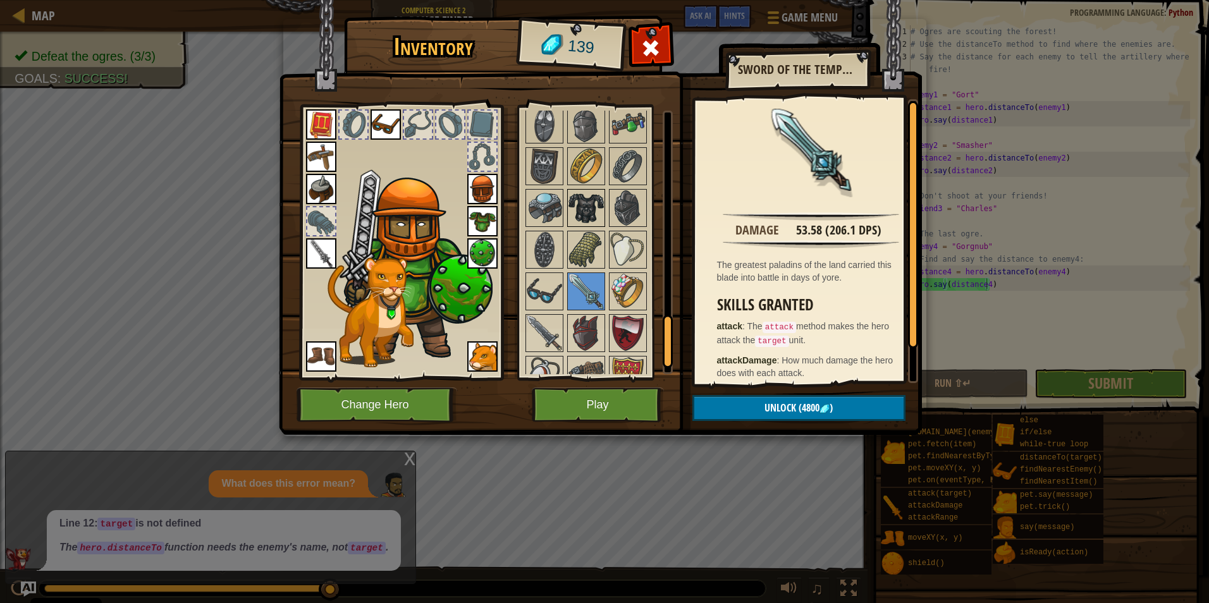
click at [587, 223] on img at bounding box center [585, 207] width 35 height 35
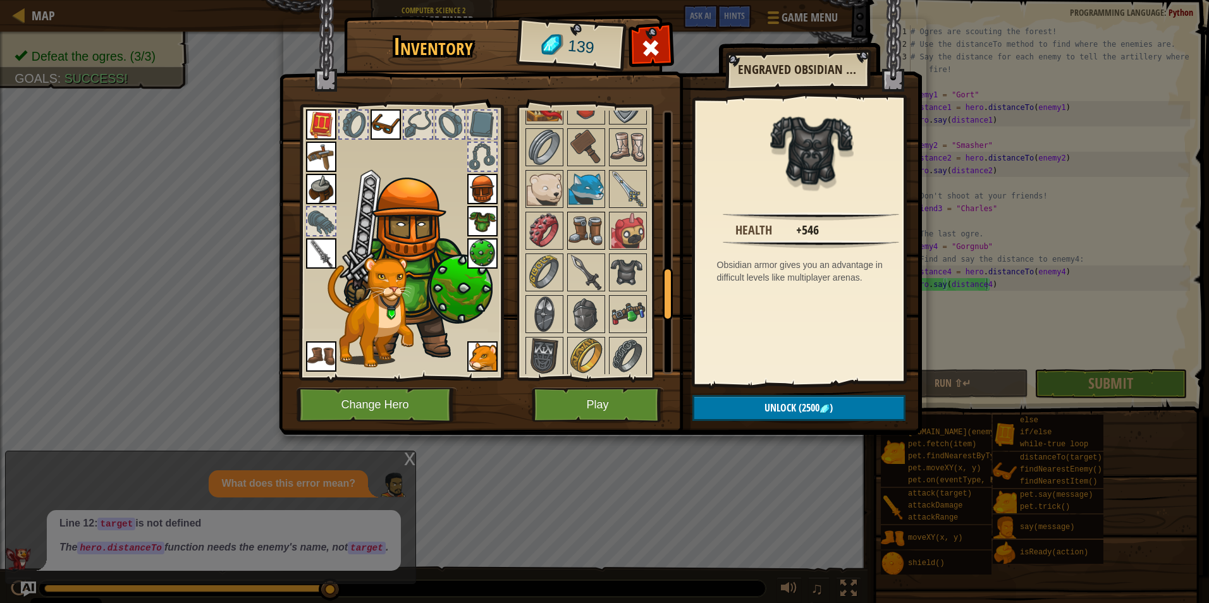
scroll to position [826, 0]
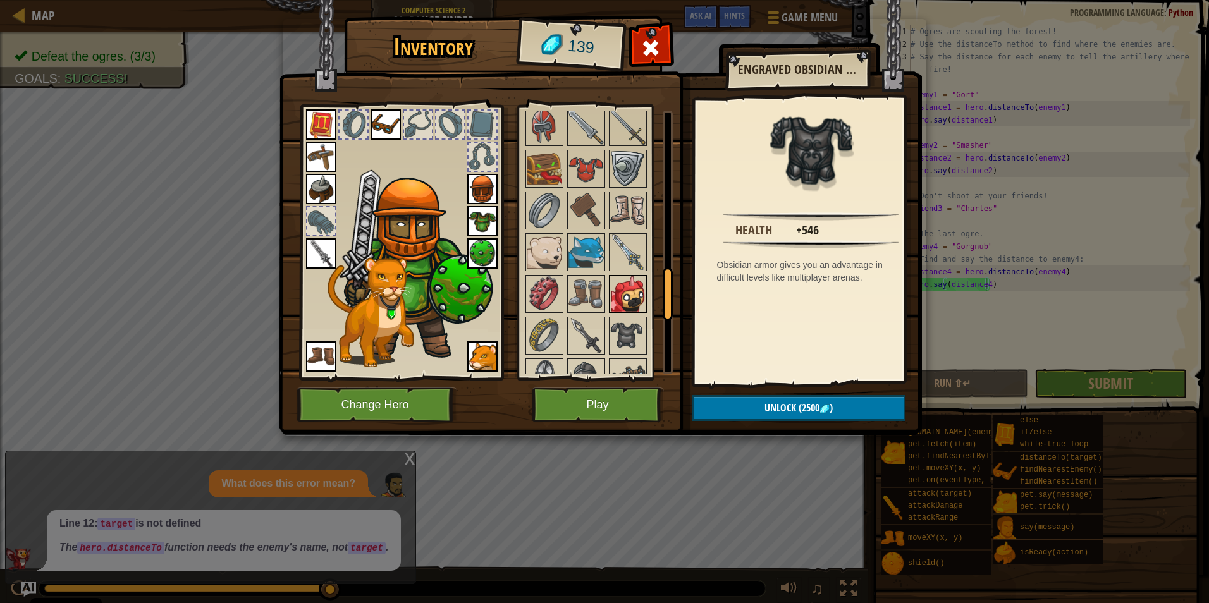
click at [636, 293] on img at bounding box center [627, 293] width 35 height 35
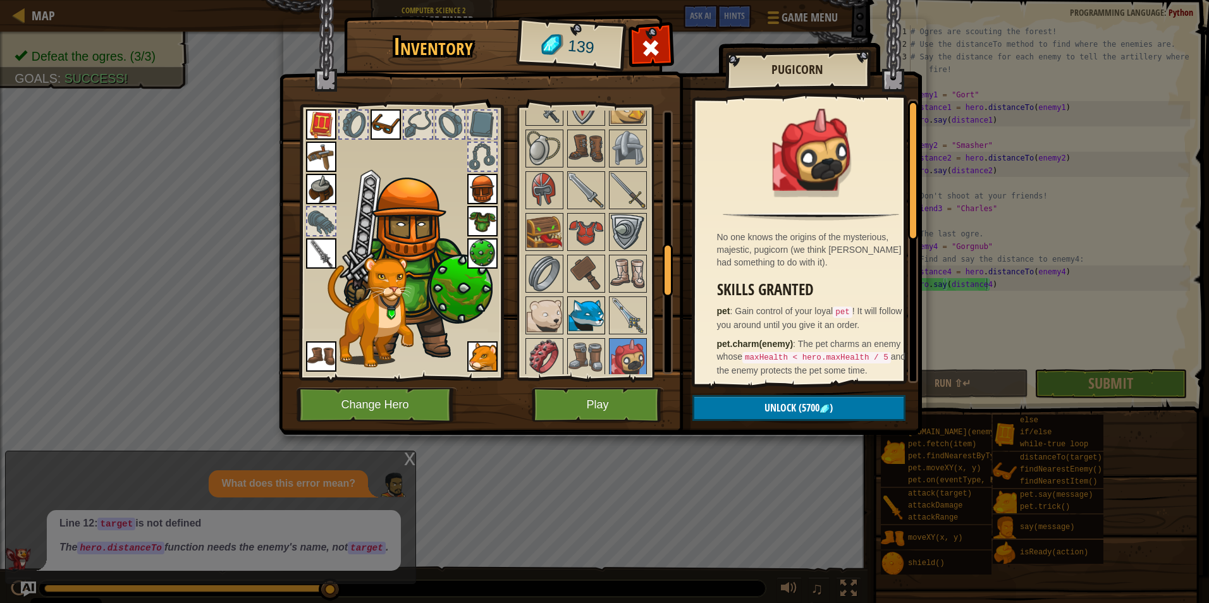
scroll to position [699, 0]
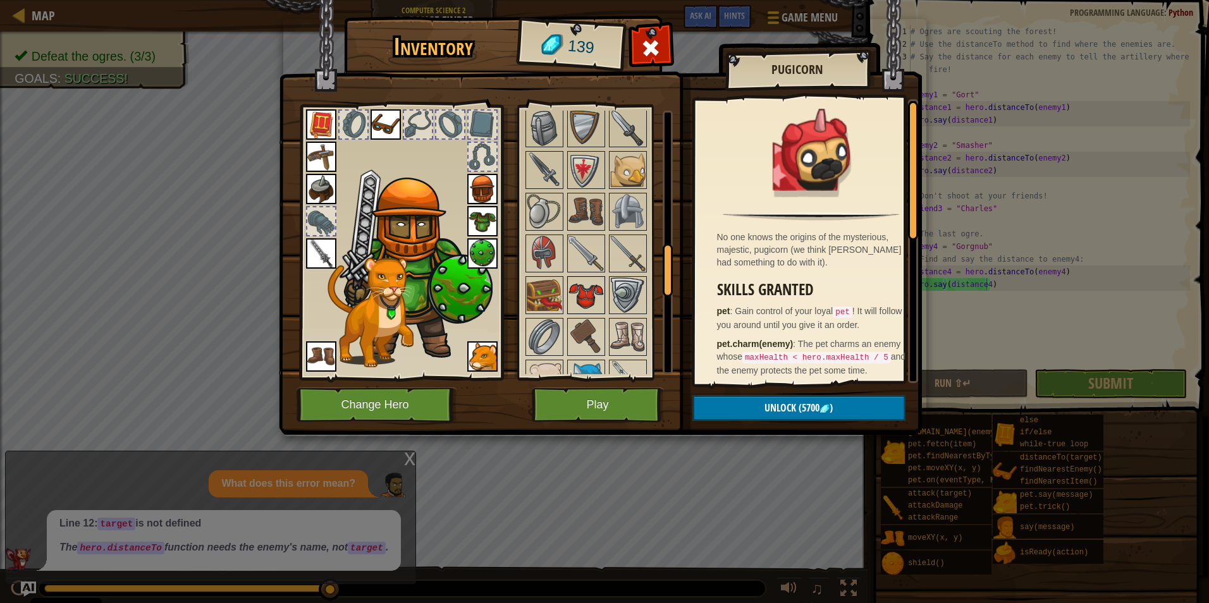
click at [590, 276] on div at bounding box center [586, 295] width 38 height 38
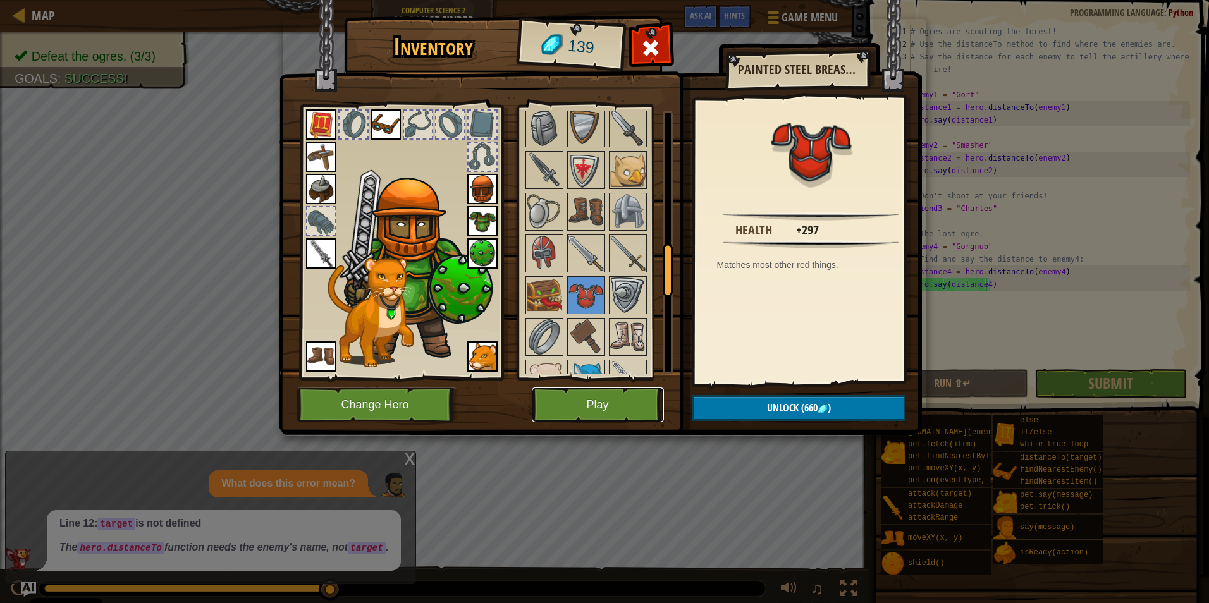
click at [596, 403] on button "Play" at bounding box center [598, 404] width 132 height 35
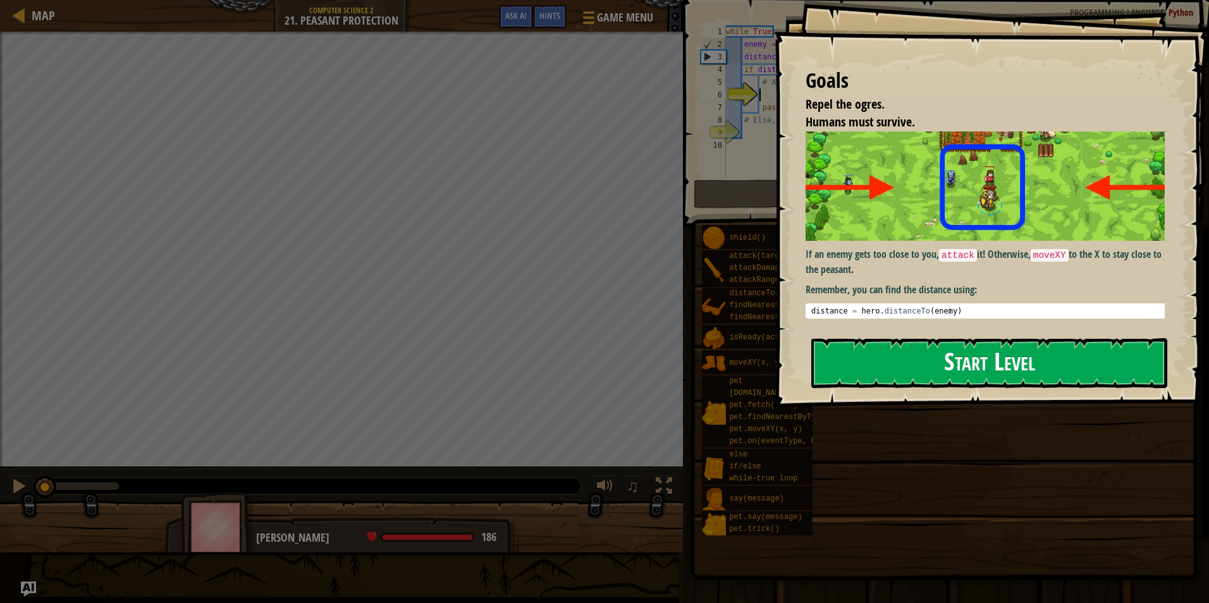
click at [838, 363] on button "Start Level" at bounding box center [989, 363] width 356 height 50
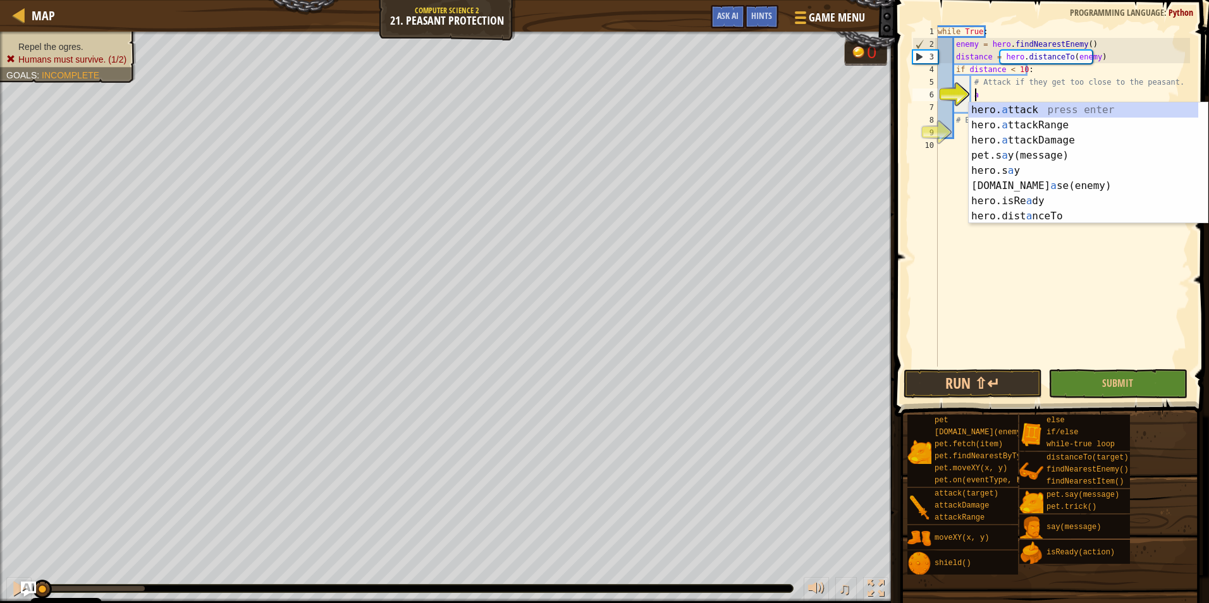
scroll to position [6, 2]
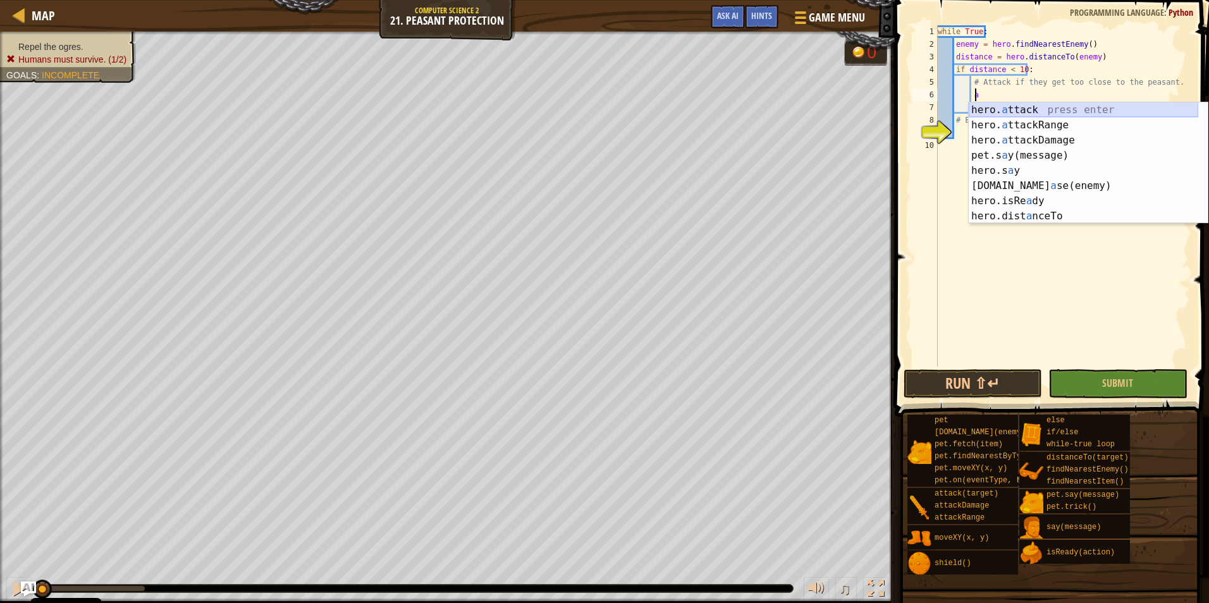
click at [1032, 115] on div "hero. a ttack press enter hero. a ttackRange press enter hero. a ttackDamage pr…" at bounding box center [1082, 178] width 229 height 152
type textarea "hero.attack(enemy)"
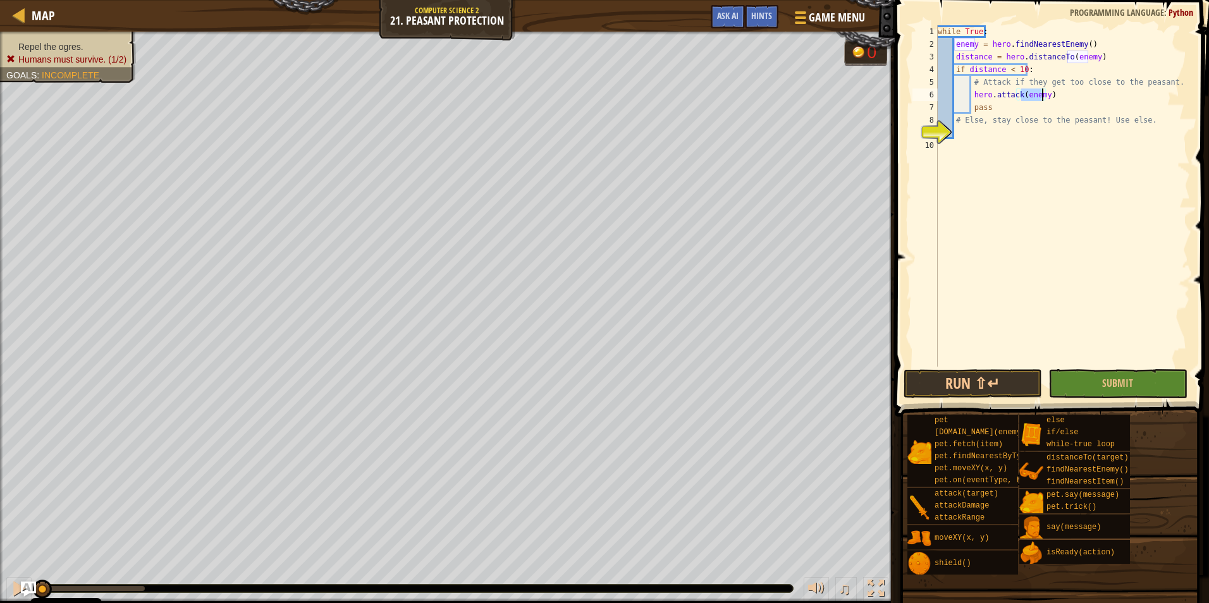
click at [994, 137] on div "while True : enemy = hero . findNearestEnemy ( ) distance = hero . distanceTo (…" at bounding box center [1062, 208] width 255 height 367
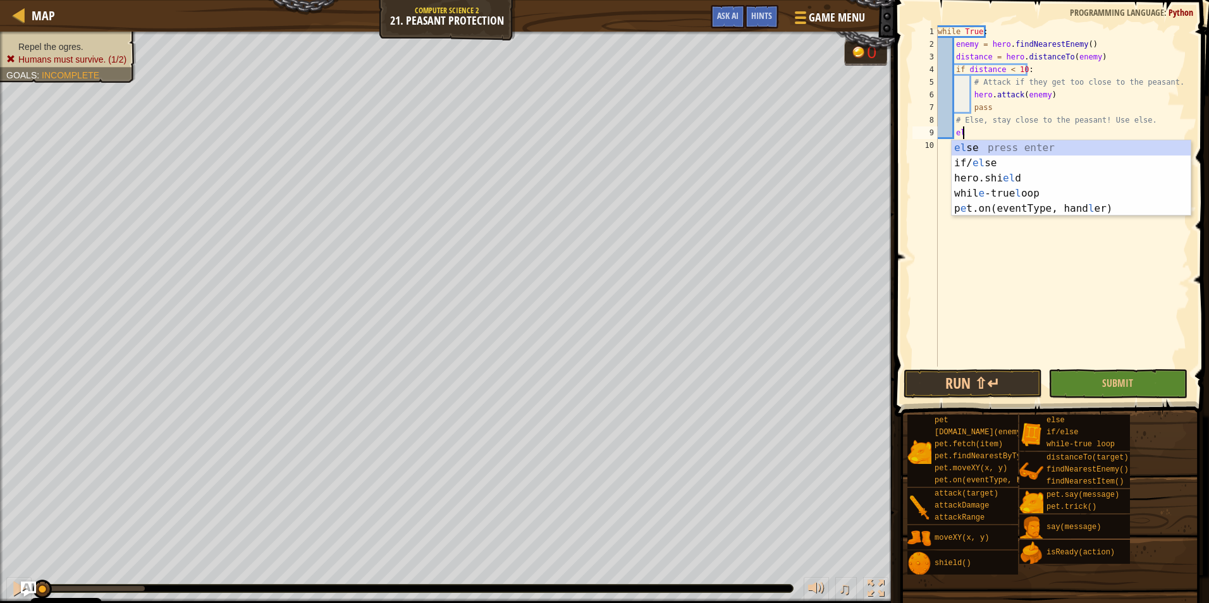
type textarea "else"
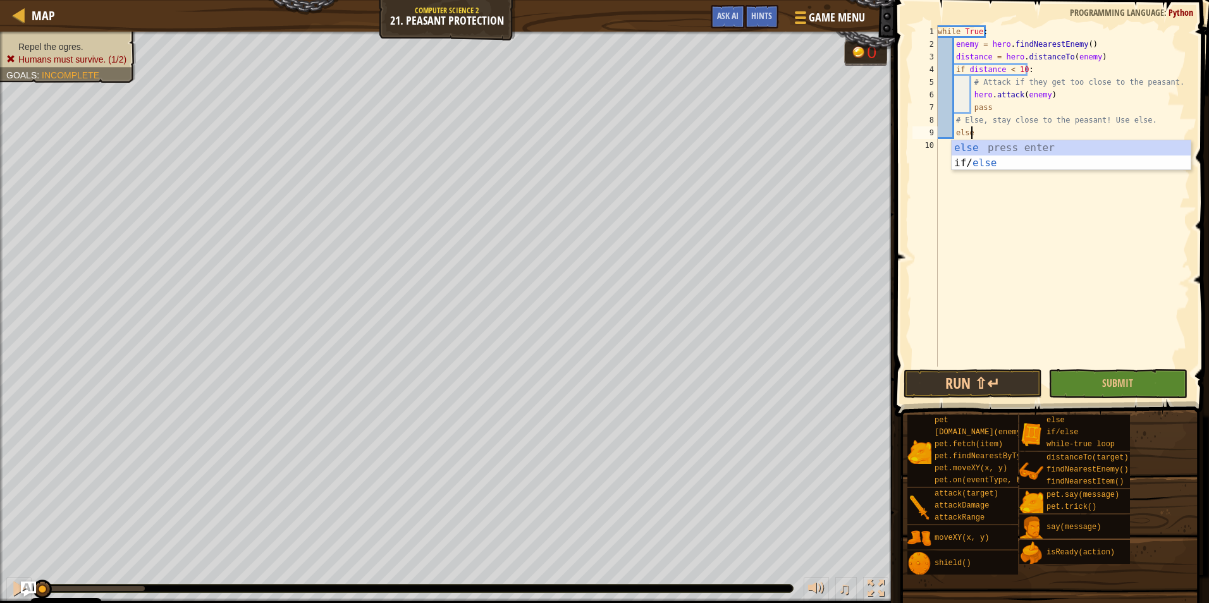
scroll to position [6, 2]
click at [994, 144] on div "else press enter if/ else press enter" at bounding box center [1070, 170] width 239 height 61
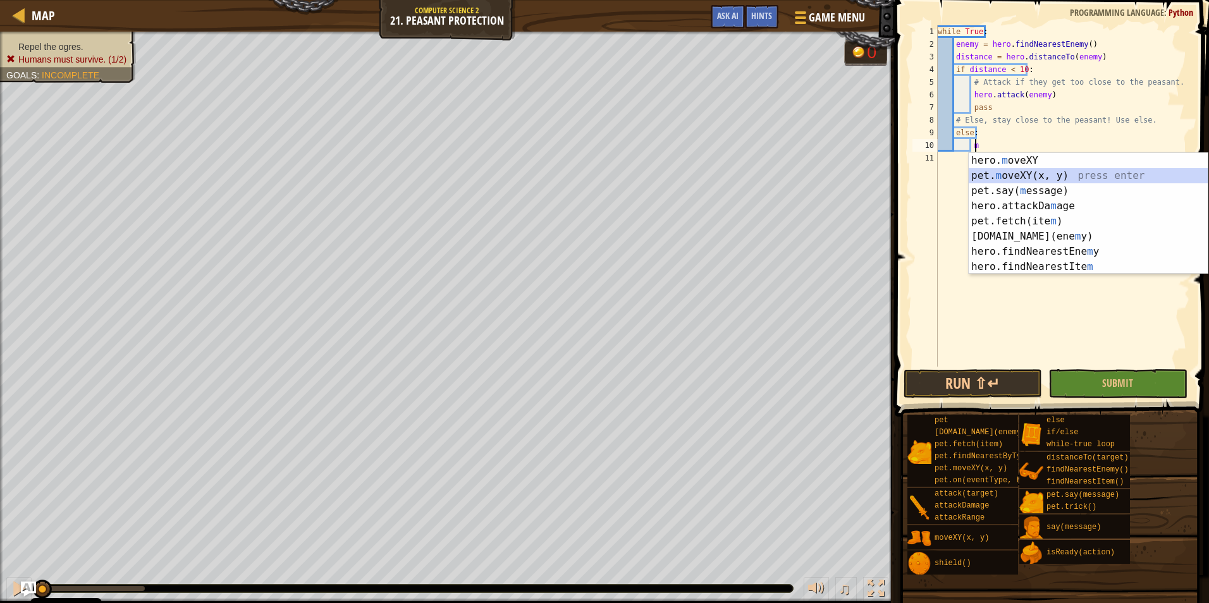
click at [1030, 169] on div "hero. m oveXY press enter pet. m oveXY(x, y) press enter pet.say( m essage) pre…" at bounding box center [1087, 229] width 239 height 152
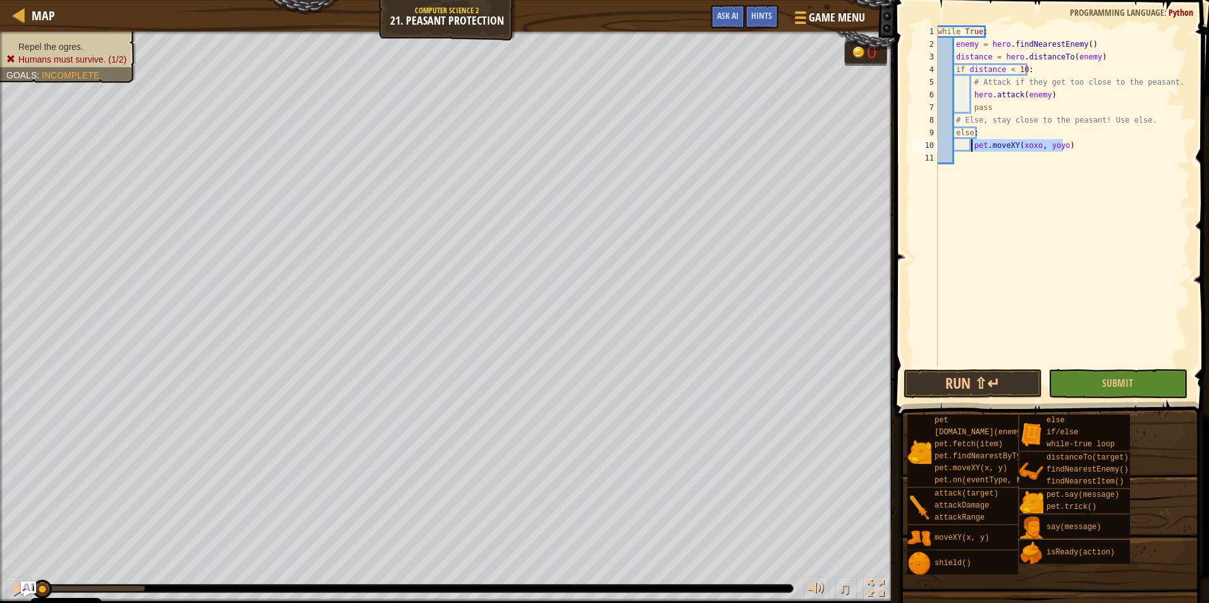
drag, startPoint x: 1059, startPoint y: 142, endPoint x: 971, endPoint y: 146, distance: 87.9
click at [971, 146] on div "while True : enemy = hero . findNearestEnemy ( ) distance = hero . distanceTo (…" at bounding box center [1062, 208] width 255 height 367
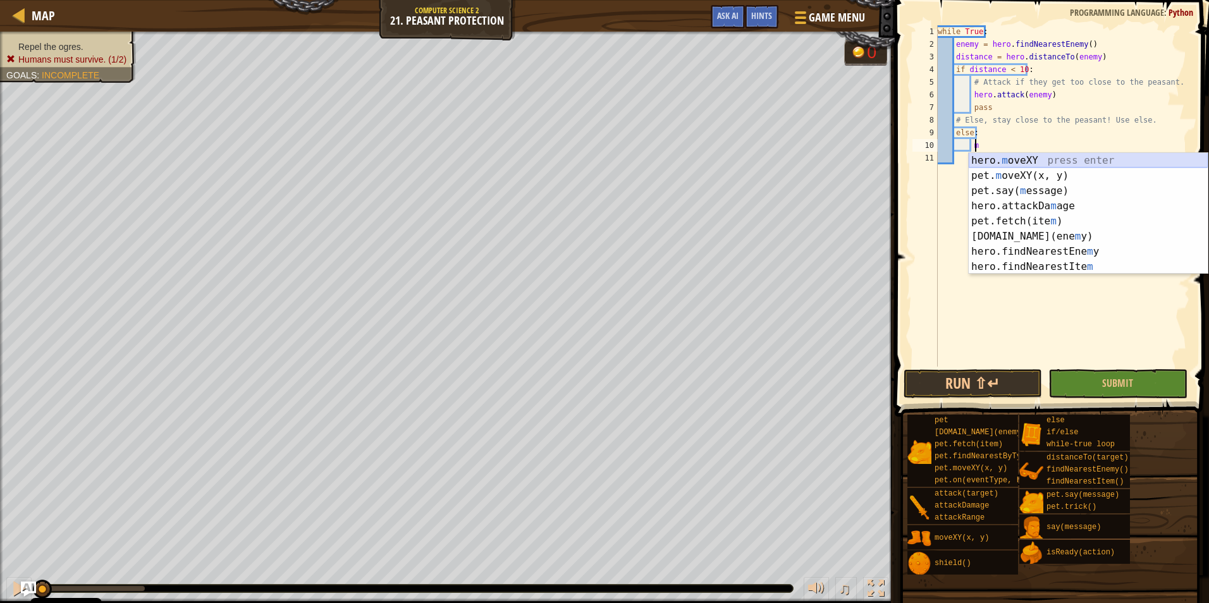
click at [1016, 158] on div "hero. m oveXY press enter pet. m oveXY(x, y) press enter pet.say( m essage) pre…" at bounding box center [1087, 229] width 239 height 152
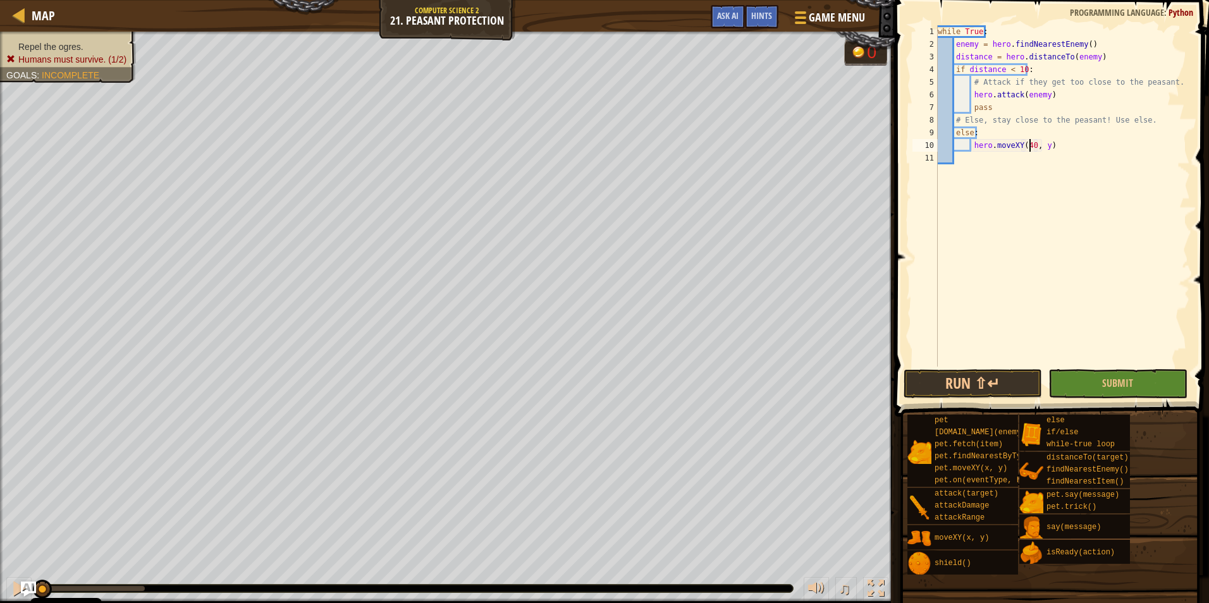
scroll to position [6, 8]
click at [1040, 151] on div "while True : enemy = hero . findNearestEnemy ( ) distance = hero . distanceTo (…" at bounding box center [1062, 208] width 255 height 367
type textarea "hero.moveXY(40, 37)"
click at [1113, 388] on span "Submit" at bounding box center [1117, 383] width 31 height 14
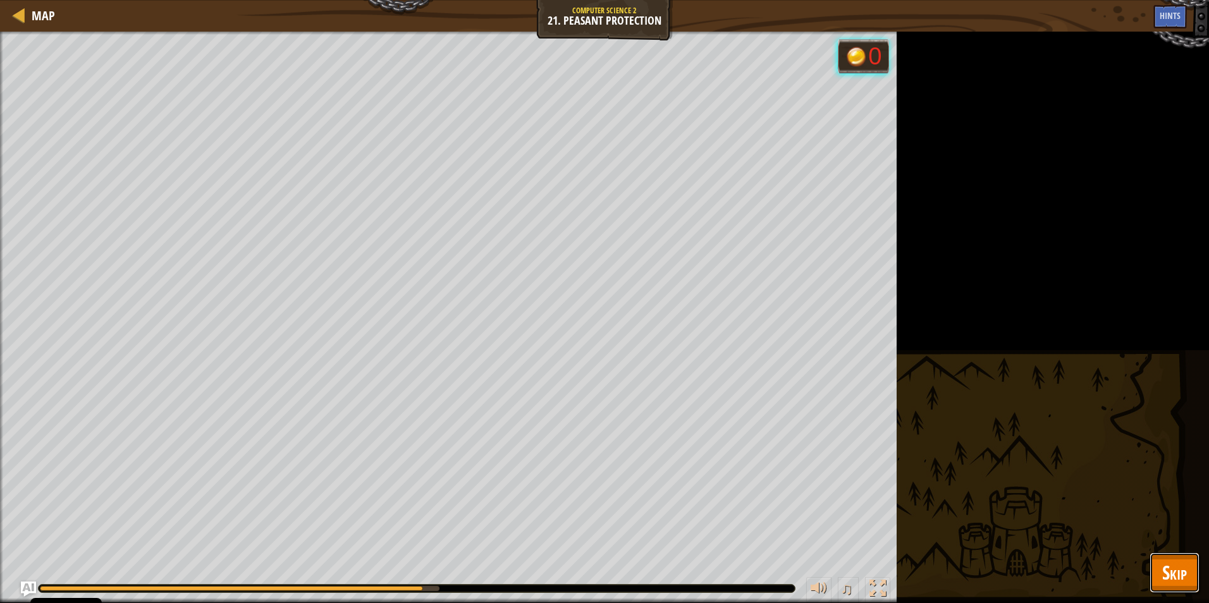
click at [1175, 560] on span "Skip" at bounding box center [1174, 572] width 25 height 26
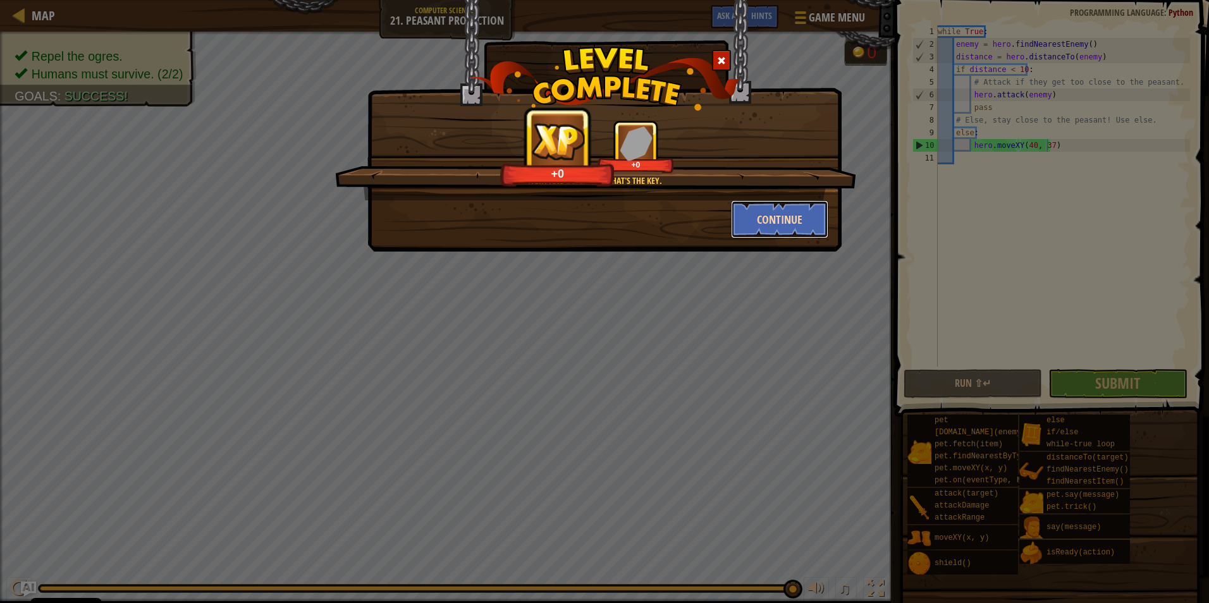
click at [777, 235] on button "Continue" at bounding box center [780, 219] width 98 height 38
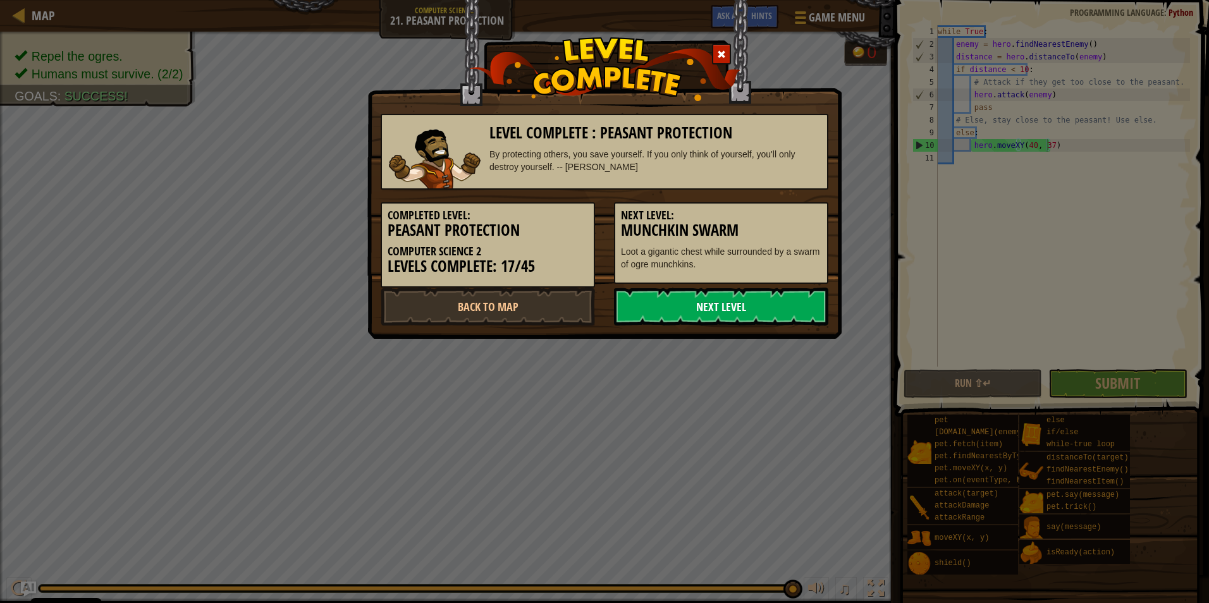
click at [750, 298] on link "Next Level" at bounding box center [721, 307] width 214 height 38
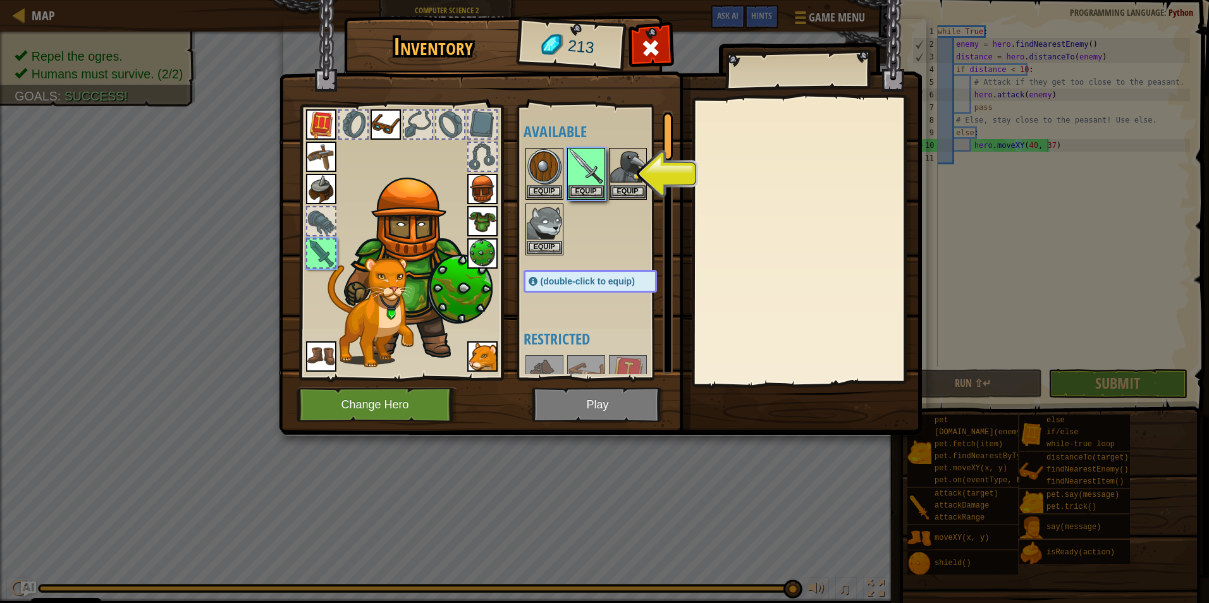
click at [319, 257] on div at bounding box center [321, 254] width 28 height 28
click at [598, 172] on img at bounding box center [585, 166] width 35 height 35
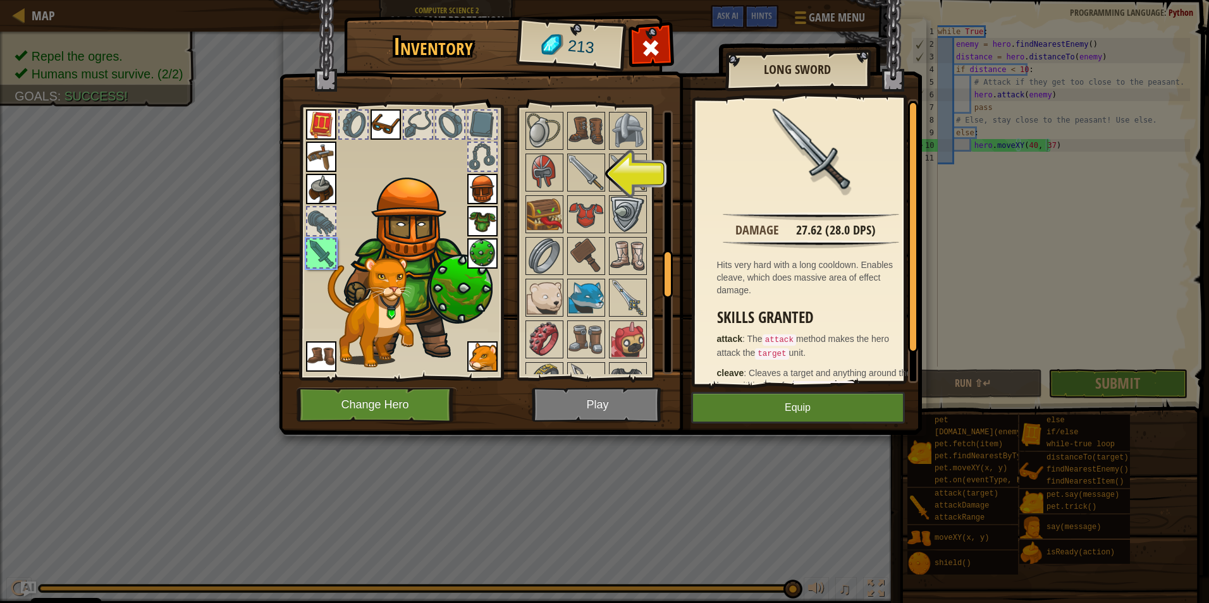
scroll to position [948, 0]
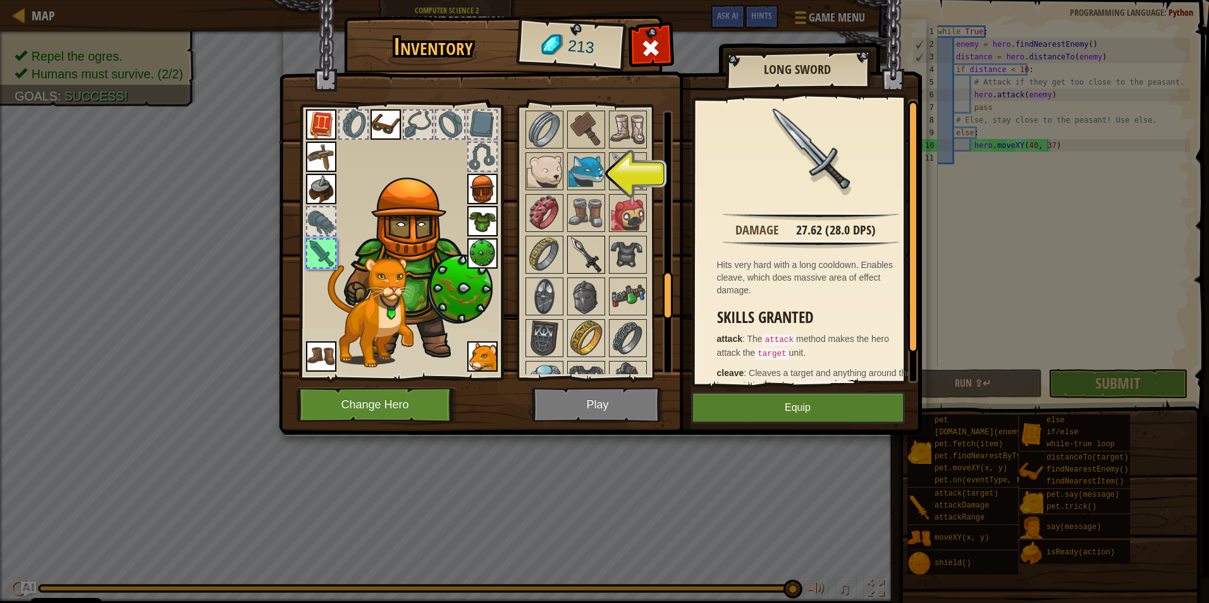
click at [587, 251] on img at bounding box center [585, 254] width 35 height 35
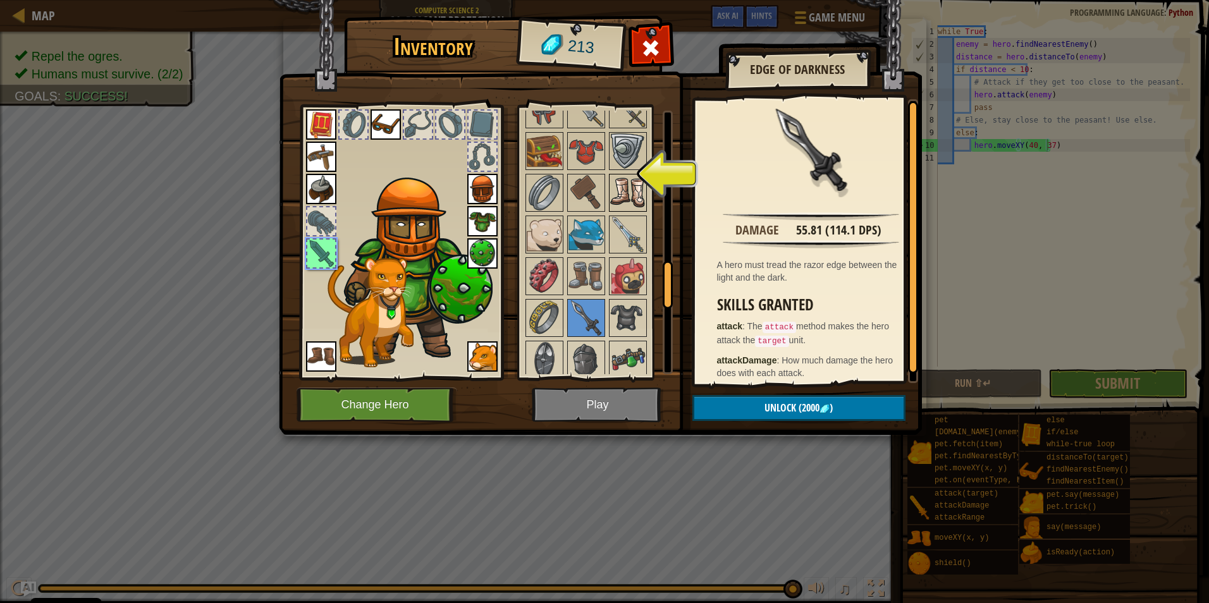
scroll to position [822, 0]
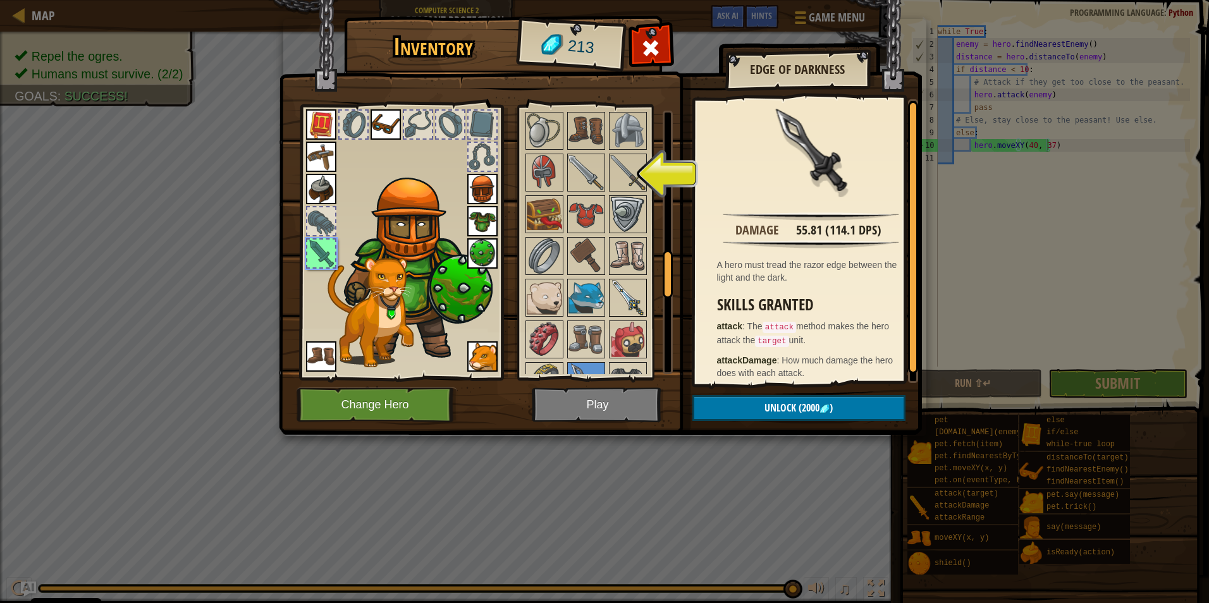
click at [619, 300] on img at bounding box center [627, 297] width 35 height 35
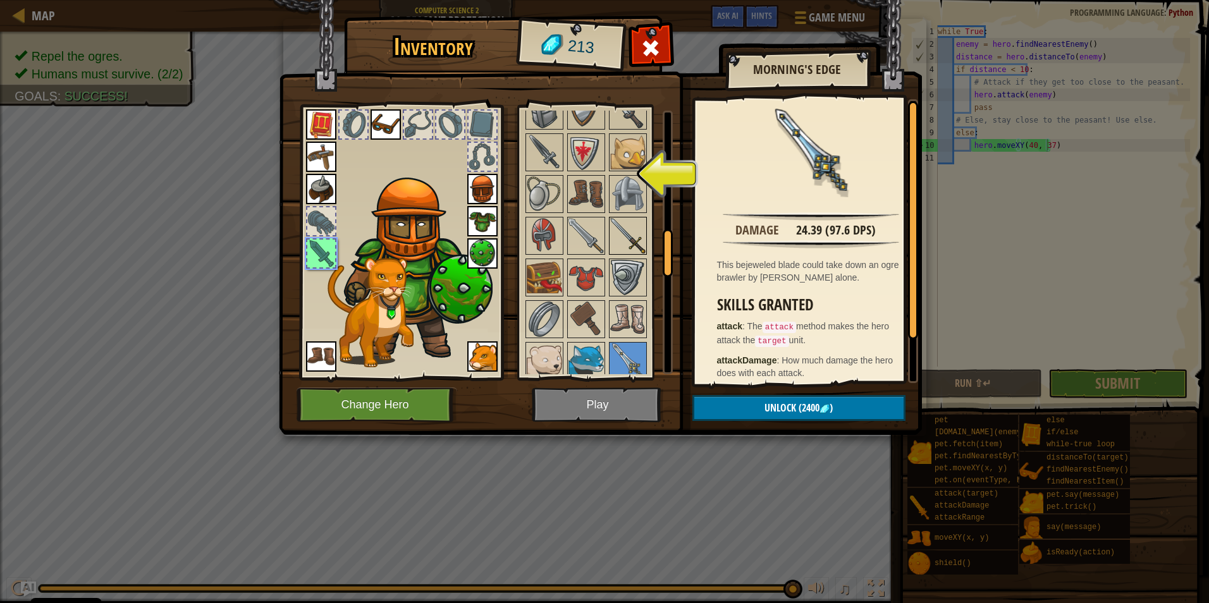
scroll to position [695, 0]
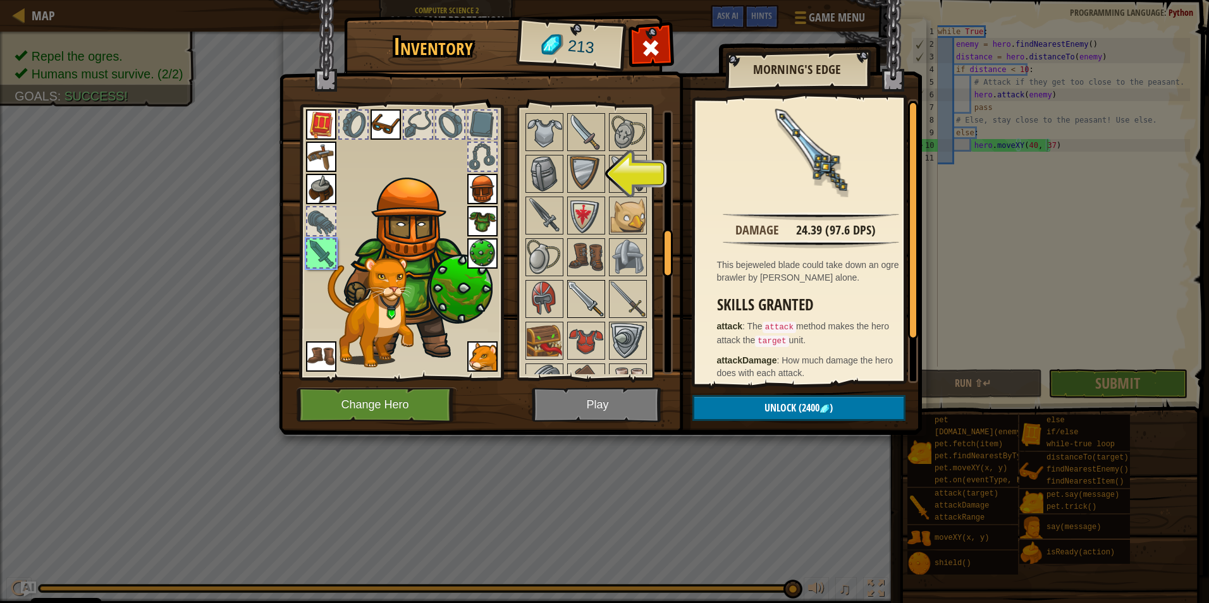
click at [604, 290] on div "Available Equip Equip Equip Equip Equip Equip Equip Equip Equip Equip Equip Equ…" at bounding box center [602, 243] width 159 height 264
click at [611, 293] on img at bounding box center [627, 298] width 35 height 35
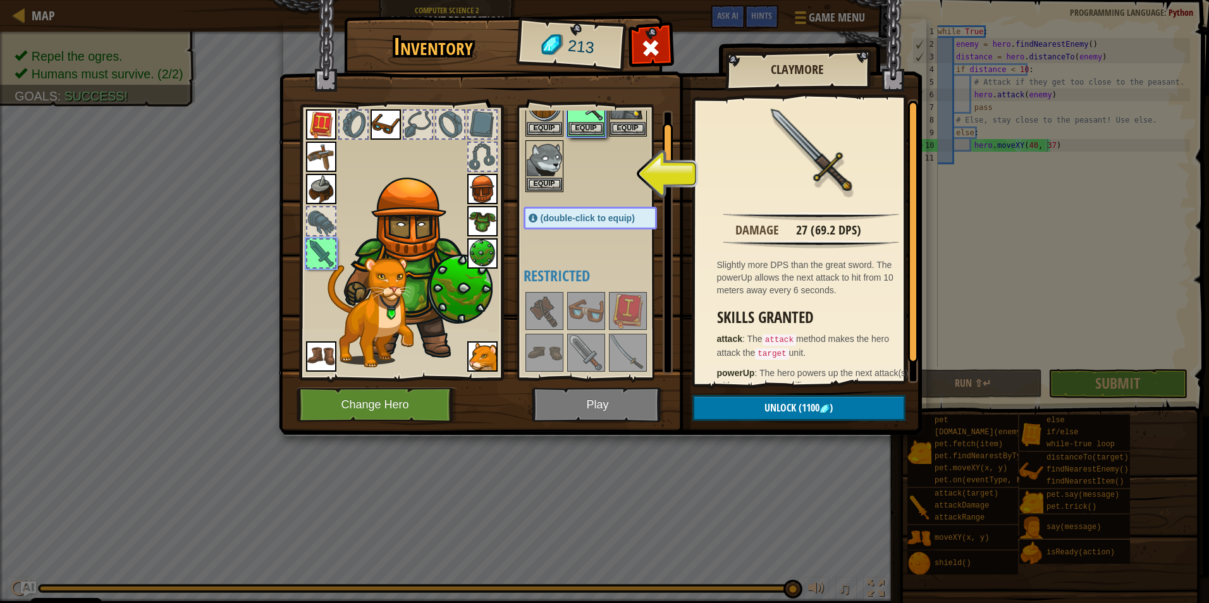
scroll to position [190, 0]
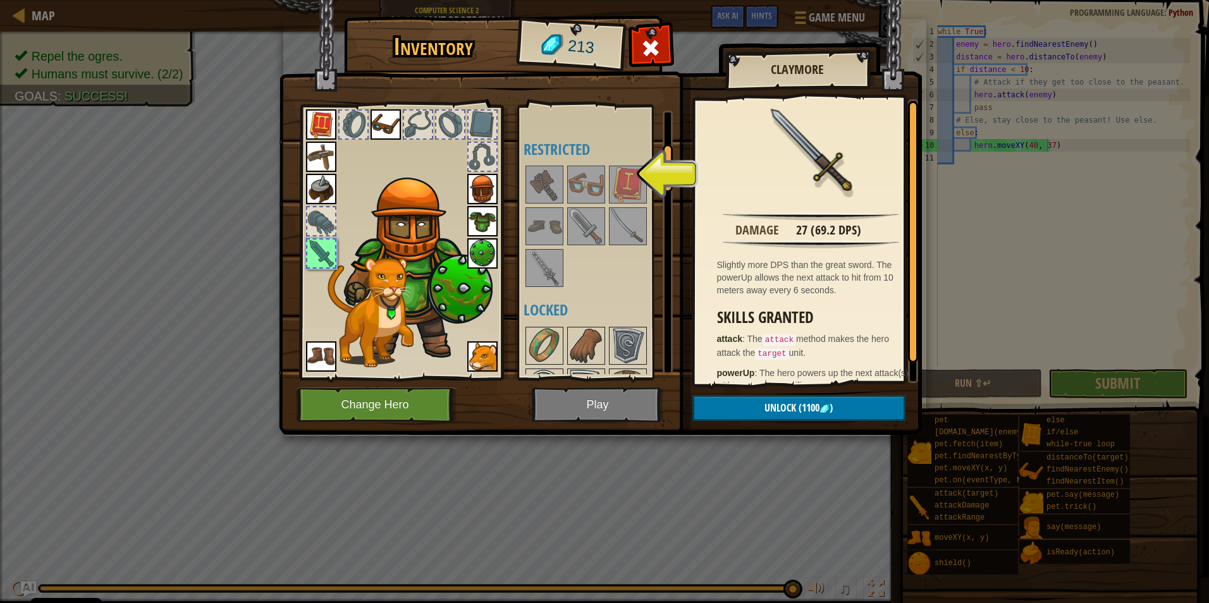
click at [540, 268] on img at bounding box center [544, 267] width 35 height 35
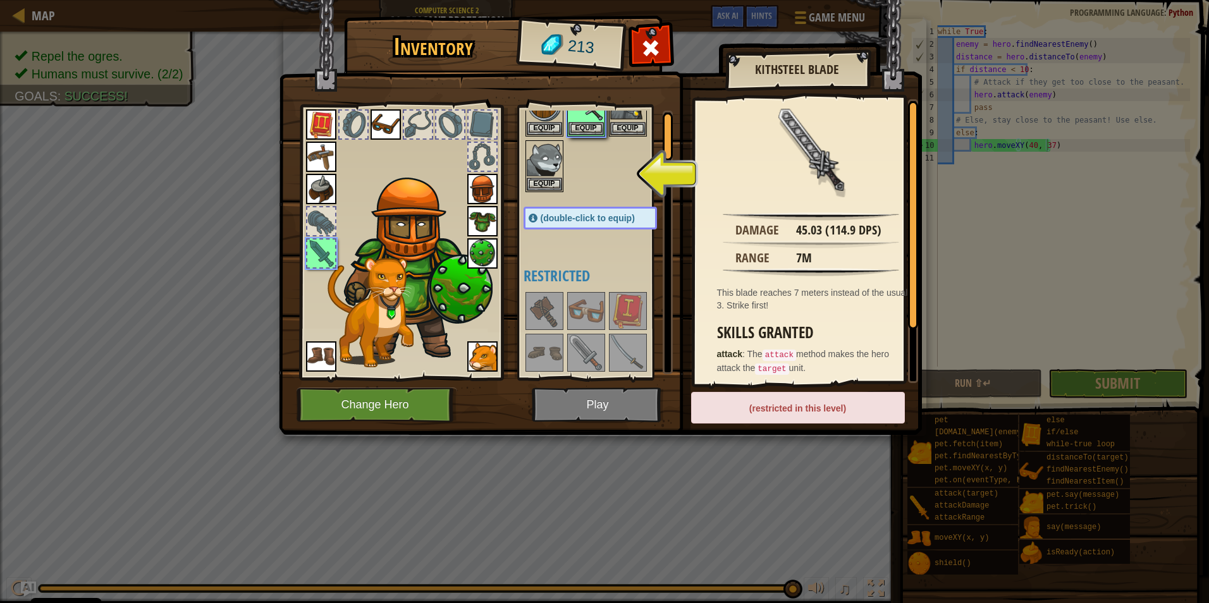
scroll to position [0, 0]
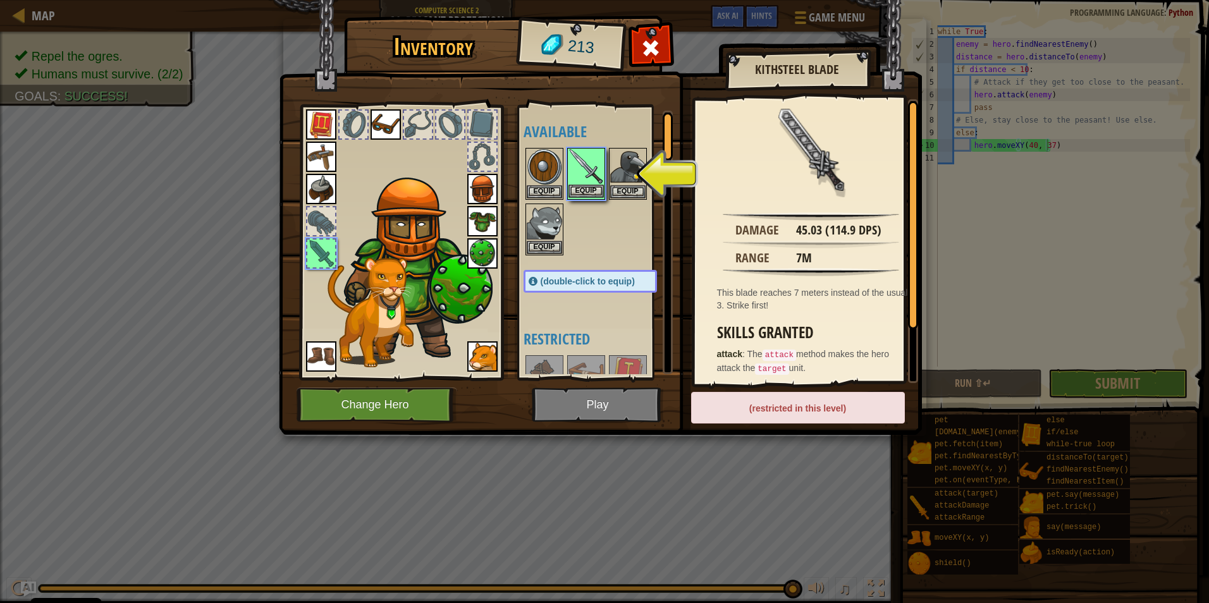
click at [583, 183] on img at bounding box center [585, 166] width 35 height 35
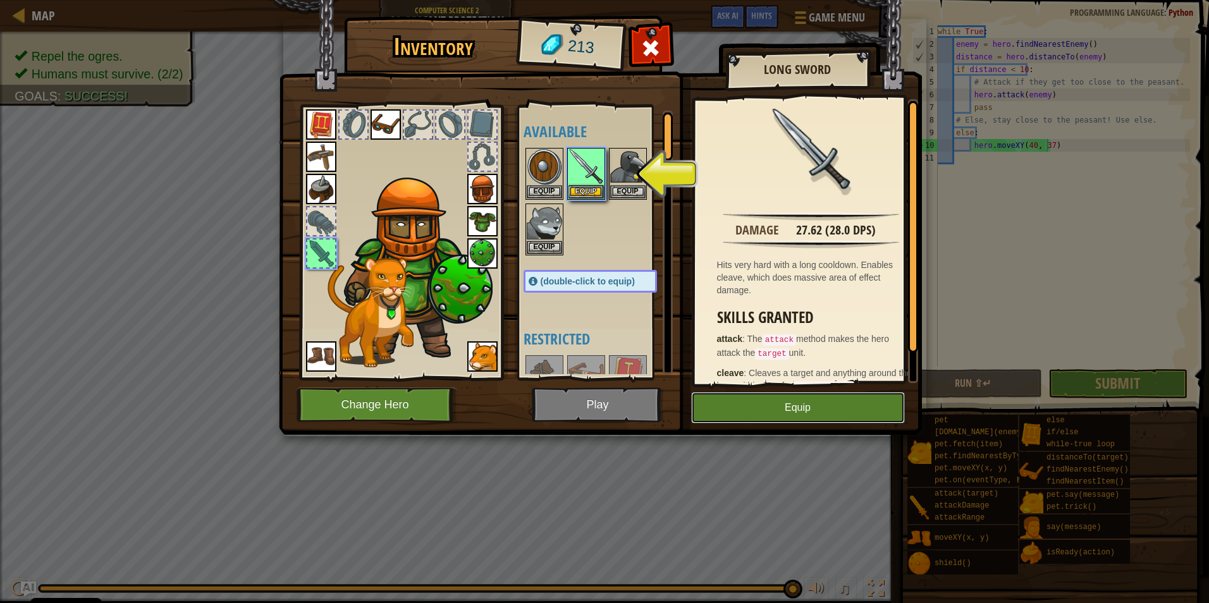
click at [741, 401] on button "Equip" at bounding box center [798, 408] width 214 height 32
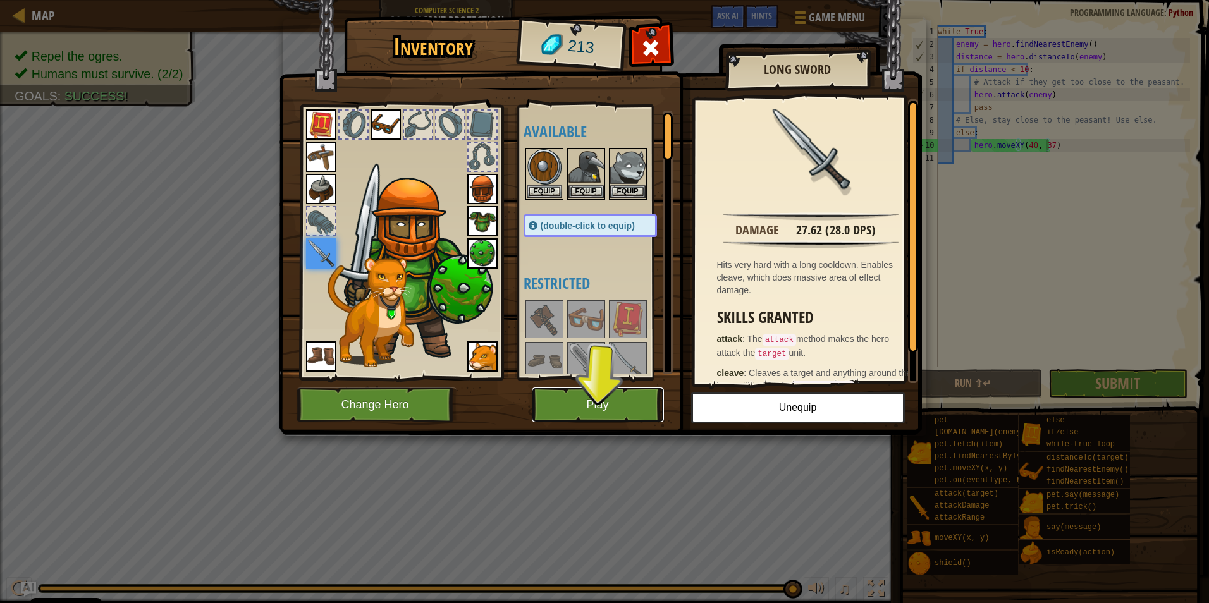
click at [601, 394] on button "Play" at bounding box center [598, 404] width 132 height 35
